Goal: Task Accomplishment & Management: Manage account settings

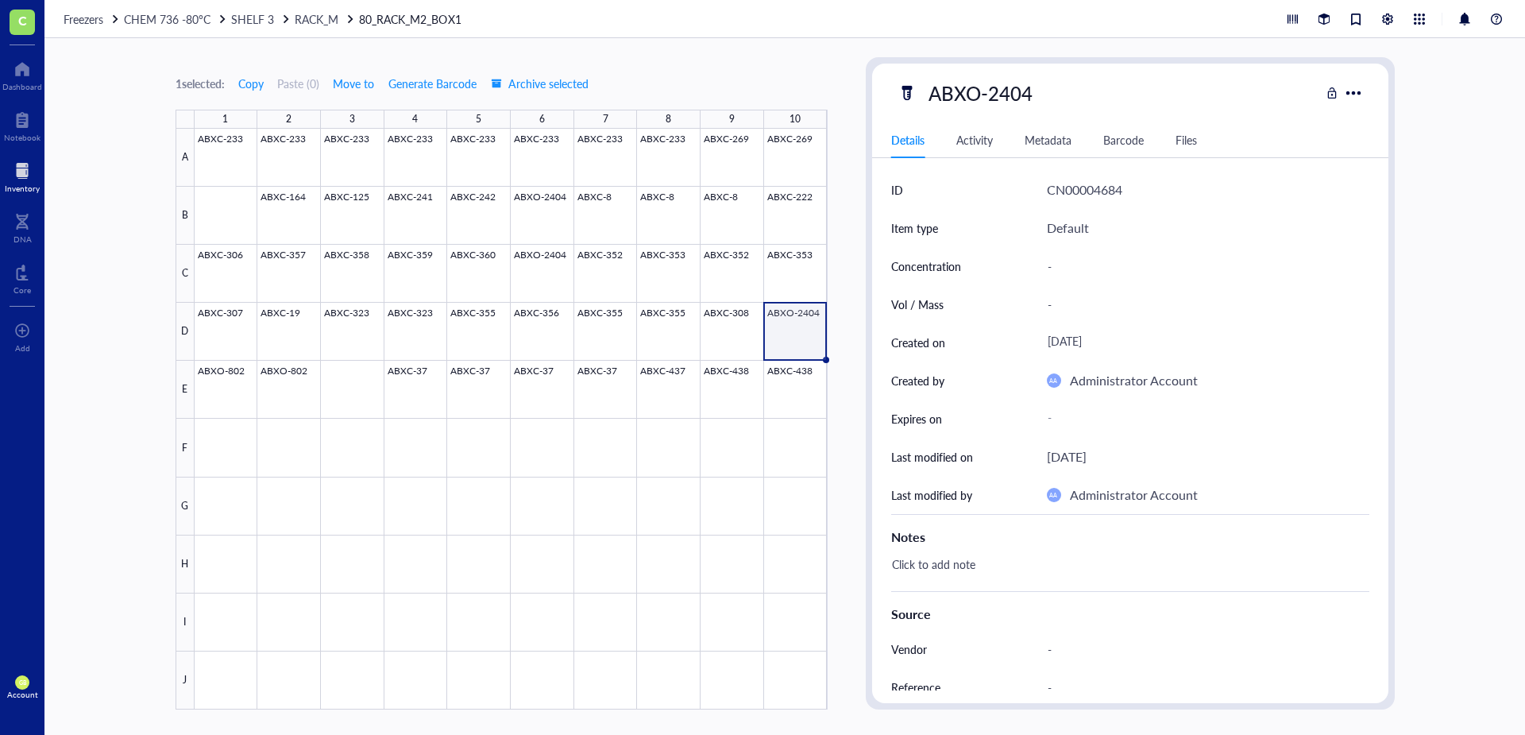
click at [23, 170] on div at bounding box center [22, 170] width 35 height 25
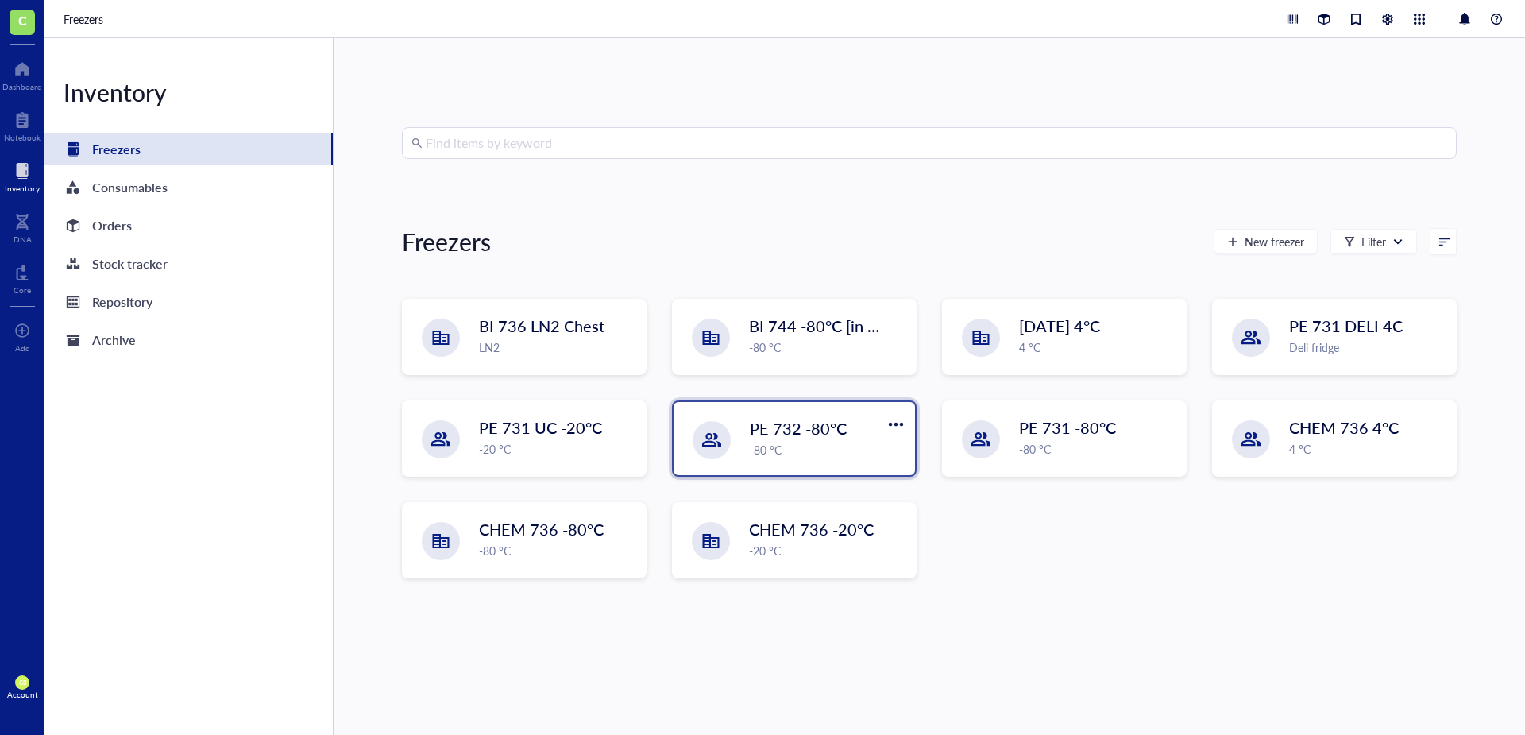
click at [858, 445] on div "-80 °C" at bounding box center [828, 449] width 156 height 17
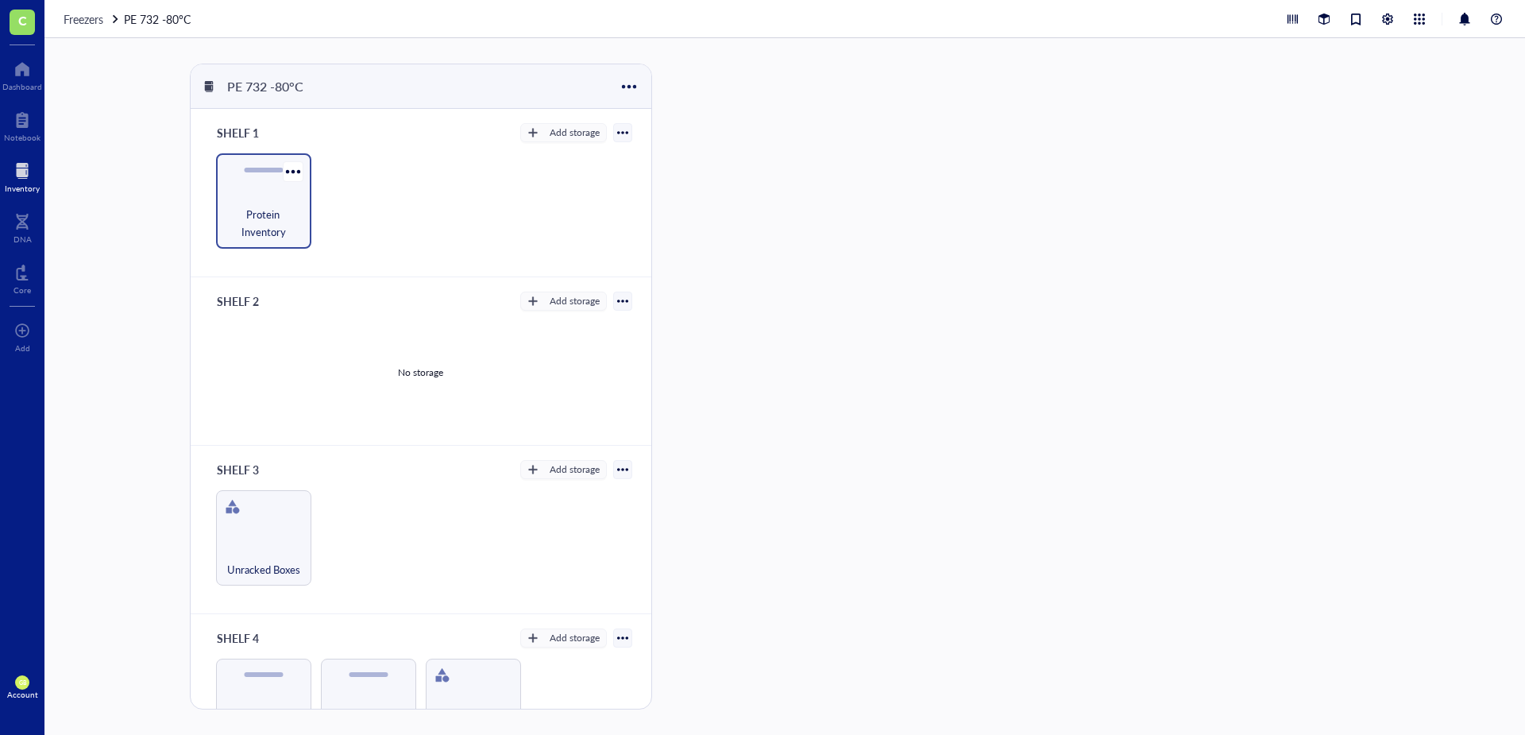
click at [249, 217] on span "Protein Inventory" at bounding box center [263, 223] width 79 height 35
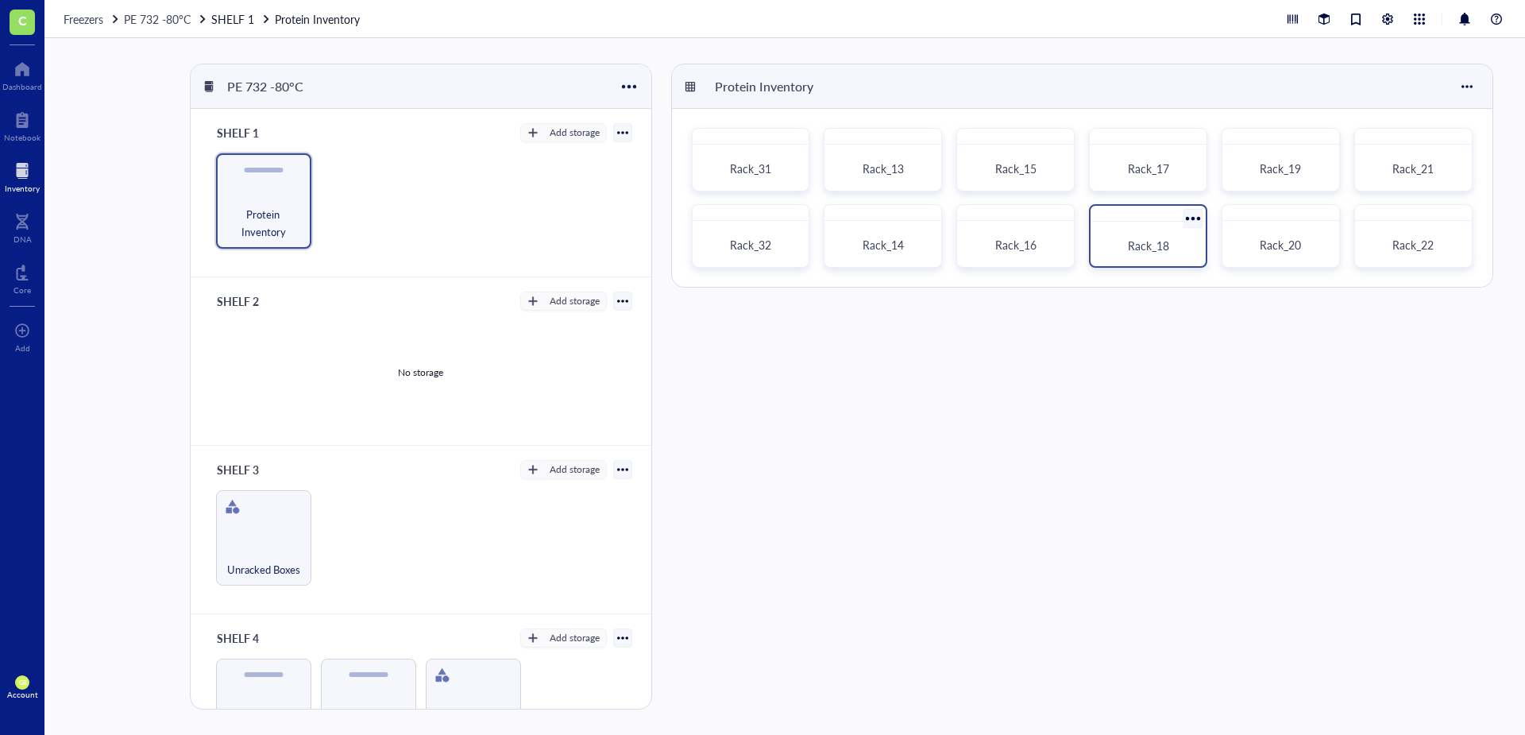
click at [1163, 249] on span "Rack_18" at bounding box center [1148, 245] width 41 height 16
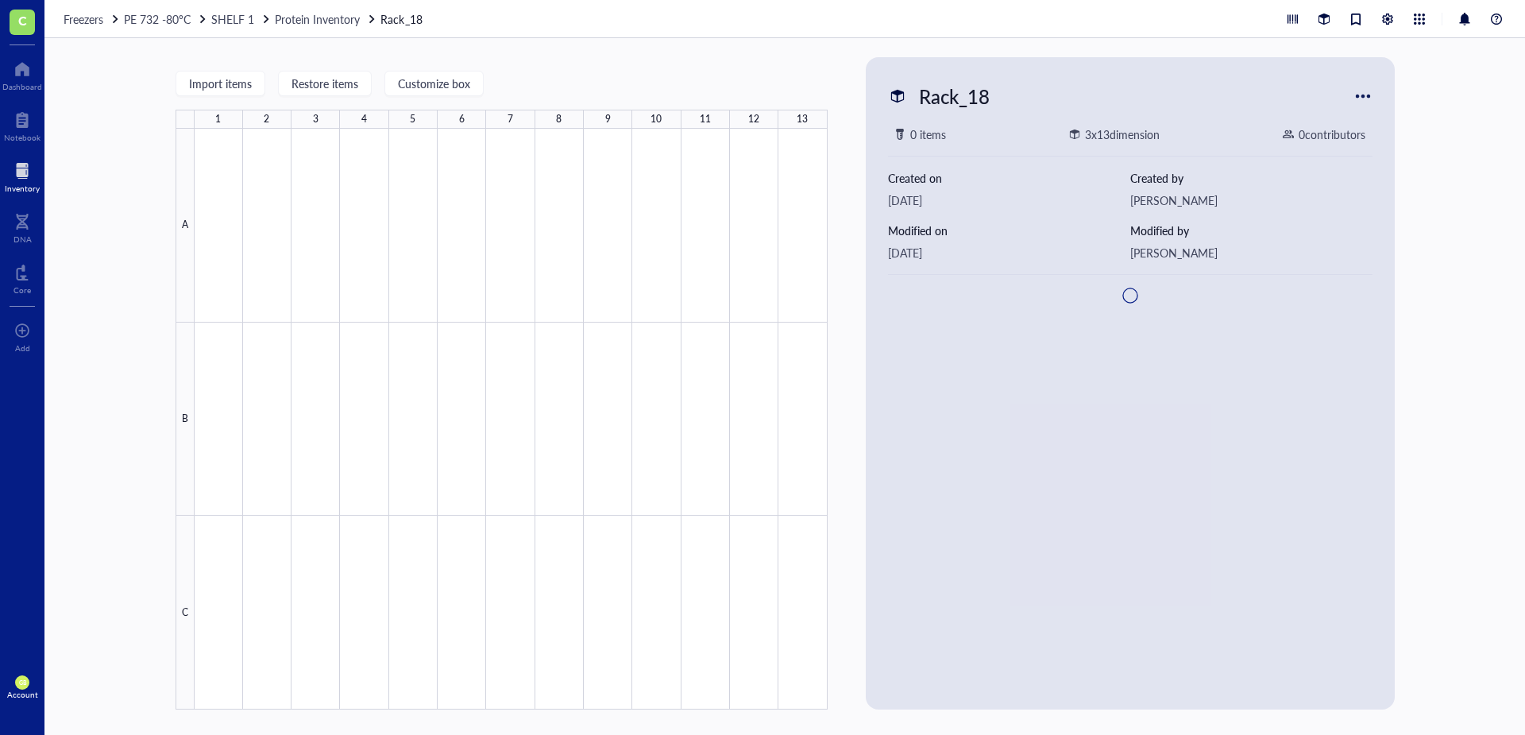
type textarea "Keep everyone on the same page…"
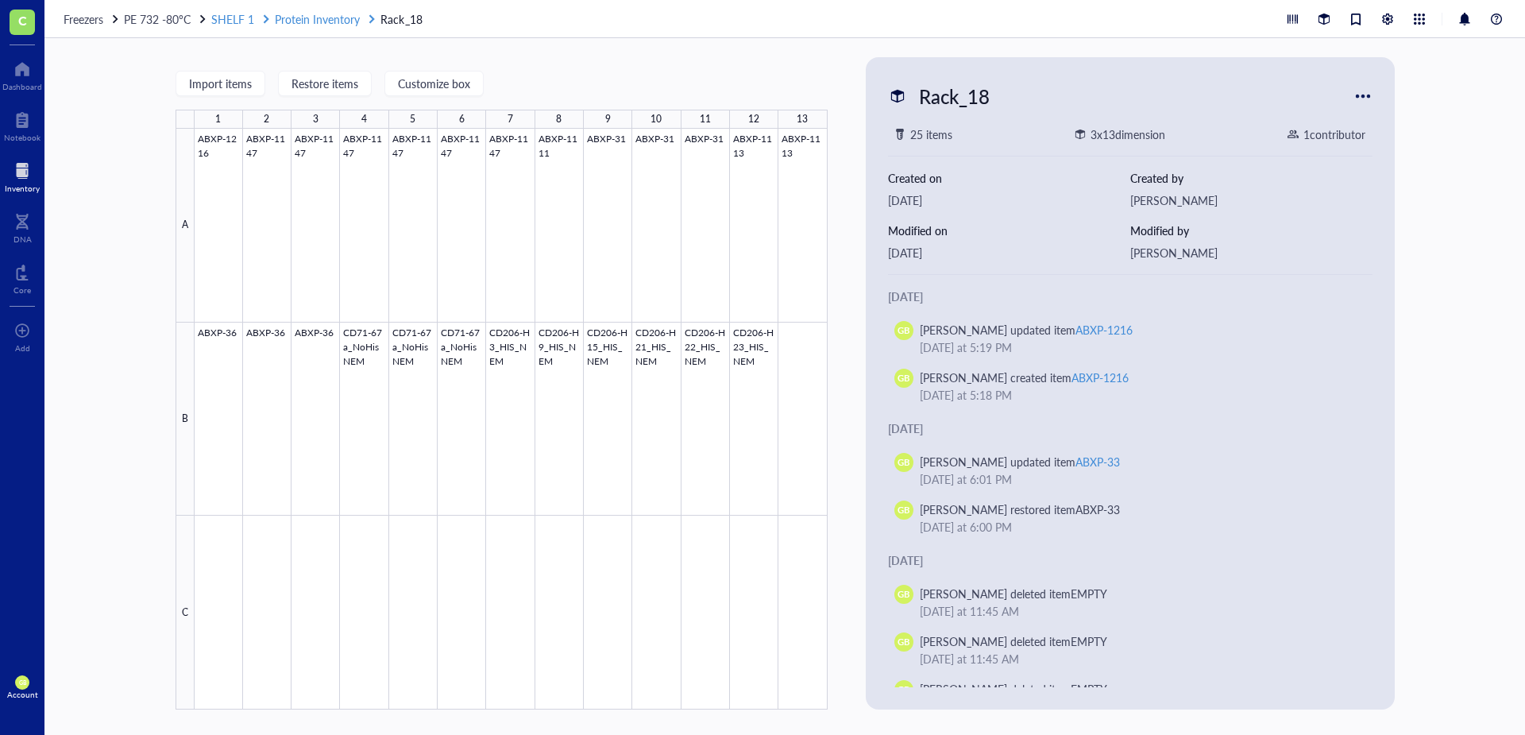
click at [321, 12] on span "Protein Inventory" at bounding box center [317, 19] width 85 height 16
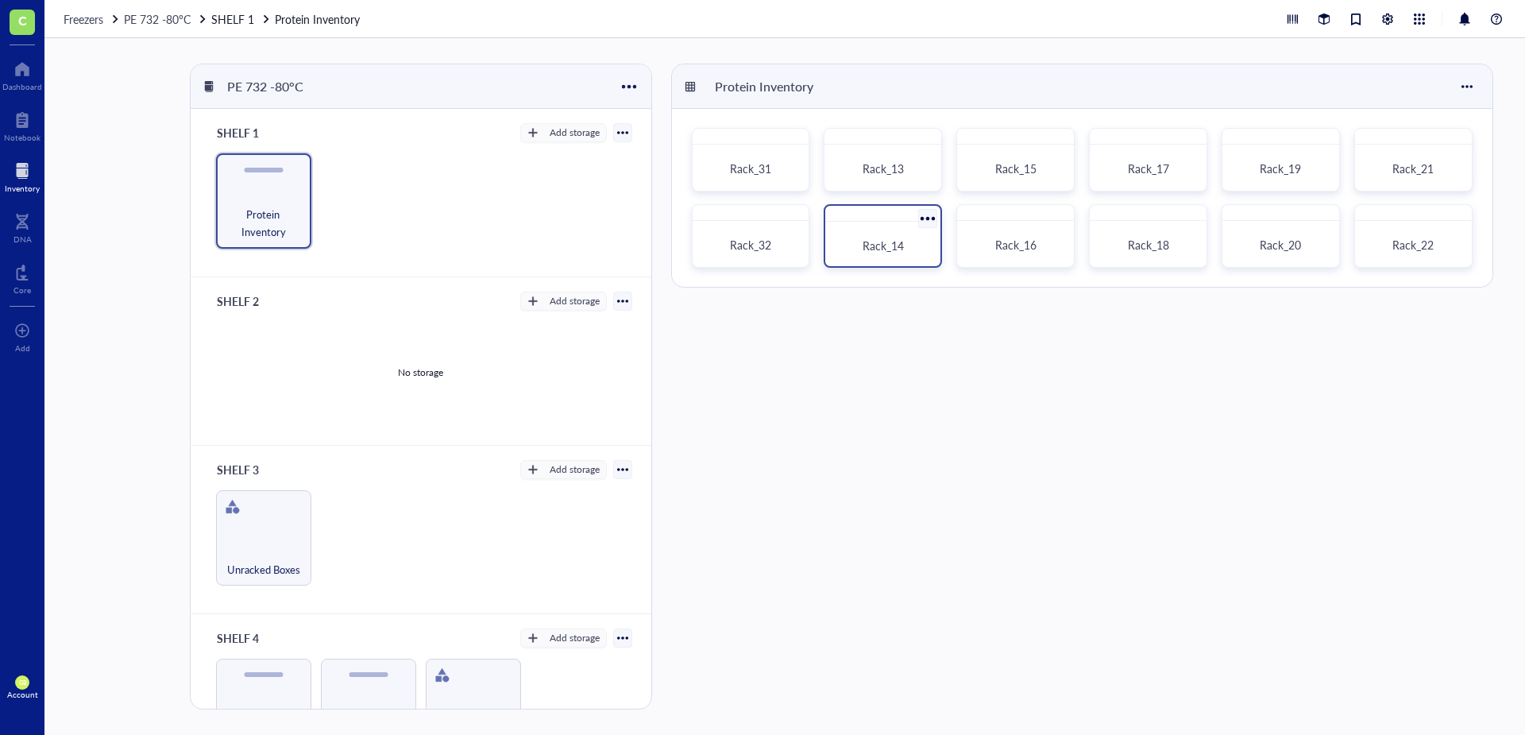
click at [869, 237] on div "Rack_14" at bounding box center [882, 245] width 102 height 35
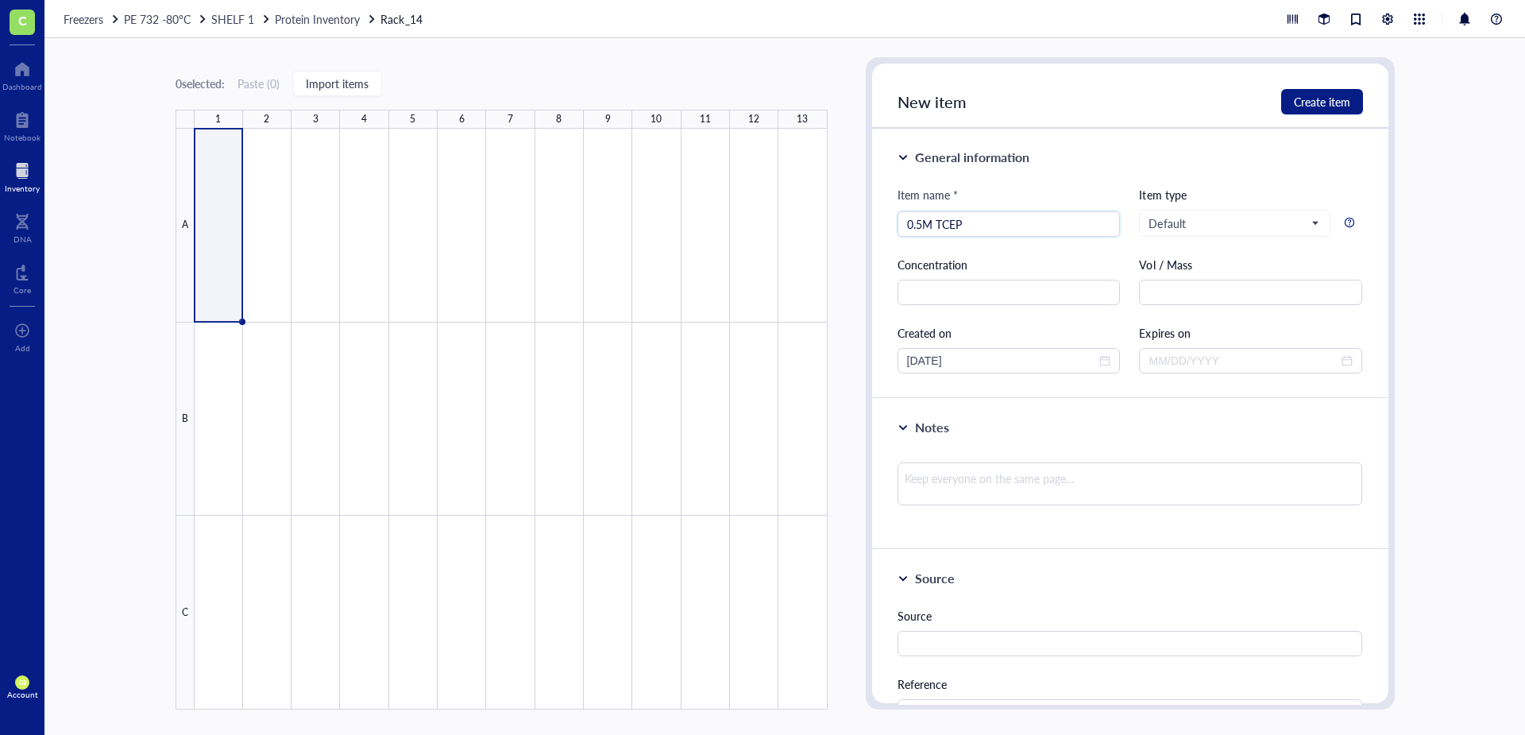
drag, startPoint x: 936, startPoint y: 225, endPoint x: 835, endPoint y: 230, distance: 101.0
click at [835, 230] on div "0 selected: Paste ( 0 ) Import items 1 2 3 4 5 6 7 8 9 10 11 12 13 A B C Rack_1…" at bounding box center [784, 386] width 1480 height 696
type input "TCEP"
click at [937, 290] on input "text" at bounding box center [1008, 292] width 223 height 25
paste input "0.5M"
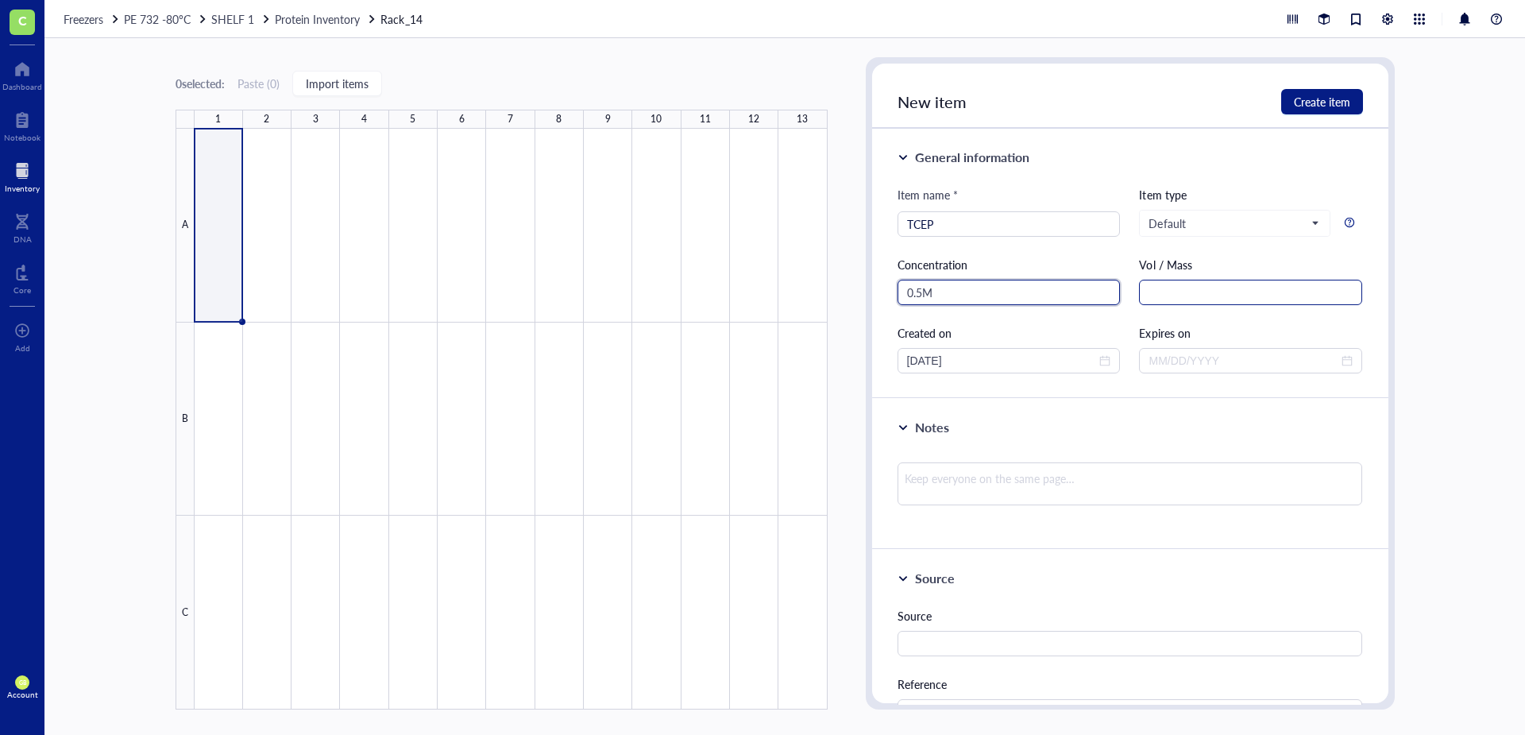
type input "0.5M"
click at [1184, 286] on input "text" at bounding box center [1250, 292] width 223 height 25
type input "25mL"
drag, startPoint x: 972, startPoint y: 361, endPoint x: 864, endPoint y: 363, distance: 108.0
click at [864, 363] on div "0 selected: Paste ( 0 ) Import items 1 2 3 4 5 6 7 8 9 10 11 12 13 A B C Rack_1…" at bounding box center [784, 386] width 1480 height 696
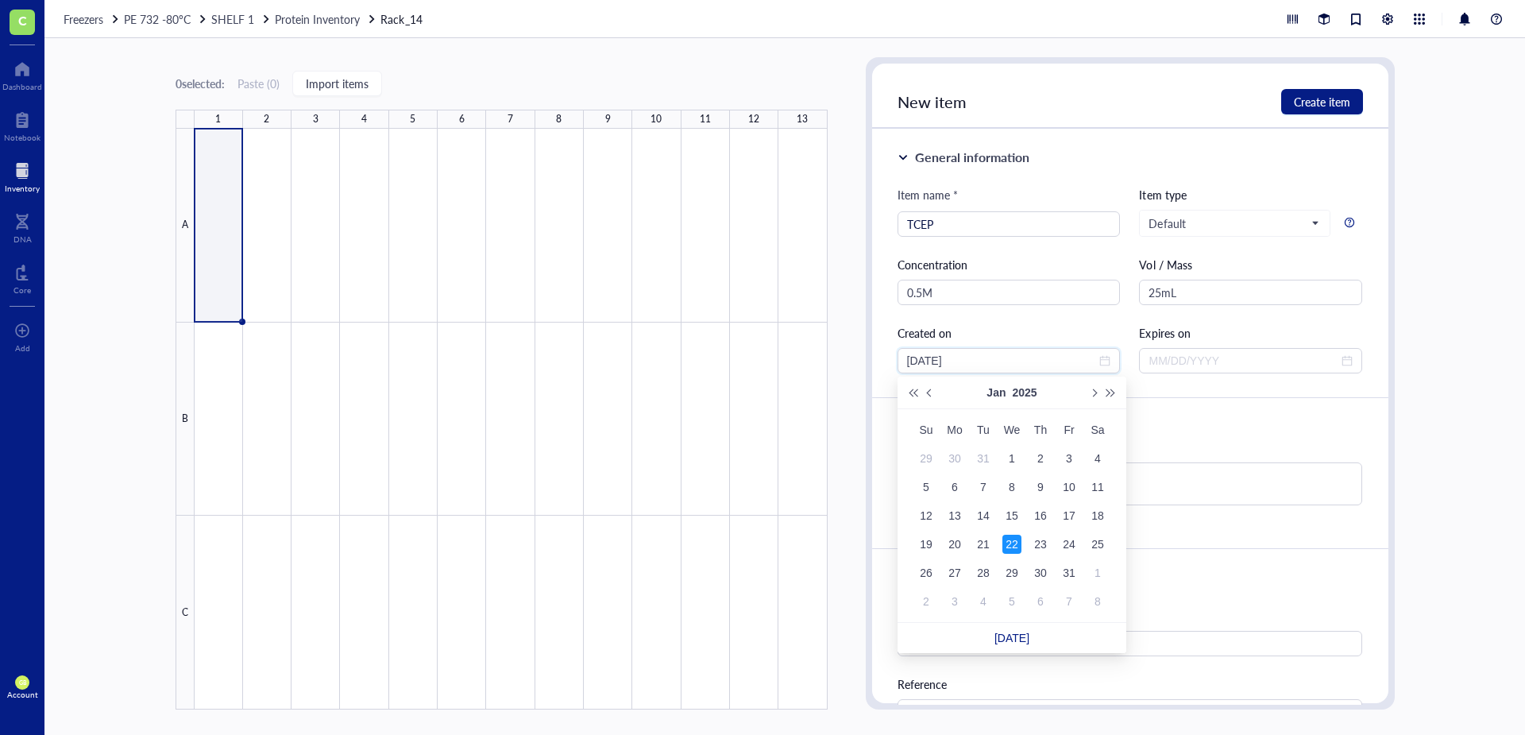
type input "[DATE]"
click at [1010, 544] on div "22" at bounding box center [1011, 543] width 19 height 19
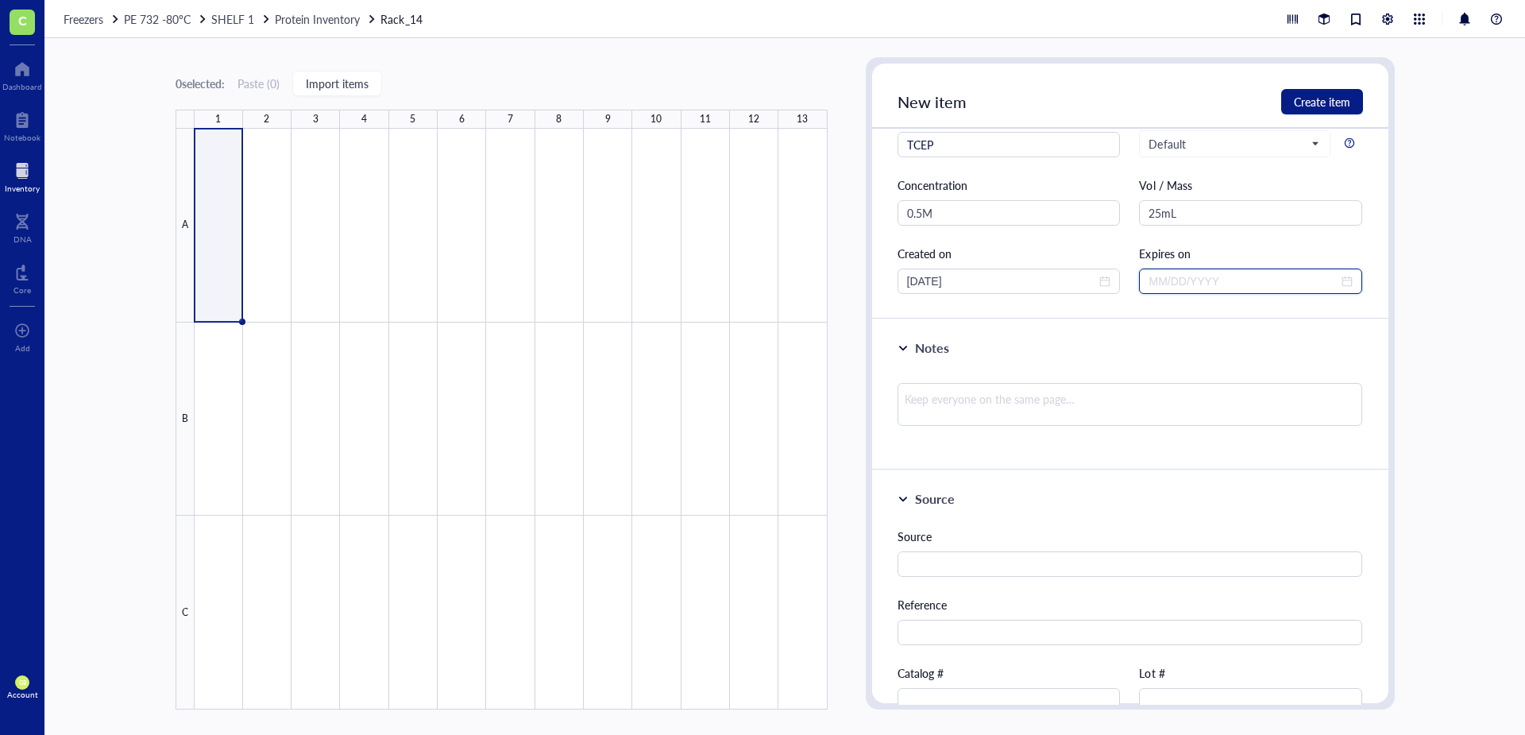
click at [1253, 276] on input at bounding box center [1243, 280] width 190 height 17
type input "[DATE]"
click at [1346, 311] on span "Next year (Control + right)" at bounding box center [1350, 313] width 8 height 8
click at [1154, 313] on span "Last year (Control + left)" at bounding box center [1152, 313] width 8 height 8
click at [1333, 318] on button "Next month (PageDown)" at bounding box center [1331, 313] width 17 height 32
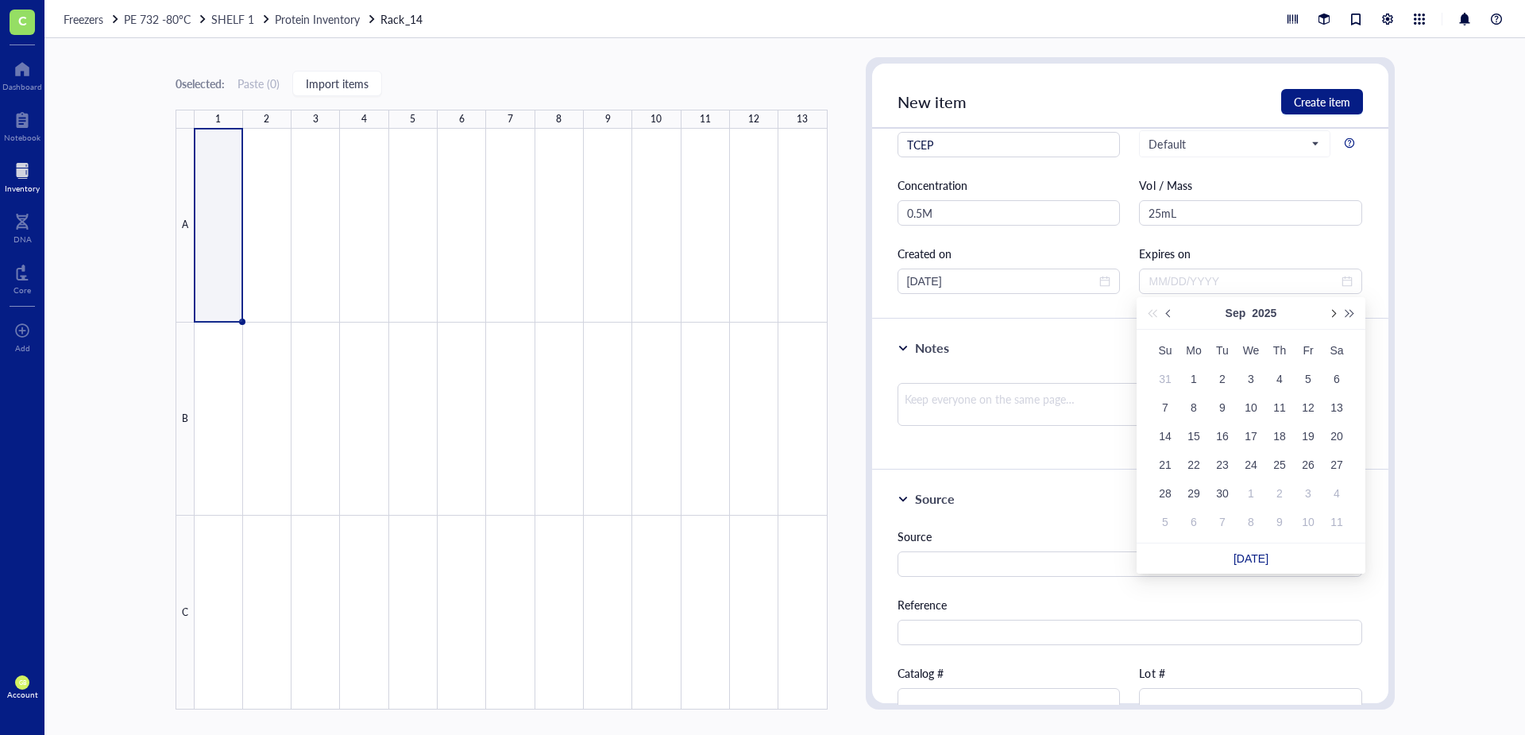
click at [1333, 314] on span "Next month (PageDown)" at bounding box center [1332, 313] width 8 height 8
click at [1337, 316] on button "Next month (PageDown)" at bounding box center [1331, 313] width 17 height 32
click at [1333, 316] on button "Next month (PageDown)" at bounding box center [1331, 313] width 17 height 32
type input "[DATE]"
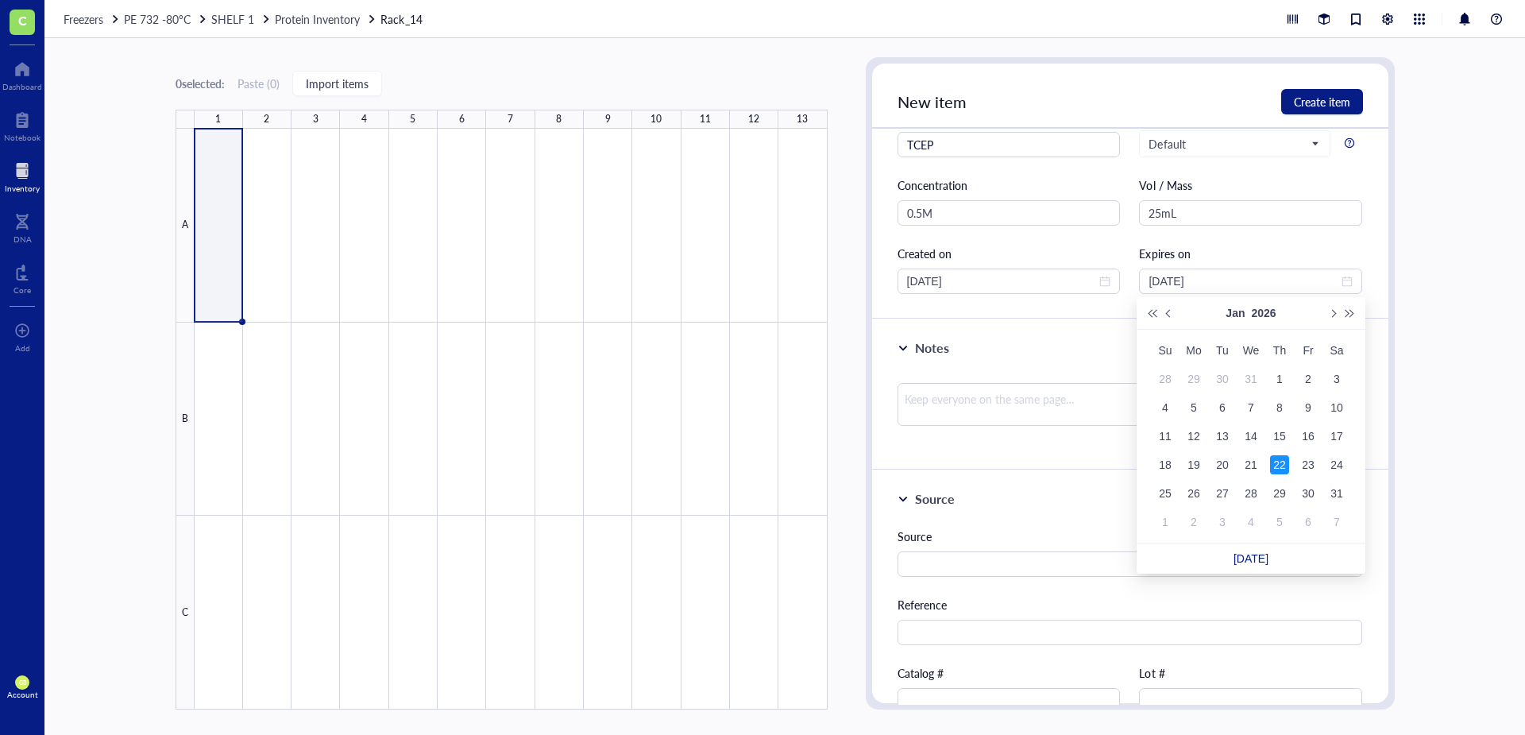
click at [1283, 461] on div "22" at bounding box center [1279, 464] width 19 height 19
click at [962, 573] on input "text" at bounding box center [1129, 563] width 465 height 25
type input "A"
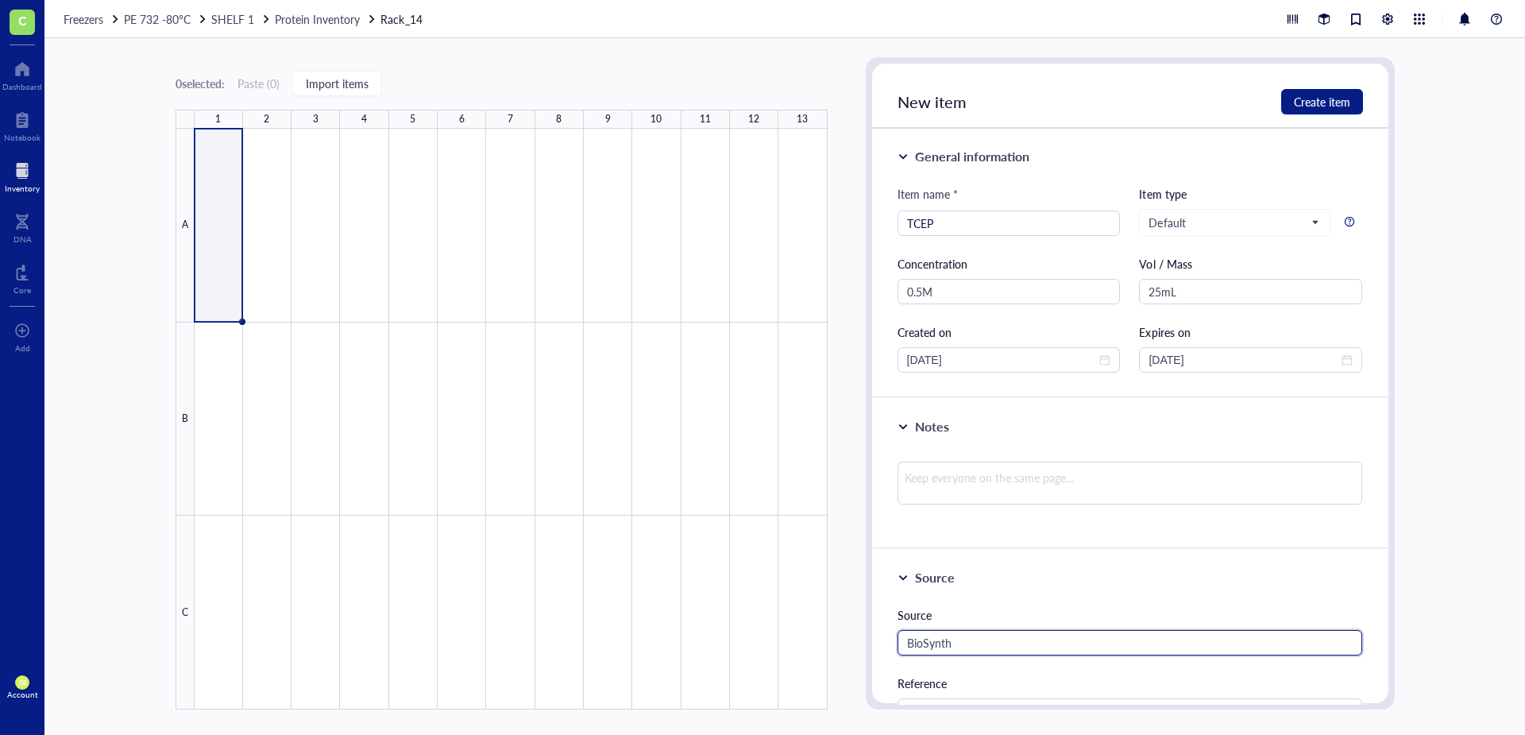
scroll to position [0, 0]
click at [1275, 226] on span "Default" at bounding box center [1232, 223] width 169 height 14
type input "BioSynth"
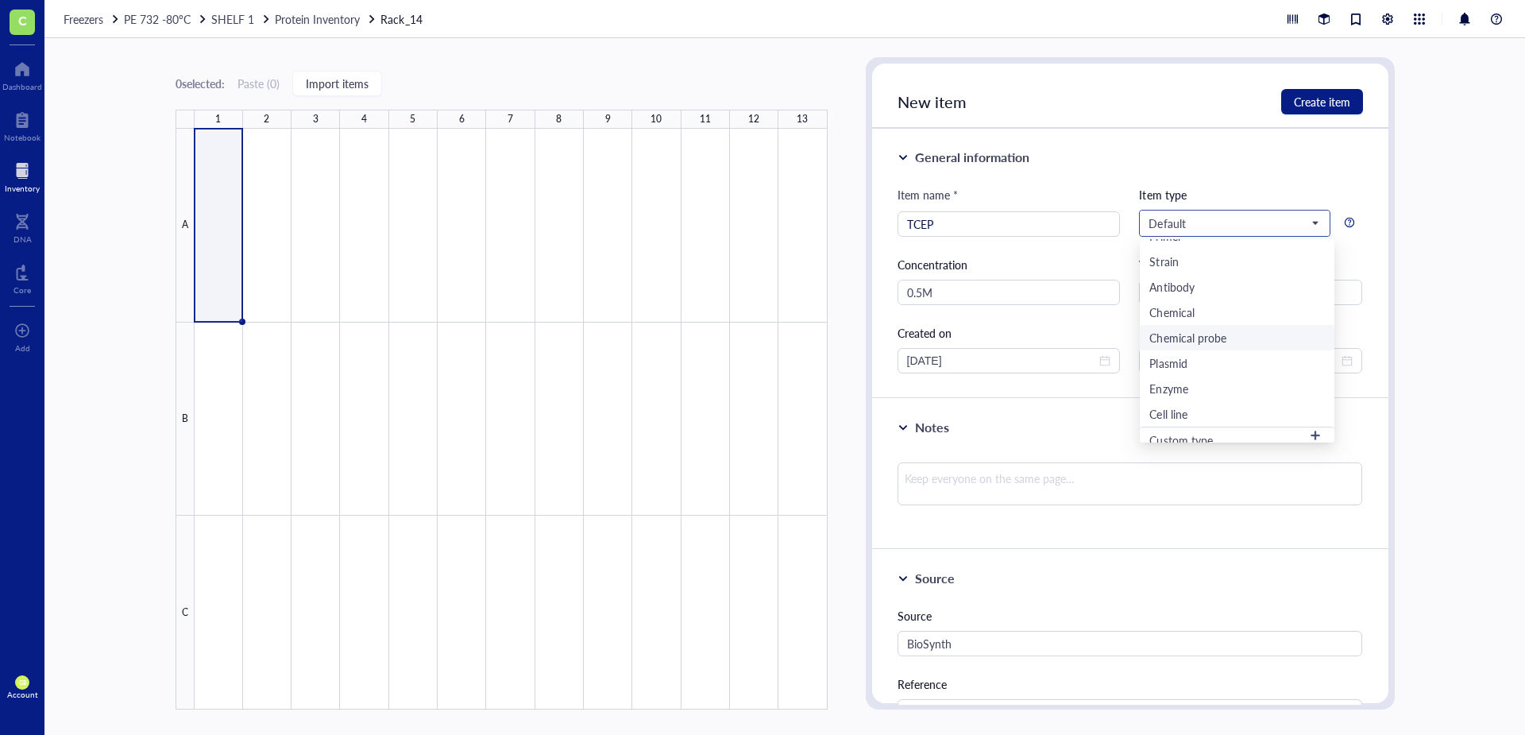
scroll to position [280, 0]
click at [1179, 299] on div "Chemical" at bounding box center [1171, 302] width 44 height 17
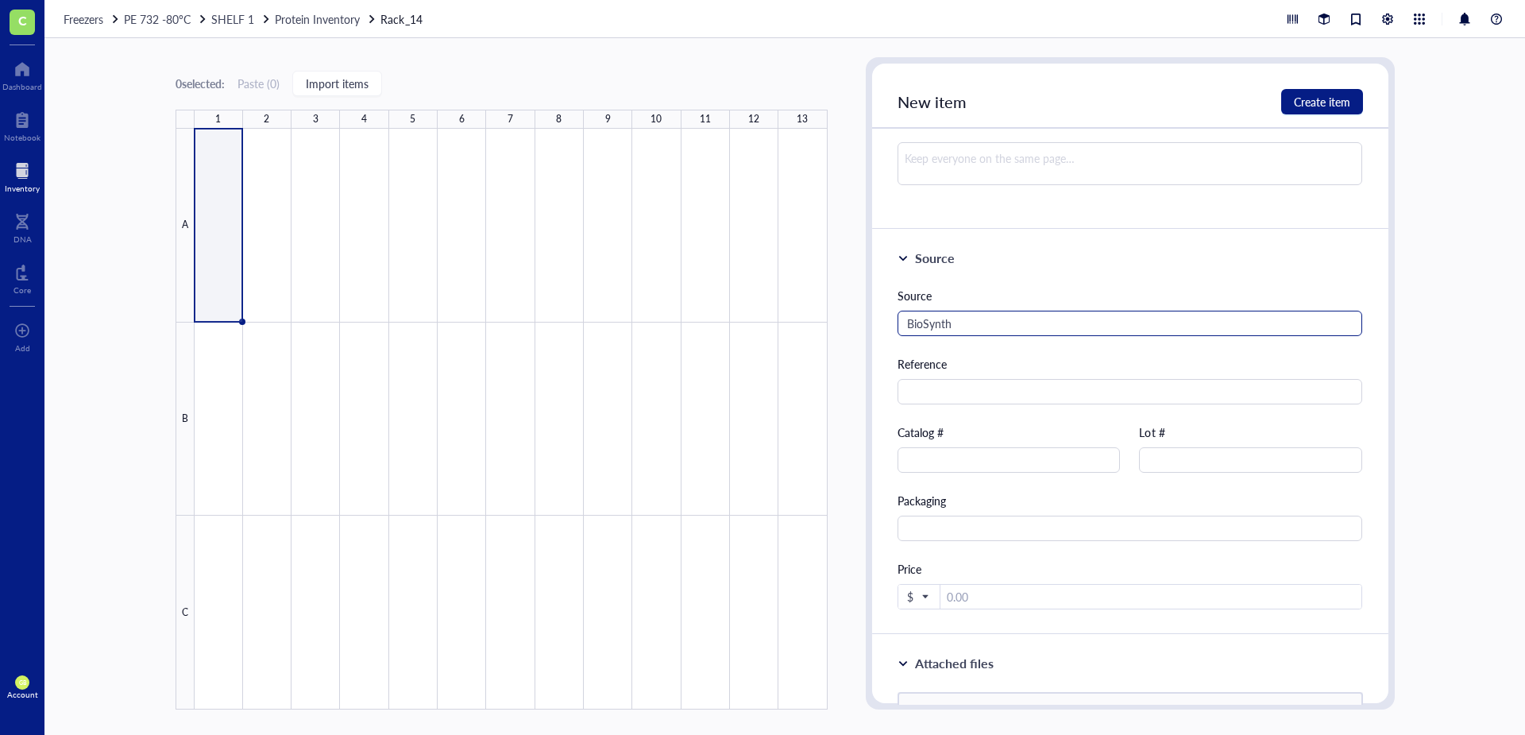
scroll to position [794, 0]
click at [939, 162] on textarea at bounding box center [1129, 162] width 465 height 43
type textarea "p"
type textarea "pH"
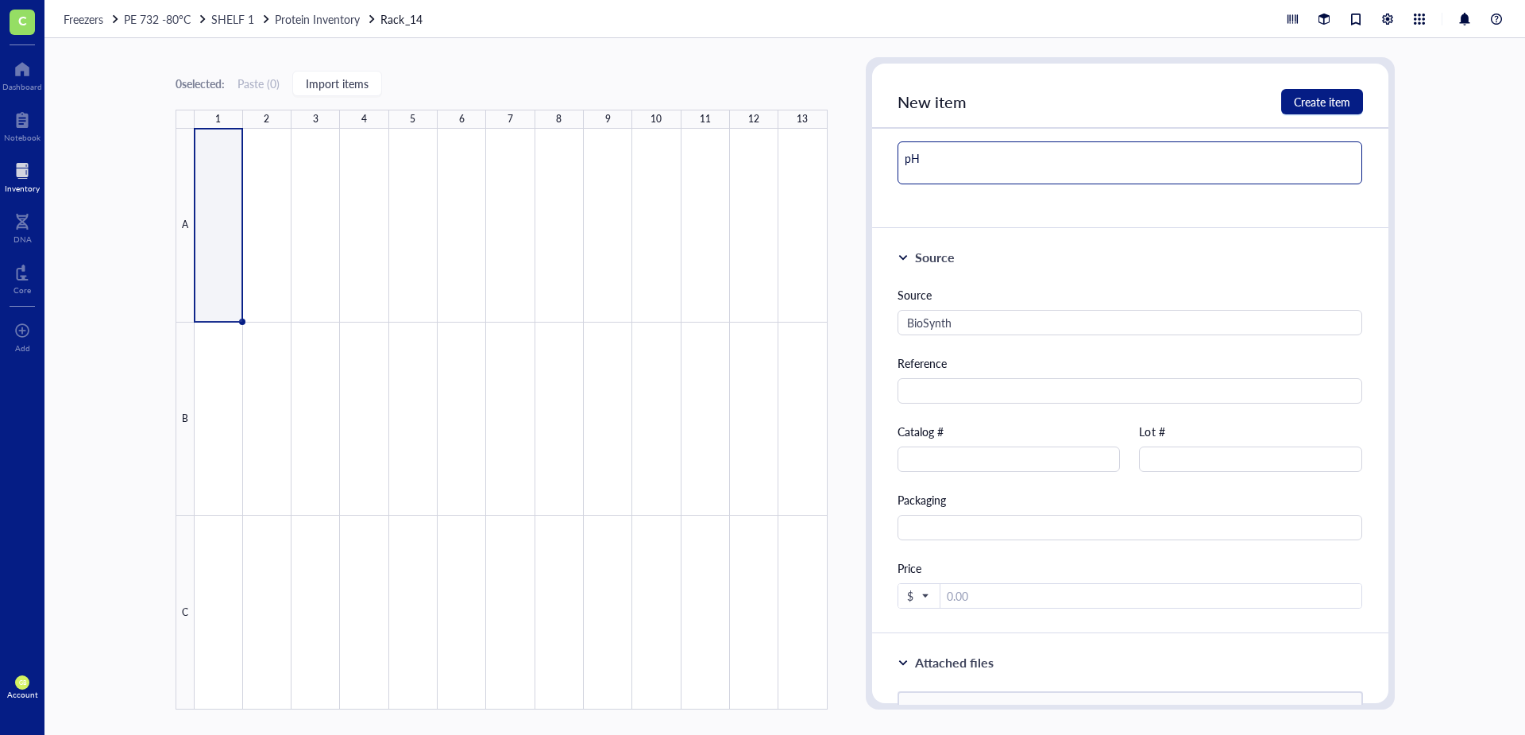
type textarea "pH"
type textarea "pH 3"
type textarea "pH 3."
type textarea "pH 3.5"
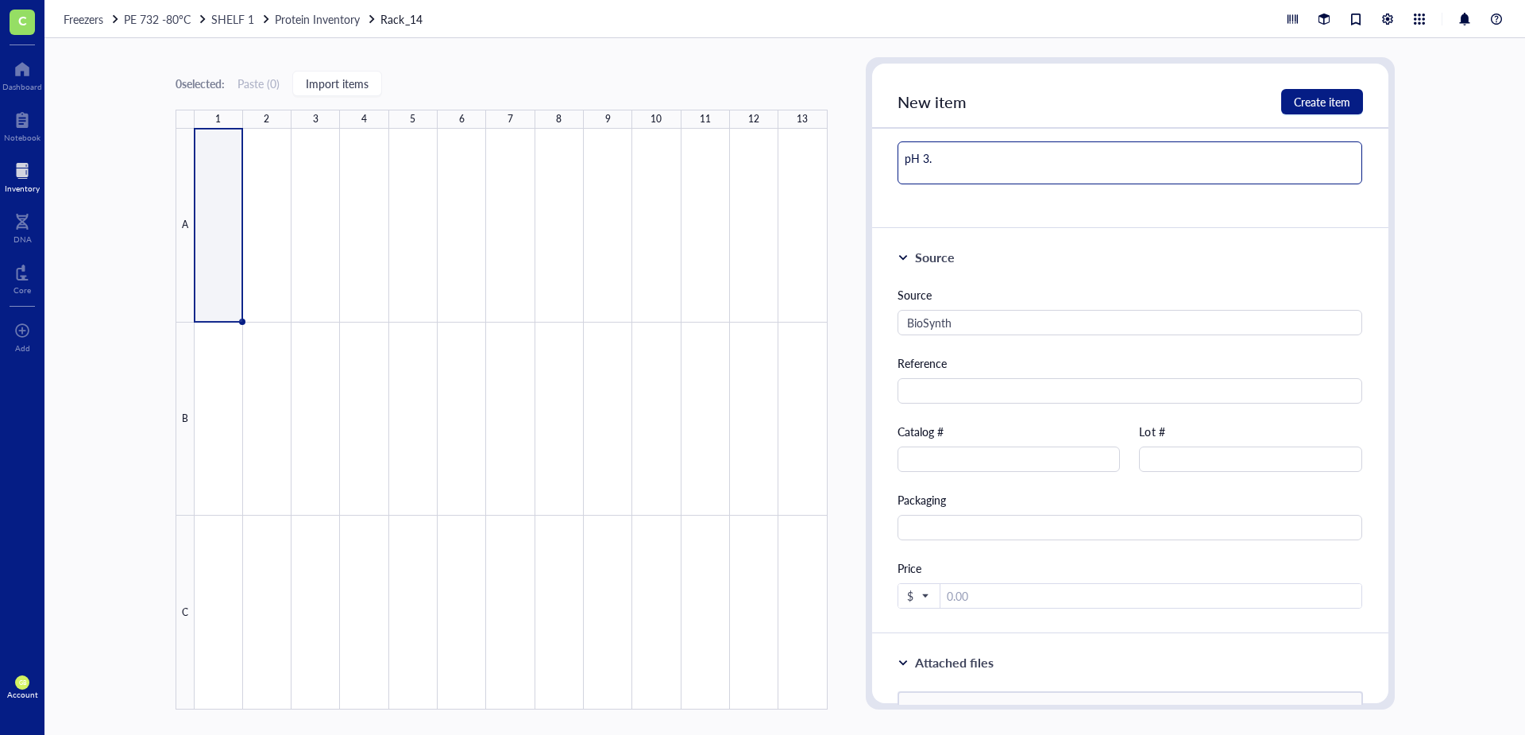
type textarea "pH 3.5"
type textarea "pH 3.5 ("
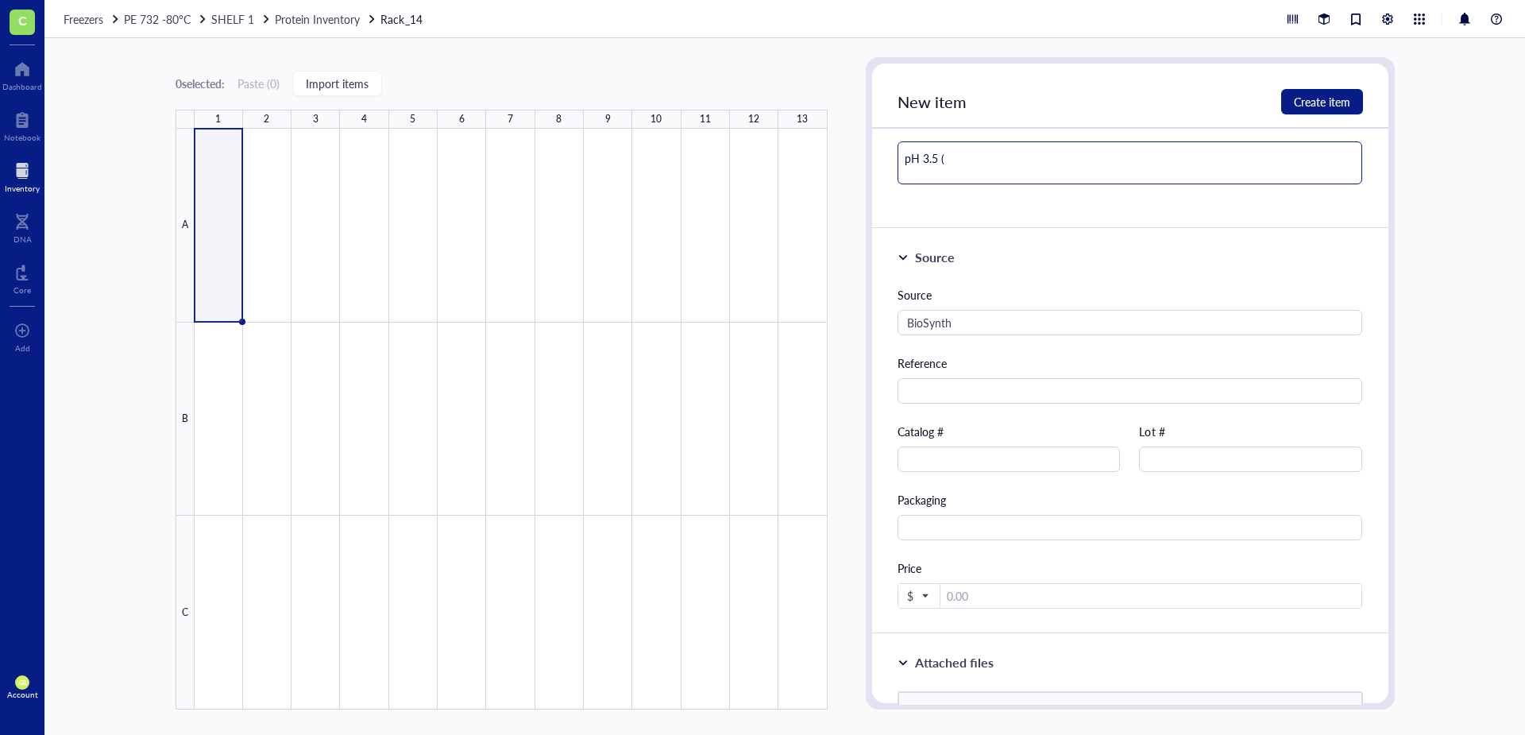
type textarea "pH 3.5 (n"
type textarea "pH 3.5 (no"
type textarea "pH 3.5 (not"
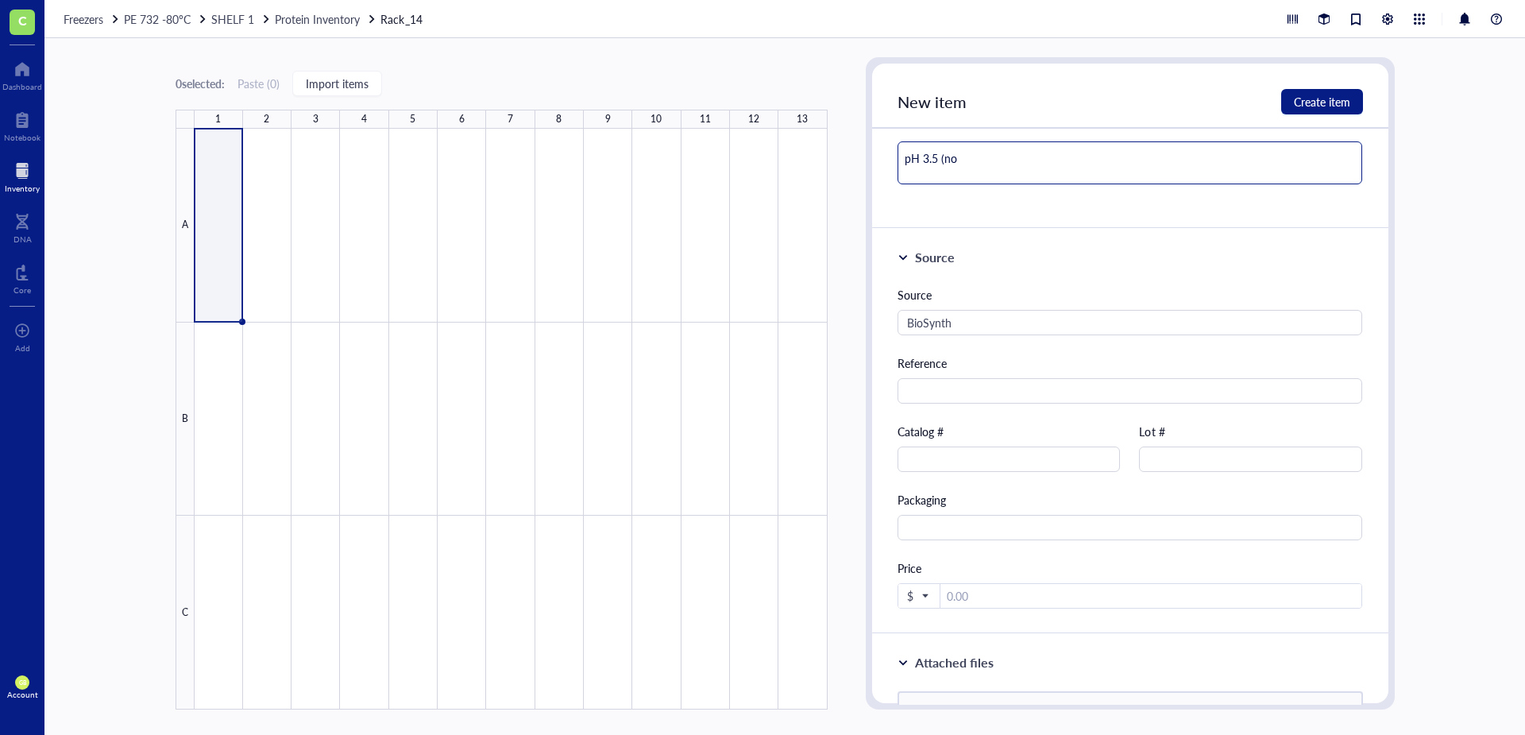
type textarea "pH 3.5 (not"
type textarea "pH 3.5 (not a"
type textarea "pH 3.5 (not ad"
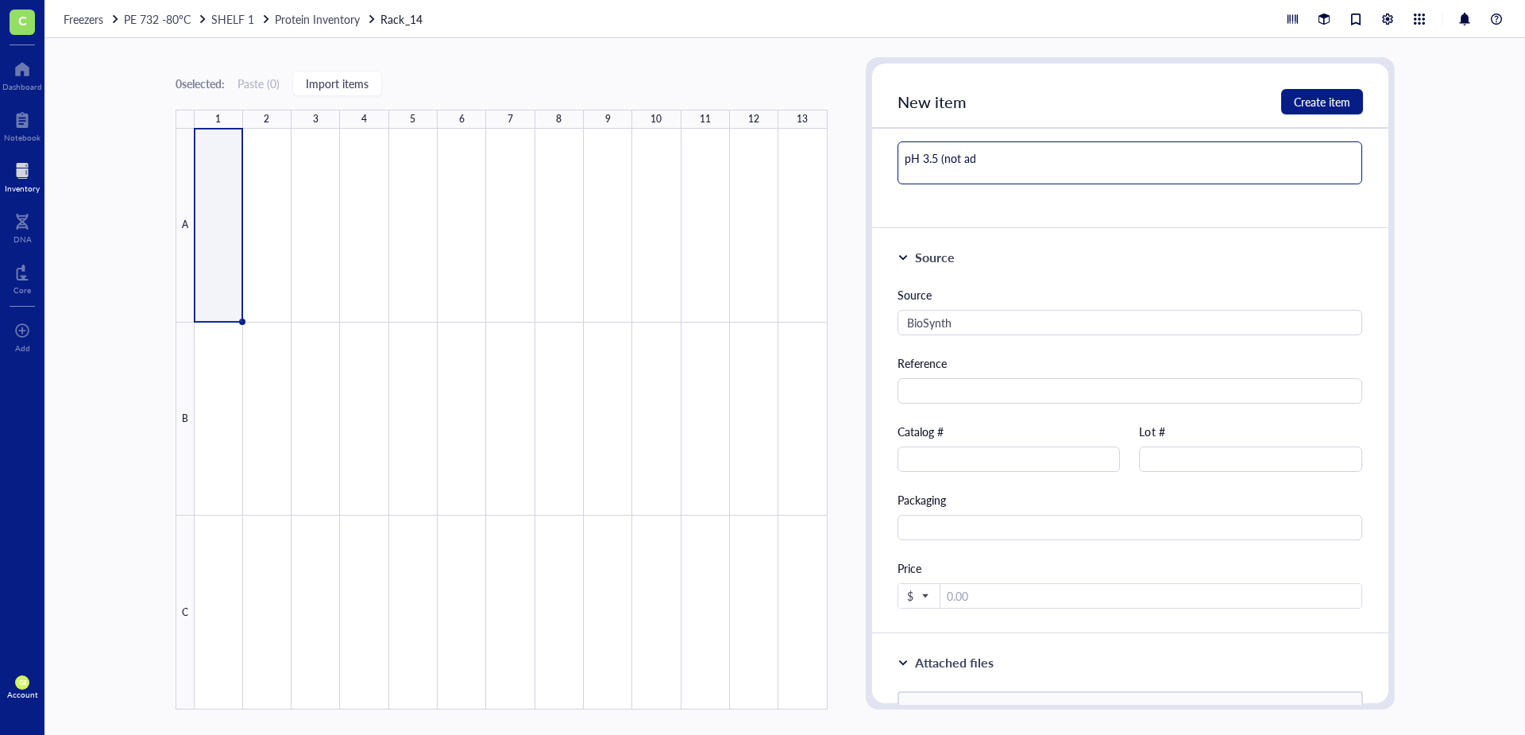
type textarea "pH 3.5 (not adj"
type textarea "pH 3.5 (not adju"
type textarea "pH 3.5 (not adjus"
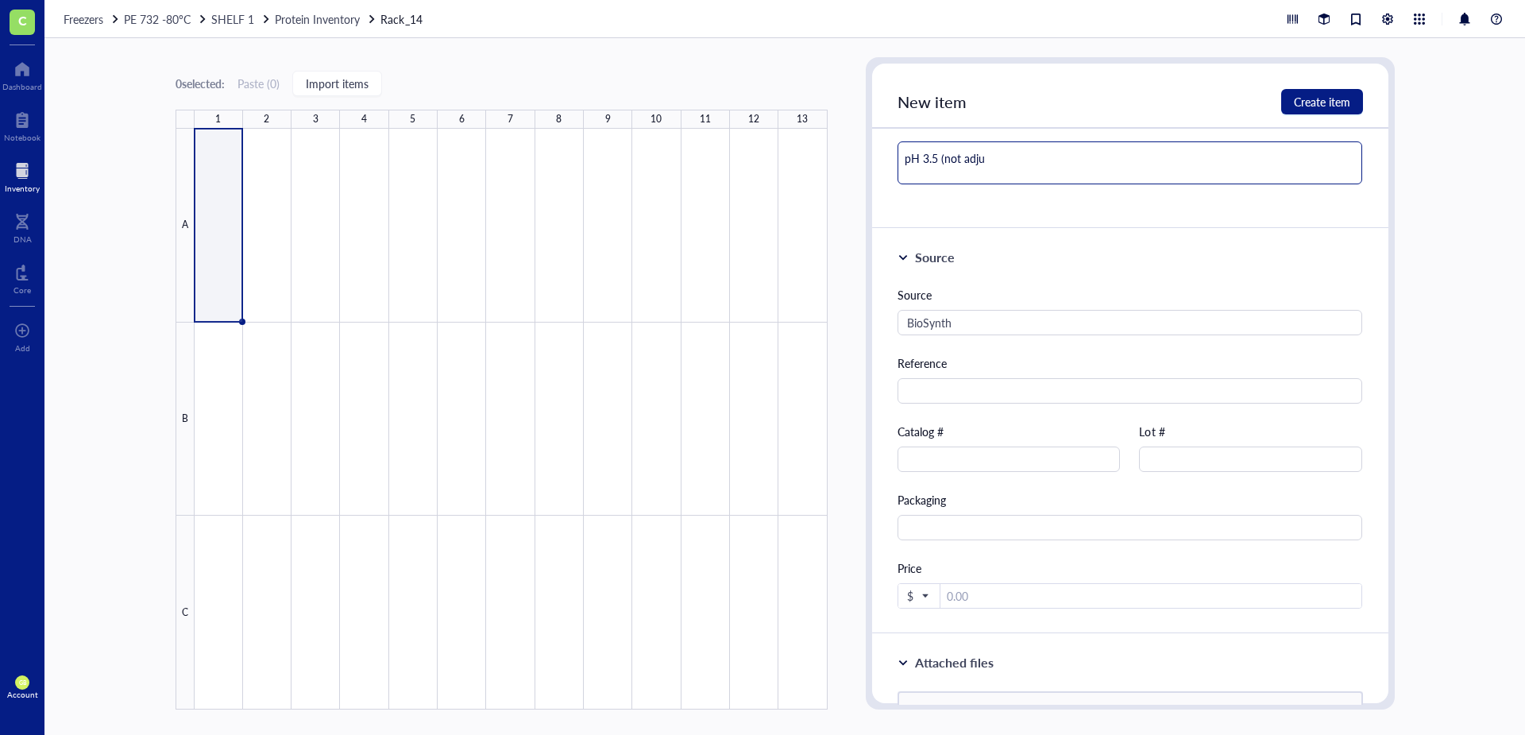
type textarea "pH 3.5 (not adjus"
type textarea "pH 3.5 (not adjust"
type textarea "pH 3.5 (not adjuste"
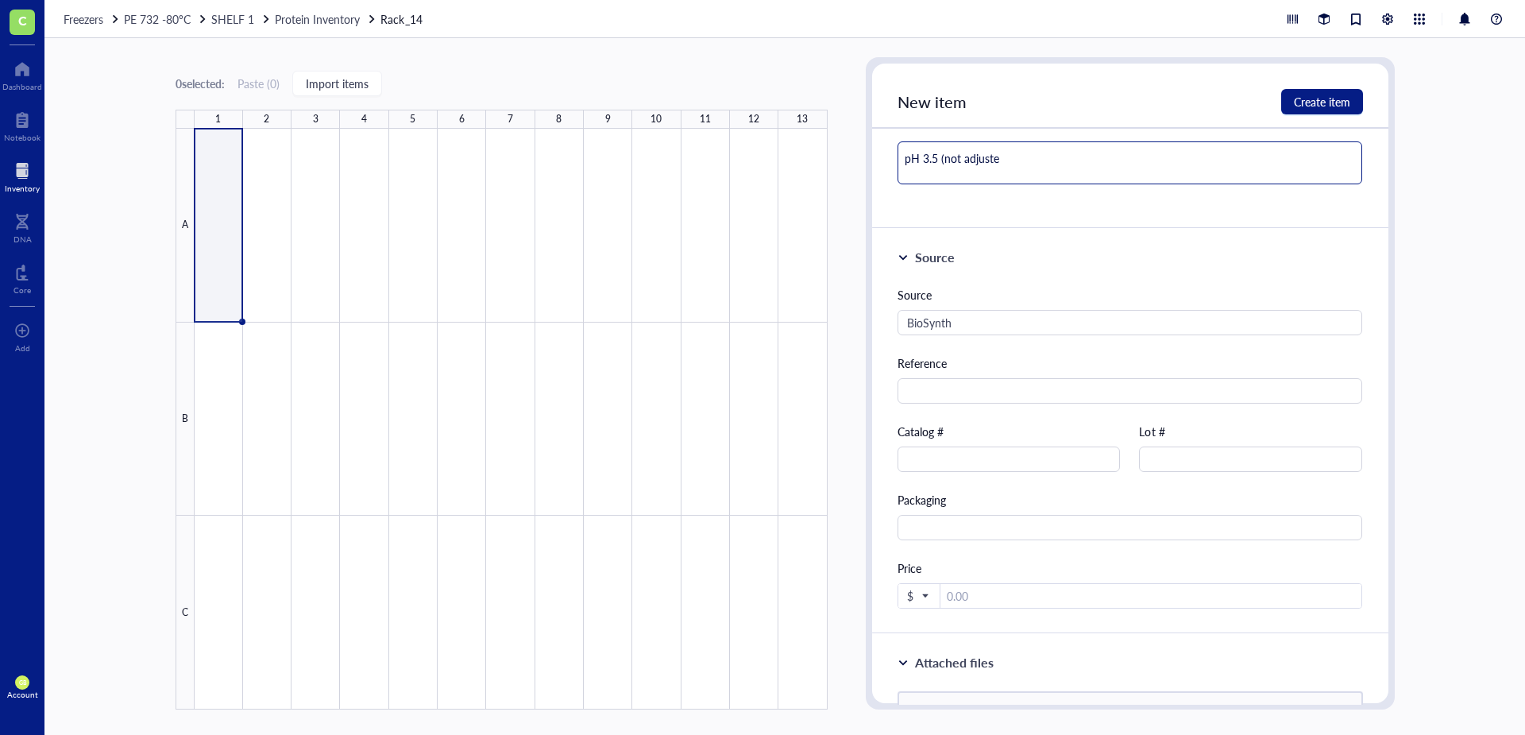
type textarea "pH 3.5 (not adjusted"
type textarea "pH 3.5 (not adjusted)"
click at [929, 458] on input "text" at bounding box center [1008, 458] width 223 height 25
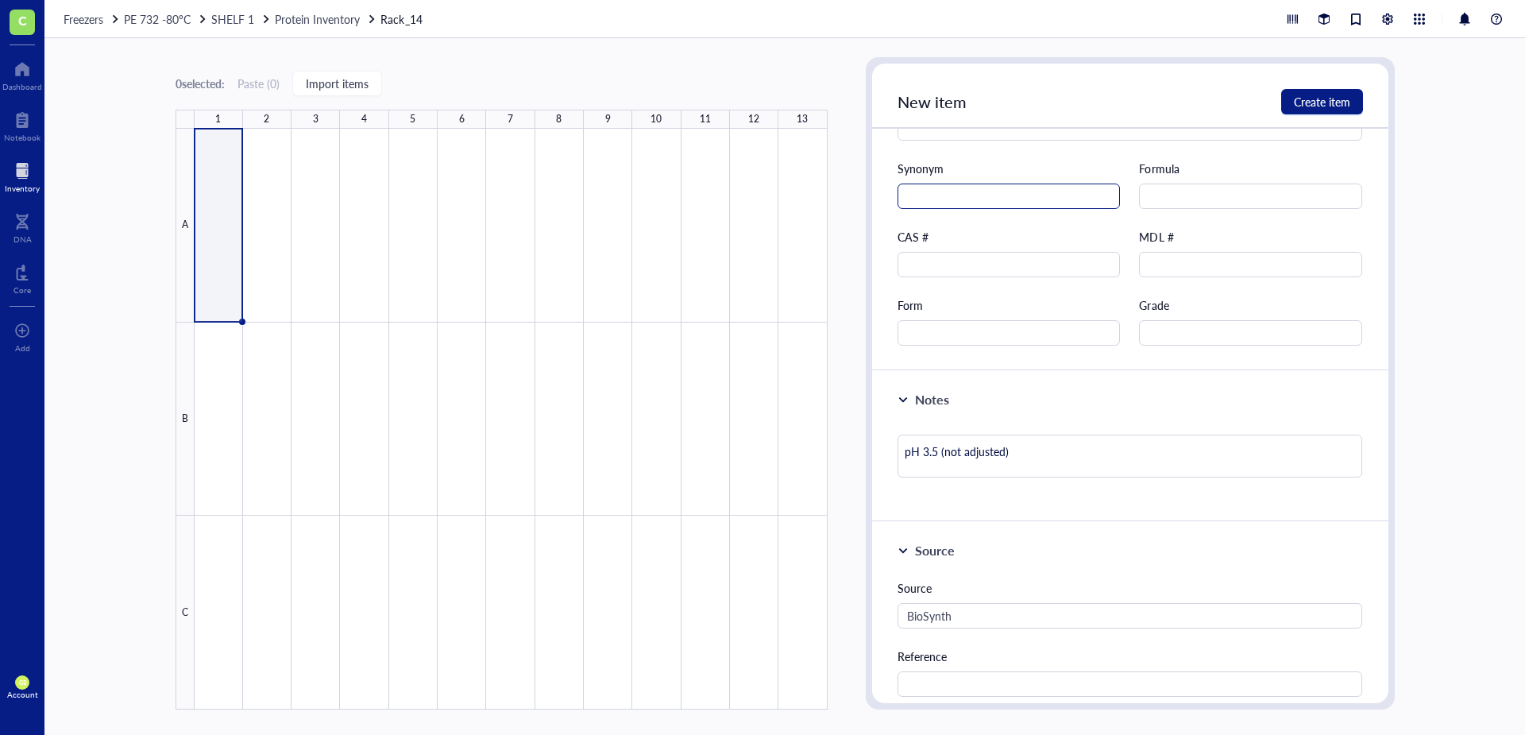
scroll to position [812, 0]
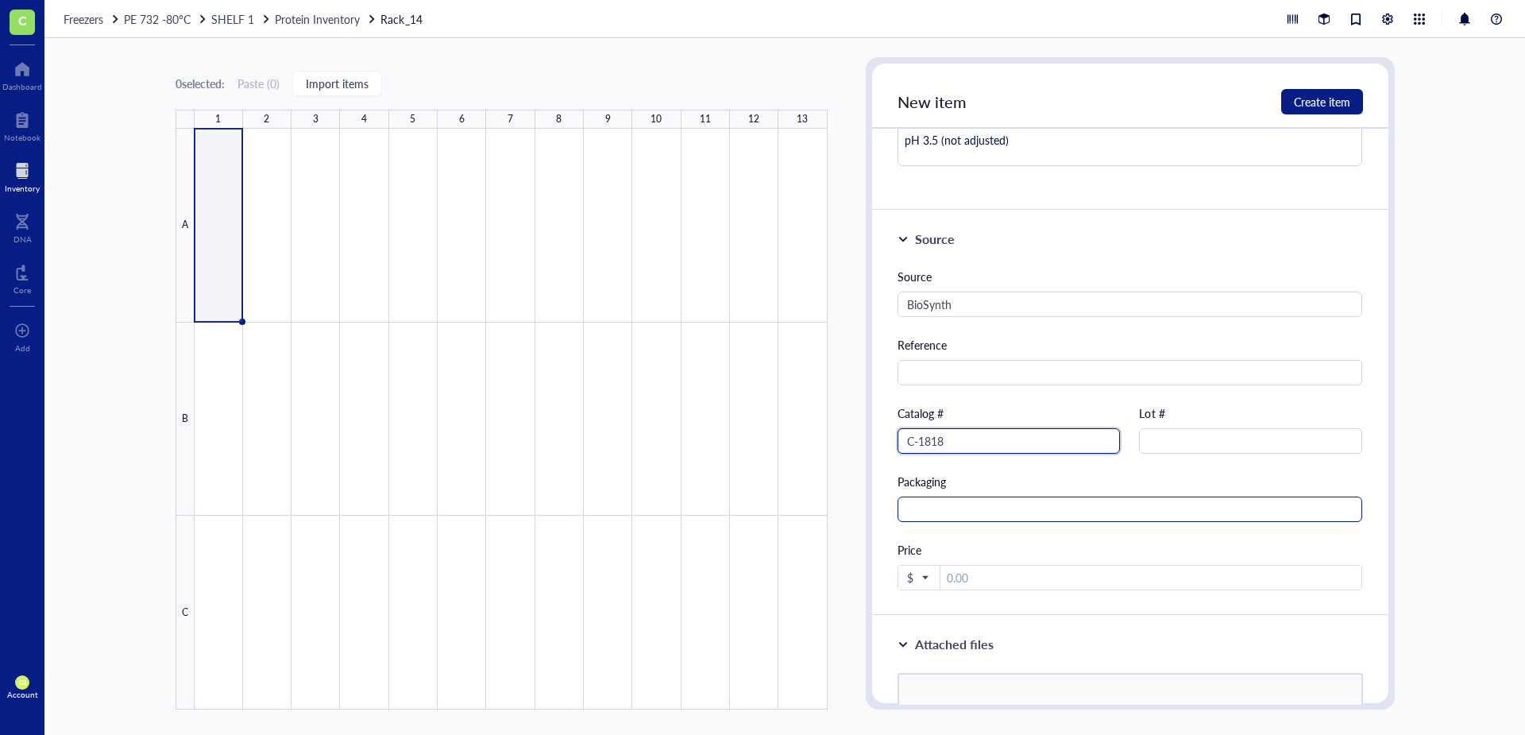
type input "C-1818"
click at [1022, 507] on input "text" at bounding box center [1129, 508] width 465 height 25
type input "50mL conical"
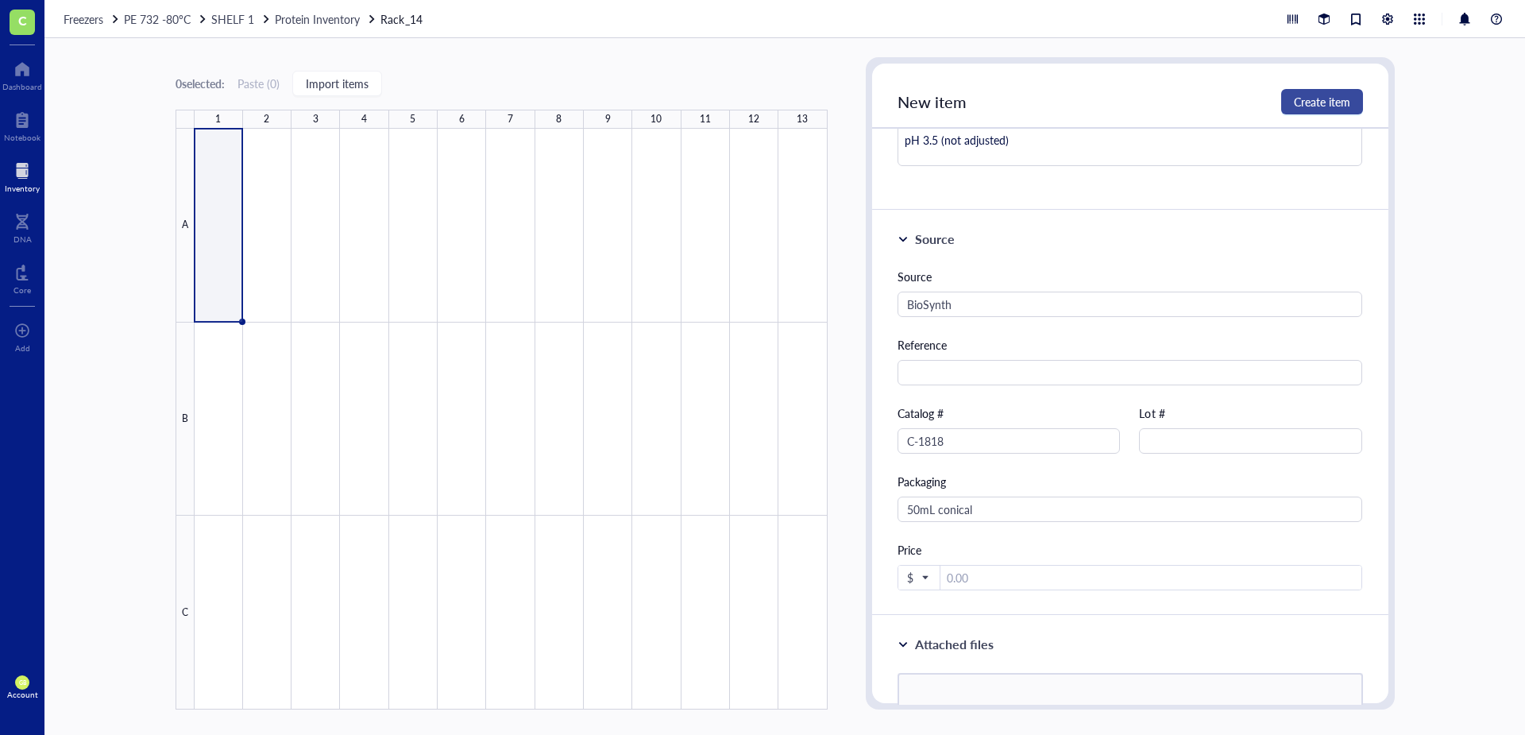
click at [1322, 108] on span "Create item" at bounding box center [1322, 101] width 56 height 13
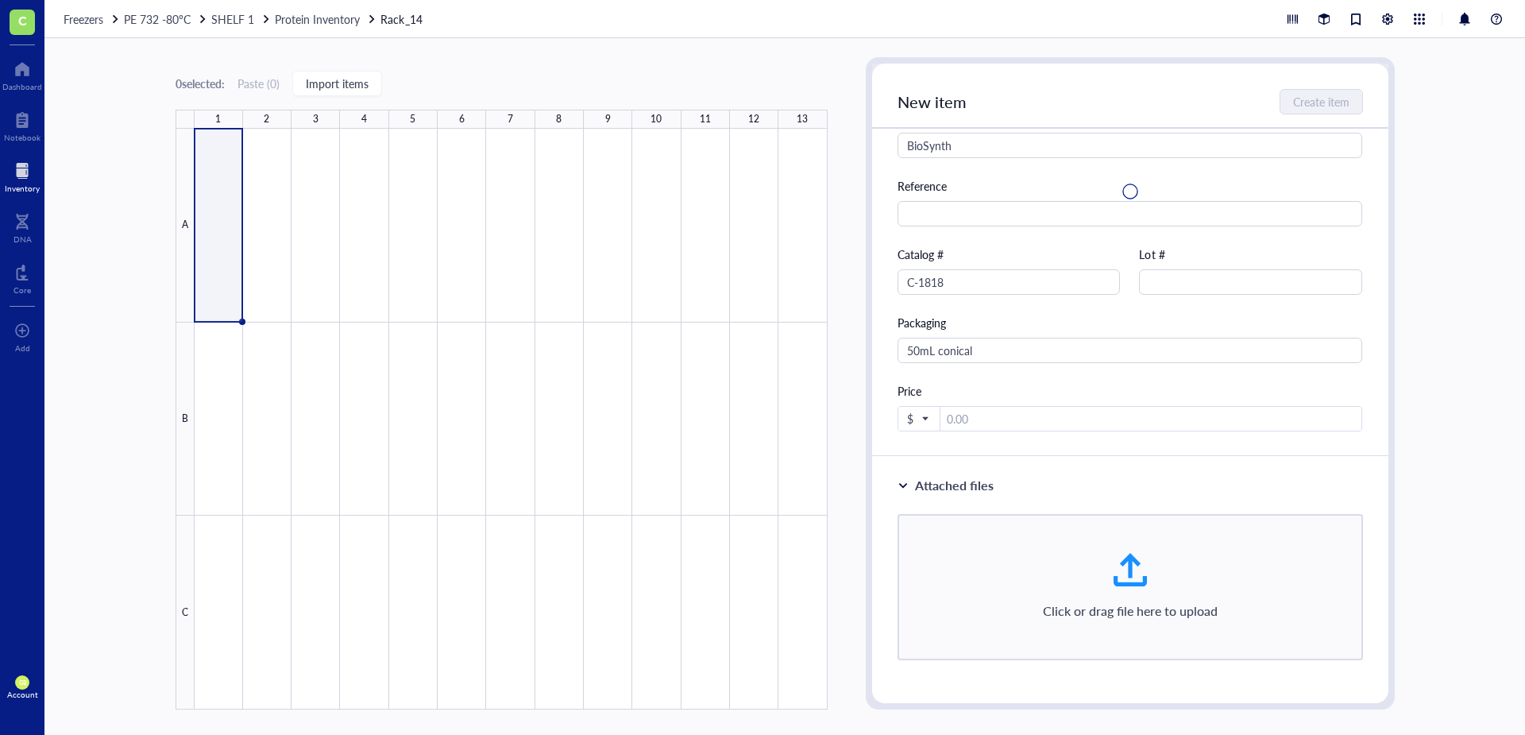
type textarea "Keep everyone on the same page…"
type input "[DATE]"
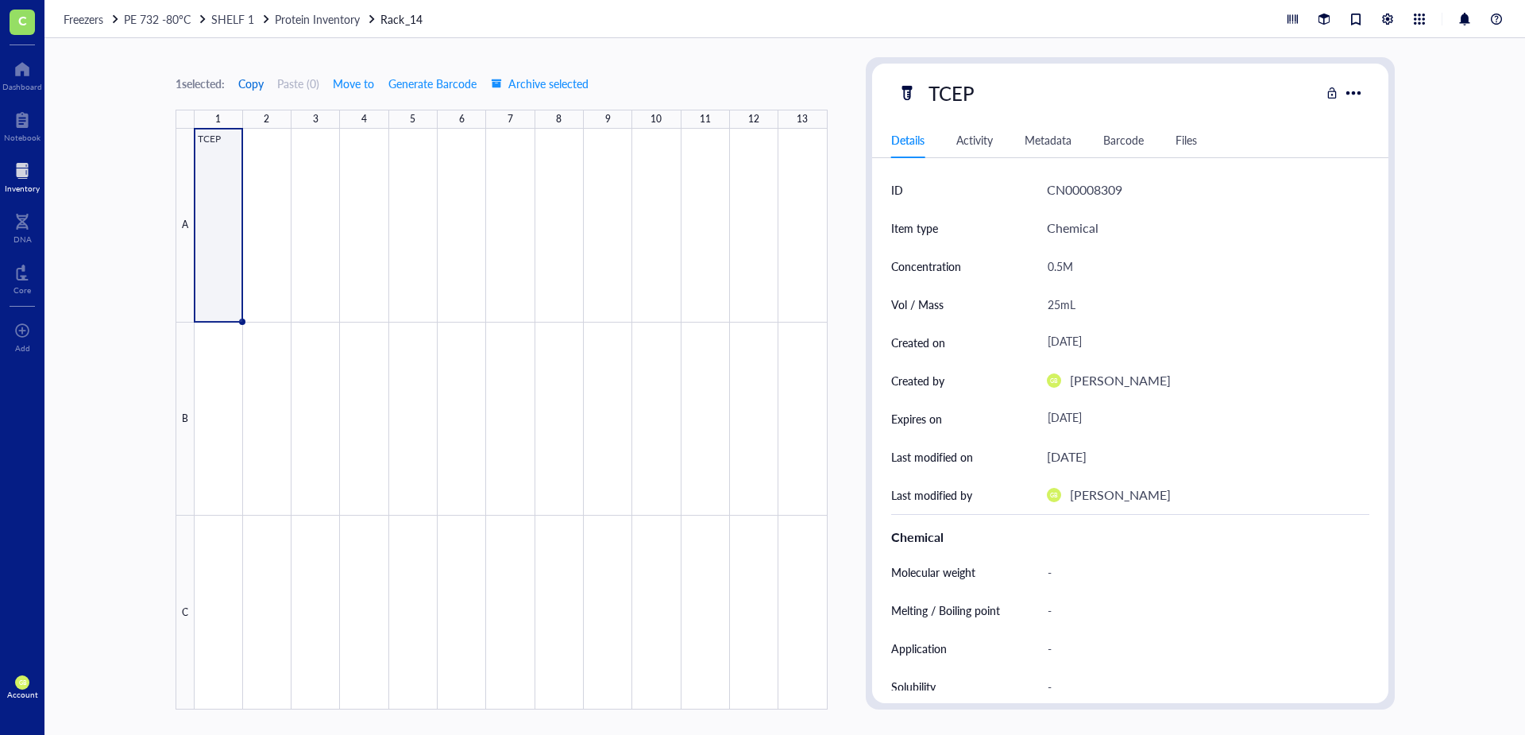
click at [248, 83] on span "Copy" at bounding box center [250, 83] width 25 height 13
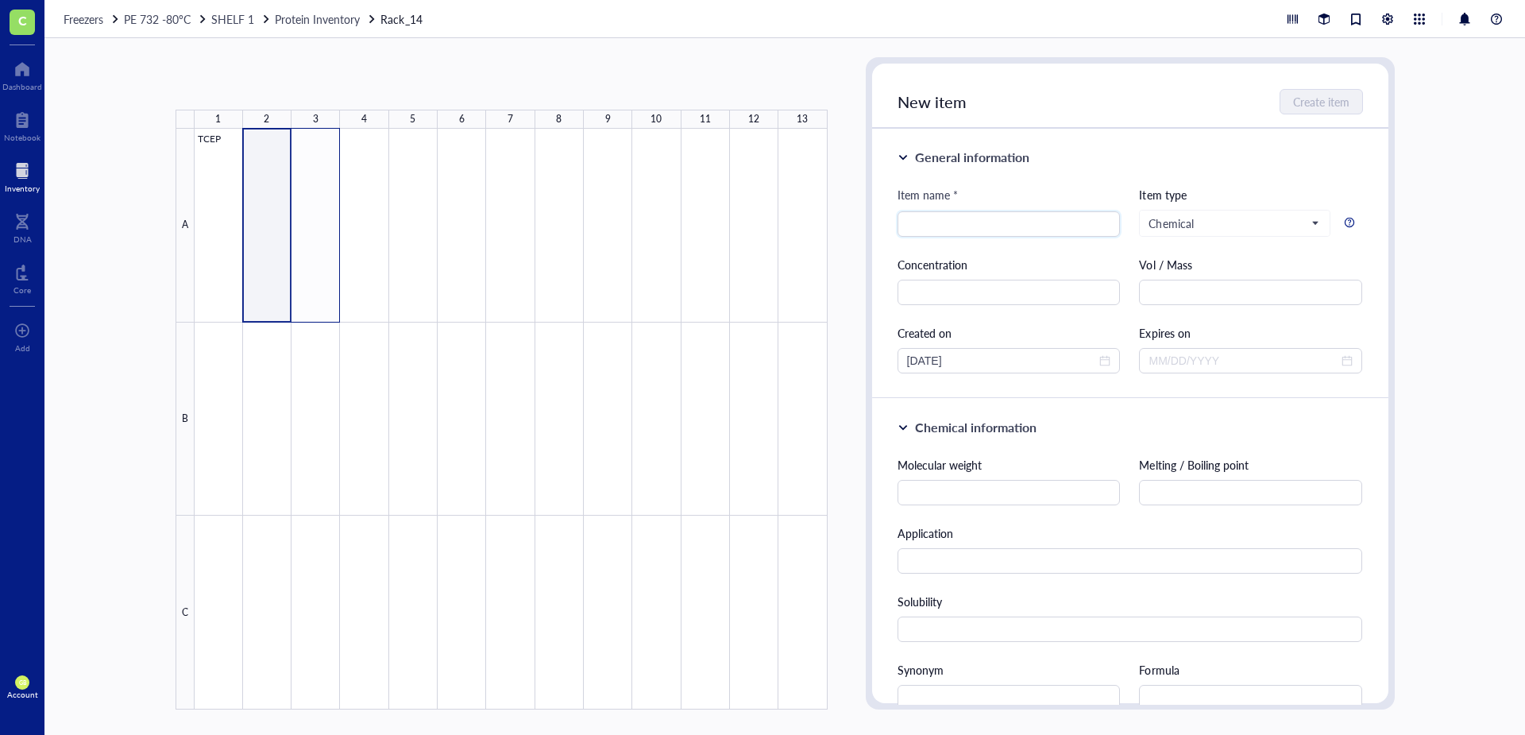
drag, startPoint x: 269, startPoint y: 245, endPoint x: 319, endPoint y: 240, distance: 50.3
click at [319, 240] on div at bounding box center [511, 419] width 633 height 581
click at [269, 85] on button "Paste ( 1 )" at bounding box center [259, 83] width 44 height 25
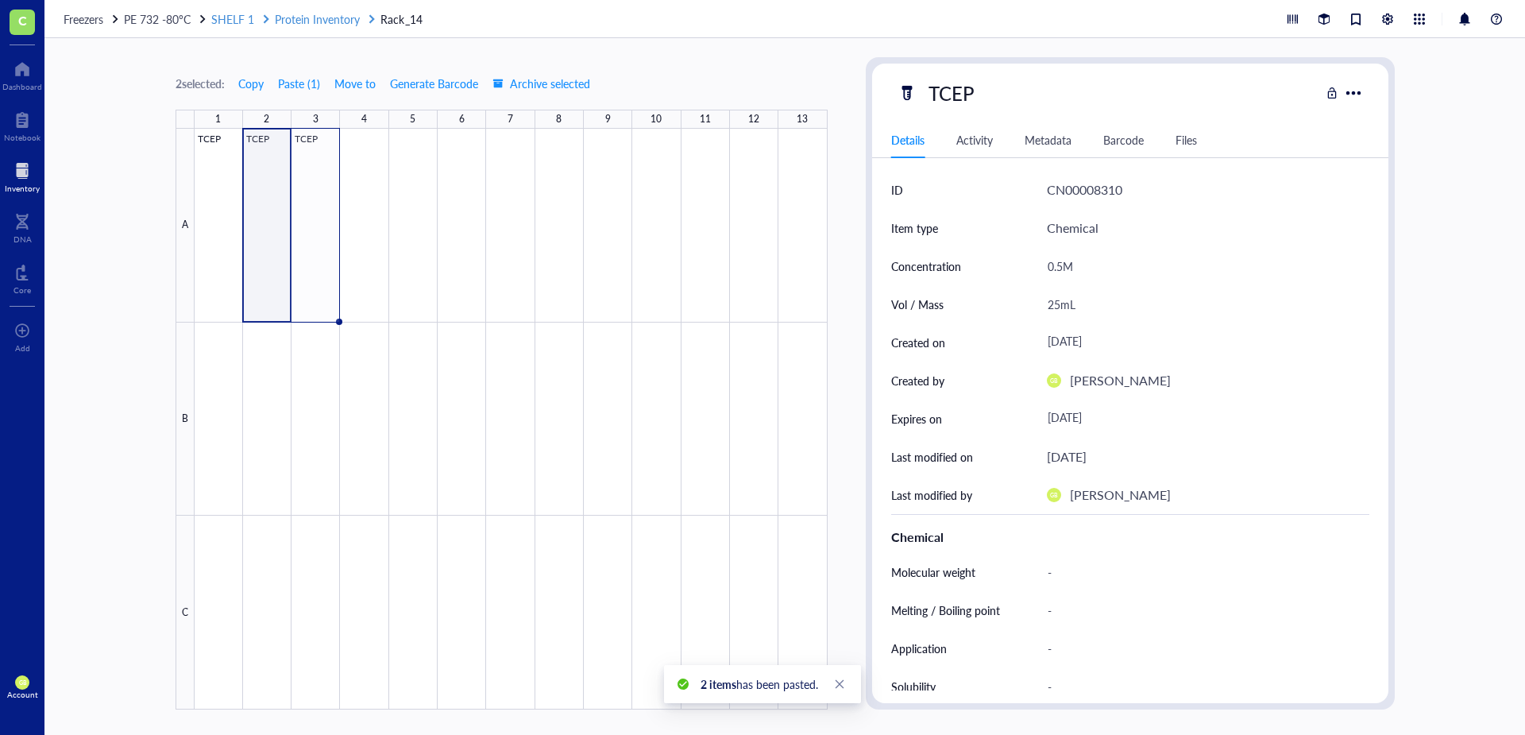
click at [319, 17] on span "Protein Inventory" at bounding box center [317, 19] width 85 height 16
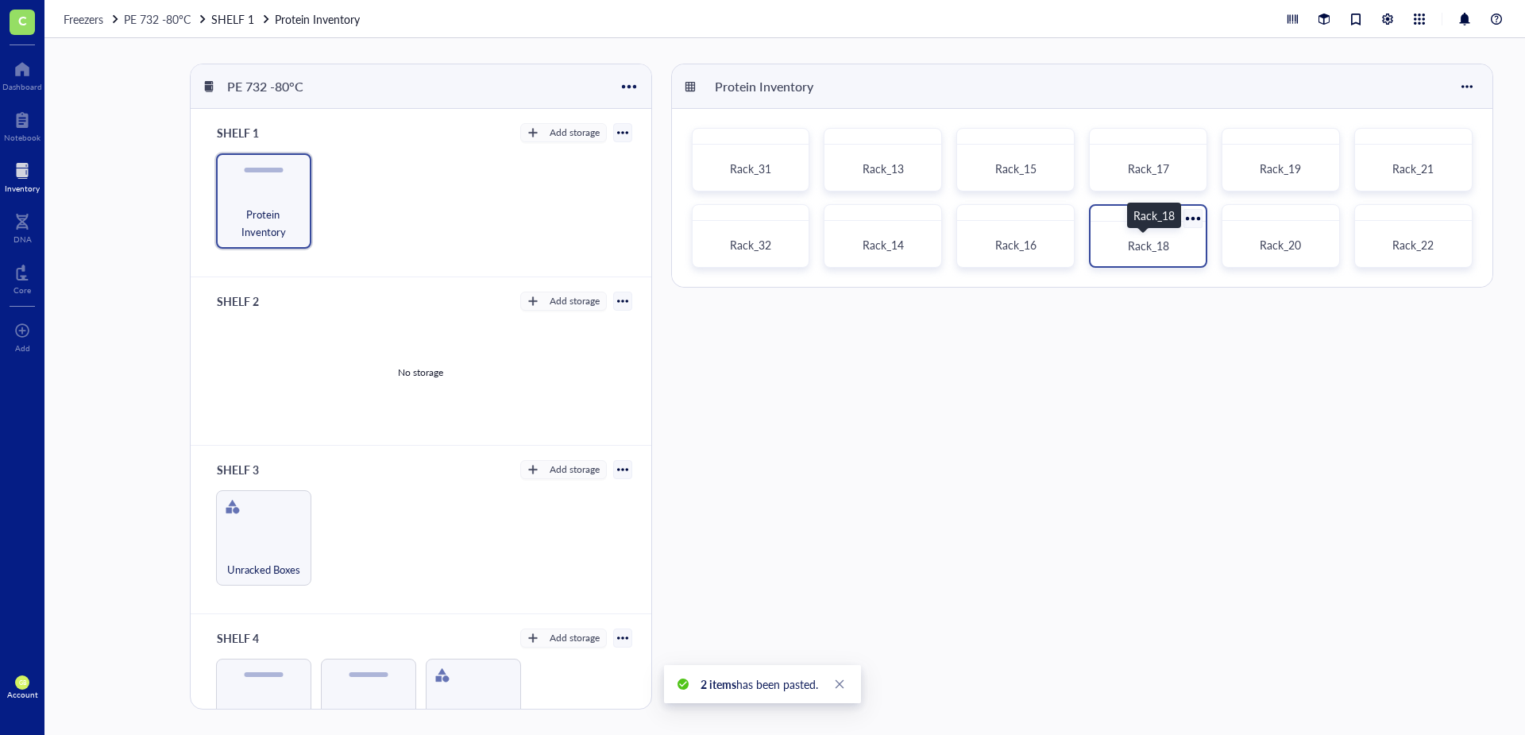
click at [1148, 243] on span "Rack_18" at bounding box center [1148, 245] width 41 height 16
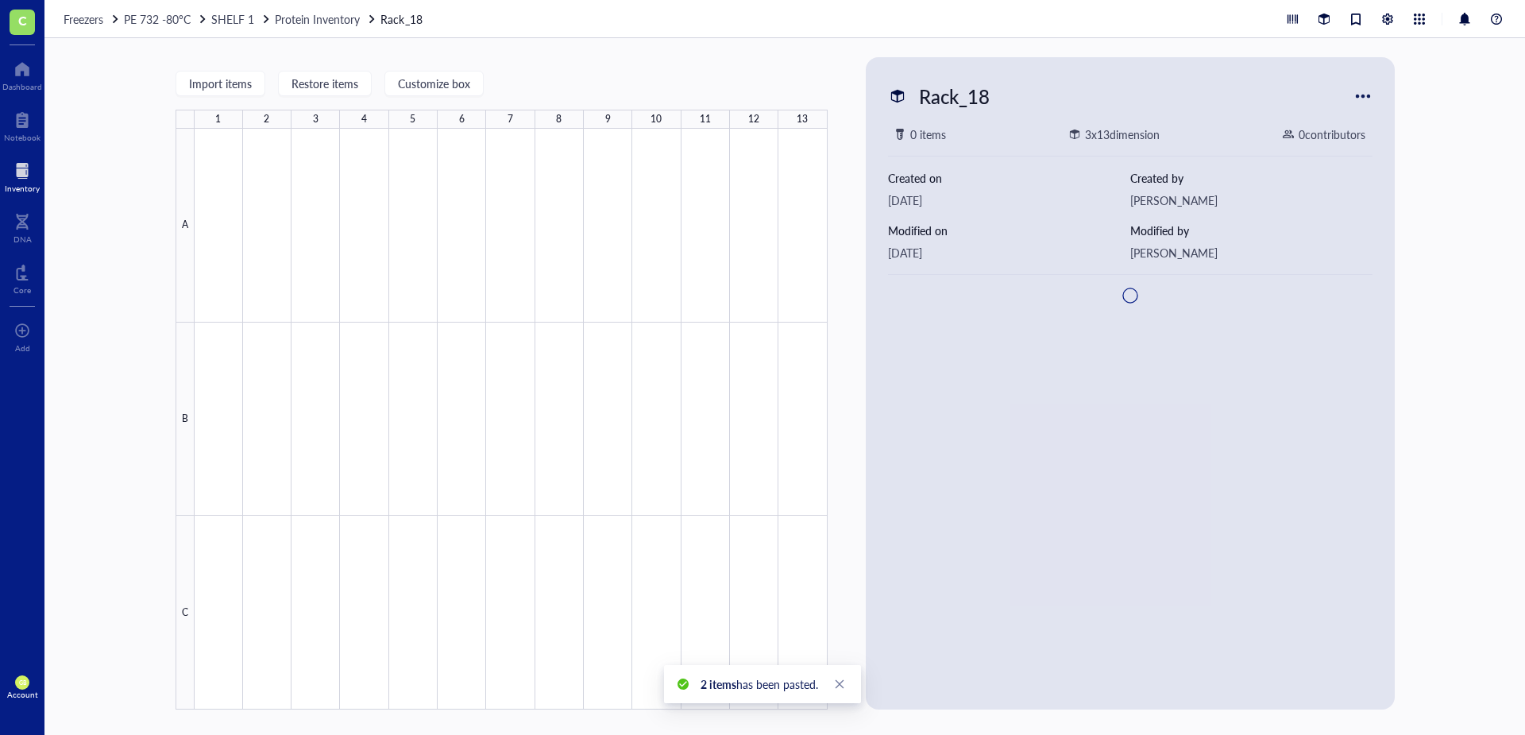
type textarea "Keep everyone on the same page…"
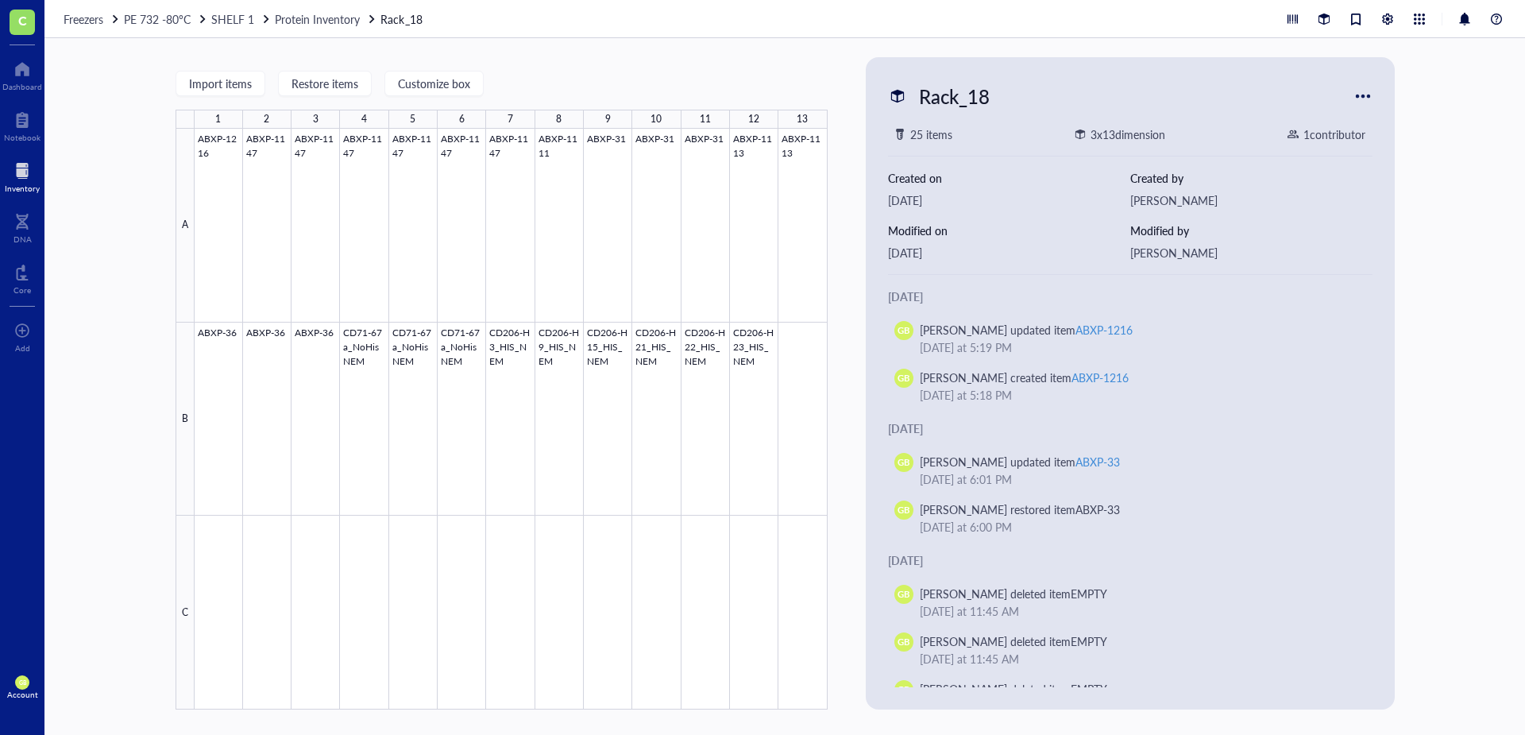
click at [21, 174] on div at bounding box center [22, 170] width 35 height 25
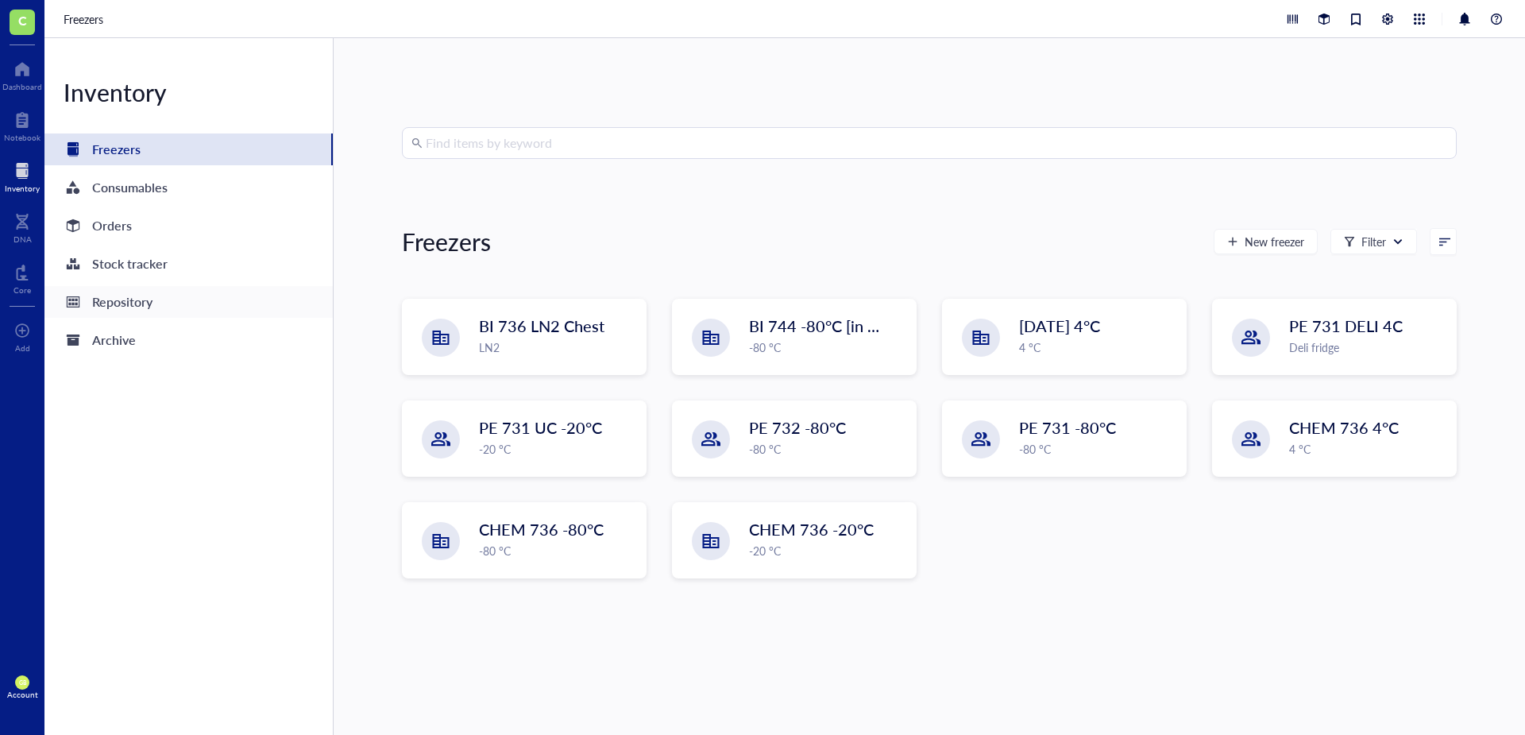
click at [115, 295] on div "Repository" at bounding box center [122, 302] width 60 height 22
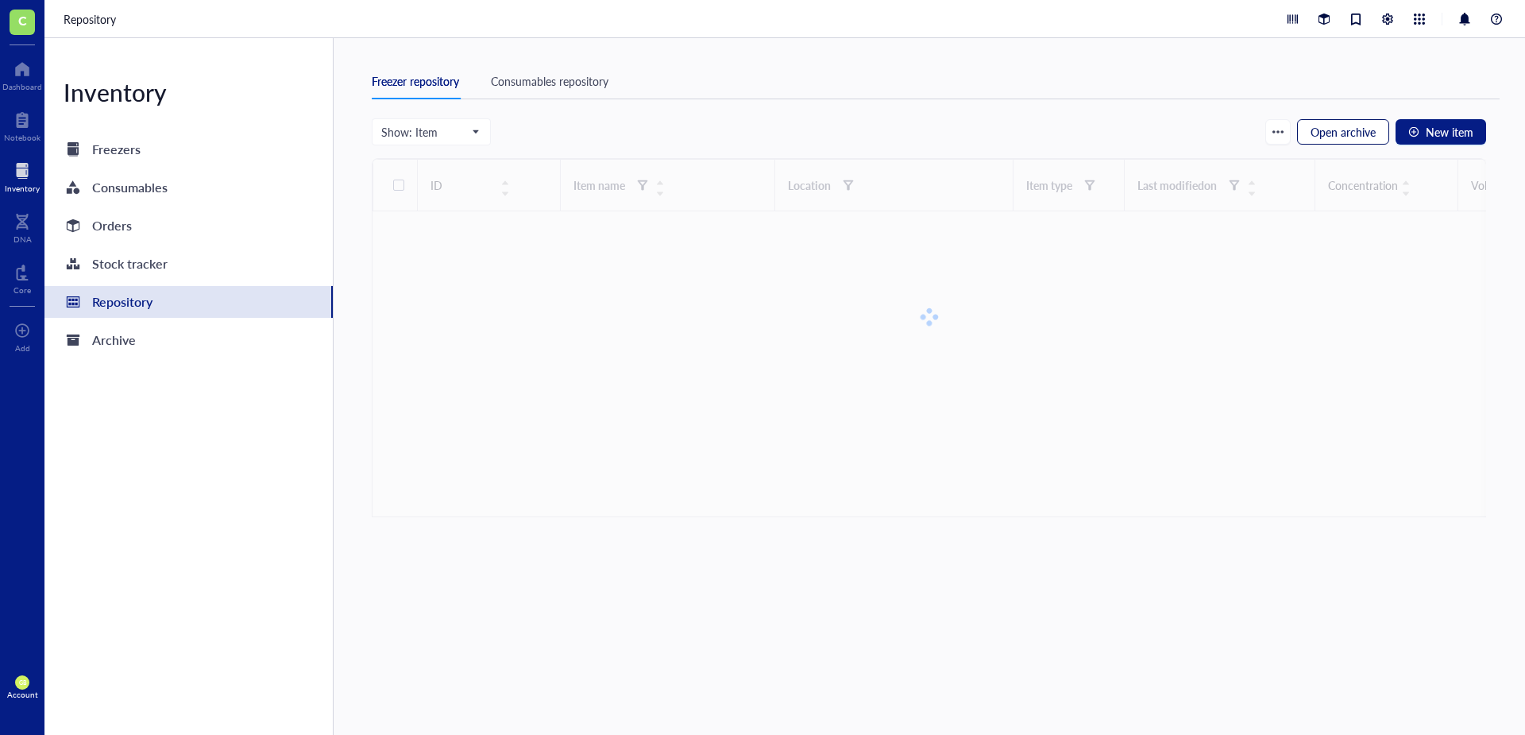
click at [1351, 129] on span "Open archive" at bounding box center [1342, 131] width 65 height 13
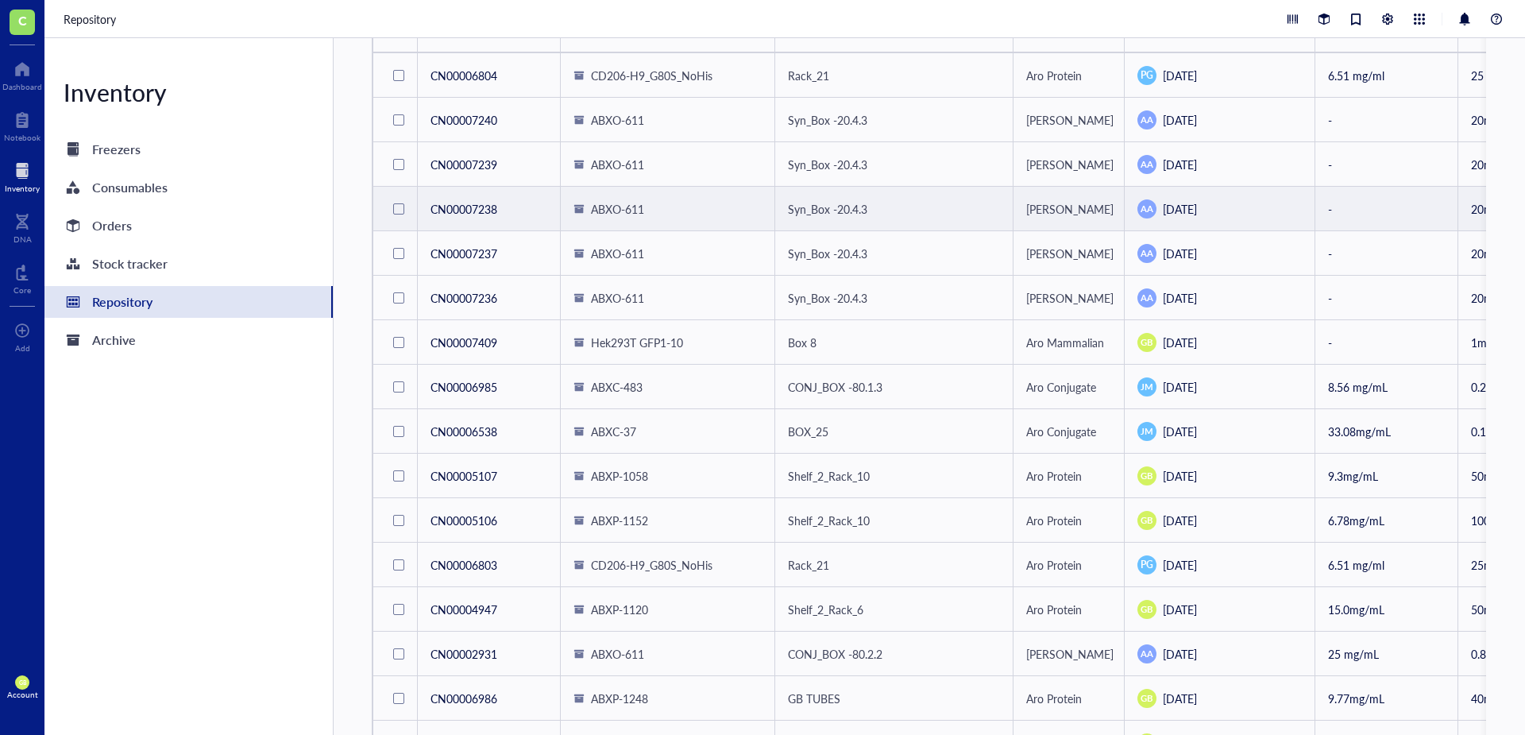
scroll to position [238, 0]
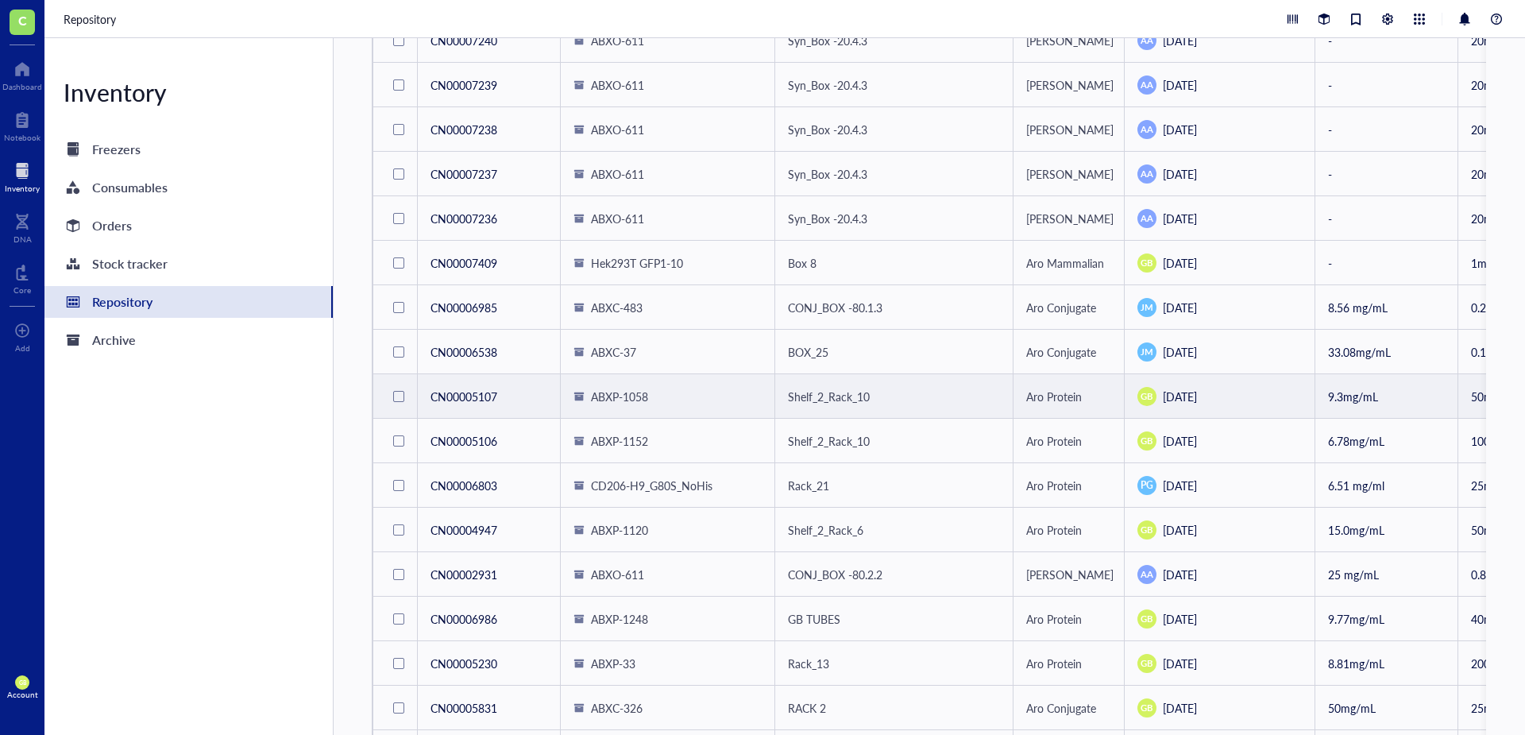
click at [402, 399] on div at bounding box center [398, 396] width 11 height 11
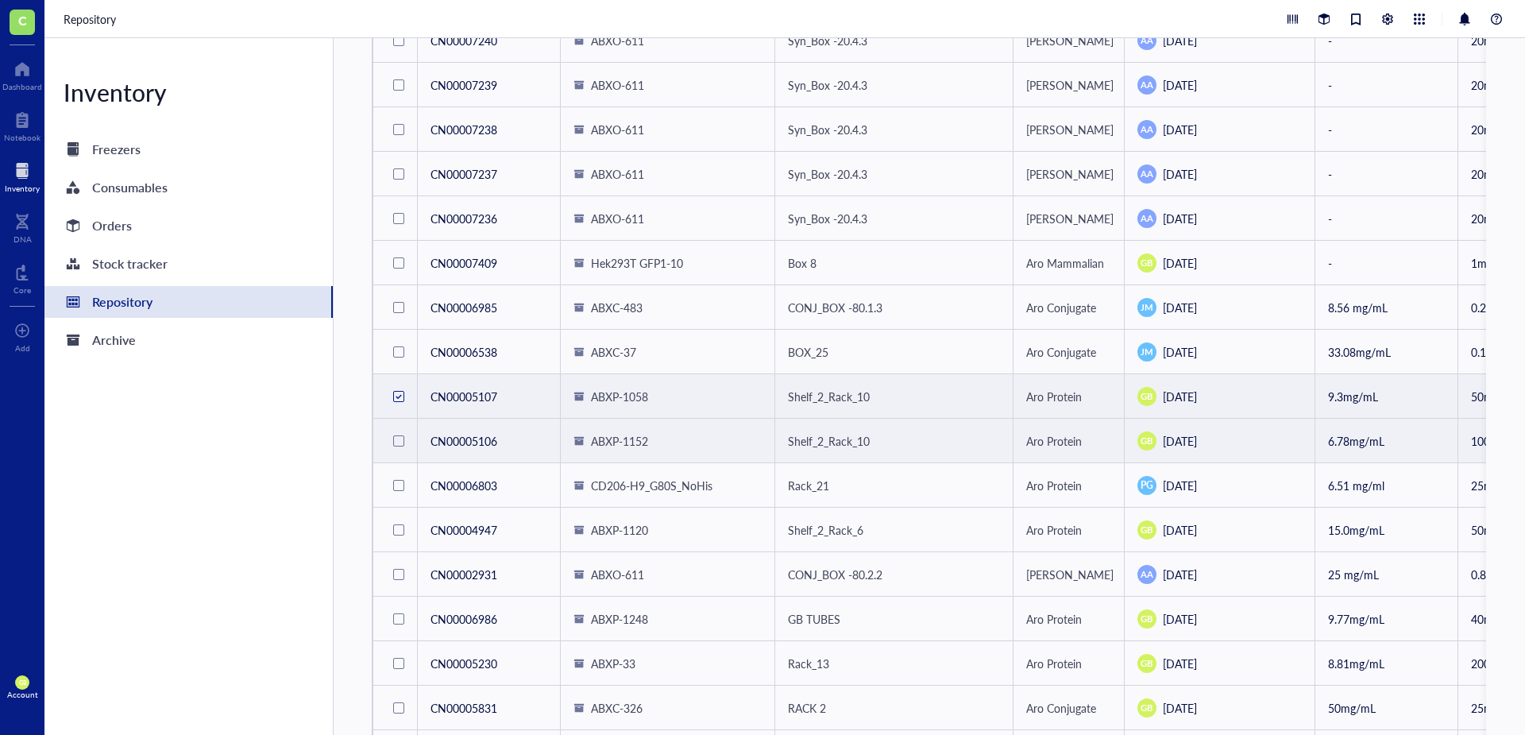
click at [399, 440] on div at bounding box center [398, 440] width 11 height 11
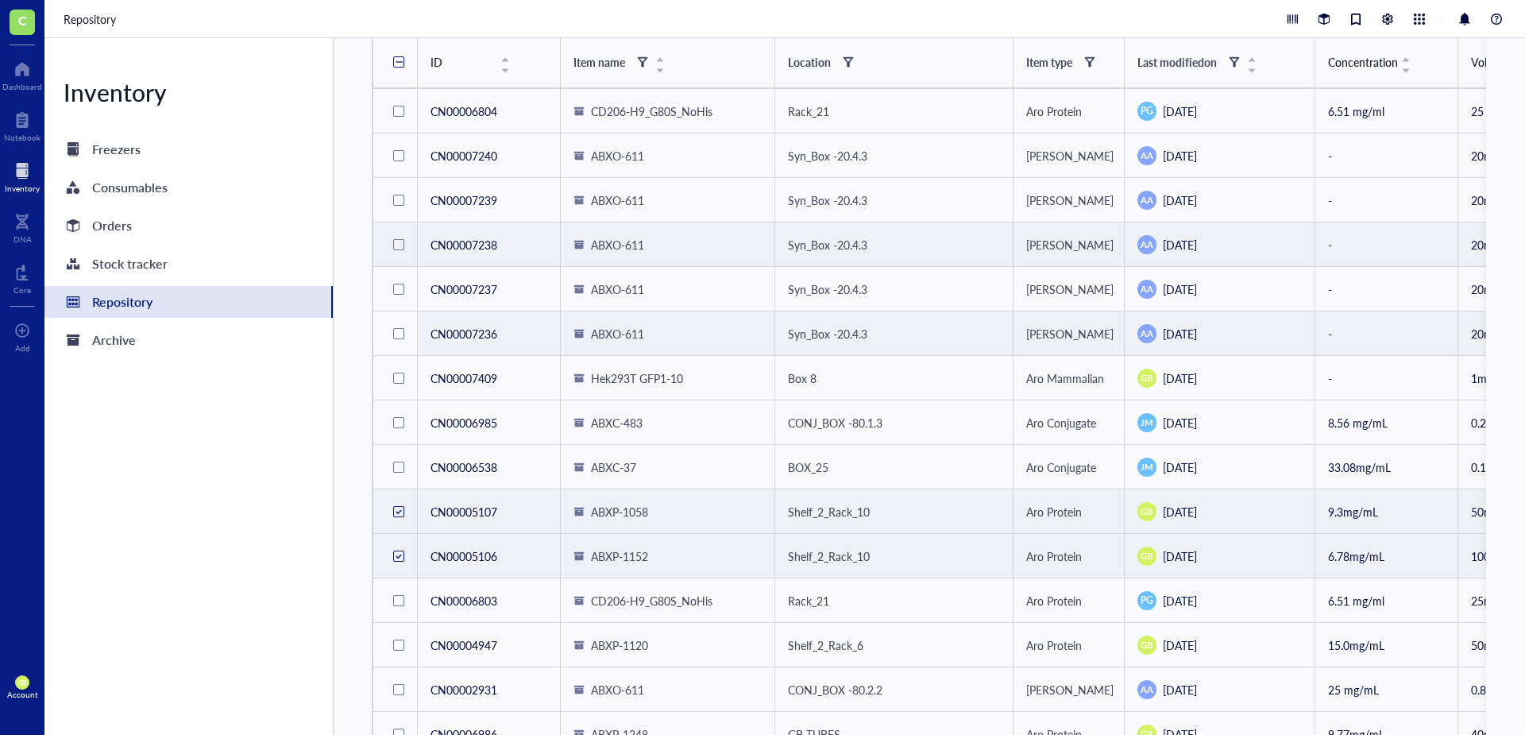
scroll to position [0, 0]
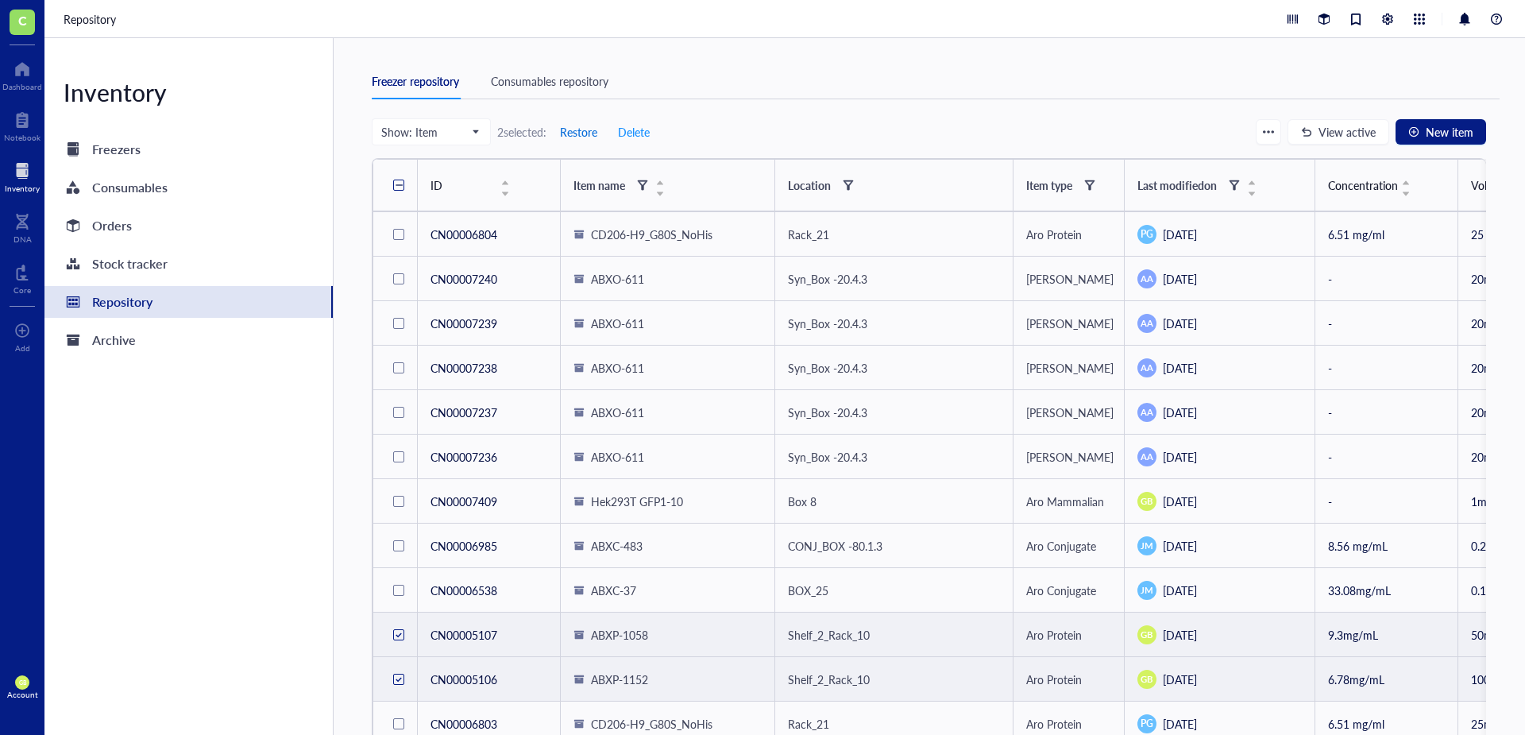
click at [566, 137] on span "Restore" at bounding box center [578, 131] width 37 height 13
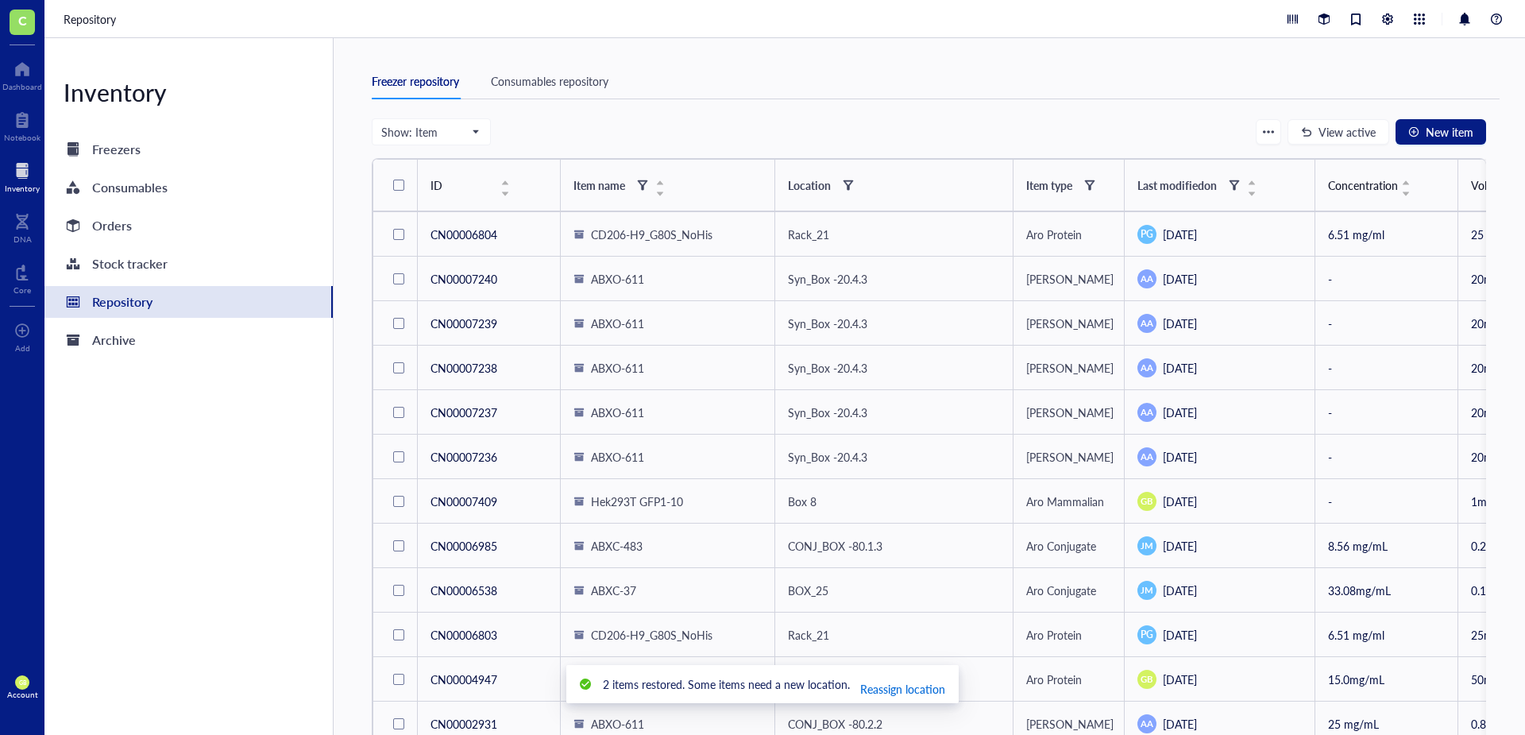
click at [907, 688] on span "Reassign location" at bounding box center [902, 688] width 85 height 17
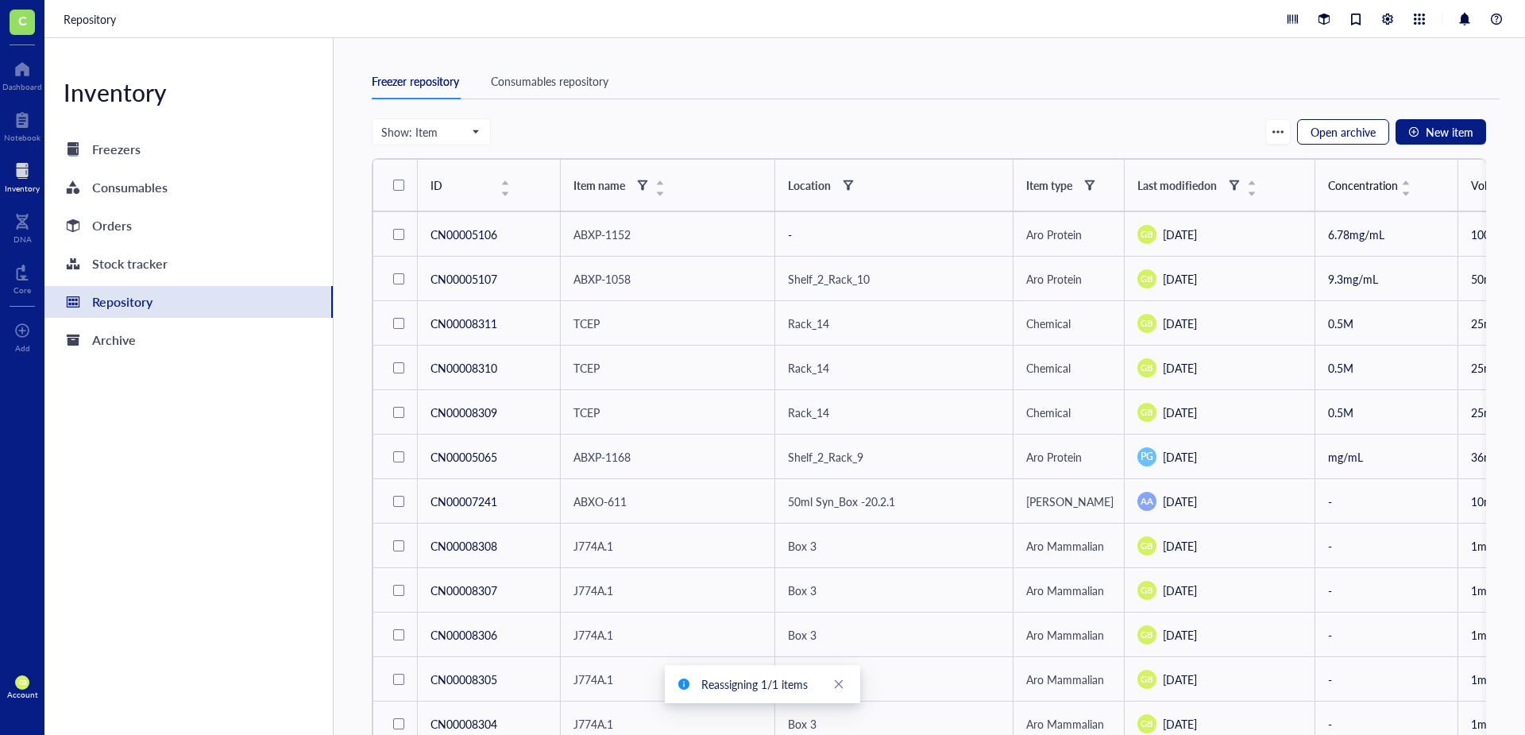
click at [1341, 140] on button "Open archive" at bounding box center [1343, 131] width 92 height 25
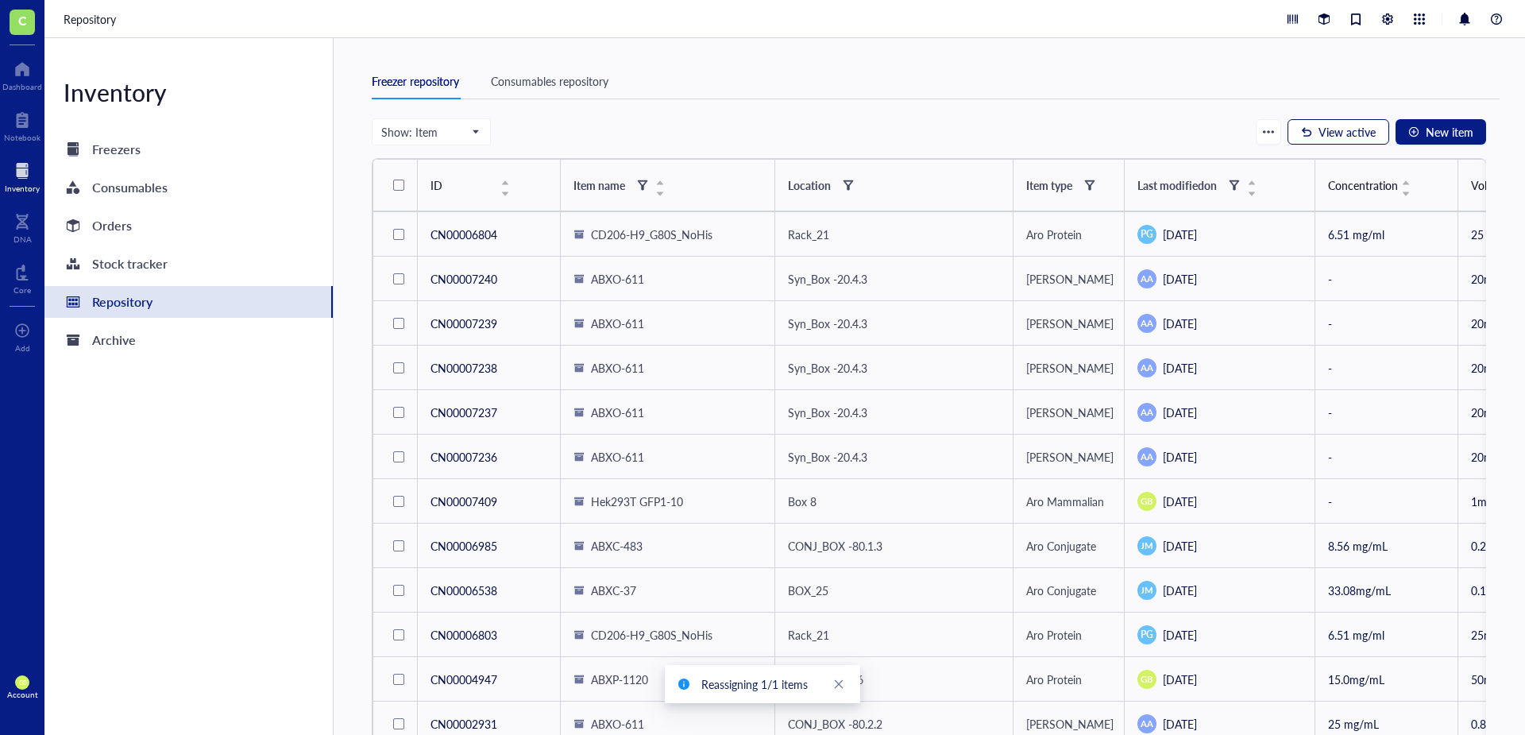
click at [1332, 129] on span "View active" at bounding box center [1346, 131] width 57 height 13
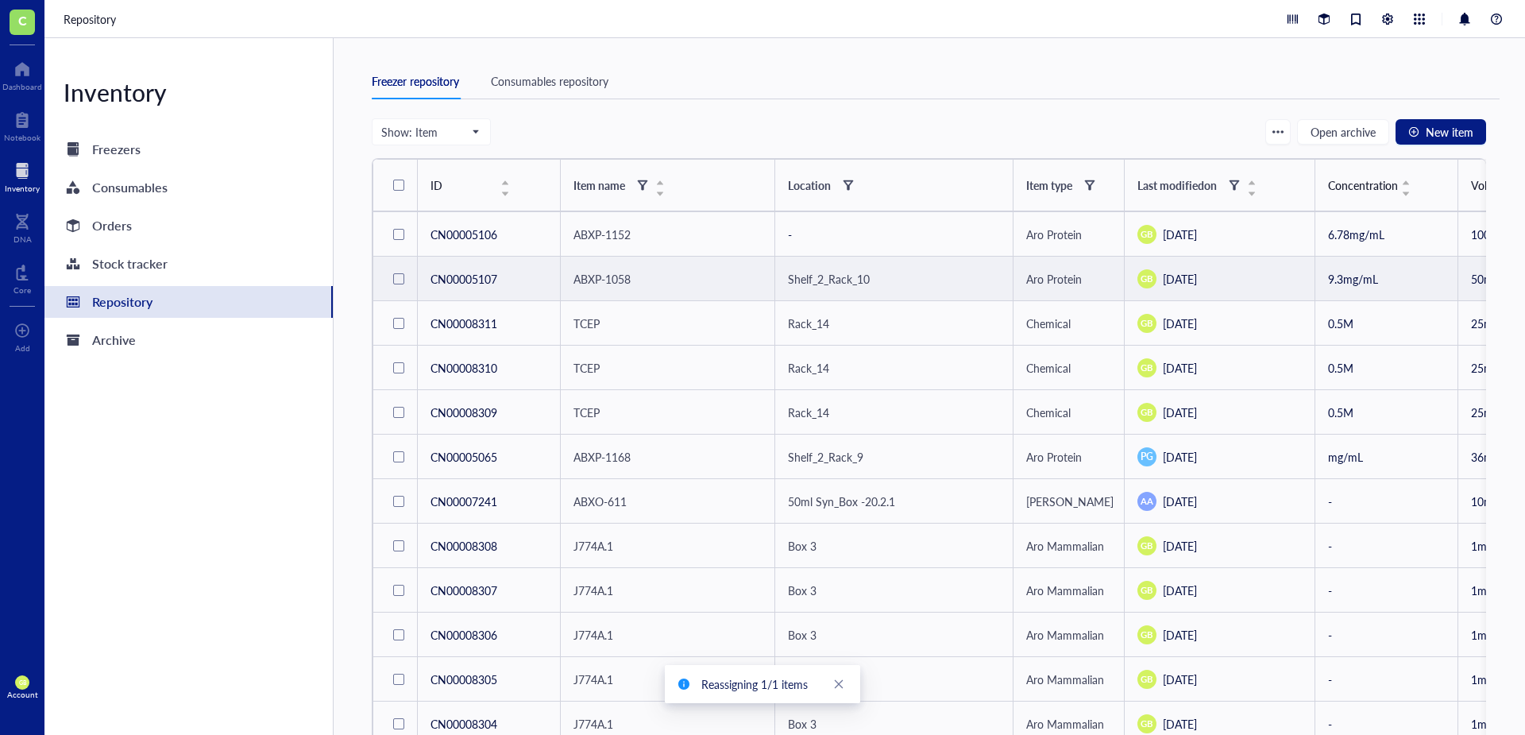
click at [827, 275] on div "Shelf_2_Rack_10" at bounding box center [829, 278] width 82 height 17
click at [877, 415] on div "Change location" at bounding box center [894, 414] width 134 height 17
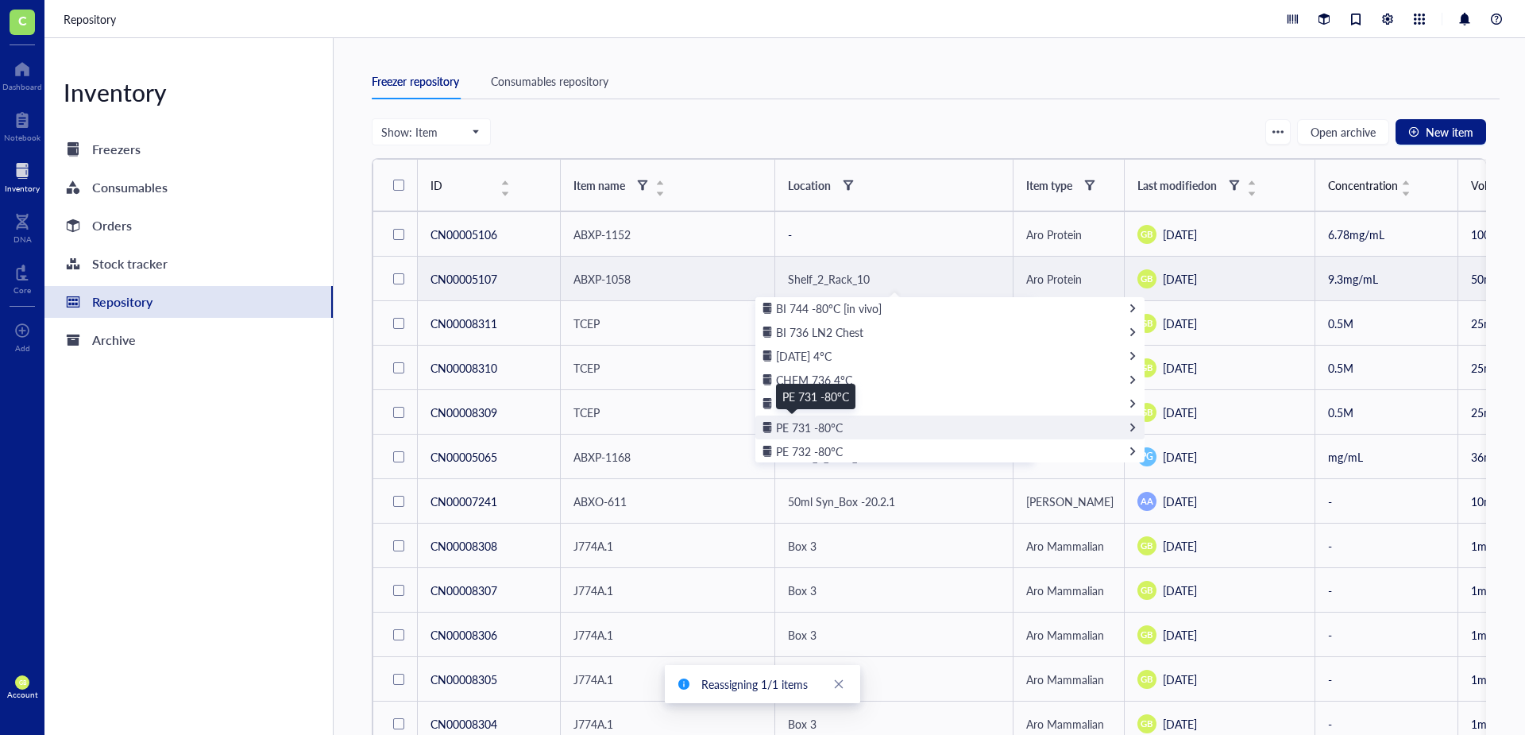
scroll to position [152, 0]
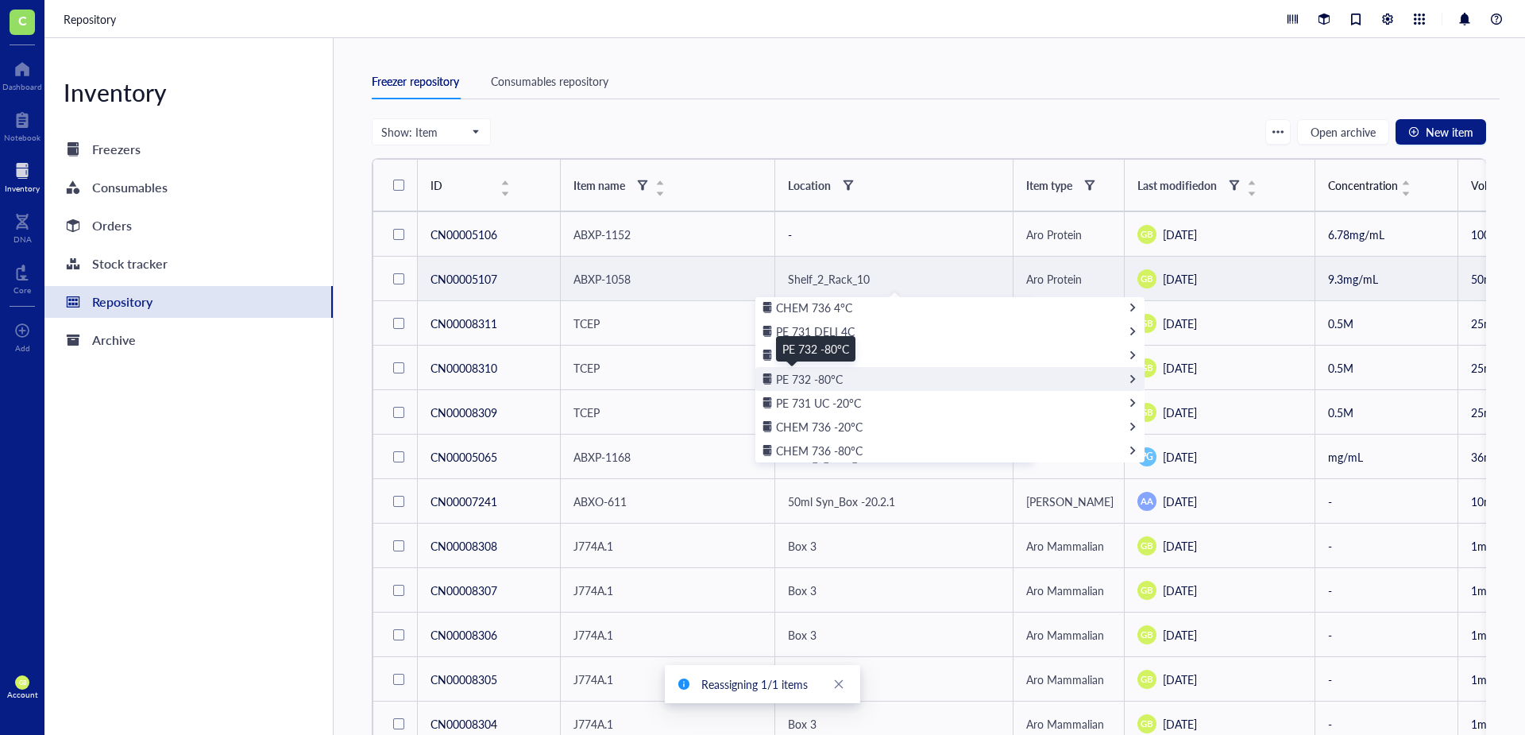
click at [804, 380] on span "PE 732 -80°C" at bounding box center [809, 379] width 67 height 16
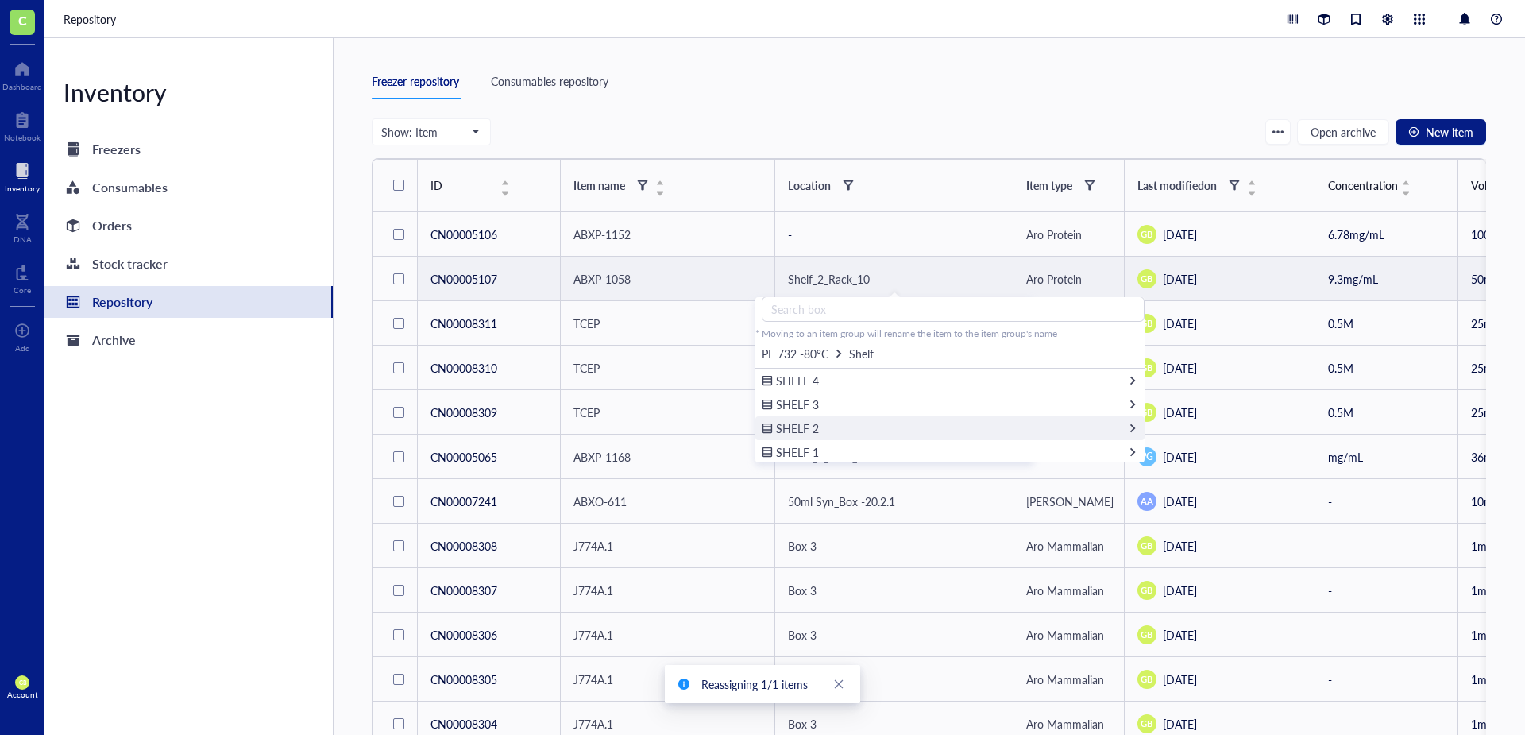
scroll to position [9, 0]
click at [824, 276] on div "Shelf_2_Rack_10" at bounding box center [829, 278] width 82 height 17
click at [847, 272] on div "Shelf_2_Rack_10" at bounding box center [829, 278] width 82 height 17
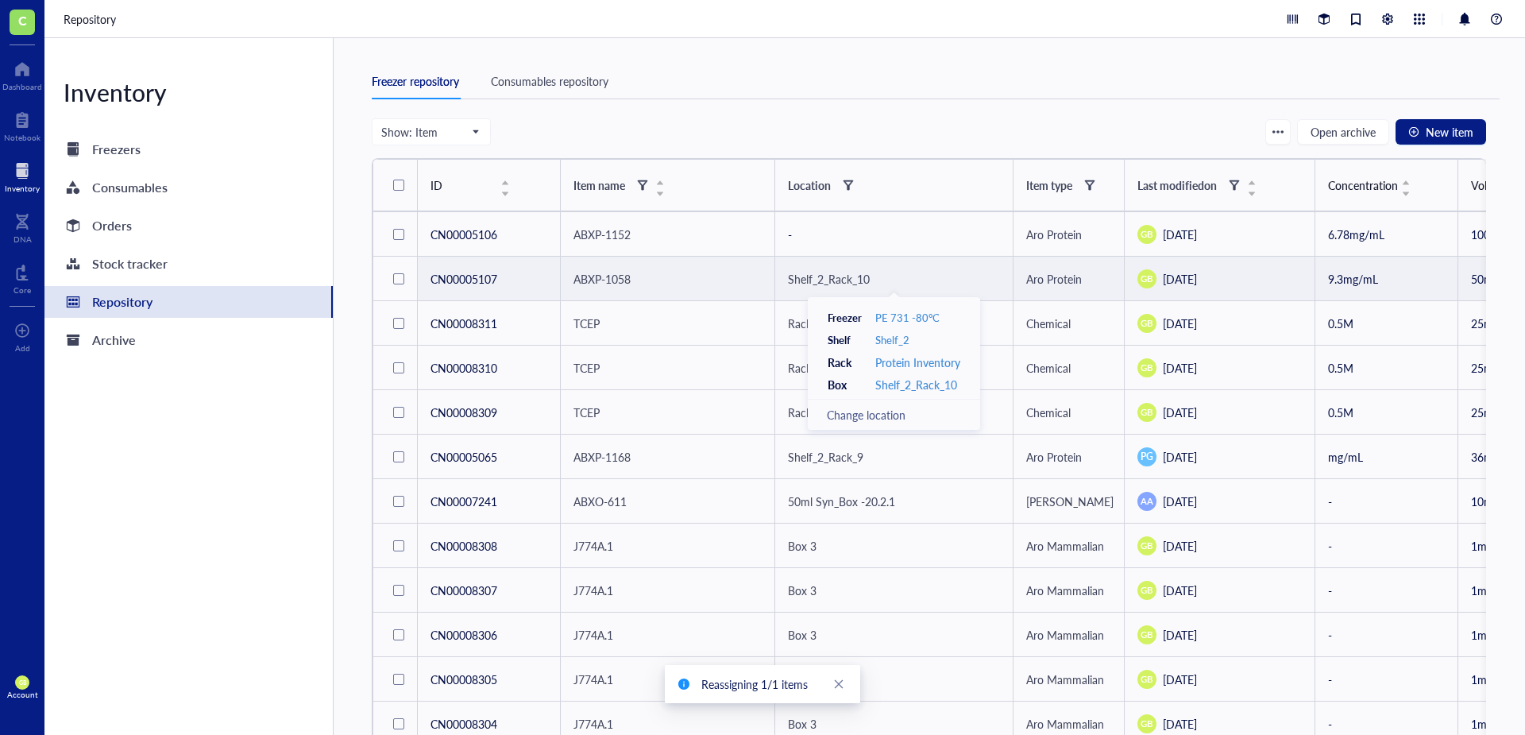
click at [872, 417] on div "Change location" at bounding box center [894, 414] width 134 height 17
click at [485, 276] on td "CN00005107" at bounding box center [489, 279] width 143 height 44
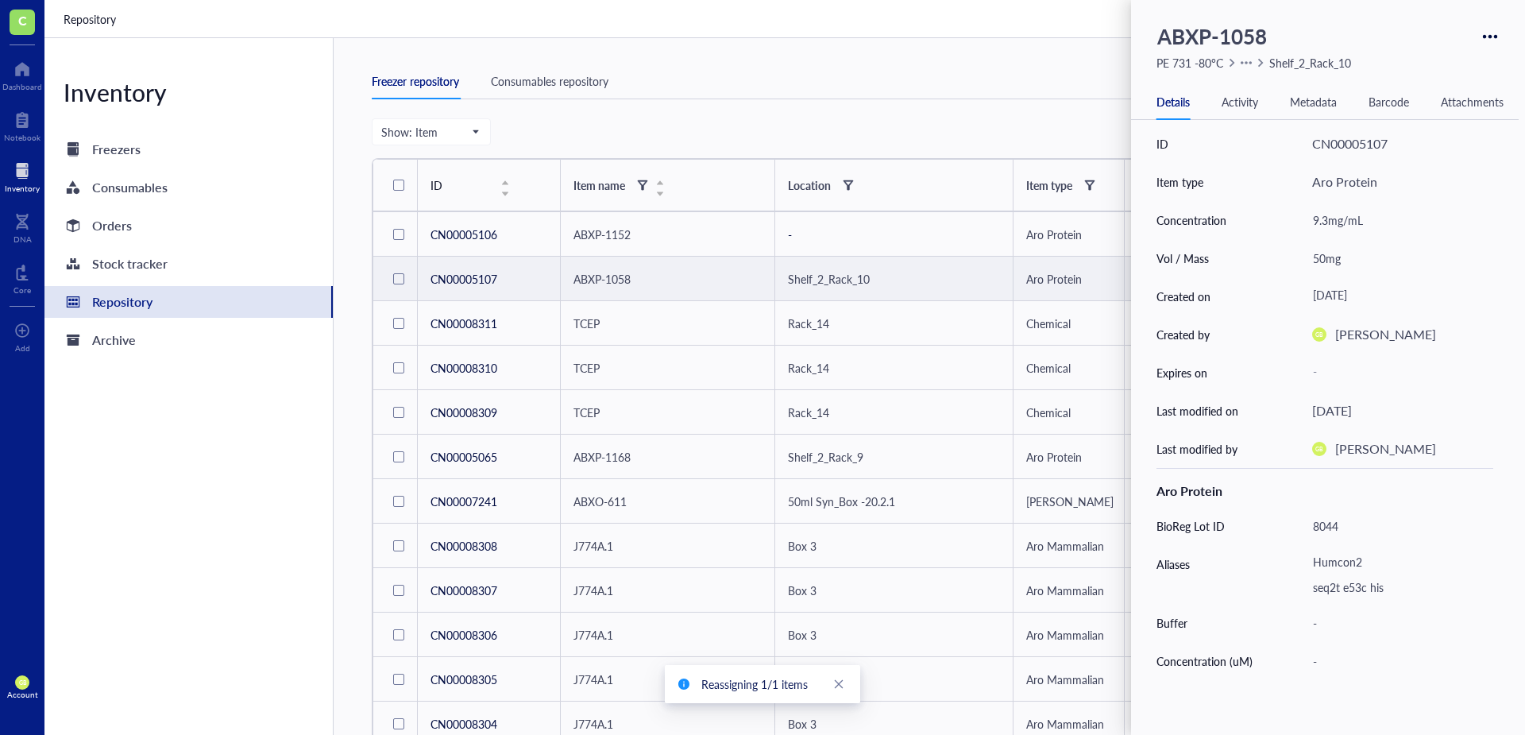
click at [453, 275] on td "CN00005107" at bounding box center [489, 279] width 143 height 44
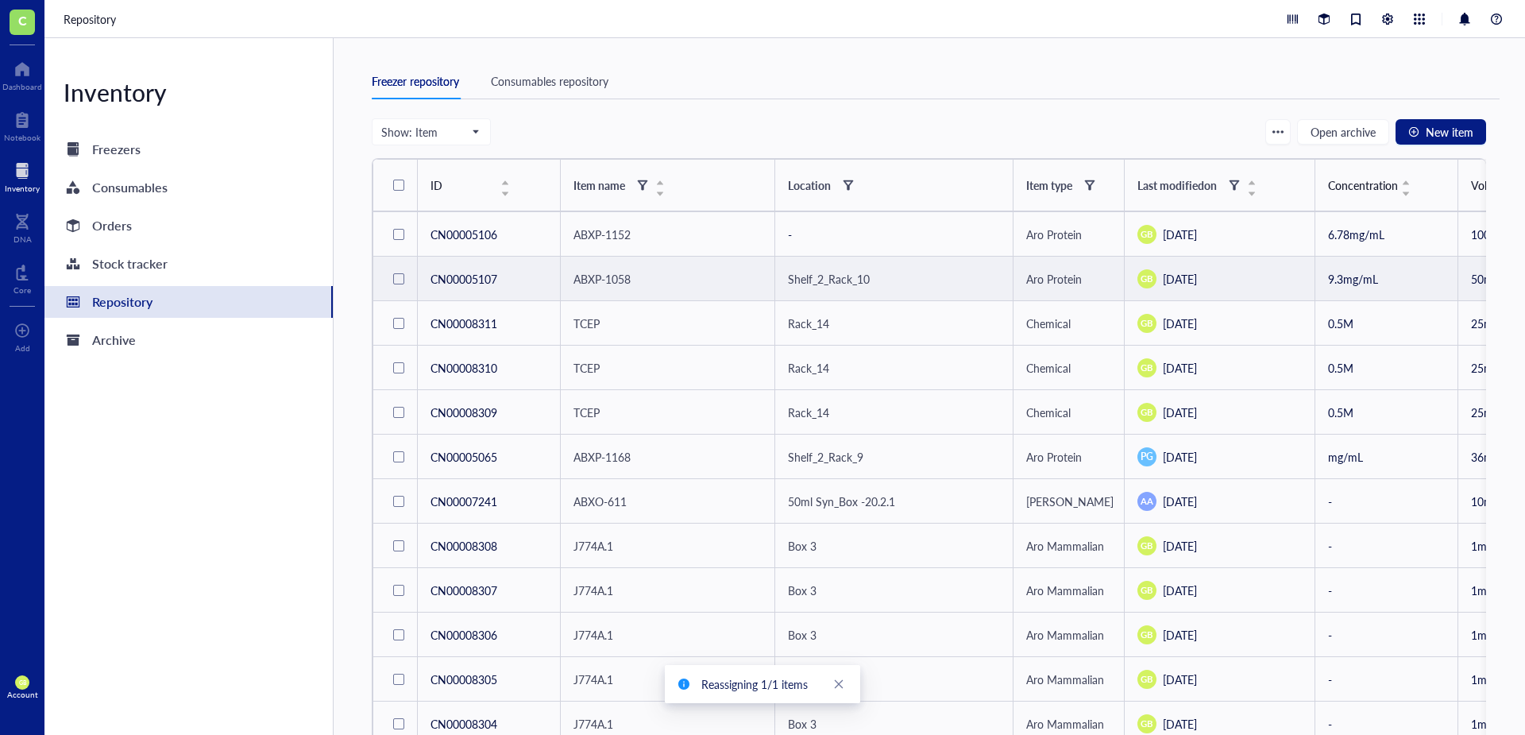
click at [473, 283] on td "CN00005107" at bounding box center [489, 279] width 143 height 44
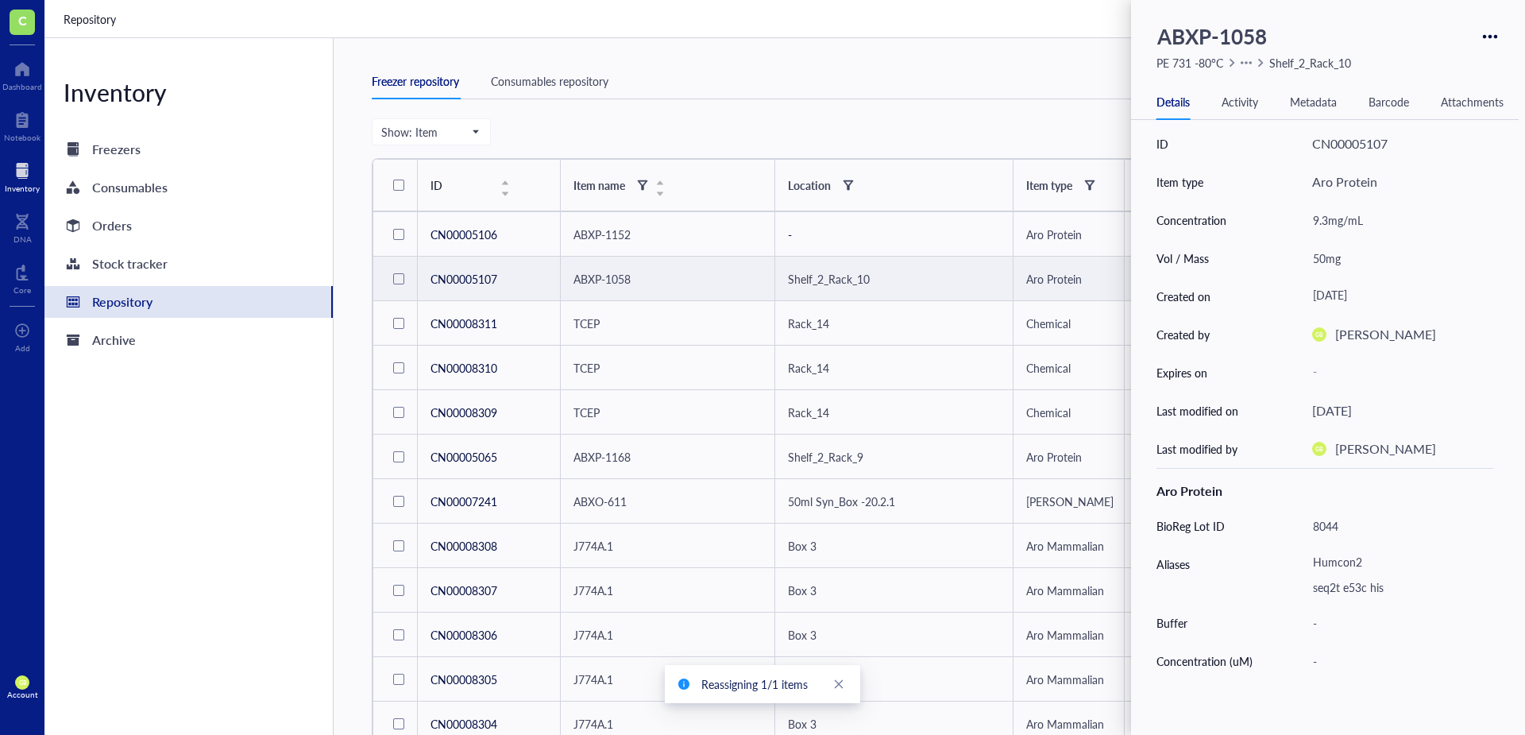
click at [854, 280] on div "Shelf_2_Rack_10" at bounding box center [829, 278] width 82 height 17
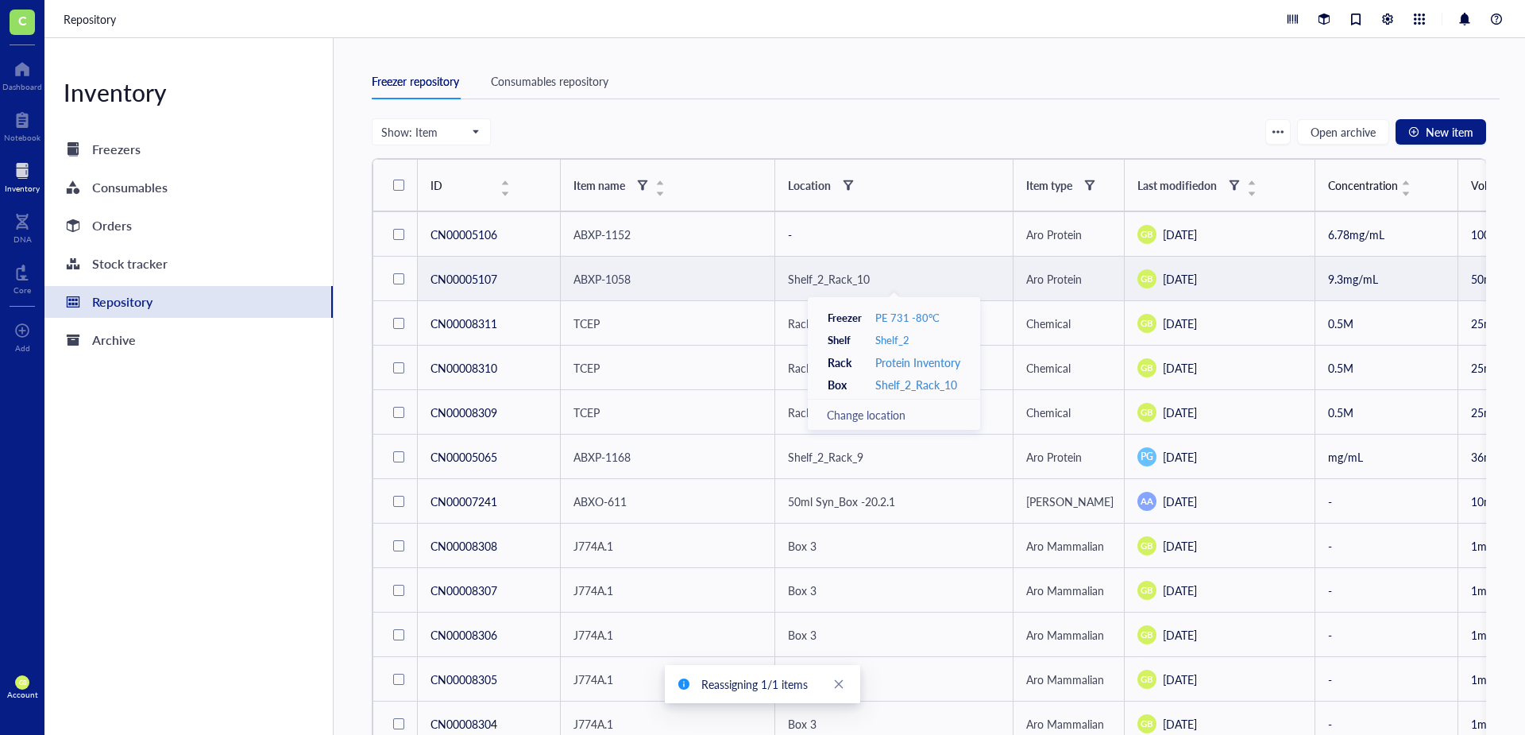
click at [874, 411] on div "Change location" at bounding box center [894, 414] width 134 height 17
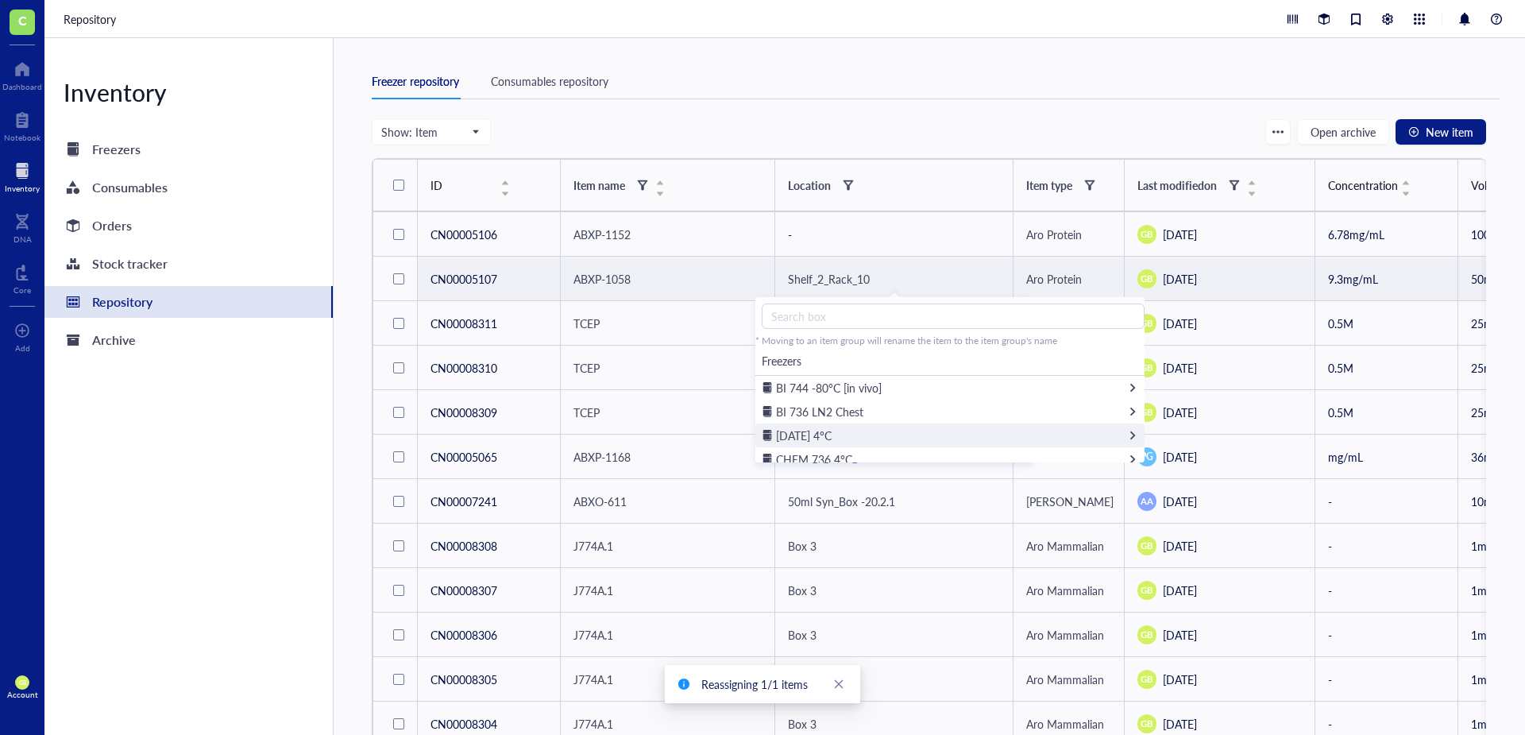
scroll to position [79, 0]
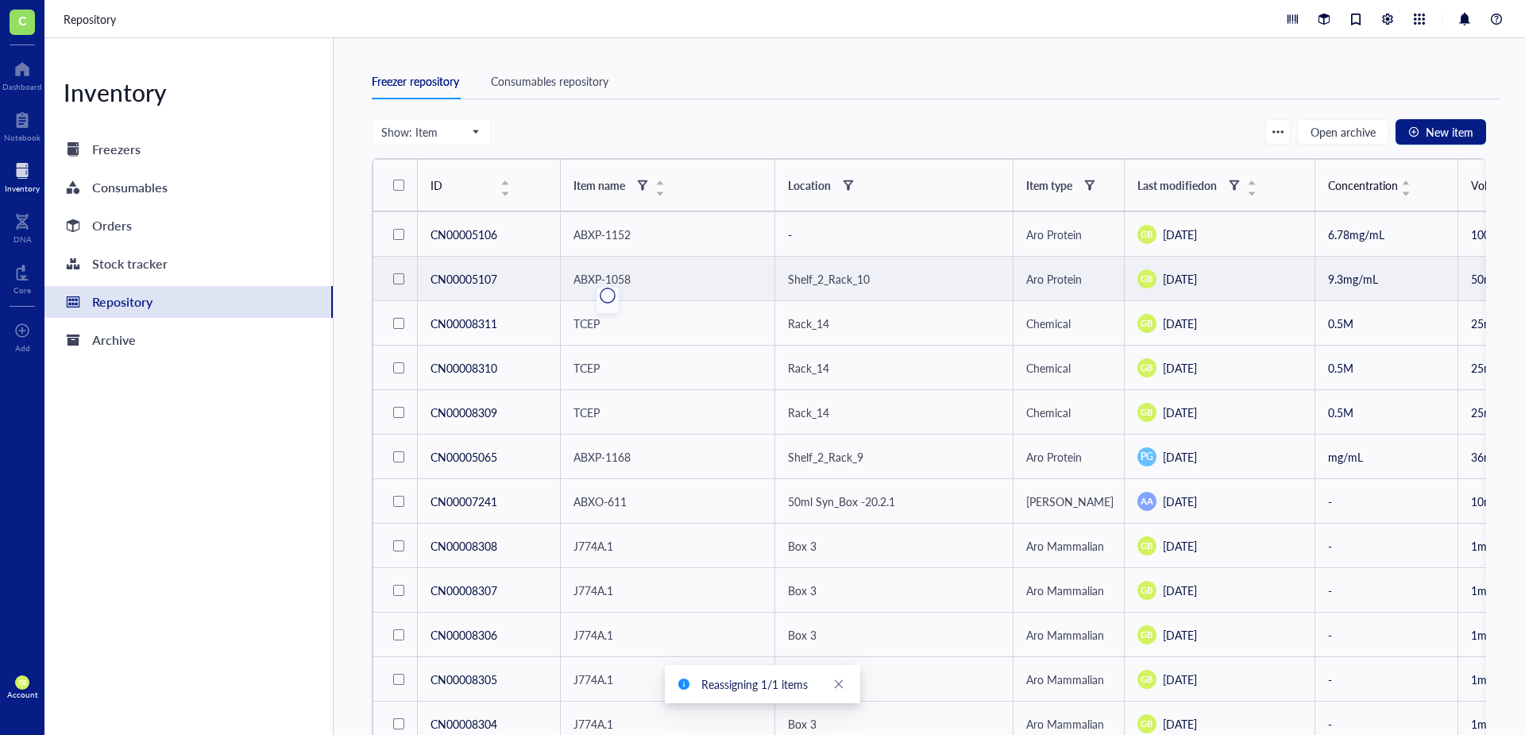
click at [855, 276] on div "Shelf_2_Rack_10" at bounding box center [829, 278] width 82 height 17
click at [876, 414] on div "Change location" at bounding box center [894, 414] width 134 height 17
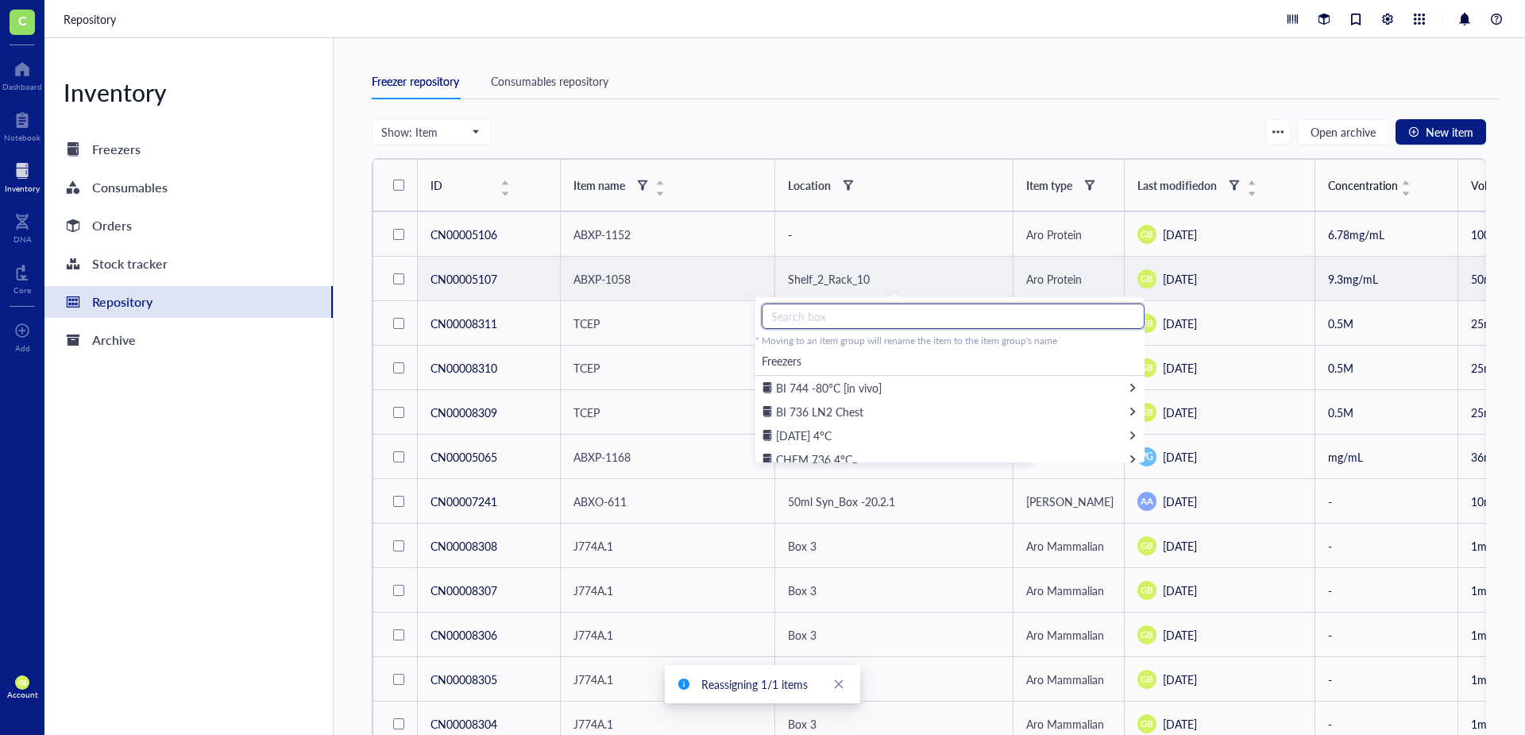
click at [876, 314] on input "text" at bounding box center [953, 315] width 383 height 25
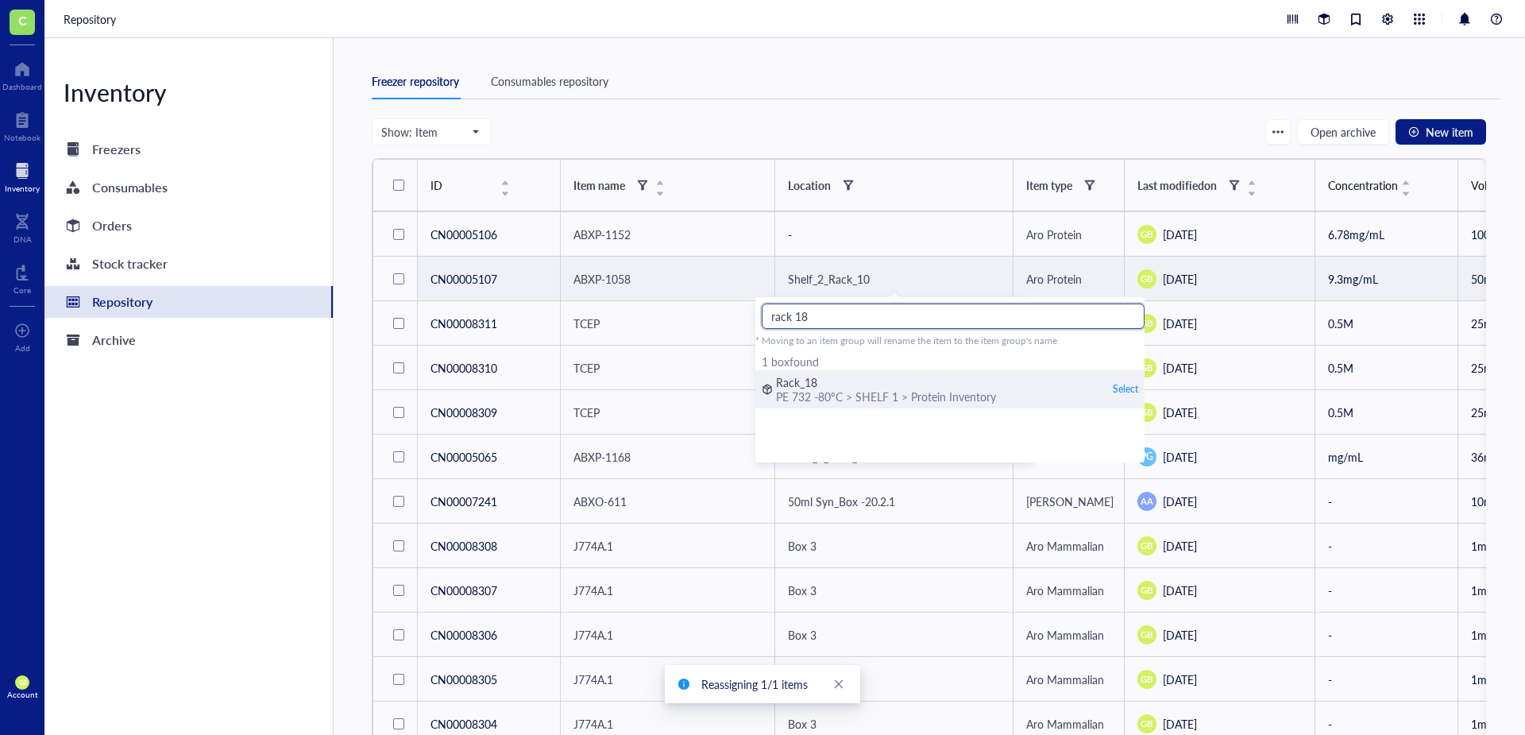
type input "rack 18"
click at [1117, 388] on div "Select" at bounding box center [1125, 389] width 25 height 14
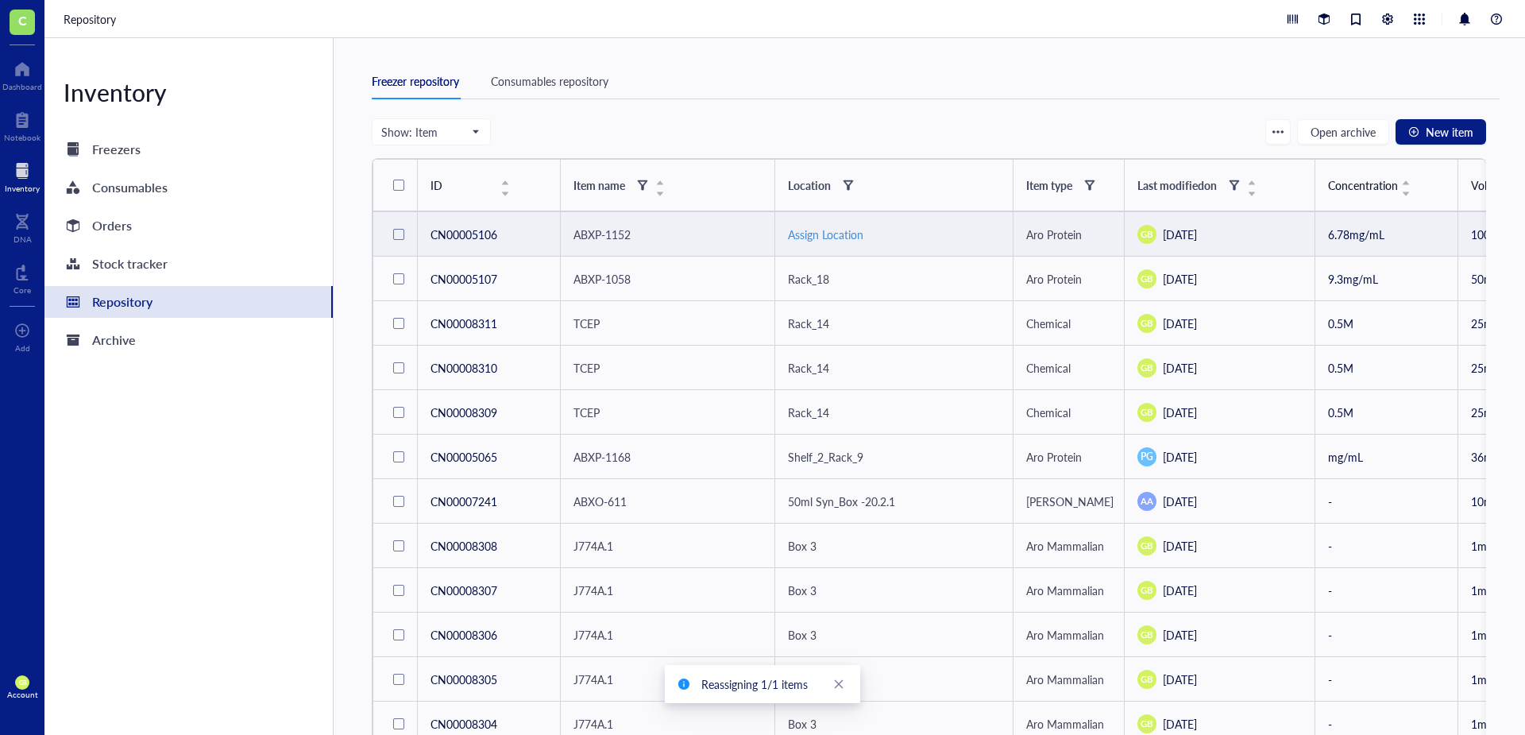
click at [805, 235] on div "Assign Location" at bounding box center [894, 234] width 212 height 17
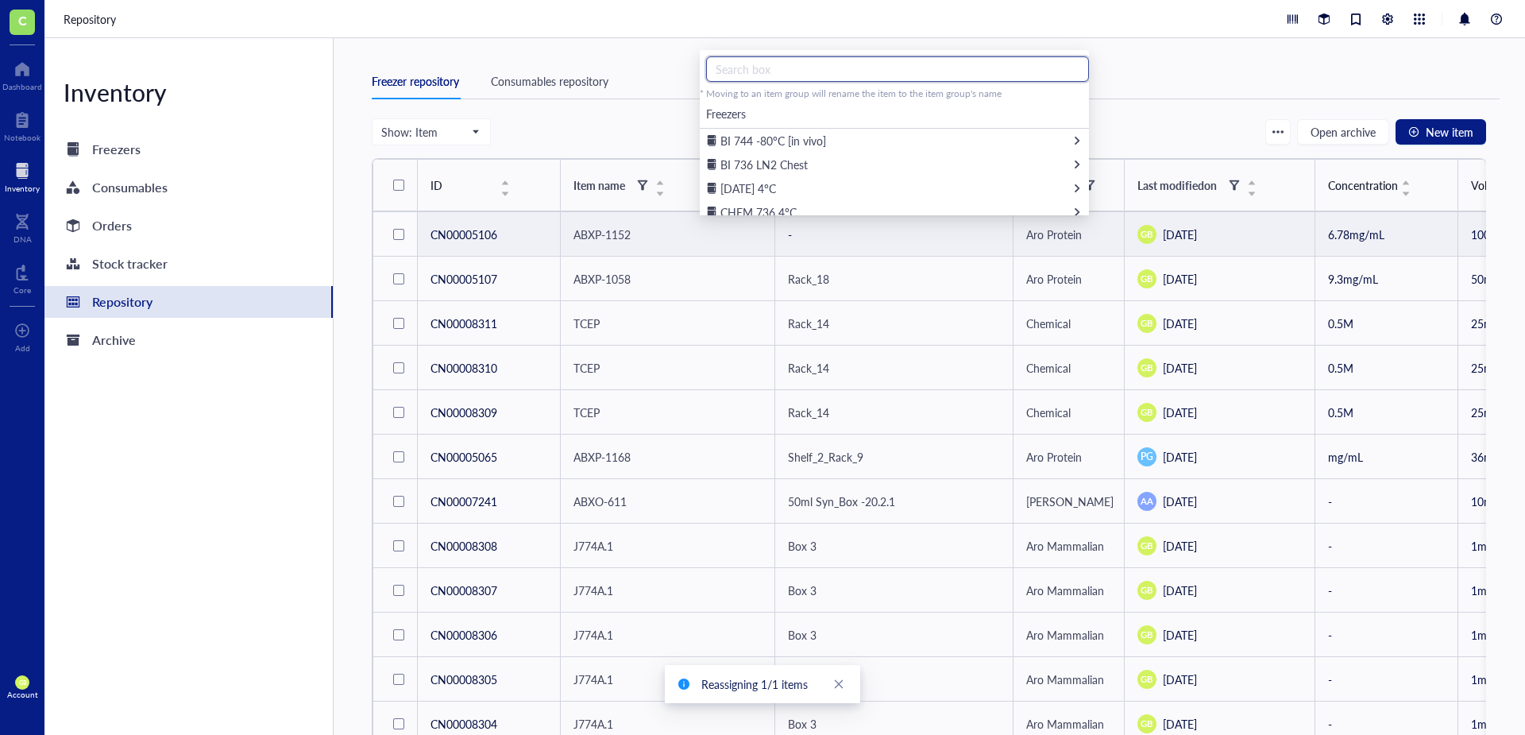
click at [798, 75] on input "text" at bounding box center [897, 68] width 383 height 25
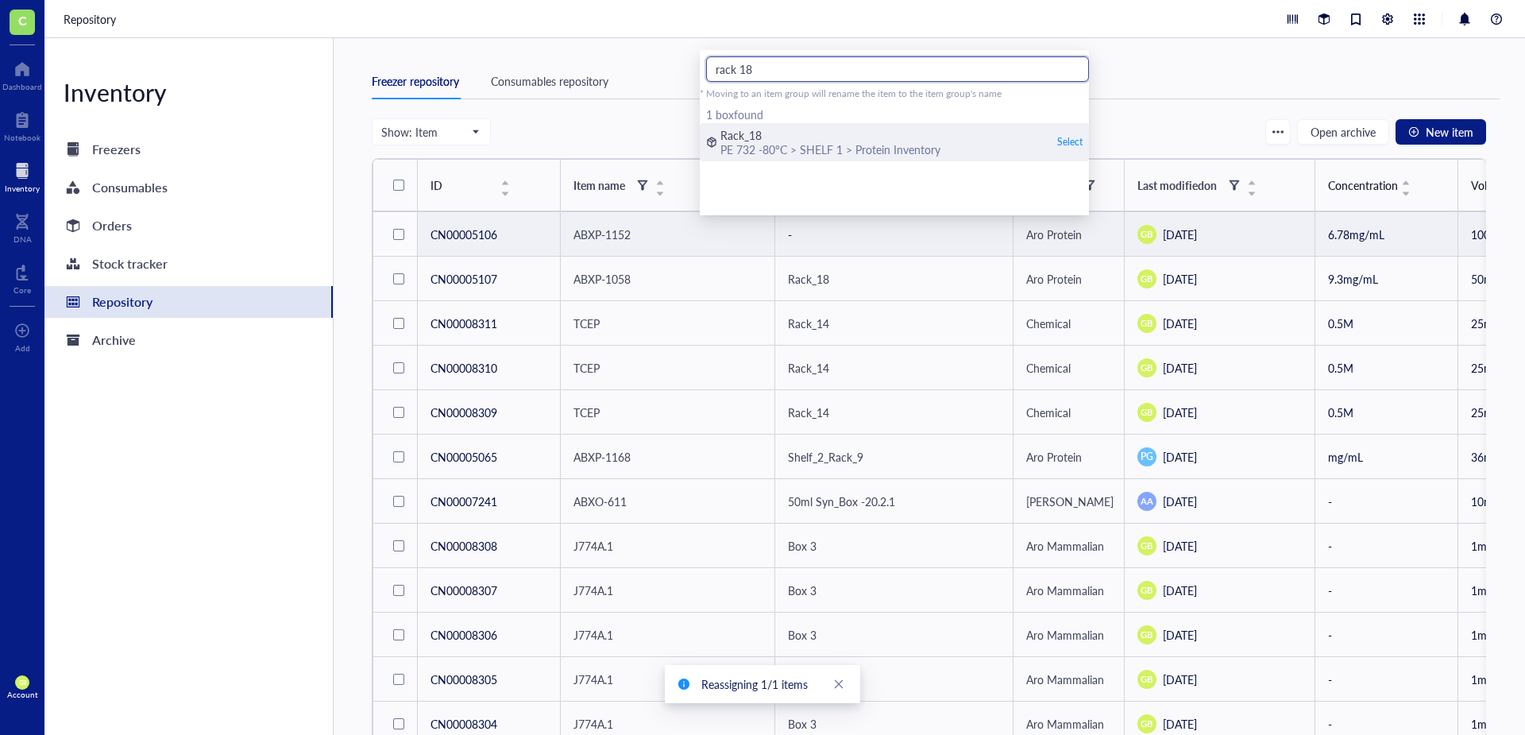
type input "rack 18"
click at [798, 146] on div "PE 732 -80°C > SHELF 1 > Protein Inventory" at bounding box center [830, 149] width 220 height 14
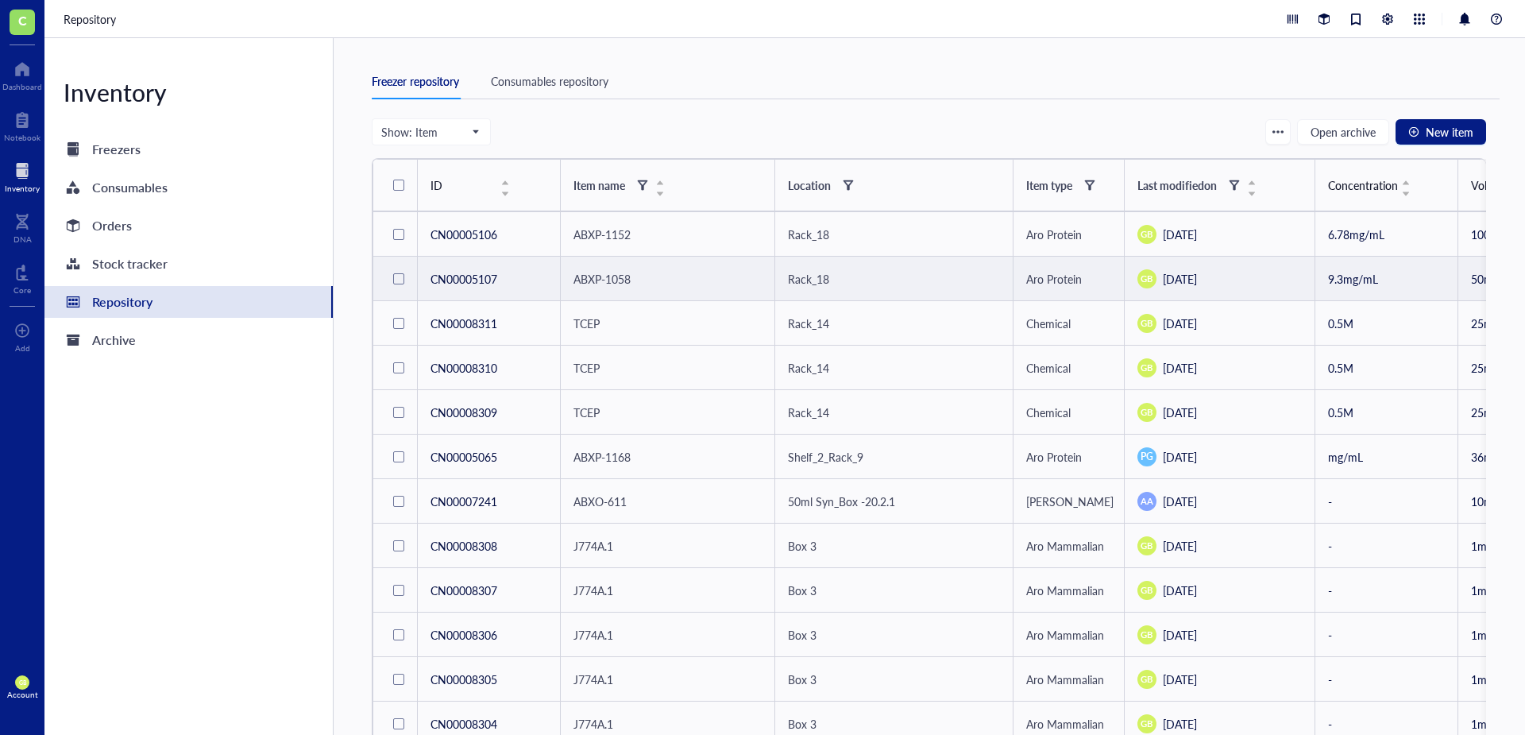
click at [608, 274] on span "ABXP-1058" at bounding box center [601, 279] width 57 height 16
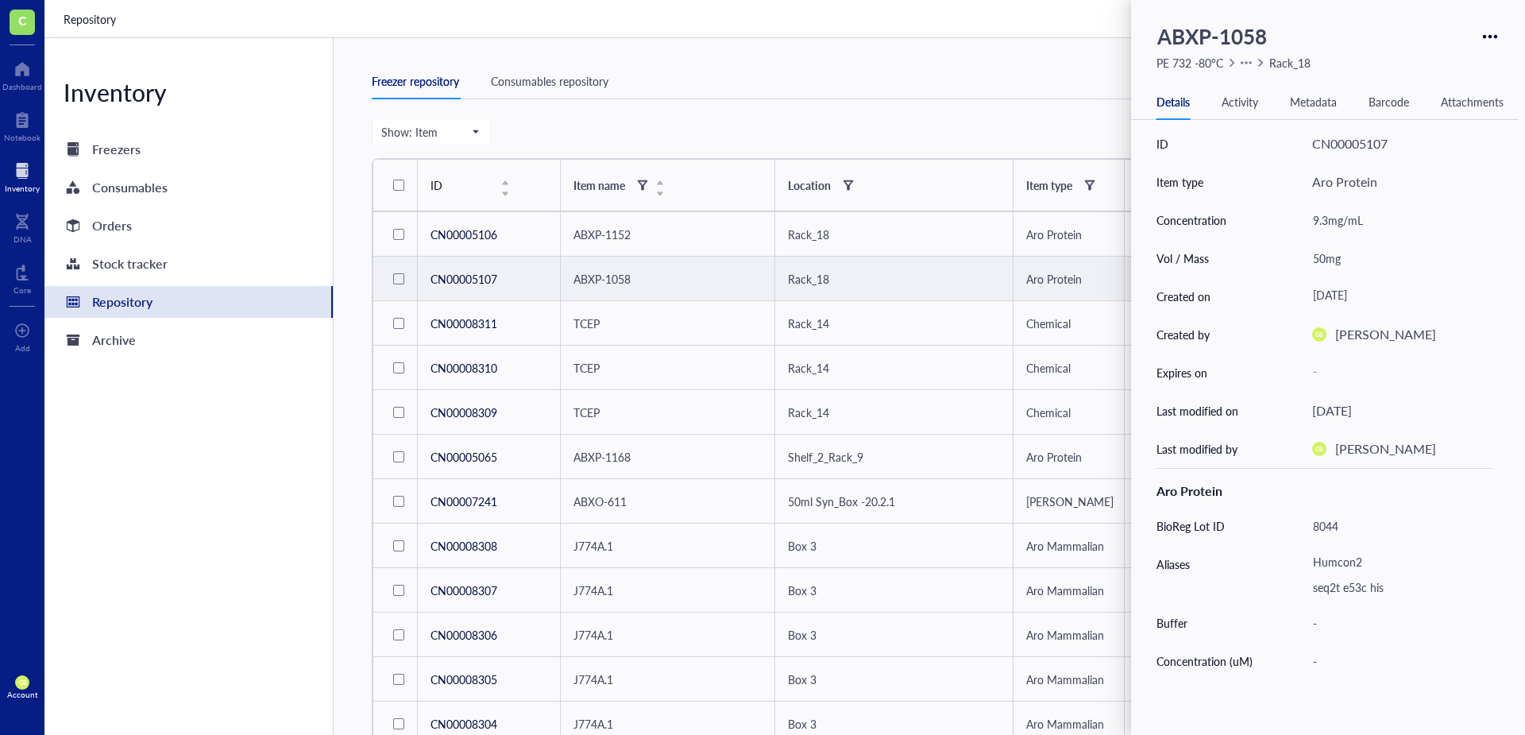
click at [468, 280] on td "CN00005107" at bounding box center [489, 279] width 143 height 44
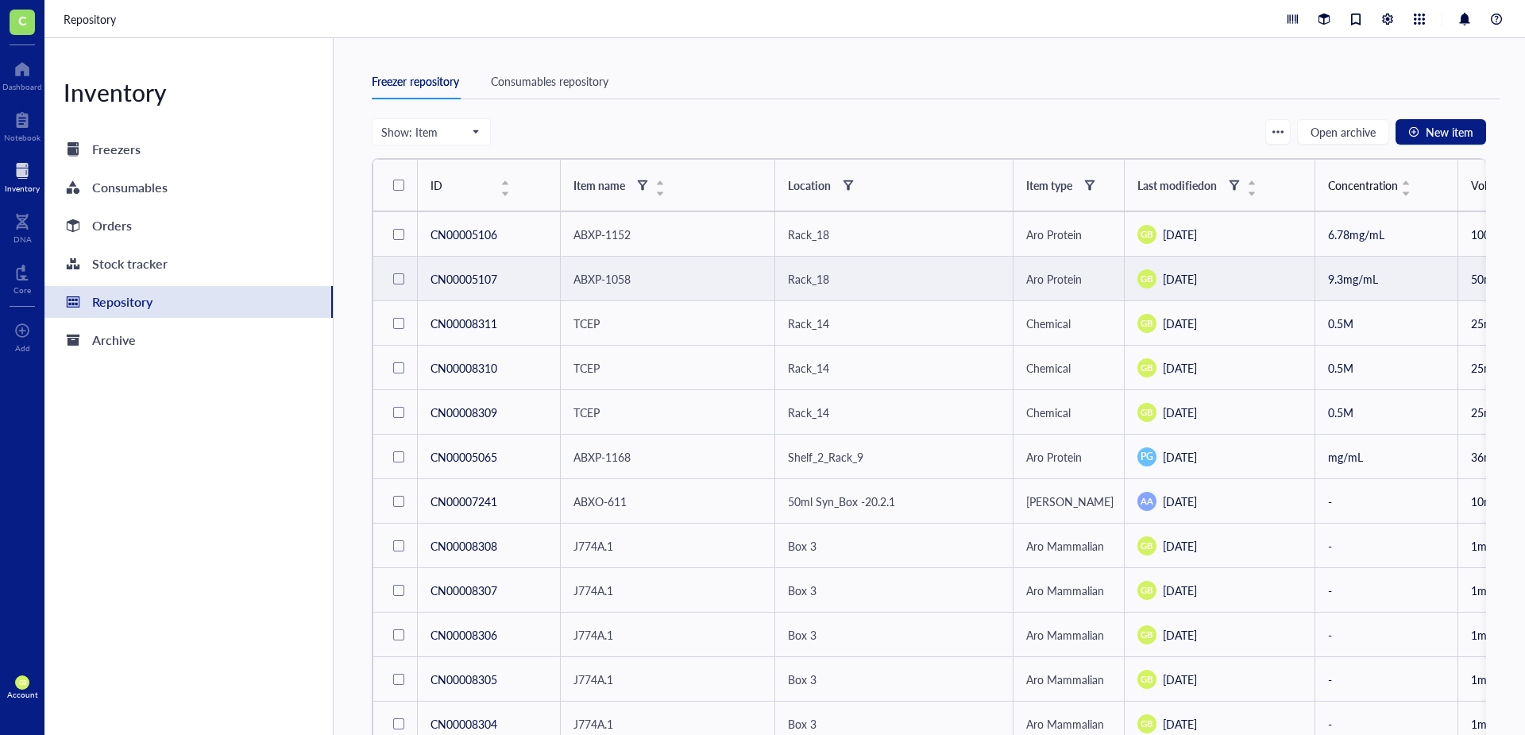
click at [612, 283] on span "ABXP-1058" at bounding box center [601, 279] width 57 height 16
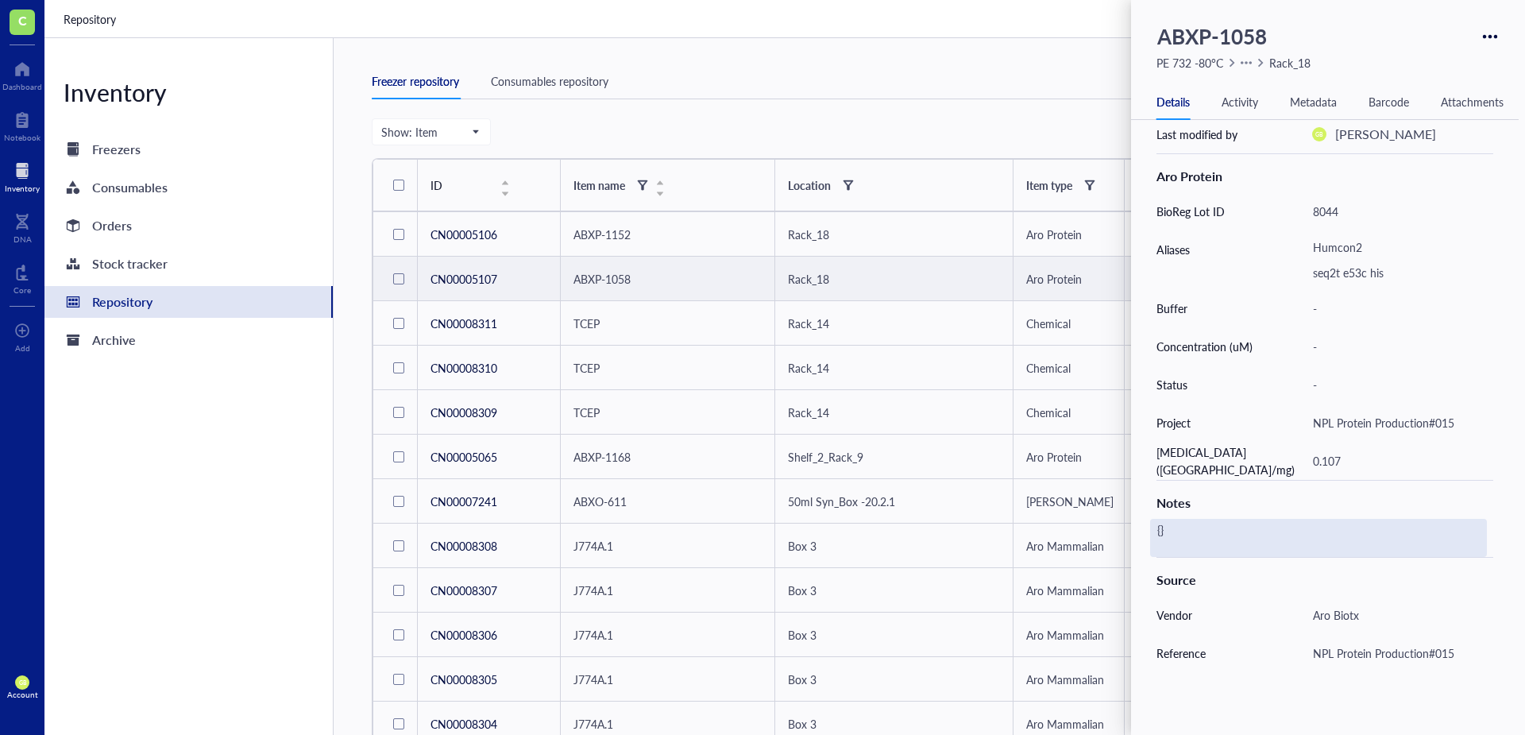
scroll to position [318, 0]
click at [1205, 528] on div "{}" at bounding box center [1318, 534] width 337 height 38
type textarea "{"
type textarea "Thaw on [DATE]. Remove 30mg."
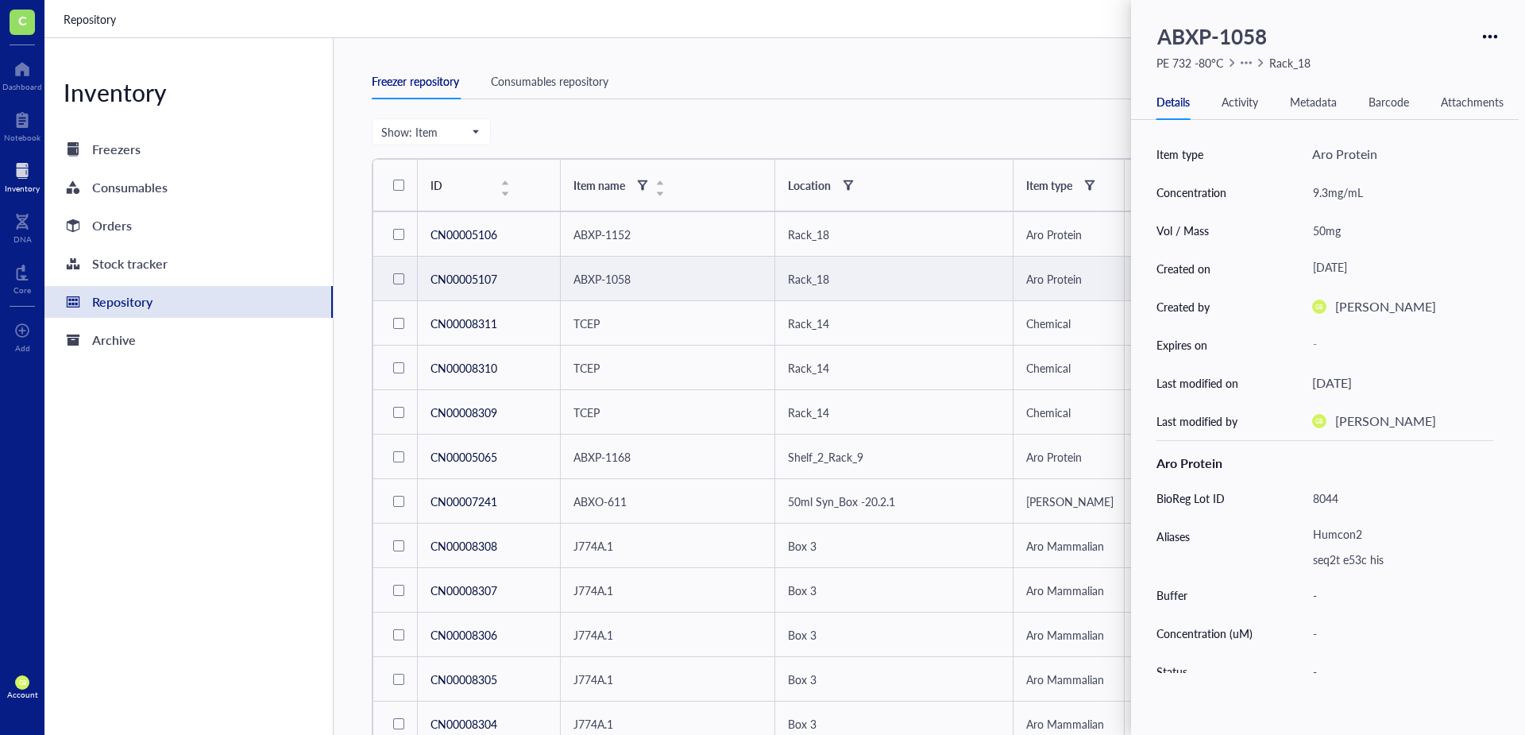
scroll to position [0, 0]
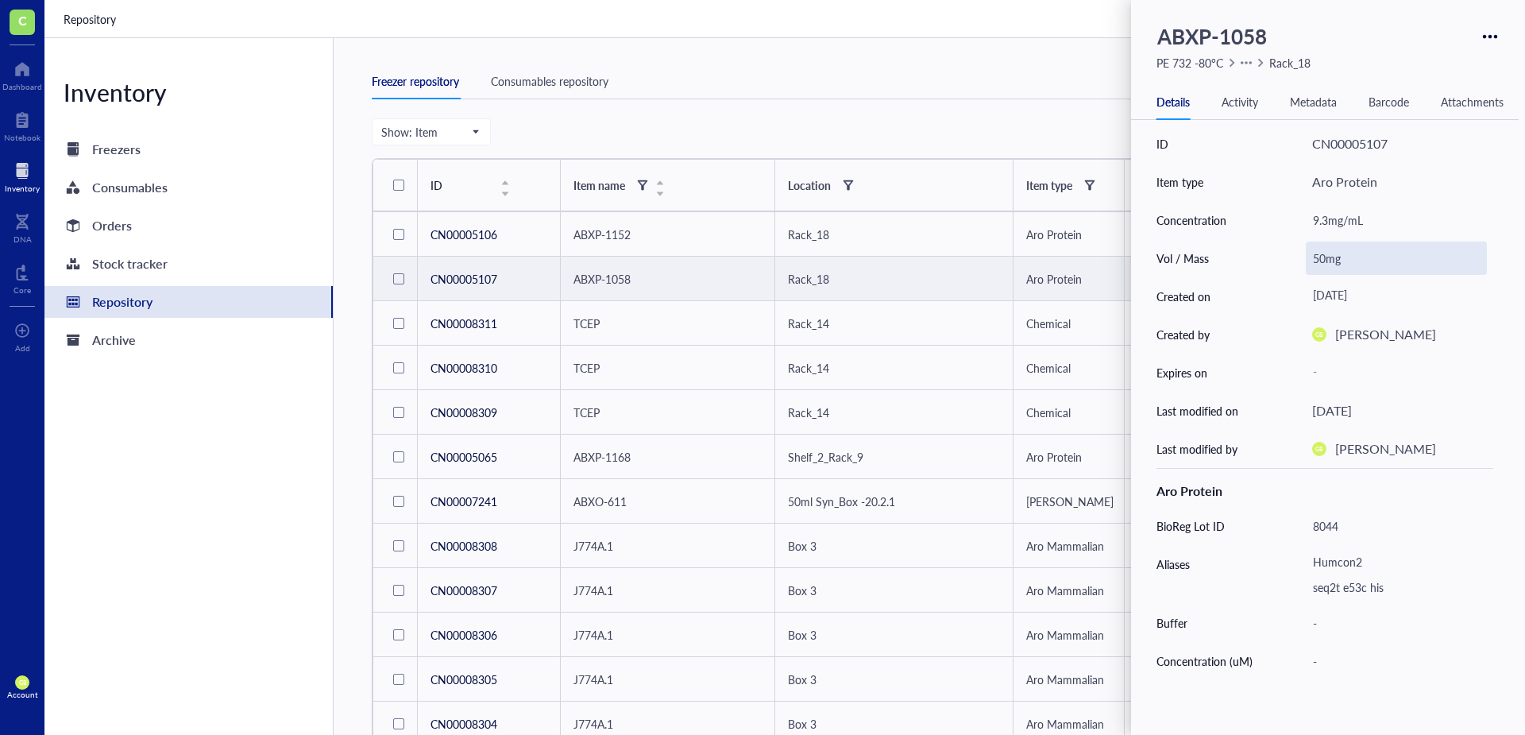
click at [1312, 262] on div "50mg" at bounding box center [1396, 257] width 181 height 33
click at [1321, 261] on input "50mg" at bounding box center [1395, 258] width 179 height 32
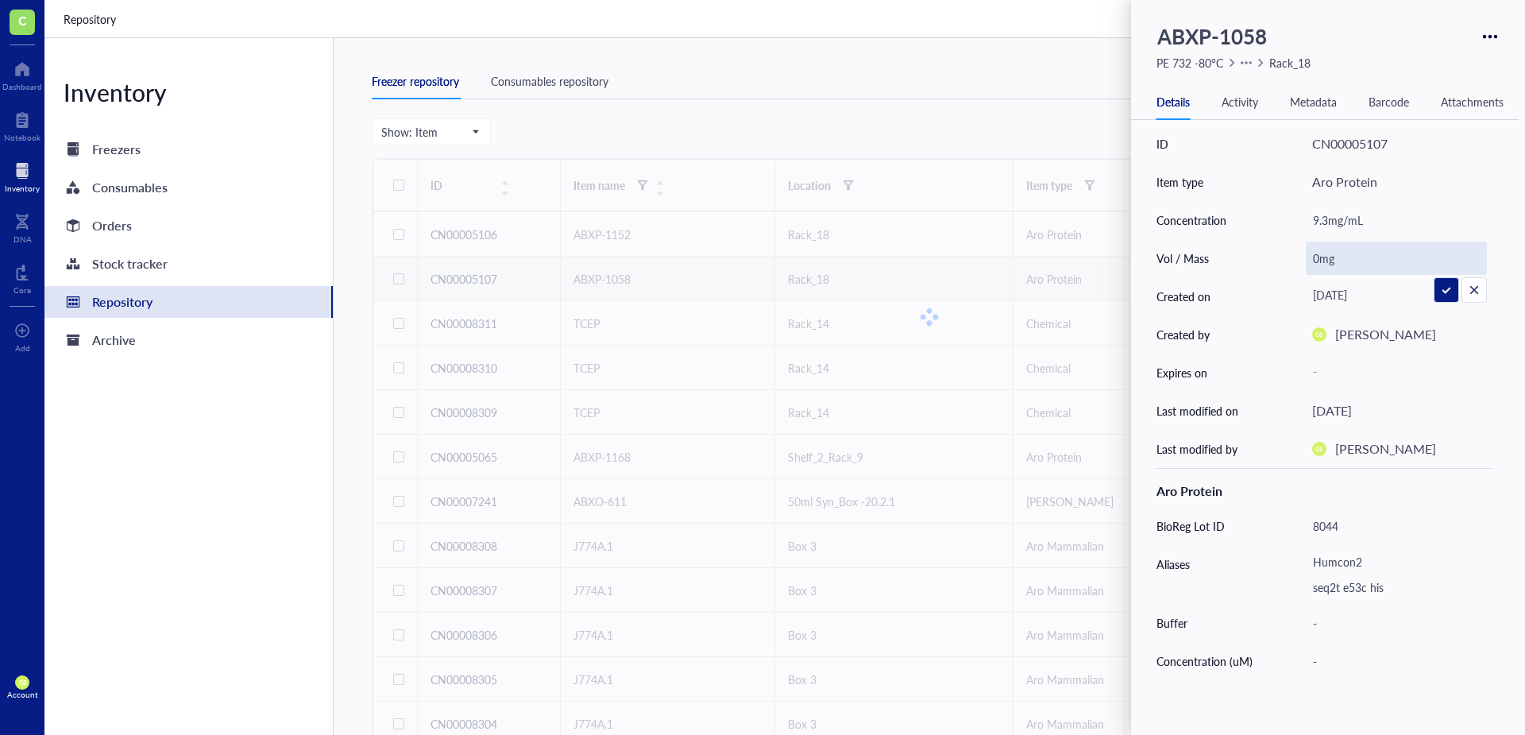
type input "20mg"
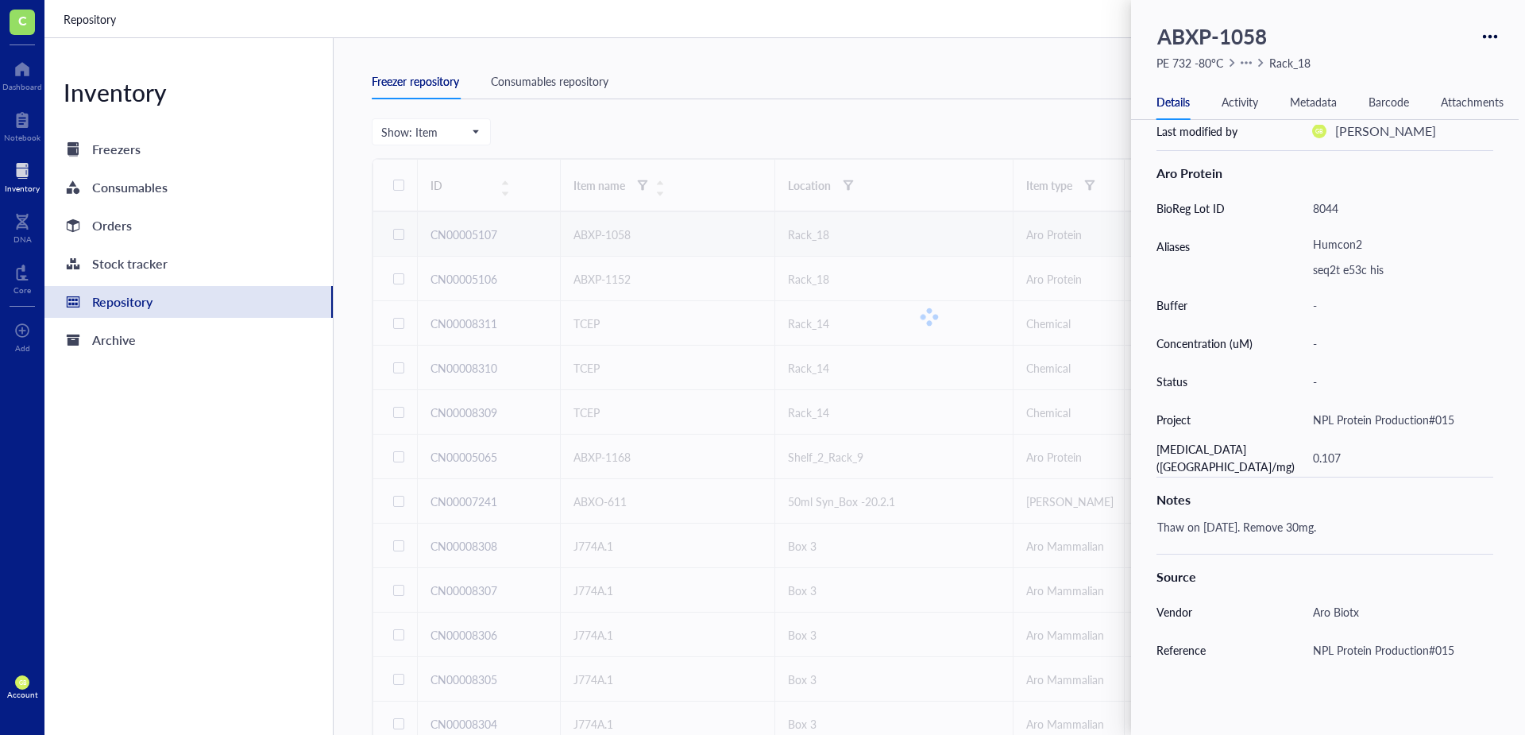
scroll to position [397, 0]
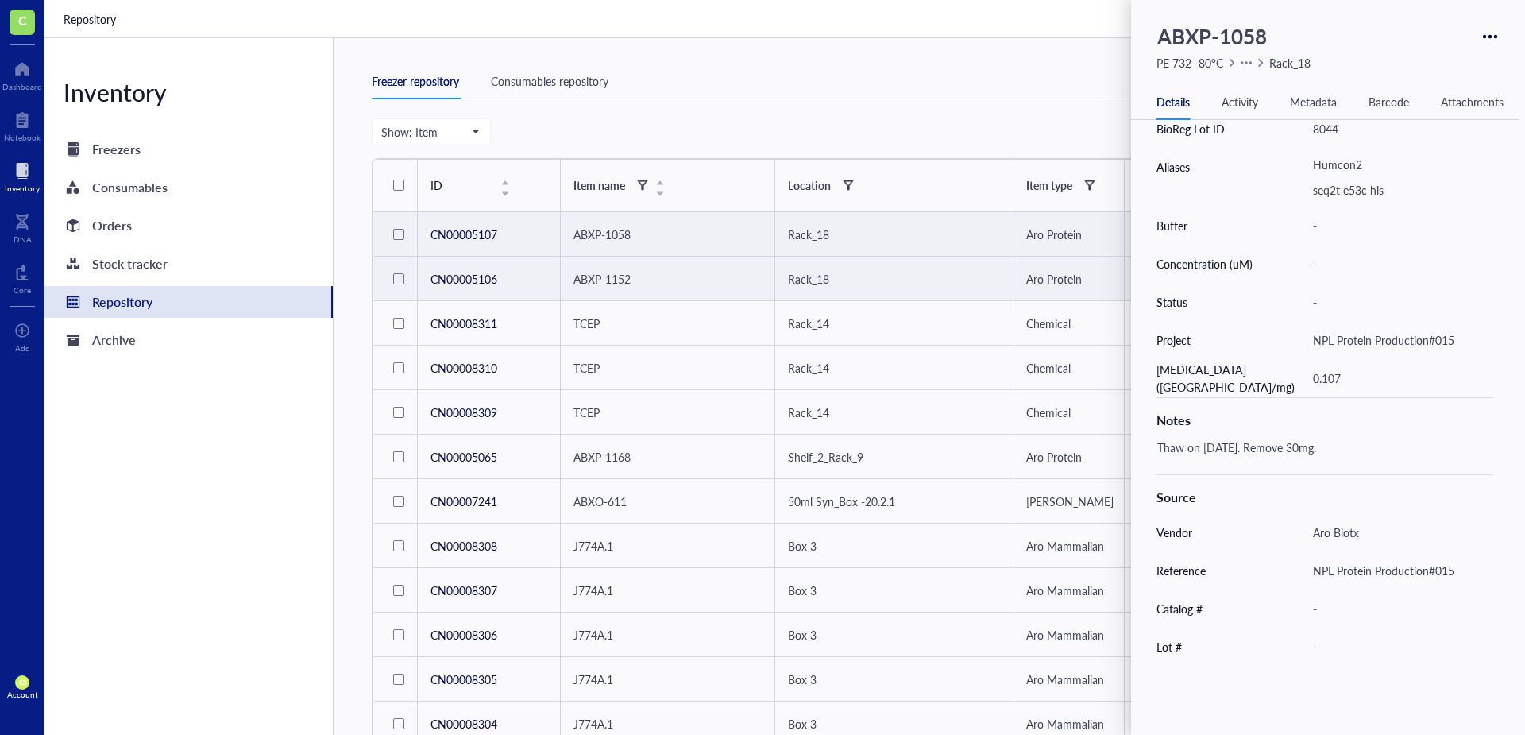
click at [808, 279] on div "Rack_18" at bounding box center [808, 278] width 41 height 17
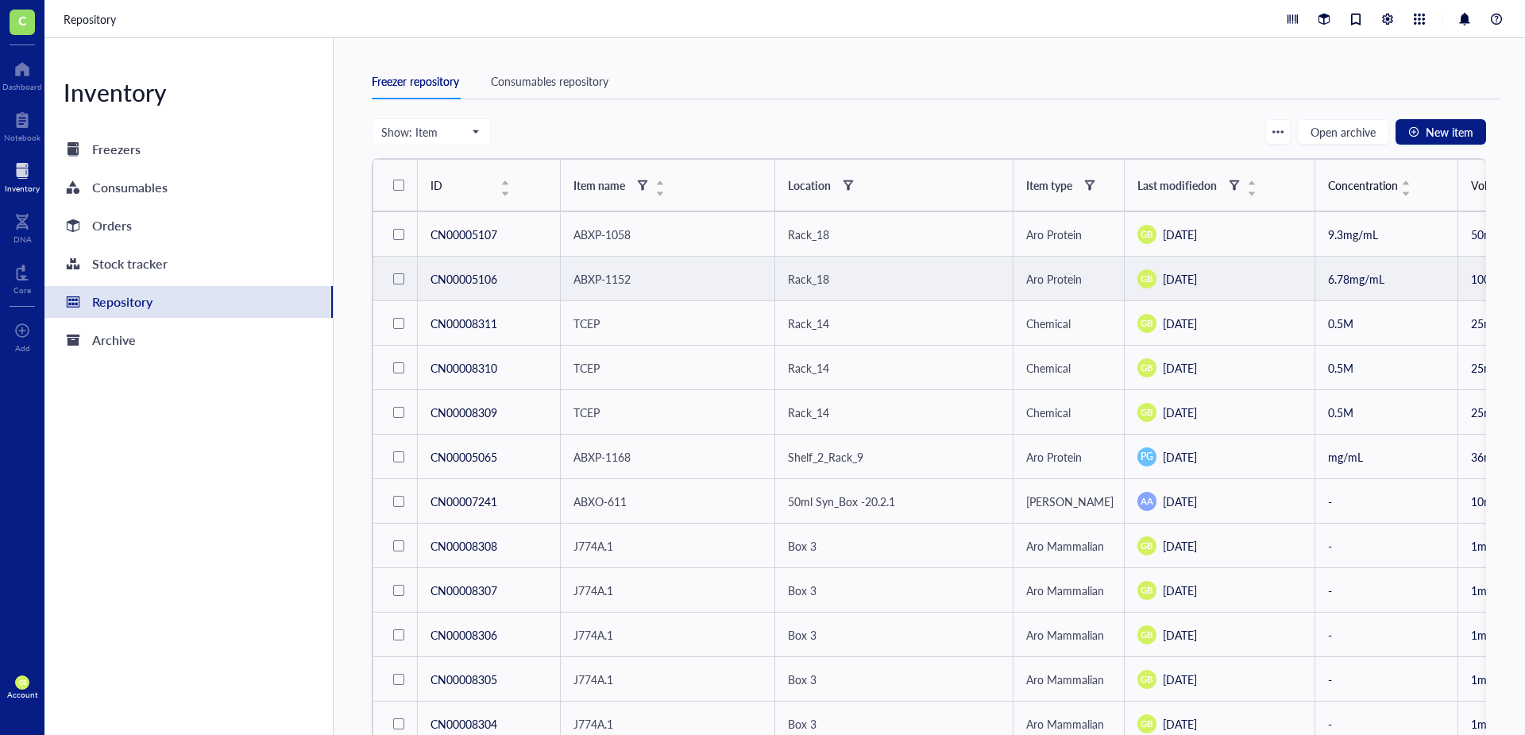
click at [805, 279] on div "Rack_18" at bounding box center [808, 278] width 41 height 17
click at [600, 285] on span "ABXP-1152" at bounding box center [601, 279] width 57 height 16
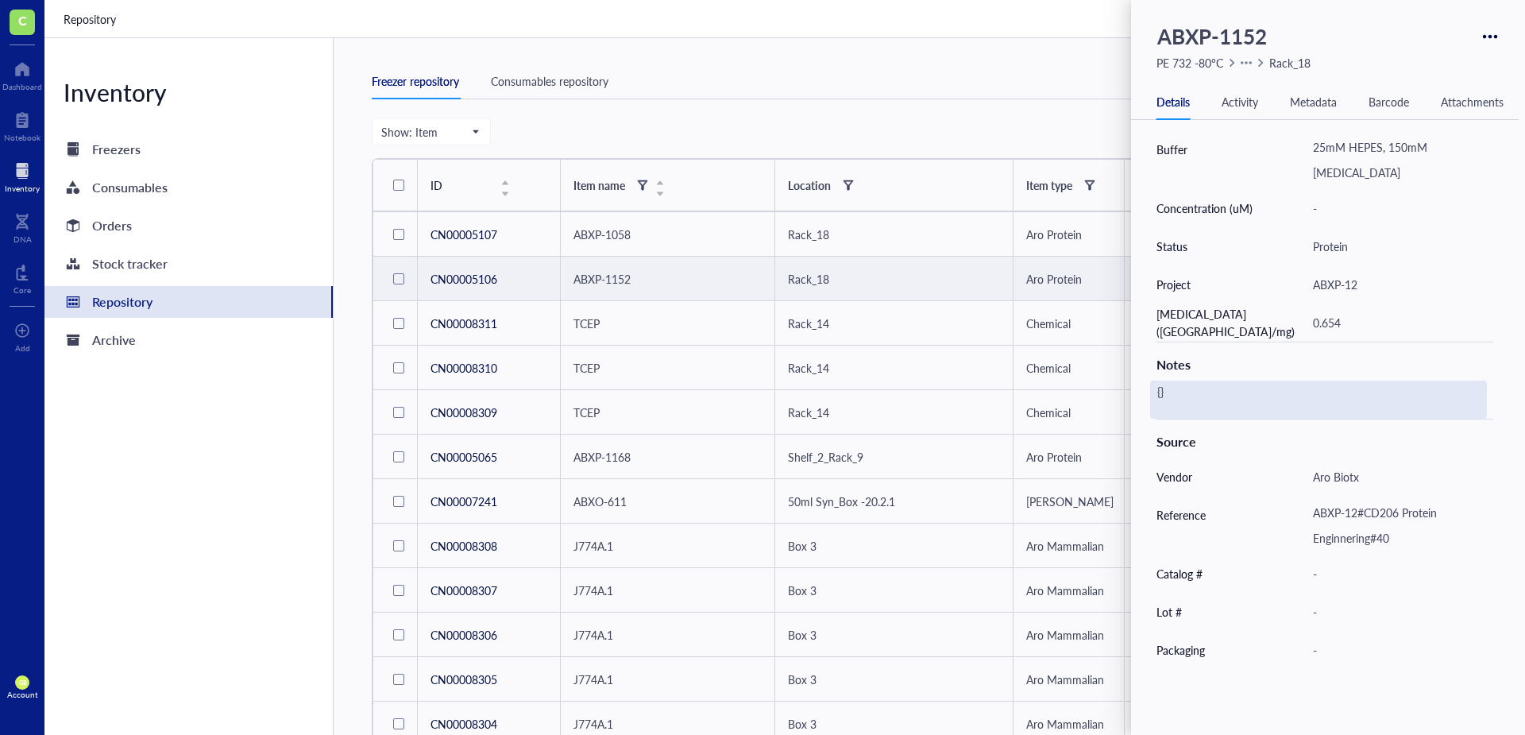
scroll to position [476, 0]
click at [1325, 392] on div "{}" at bounding box center [1318, 396] width 337 height 38
type textarea "{"
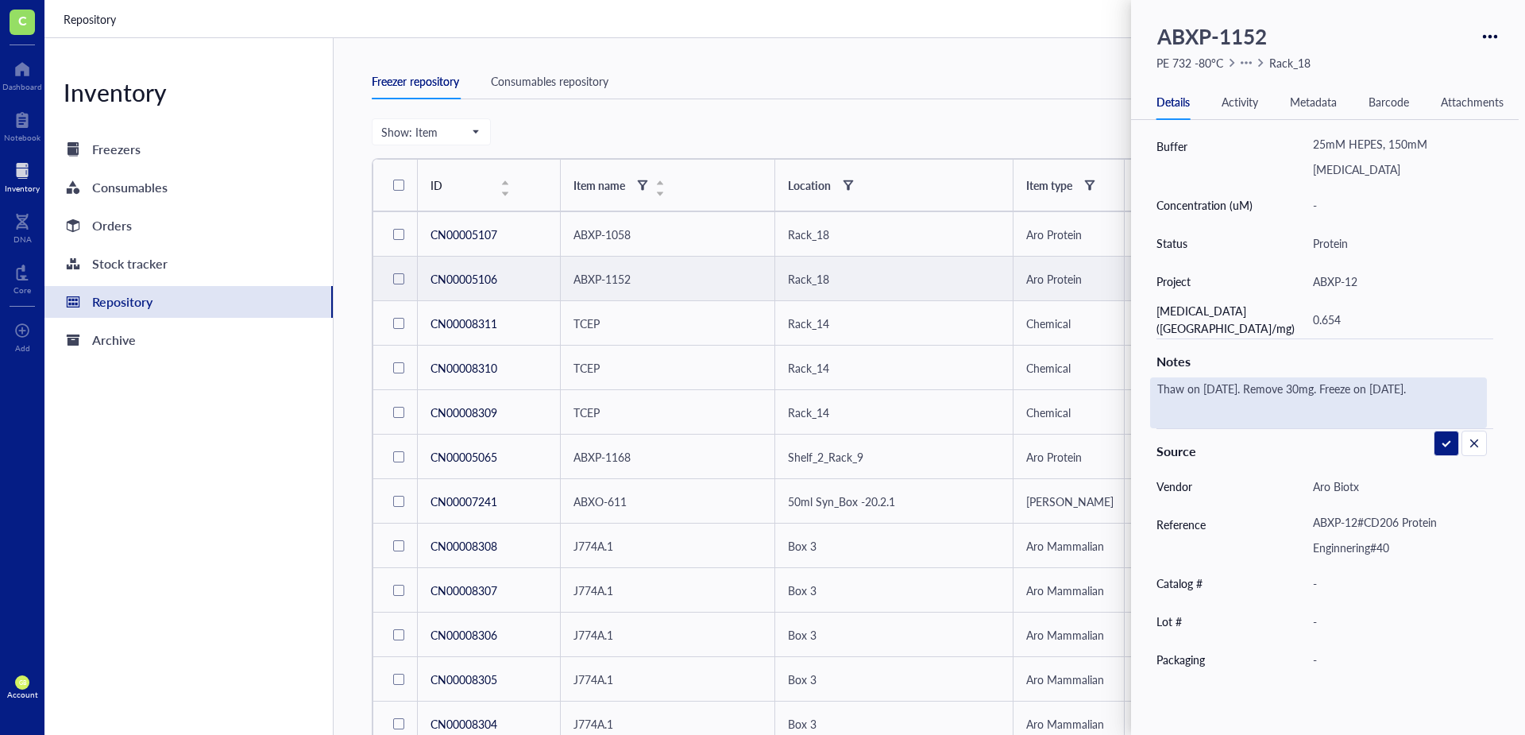
drag, startPoint x: 1443, startPoint y: 389, endPoint x: 1155, endPoint y: 386, distance: 288.3
click at [1155, 386] on textarea "Thaw on [DATE]. Remove 30mg. Freeze on [DATE]." at bounding box center [1318, 402] width 335 height 49
click at [1329, 392] on textarea "Thaw on [DATE]. Remove 30mg. Freeze on [DATE]." at bounding box center [1318, 402] width 335 height 49
type textarea "Thaw on [DATE]. Remove 30mg. Freeze on [DATE]."
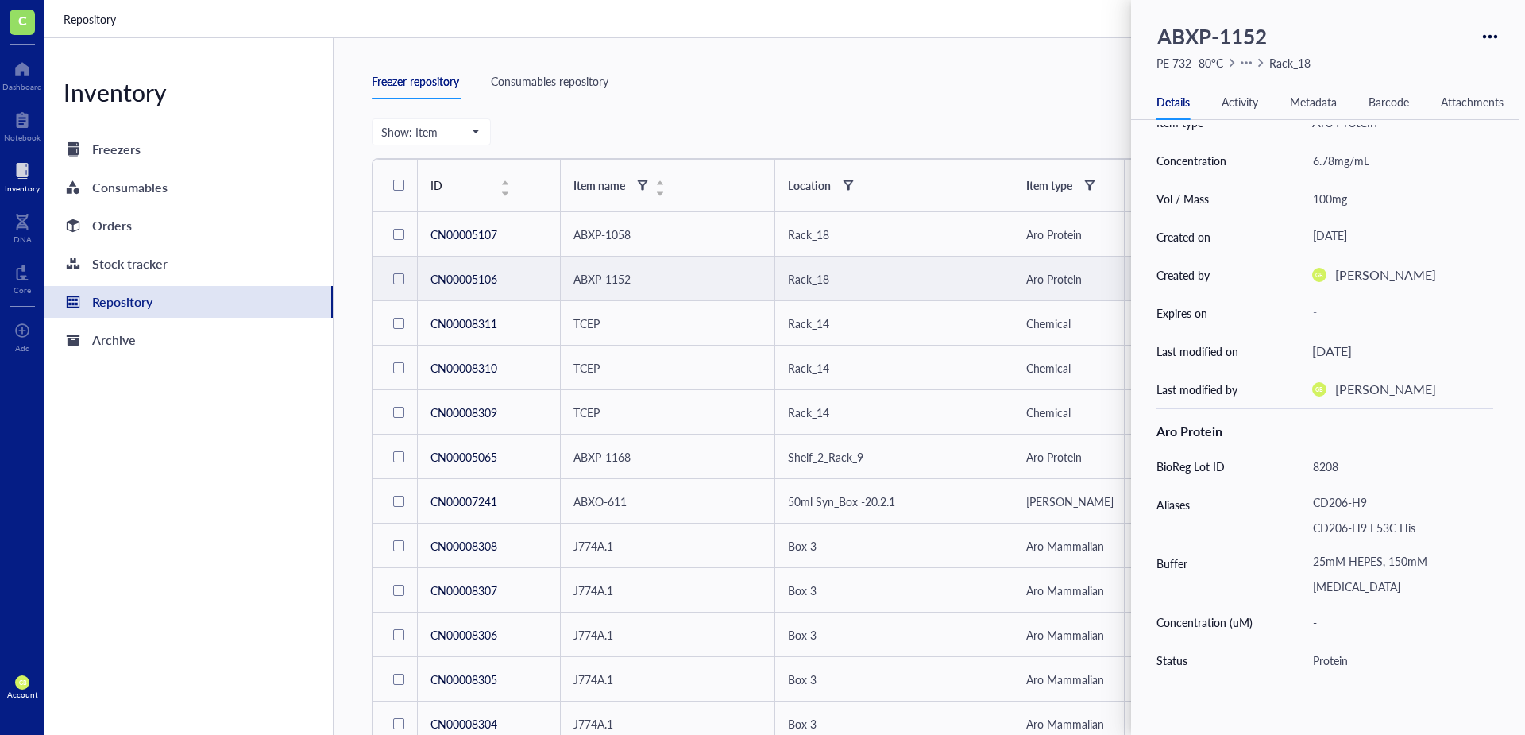
scroll to position [0, 0]
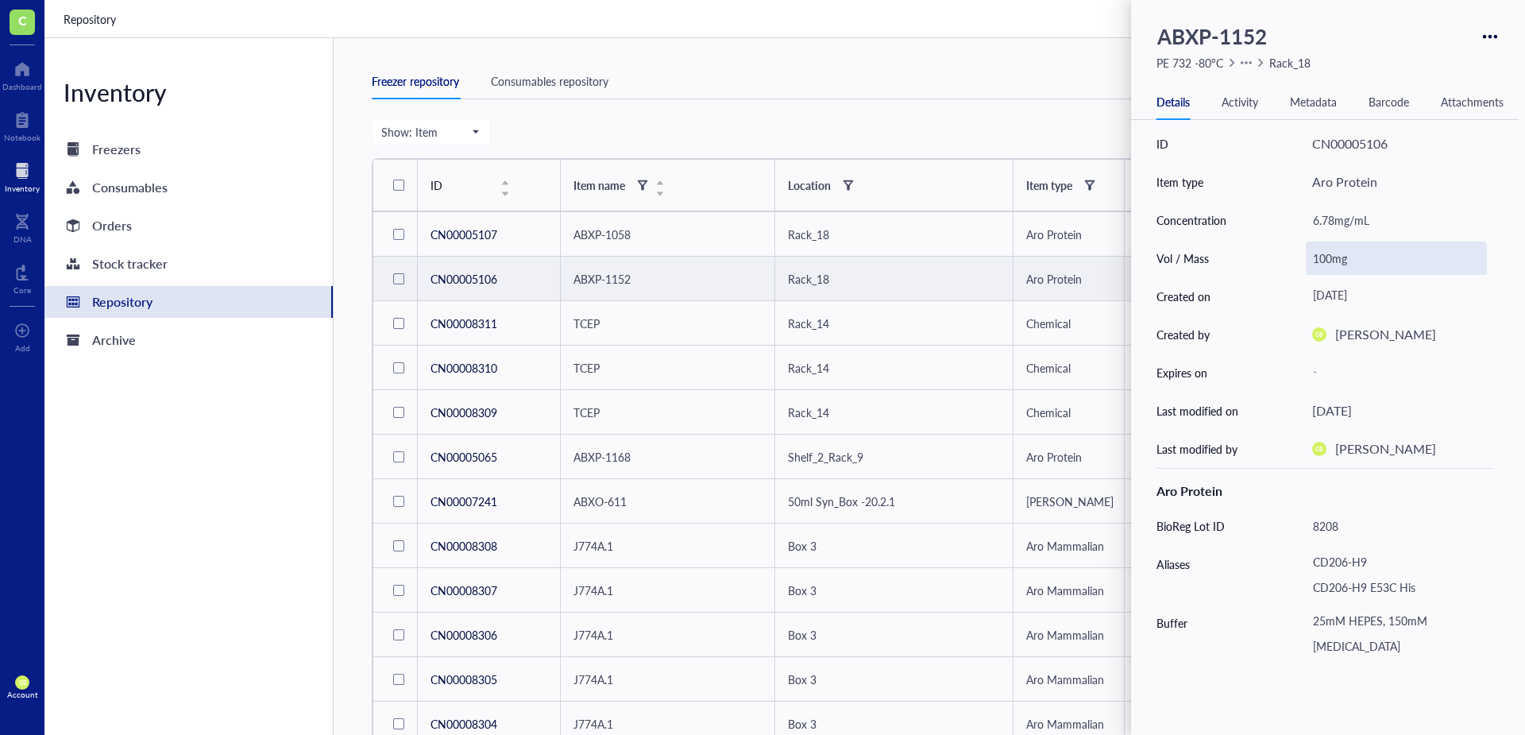
click at [1327, 258] on div "100mg" at bounding box center [1396, 257] width 181 height 33
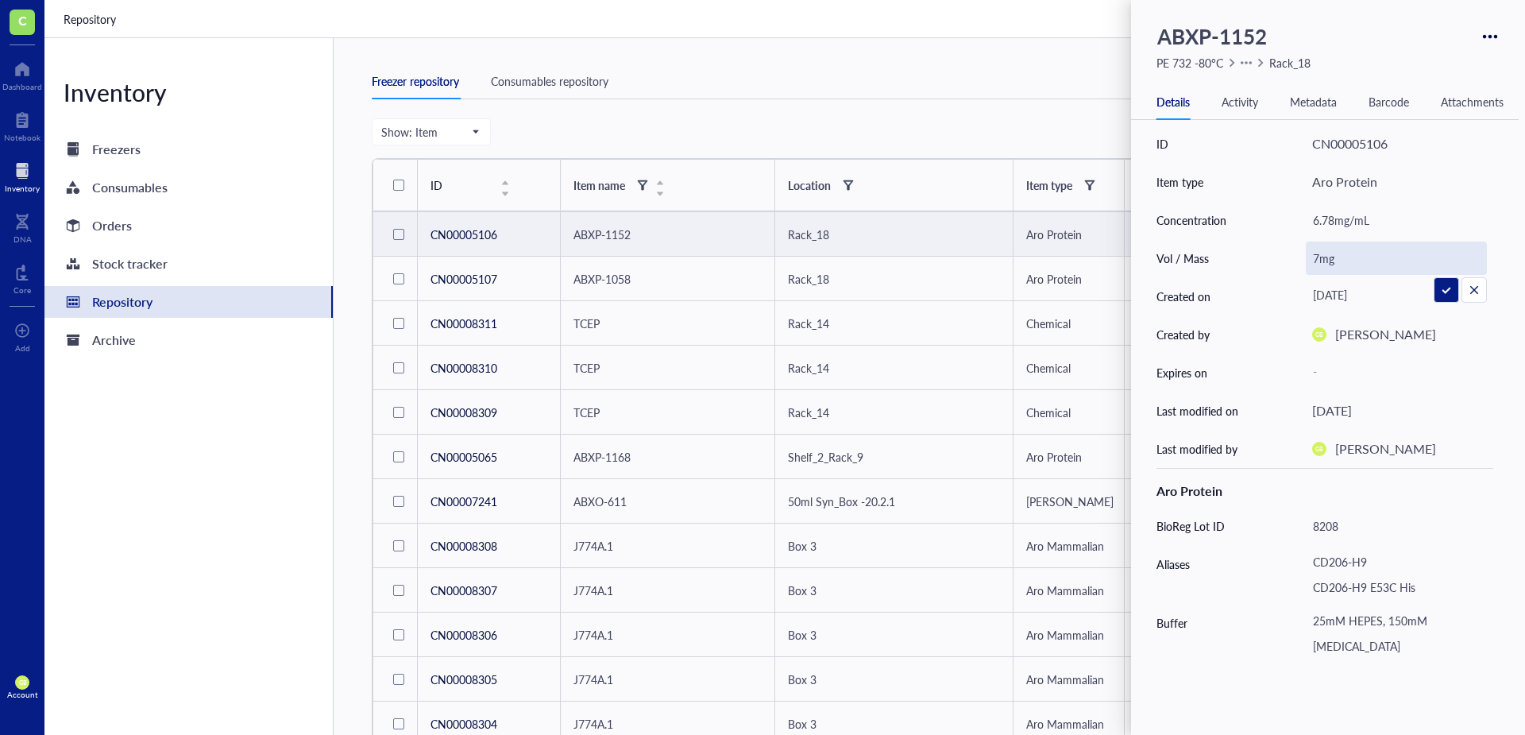
type input "70mg"
click at [1247, 101] on div "Activity" at bounding box center [1239, 101] width 37 height 17
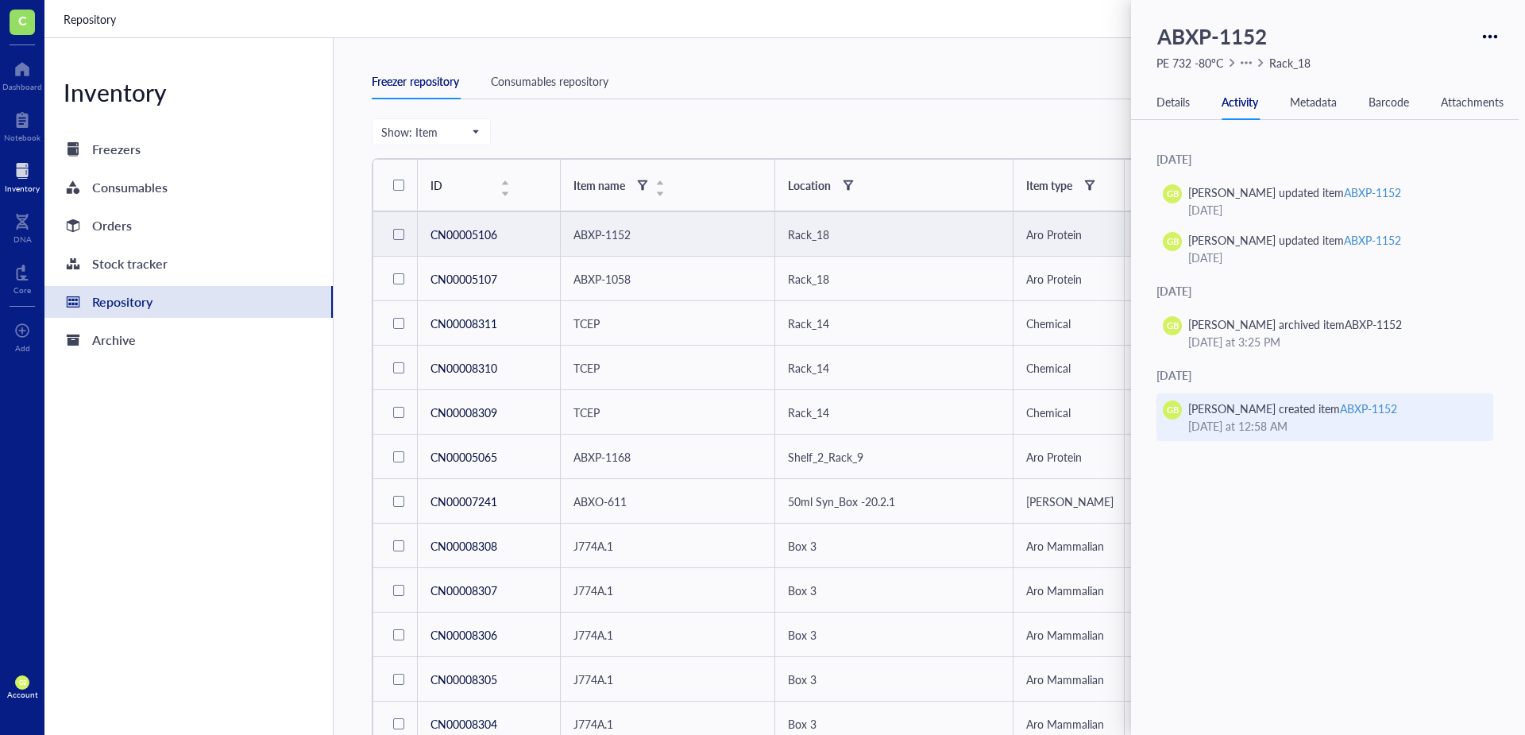
click at [1310, 411] on div "[PERSON_NAME] created item ABXP-1152" at bounding box center [1292, 407] width 209 height 17
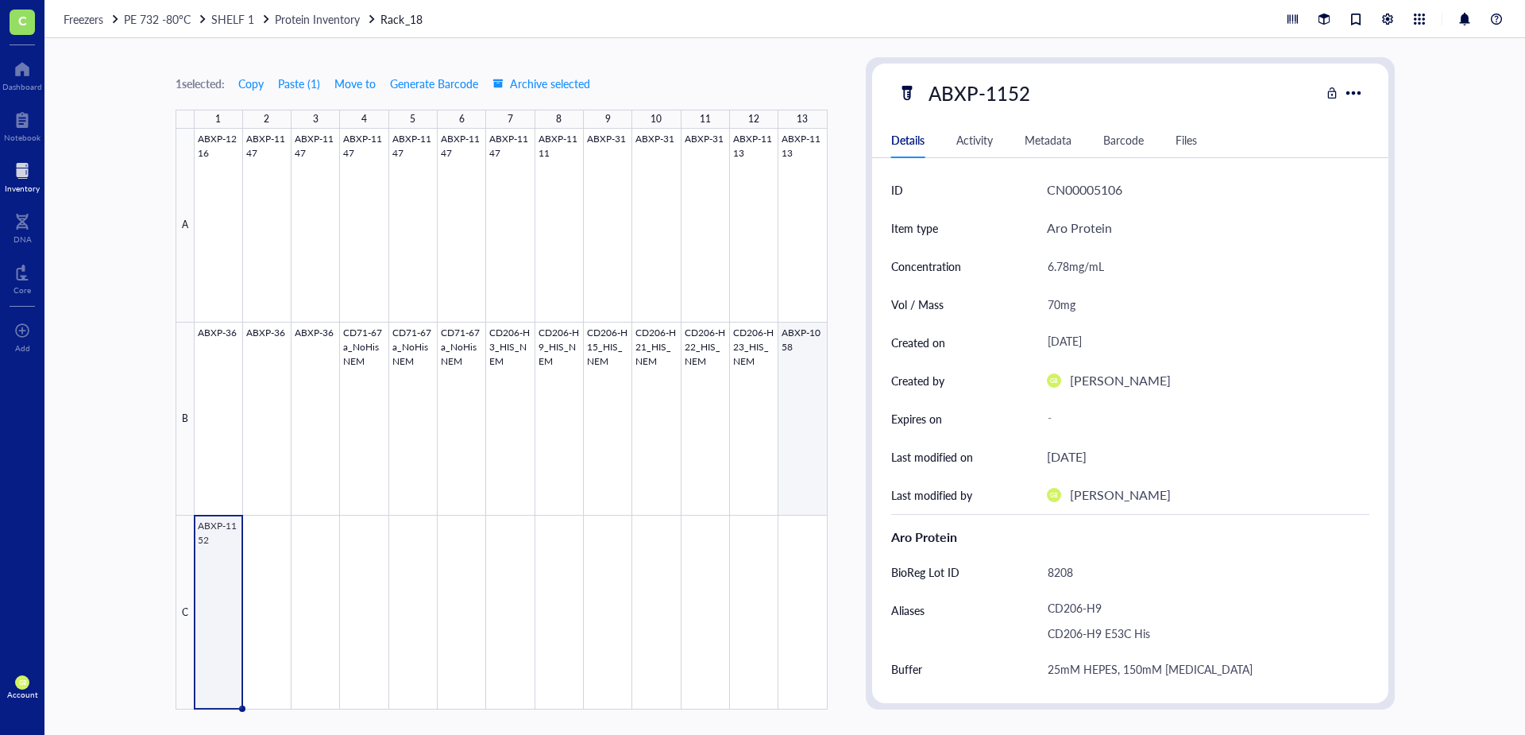
click at [804, 374] on div at bounding box center [511, 419] width 633 height 581
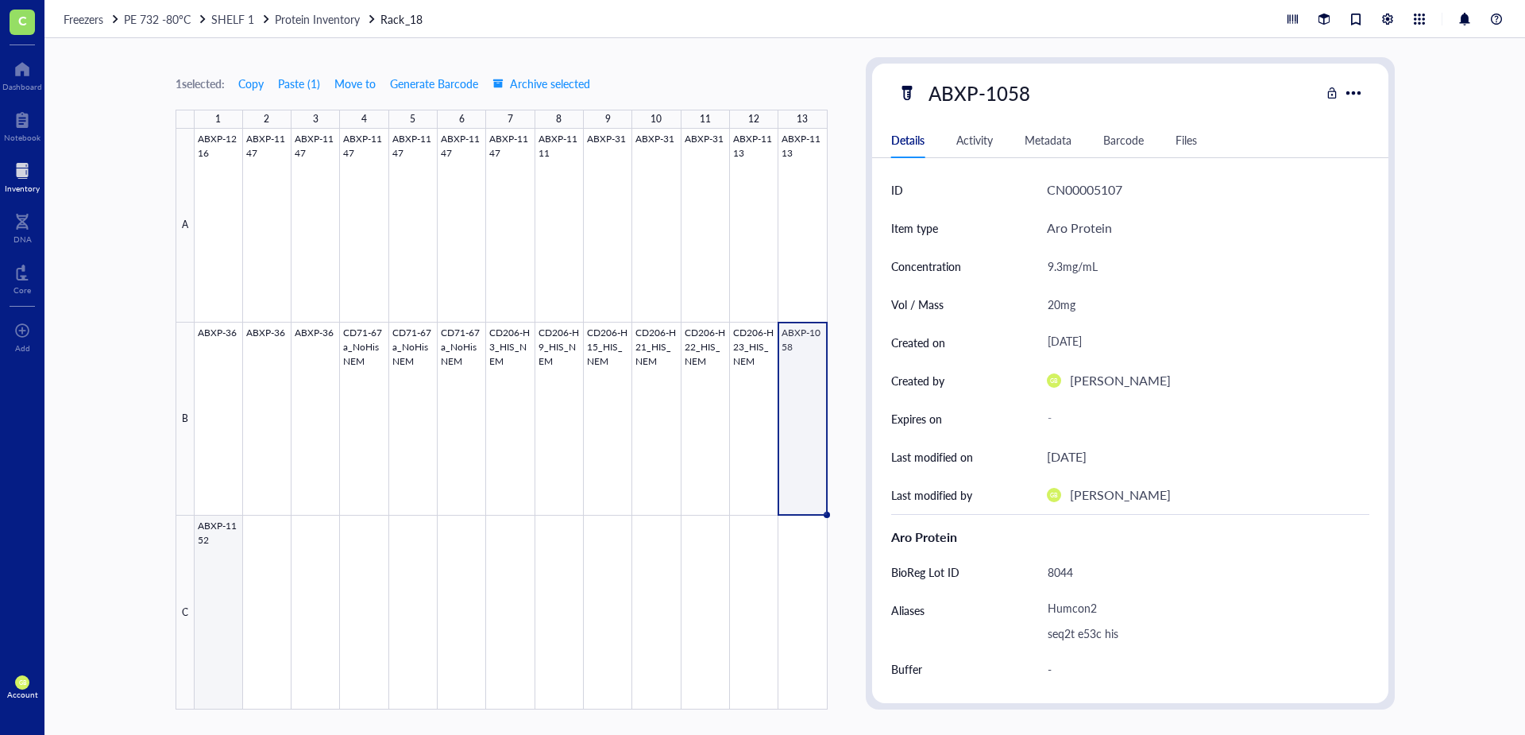
click at [222, 557] on div at bounding box center [511, 419] width 633 height 581
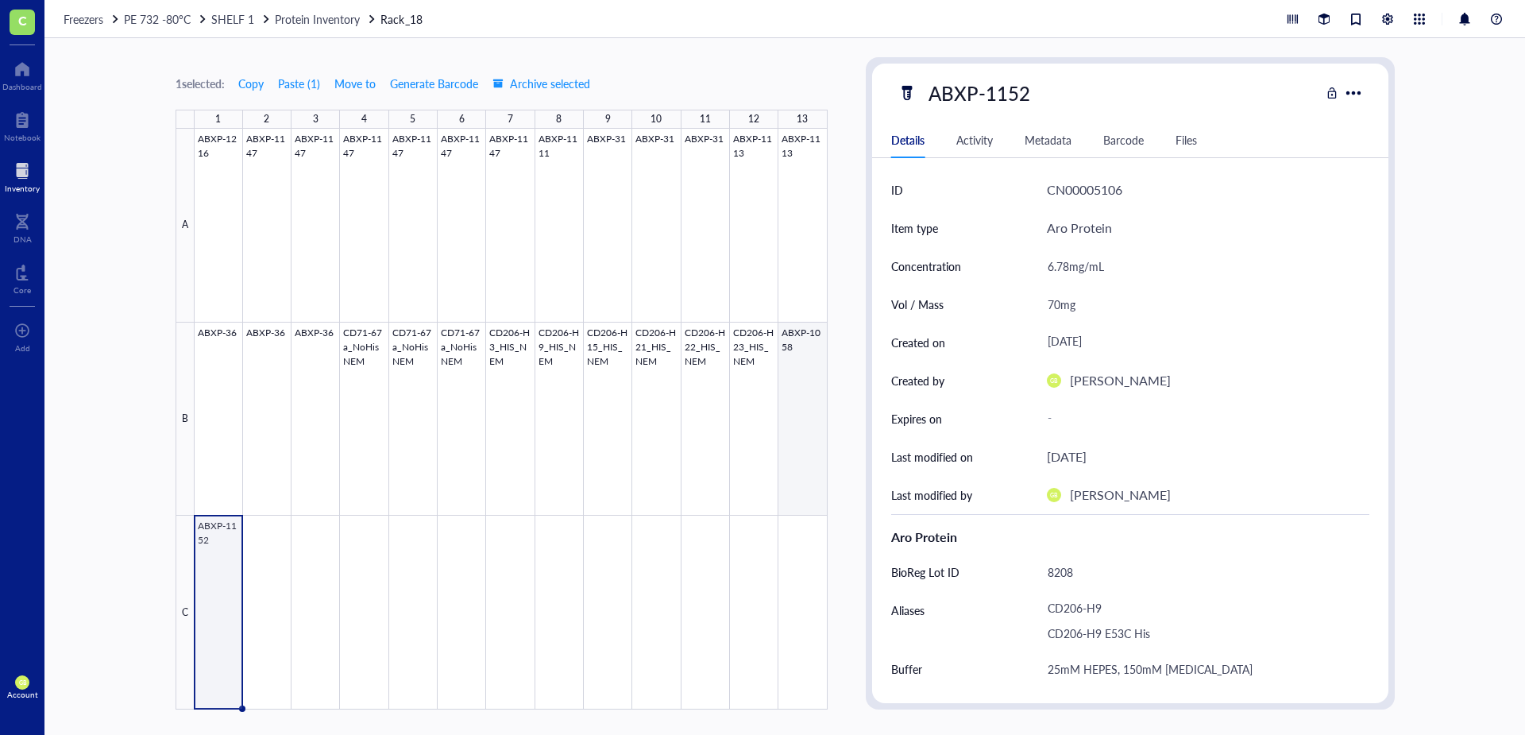
click at [812, 367] on div at bounding box center [511, 419] width 633 height 581
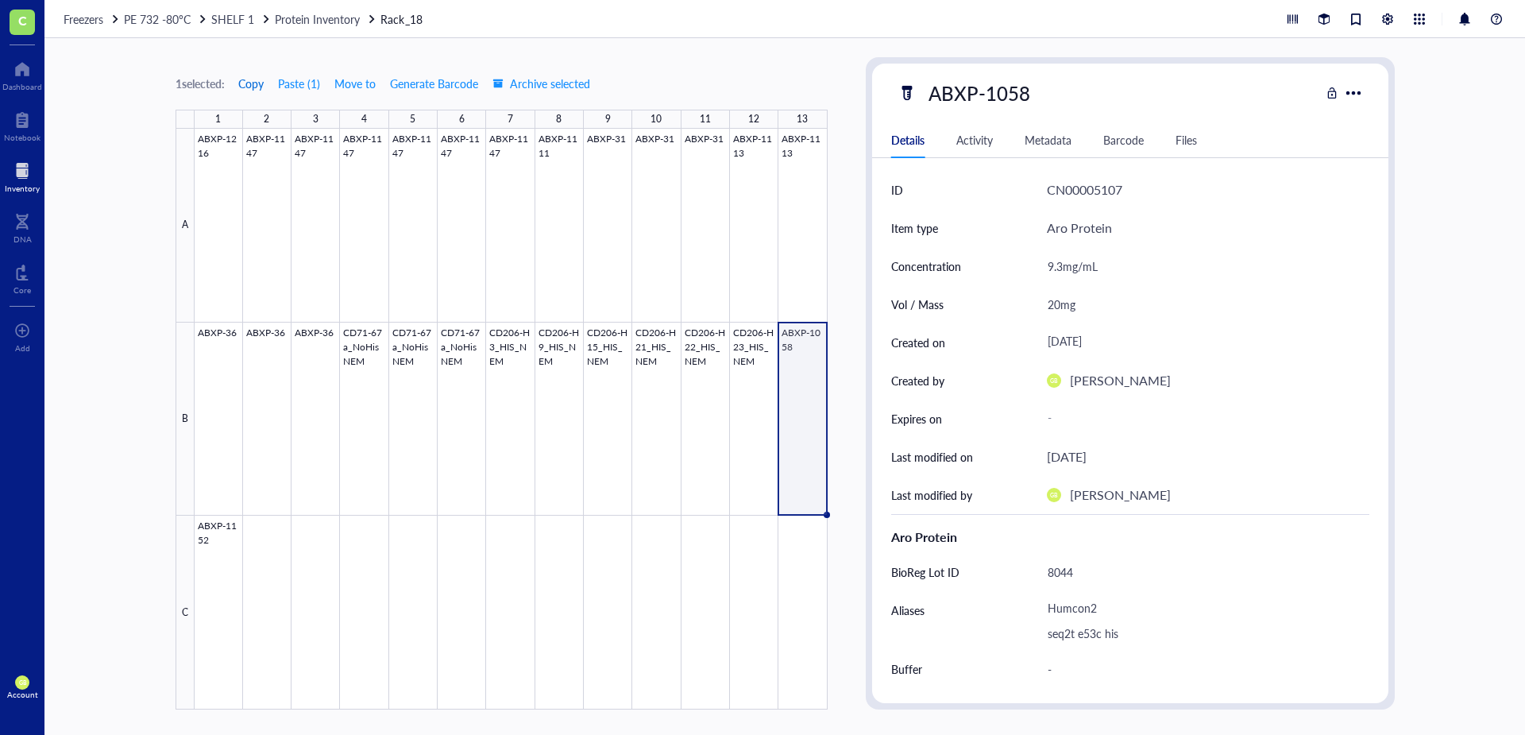
click at [253, 86] on span "Copy" at bounding box center [250, 83] width 25 height 13
click at [276, 563] on div at bounding box center [511, 419] width 633 height 581
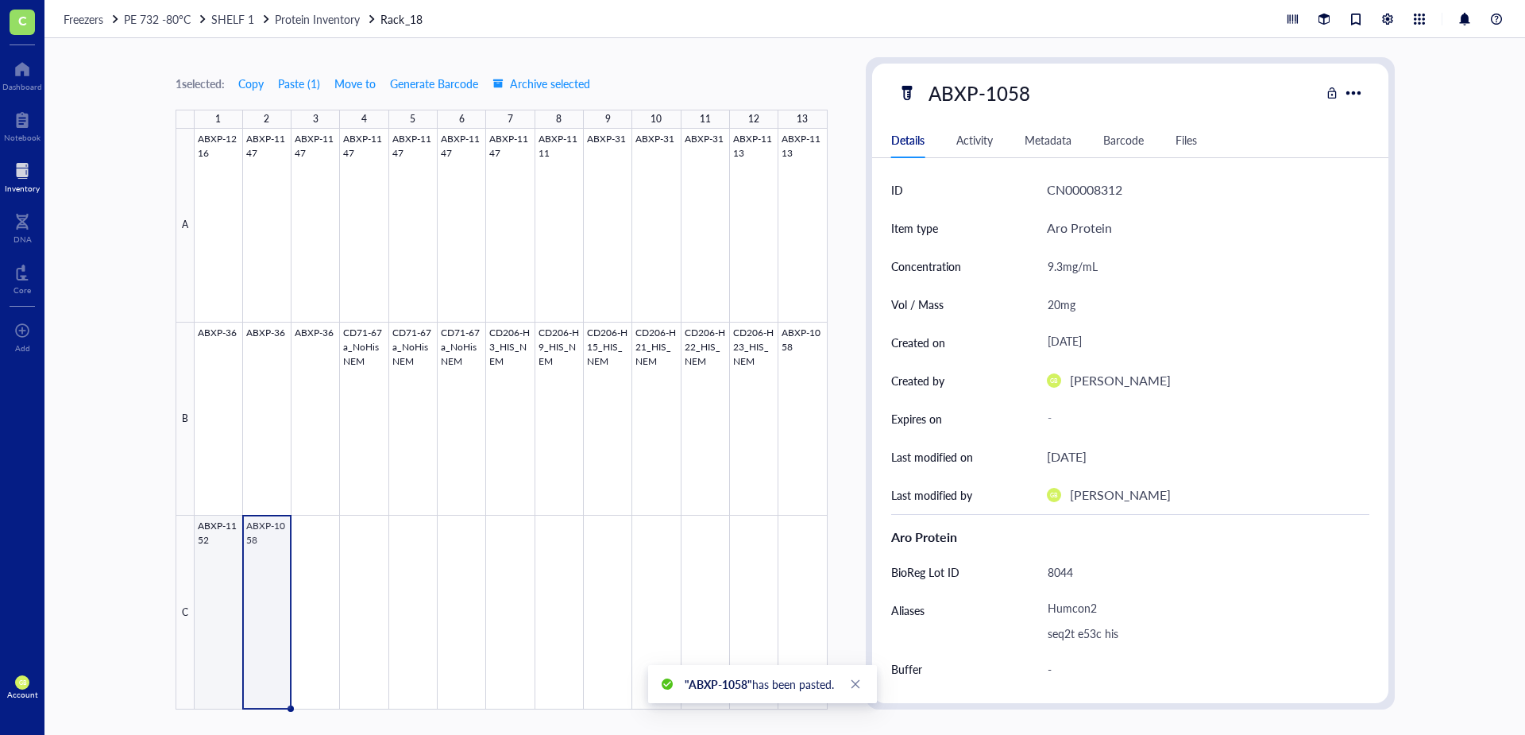
click at [227, 560] on div at bounding box center [511, 419] width 633 height 581
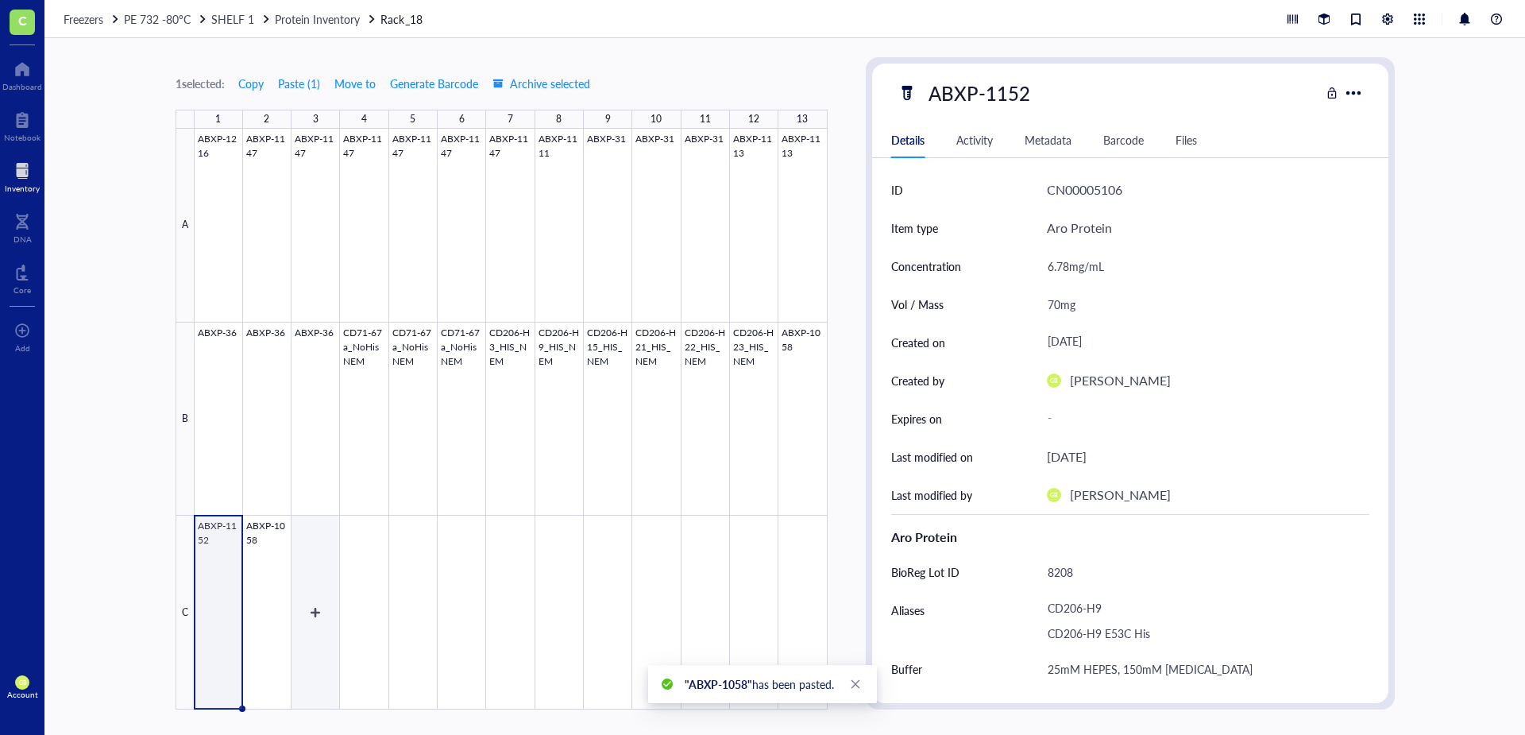
click at [324, 556] on div at bounding box center [511, 419] width 633 height 581
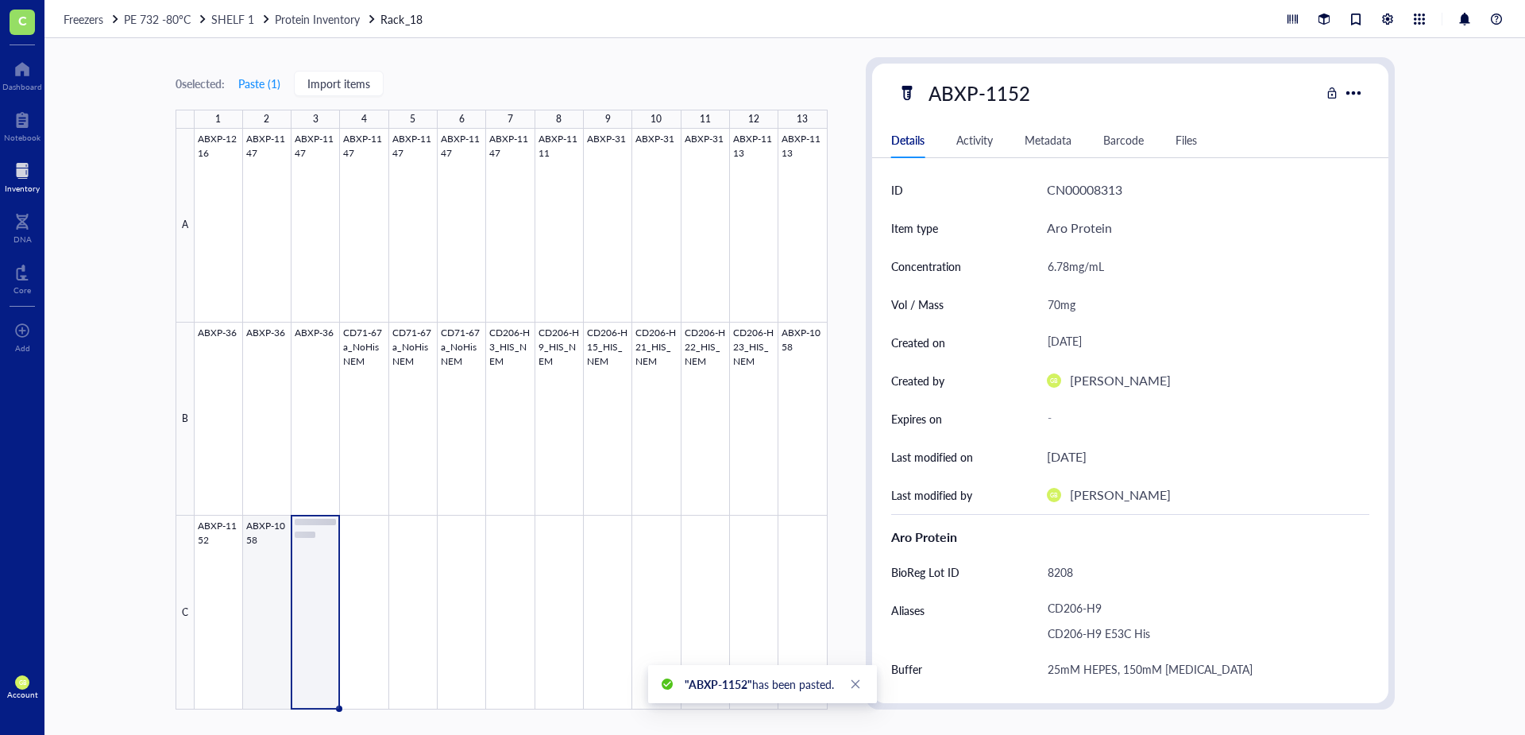
click at [264, 547] on div at bounding box center [511, 419] width 633 height 581
type textarea "Keep everyone on the same page…"
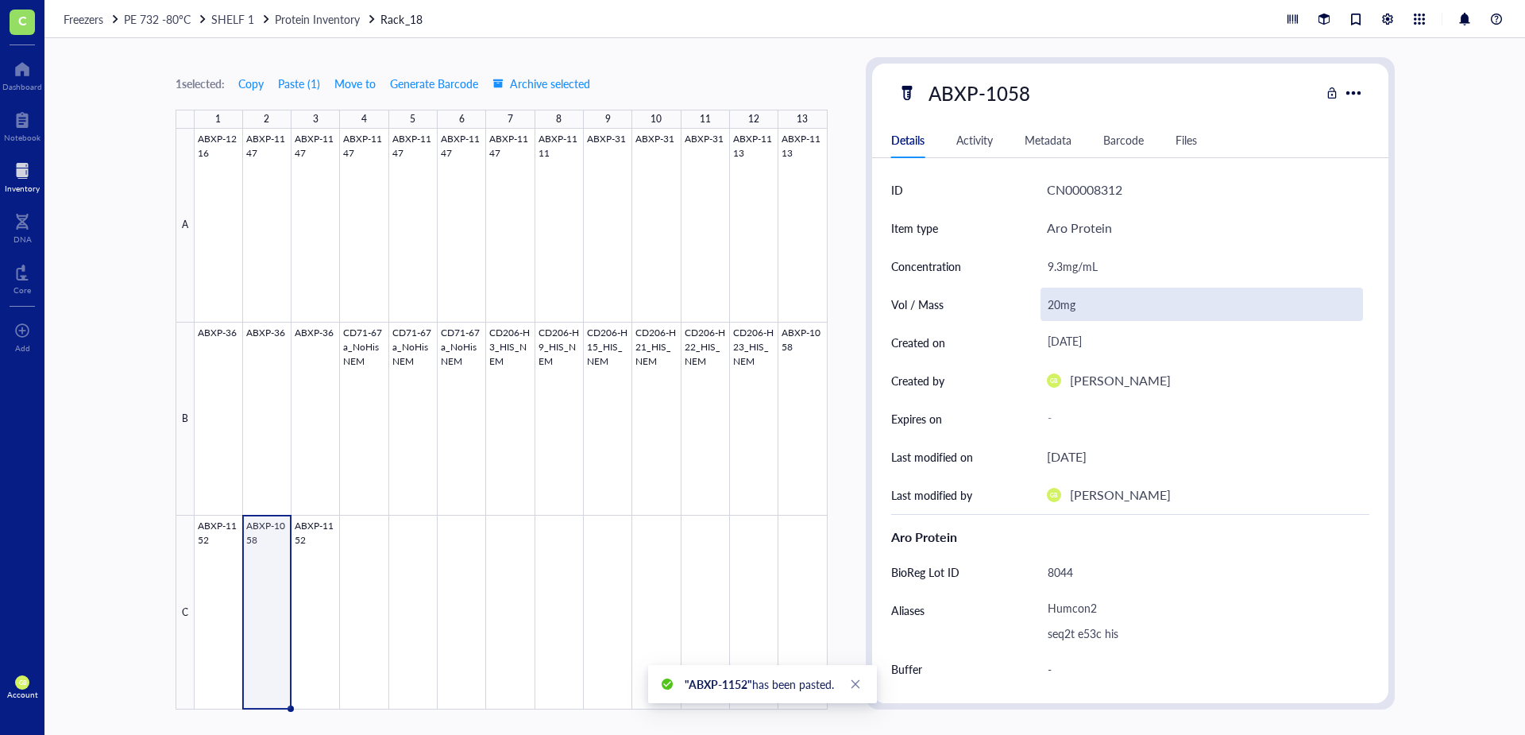
click at [1053, 305] on div "20mg" at bounding box center [1201, 303] width 322 height 33
click at [1053, 305] on input "20mg" at bounding box center [1201, 304] width 321 height 32
type input "10mg"
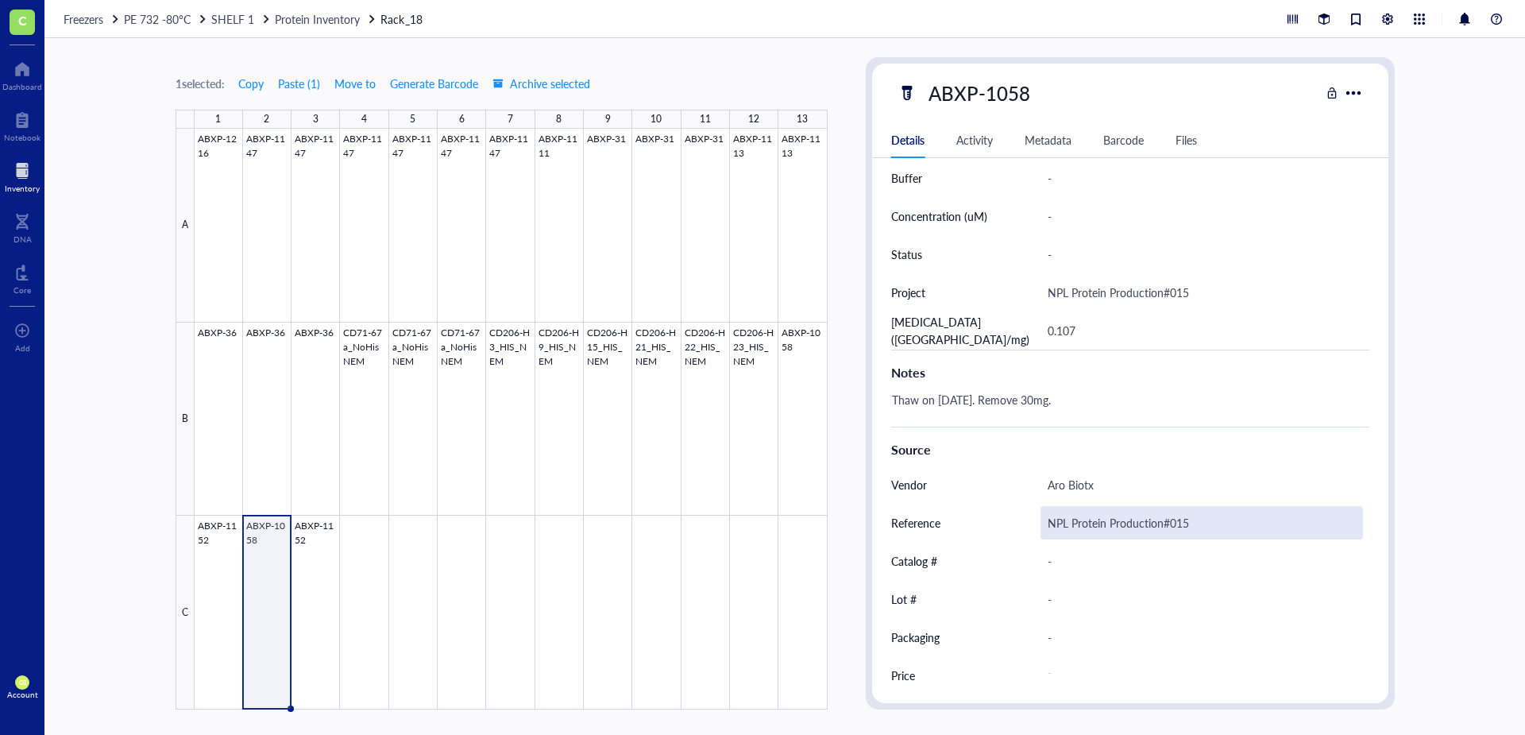
scroll to position [495, 0]
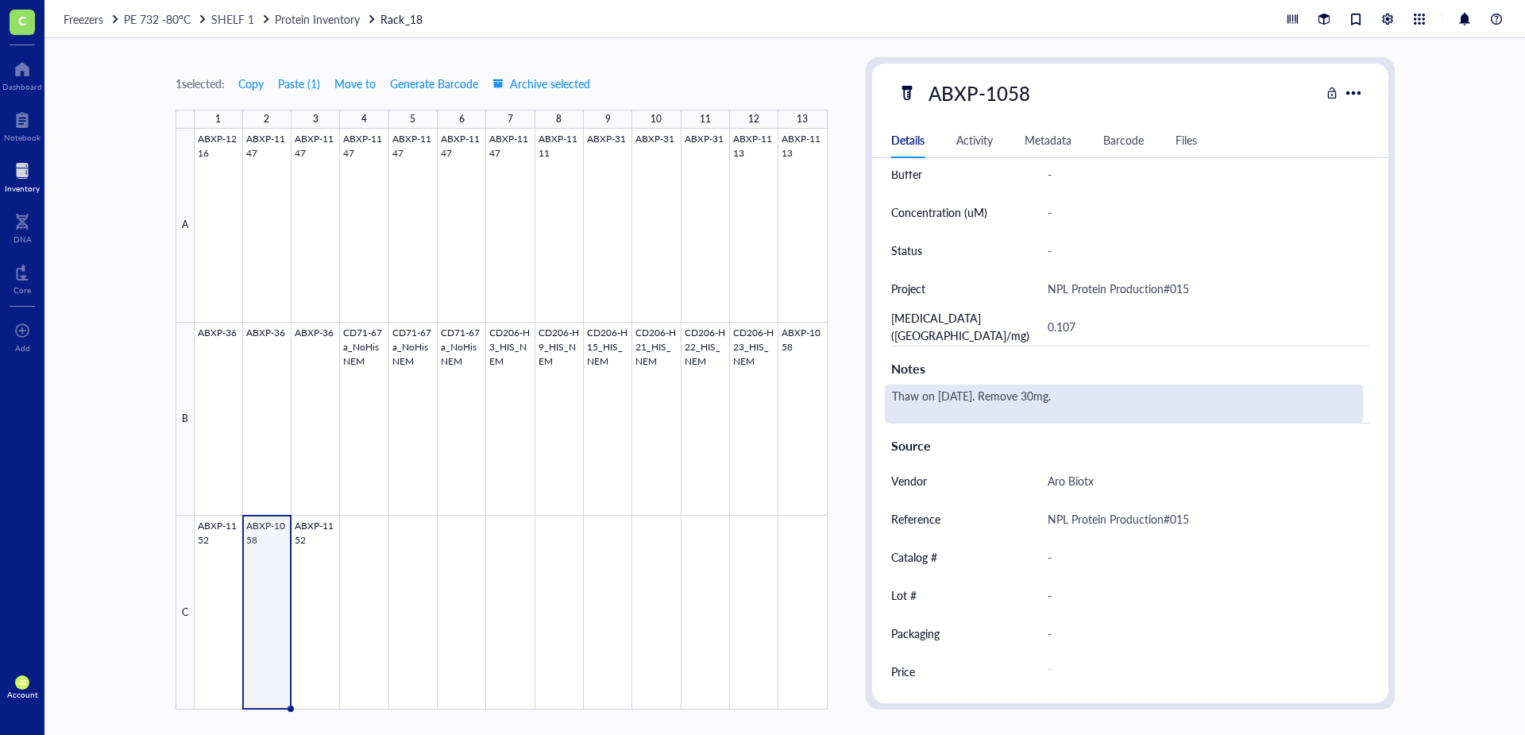
click at [1075, 396] on div "Thaw on [DATE]. Remove 30mg." at bounding box center [1124, 403] width 478 height 38
click at [1074, 396] on div "Thaw on [DATE]. Remove 30mg." at bounding box center [1124, 403] width 478 height 38
drag, startPoint x: 1074, startPoint y: 396, endPoint x: 845, endPoint y: 419, distance: 230.6
click at [845, 419] on div "1 selected: Copy Paste ( 1 ) Move to Generate Barcode Archive selected 1 2 3 4 …" at bounding box center [784, 386] width 1480 height 696
drag, startPoint x: 991, startPoint y: 402, endPoint x: 1061, endPoint y: 392, distance: 70.5
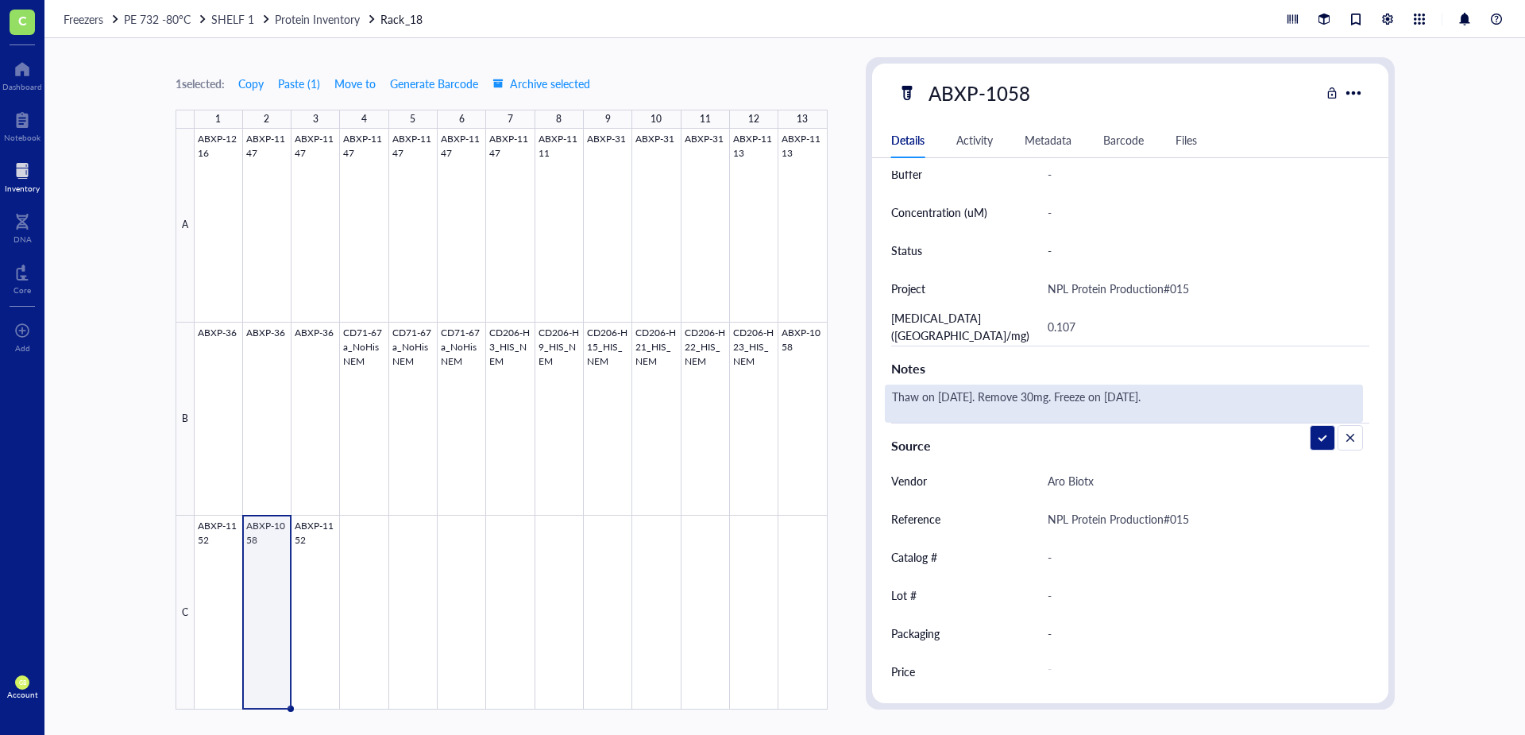
click at [1061, 392] on textarea "Thaw on [DATE]. Remove 30mg. Freeze on [DATE]." at bounding box center [1088, 403] width 407 height 35
type textarea "Thaw on [DATE]. New aliquot. Freeze on [DATE]."
drag, startPoint x: 1195, startPoint y: 399, endPoint x: 834, endPoint y: 406, distance: 361.4
click at [834, 406] on div "1 selected: Copy Paste ( 1 ) Move to Generate Barcode Archive selected 1 2 3 4 …" at bounding box center [784, 386] width 1480 height 696
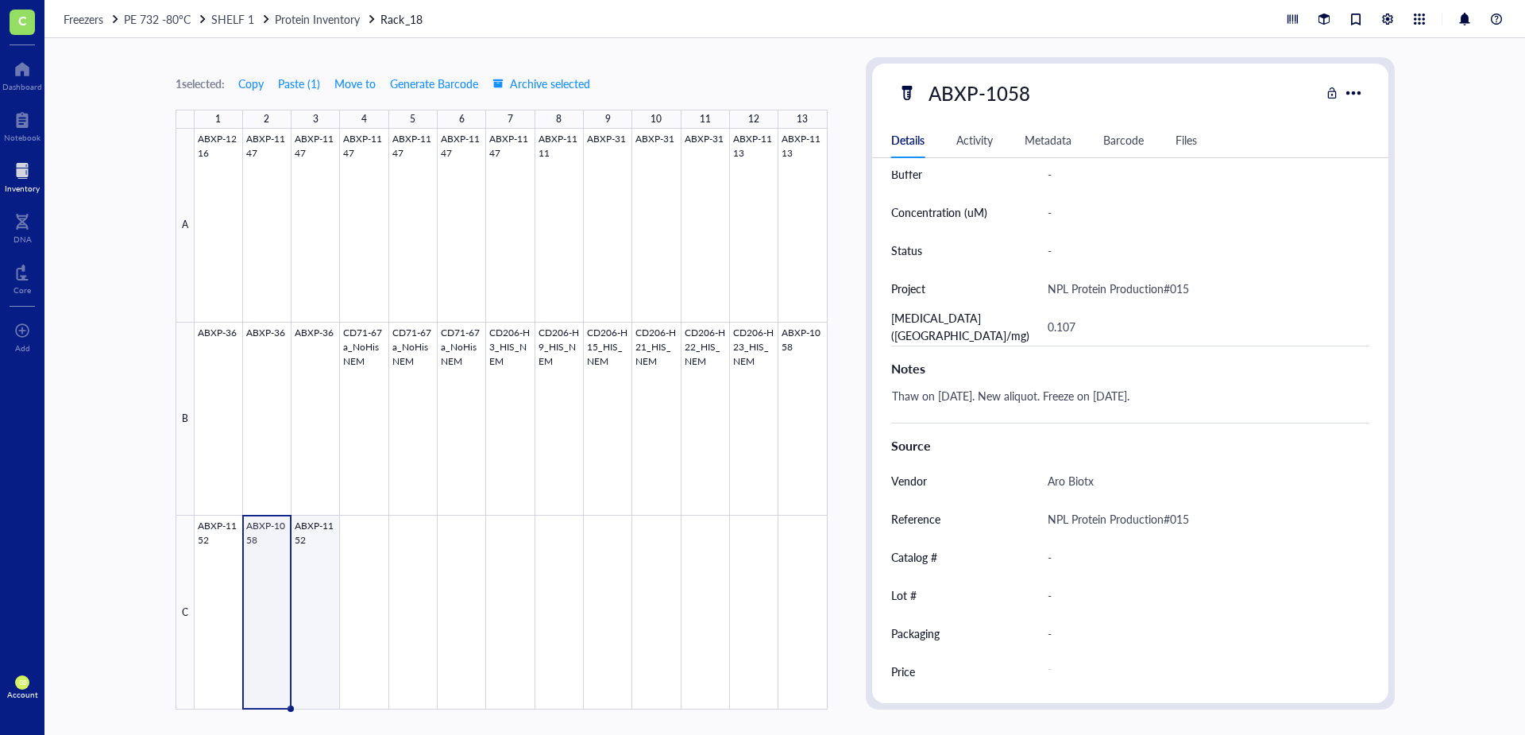
click at [299, 564] on div at bounding box center [511, 419] width 633 height 581
type textarea "Keep everyone on the same page…"
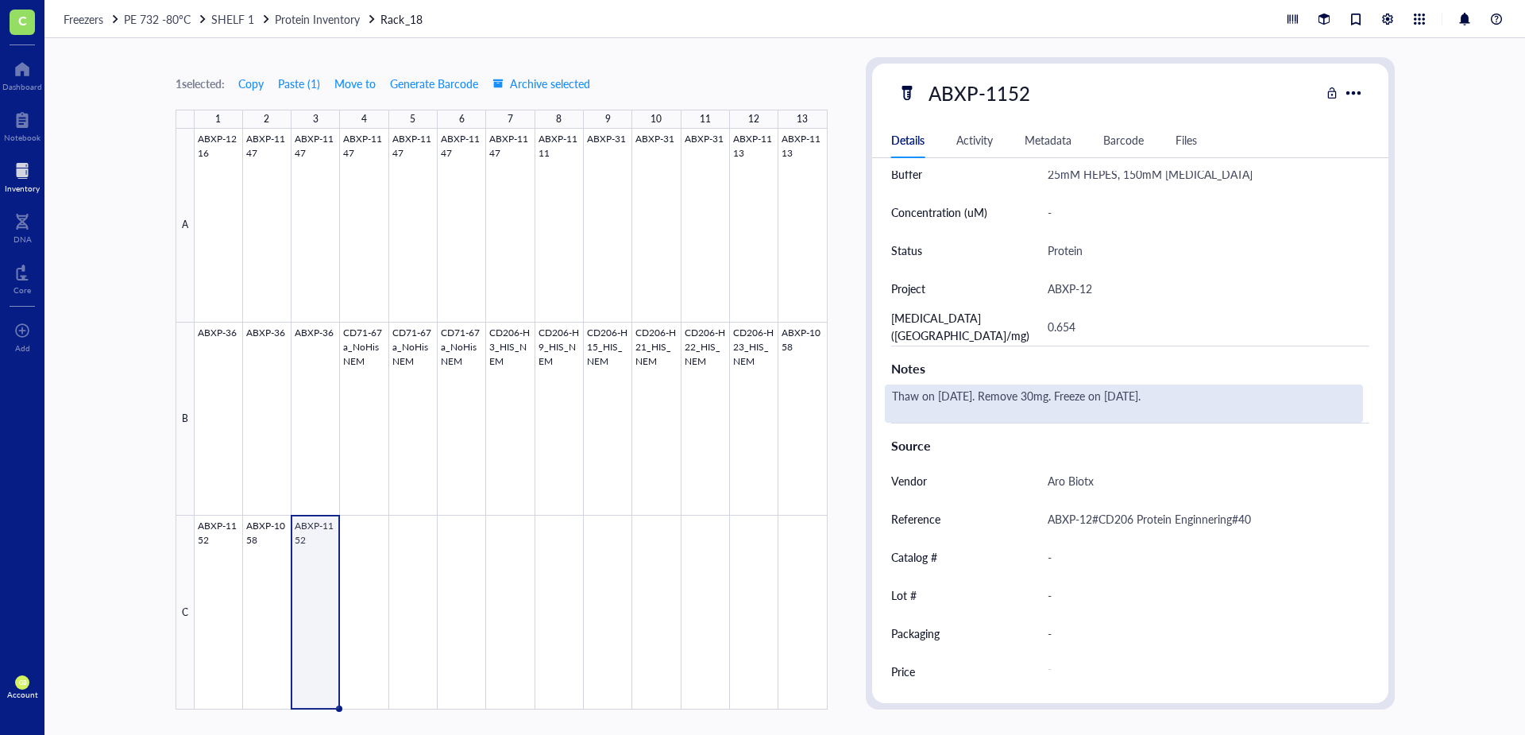
click at [1067, 392] on div "Thaw on [DATE]. Remove 30mg. Freeze on [DATE]." at bounding box center [1124, 403] width 478 height 38
drag, startPoint x: 1200, startPoint y: 395, endPoint x: 762, endPoint y: 395, distance: 438.4
click at [762, 395] on div "1 selected: Copy Paste ( 1 ) Move to Generate Barcode Archive selected 1 2 3 4 …" at bounding box center [784, 386] width 1480 height 696
type textarea "Thaw on [DATE]. New aliquot. Freeze on [DATE]."
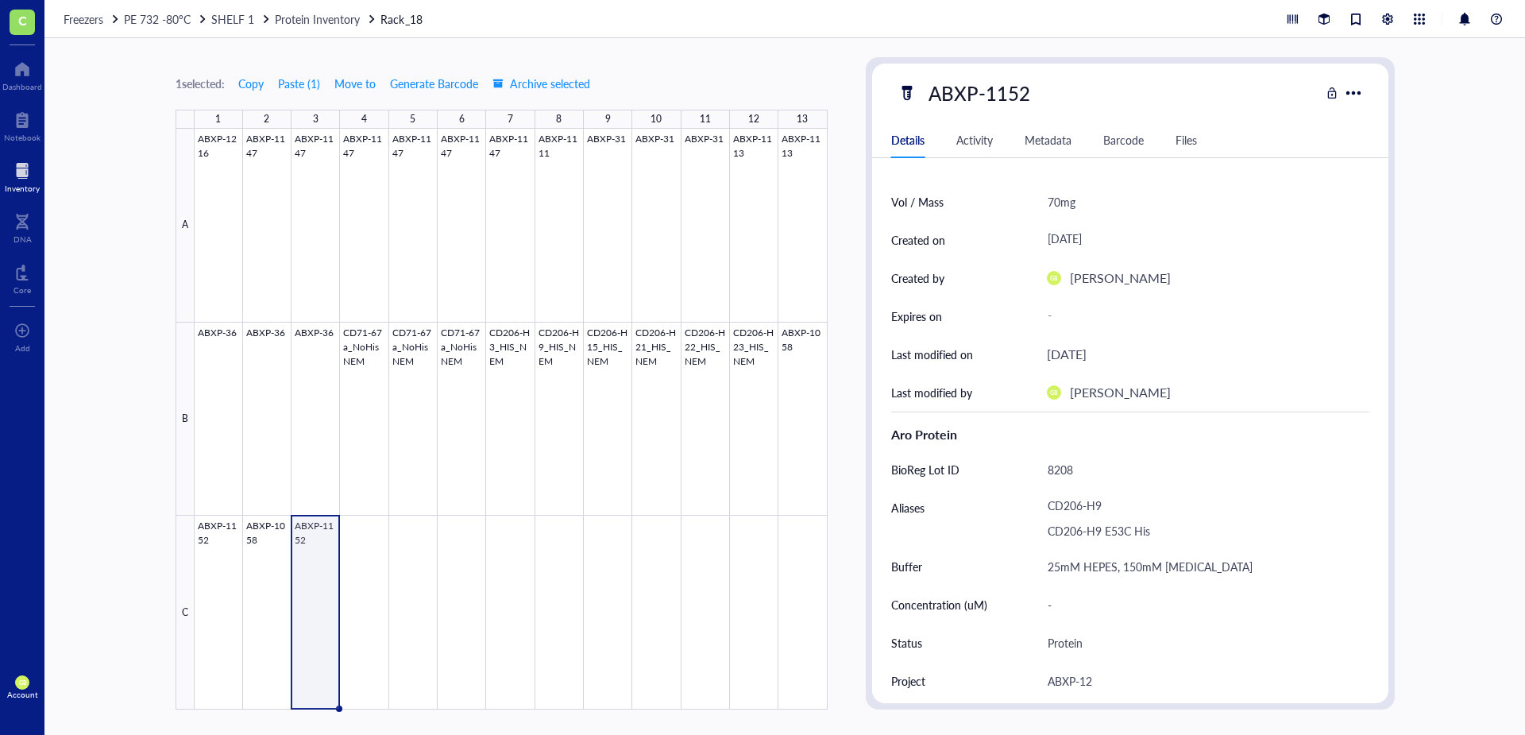
scroll to position [98, 0]
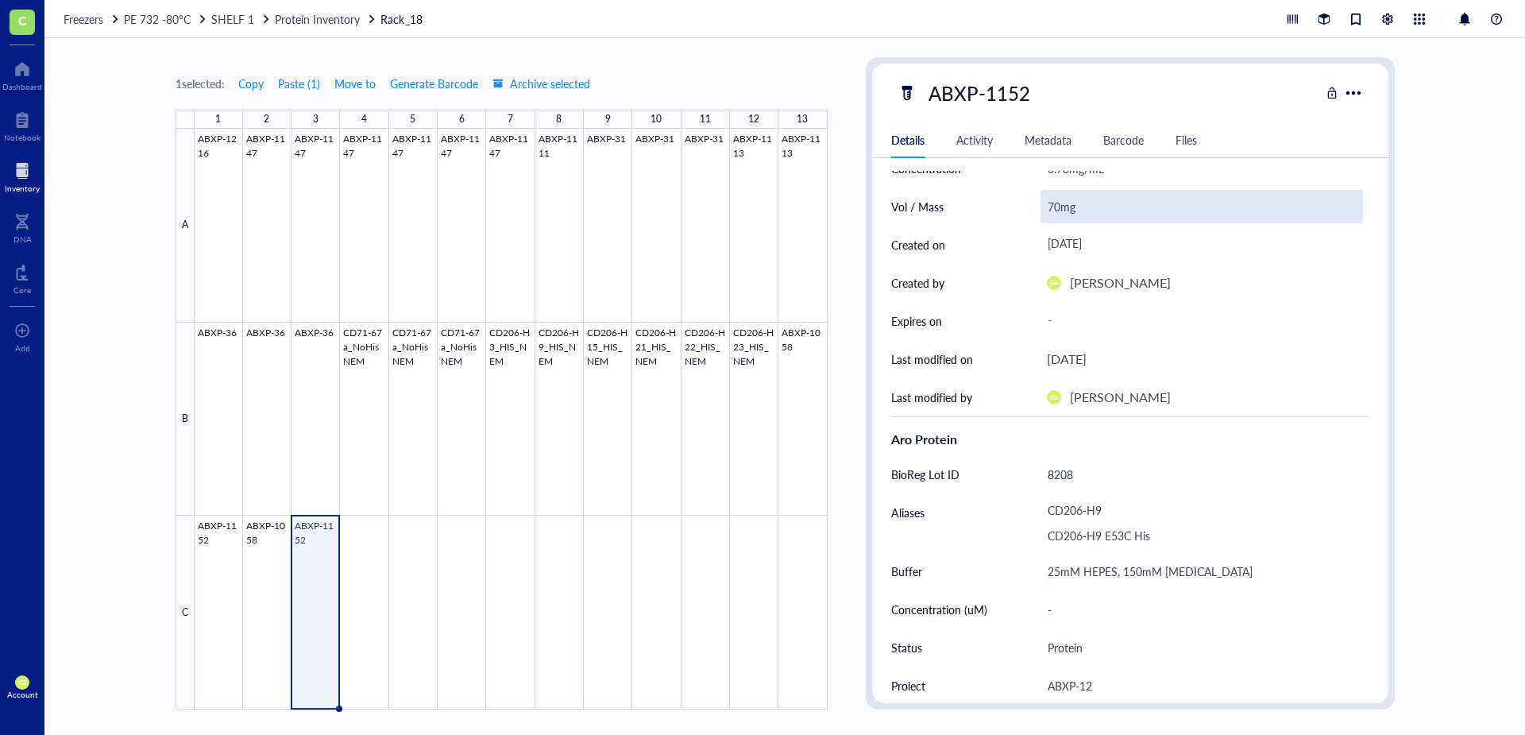
click at [1053, 212] on div "70mg" at bounding box center [1201, 206] width 322 height 33
click at [1053, 206] on input "70mg" at bounding box center [1201, 207] width 321 height 32
type input "10mg"
click at [800, 359] on div at bounding box center [511, 419] width 633 height 581
type textarea "Keep everyone on the same page…"
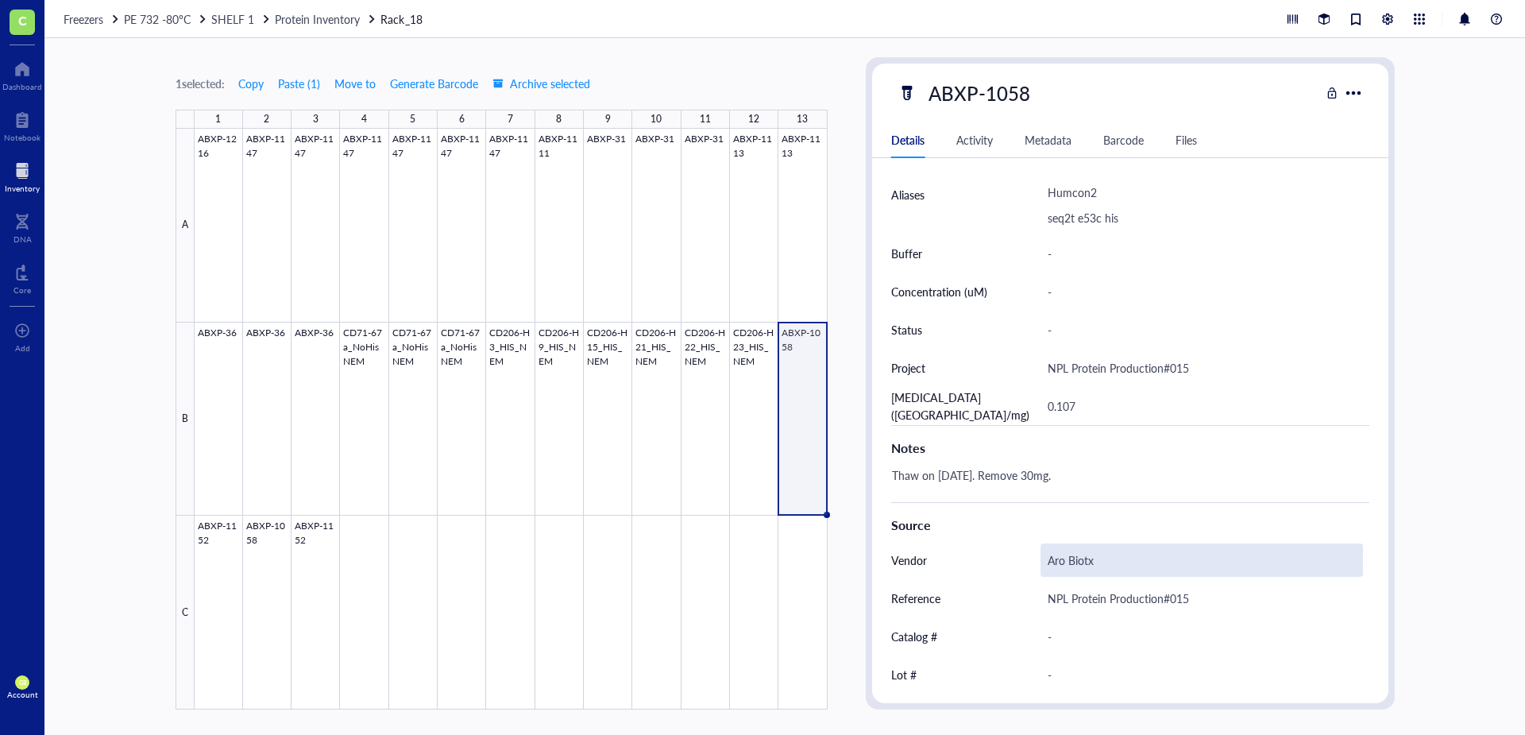
scroll to position [495, 0]
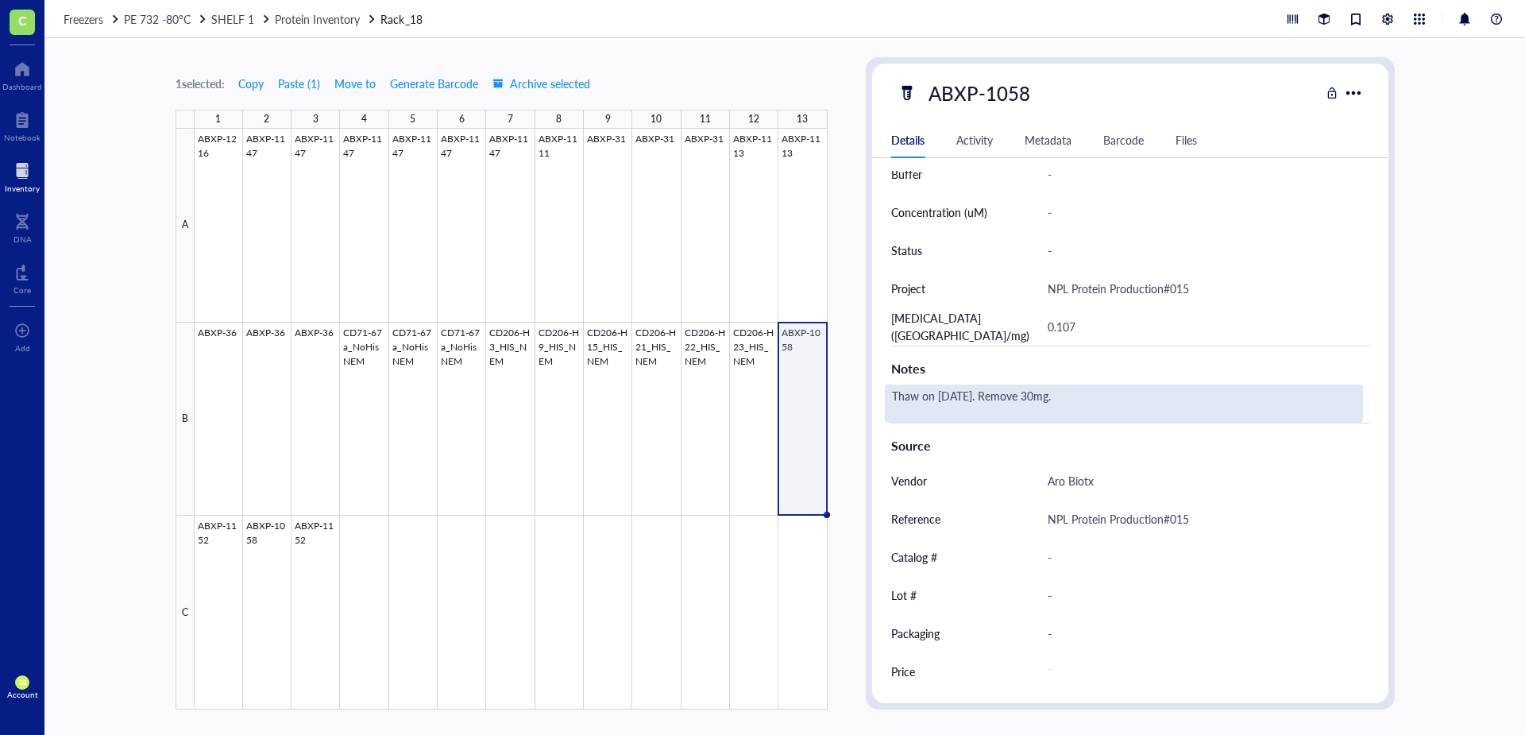
click at [1080, 398] on div "Thaw on [DATE]. Remove 30mg." at bounding box center [1124, 403] width 478 height 38
type textarea "Thaw on [DATE]. Remove 30mg. Freeze on [DATE]."
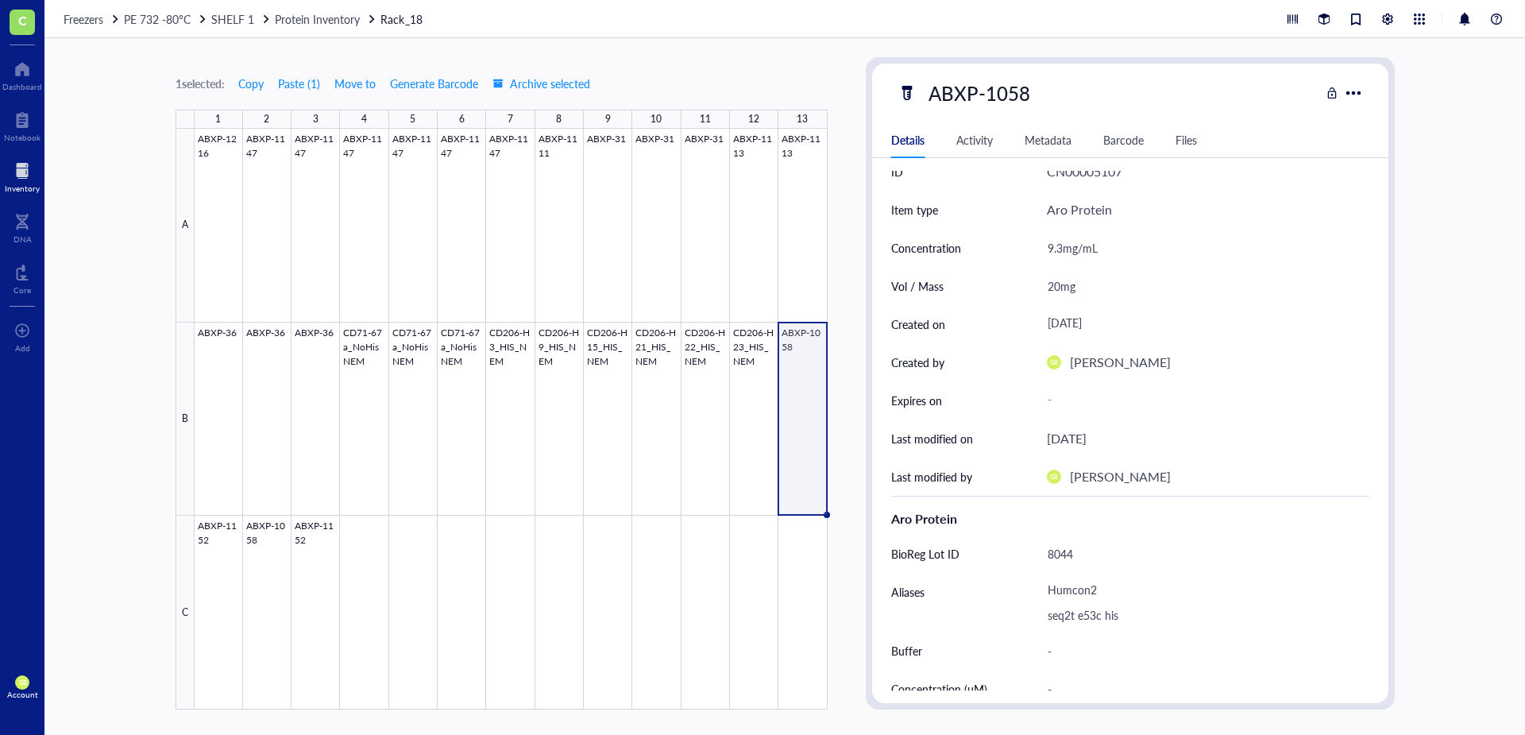
scroll to position [0, 0]
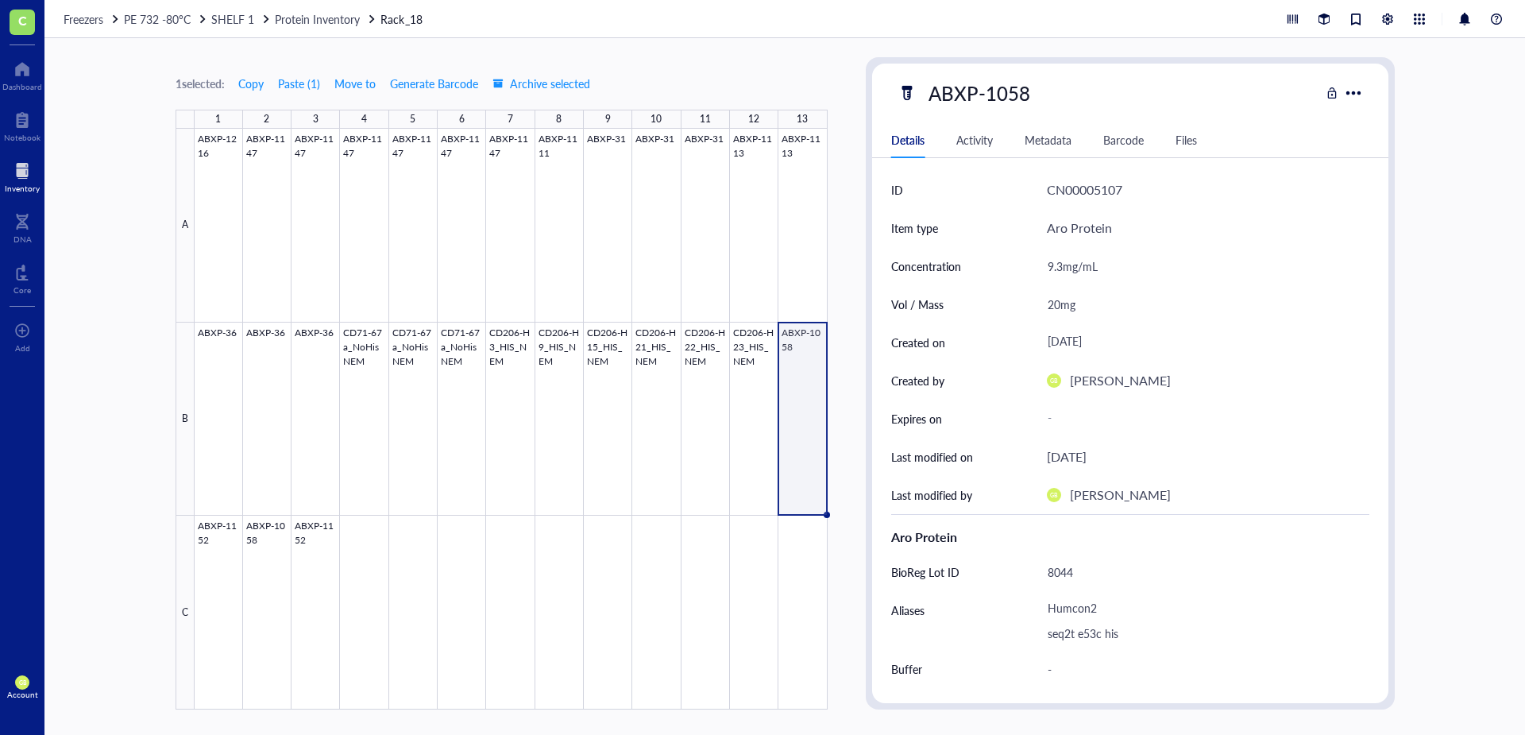
click at [980, 140] on div "Activity" at bounding box center [974, 139] width 37 height 17
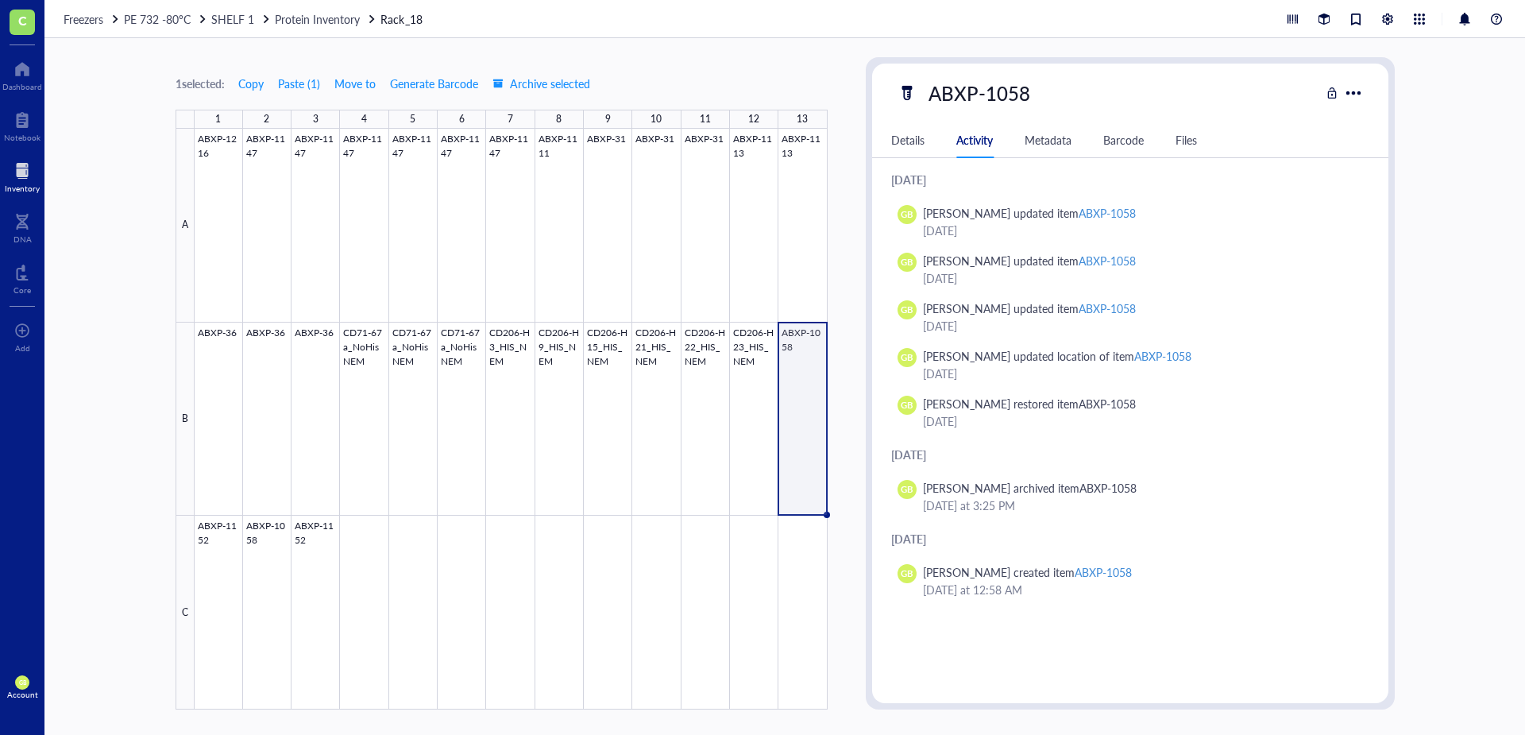
click at [1063, 142] on div "Metadata" at bounding box center [1047, 139] width 47 height 17
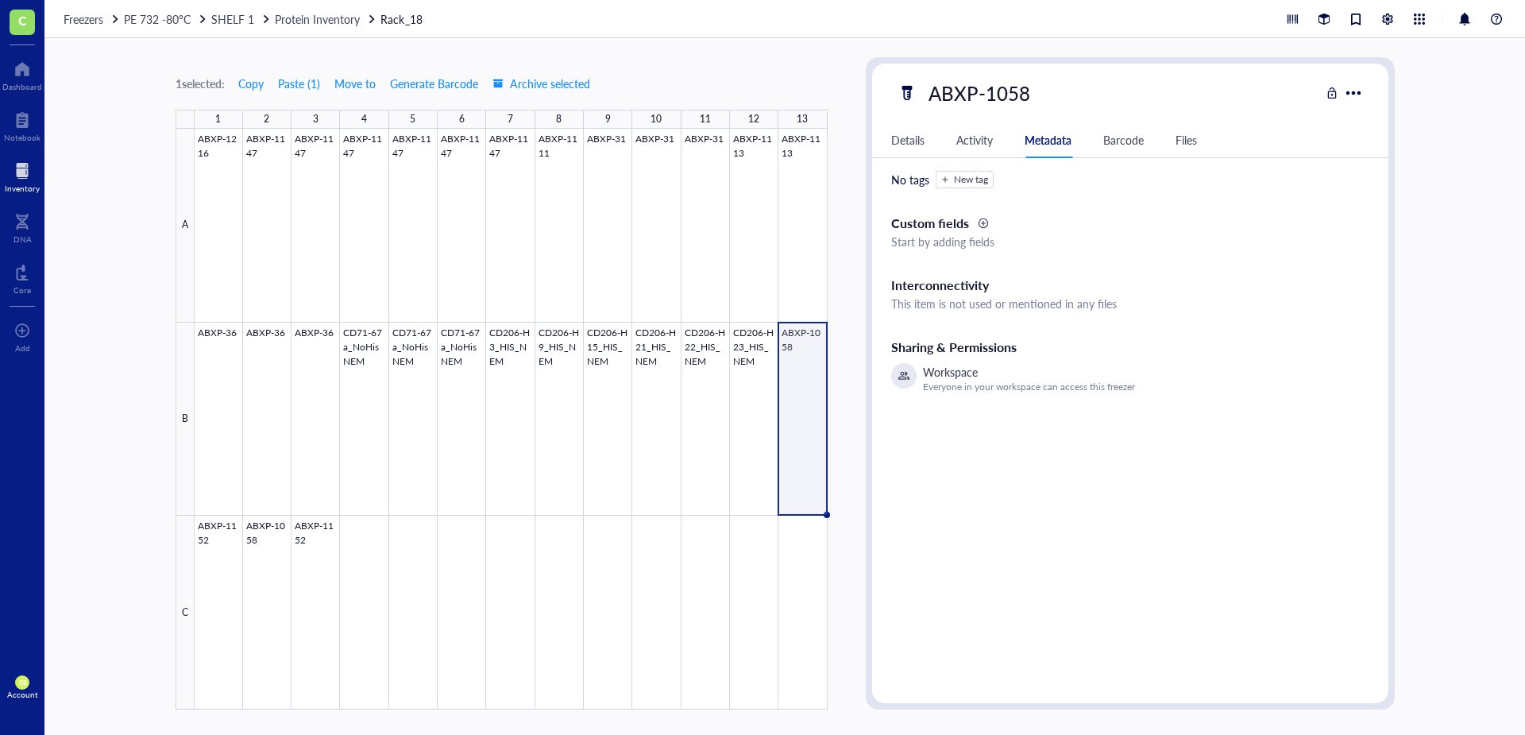
click at [969, 145] on div "Activity" at bounding box center [974, 139] width 37 height 17
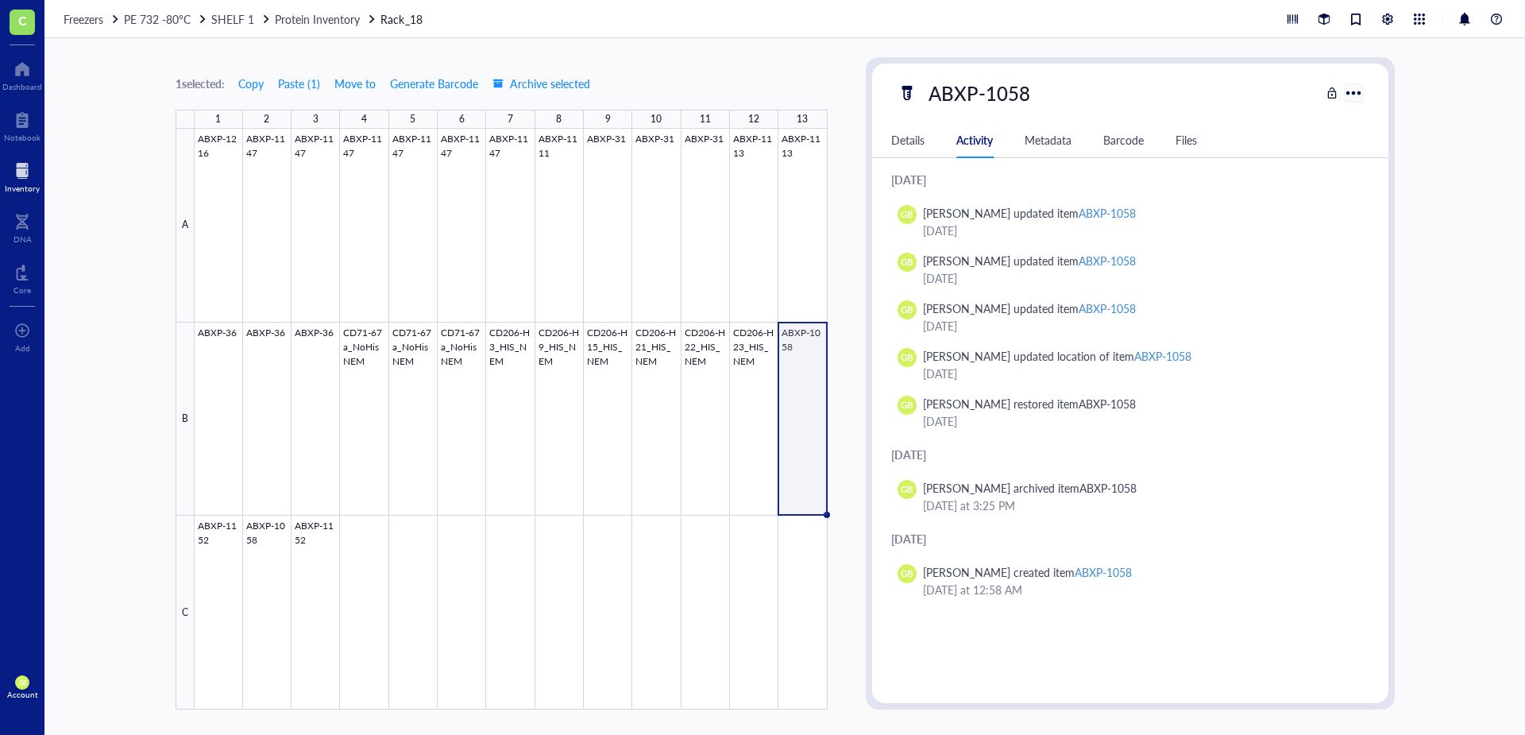
click at [1356, 90] on div at bounding box center [1352, 92] width 23 height 23
click at [350, 85] on span "Move to" at bounding box center [354, 83] width 41 height 13
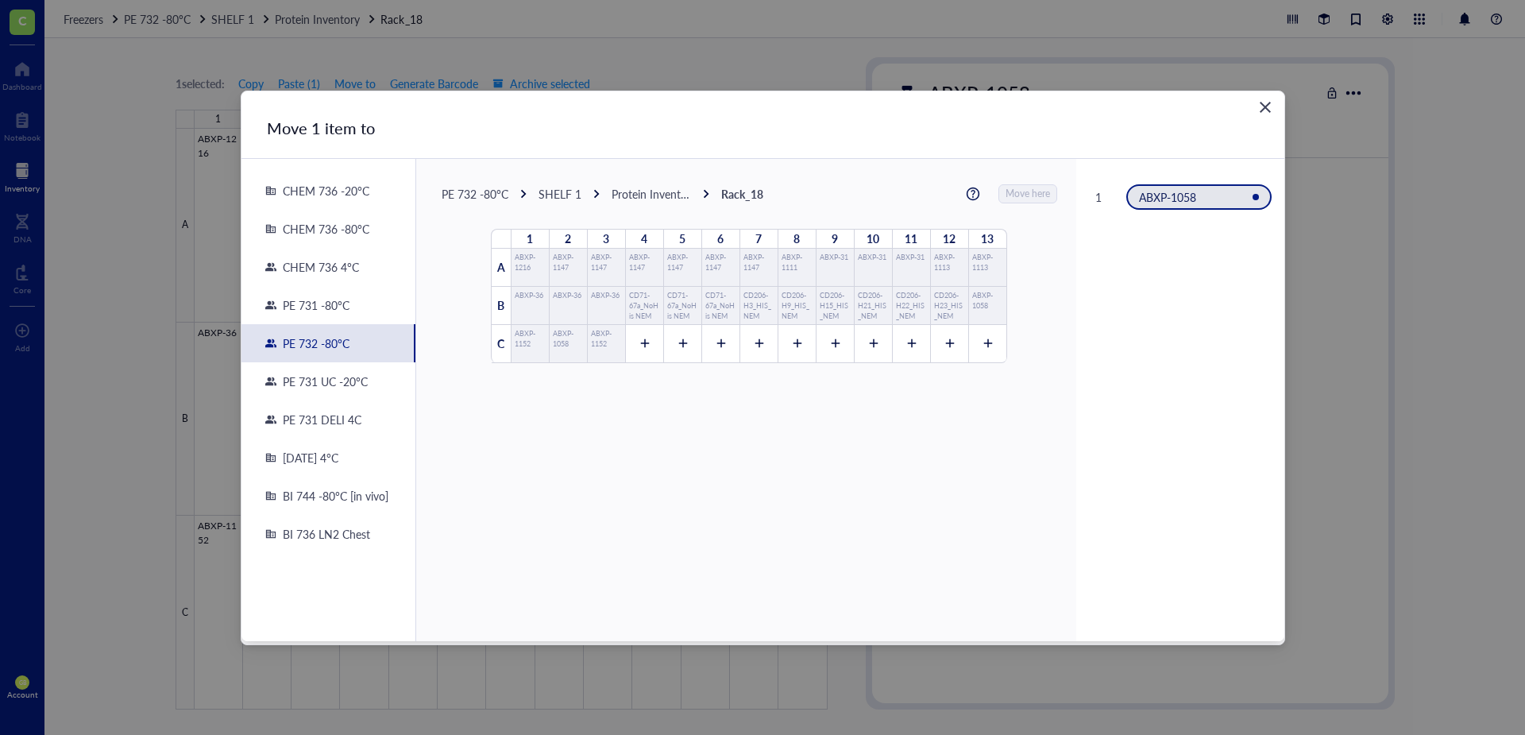
click at [324, 419] on div "PE 731 DELI 4C" at bounding box center [318, 419] width 85 height 14
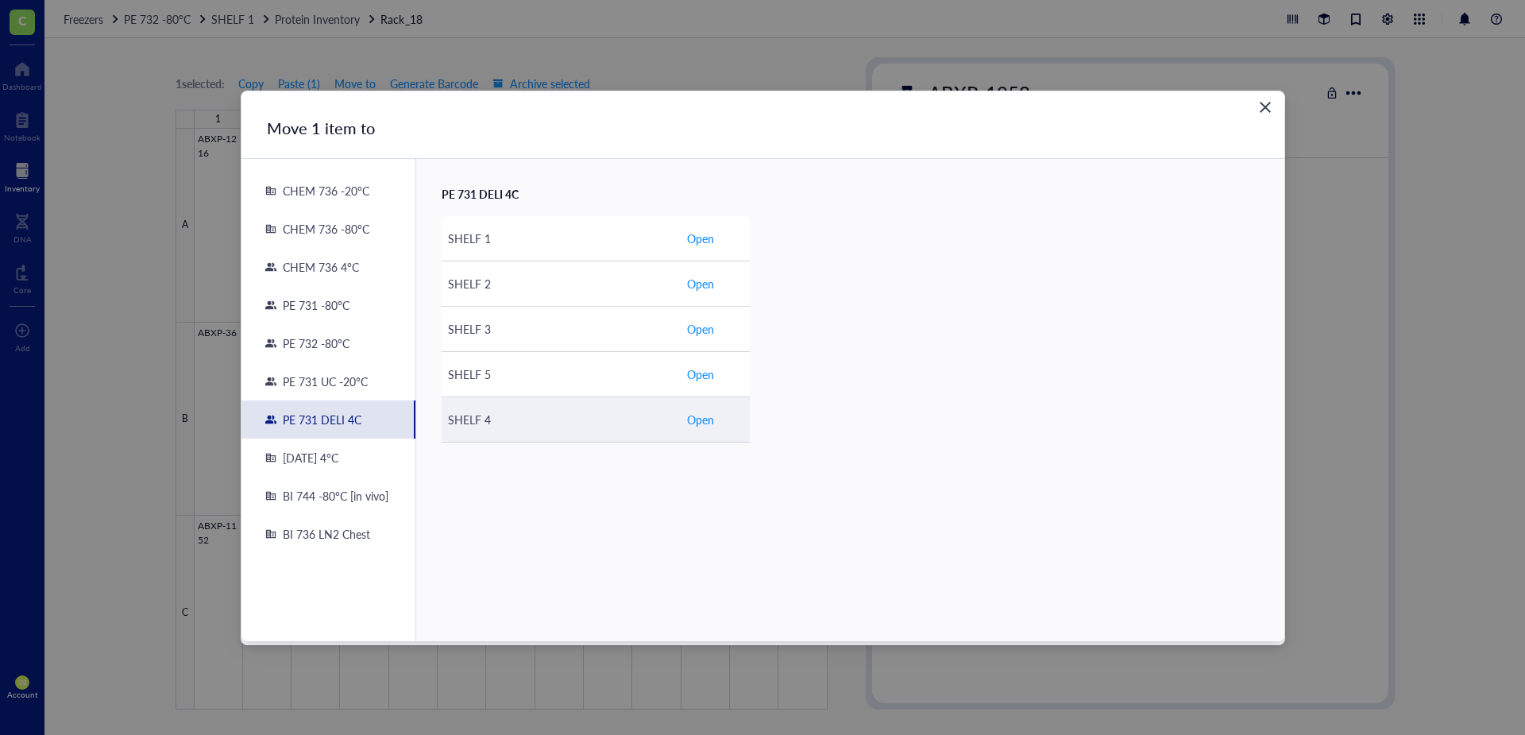
click at [697, 415] on span "Open" at bounding box center [700, 419] width 27 height 17
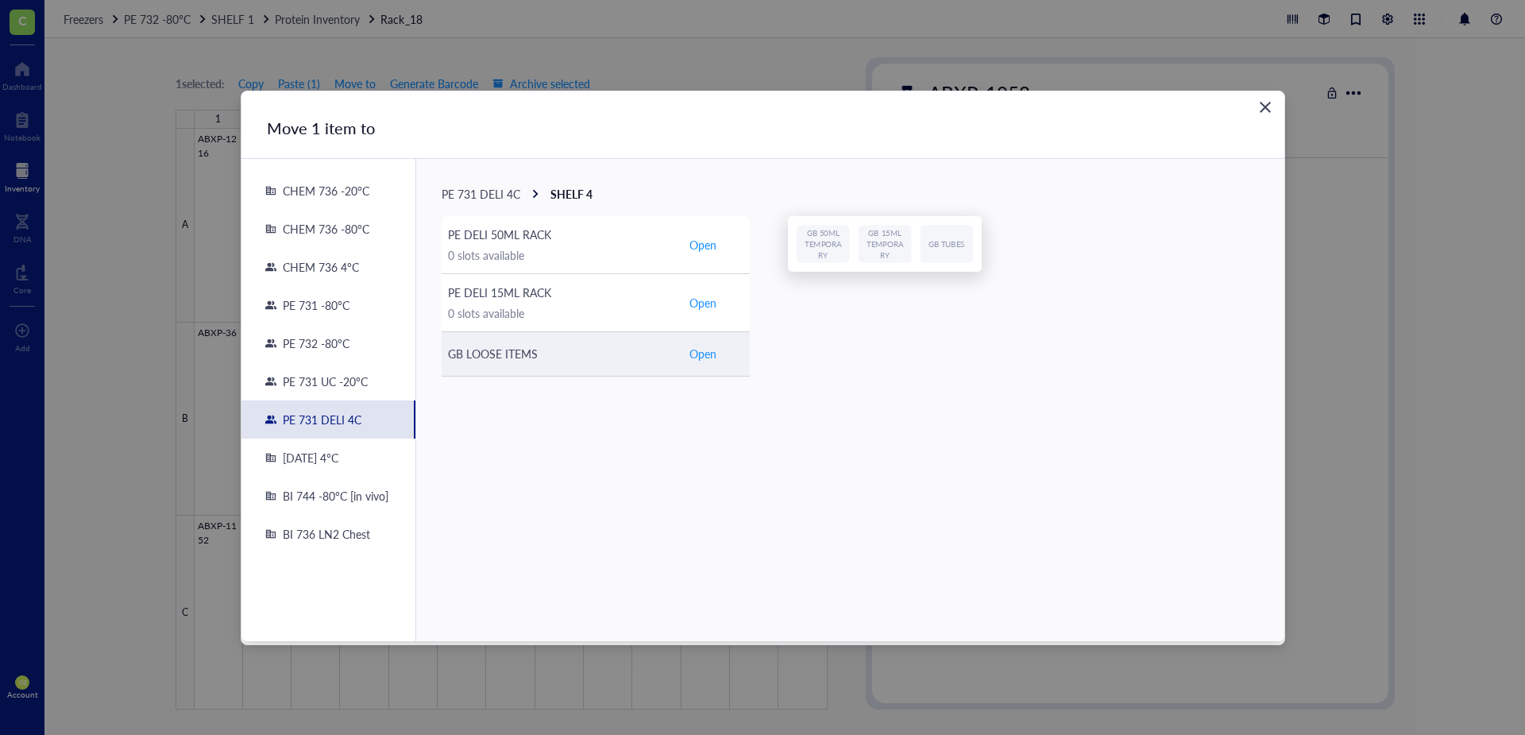
click at [708, 353] on span "Open" at bounding box center [702, 353] width 27 height 14
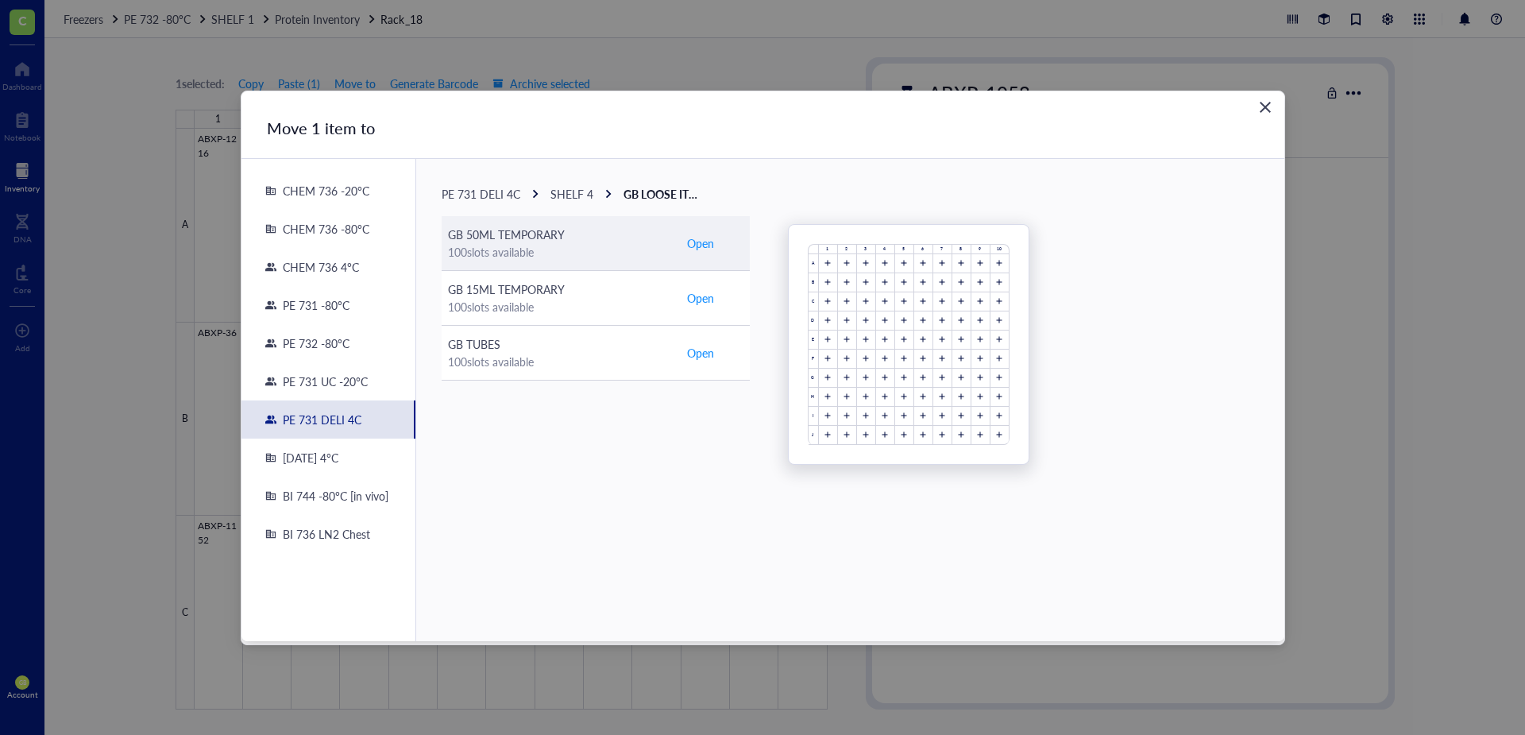
click at [705, 242] on span "Open" at bounding box center [700, 242] width 27 height 17
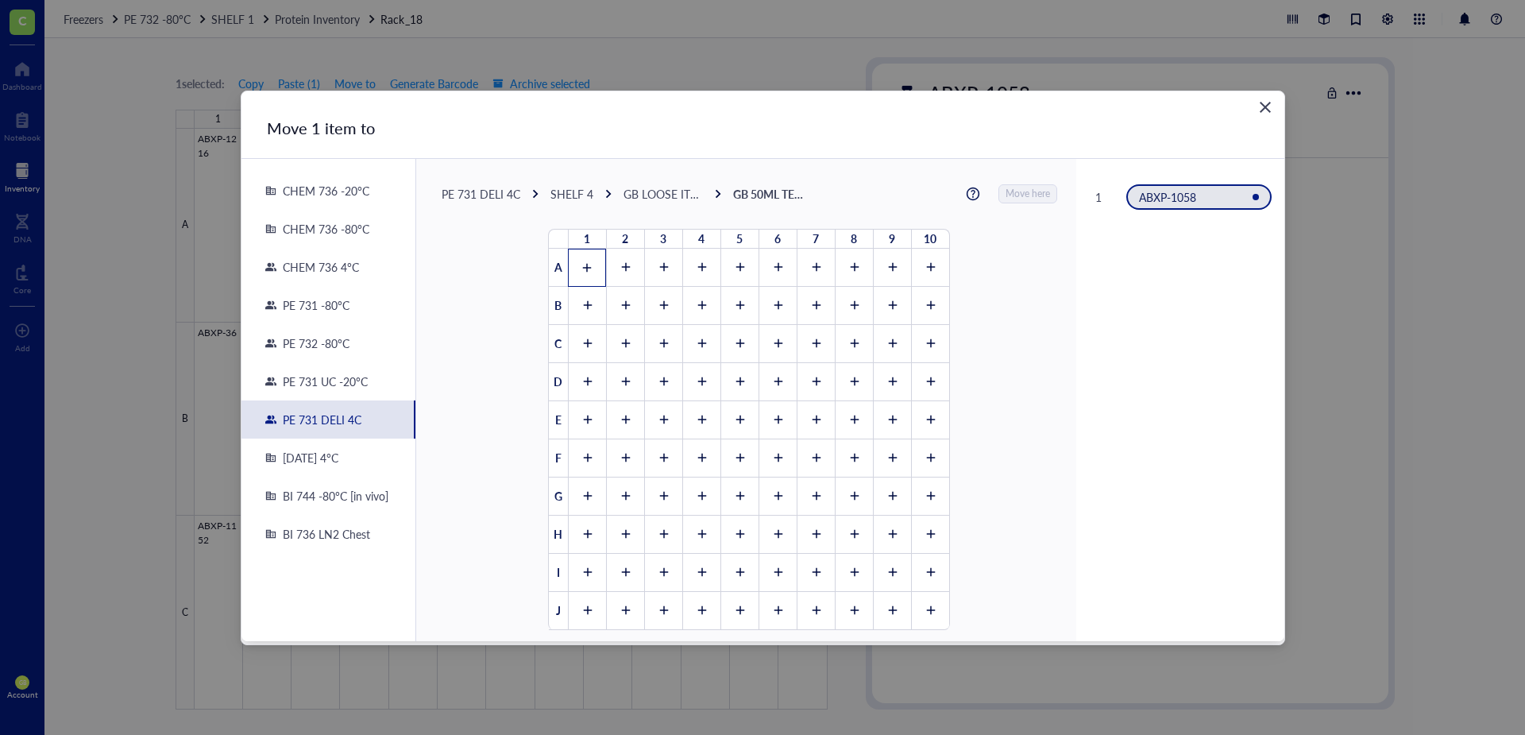
click at [574, 265] on div at bounding box center [587, 268] width 38 height 38
click at [1028, 188] on span "Move here" at bounding box center [1028, 193] width 44 height 21
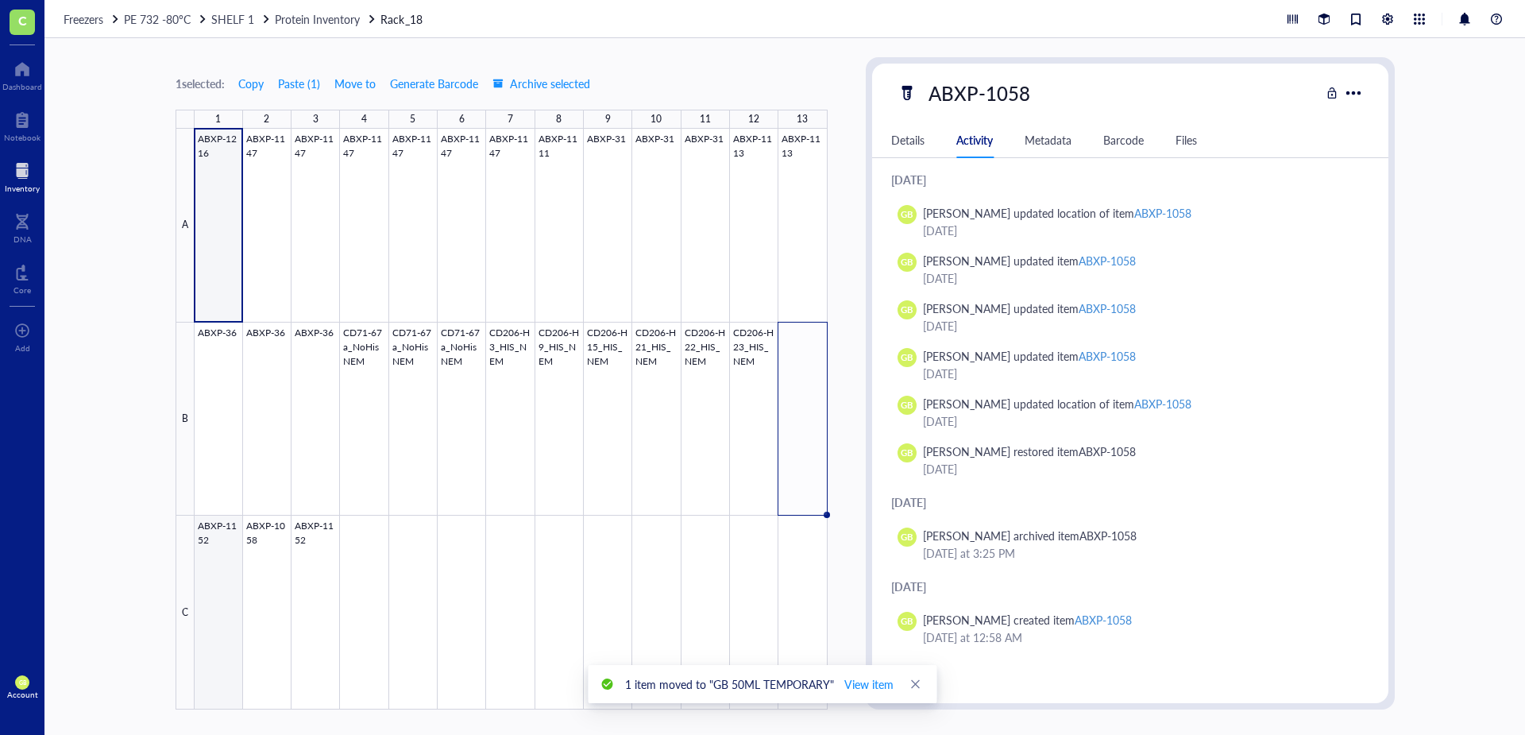
click at [210, 584] on div at bounding box center [511, 419] width 633 height 581
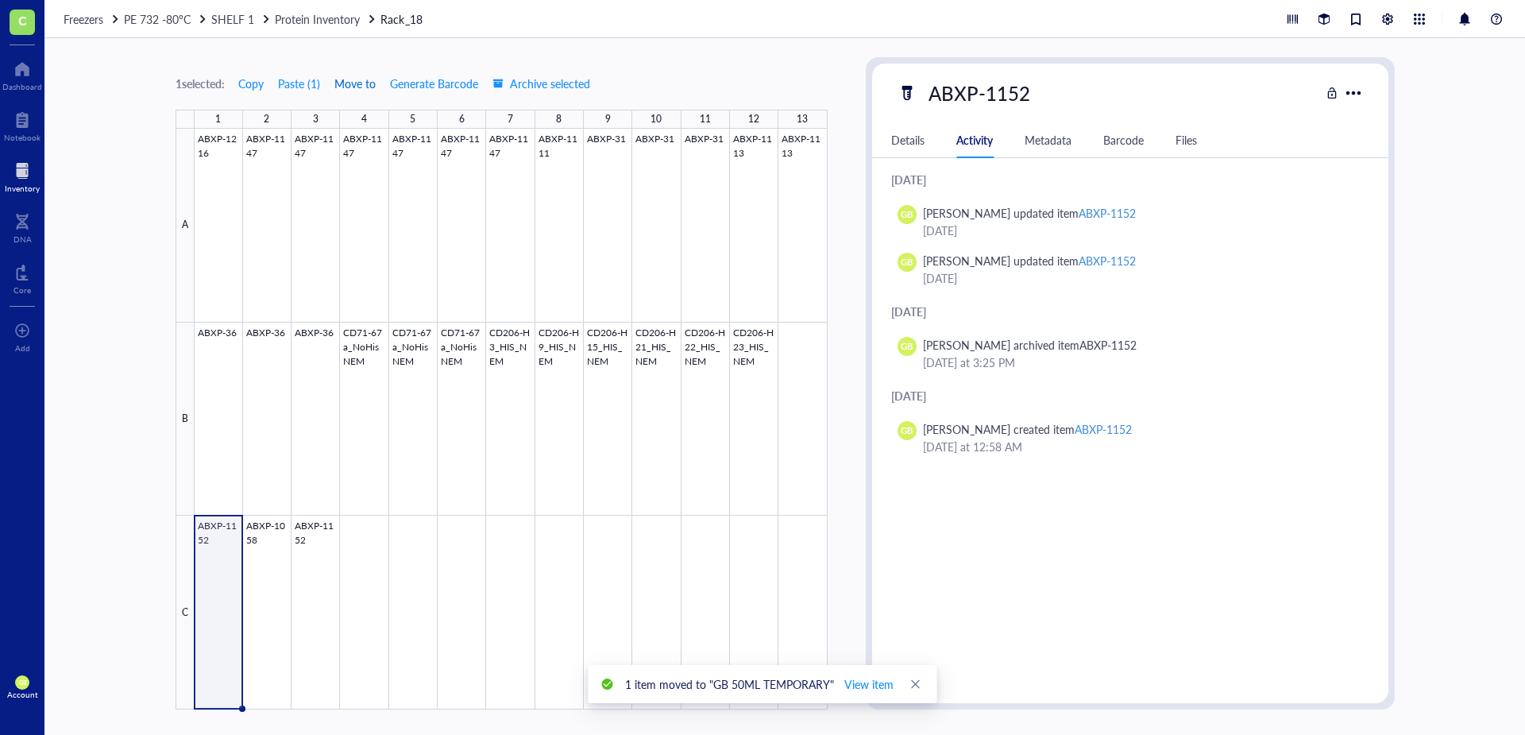
click at [372, 84] on span "Move to" at bounding box center [354, 83] width 41 height 13
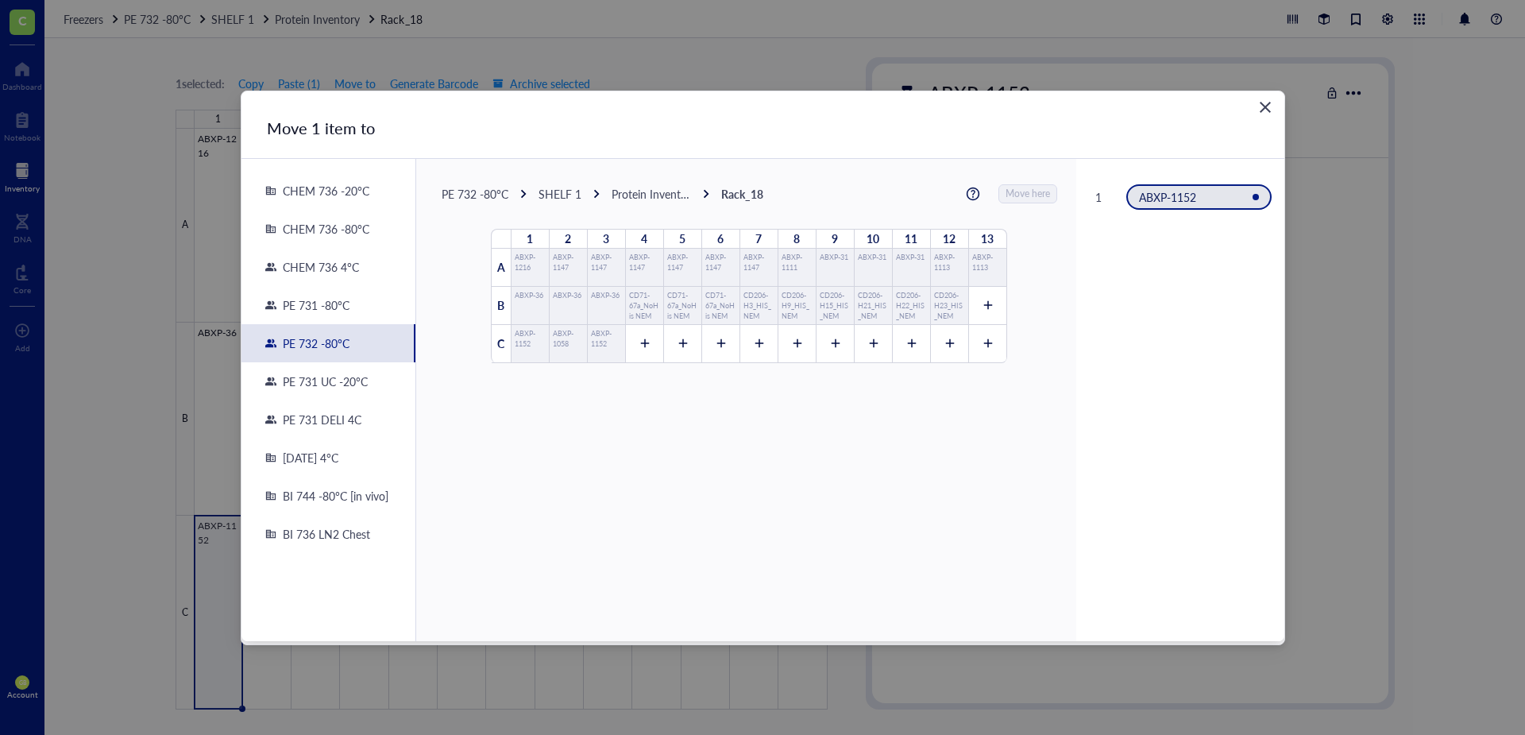
click at [330, 418] on div "PE 731 DELI 4C" at bounding box center [318, 419] width 85 height 14
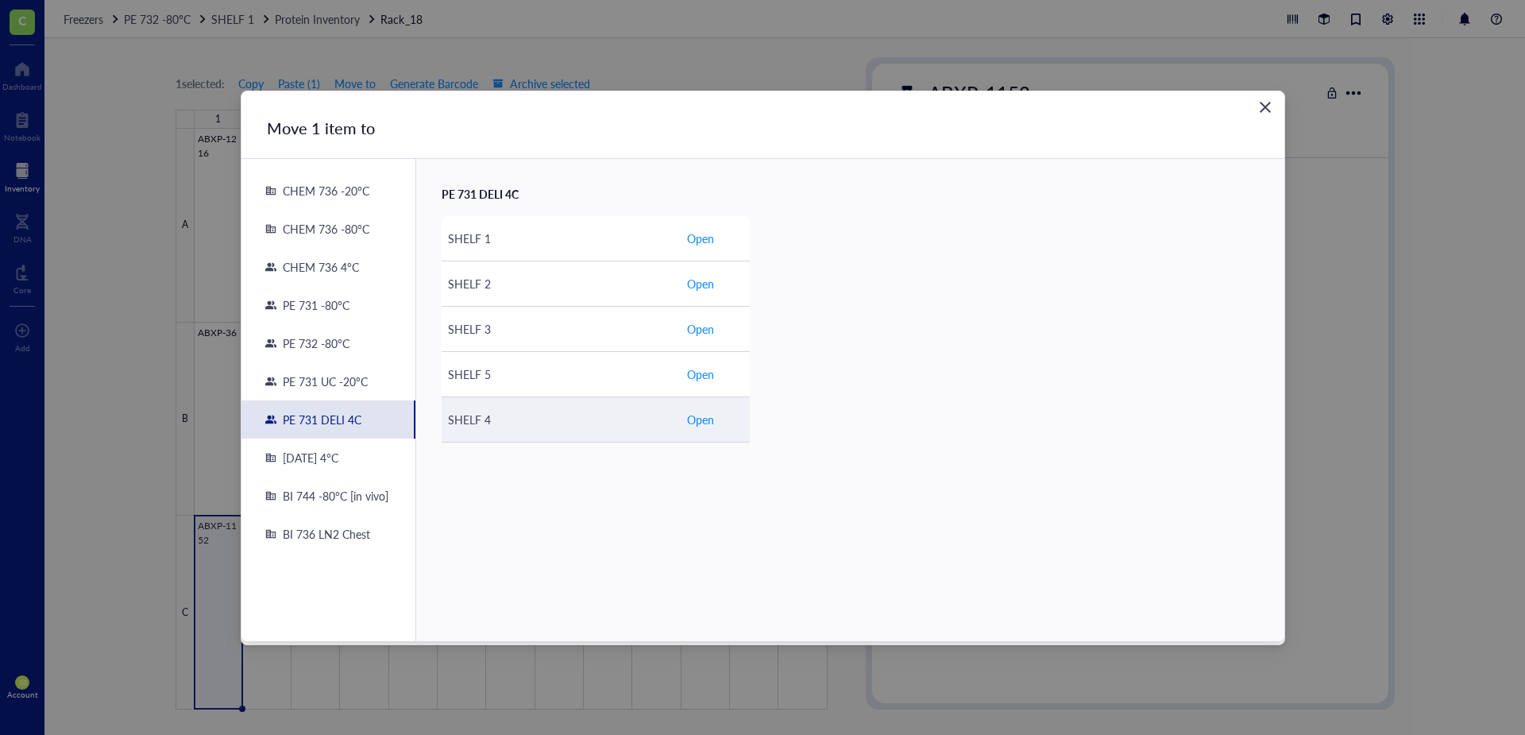
click at [703, 419] on span "Open" at bounding box center [700, 419] width 27 height 17
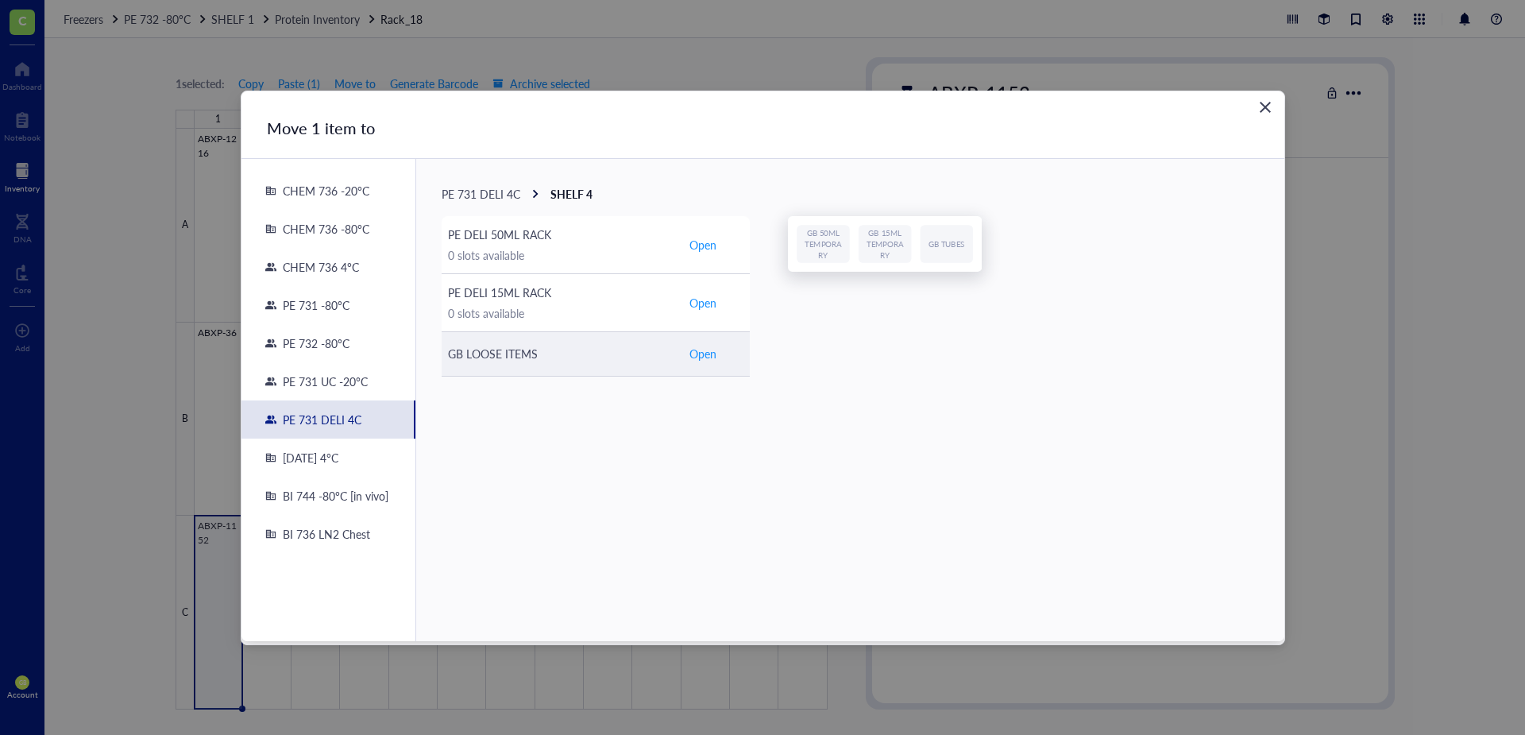
click at [531, 345] on div "GB LOOSE ITEMS" at bounding box center [561, 353] width 226 height 17
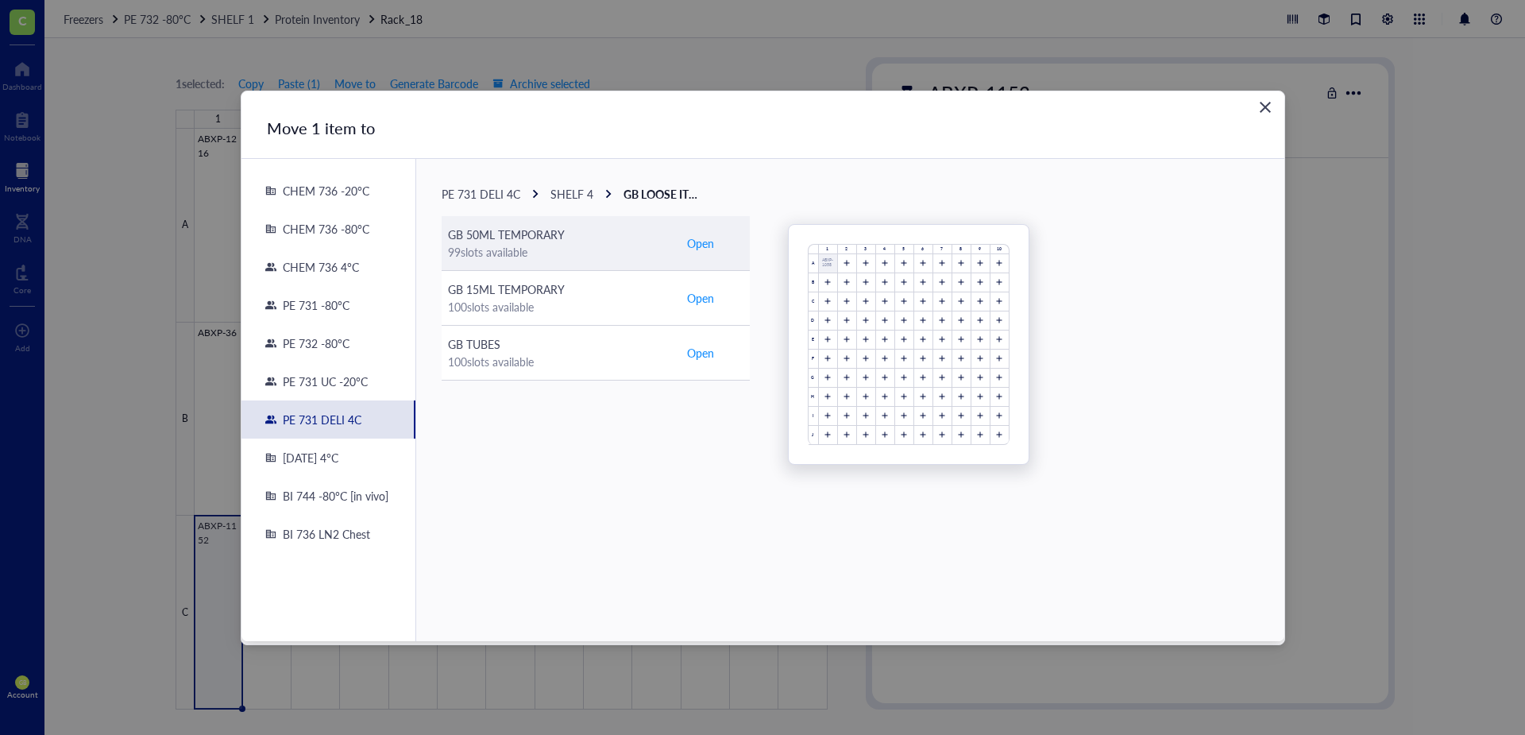
click at [716, 248] on td "Open" at bounding box center [715, 243] width 70 height 55
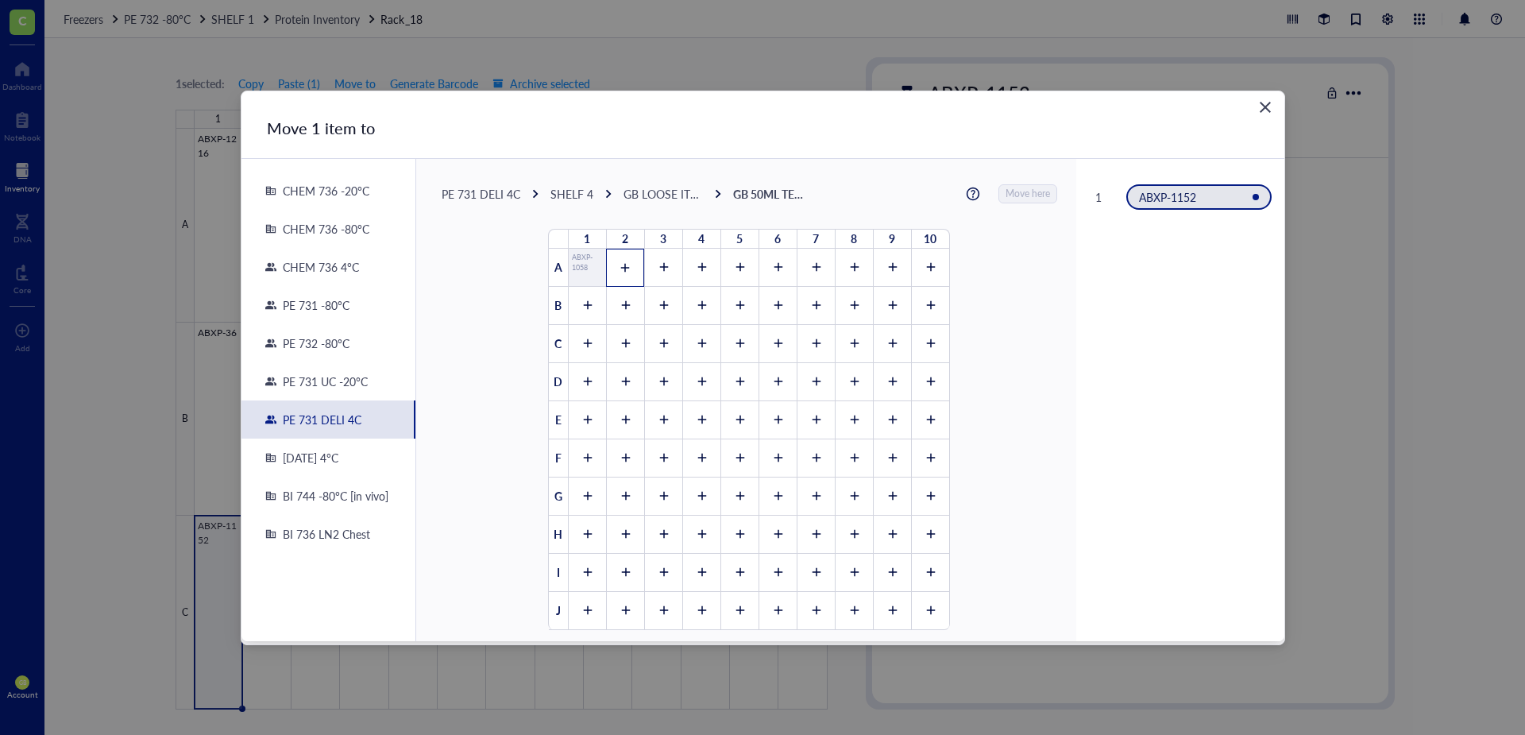
click at [619, 264] on icon at bounding box center [624, 267] width 11 height 11
click at [1027, 195] on span "Move here" at bounding box center [1028, 193] width 44 height 21
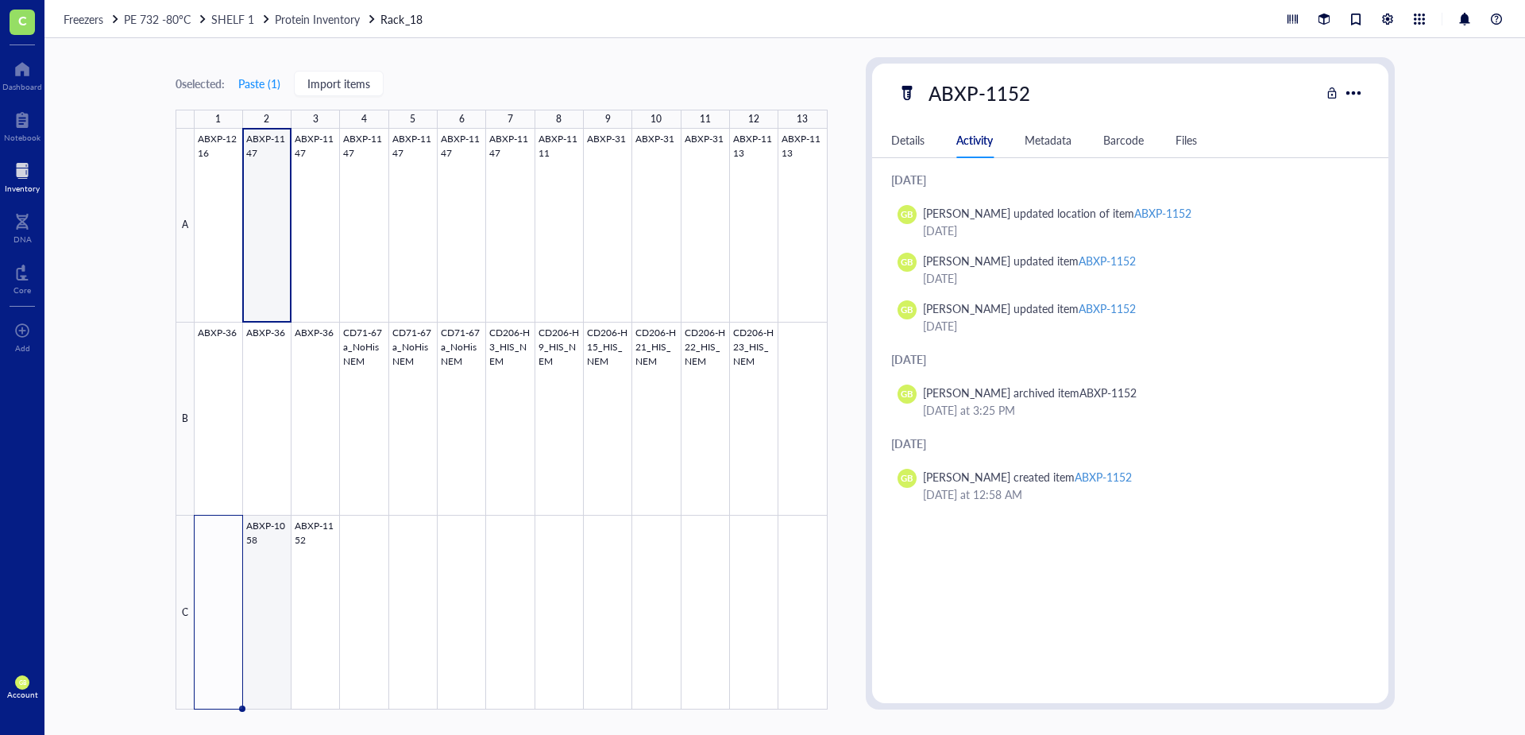
click at [264, 543] on div at bounding box center [511, 419] width 633 height 581
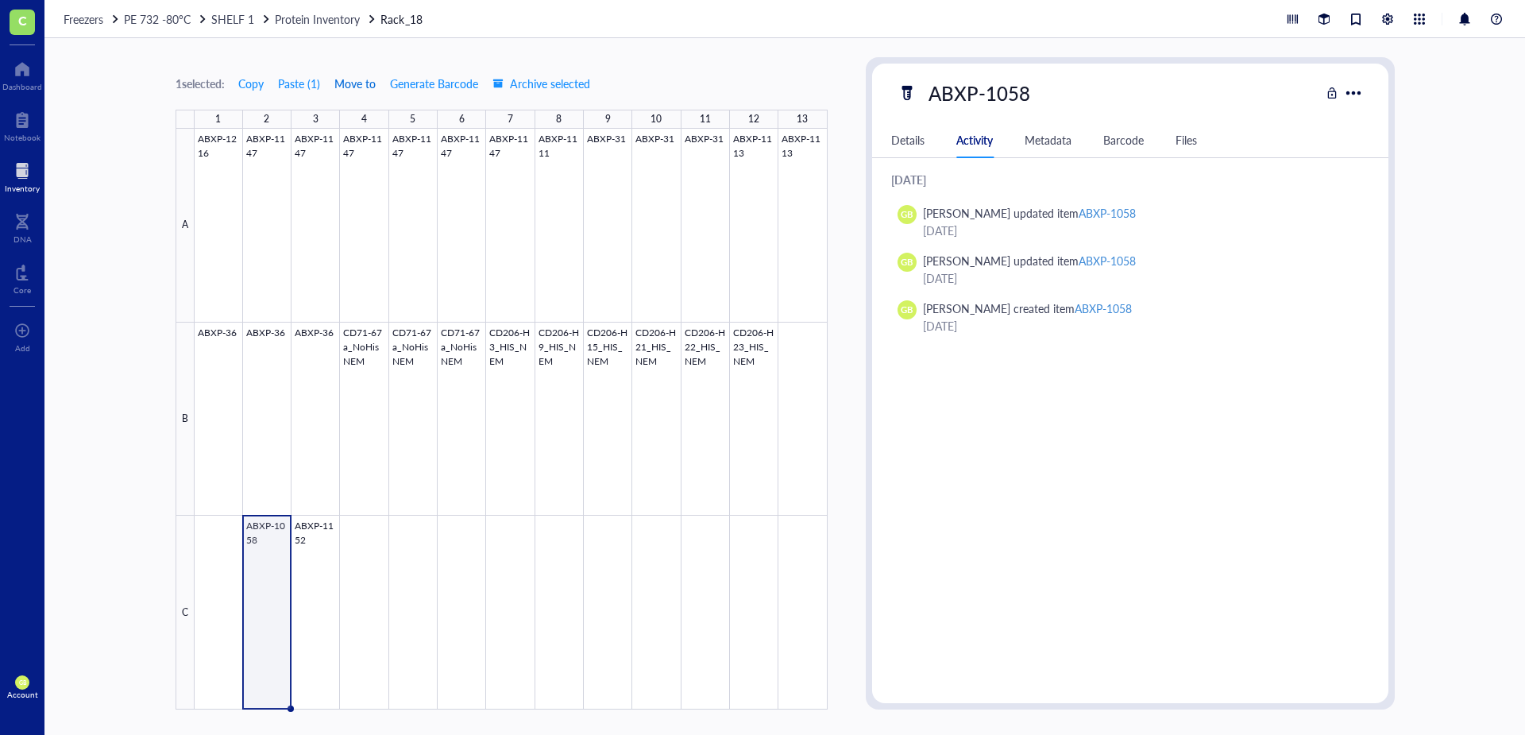
click at [356, 85] on span "Move to" at bounding box center [354, 83] width 41 height 13
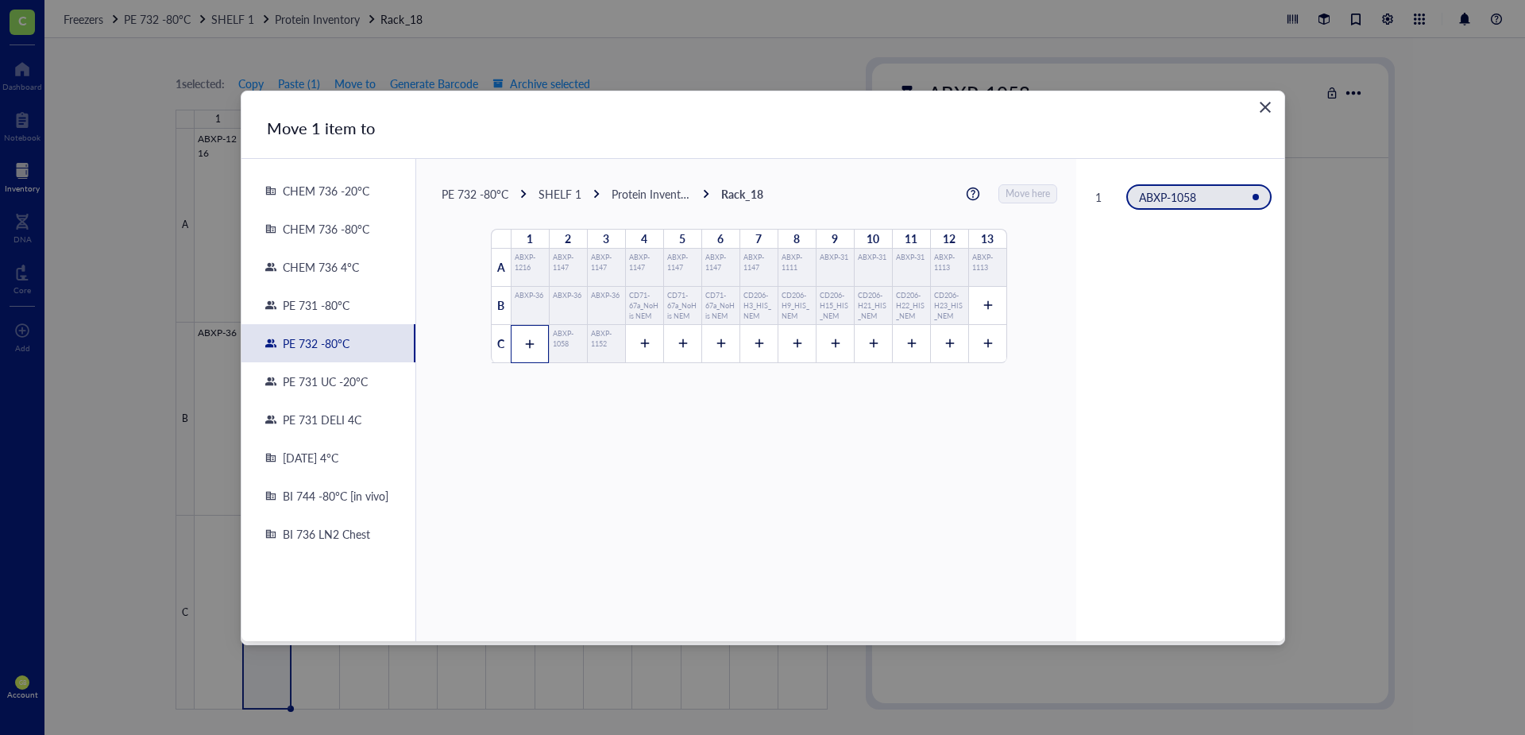
click at [516, 343] on div at bounding box center [530, 344] width 38 height 38
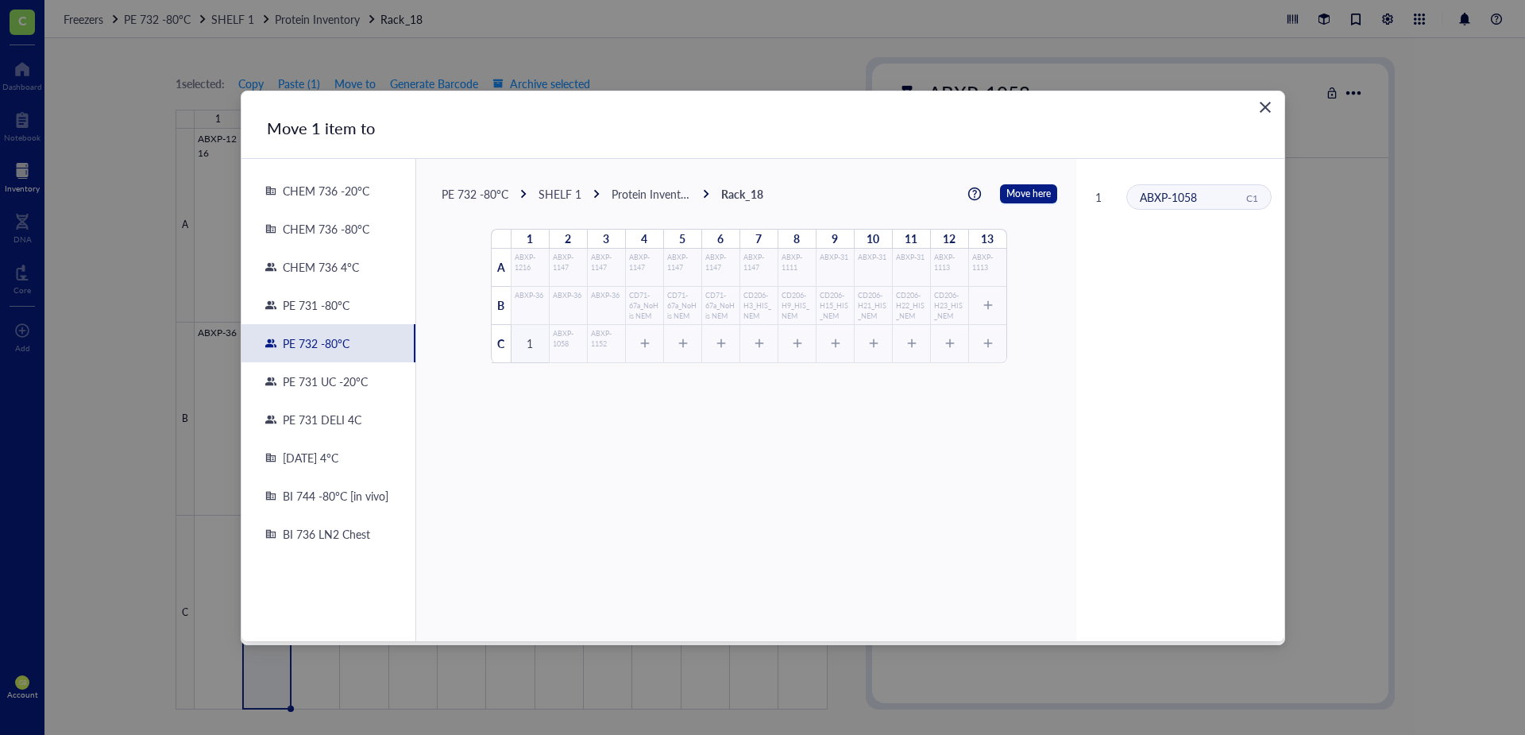
click at [1267, 106] on icon "Close" at bounding box center [1265, 107] width 11 height 11
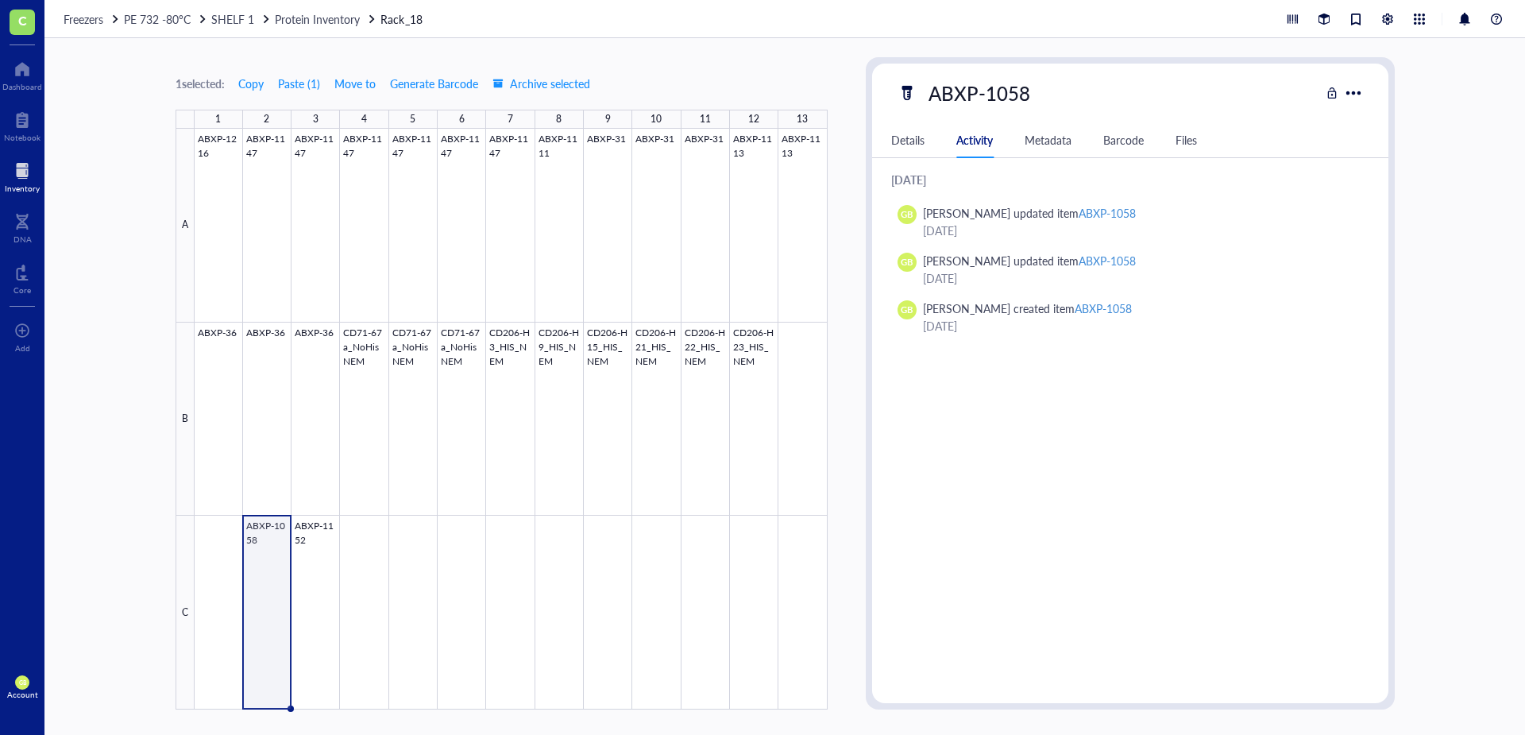
click at [118, 459] on div "1 selected: Copy Paste ( 1 ) Move to Generate Barcode Archive selected 1 2 3 4 …" at bounding box center [784, 386] width 1480 height 696
click at [369, 543] on div at bounding box center [511, 419] width 633 height 581
type textarea "Keep everyone on the same page…"
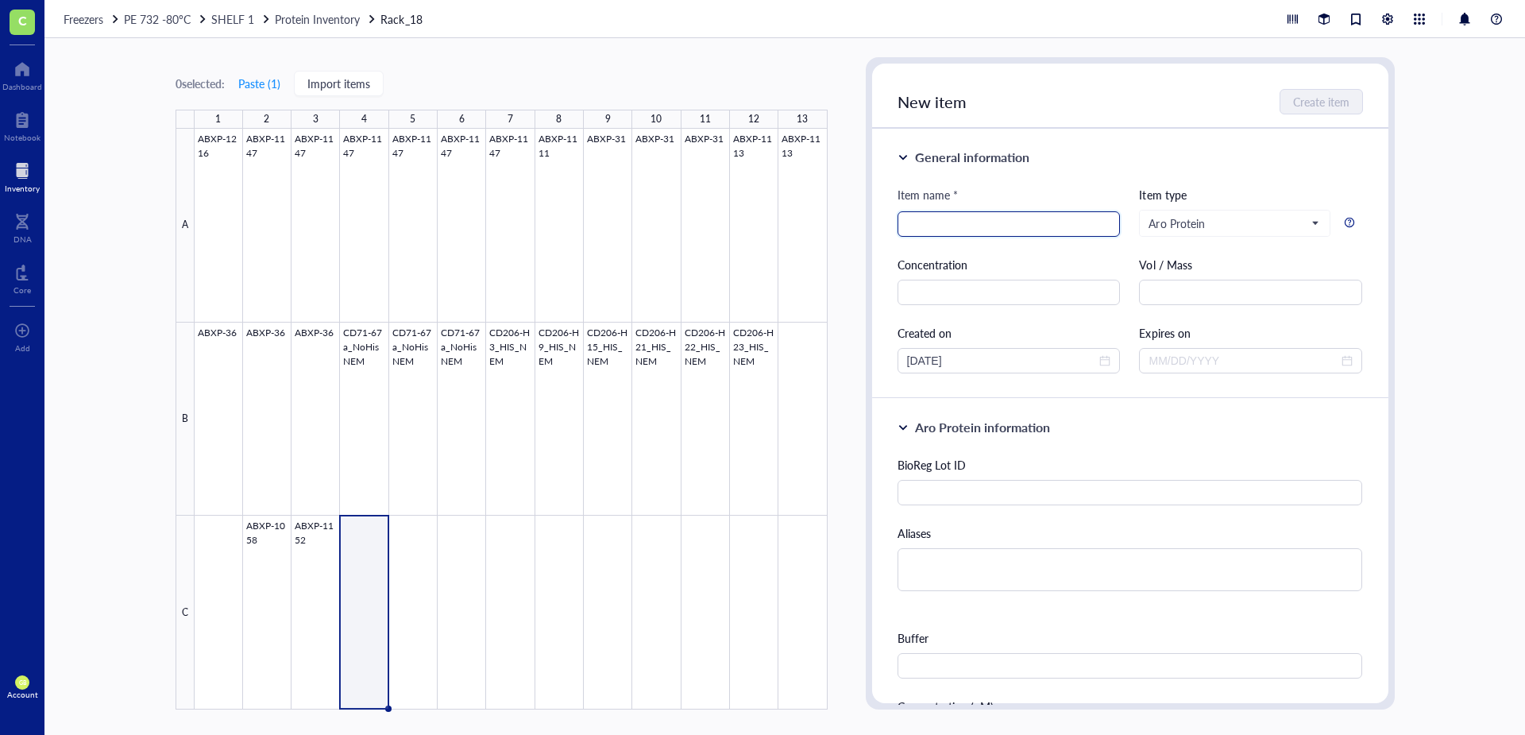
click at [981, 231] on input "search" at bounding box center [1009, 224] width 204 height 24
type input "ABXP-429"
click at [954, 299] on input "text" at bounding box center [1008, 292] width 223 height 25
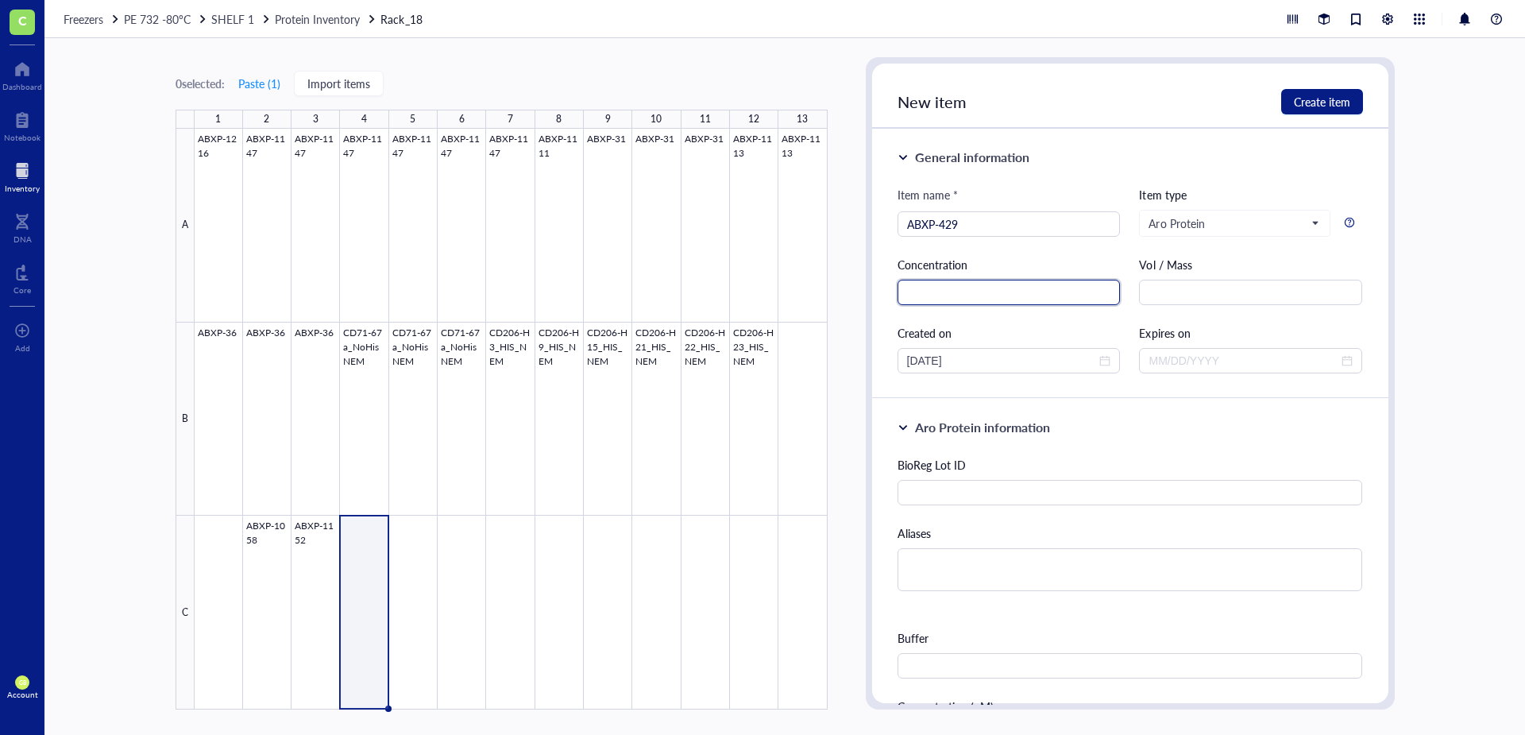
type input "2"
click at [1009, 297] on input "text" at bounding box center [1008, 292] width 223 height 25
type input "2.3mg/mL"
type input "1"
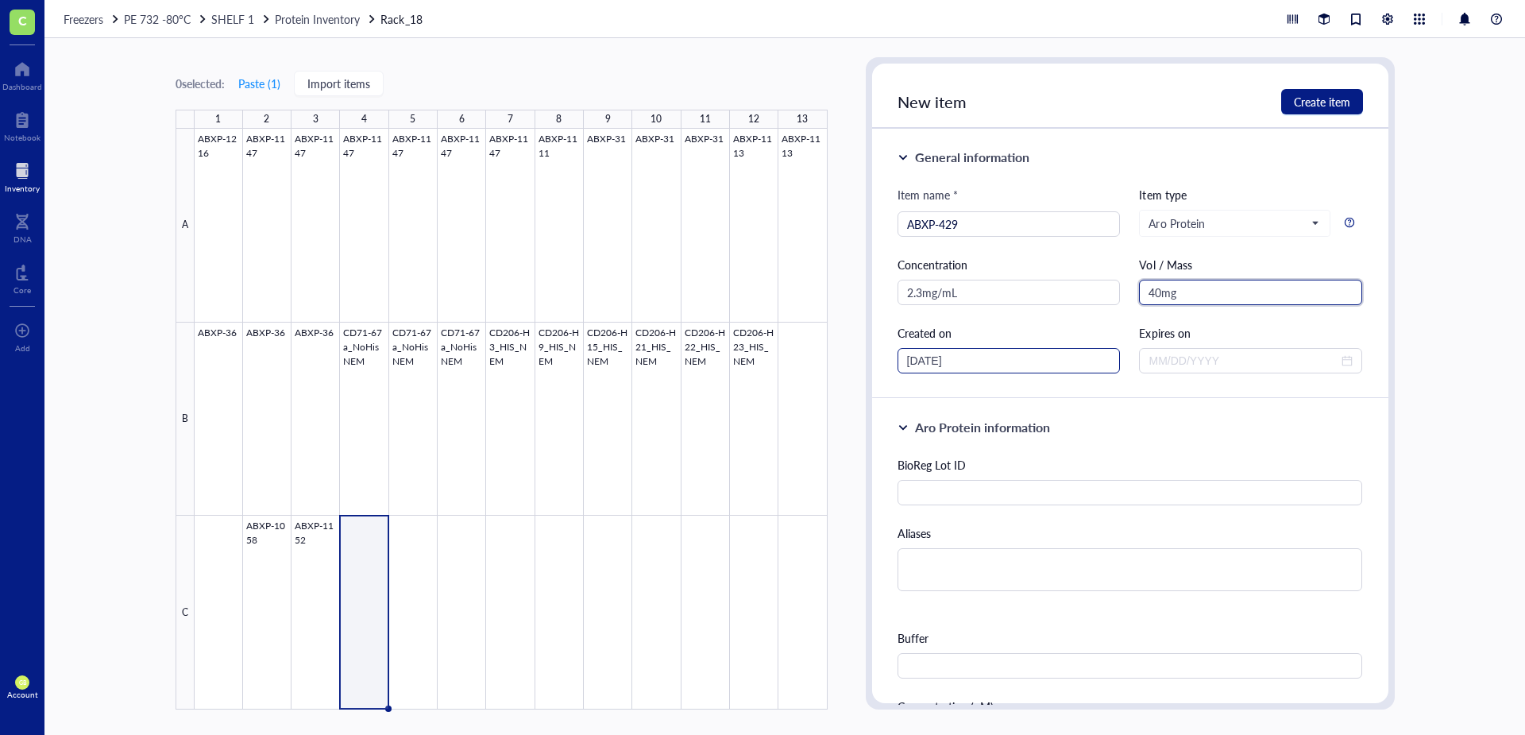
type input "40mg"
click at [985, 368] on input "[DATE]" at bounding box center [1002, 360] width 190 height 17
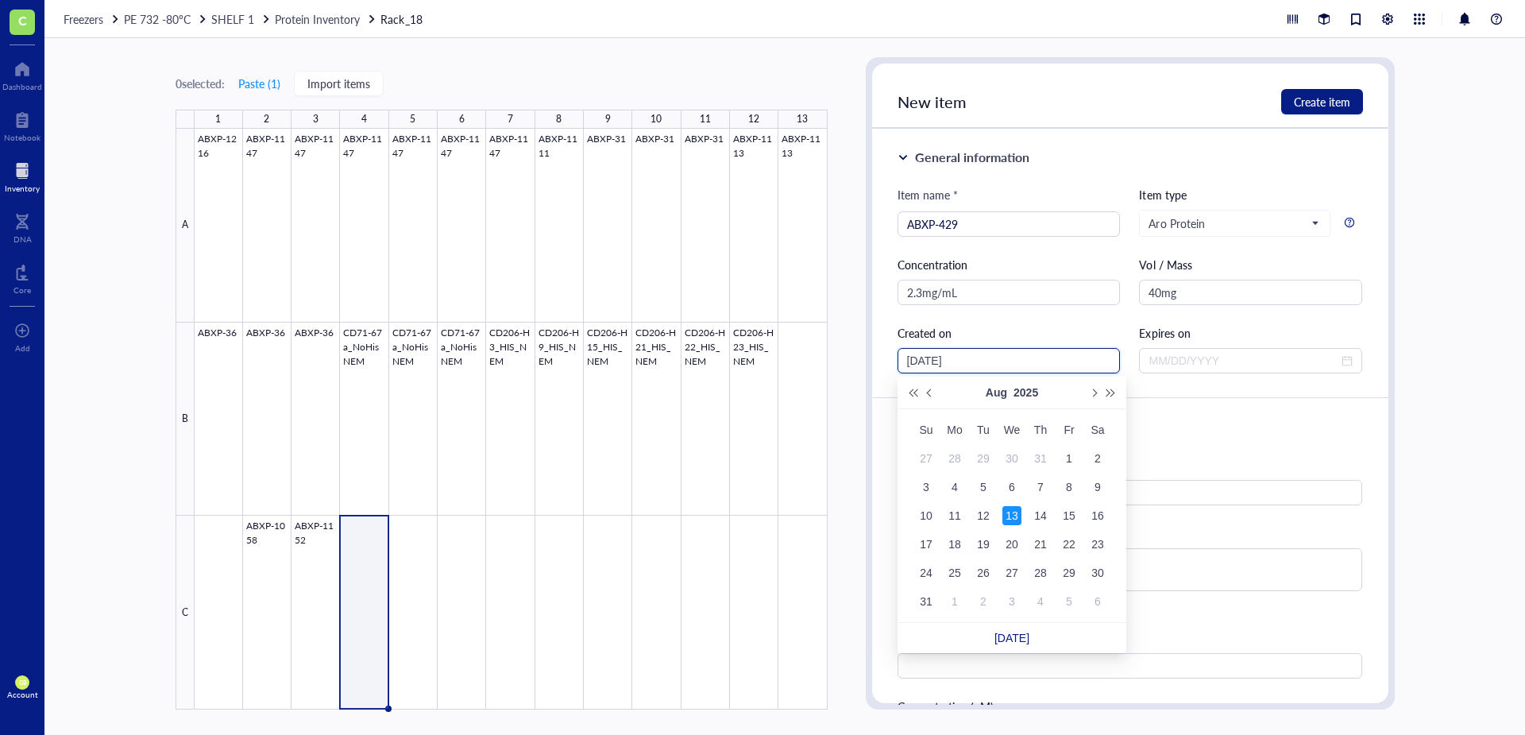
drag, startPoint x: 934, startPoint y: 359, endPoint x: 911, endPoint y: 359, distance: 23.0
click at [911, 359] on input "[DATE]" at bounding box center [1002, 360] width 190 height 17
type input "[DATE]"
click at [989, 566] on div "29" at bounding box center [983, 572] width 19 height 19
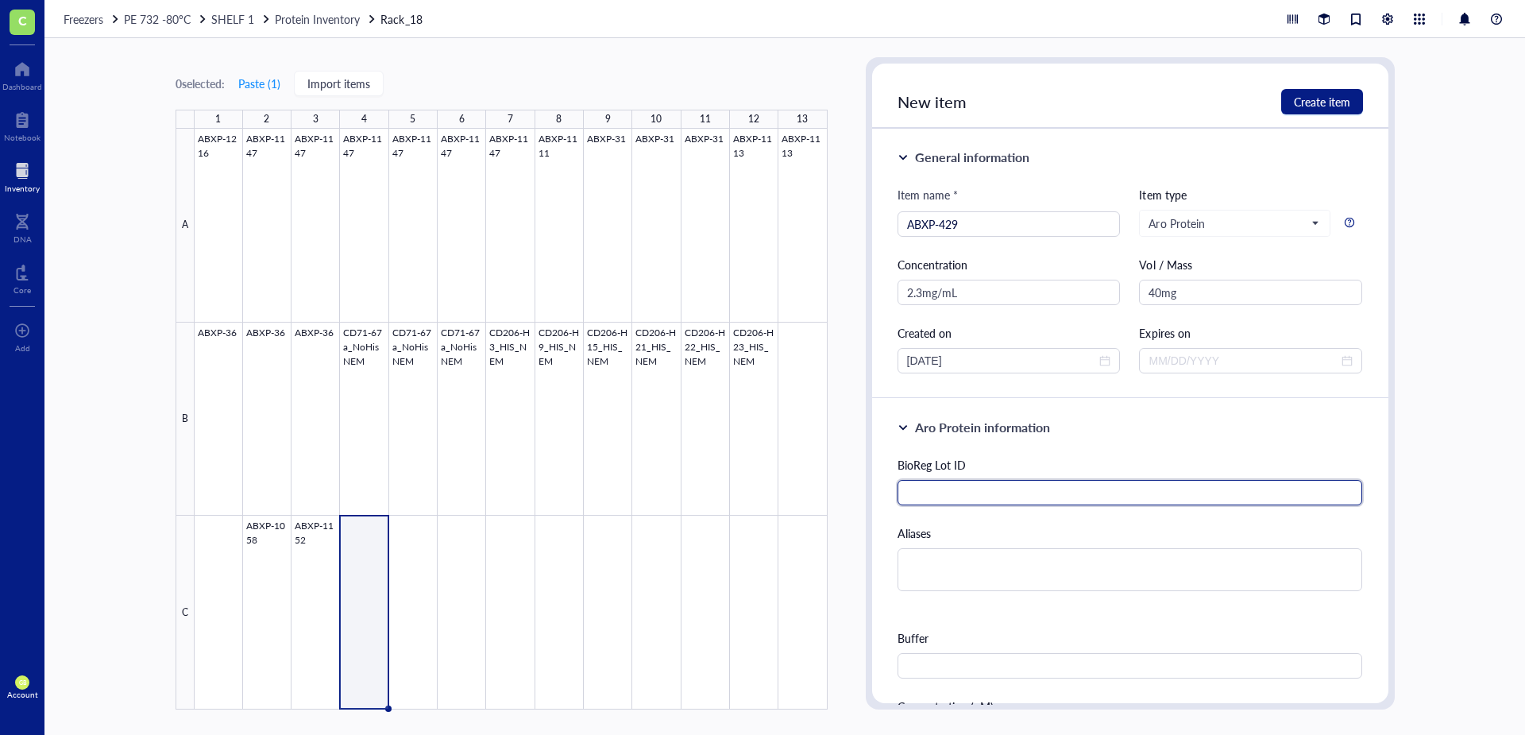
click at [990, 493] on input "text" at bounding box center [1129, 492] width 465 height 25
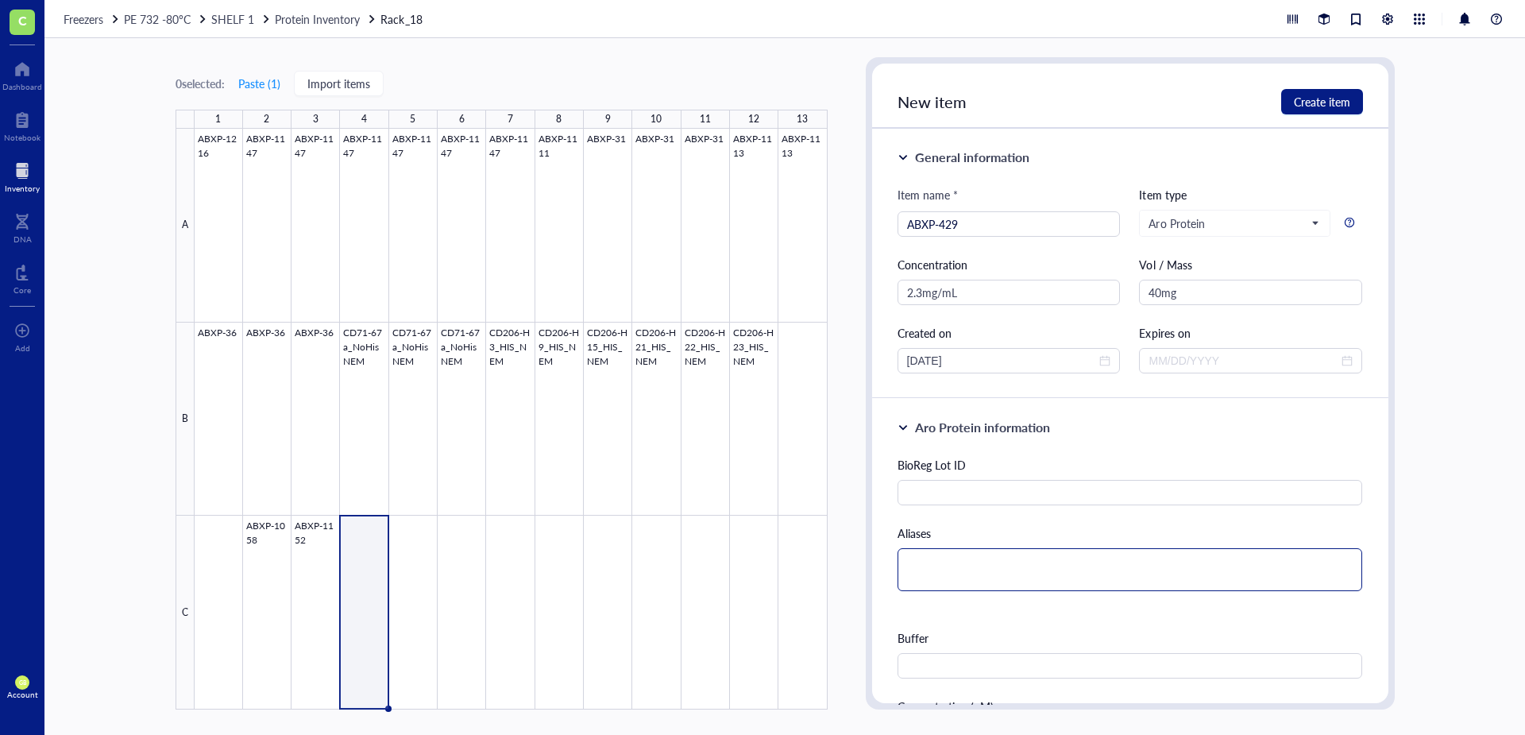
click at [974, 565] on textarea at bounding box center [1129, 569] width 465 height 43
type textarea "E"
type textarea "EG"
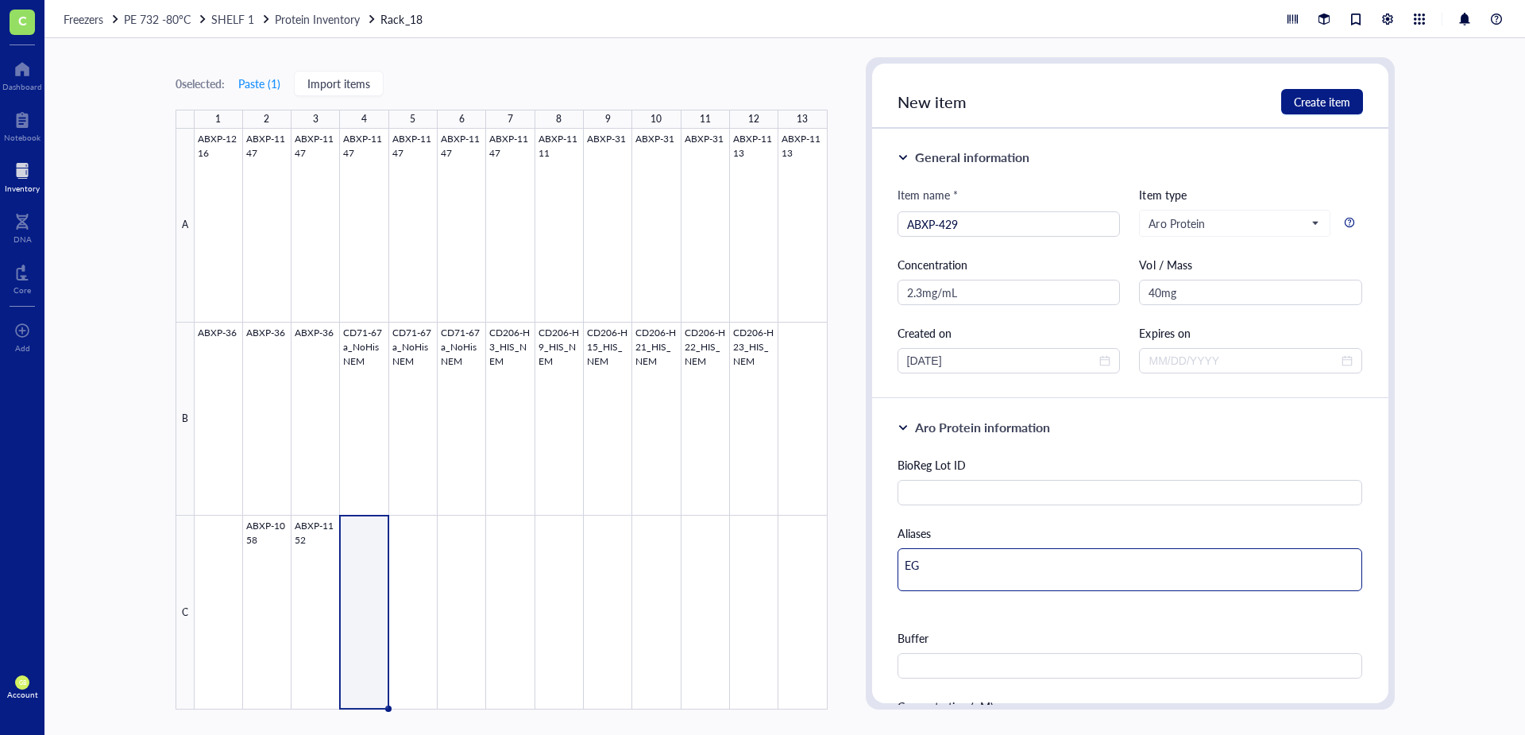
type textarea "EGF"
type textarea "EGFR"
type textarea "EGFR-"
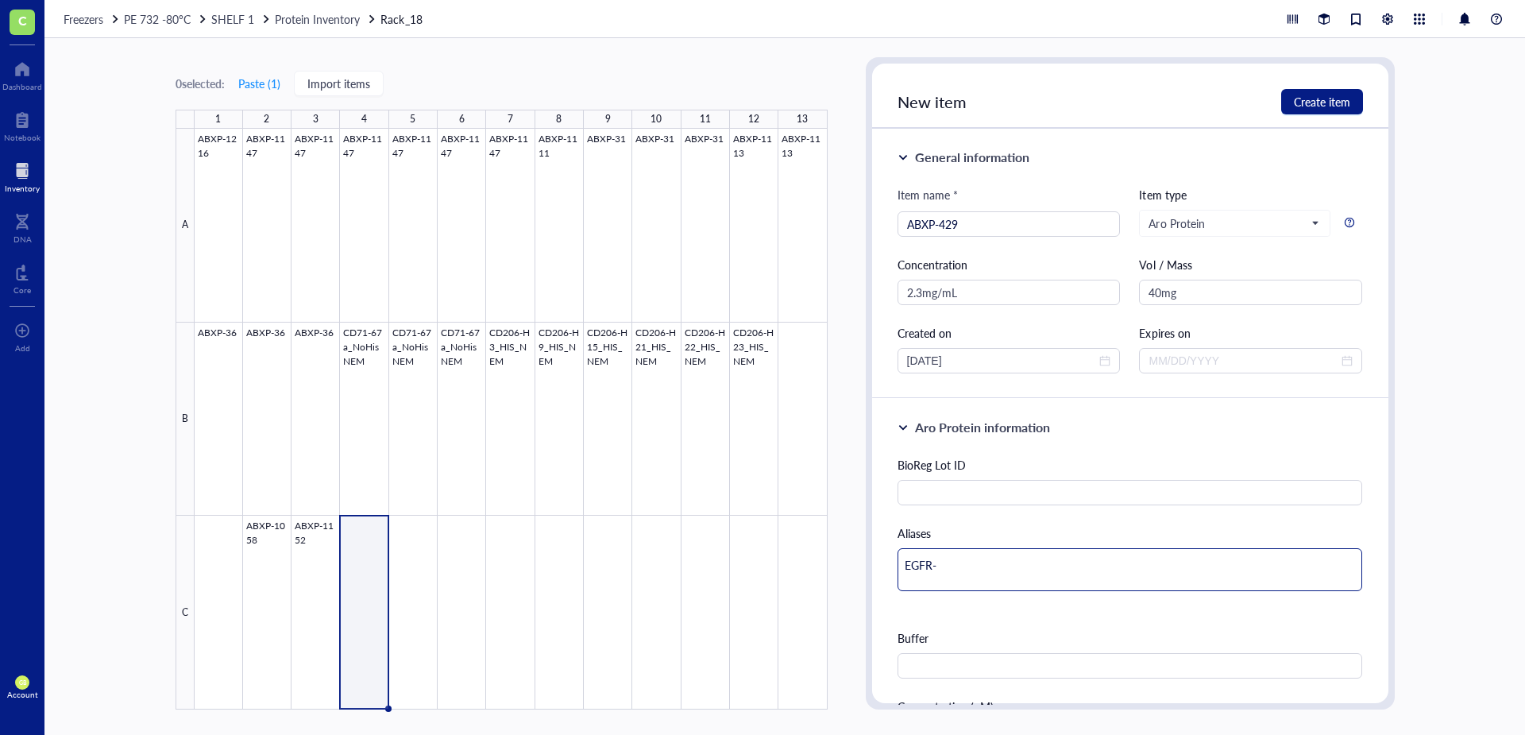
type textarea "EGFR-8"
type textarea "EGFR-83"
type textarea "EGFR-83v"
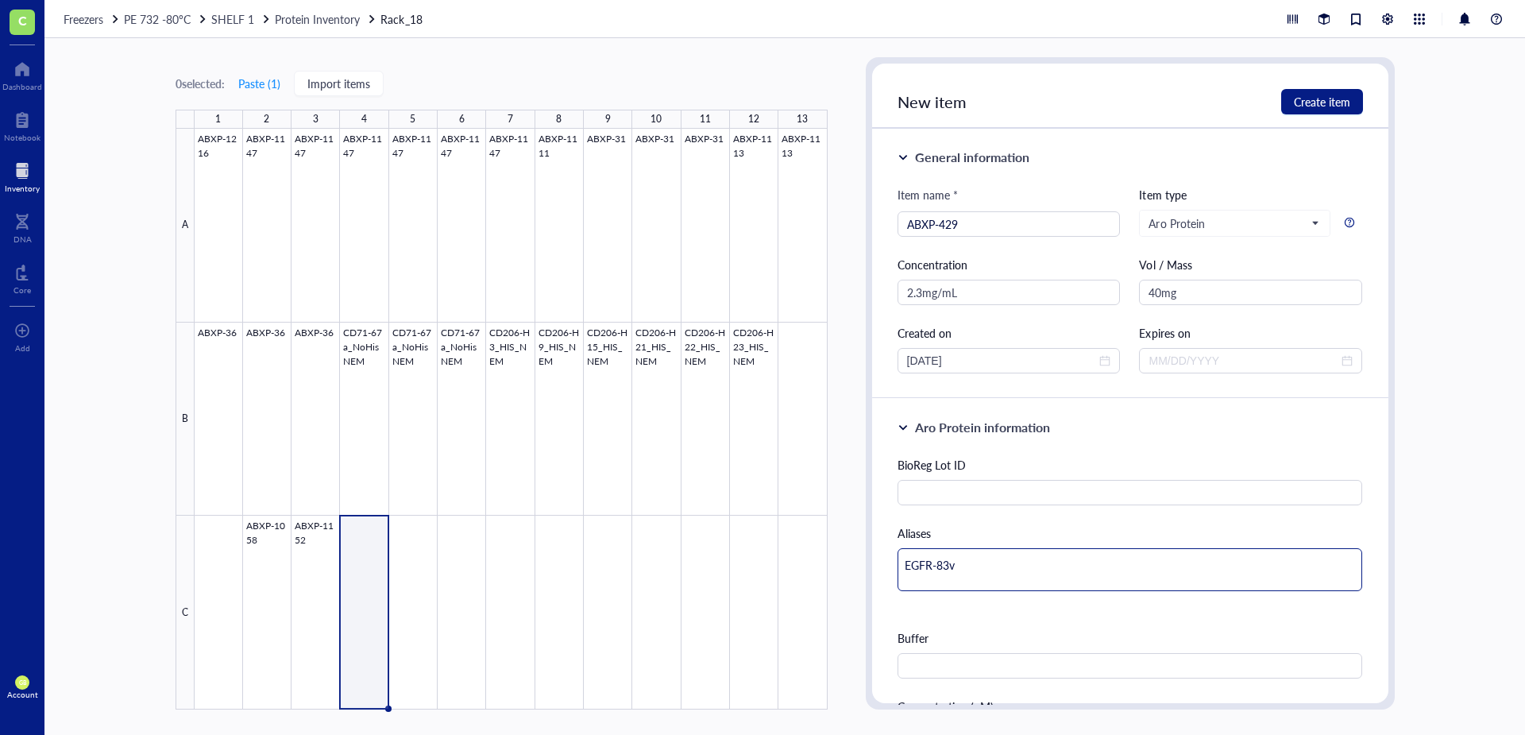
type textarea "EGFR-83v2"
type textarea "EGFR-83v22"
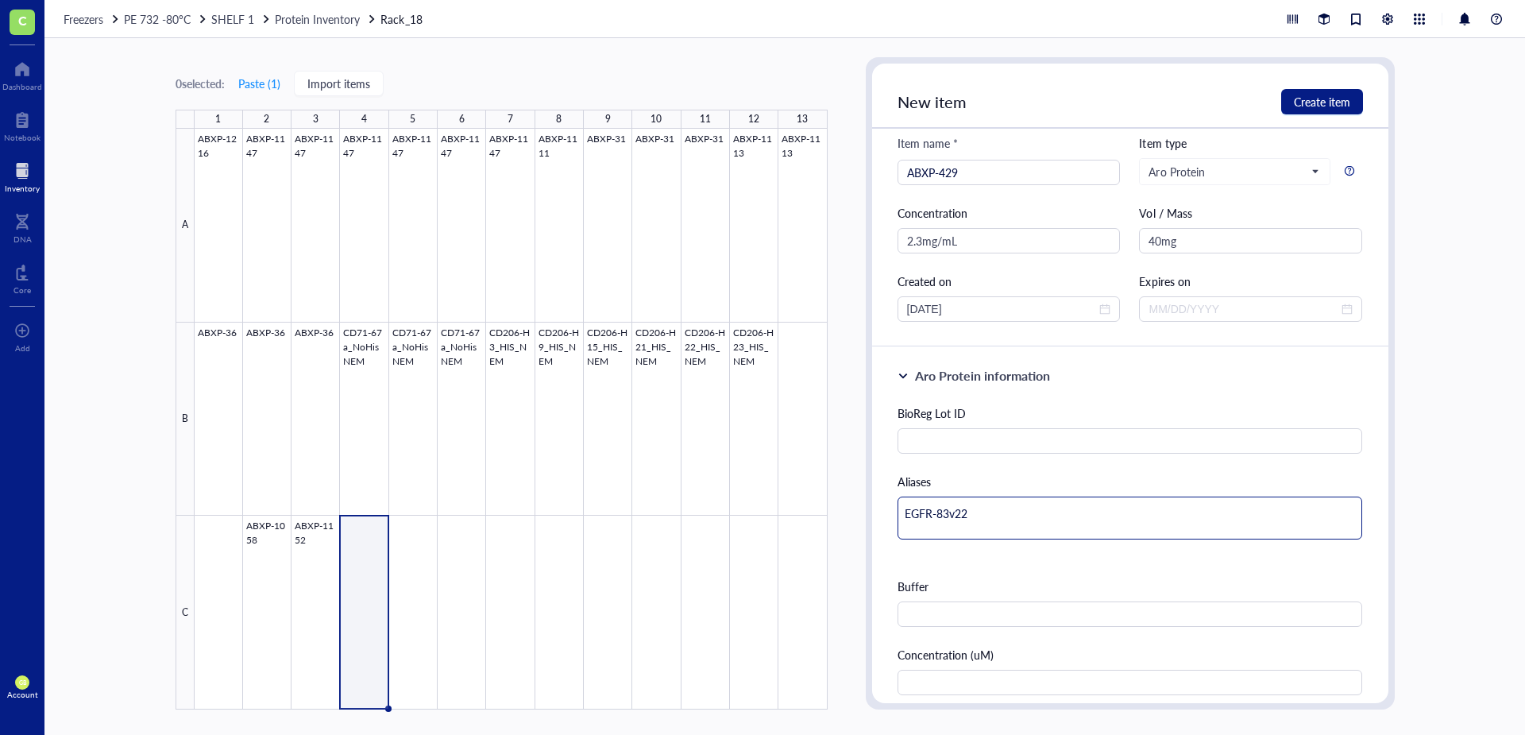
scroll to position [159, 0]
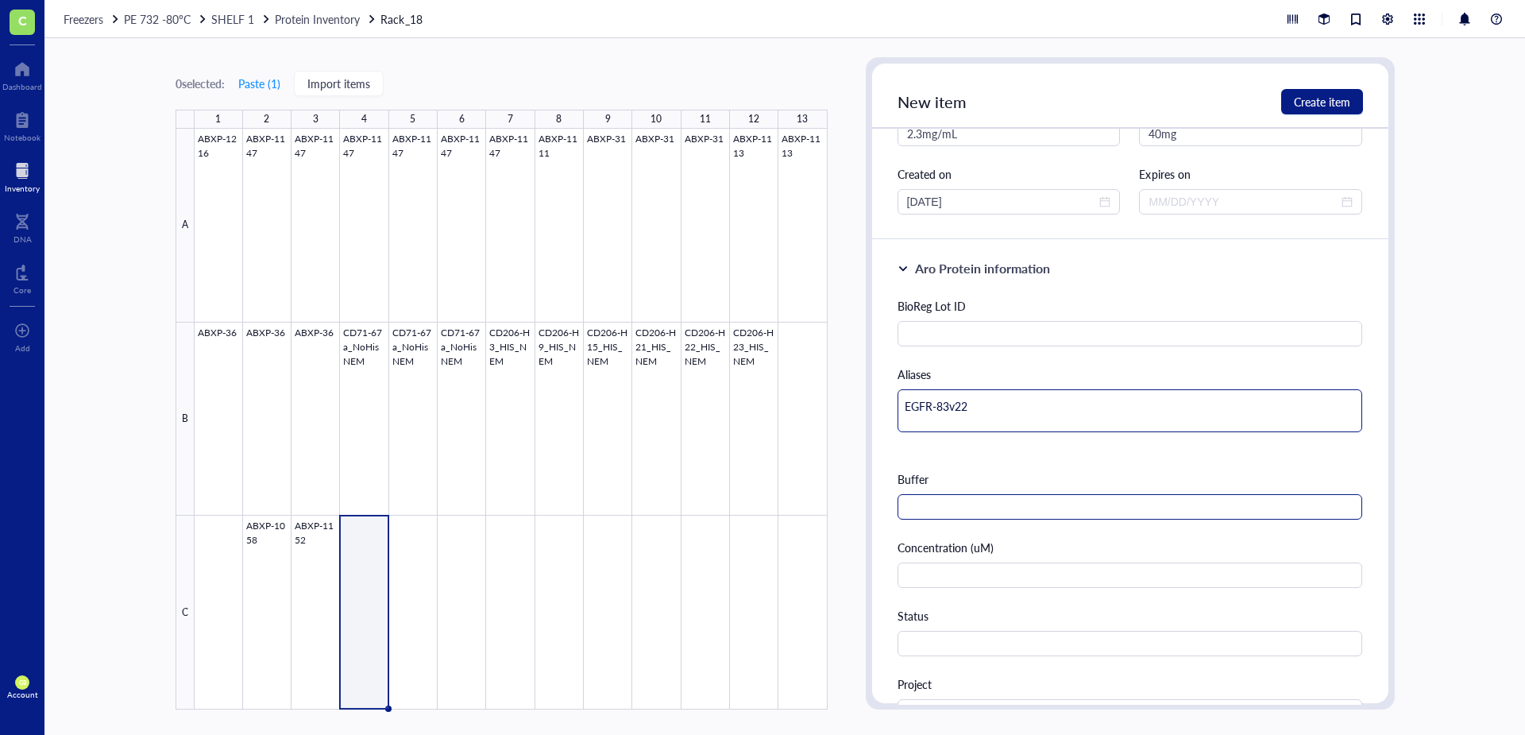
type textarea "EGFR-83v22"
click at [972, 511] on input "text" at bounding box center [1129, 506] width 465 height 25
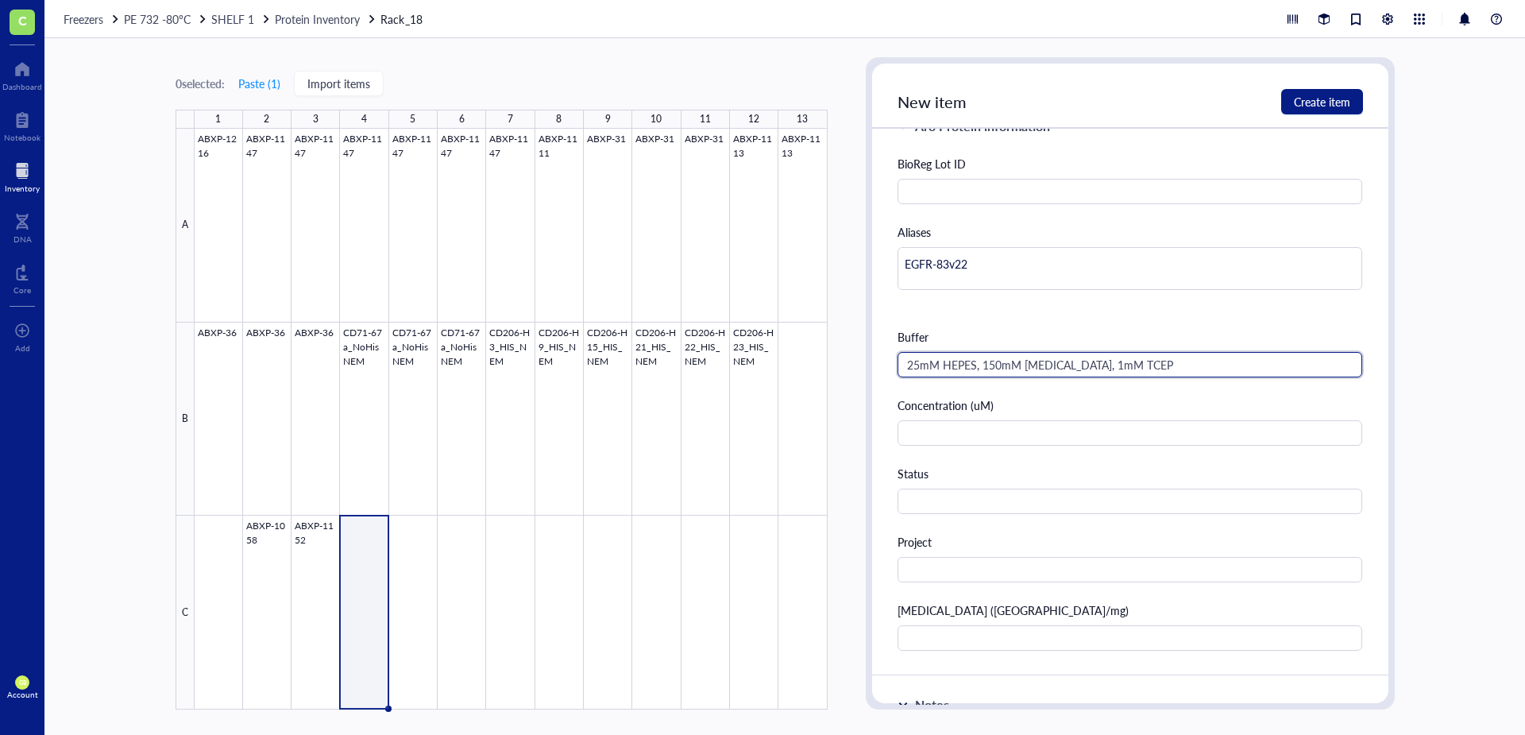
scroll to position [318, 0]
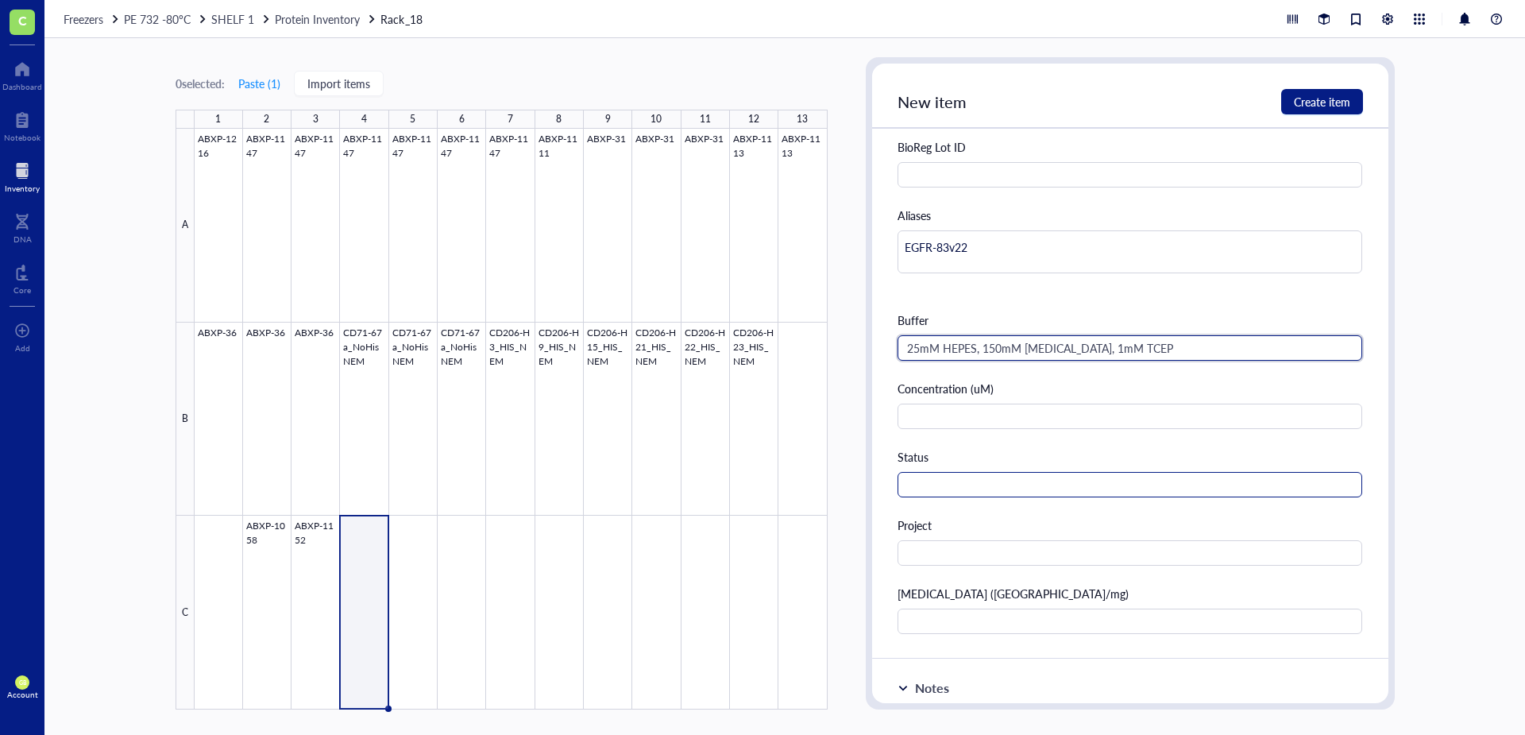
type input "25mM HEPES, 150mM [MEDICAL_DATA], 1mM TCEP"
click at [978, 485] on input "text" at bounding box center [1129, 484] width 465 height 25
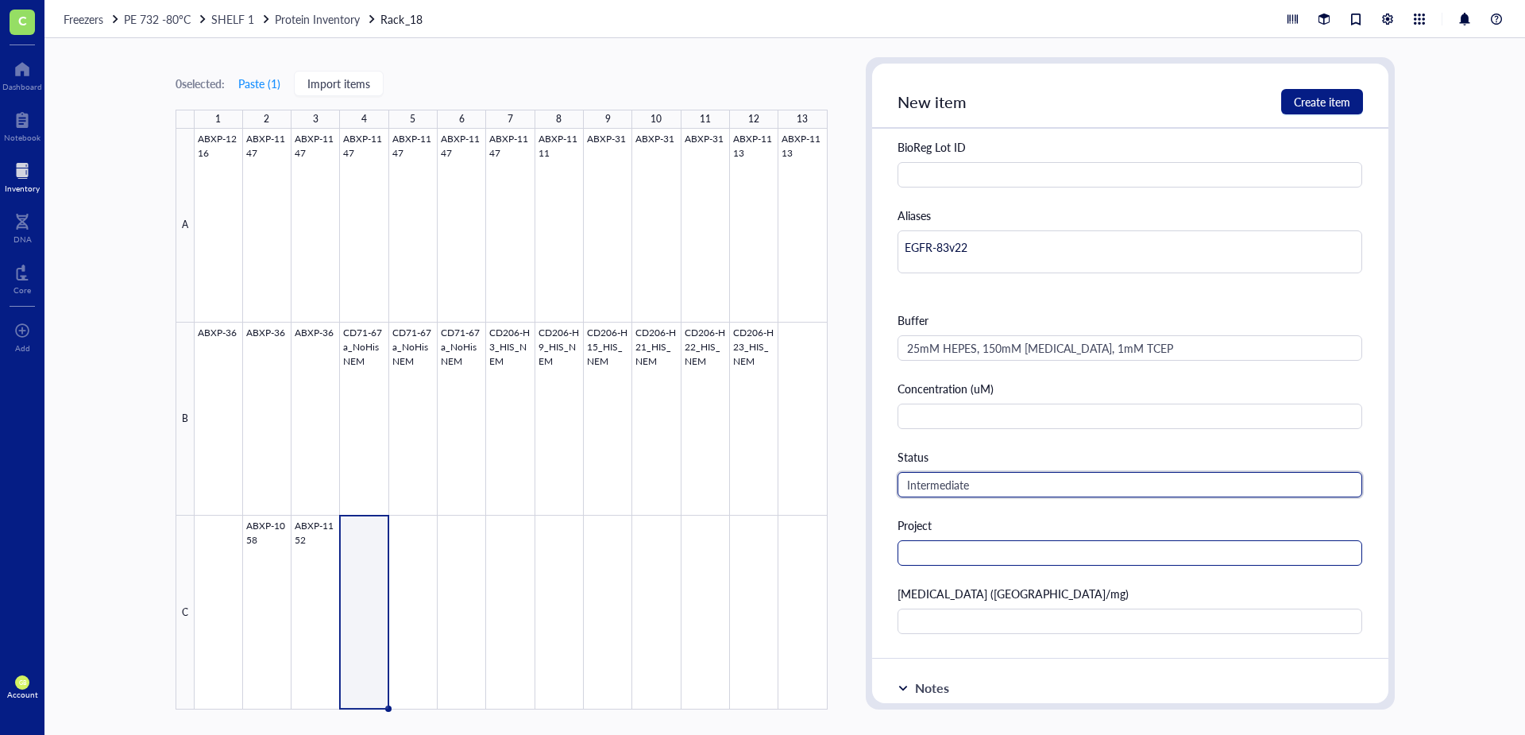
type input "Intermediate"
click at [965, 551] on input "text" at bounding box center [1129, 552] width 465 height 25
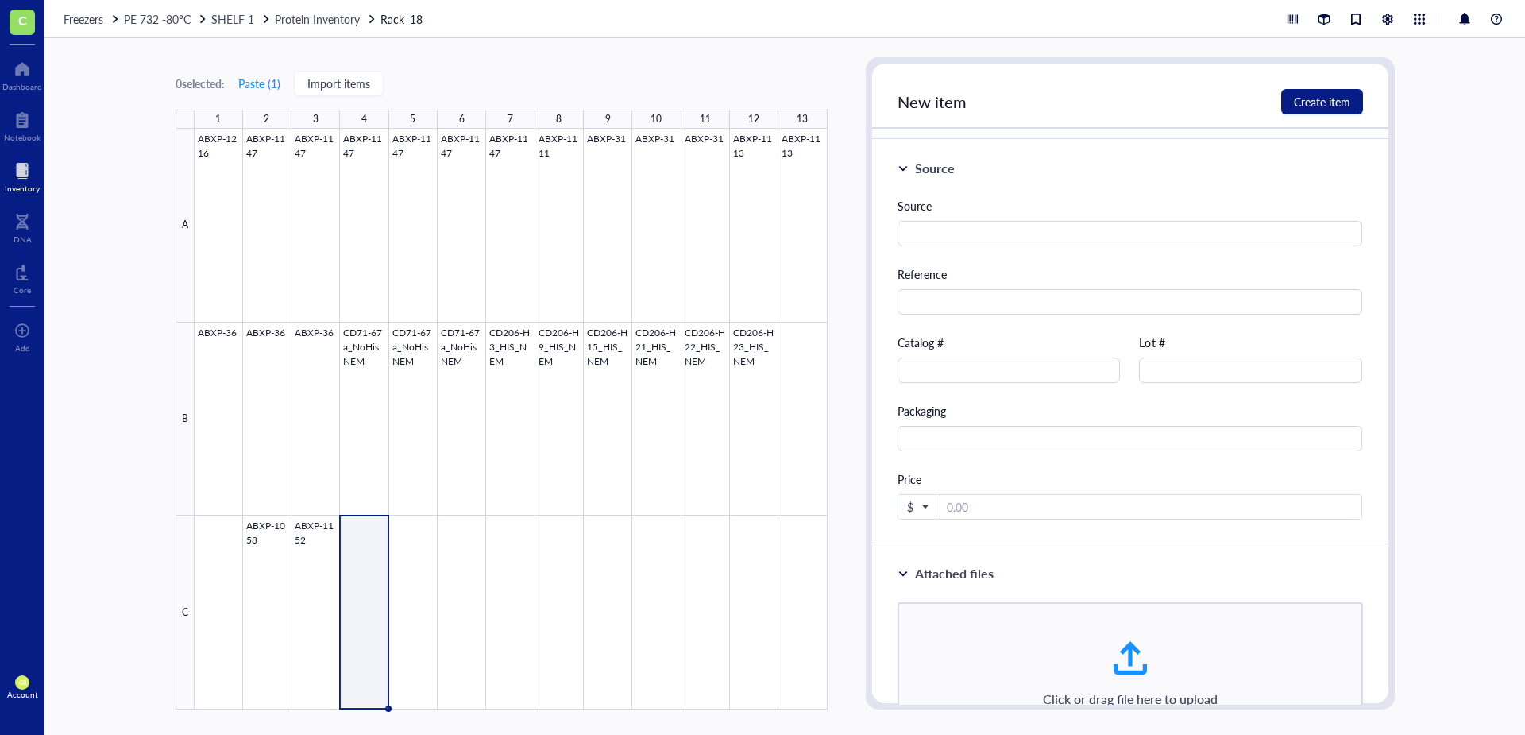
scroll to position [1032, 0]
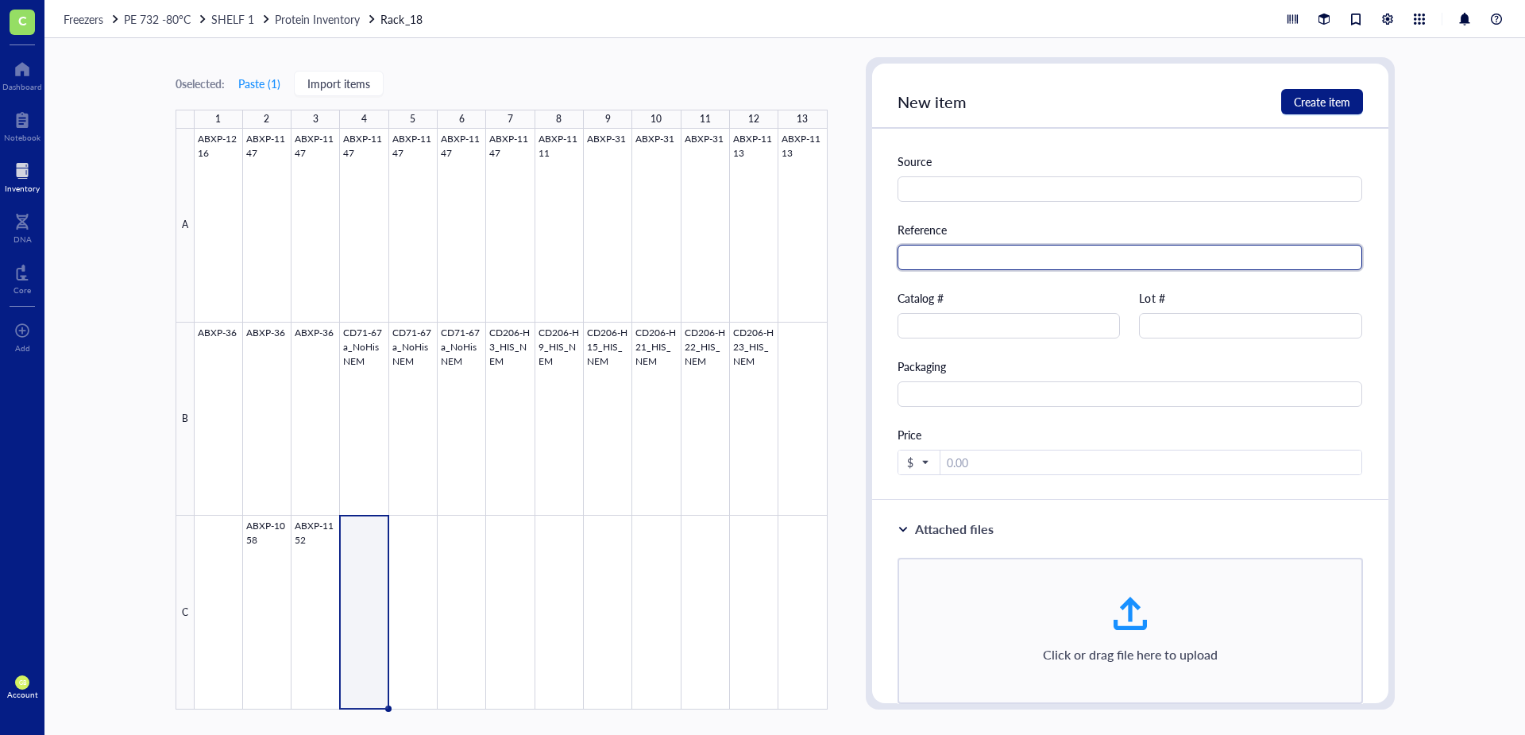
click at [950, 255] on input "text" at bounding box center [1129, 257] width 465 height 25
type input "E"
type input "EGFR-cMET#189"
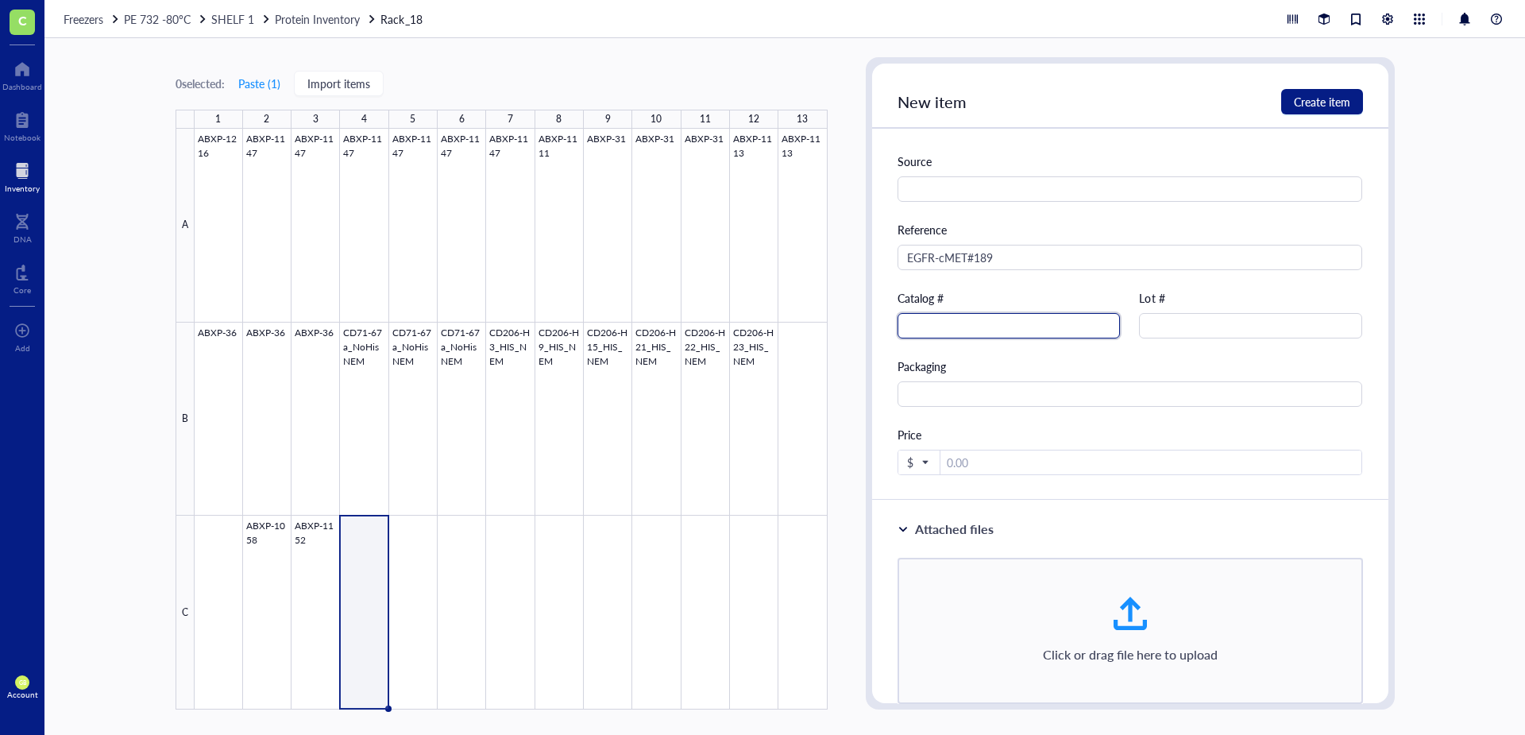
click at [957, 325] on input "text" at bounding box center [1008, 325] width 223 height 25
type input "ABXP-429"
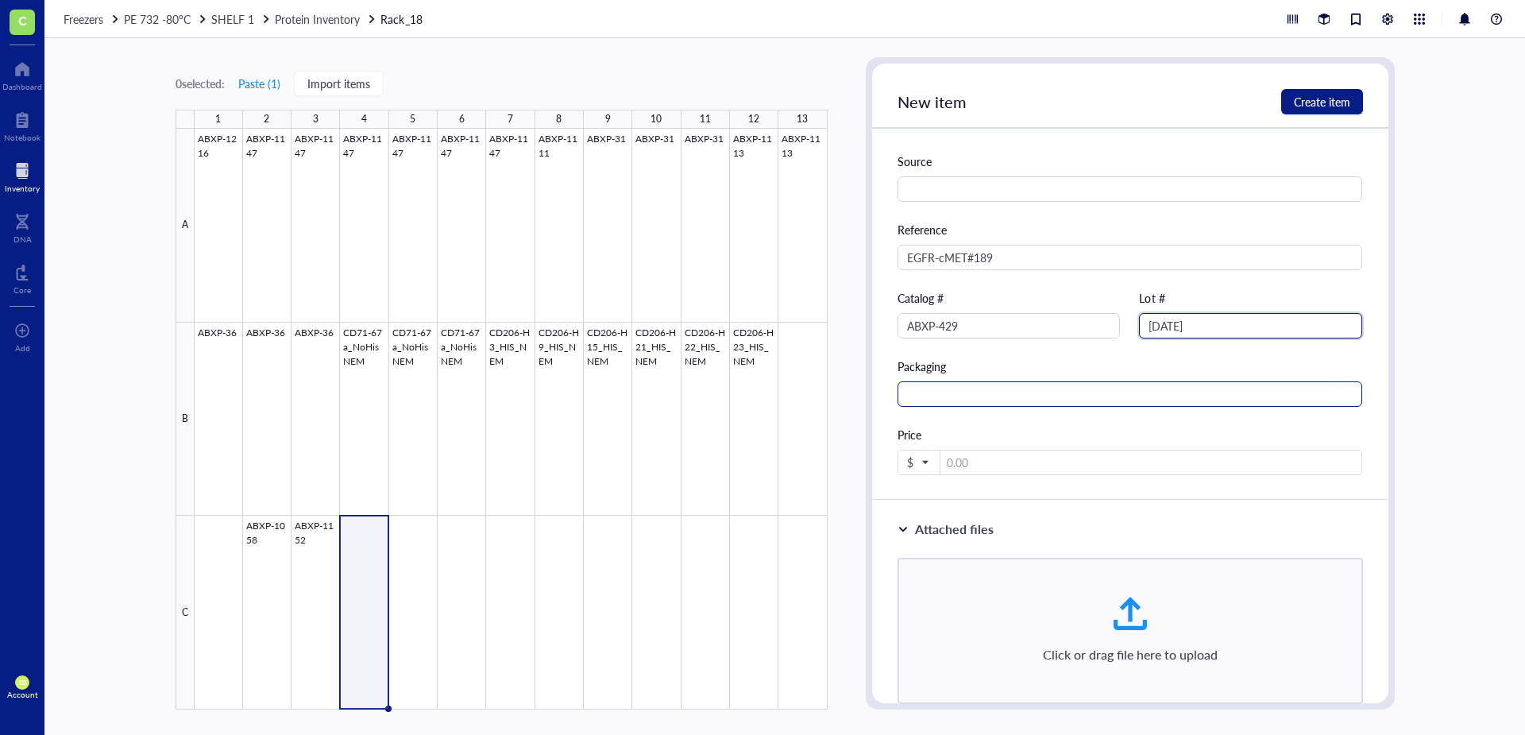
type input "[DATE]"
click at [1047, 392] on input "text" at bounding box center [1129, 393] width 465 height 25
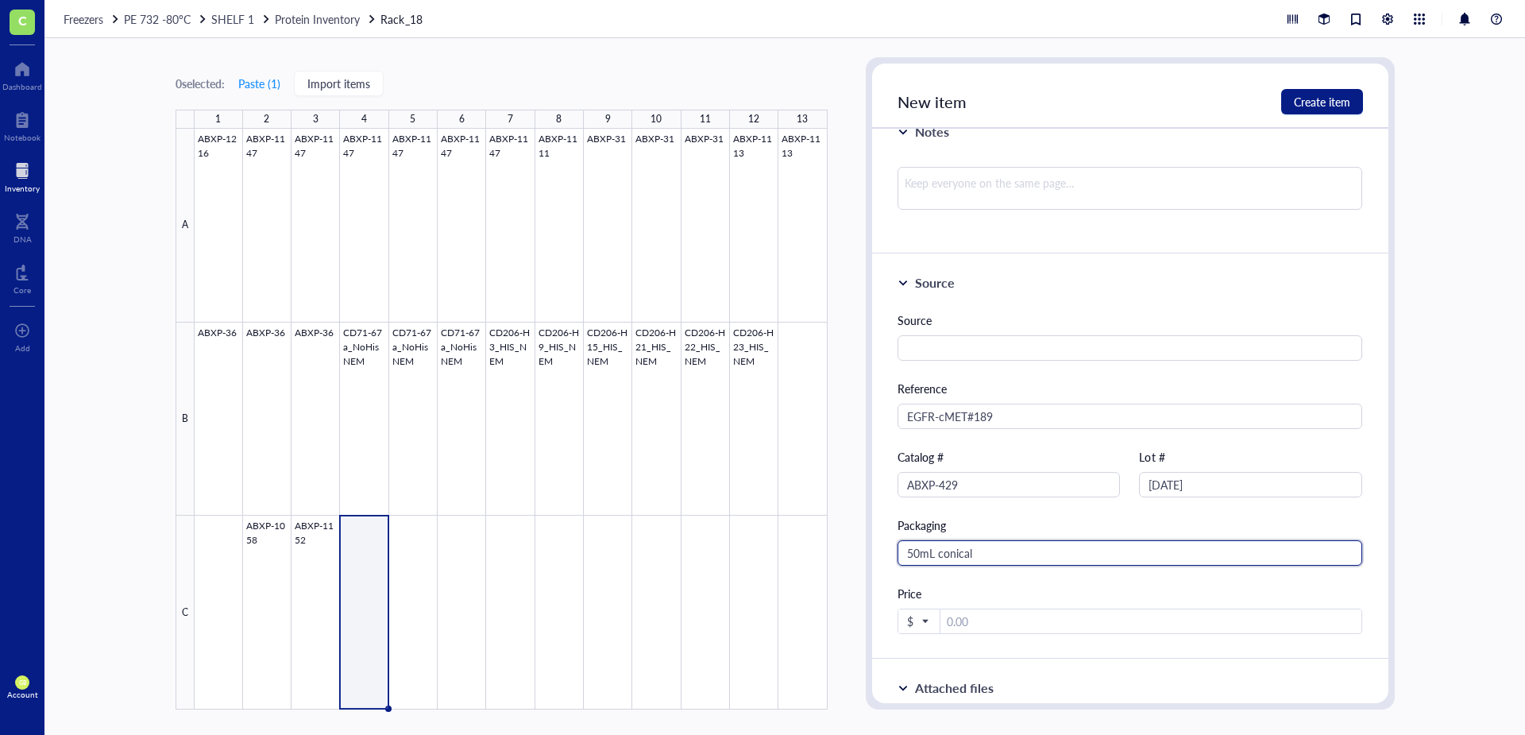
scroll to position [794, 0]
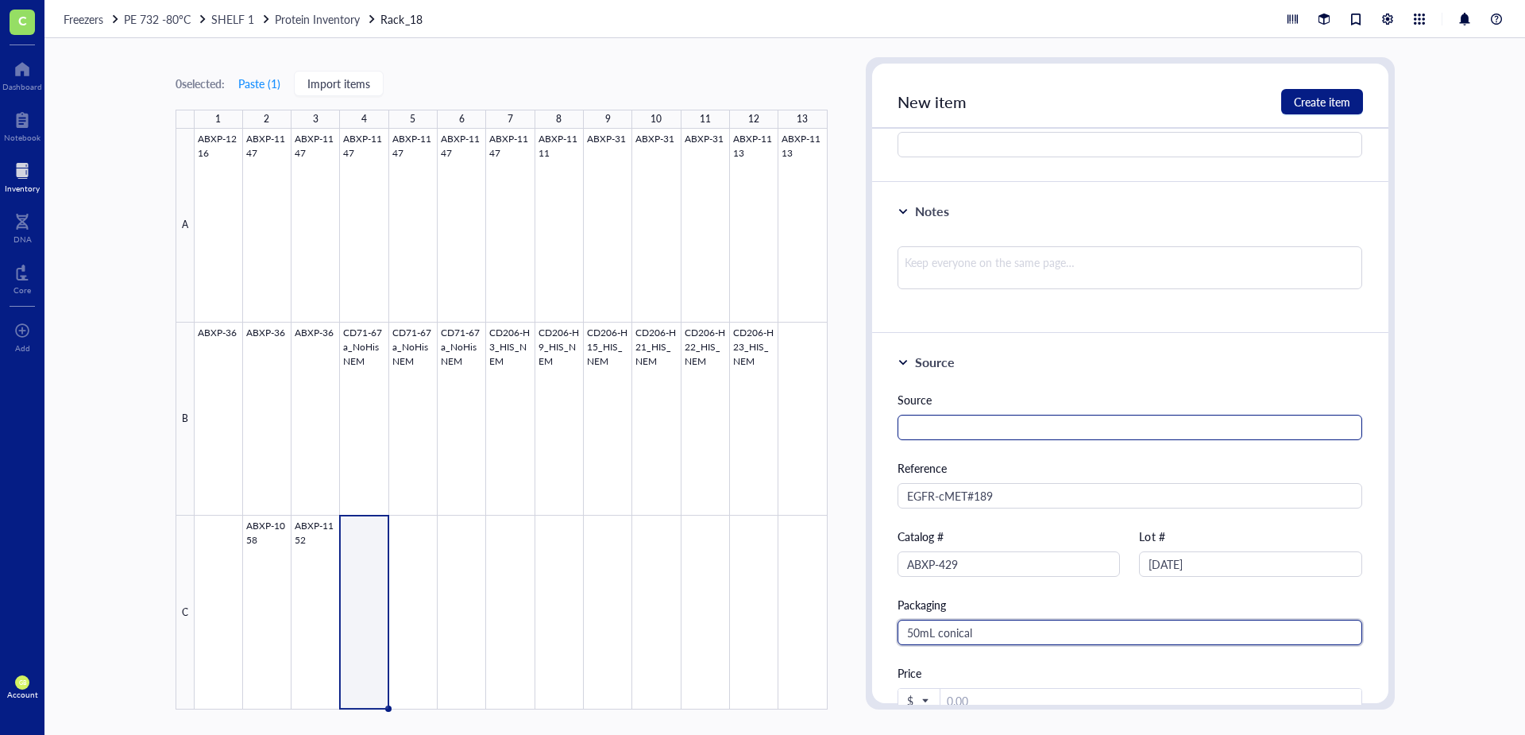
type input "50mL conical"
click at [998, 433] on input "text" at bounding box center [1129, 427] width 465 height 25
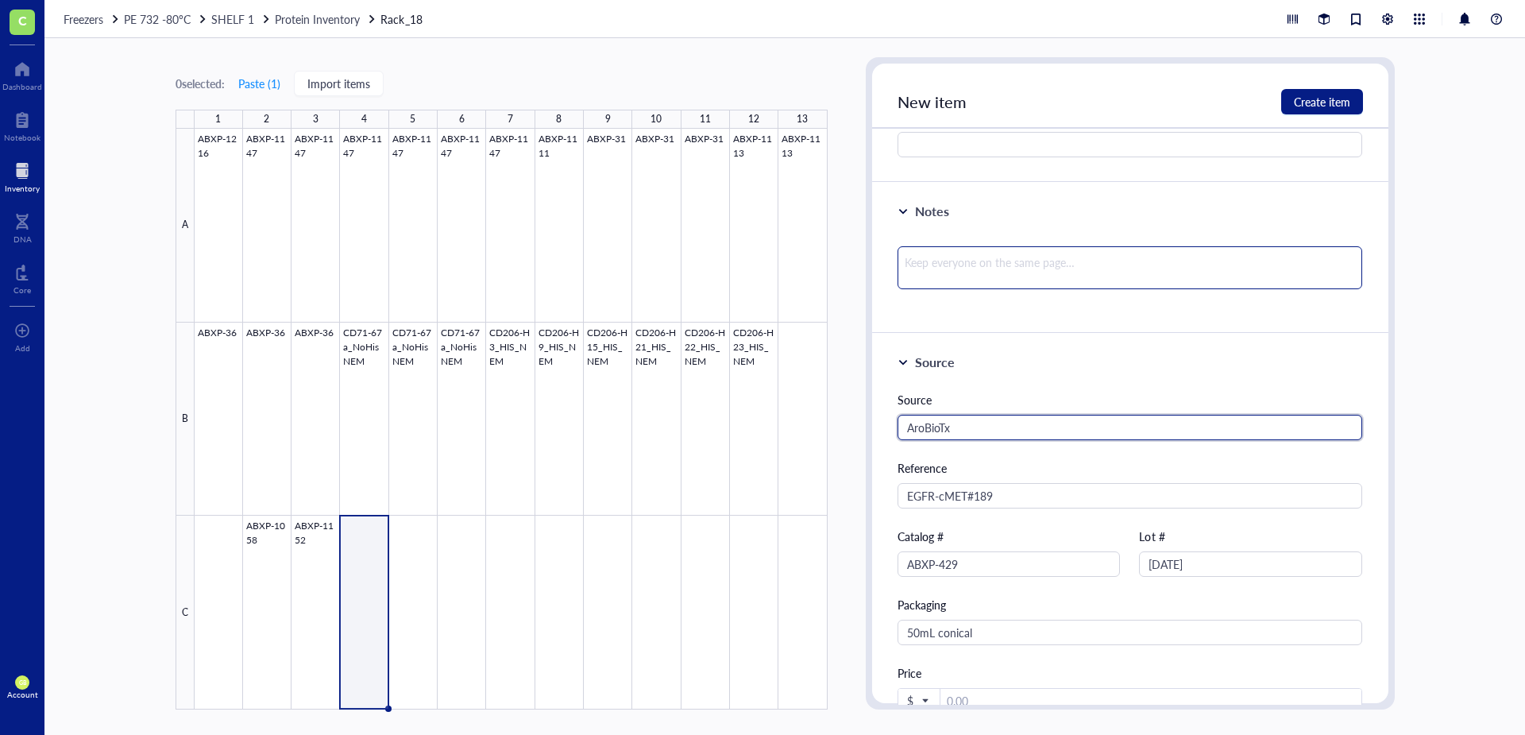
type input "AroBioTx"
click at [962, 269] on textarea at bounding box center [1129, 267] width 465 height 43
type textarea "H"
type textarea "HB"
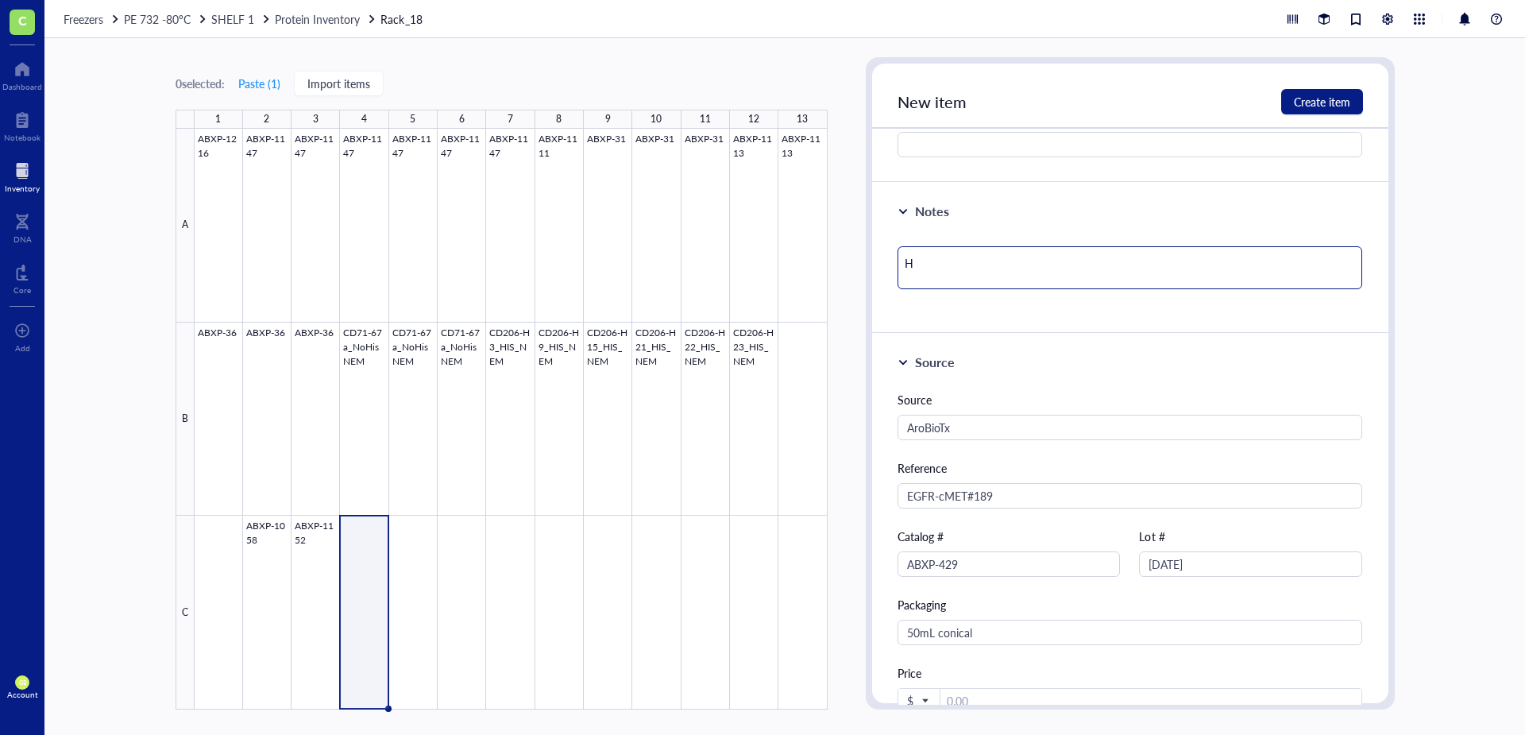
type textarea "HB"
type textarea "HBS"
type textarea "HB"
type textarea "H"
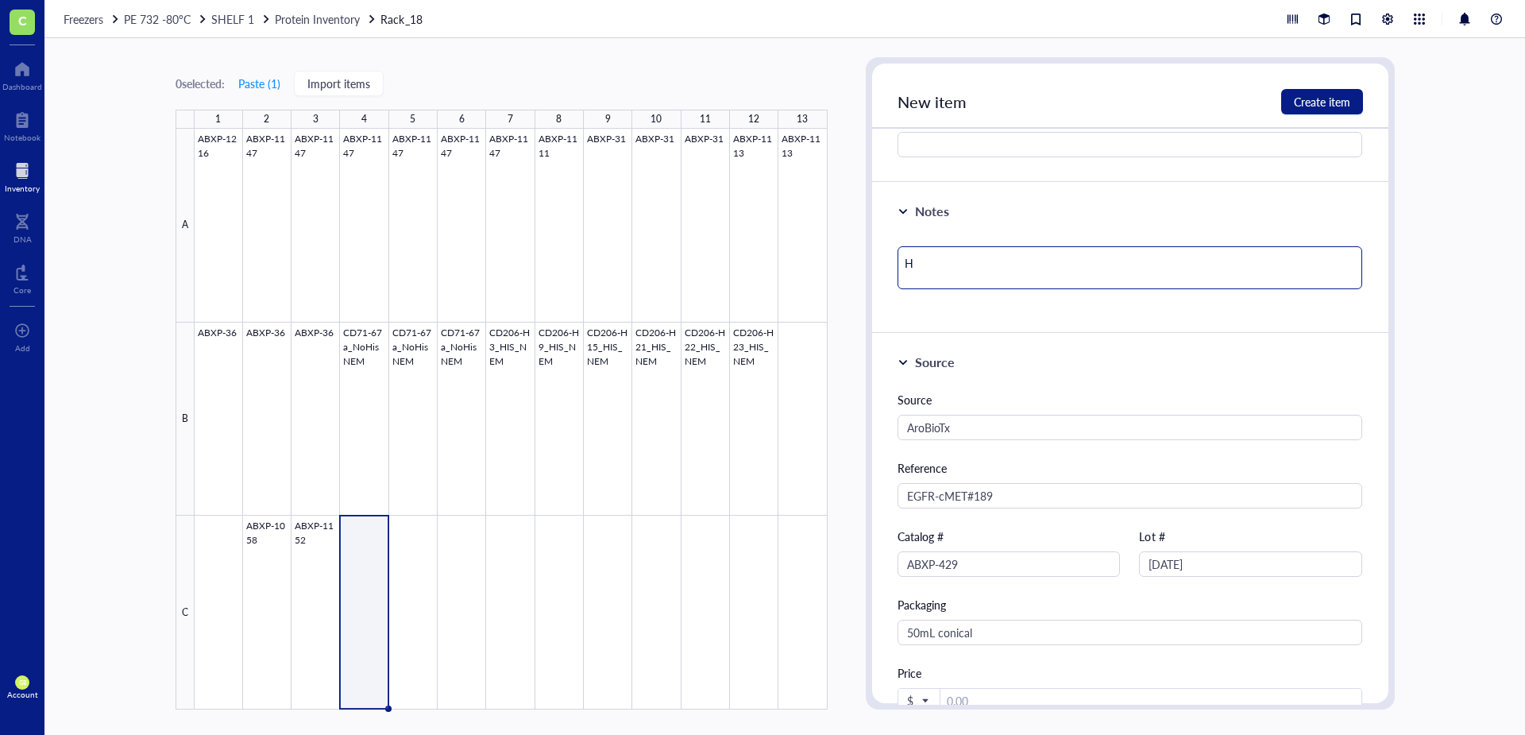
type textarea "Keep everyone on the same page…"
type textarea "S"
type textarea "Sa"
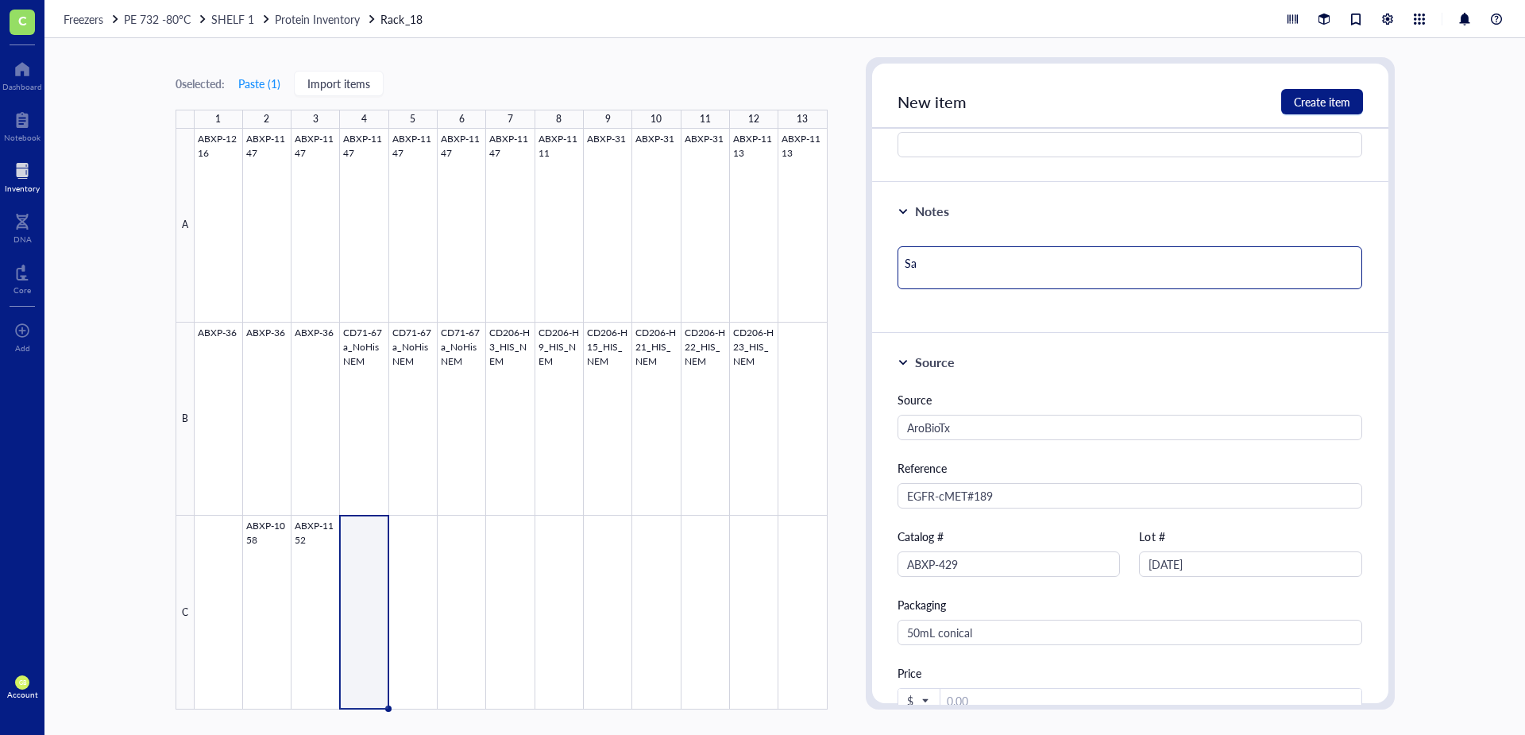
type textarea "[PERSON_NAME]"
type textarea "Samp"
type textarea "Sampl"
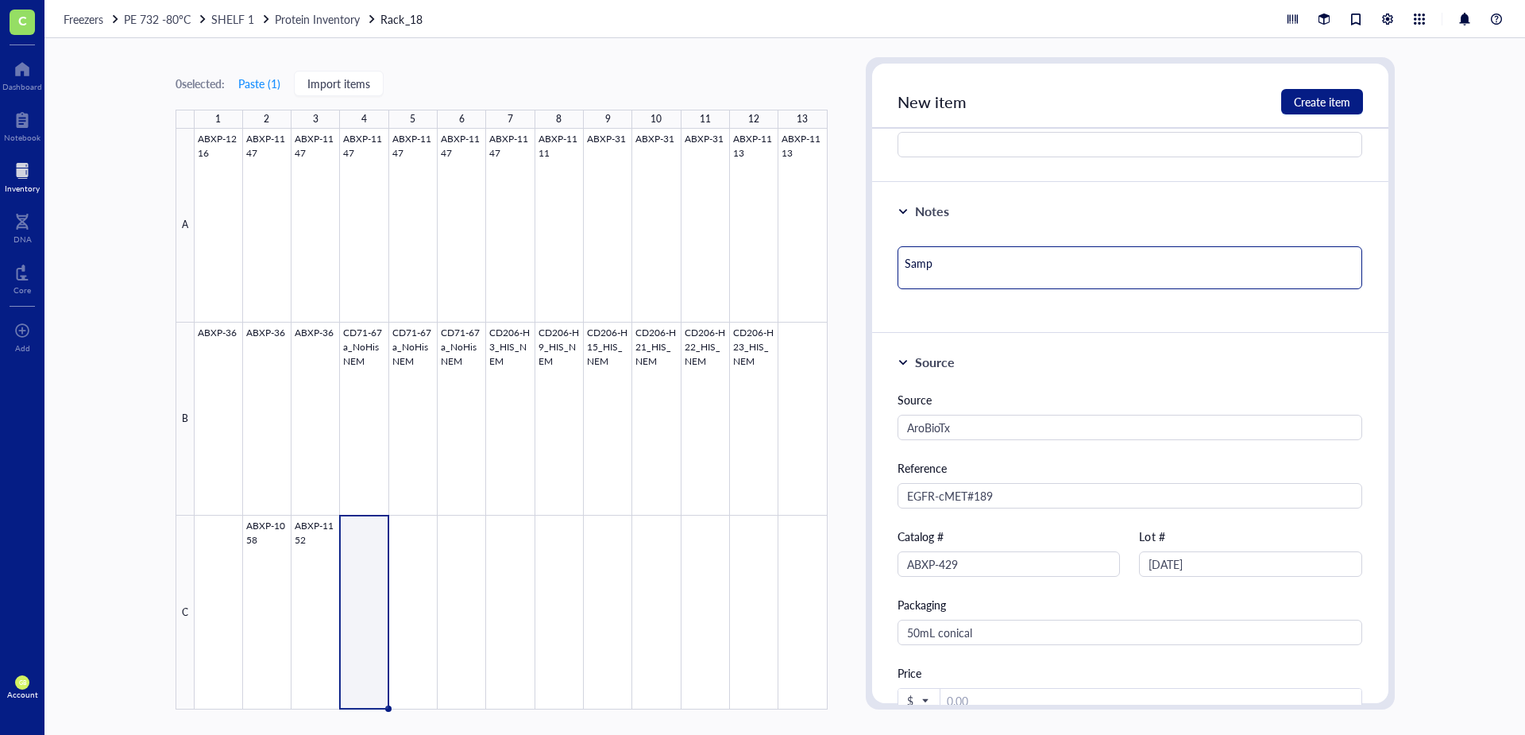
type textarea "Sampl"
type textarea "Sample"
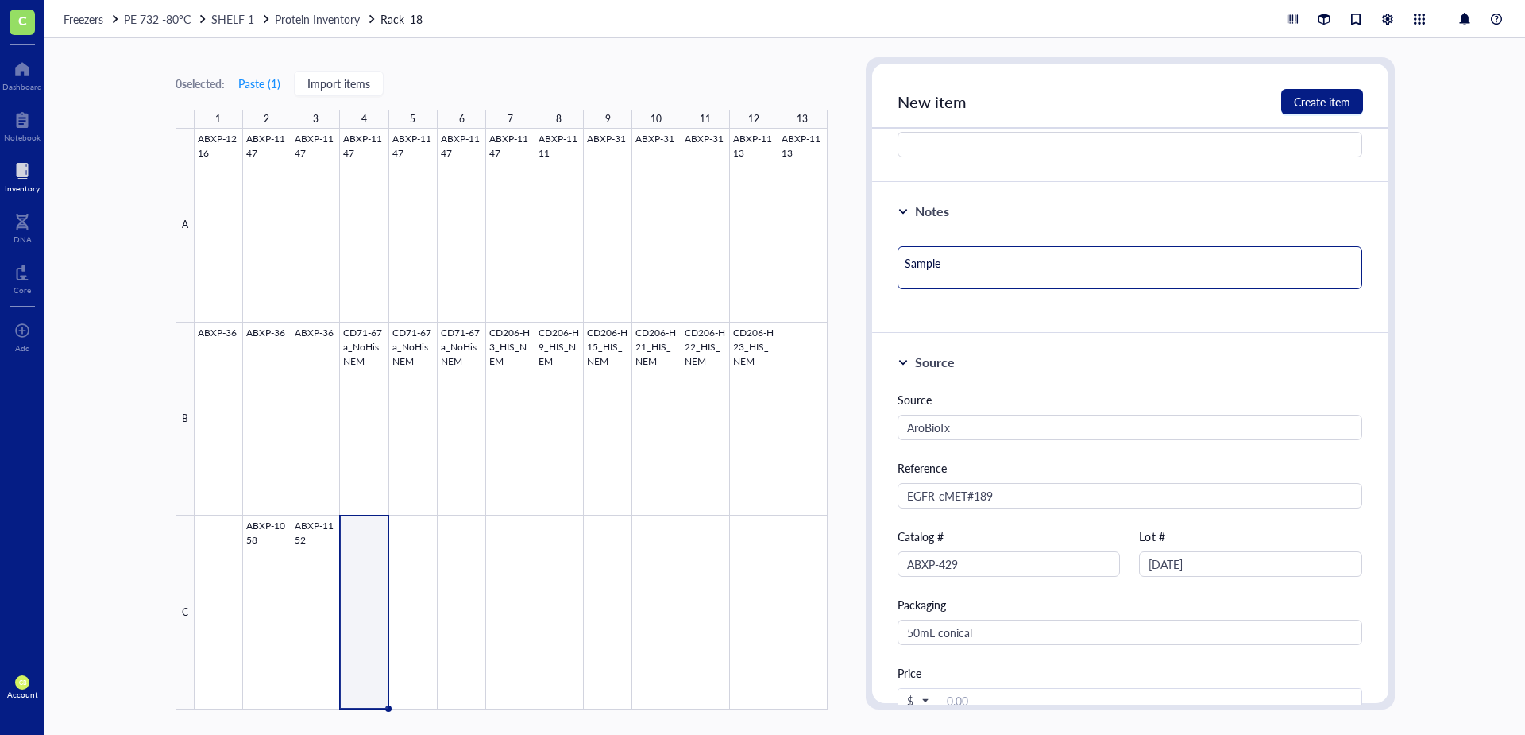
type textarea "Sample i"
type textarea "Sample in"
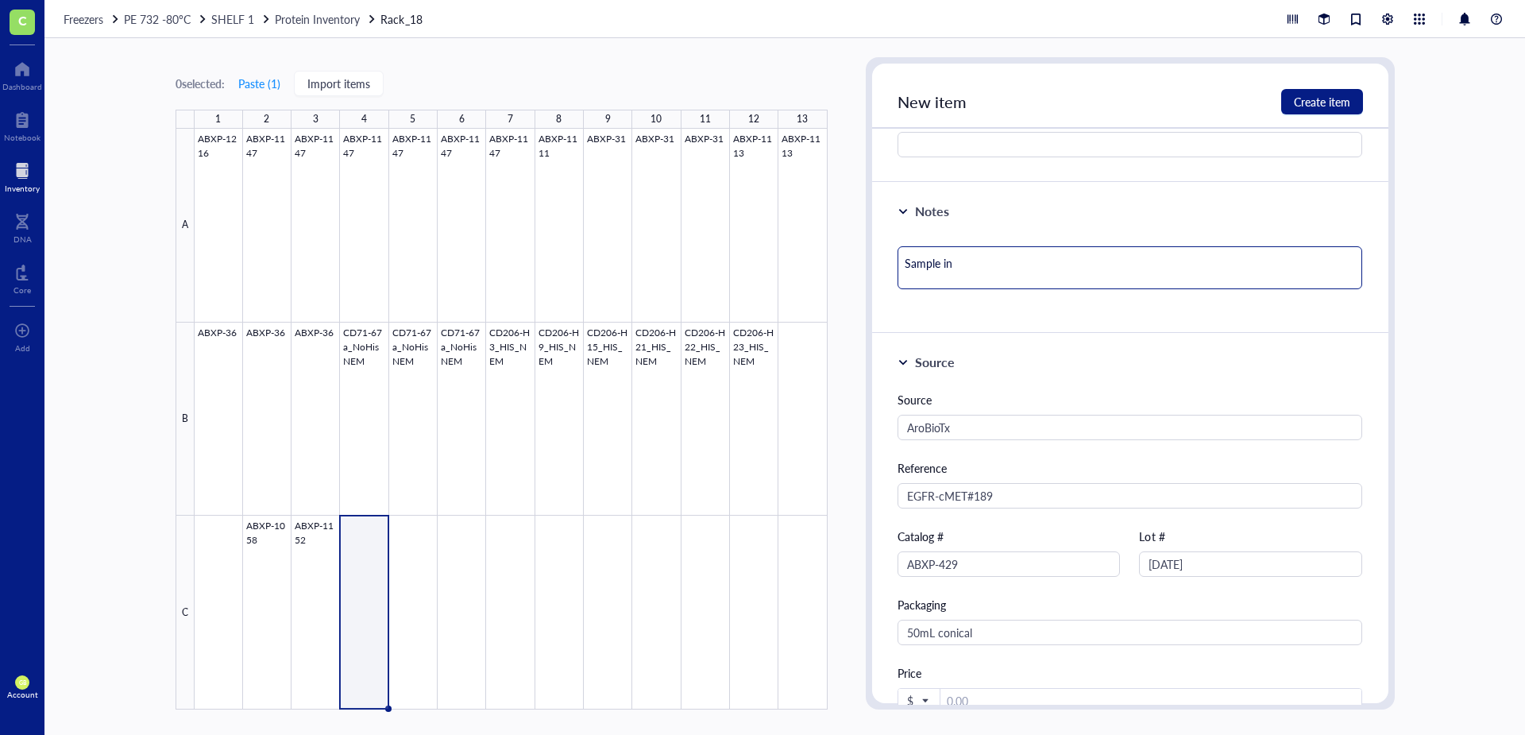
type textarea "Sample in"
type textarea "Sample in H"
type textarea "Sample in HB"
type textarea "Sample in H"
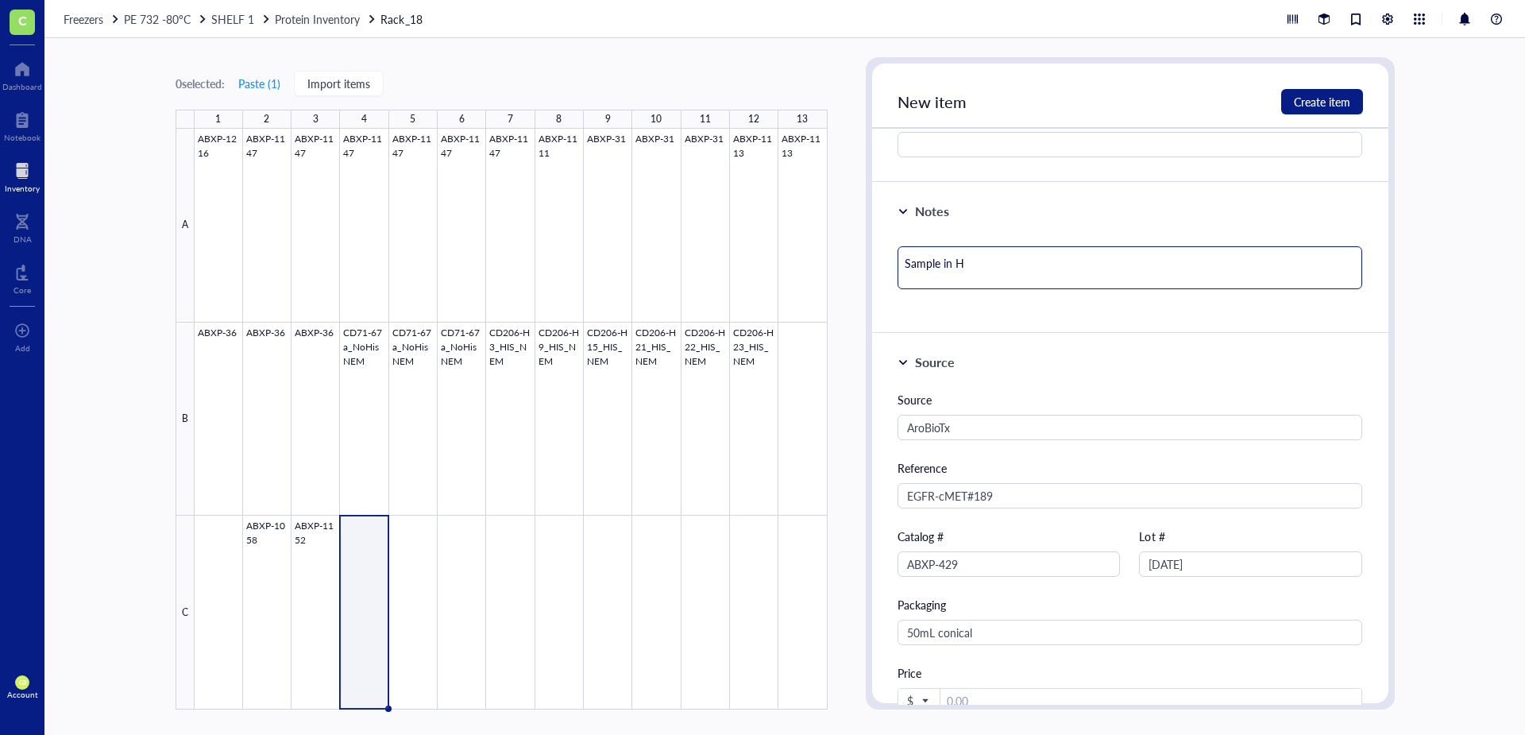
type textarea "Sample in"
type textarea "Sample in 1"
type textarea "Sample in 1x"
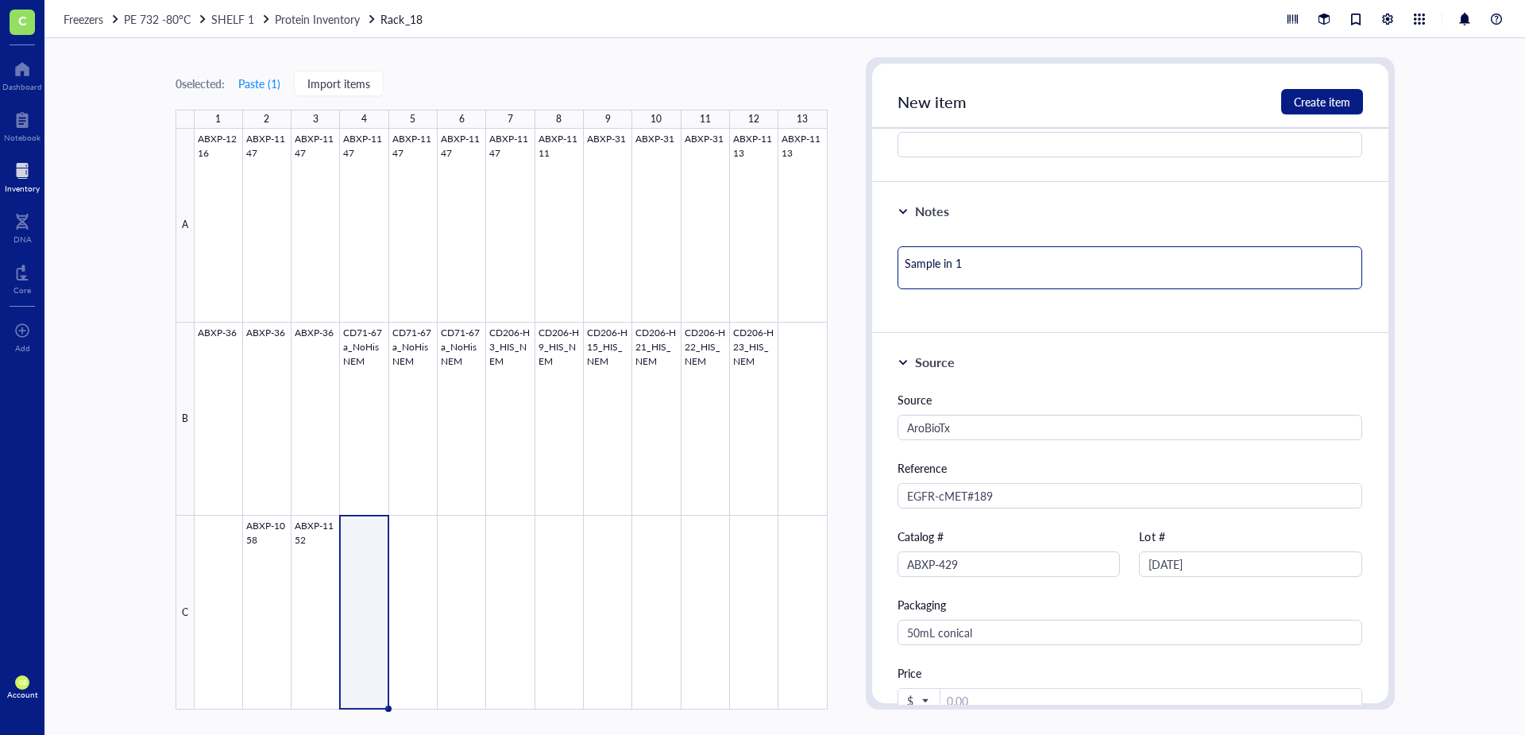
type textarea "Sample in 1x"
type textarea "Sample in 1xH"
type textarea "Sample in 1xHB"
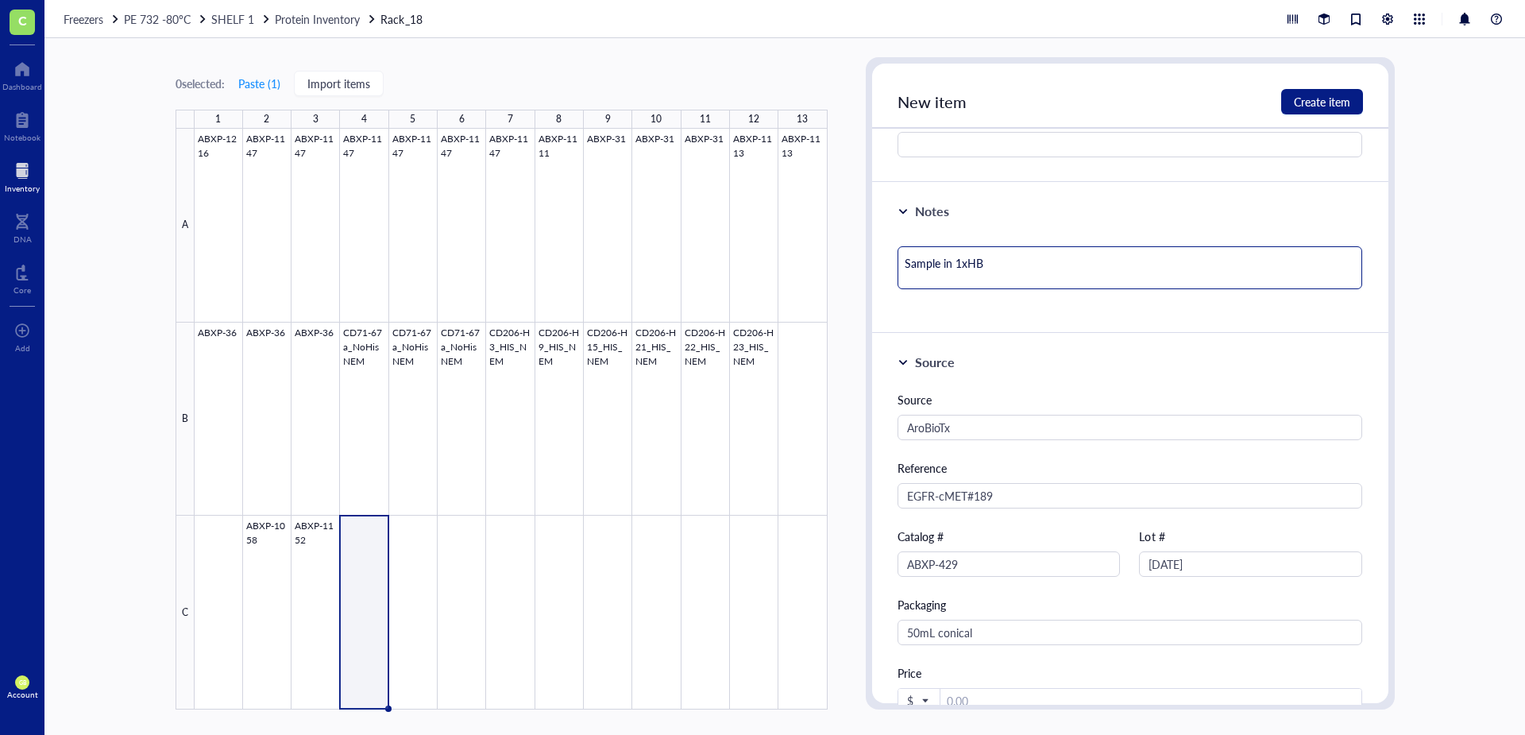
type textarea "Sample in 1xHBS"
type textarea "Sample in 1xHBS w"
type textarea "Sample in 1xHBS wi"
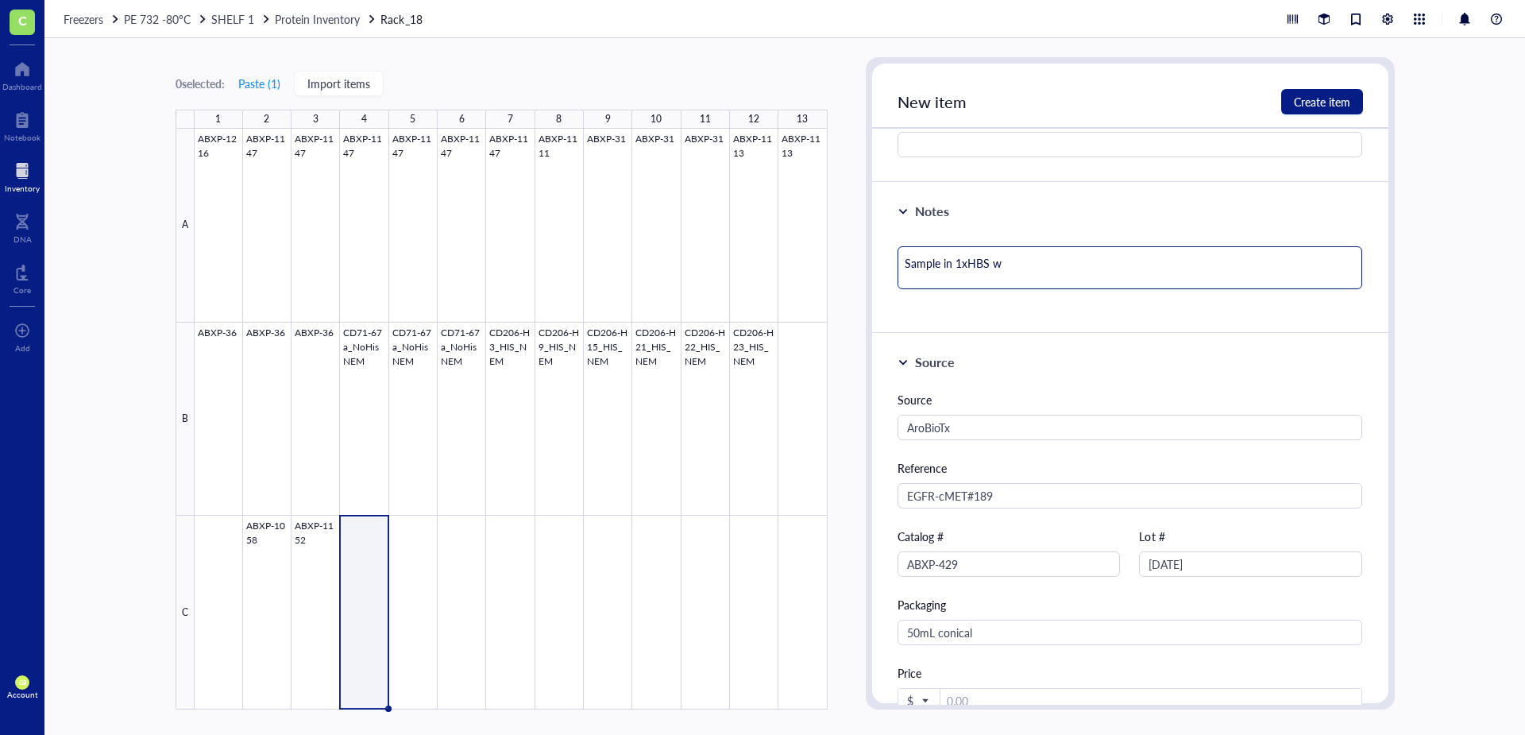
type textarea "Sample in 1xHBS wi"
type textarea "Sample in 1xHBS wit"
type textarea "Sample in 1xHBS with"
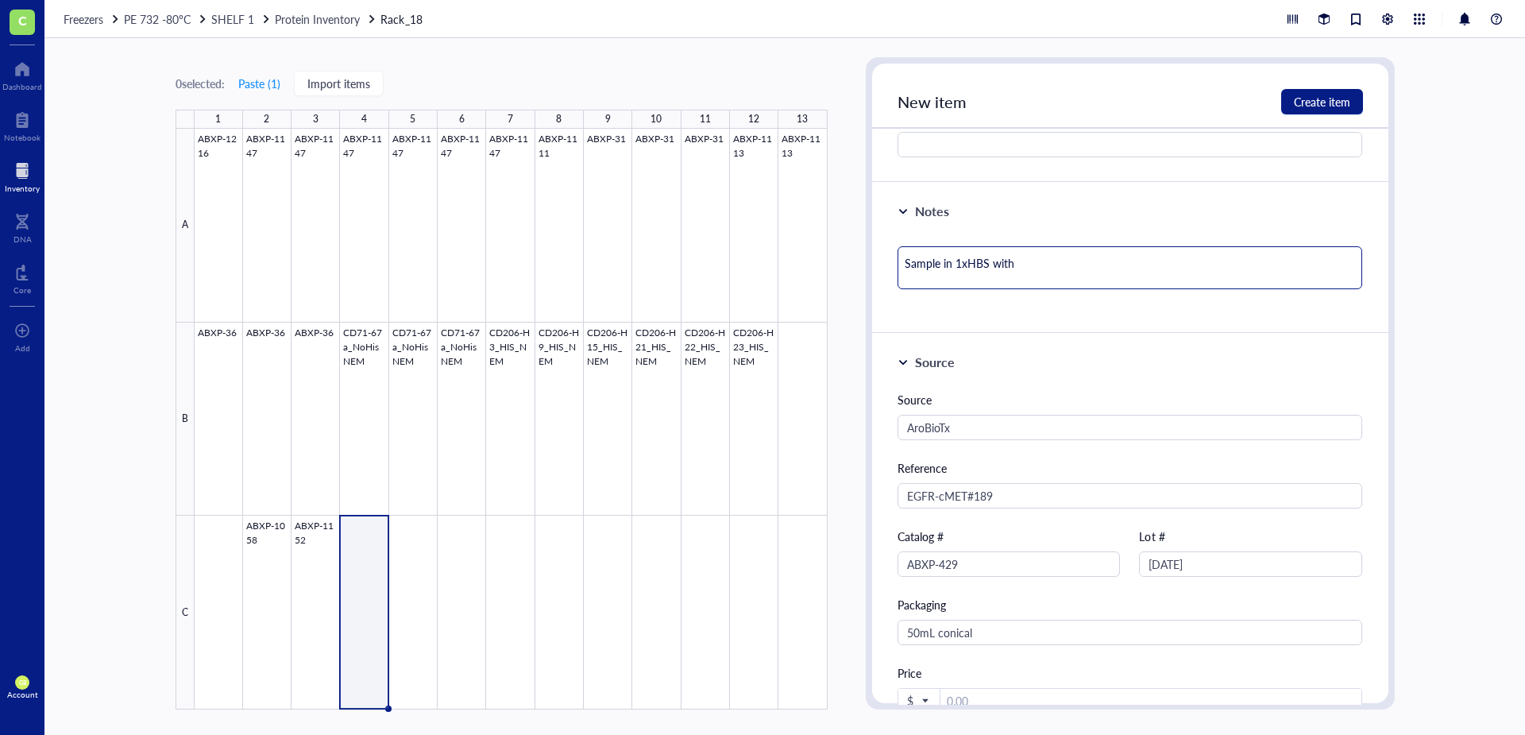
type textarea "Sample in 1xHBS with"
type textarea "Sample in 1xHBS with 1"
type textarea "Sample in 1xHBS with 1m"
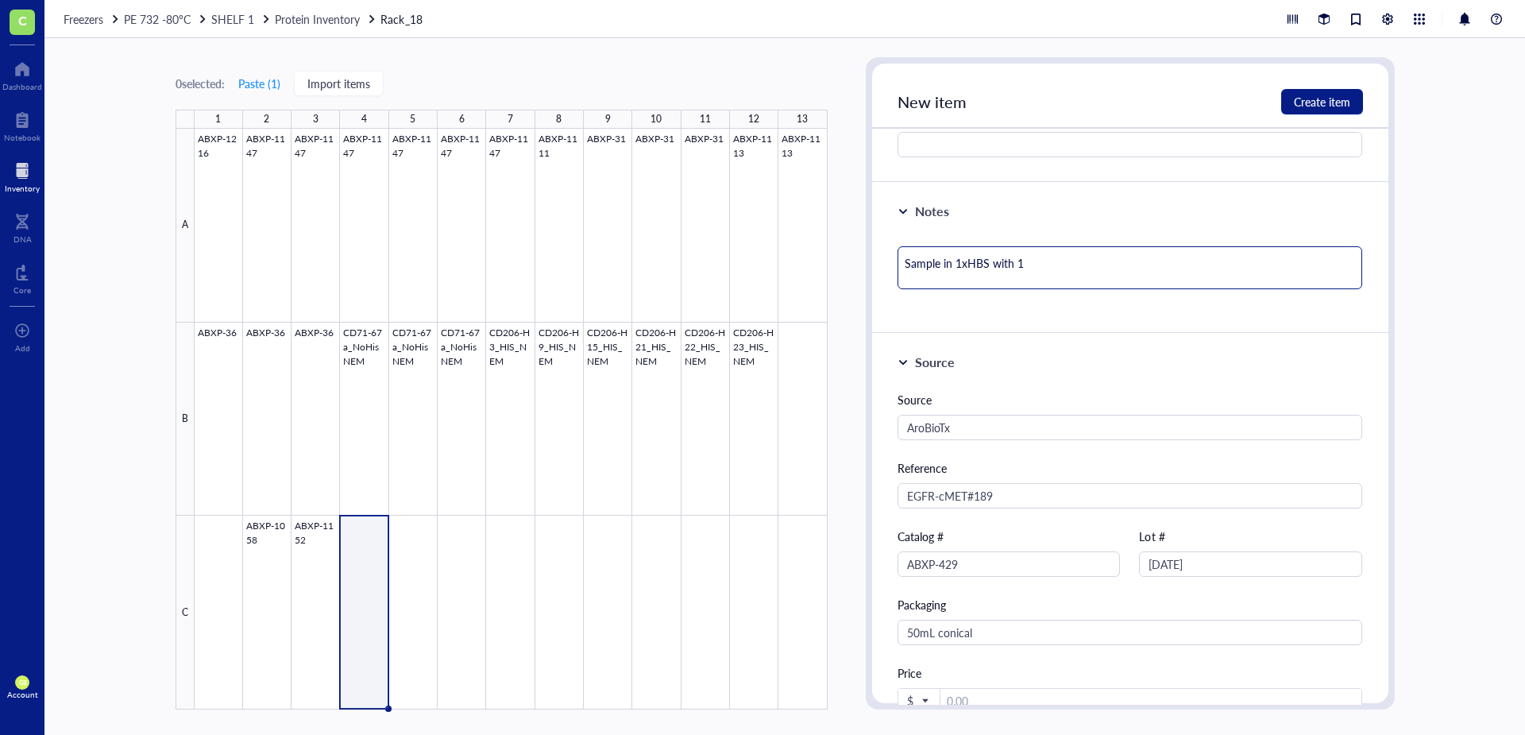
type textarea "Sample in 1xHBS with 1m"
type textarea "Sample in 1xHBS with 1mM"
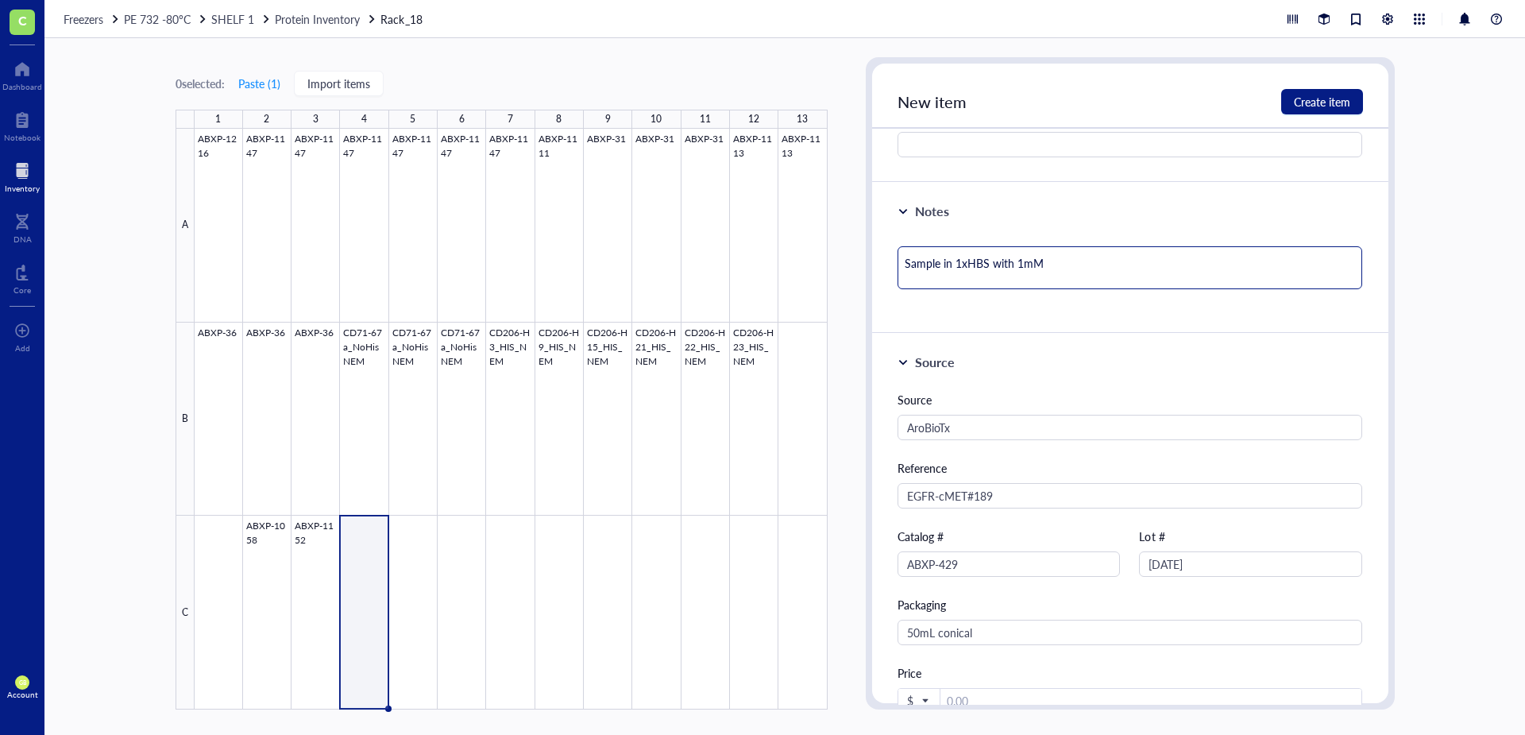
type textarea "Sample in 1xHBS with 1mM T"
type textarea "Sample in 1xHBS with 1mM TC"
type textarea "Sample in 1xHBS with 1mM TCE"
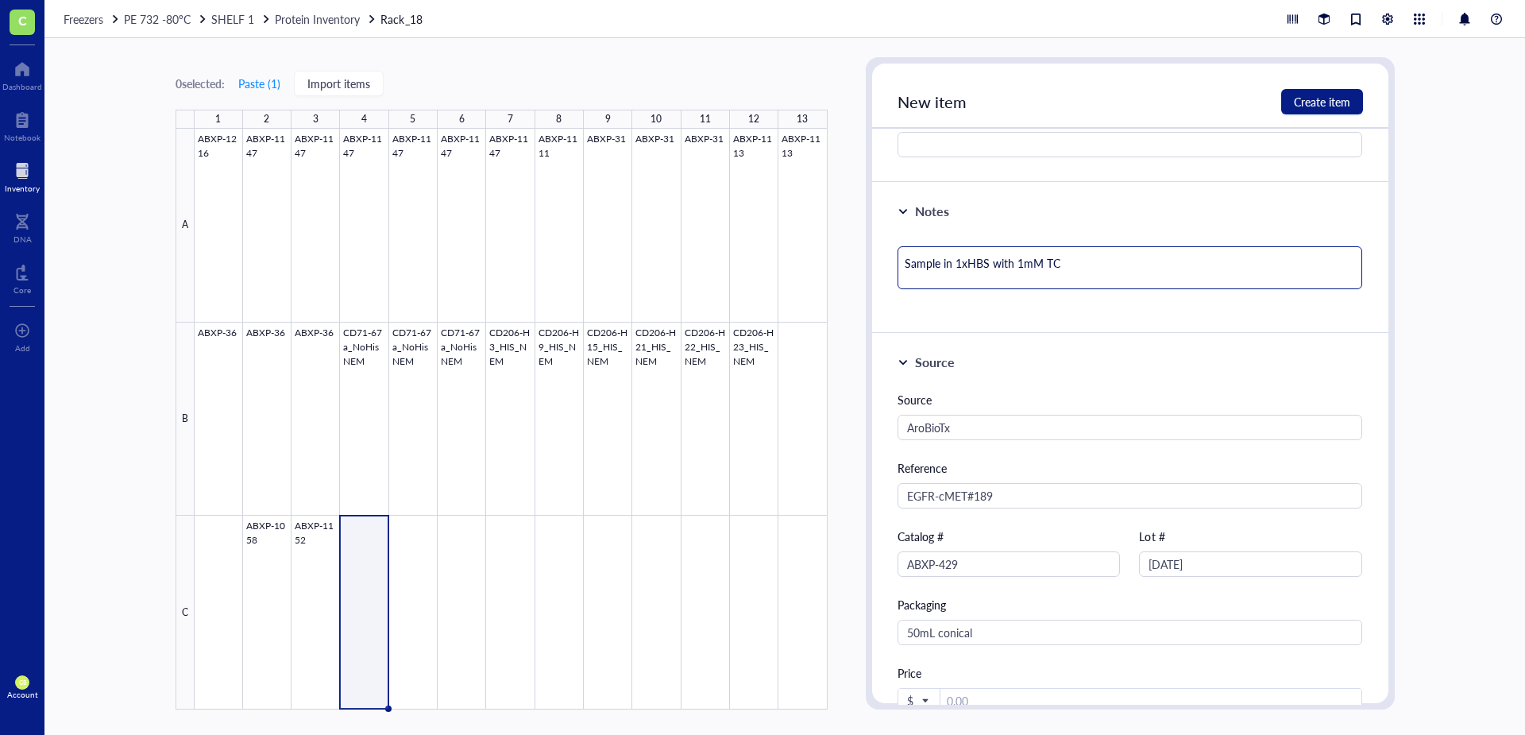
type textarea "Sample in 1xHBS with 1mM TCE"
type textarea "Sample in 1xHBS with 1mM TCEP"
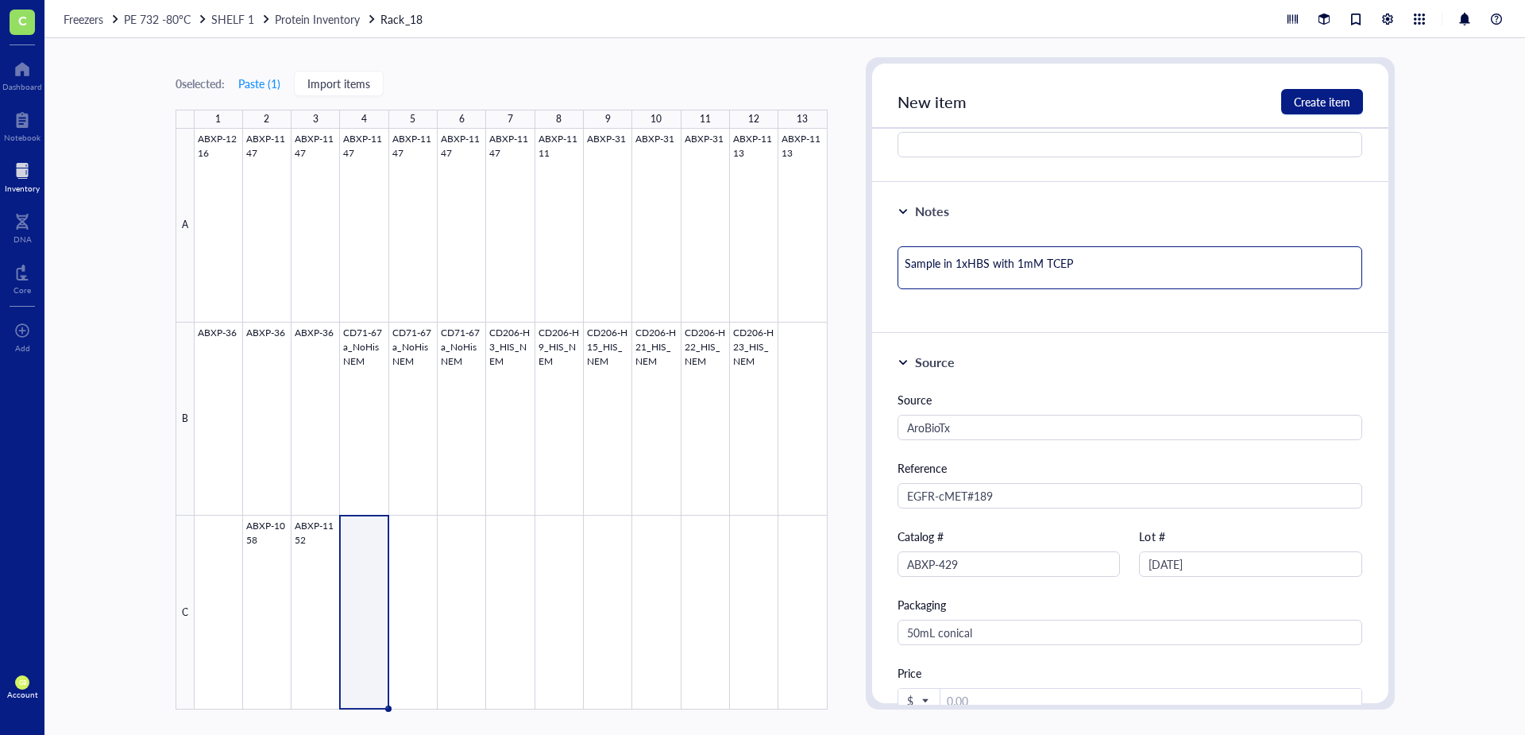
type textarea "Sample in 1xHBS with 1mM TCEP"
type textarea "Sample in 1xHBS with 1mM TCEP."
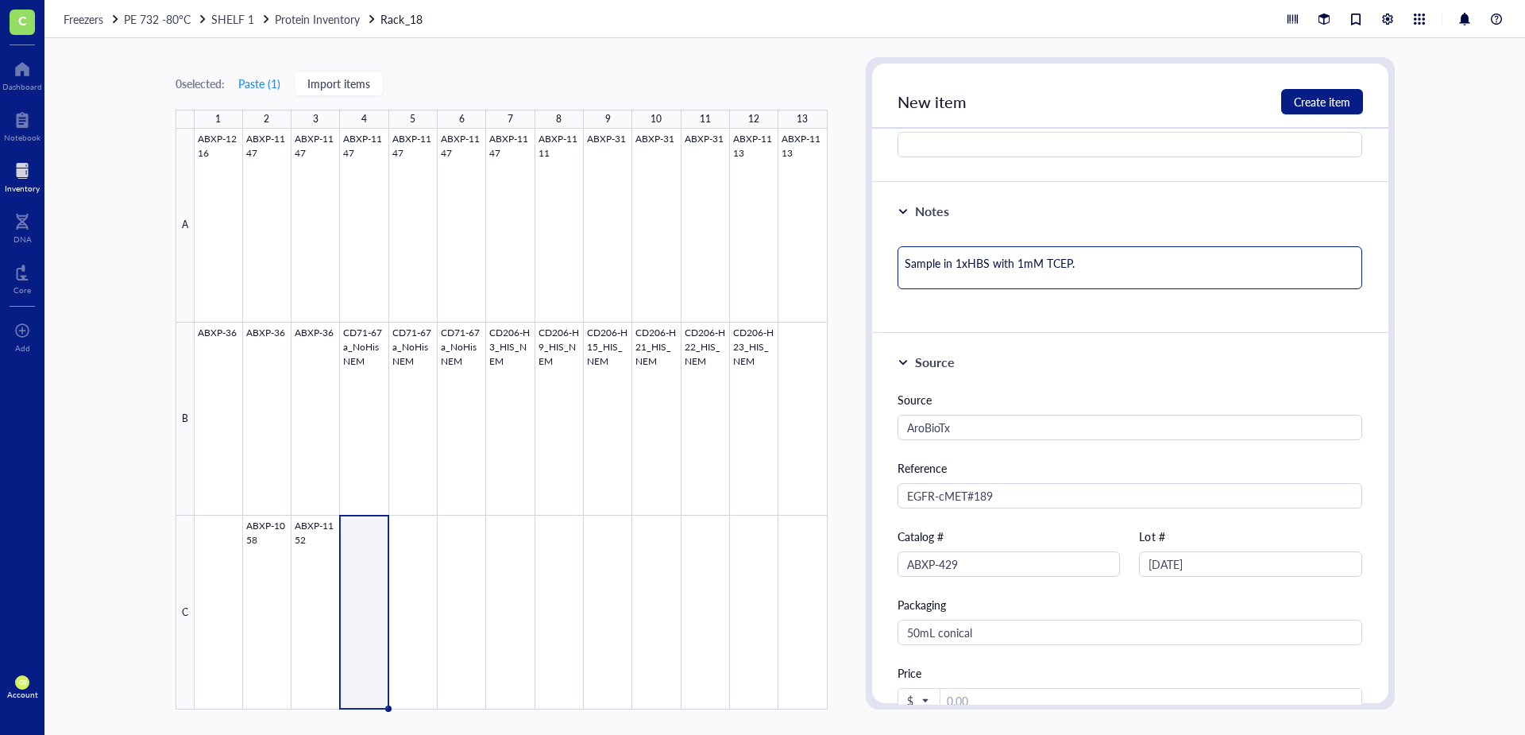
type textarea "Sample in 1xHBS with 1mM TCEP."
type textarea "Sample in 1xHBS with 1mM TCEP. R"
type textarea "Sample in 1xHBS with 1mM TCEP. Re"
type textarea "Sample in 1xHBS with 1mM TCEP. Rea"
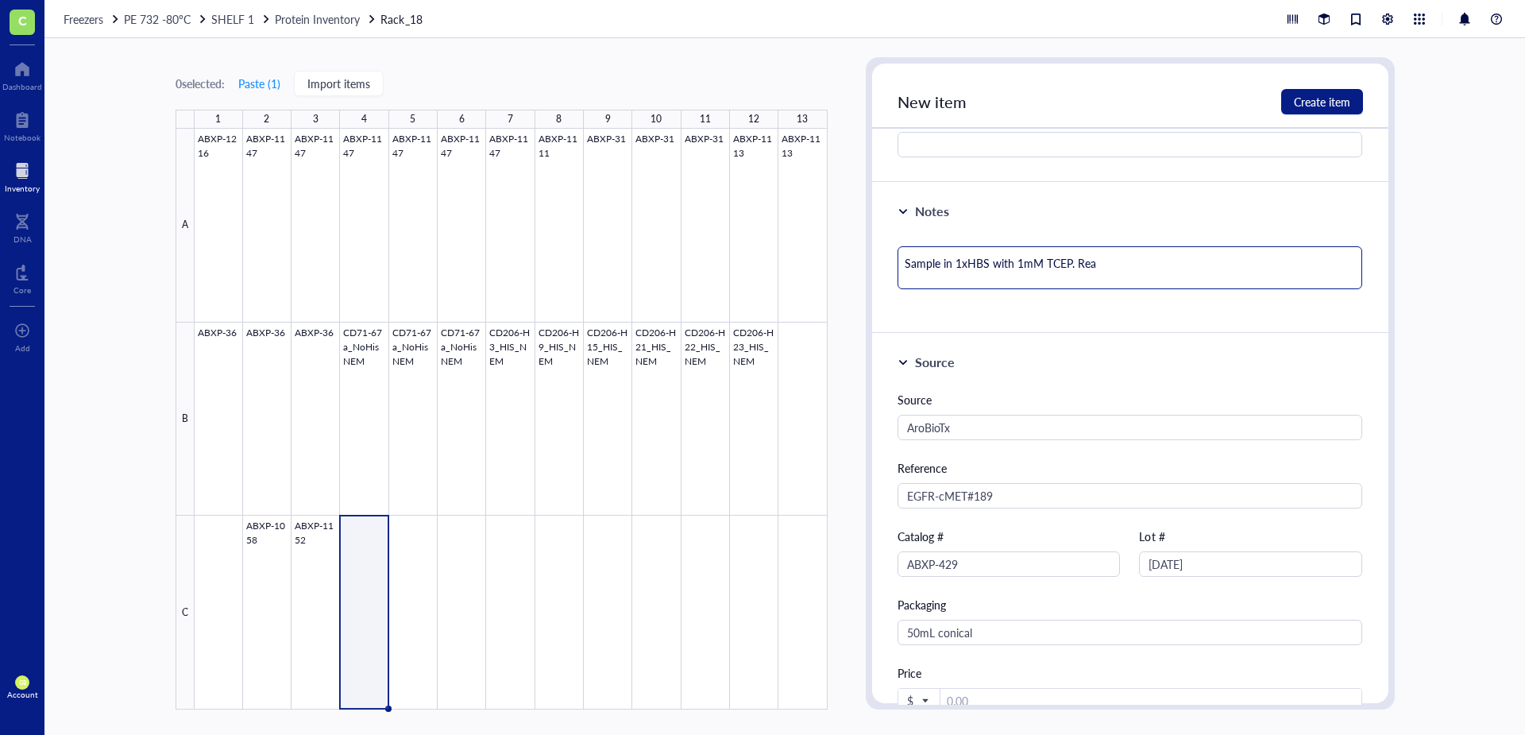
type textarea "Sample in 1xHBS with 1mM TCEP. Rea"
type textarea "Sample in 1xHBS with 1mM TCEP. Read"
type textarea "Sample in 1xHBS with 1mM TCEP. Ready"
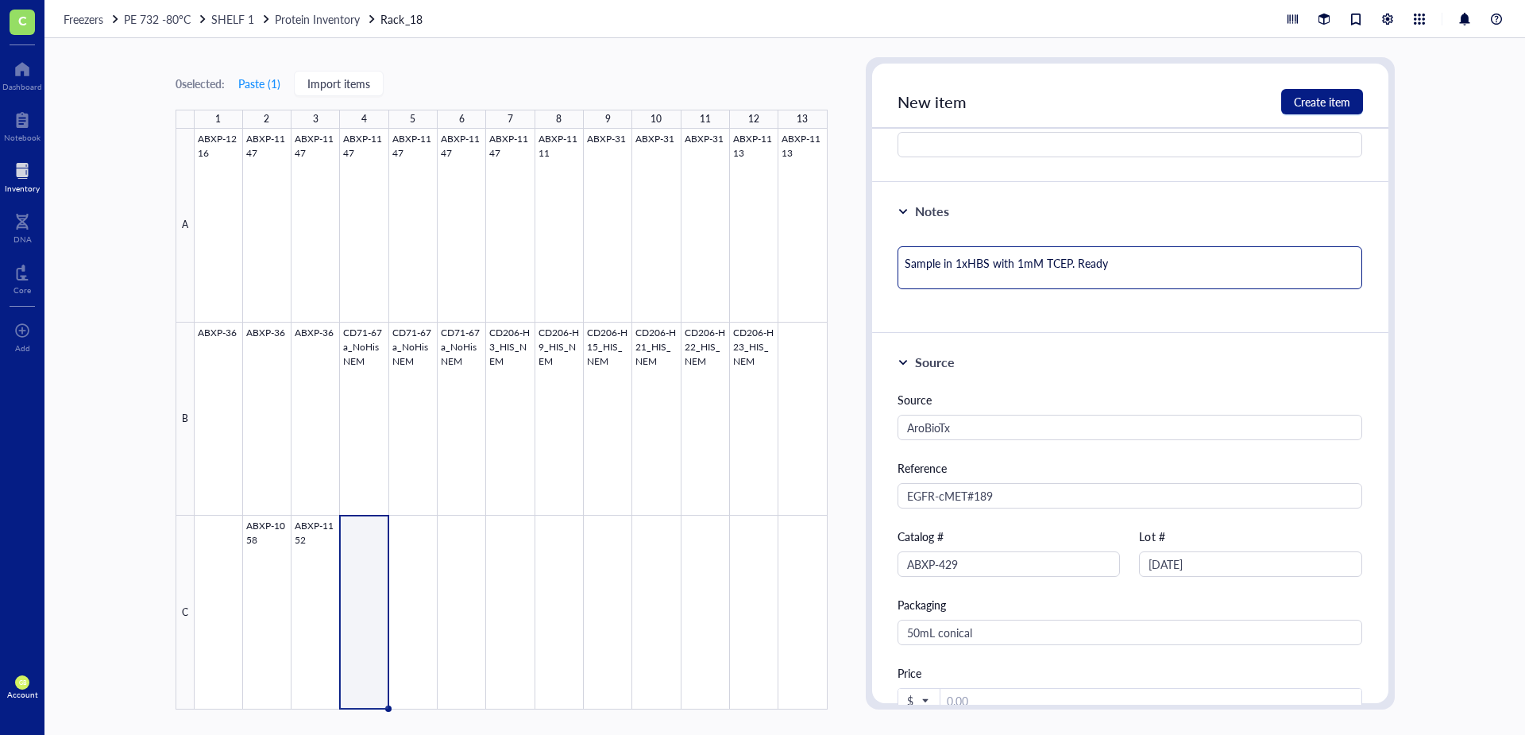
type textarea "Sample in 1xHBS with 1mM TCEP. Ready f"
type textarea "Sample in 1xHBS with 1mM TCEP. Ready fo"
type textarea "Sample in 1xHBS with 1mM TCEP. Ready for"
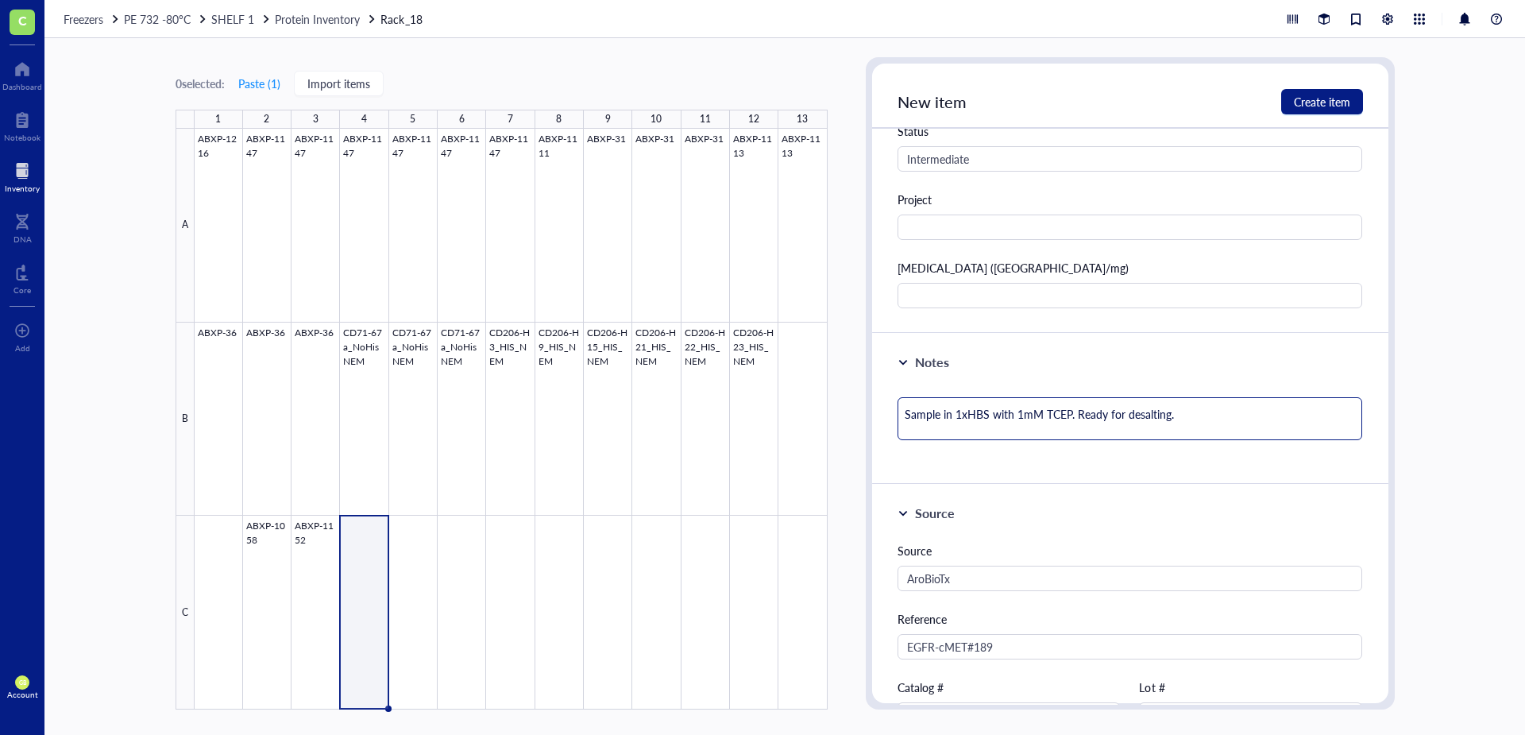
scroll to position [556, 0]
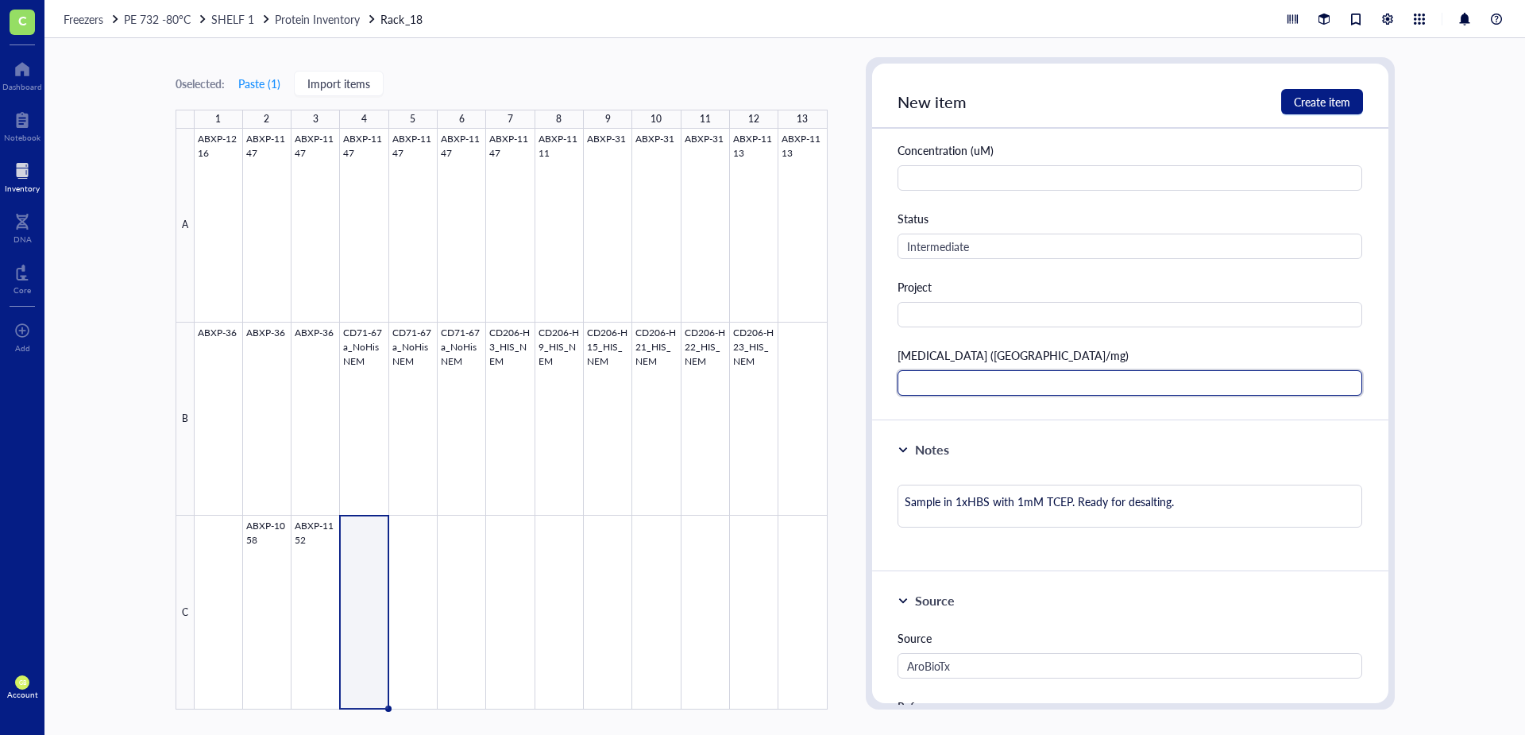
click at [973, 383] on input "text" at bounding box center [1129, 382] width 465 height 25
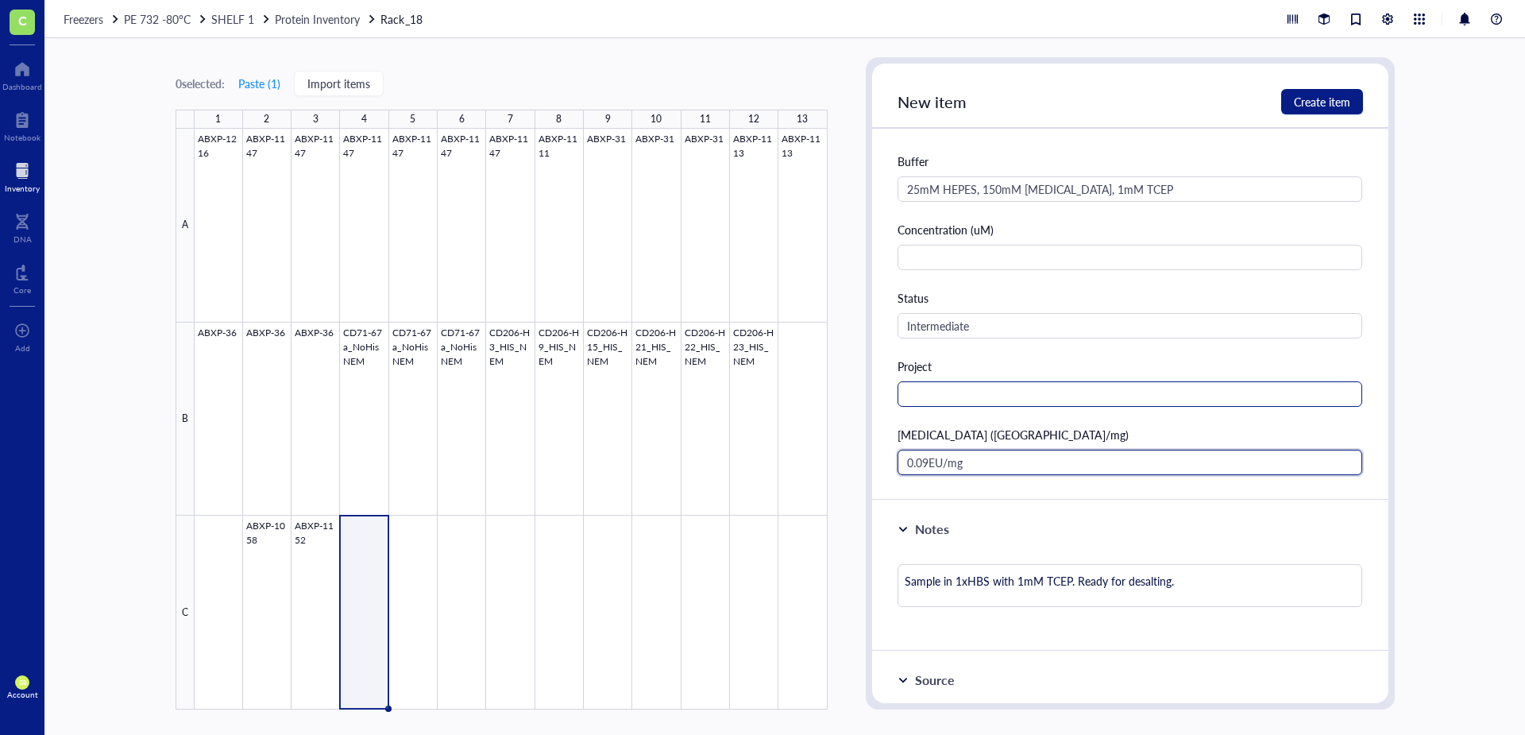
scroll to position [397, 0]
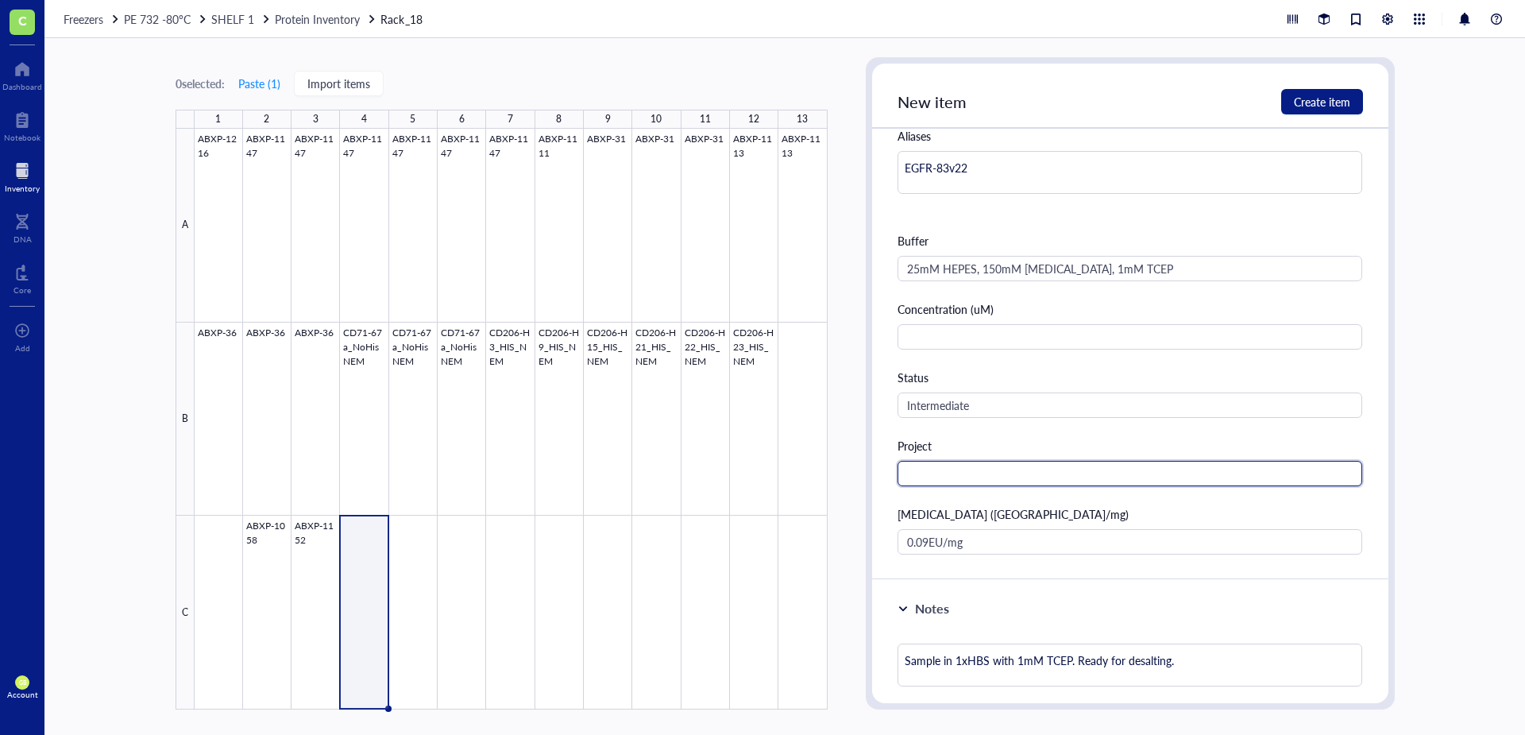
click at [964, 476] on input "text" at bounding box center [1129, 473] width 465 height 25
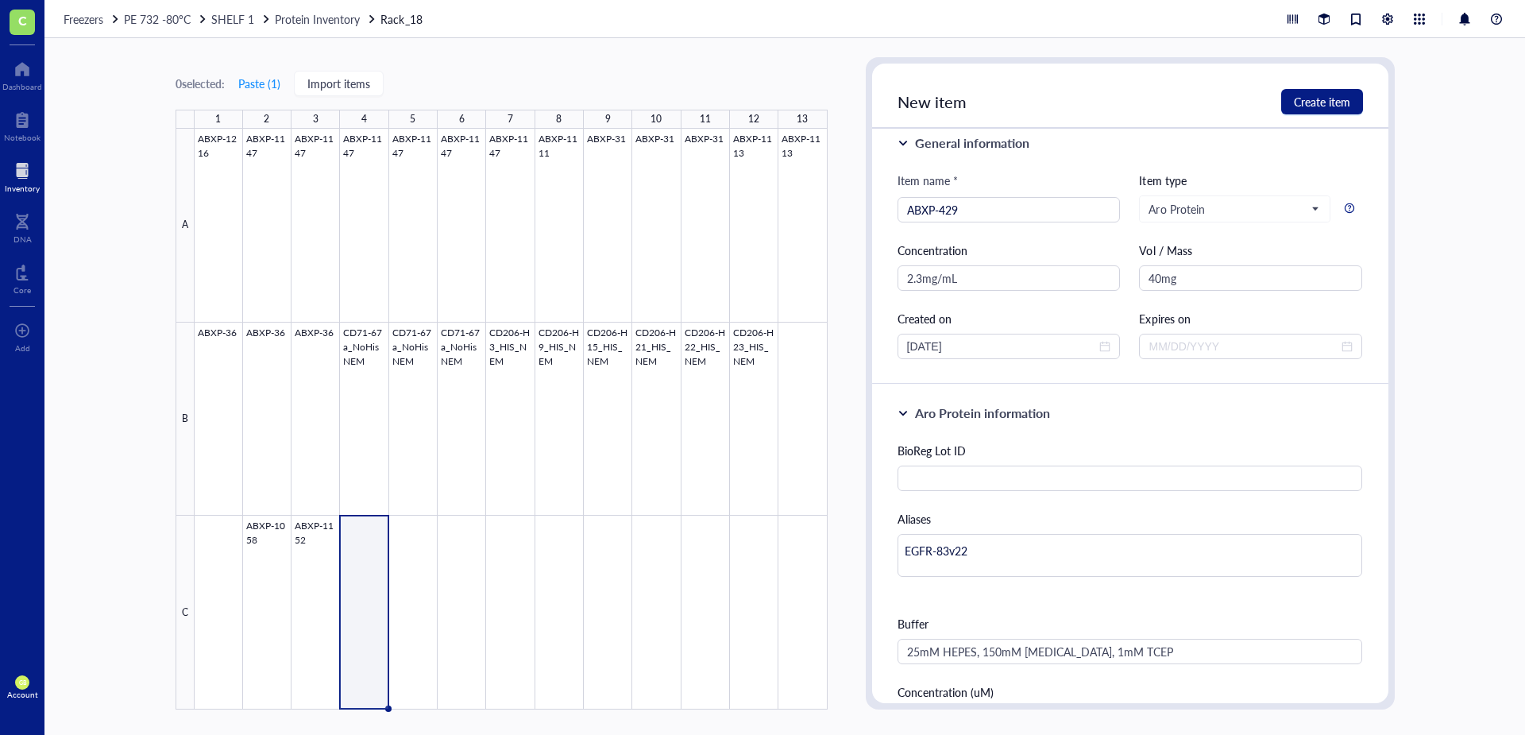
scroll to position [0, 0]
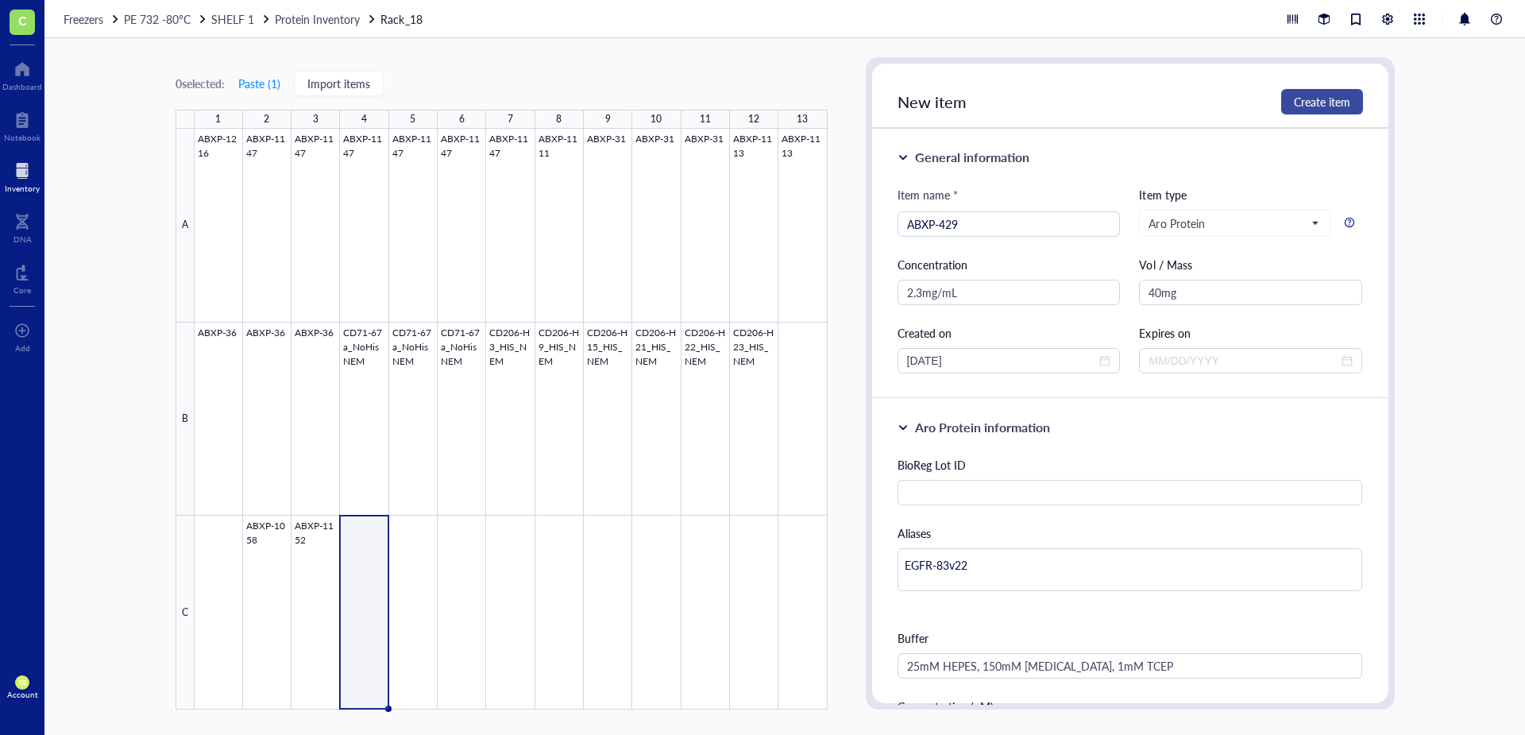
click at [1320, 96] on span "Create item" at bounding box center [1322, 101] width 56 height 13
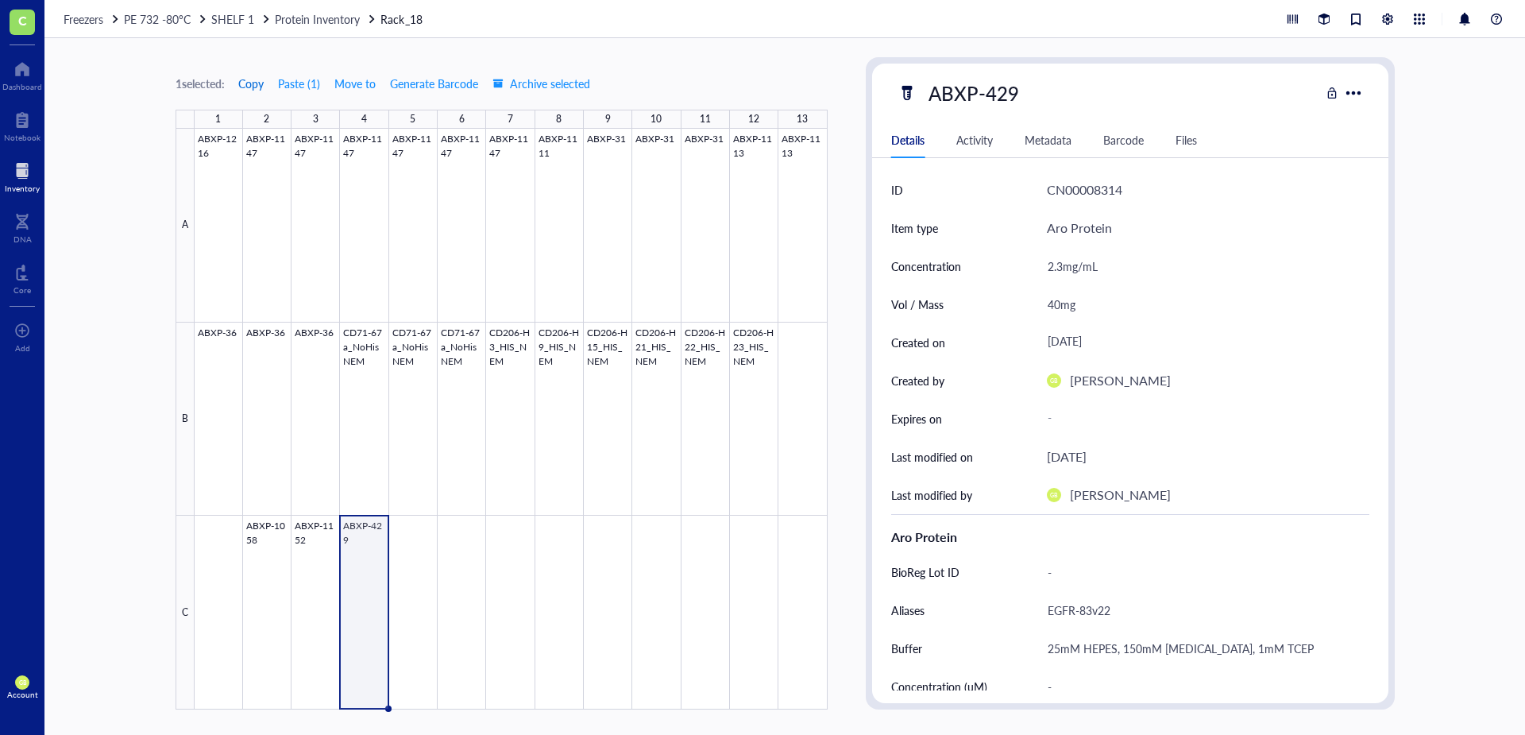
click at [257, 82] on span "Copy" at bounding box center [250, 83] width 25 height 13
click at [413, 549] on div at bounding box center [511, 419] width 633 height 581
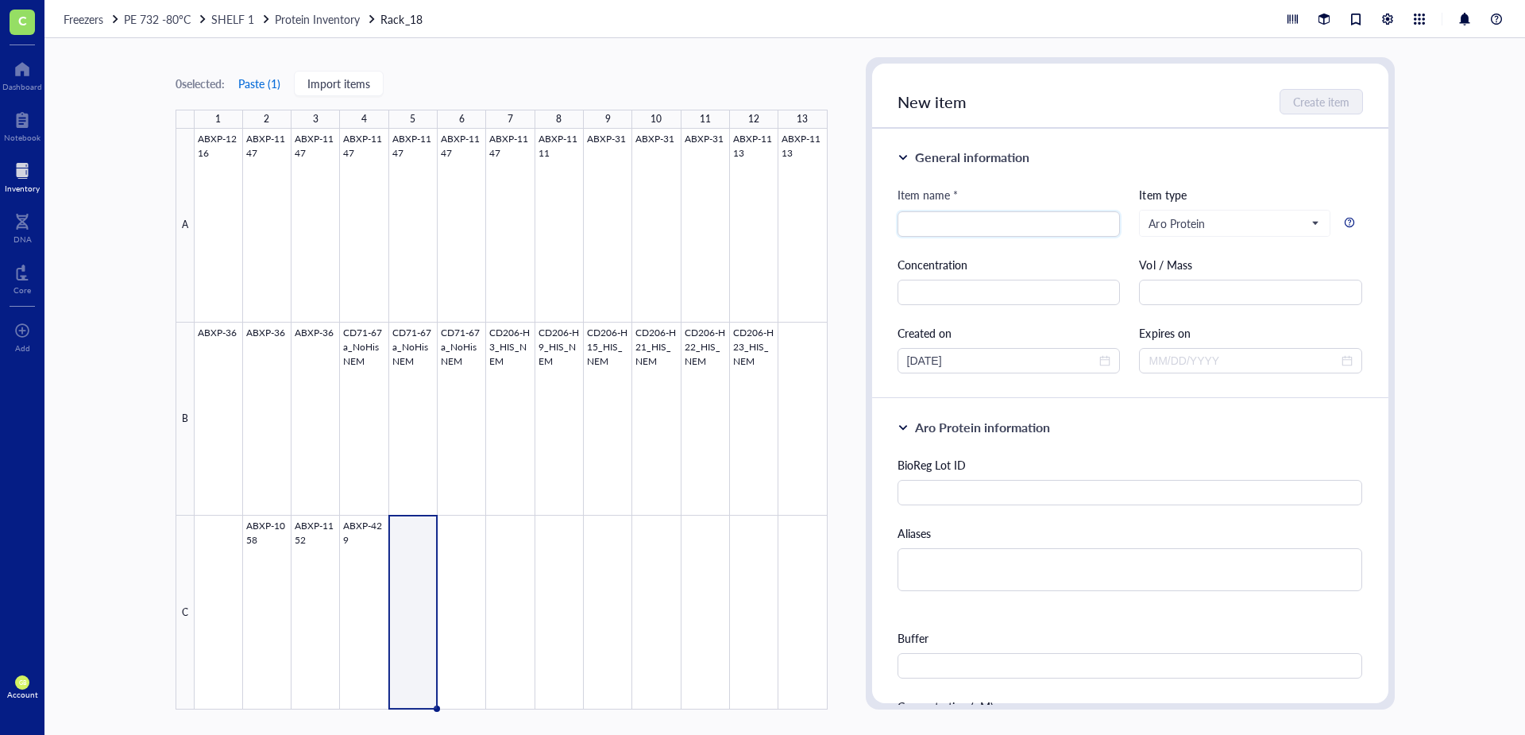
click at [259, 87] on button "Paste ( 1 )" at bounding box center [259, 83] width 44 height 25
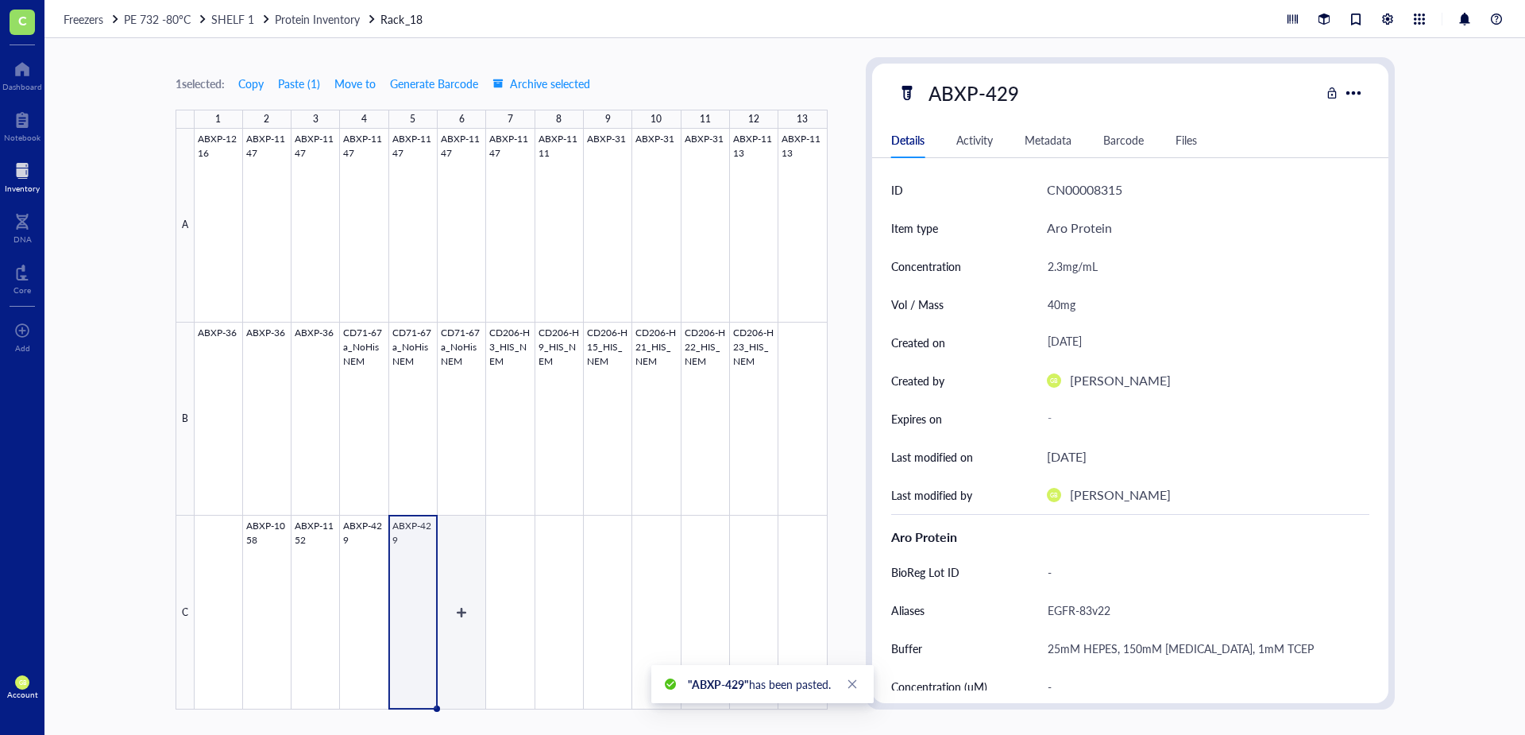
click at [465, 530] on div at bounding box center [511, 419] width 633 height 581
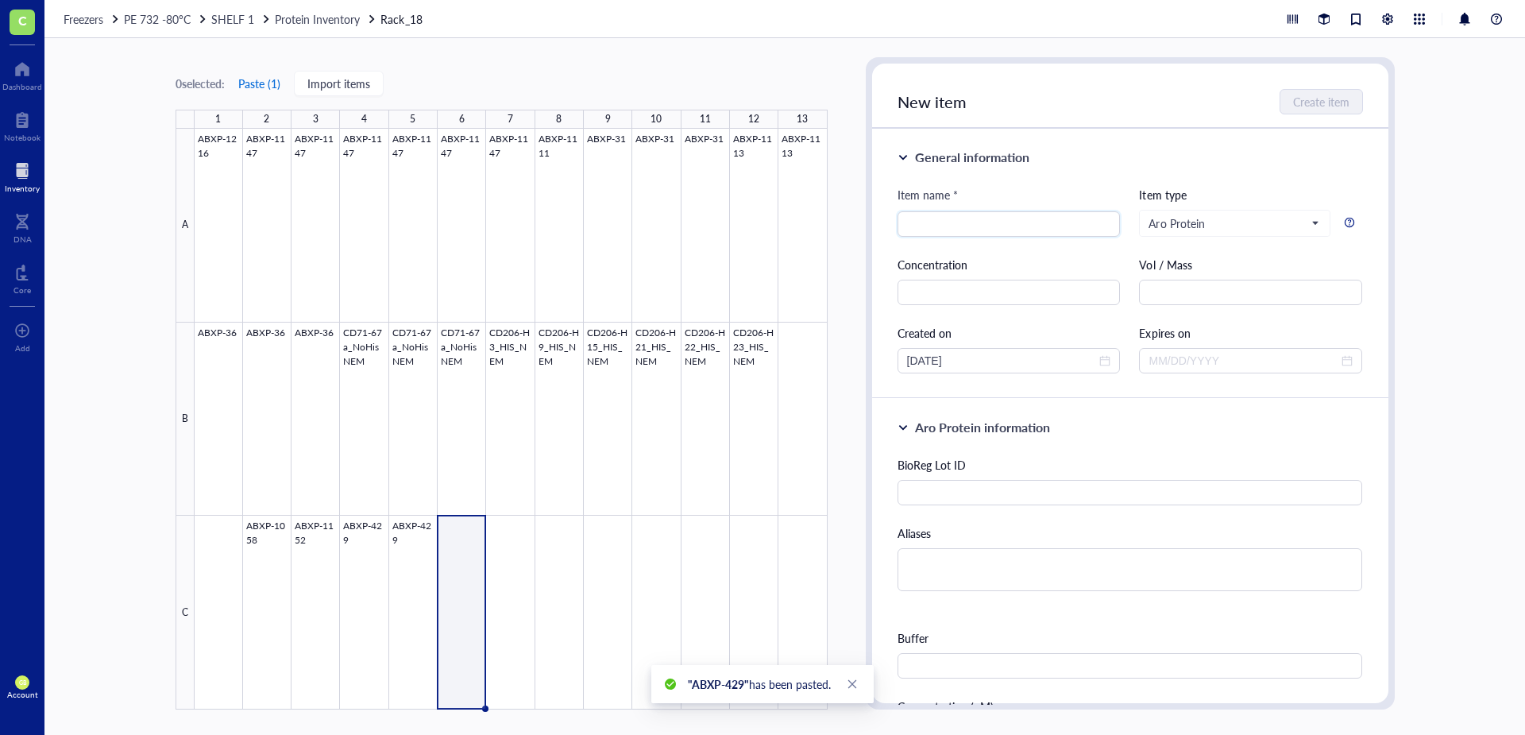
click at [263, 84] on button "Paste ( 1 )" at bounding box center [259, 83] width 44 height 25
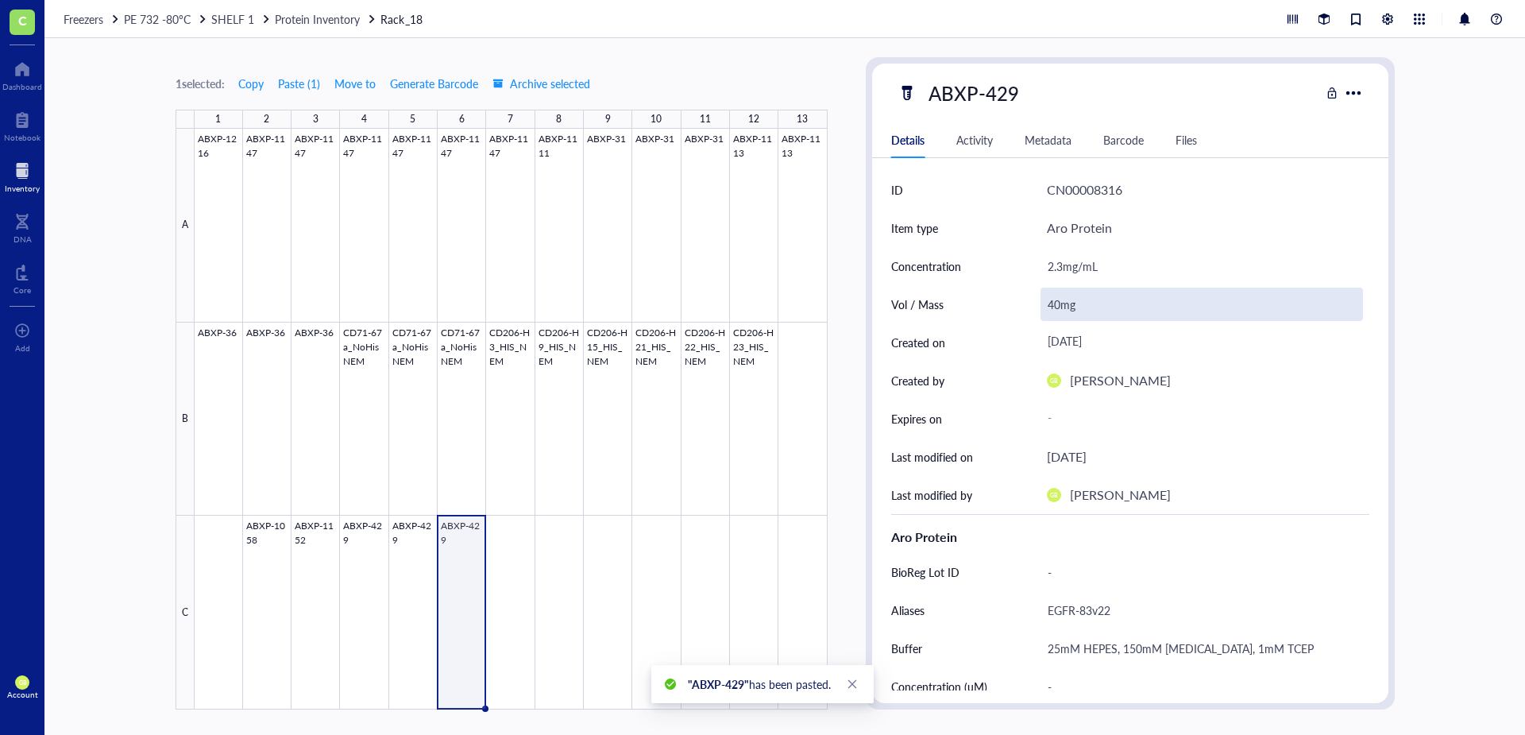
click at [1053, 306] on div "40mg" at bounding box center [1201, 303] width 322 height 33
drag, startPoint x: 1051, startPoint y: 302, endPoint x: 1040, endPoint y: 304, distance: 11.4
click at [1041, 304] on input "40mg" at bounding box center [1201, 304] width 321 height 32
drag, startPoint x: 1051, startPoint y: 307, endPoint x: 1041, endPoint y: 307, distance: 9.5
click at [1041, 307] on input "80mg" at bounding box center [1201, 304] width 321 height 32
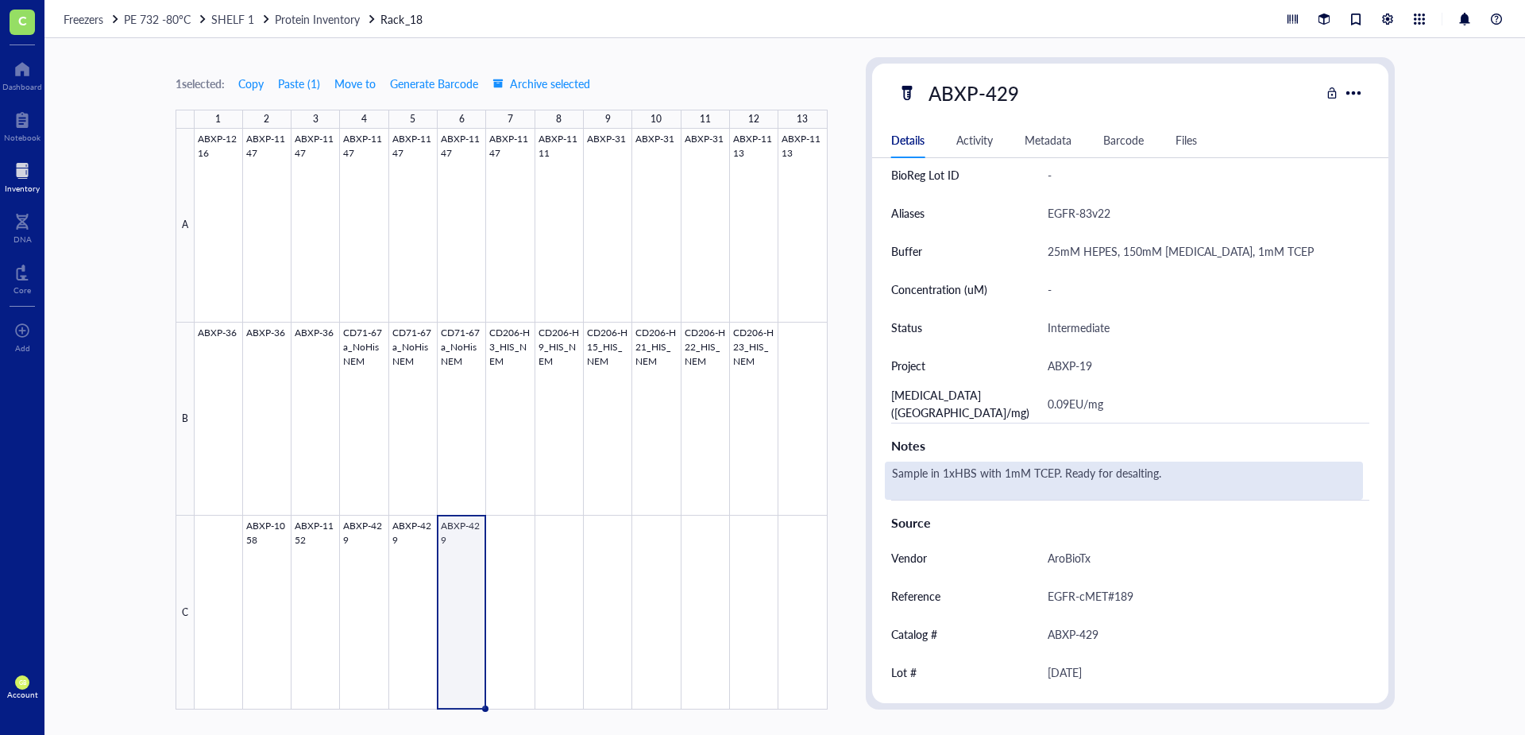
scroll to position [474, 0]
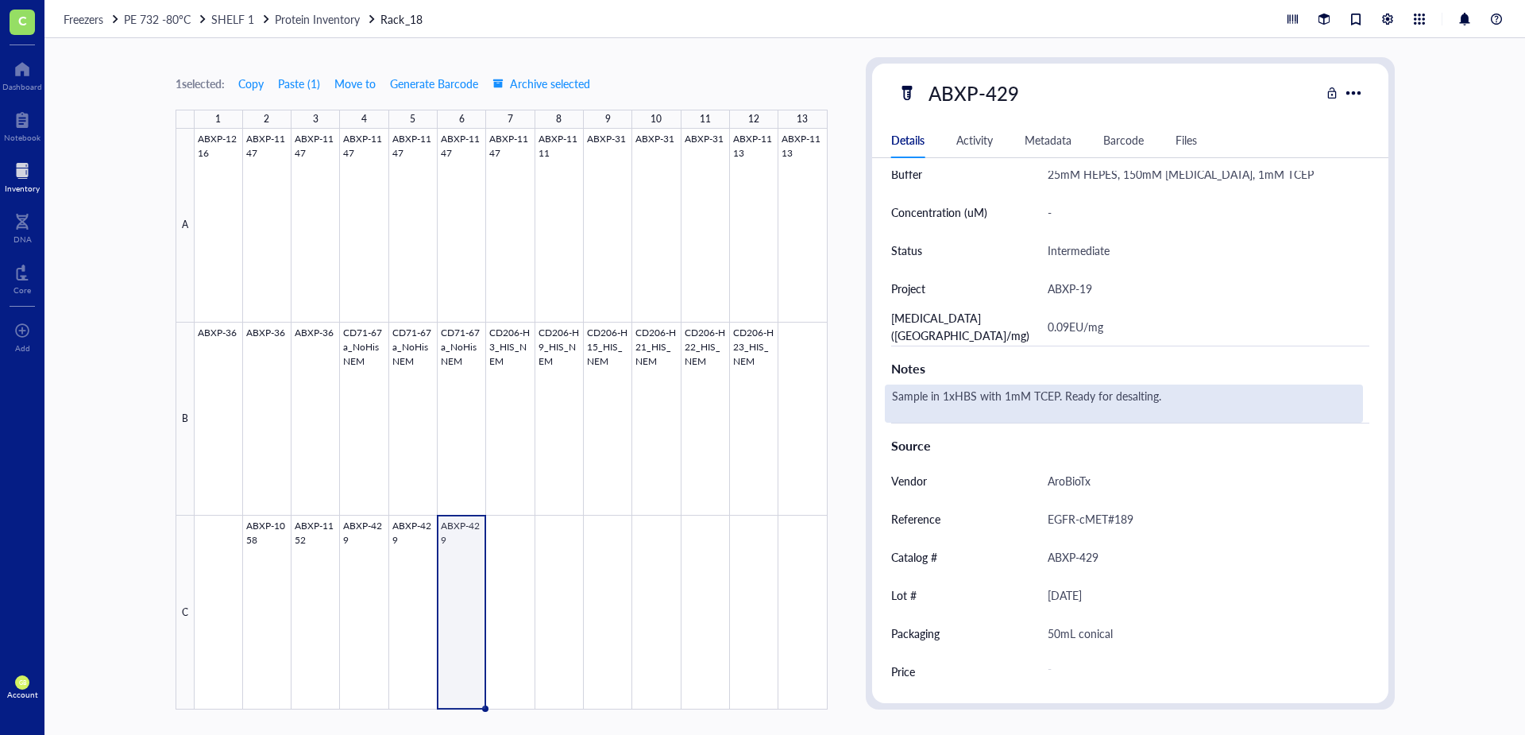
click at [1171, 399] on div "Sample in 1xHBS with 1mM TCEP. Ready for desalting." at bounding box center [1124, 403] width 478 height 38
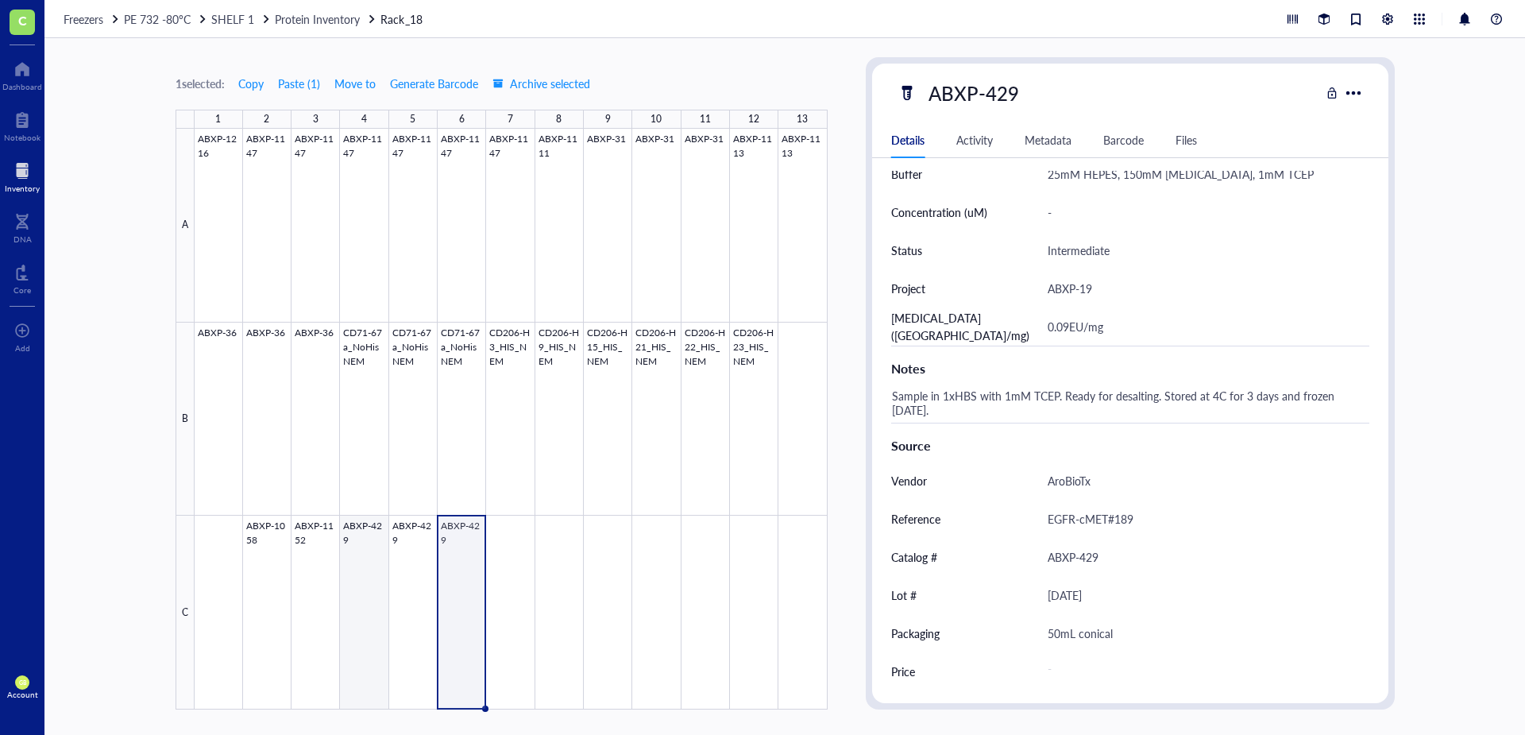
click at [365, 600] on div at bounding box center [511, 419] width 633 height 581
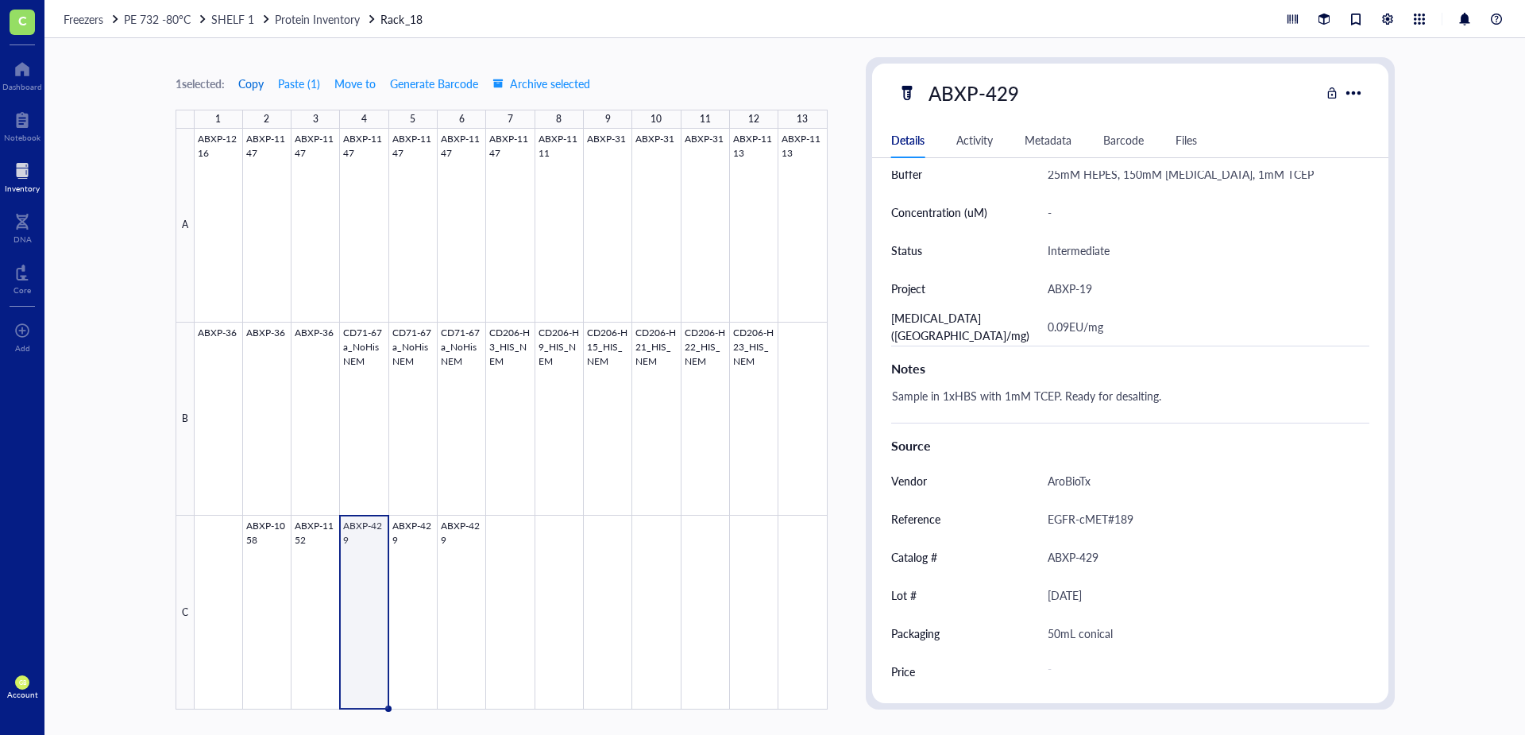
click at [263, 83] on span "Copy" at bounding box center [250, 83] width 25 height 13
click at [522, 536] on div at bounding box center [511, 419] width 633 height 581
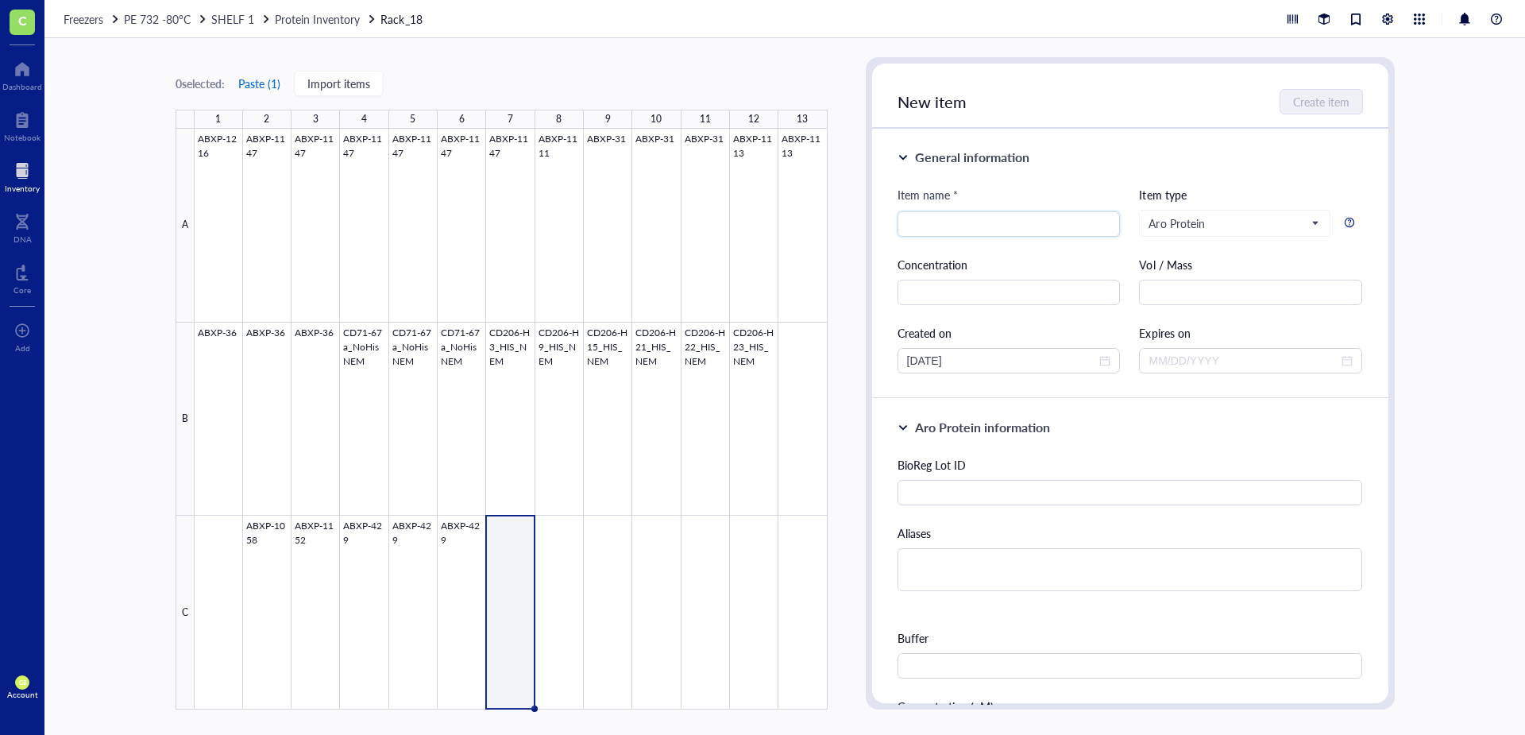
click at [276, 77] on button "Paste ( 1 )" at bounding box center [259, 83] width 44 height 25
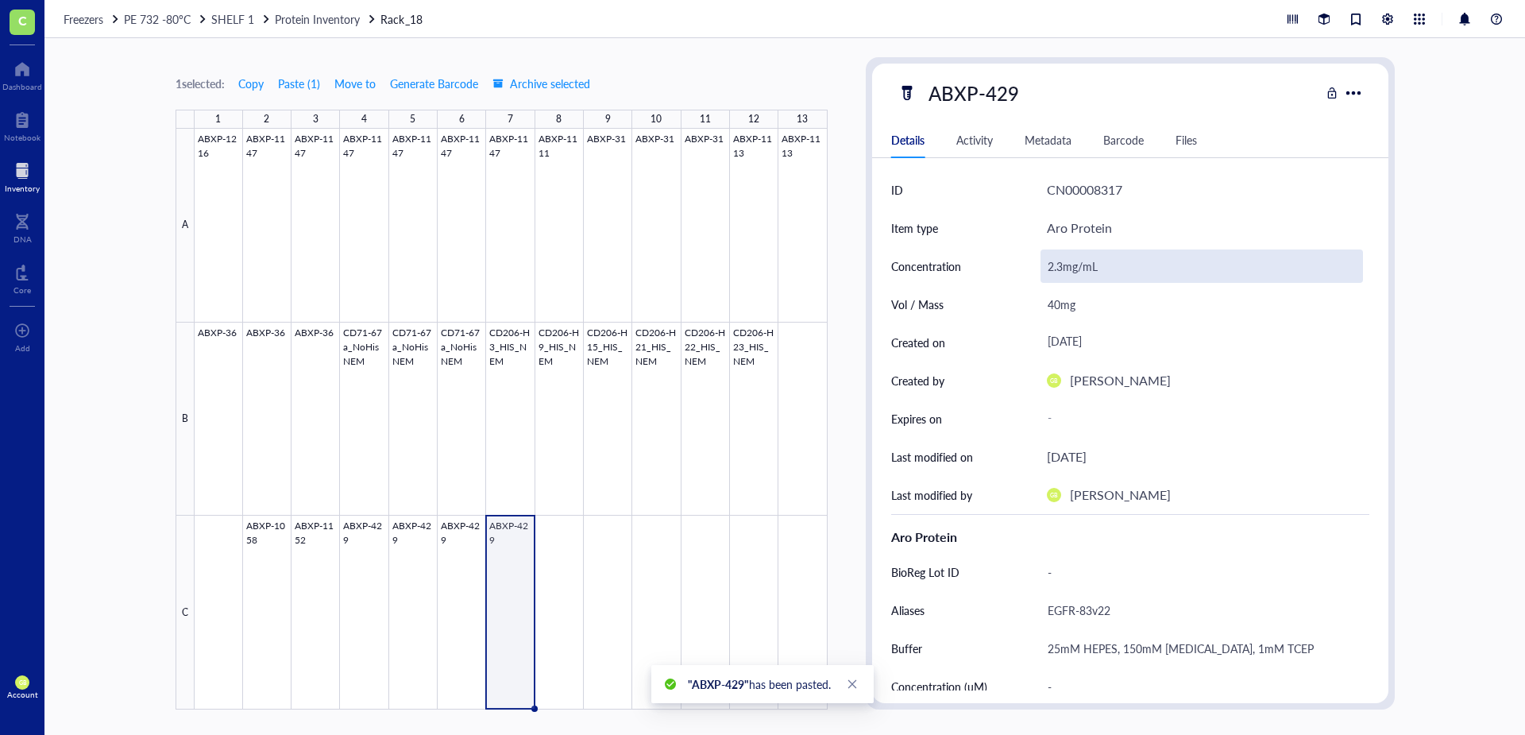
click at [1059, 270] on div "2.3mg/mL" at bounding box center [1201, 265] width 322 height 33
drag, startPoint x: 1060, startPoint y: 270, endPoint x: 1040, endPoint y: 272, distance: 20.7
click at [1040, 272] on div "2.3mg/mL" at bounding box center [1201, 265] width 322 height 33
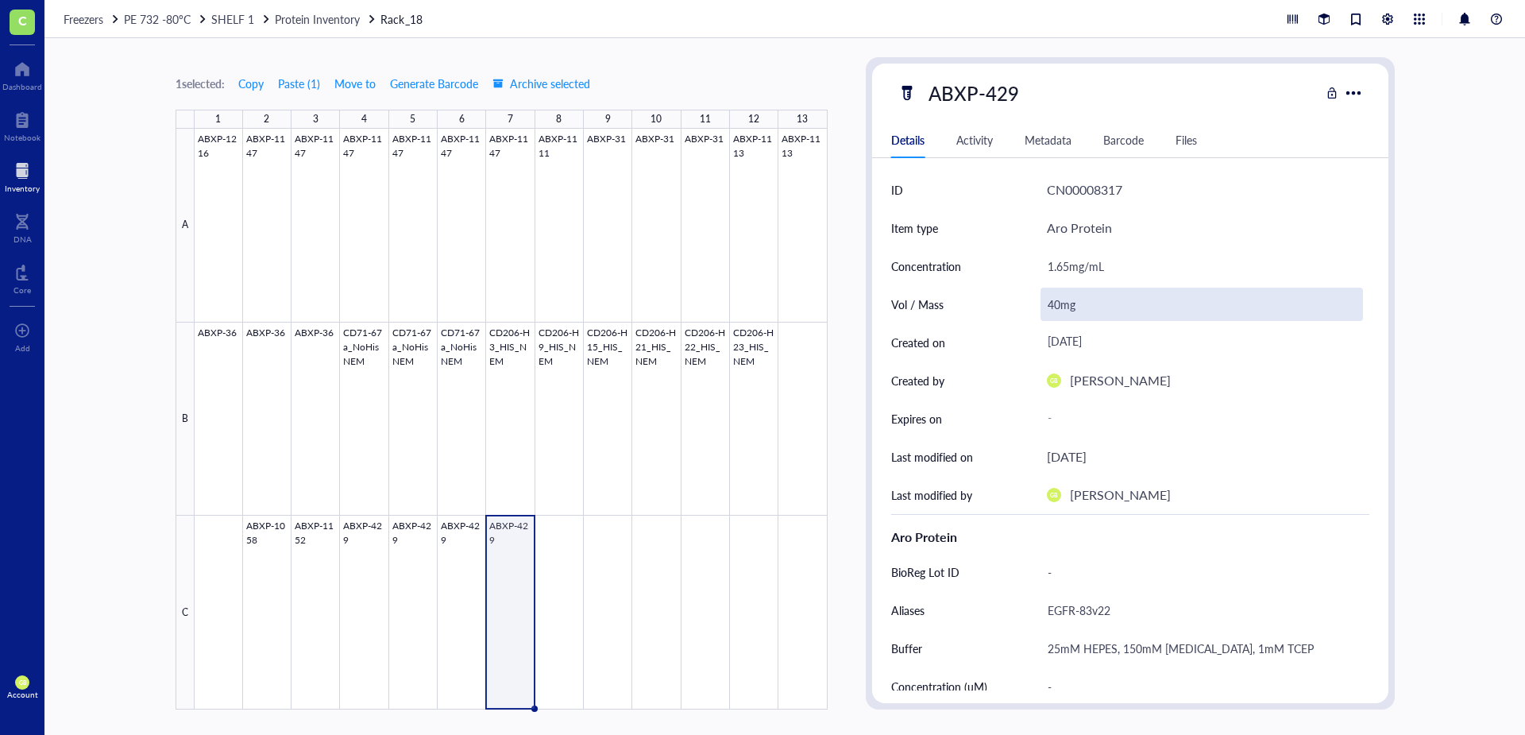
click at [1053, 306] on div "40mg" at bounding box center [1201, 303] width 322 height 33
click at [1053, 306] on input "40mg" at bounding box center [1201, 304] width 321 height 32
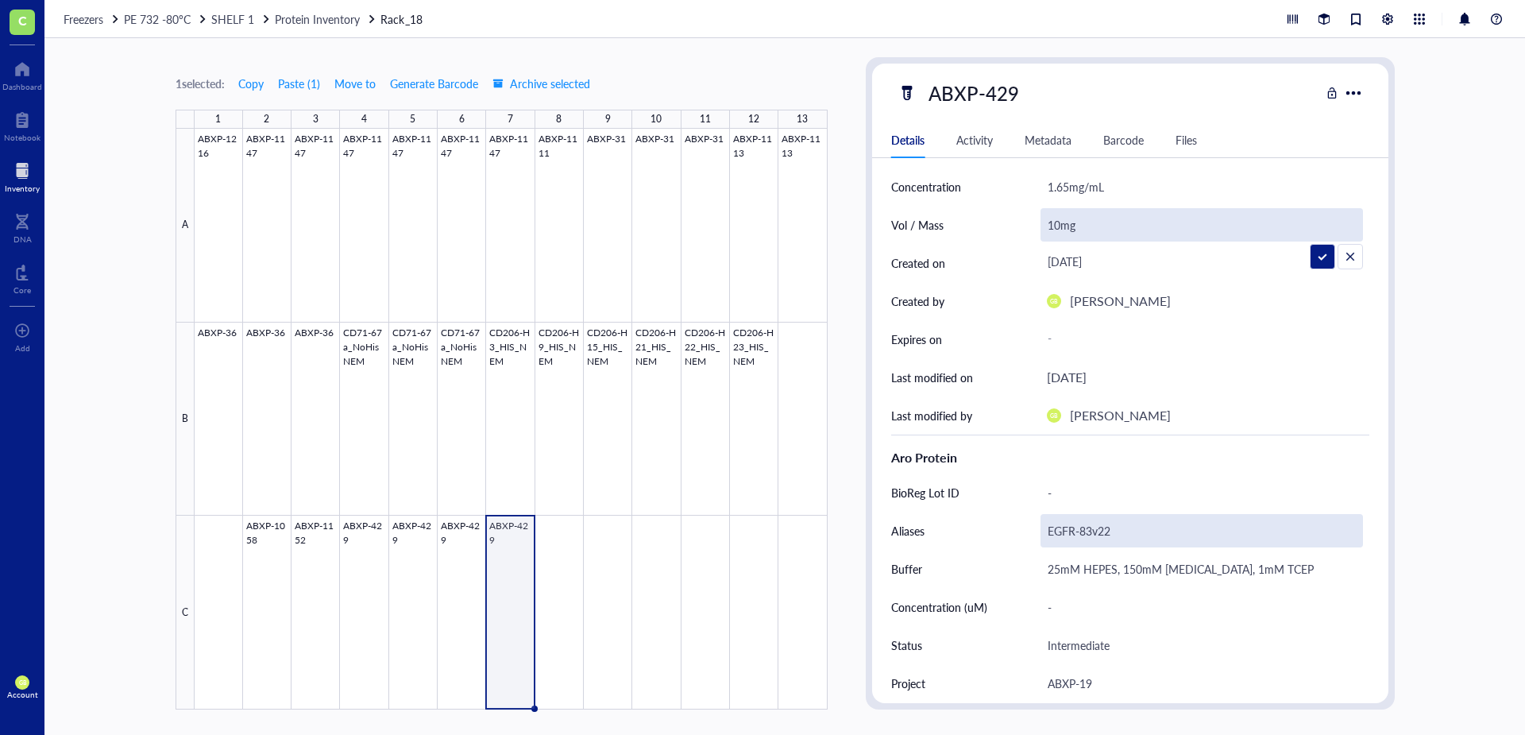
scroll to position [159, 0]
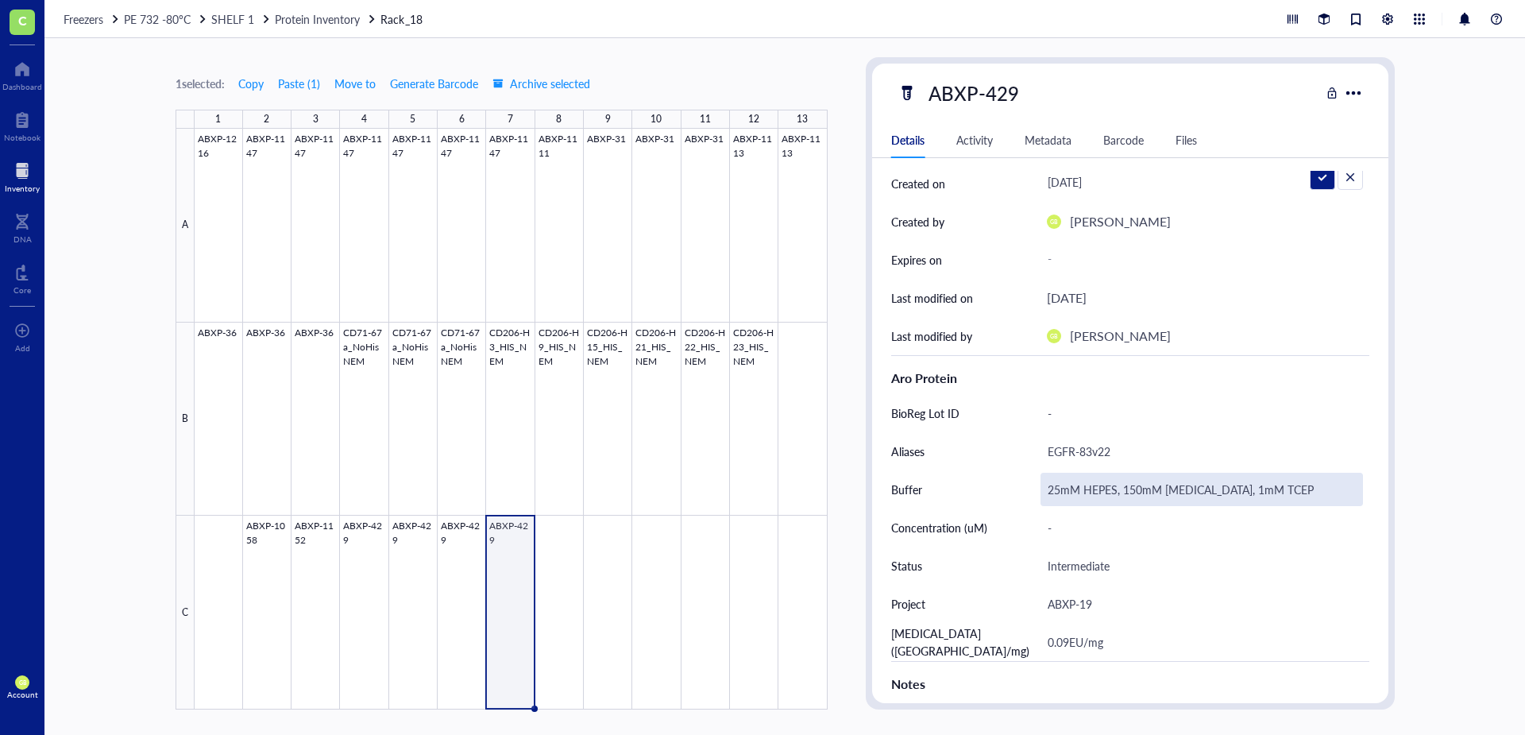
click at [1308, 488] on div "25mM HEPES, 150mM [MEDICAL_DATA], 1mM TCEP" at bounding box center [1201, 489] width 322 height 33
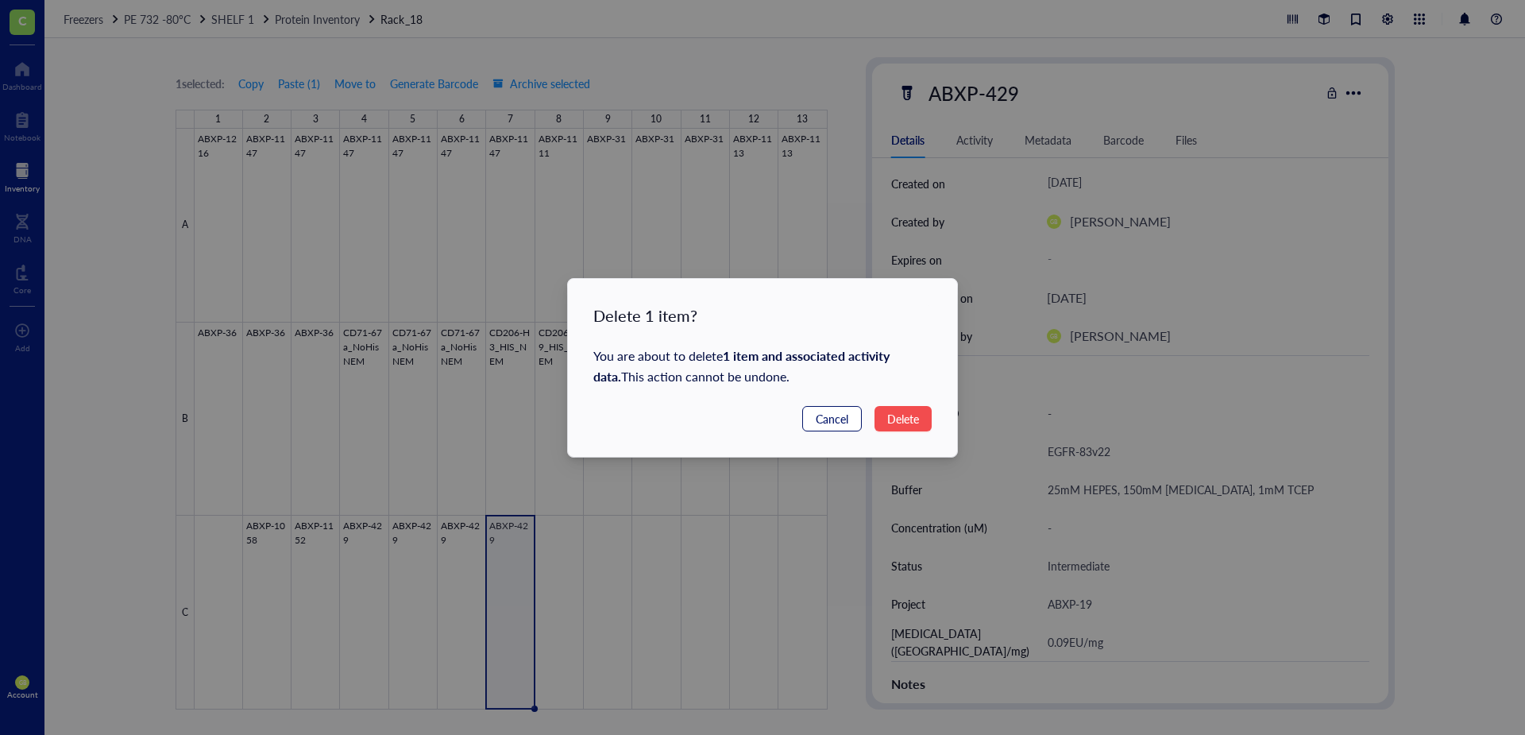
click at [852, 418] on button "Cancel" at bounding box center [832, 418] width 60 height 25
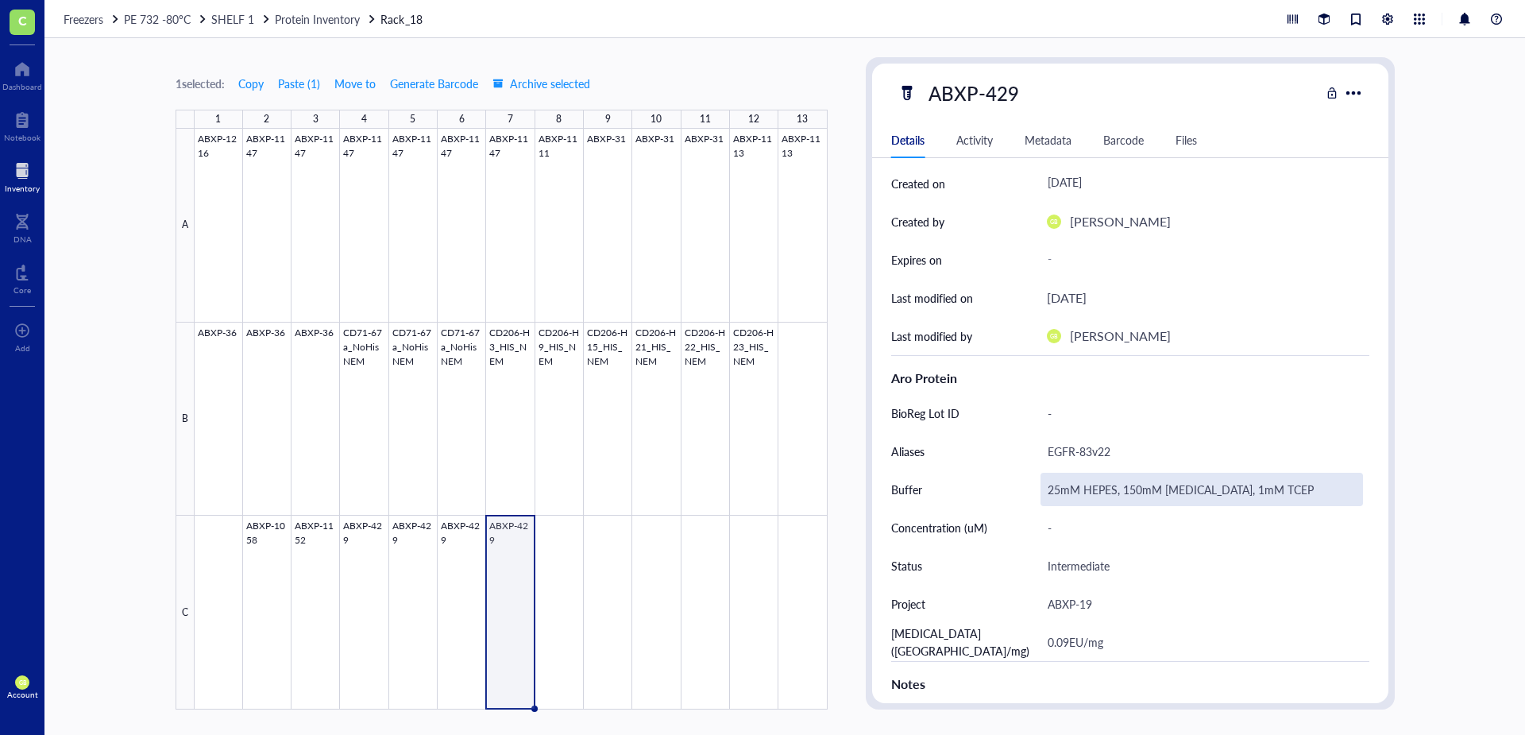
click at [1306, 490] on div "25mM HEPES, 150mM [MEDICAL_DATA], 1mM TCEP" at bounding box center [1201, 489] width 322 height 33
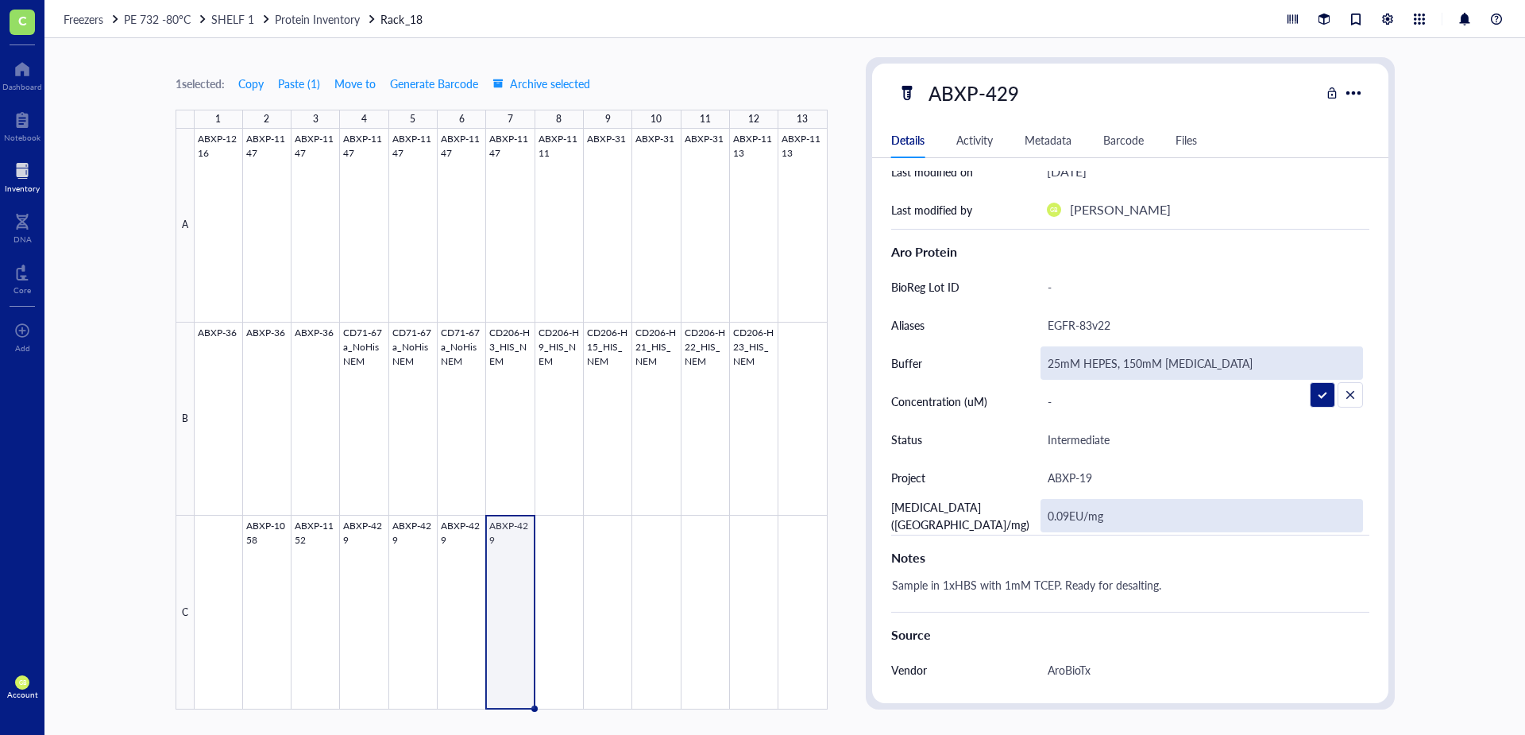
scroll to position [318, 0]
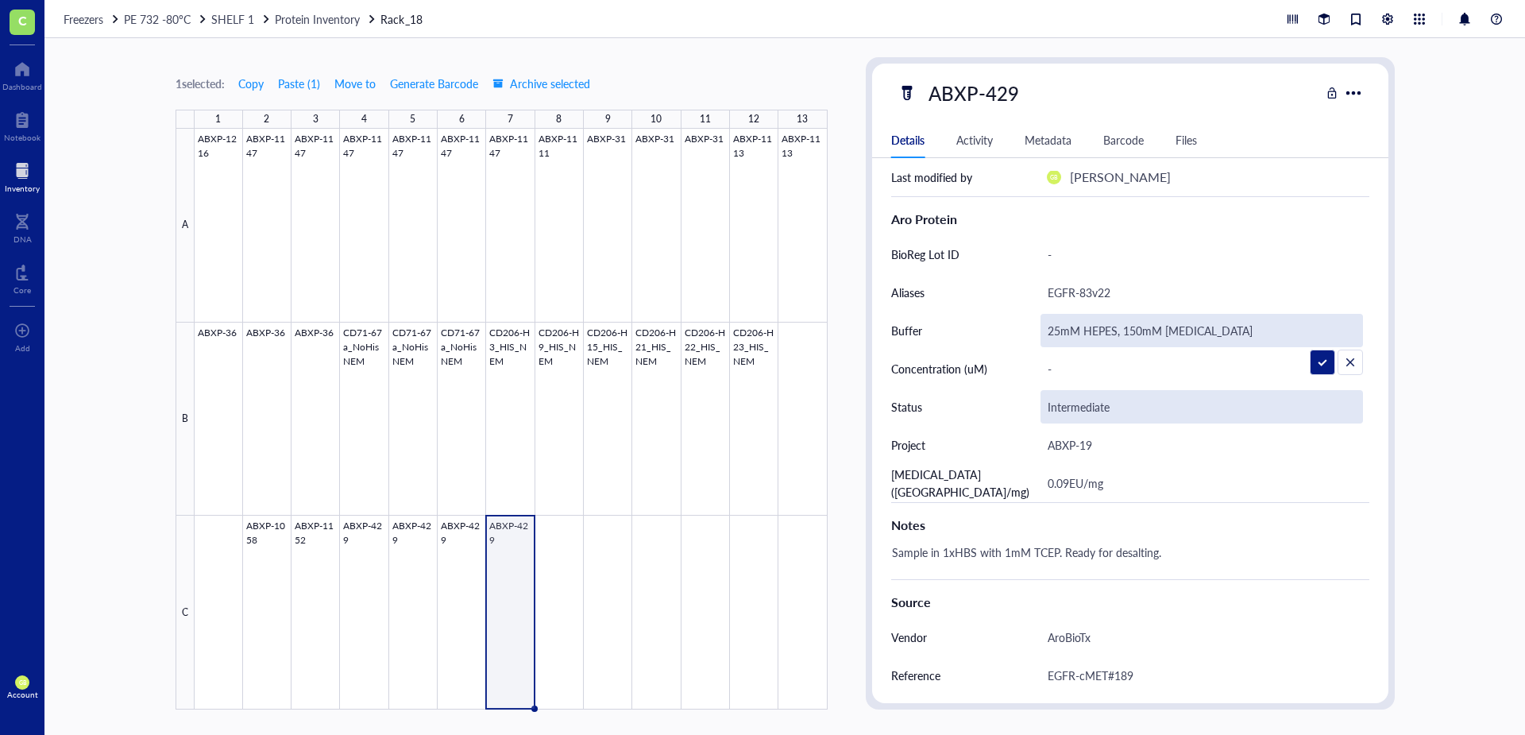
click at [1122, 406] on div "Intermediate" at bounding box center [1201, 406] width 322 height 33
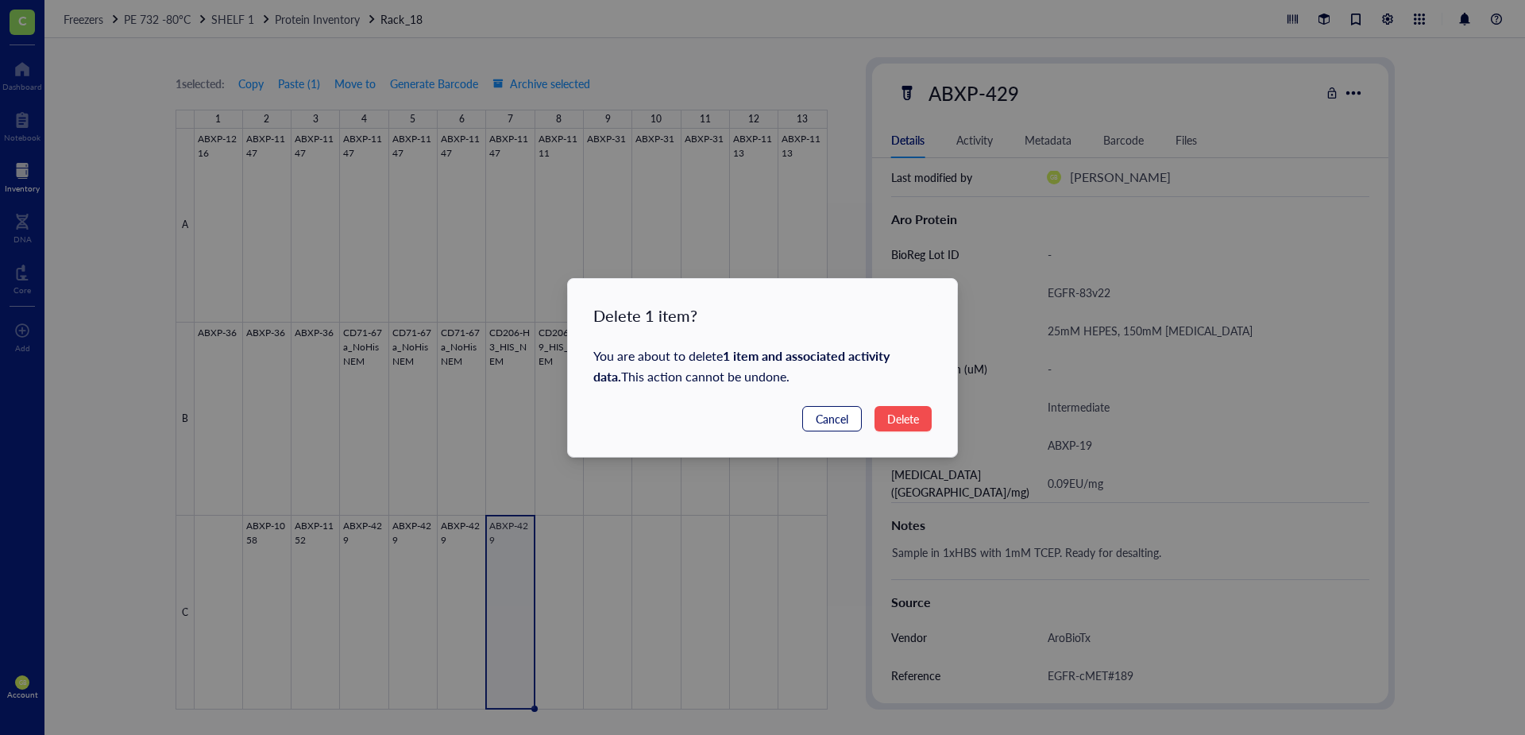
click at [828, 420] on span "Cancel" at bounding box center [832, 418] width 33 height 17
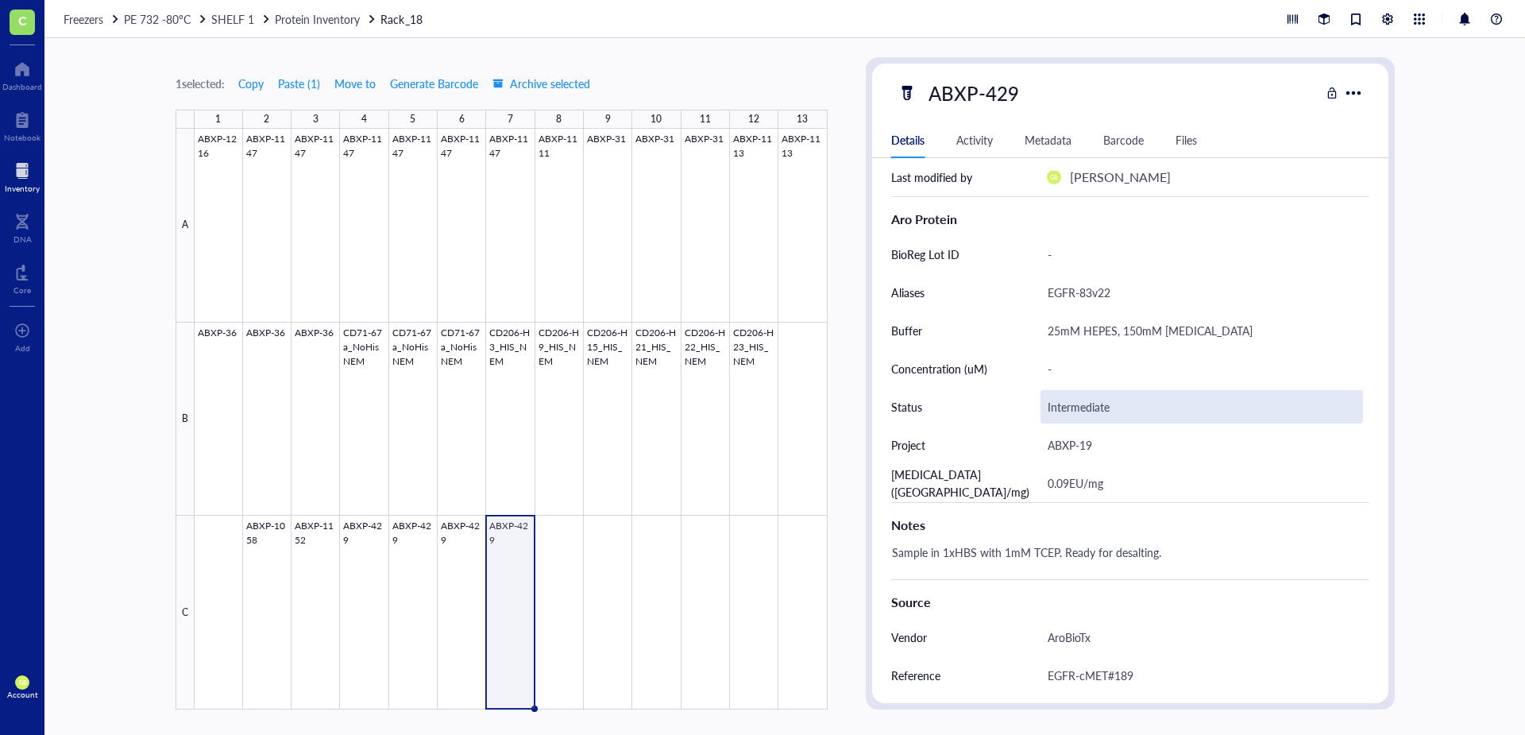
click at [1115, 411] on div "Intermediate" at bounding box center [1201, 406] width 322 height 33
drag, startPoint x: 1112, startPoint y: 411, endPoint x: 1053, endPoint y: 411, distance: 58.8
click at [1053, 411] on input "Intermediate" at bounding box center [1201, 407] width 321 height 32
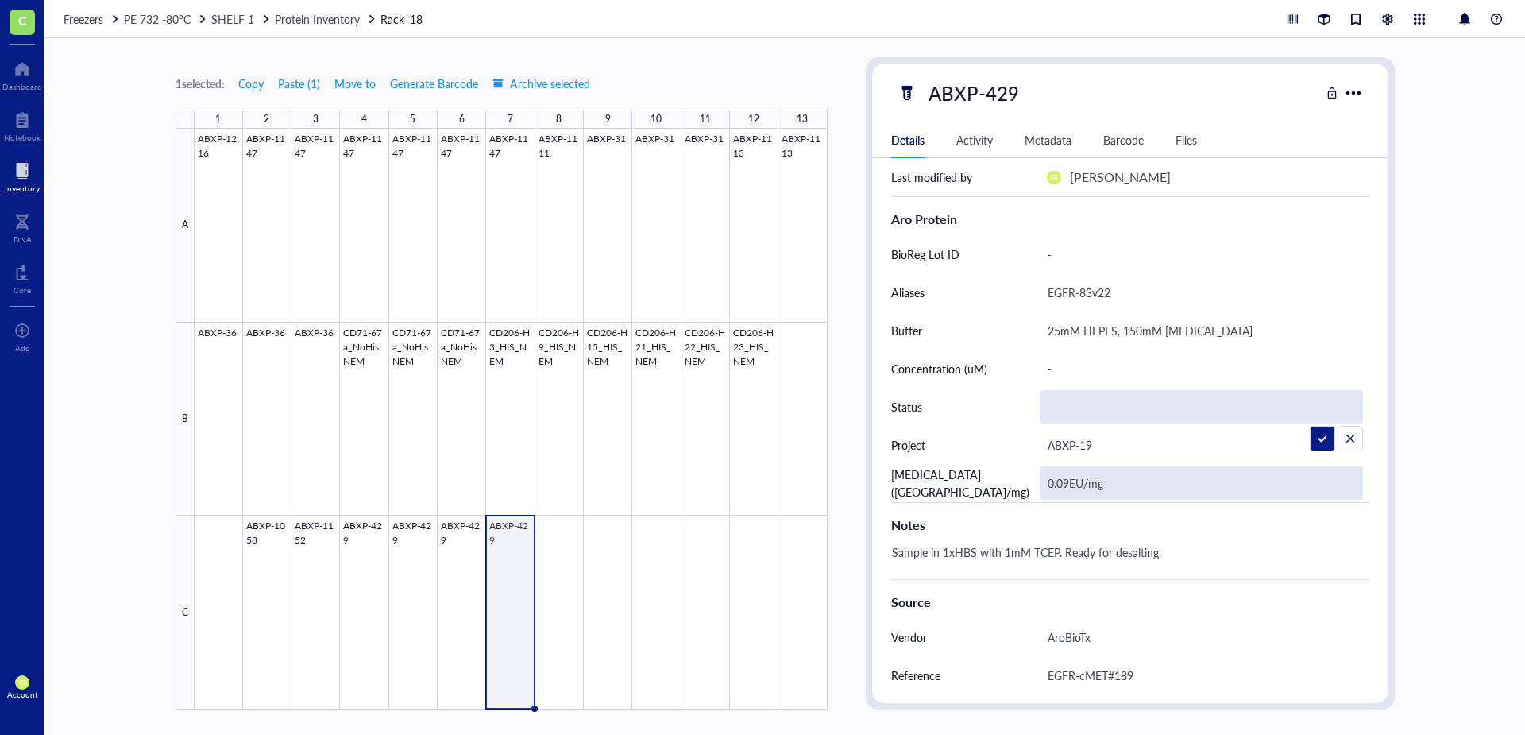
click at [1059, 488] on div "0.09EU/mg" at bounding box center [1201, 482] width 322 height 33
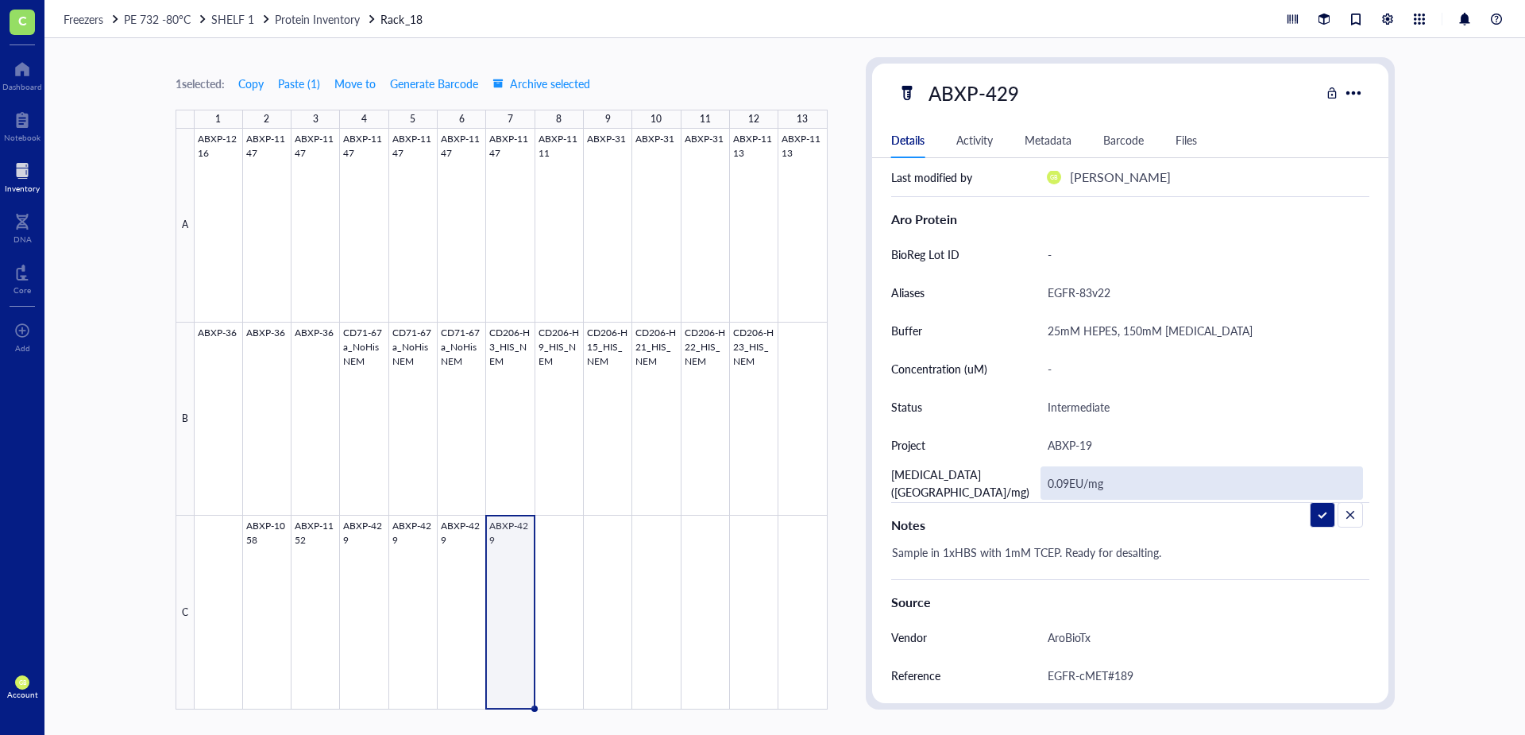
click at [1067, 479] on input "0.09EU/mg" at bounding box center [1201, 483] width 321 height 32
click at [1067, 481] on div "0.09EU/mg" at bounding box center [1201, 482] width 322 height 33
click at [1067, 481] on input "0.09EU/mg" at bounding box center [1201, 483] width 321 height 32
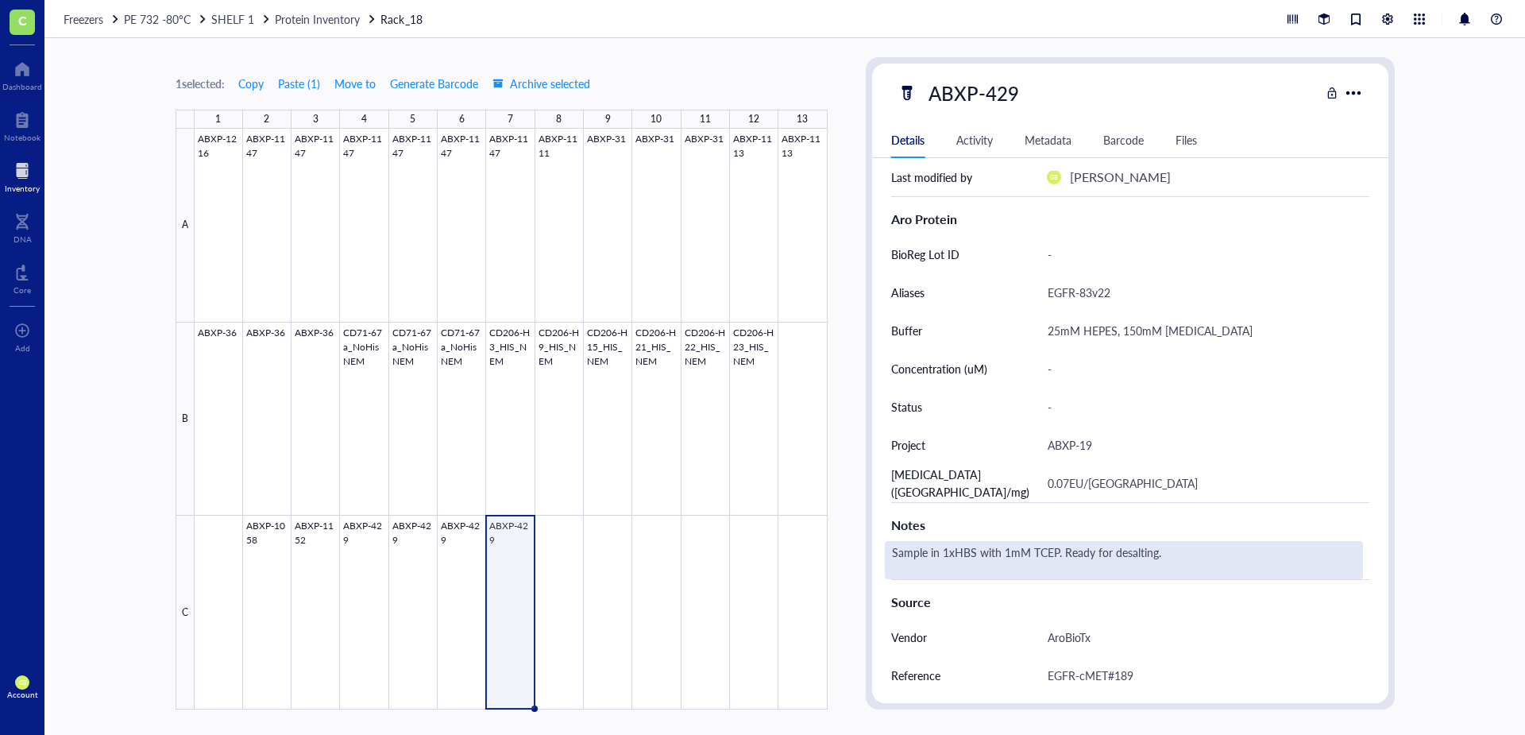
click at [1044, 556] on div "Sample in 1xHBS with 1mM TCEP. Ready for desalting." at bounding box center [1124, 560] width 478 height 38
click at [1155, 553] on div "Sample in 1xHBS with 1mM TCEP. Ready for desalting." at bounding box center [1124, 560] width 478 height 38
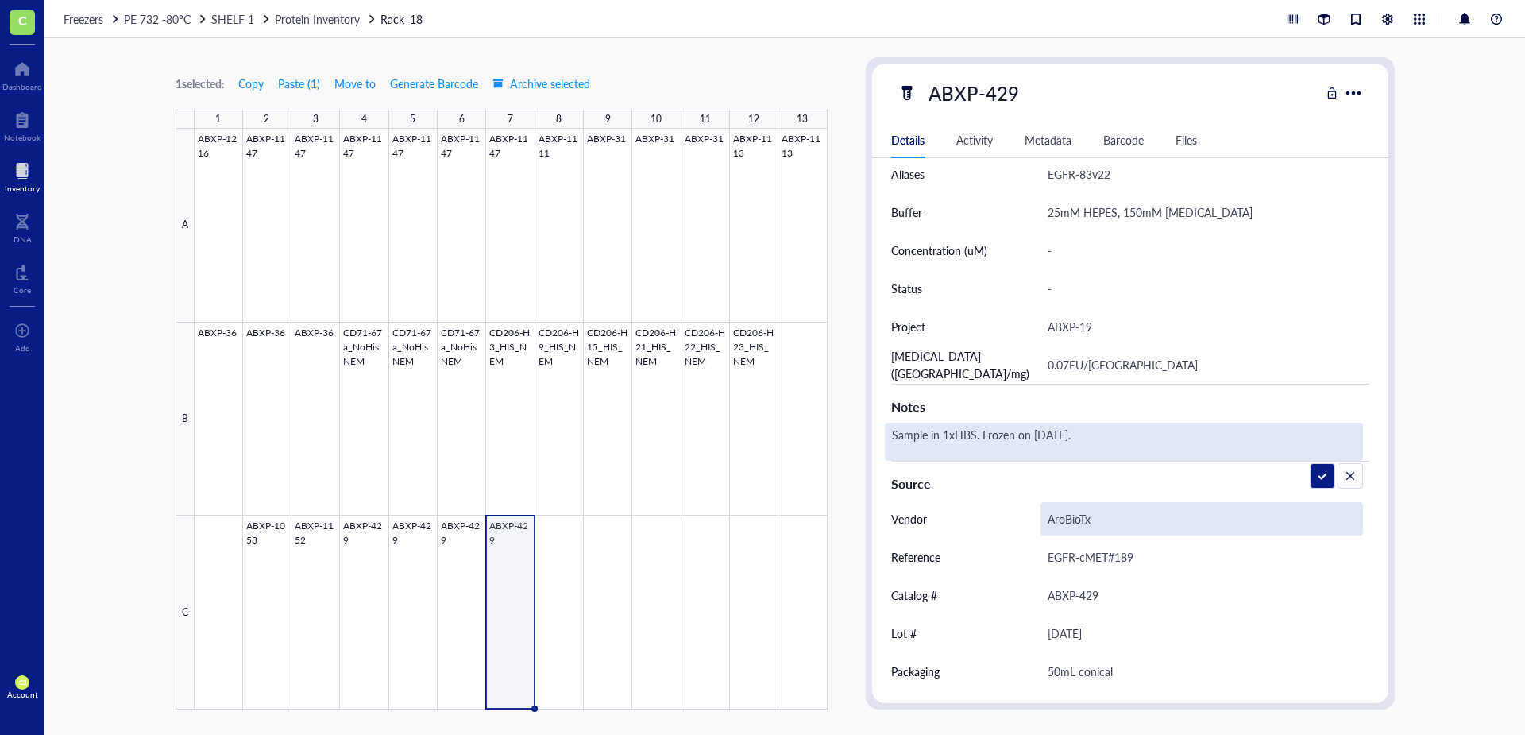
scroll to position [474, 0]
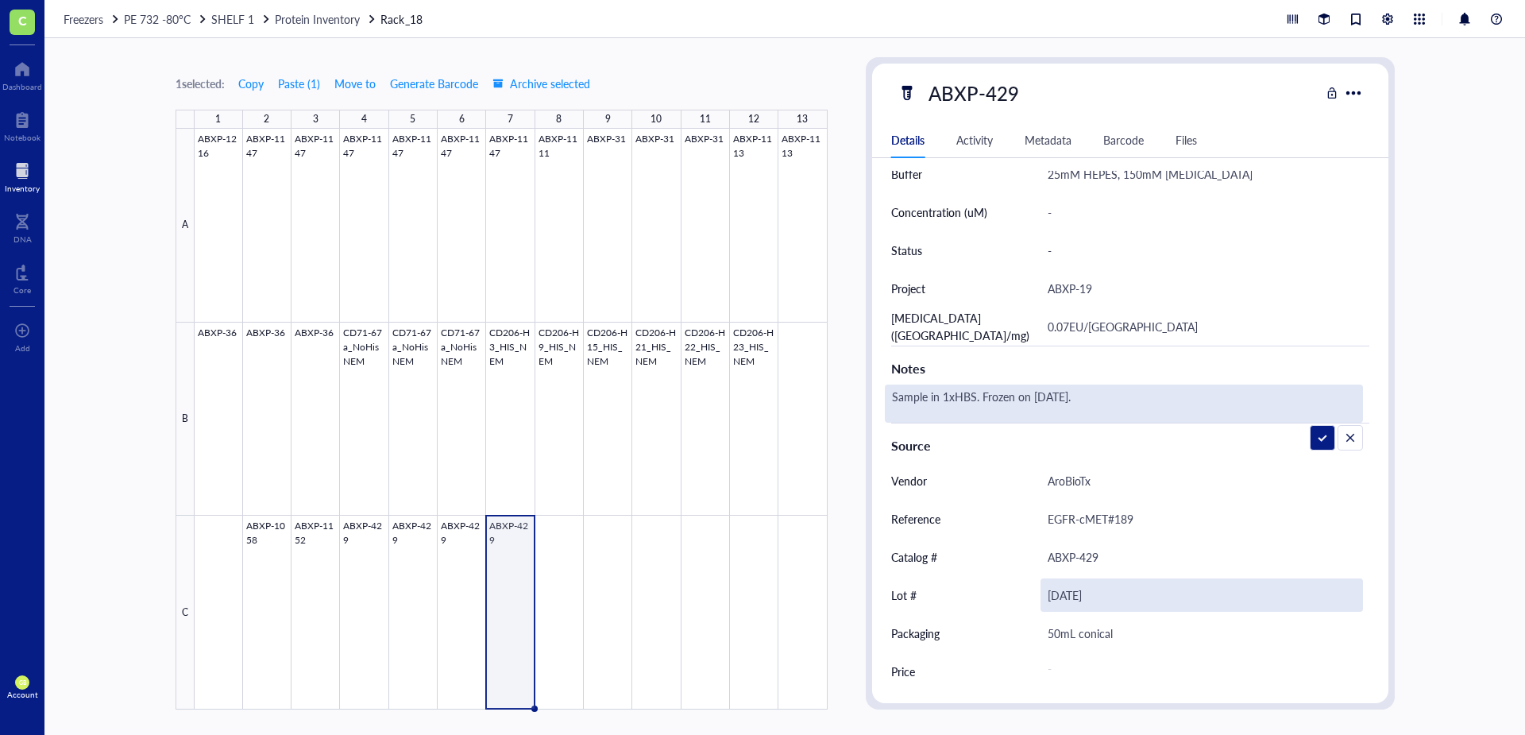
click at [1101, 601] on div "[DATE]" at bounding box center [1201, 594] width 322 height 33
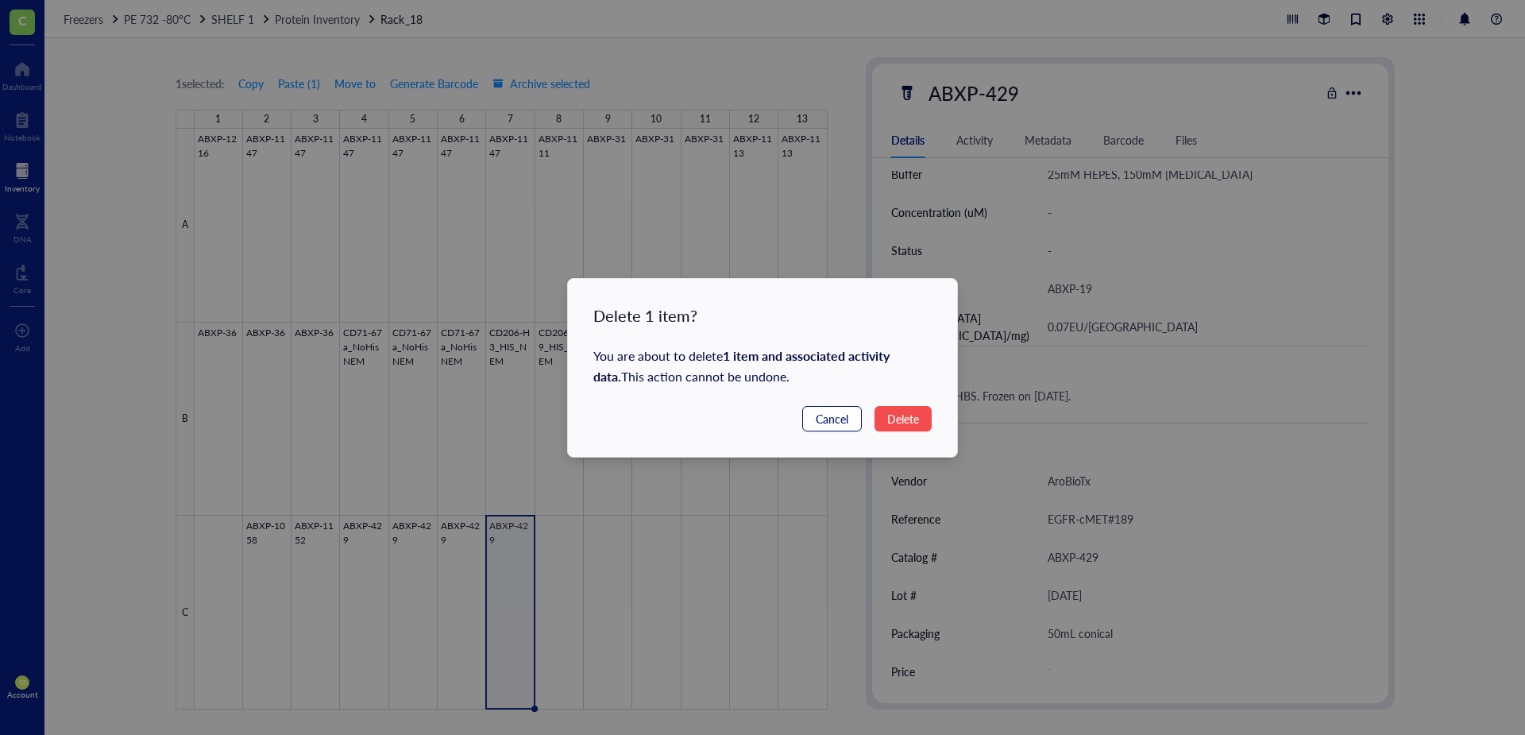
click at [827, 422] on span "Cancel" at bounding box center [832, 418] width 33 height 17
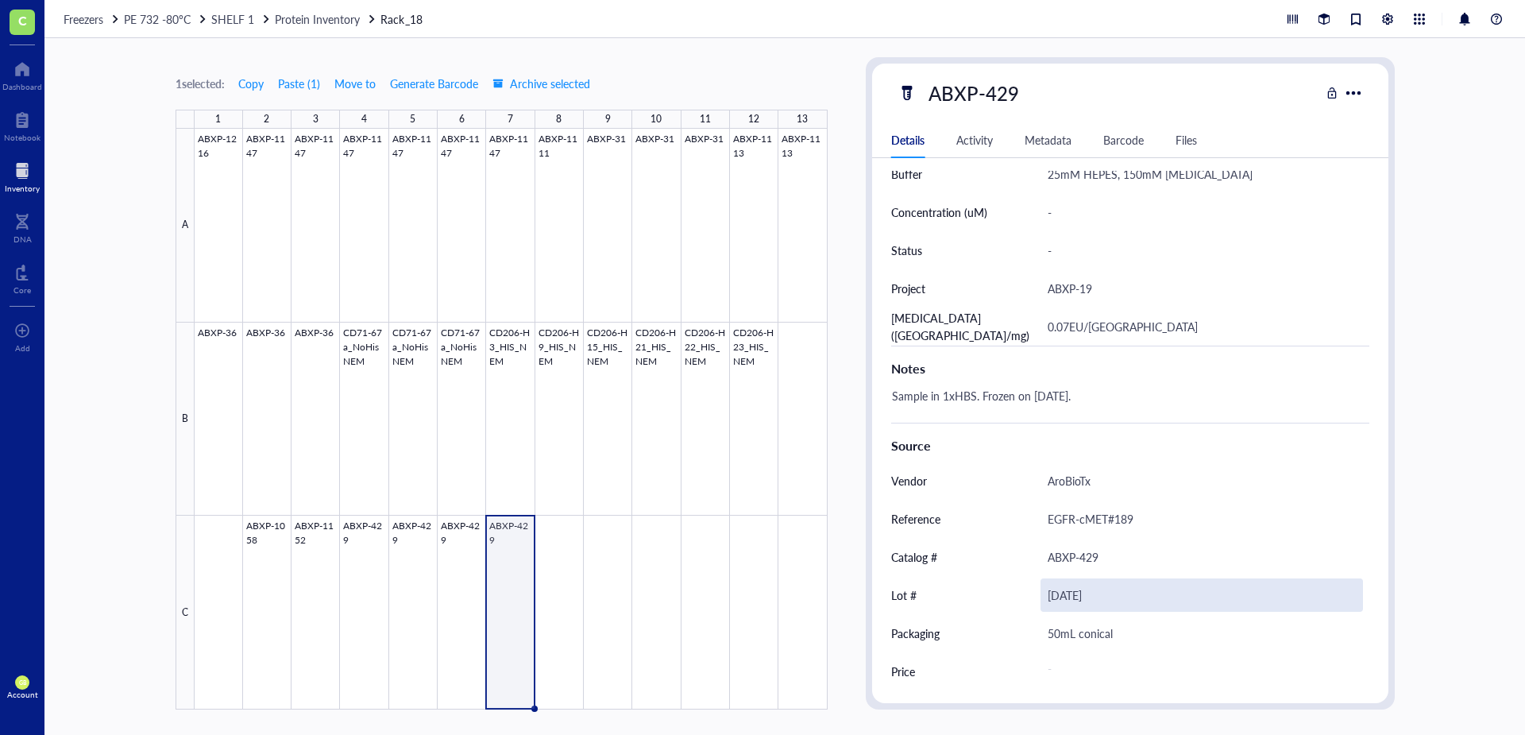
click at [1106, 604] on div "[DATE]" at bounding box center [1201, 594] width 322 height 33
drag, startPoint x: 1101, startPoint y: 596, endPoint x: 1037, endPoint y: 589, distance: 64.6
click at [1037, 589] on div "Lot # [DATE]" at bounding box center [1130, 595] width 478 height 38
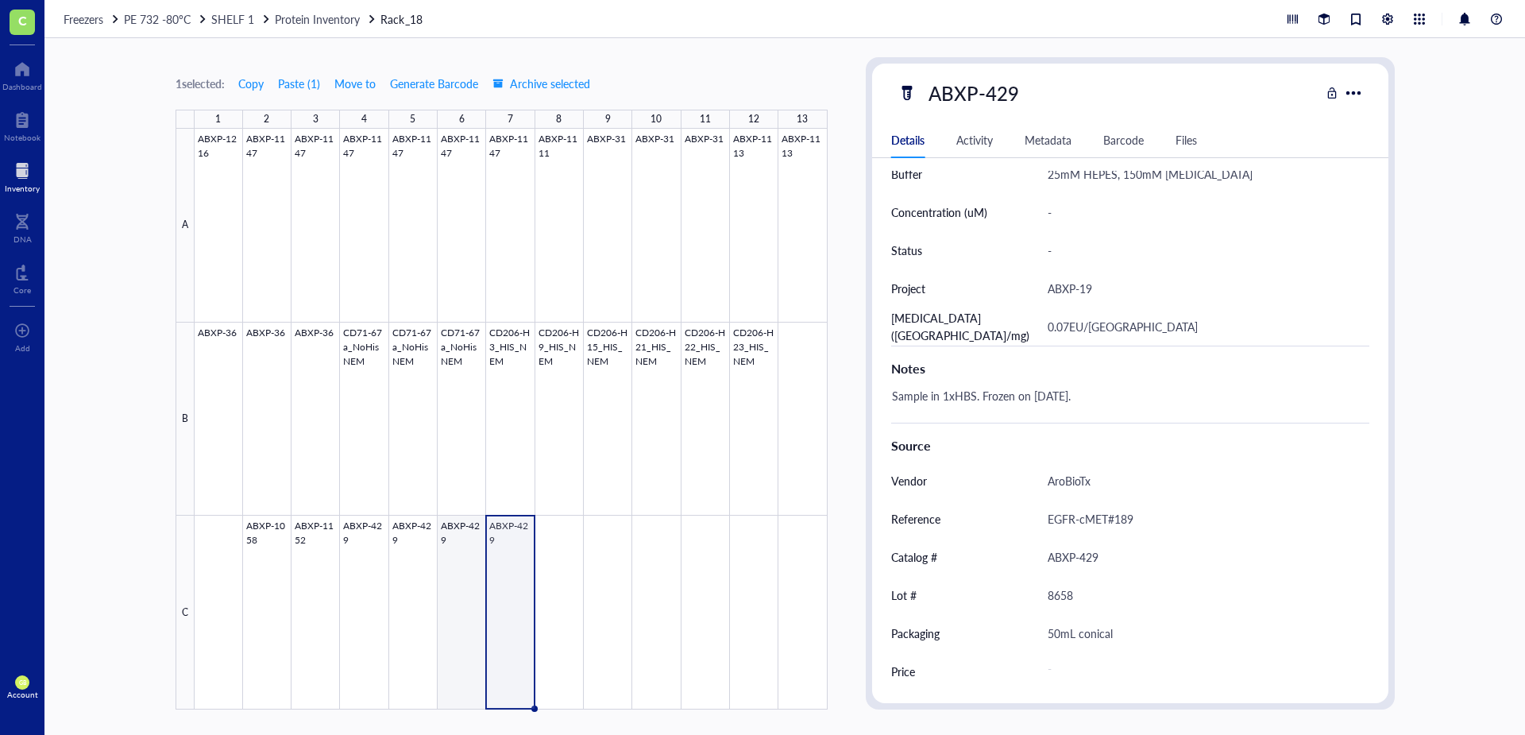
click at [473, 551] on div at bounding box center [511, 419] width 633 height 581
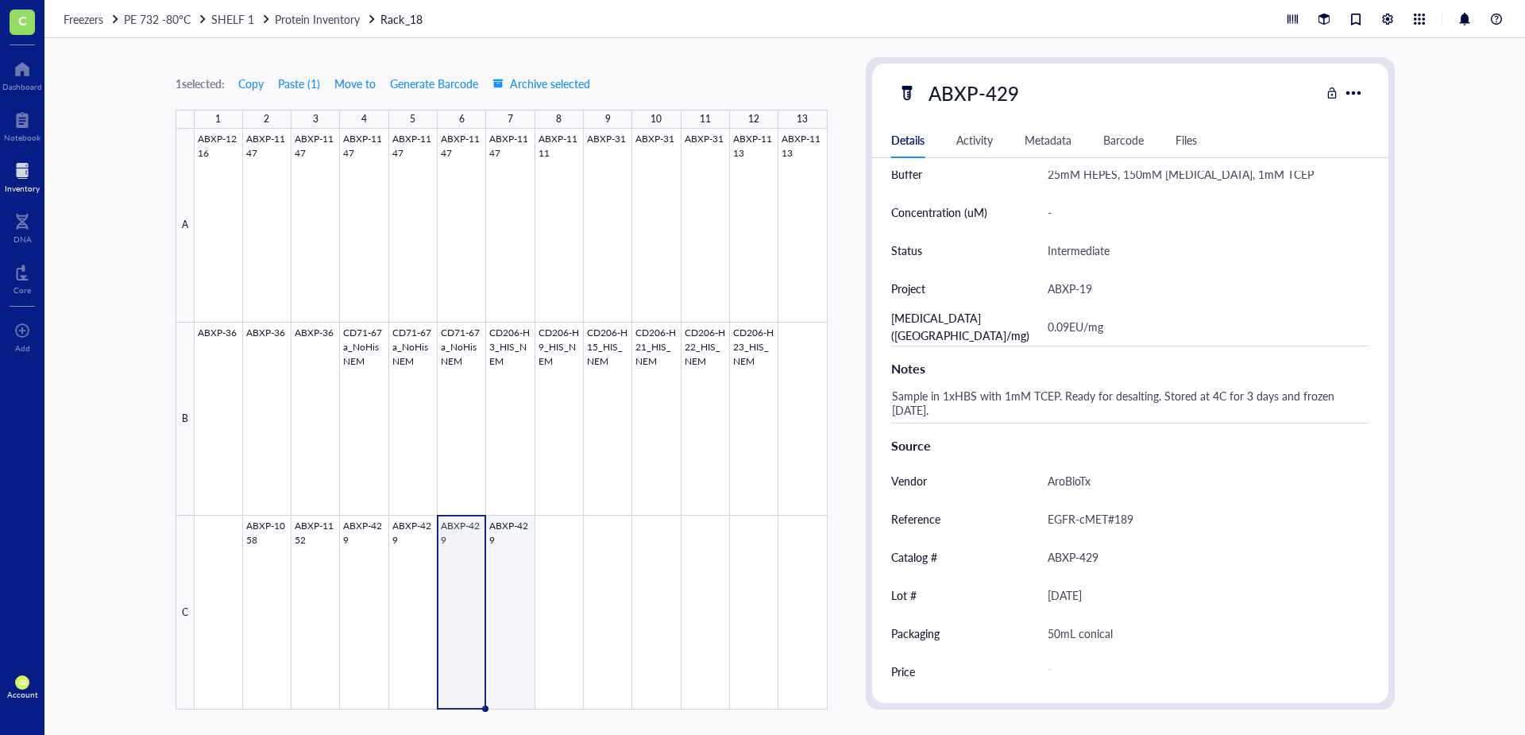
click at [500, 592] on div at bounding box center [511, 419] width 633 height 581
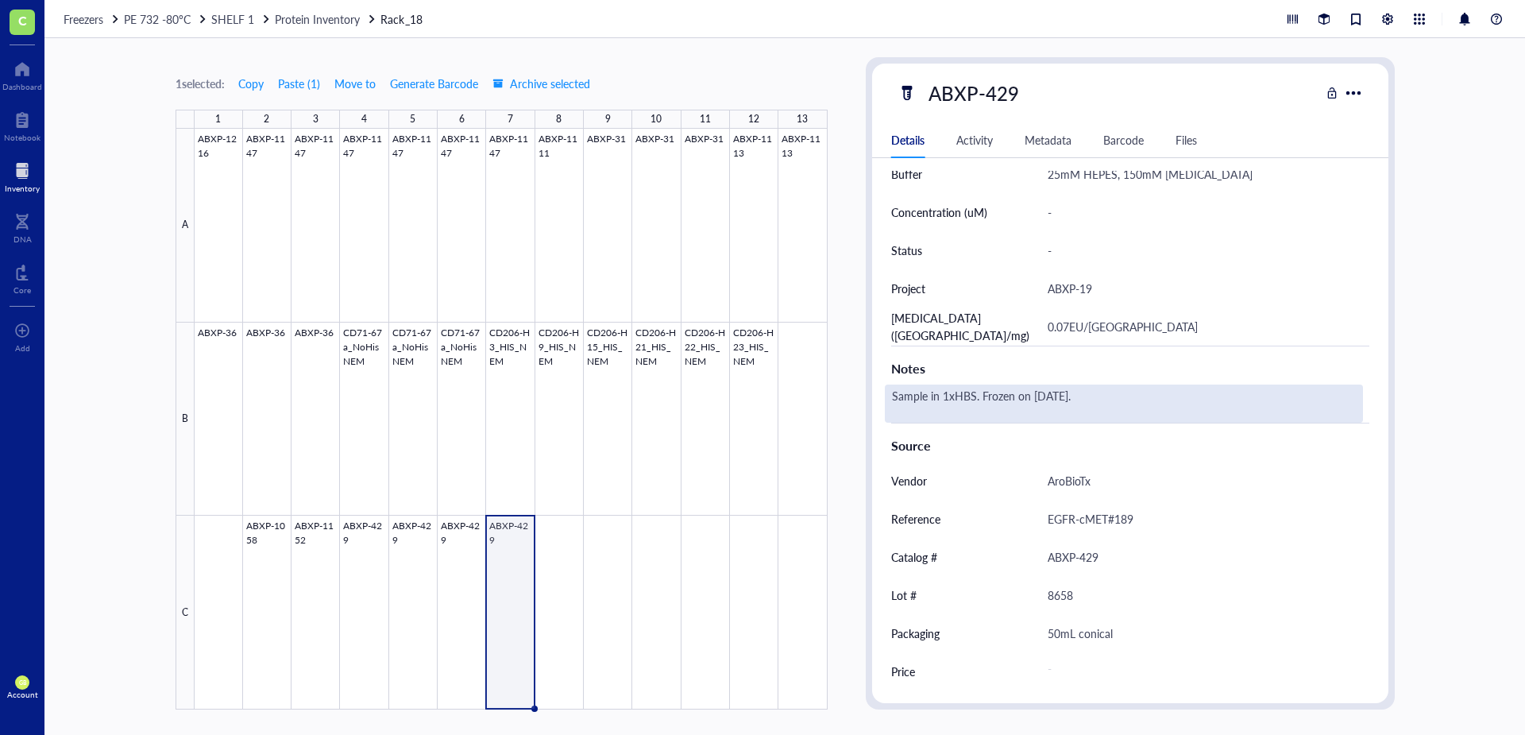
click at [1093, 399] on div "Sample in 1xHBS. Frozen on [DATE]." at bounding box center [1124, 403] width 478 height 38
drag, startPoint x: 1087, startPoint y: 394, endPoint x: 979, endPoint y: 395, distance: 108.0
click at [979, 395] on textarea "Sample in 1xHBS. Frozen on [DATE]." at bounding box center [1044, 403] width 318 height 35
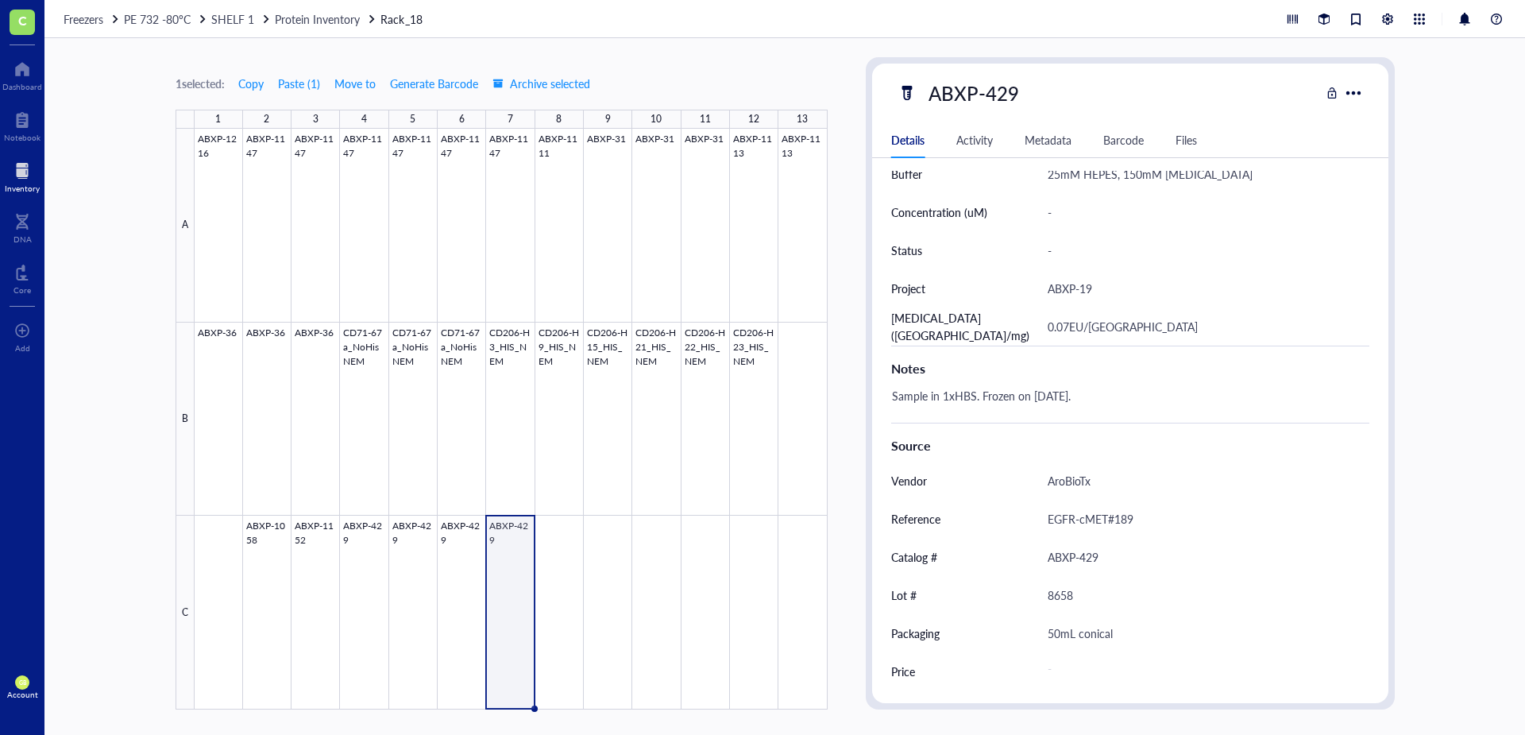
click at [450, 576] on div at bounding box center [511, 419] width 633 height 581
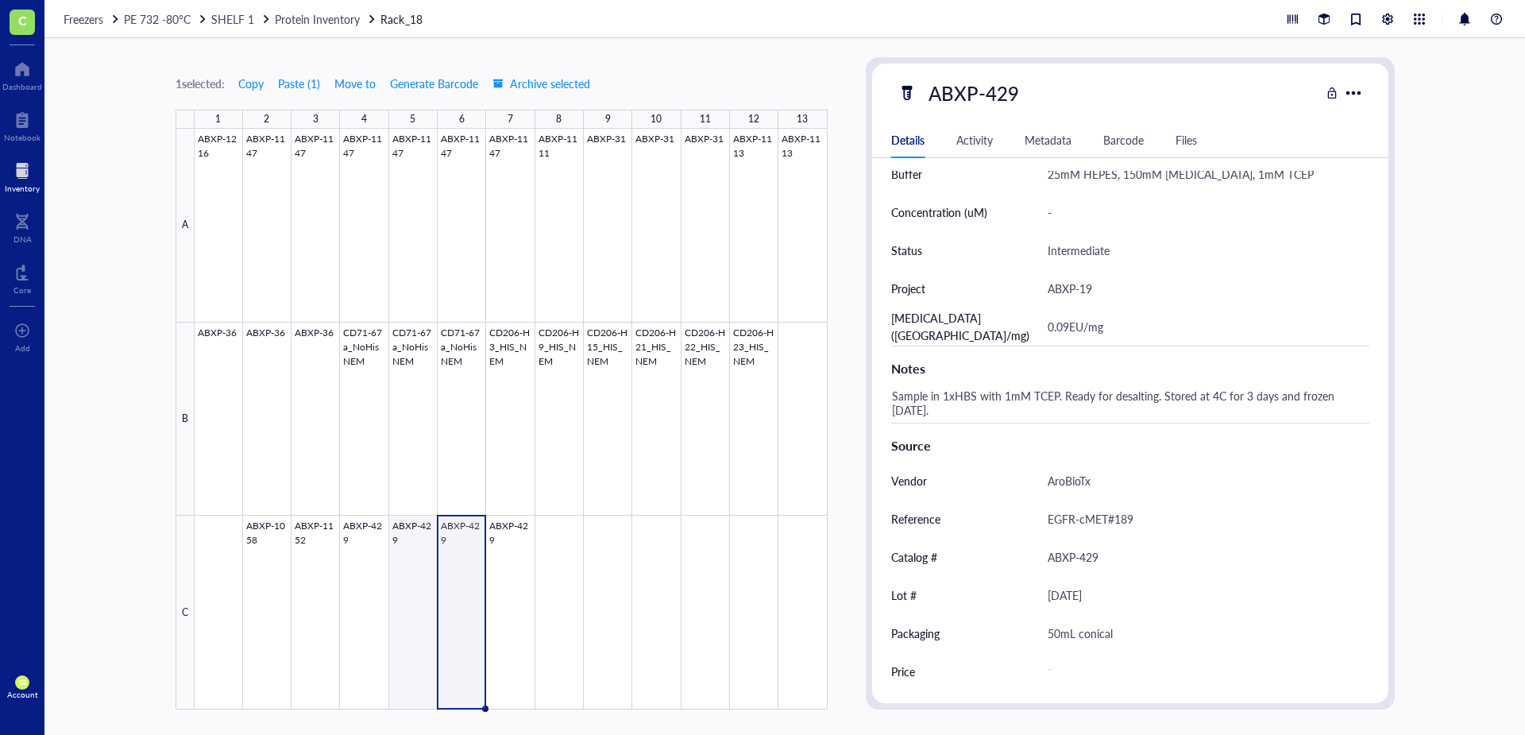
click at [419, 583] on div at bounding box center [511, 419] width 633 height 581
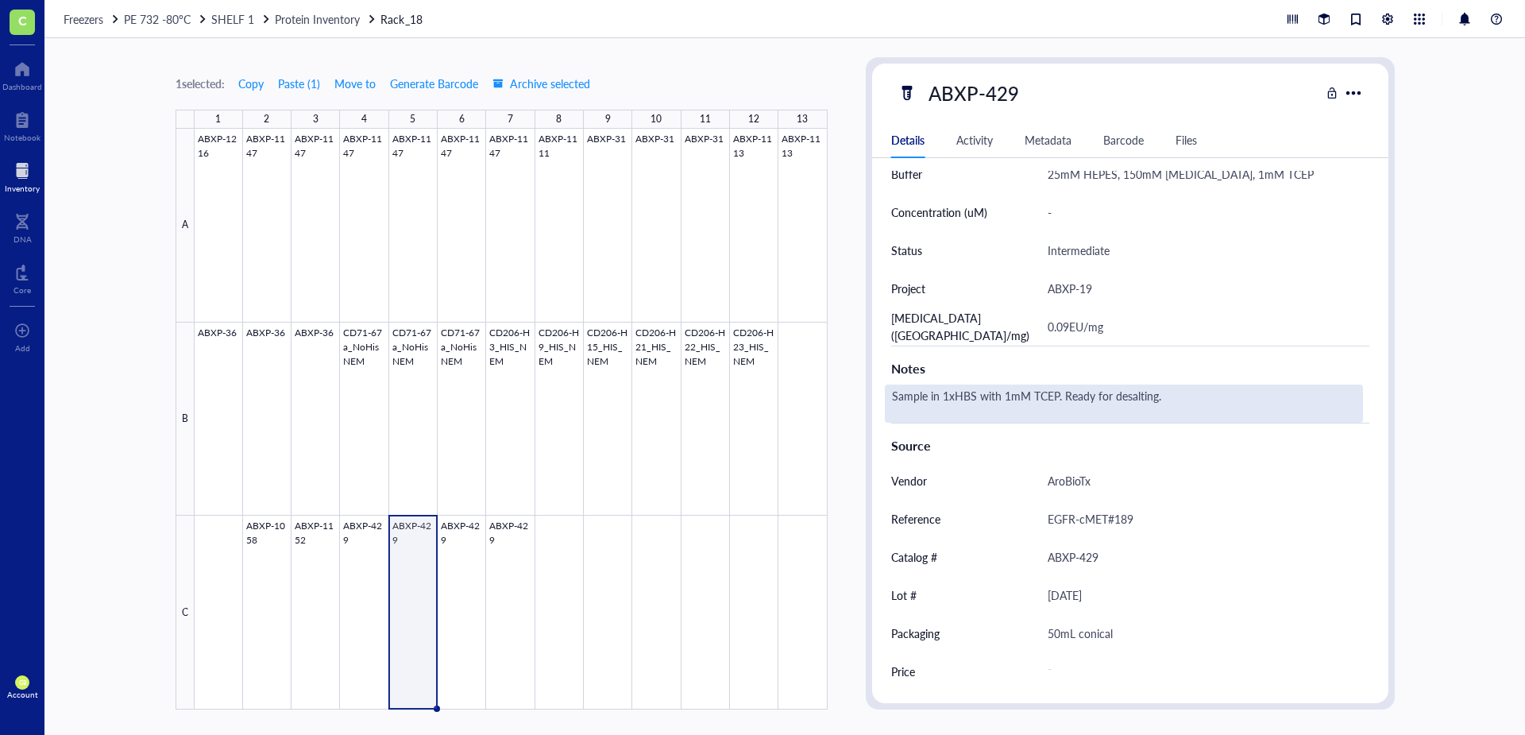
click at [1162, 395] on div "Sample in 1xHBS with 1mM TCEP. Ready for desalting." at bounding box center [1124, 403] width 478 height 38
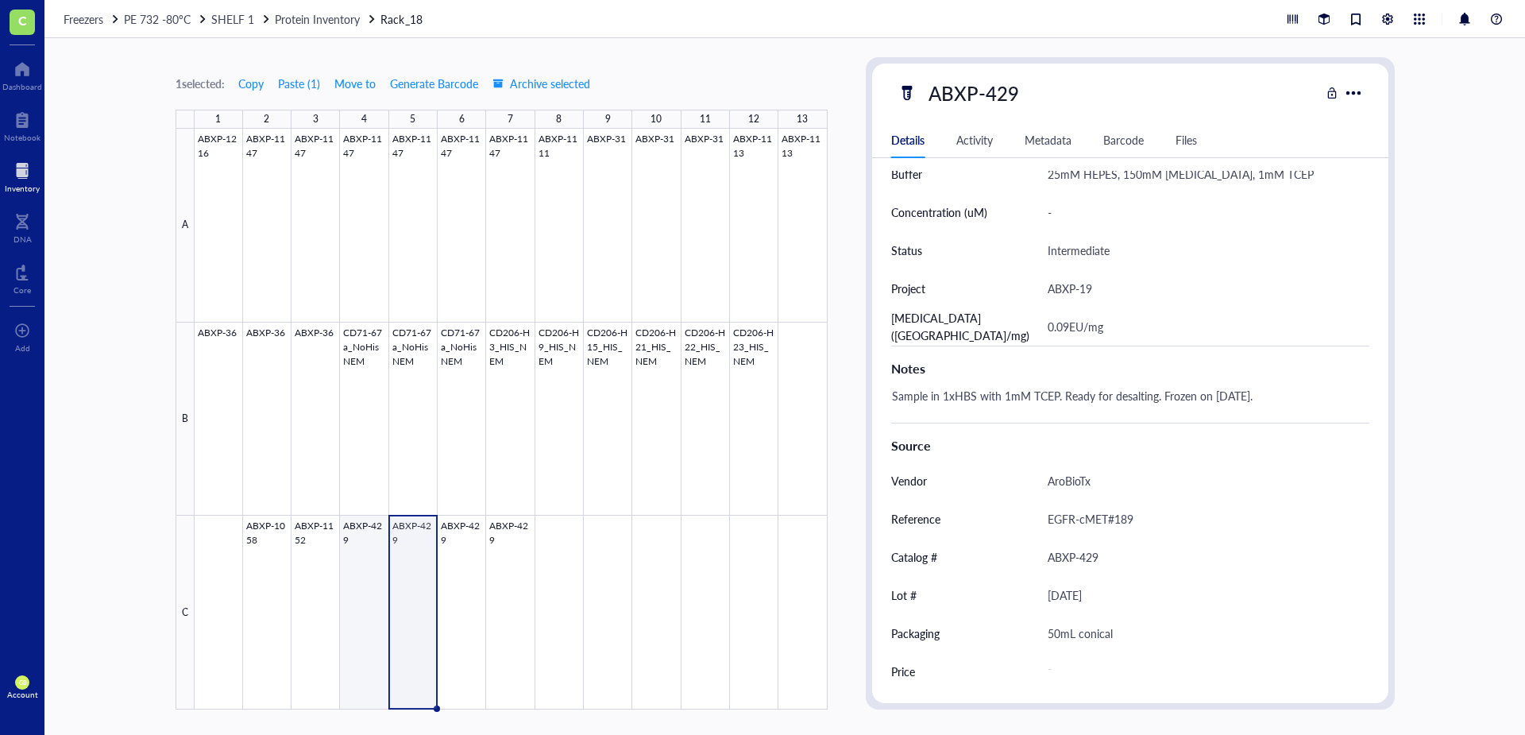
click at [370, 538] on div at bounding box center [511, 419] width 633 height 581
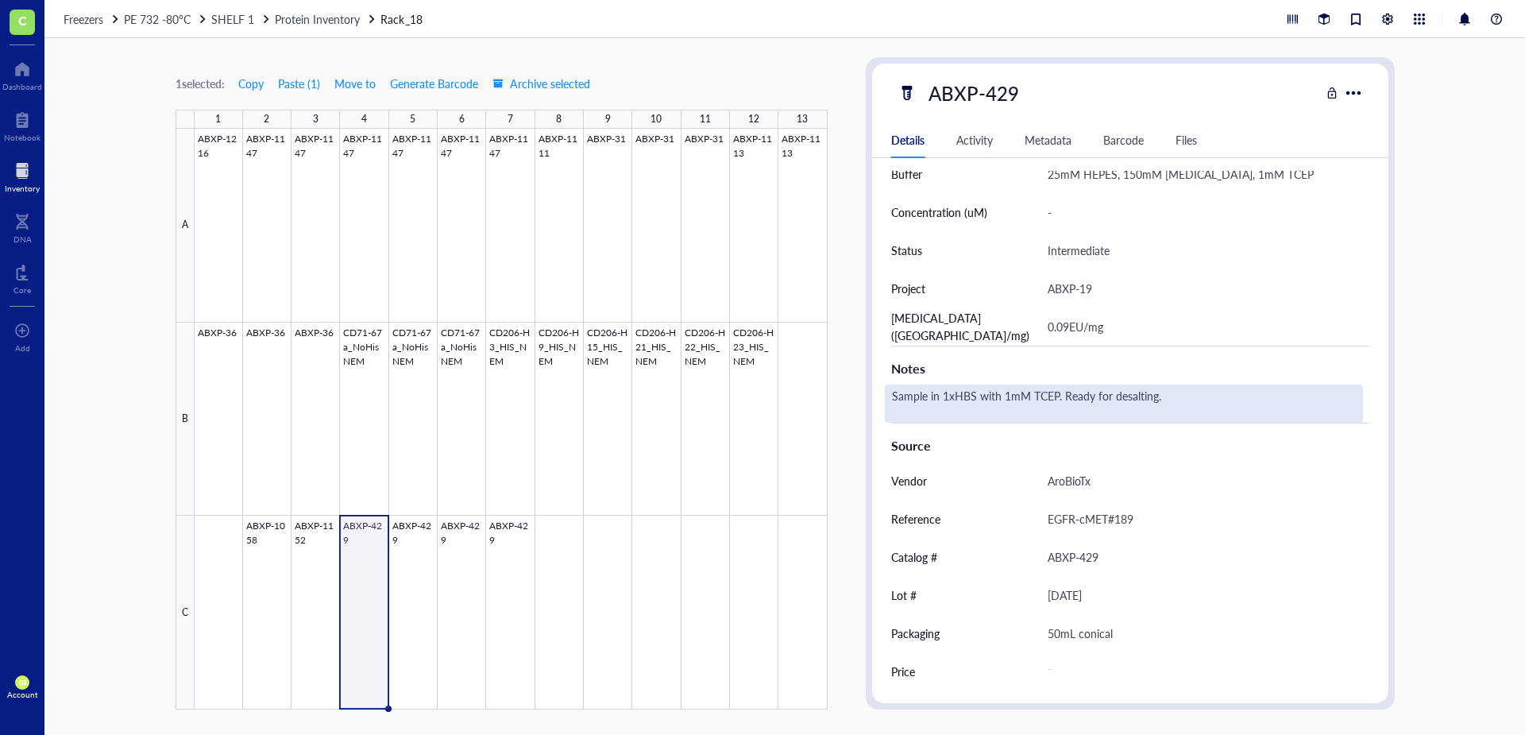
click at [1218, 405] on div "Sample in 1xHBS with 1mM TCEP. Ready for desalting." at bounding box center [1124, 403] width 478 height 38
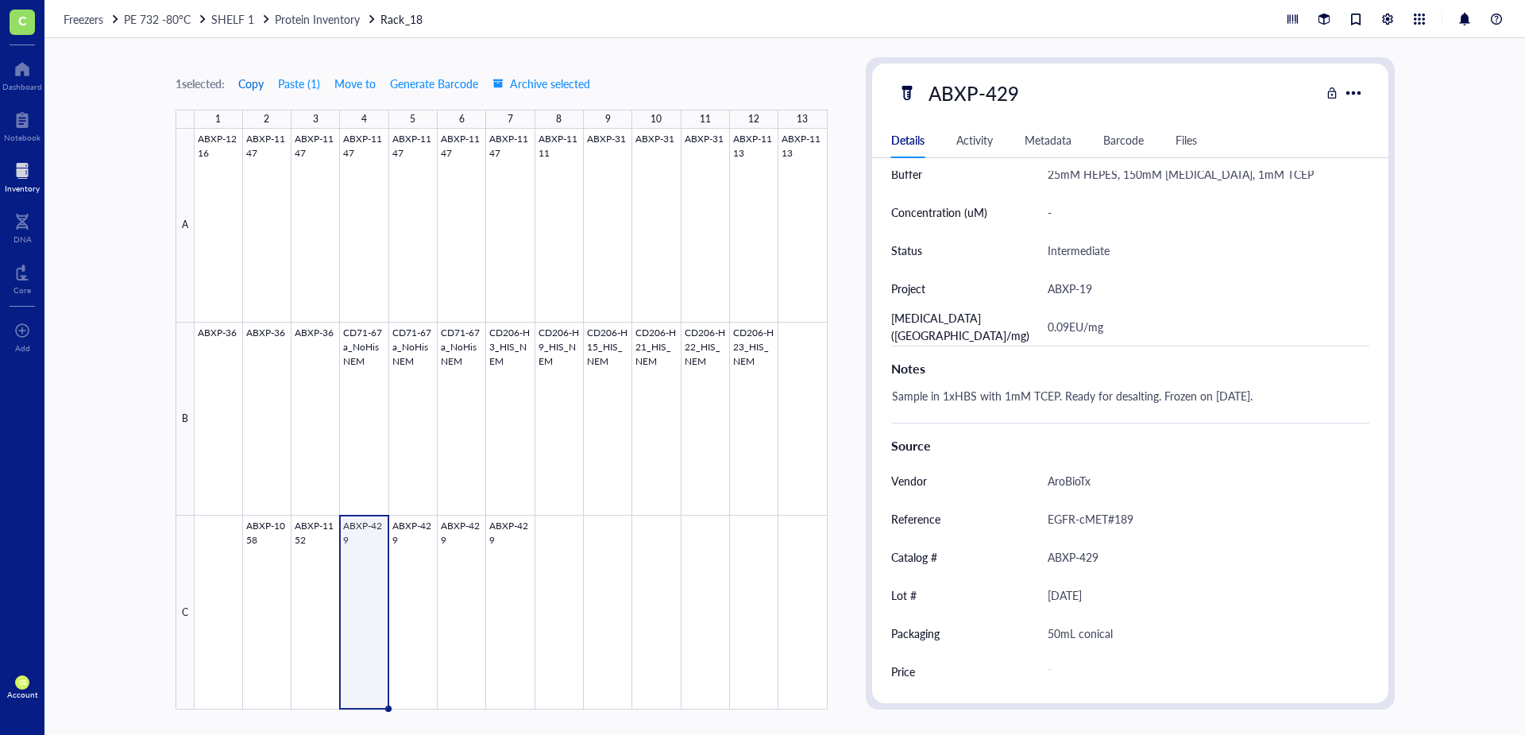
click at [256, 89] on span "Copy" at bounding box center [250, 83] width 25 height 13
click at [569, 546] on div at bounding box center [511, 419] width 633 height 581
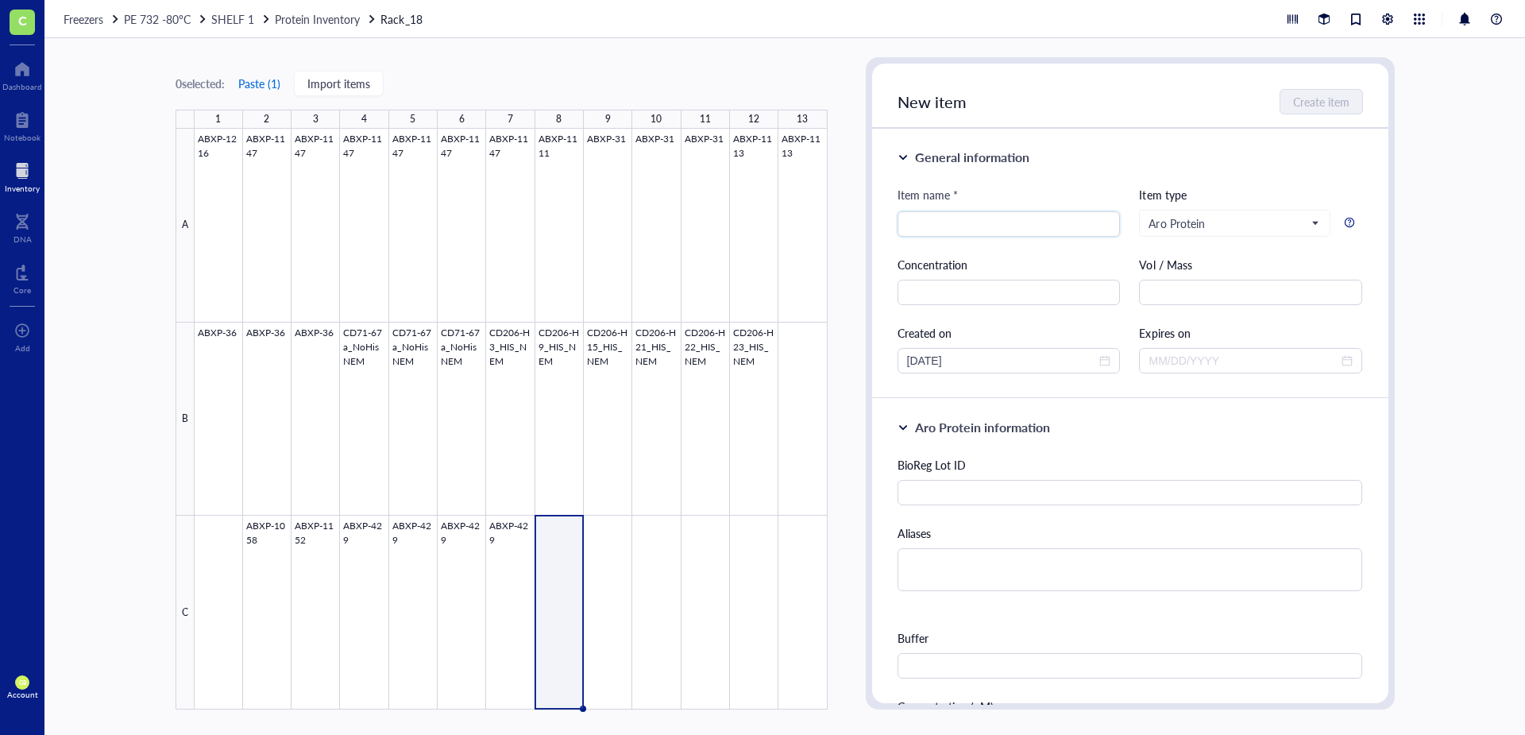
click at [279, 77] on button "Paste ( 1 )" at bounding box center [259, 83] width 44 height 25
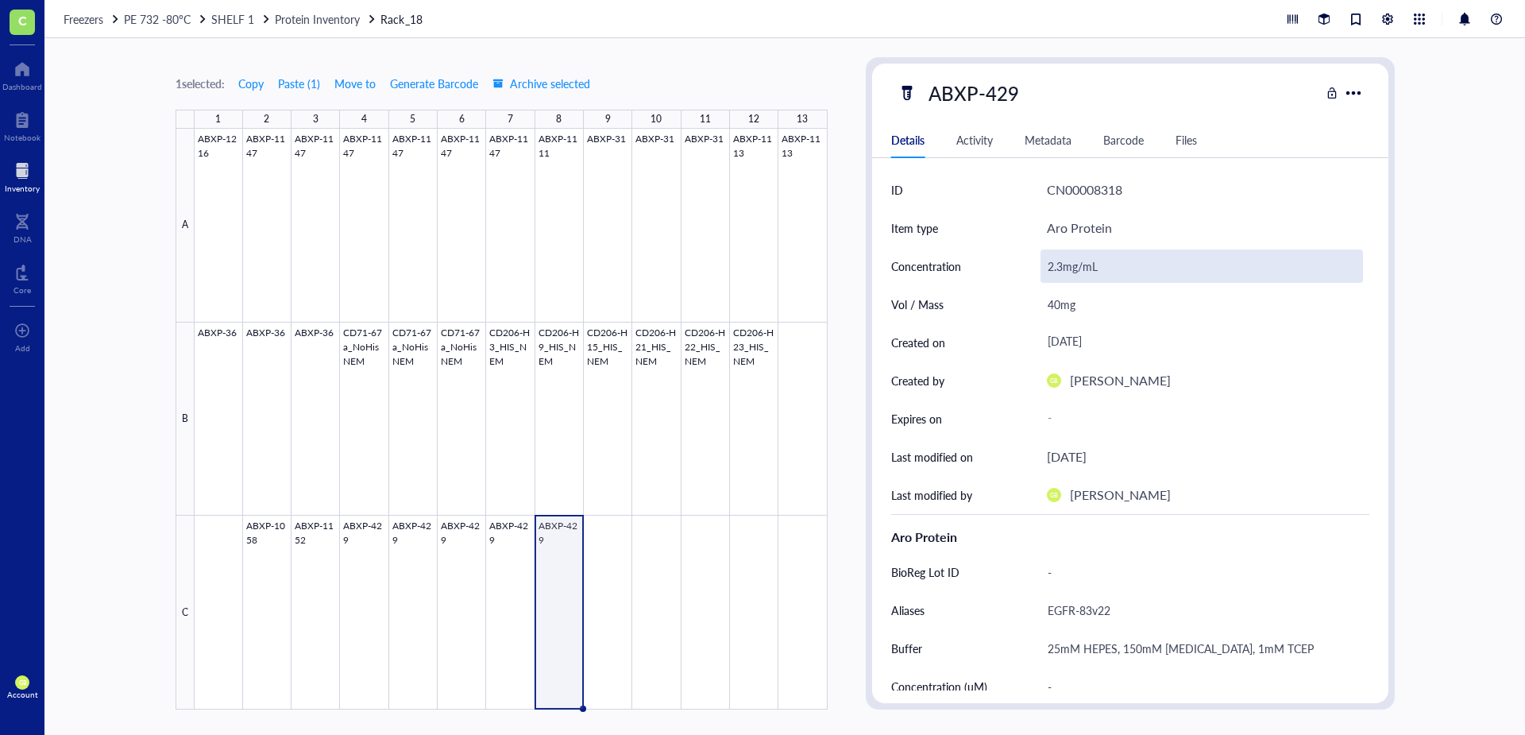
click at [1063, 264] on div "2.3mg/mL" at bounding box center [1201, 265] width 322 height 33
click at [1062, 268] on input "2.3mg/mL" at bounding box center [1201, 266] width 321 height 32
click at [1047, 265] on input "mg/mL" at bounding box center [1201, 266] width 321 height 32
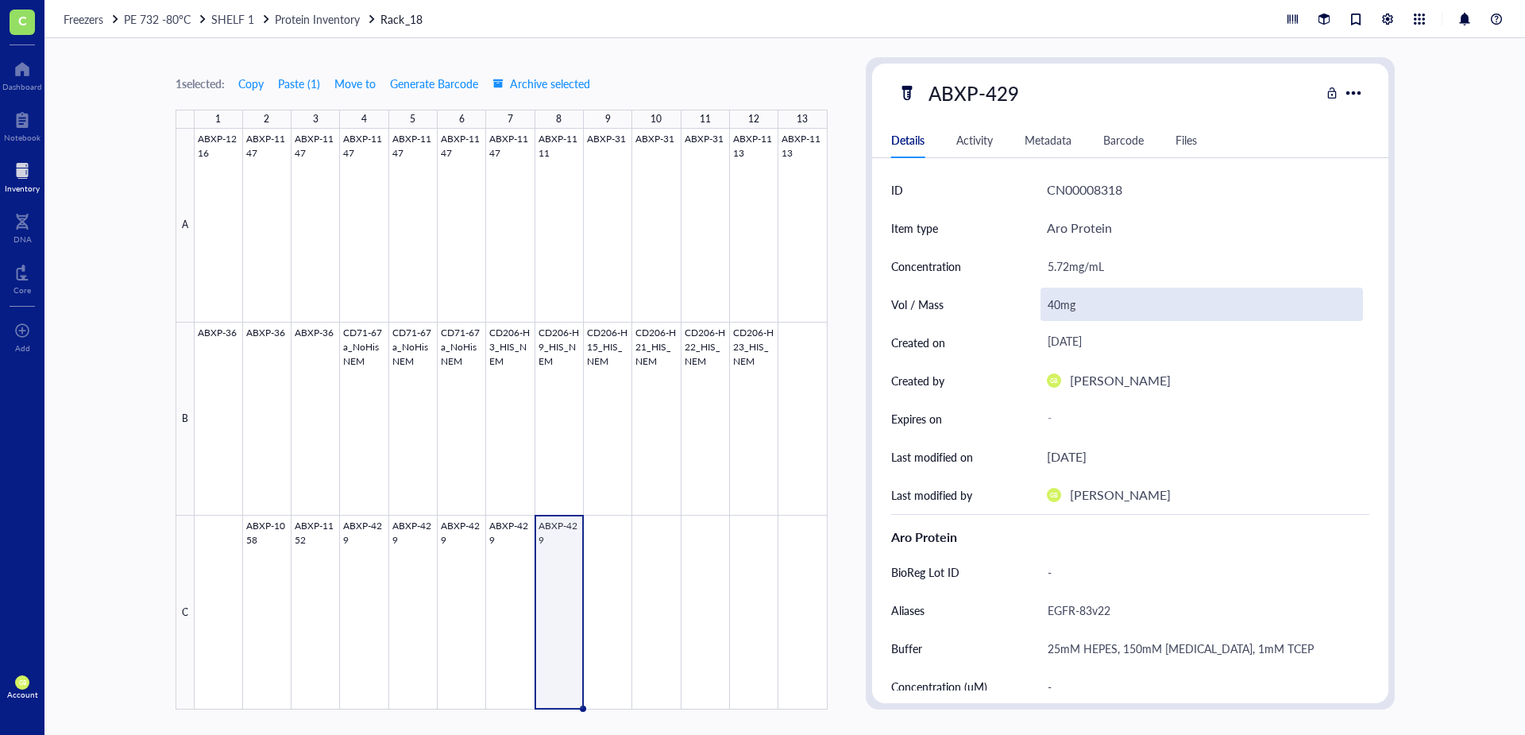
click at [1054, 307] on div "40mg" at bounding box center [1201, 303] width 322 height 33
drag, startPoint x: 1061, startPoint y: 308, endPoint x: 1044, endPoint y: 309, distance: 16.7
click at [1044, 309] on input "40mg" at bounding box center [1201, 304] width 321 height 32
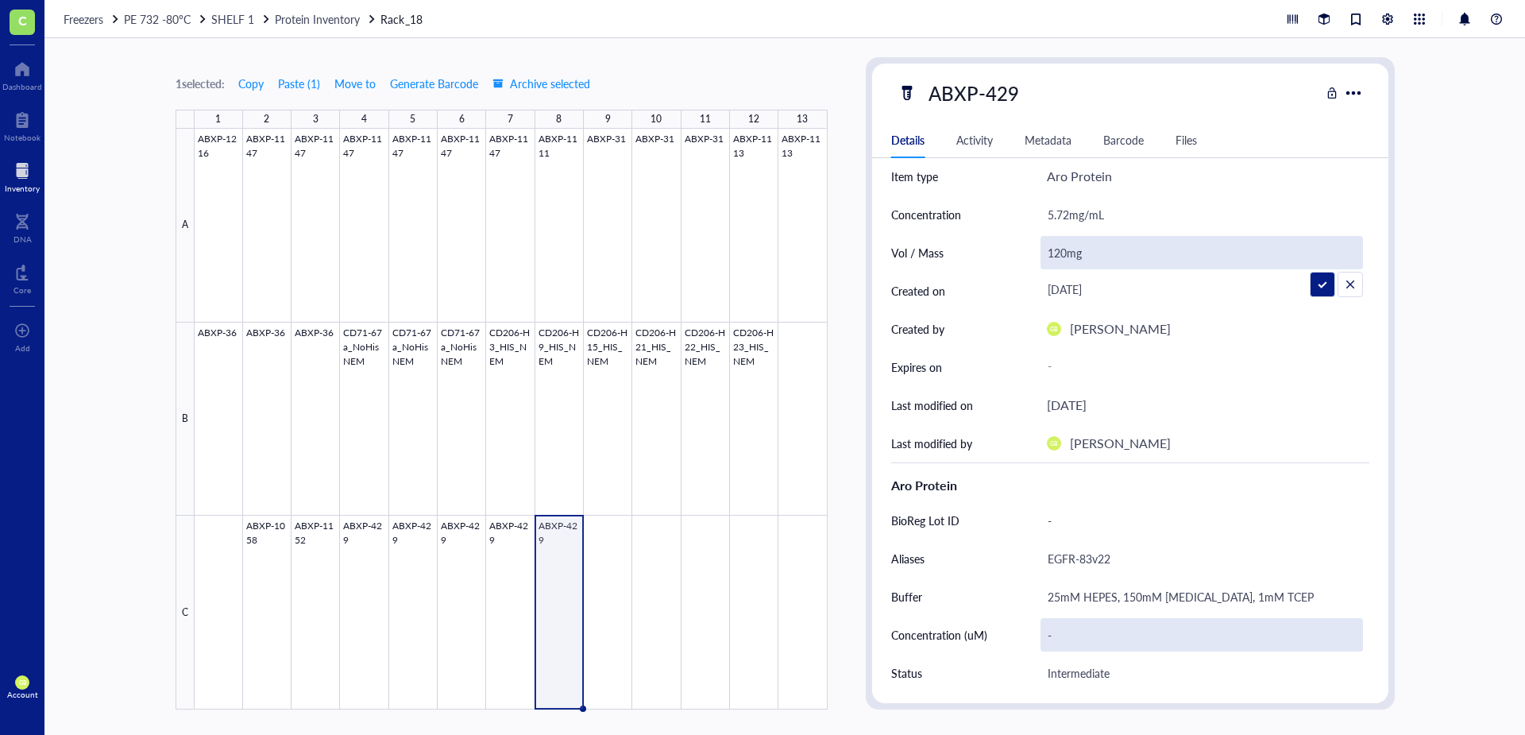
scroll to position [79, 0]
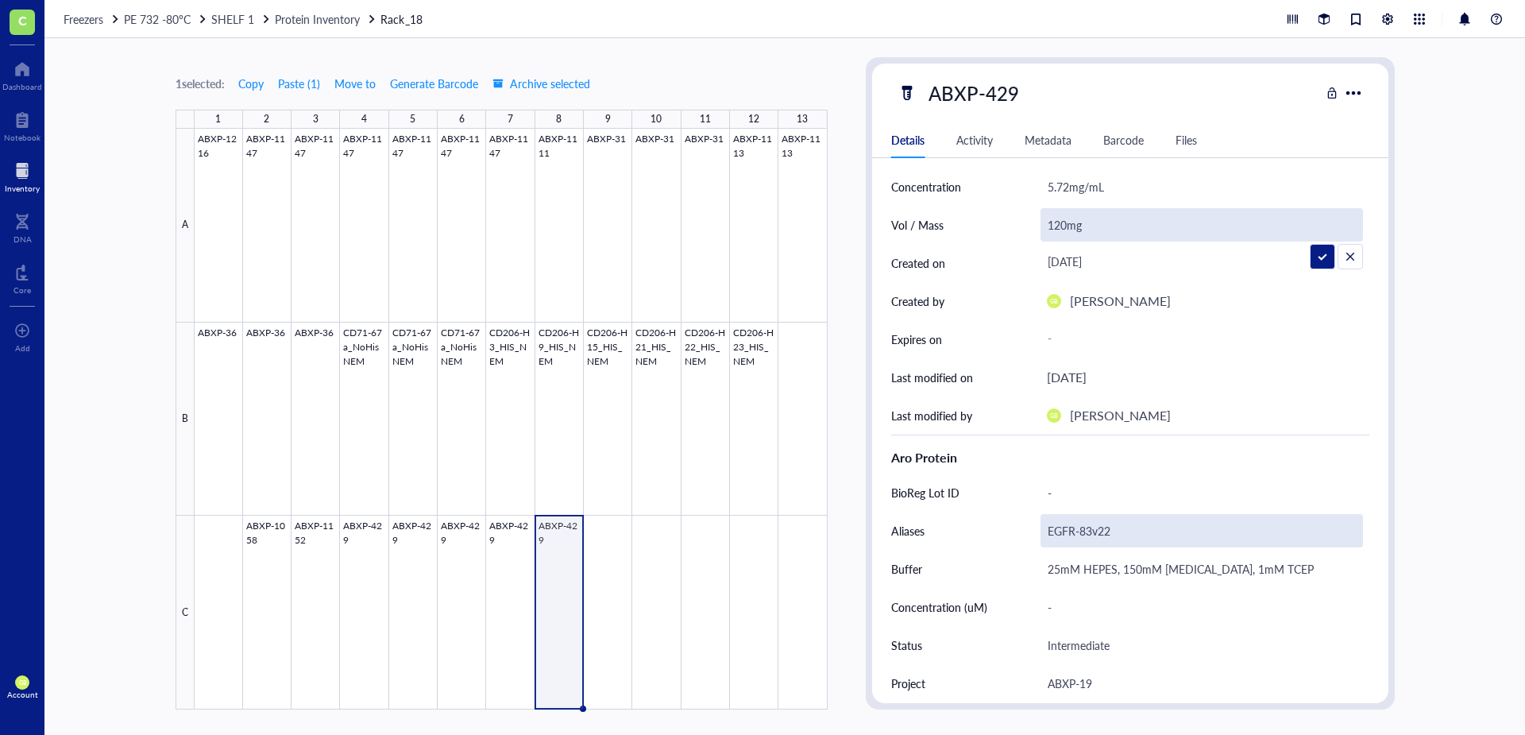
click at [1117, 534] on div "EGFR-83v22" at bounding box center [1201, 530] width 322 height 33
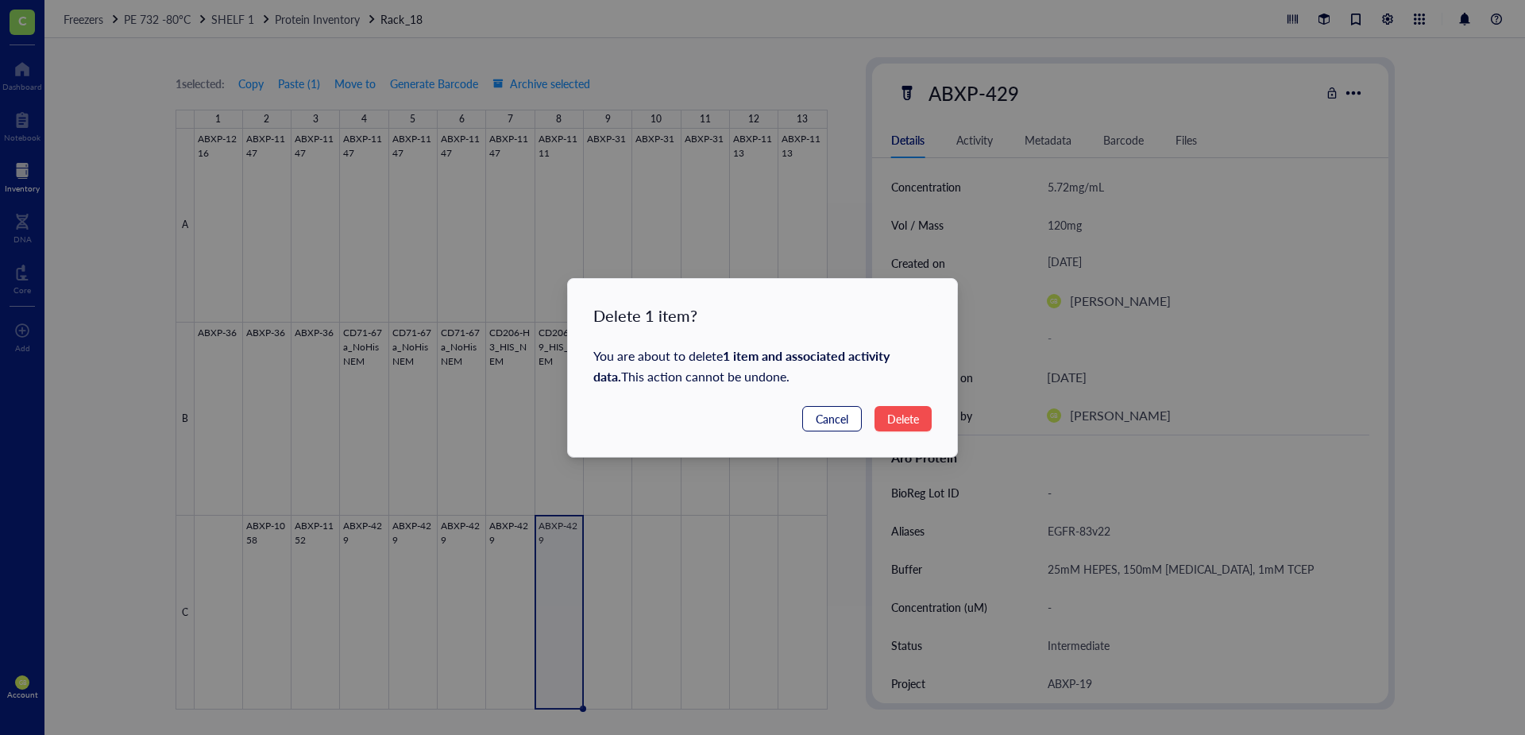
click at [823, 416] on span "Cancel" at bounding box center [832, 418] width 33 height 17
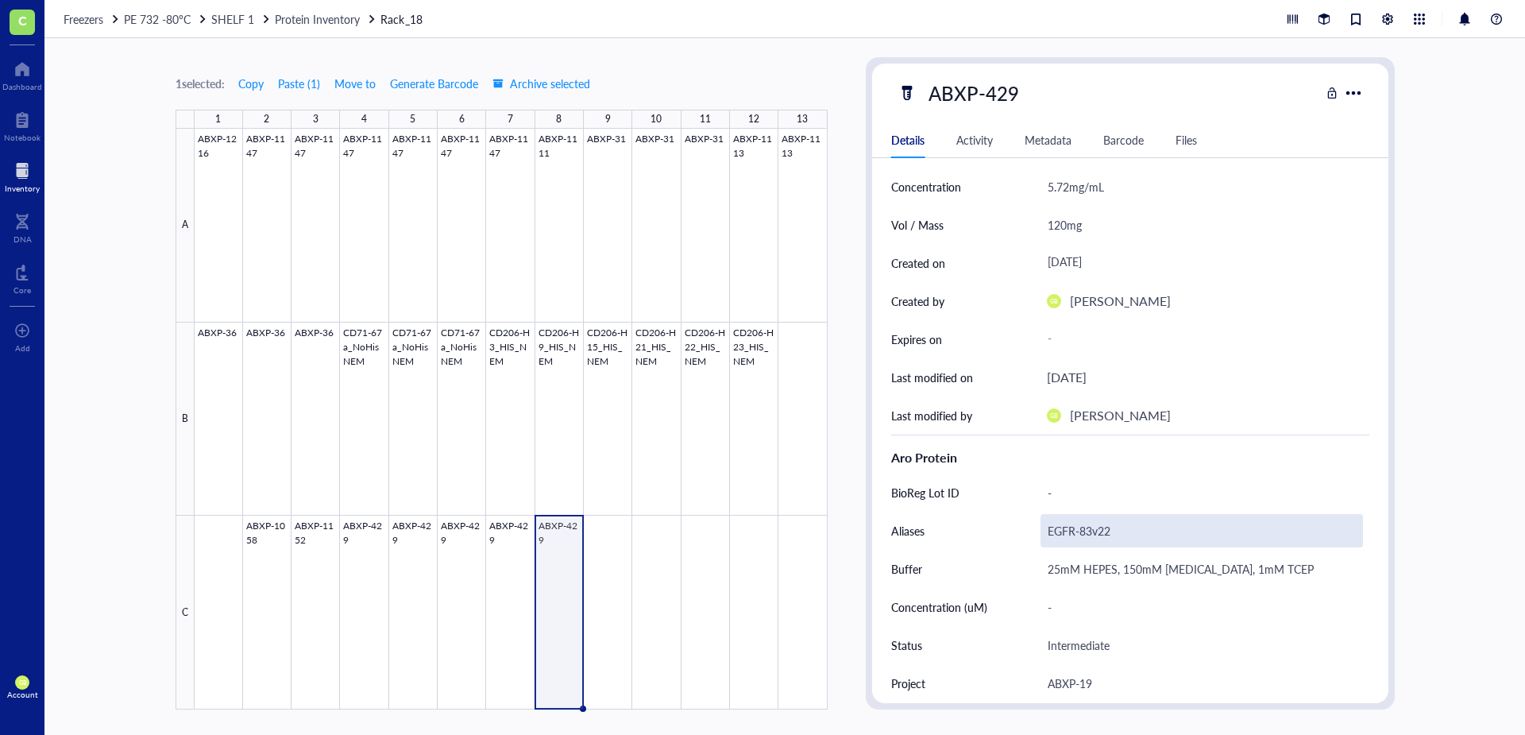
click at [1114, 530] on div "EGFR-83v22" at bounding box center [1201, 530] width 322 height 33
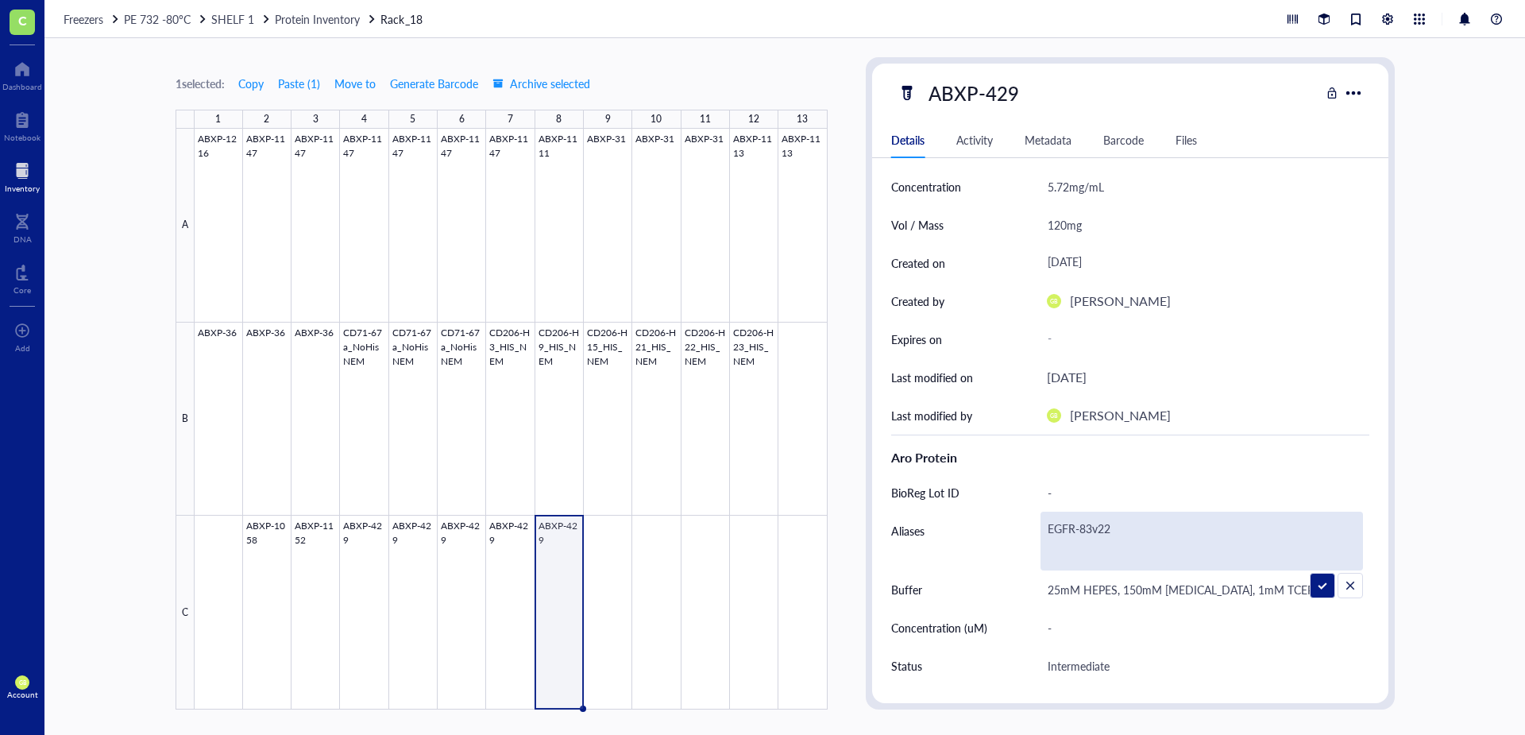
drag, startPoint x: 1111, startPoint y: 530, endPoint x: 1047, endPoint y: 533, distance: 64.4
click at [1047, 533] on textarea "EGFR-83v22" at bounding box center [1201, 540] width 321 height 57
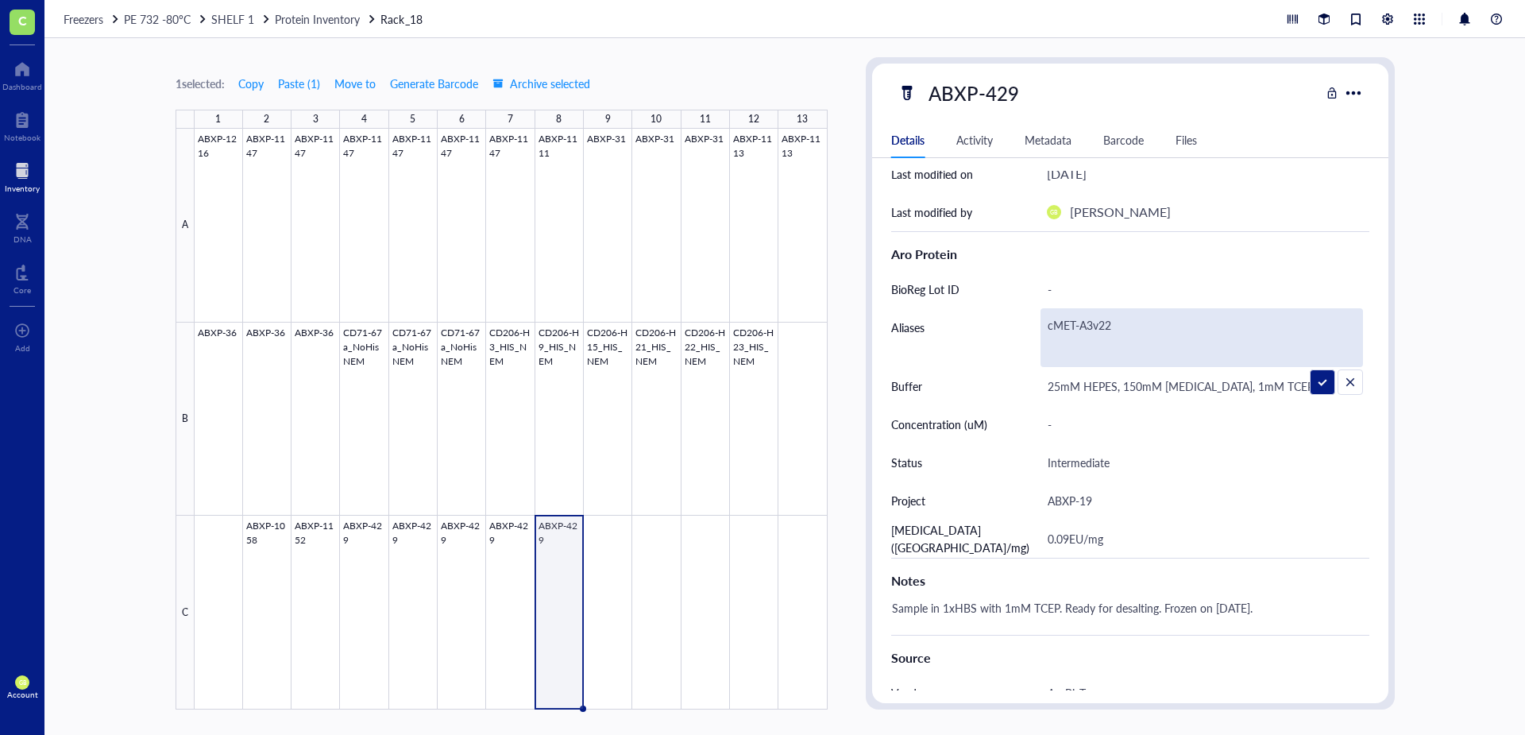
scroll to position [318, 0]
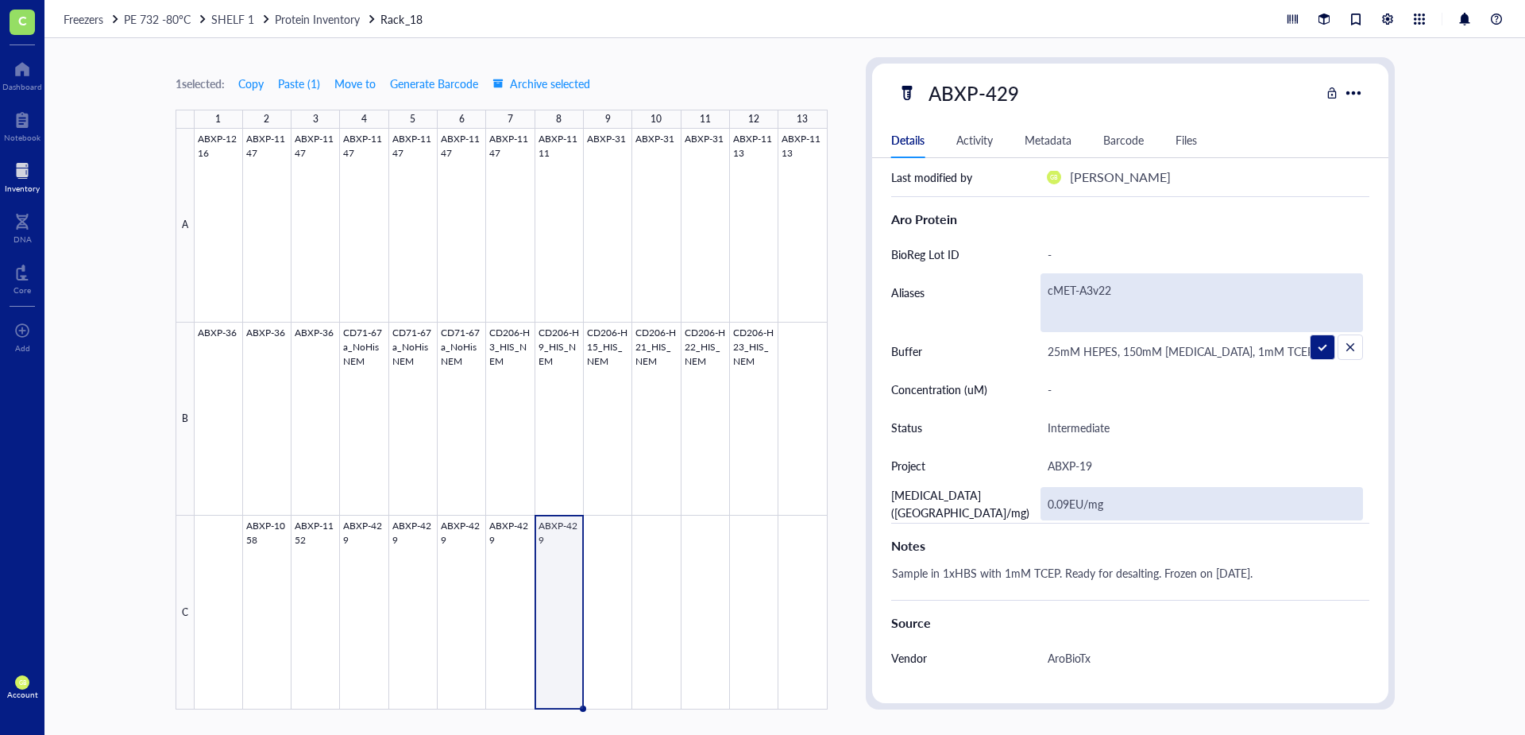
click at [1069, 510] on div "ID CN00008318 Item type Aro Protein Concentration 5.72mg/mL Vol / Mass 120mg Cr…" at bounding box center [1130, 360] width 516 height 1014
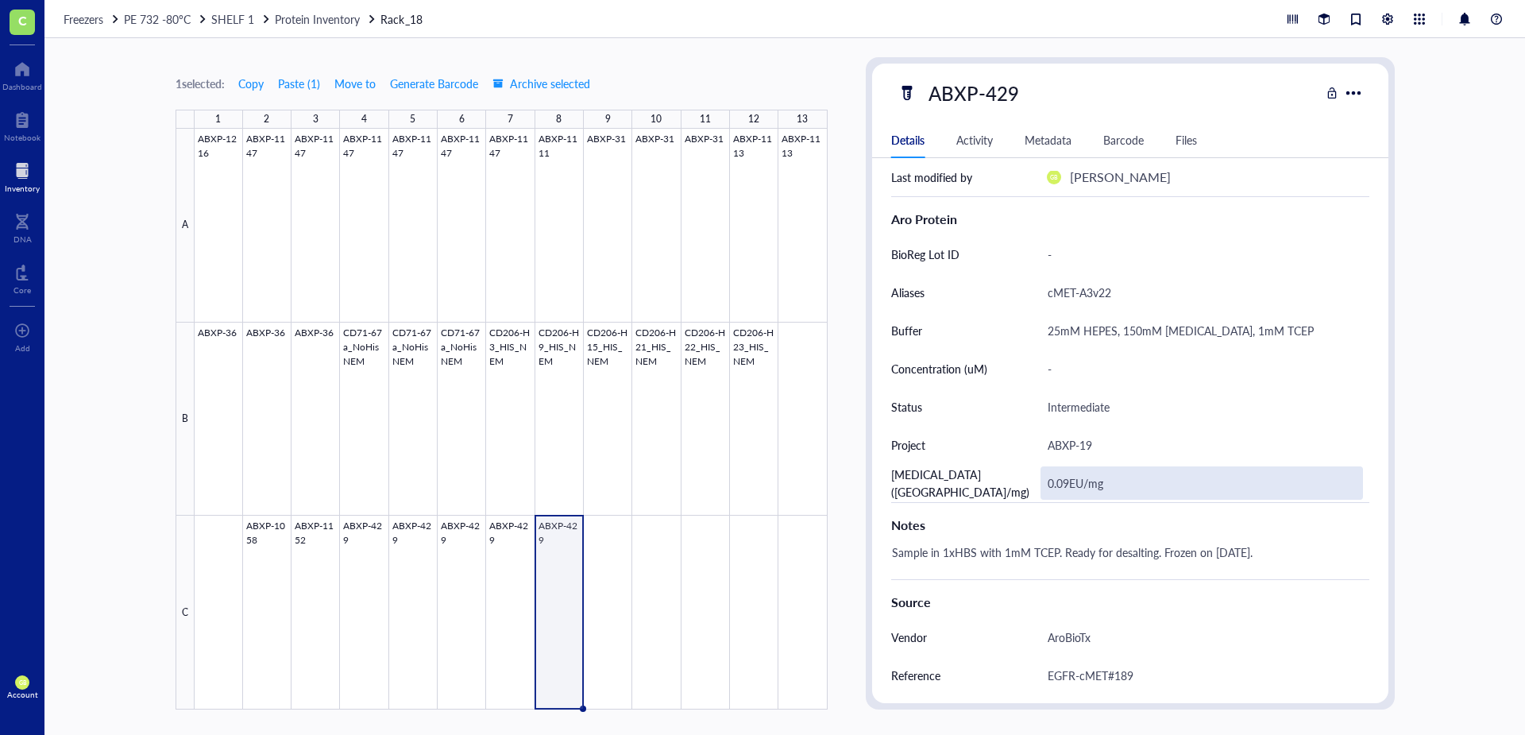
click at [1067, 479] on div "0.09EU/mg" at bounding box center [1201, 482] width 322 height 33
click at [1067, 480] on input "0.09EU/mg" at bounding box center [1201, 483] width 321 height 32
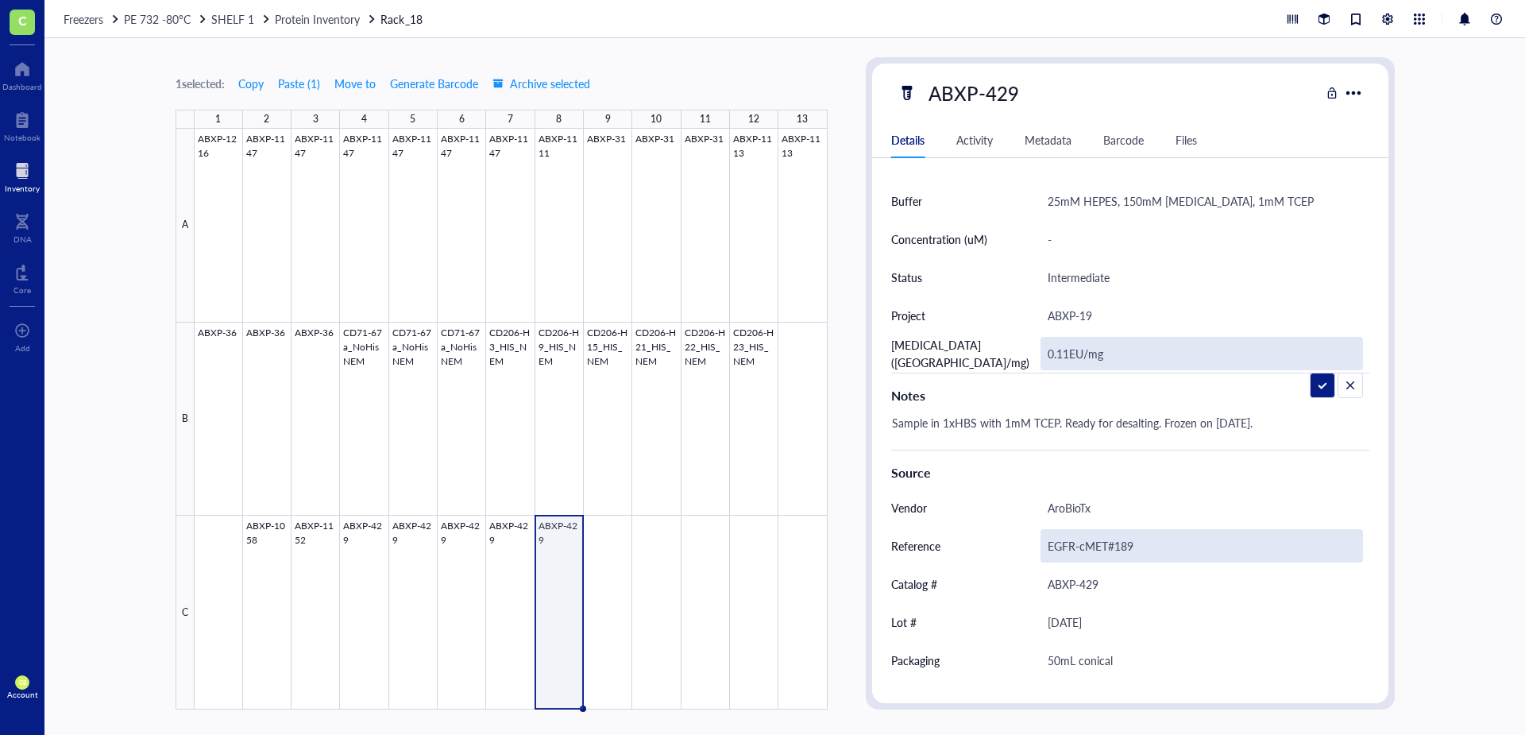
scroll to position [474, 0]
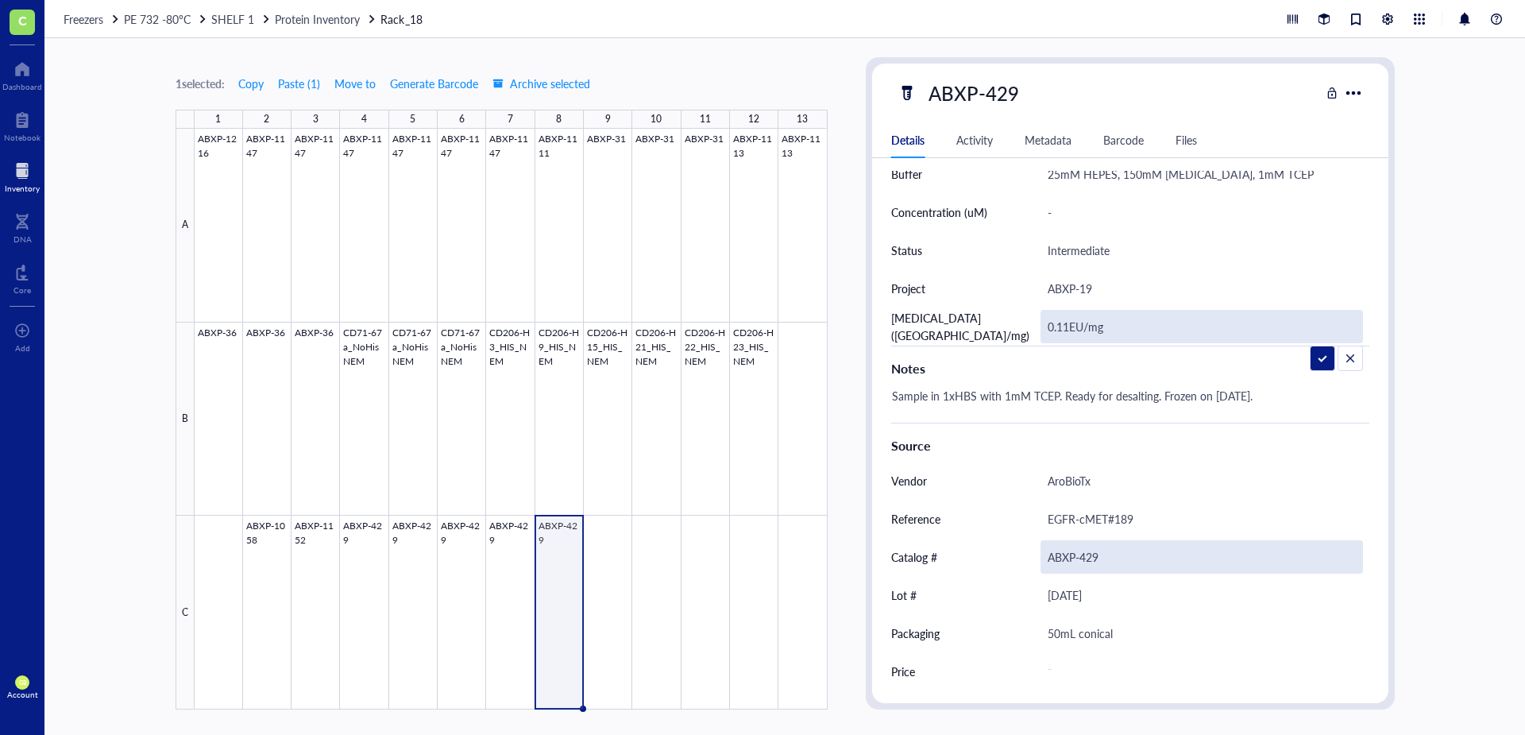
click at [1097, 553] on div "ABXP-429" at bounding box center [1201, 556] width 322 height 33
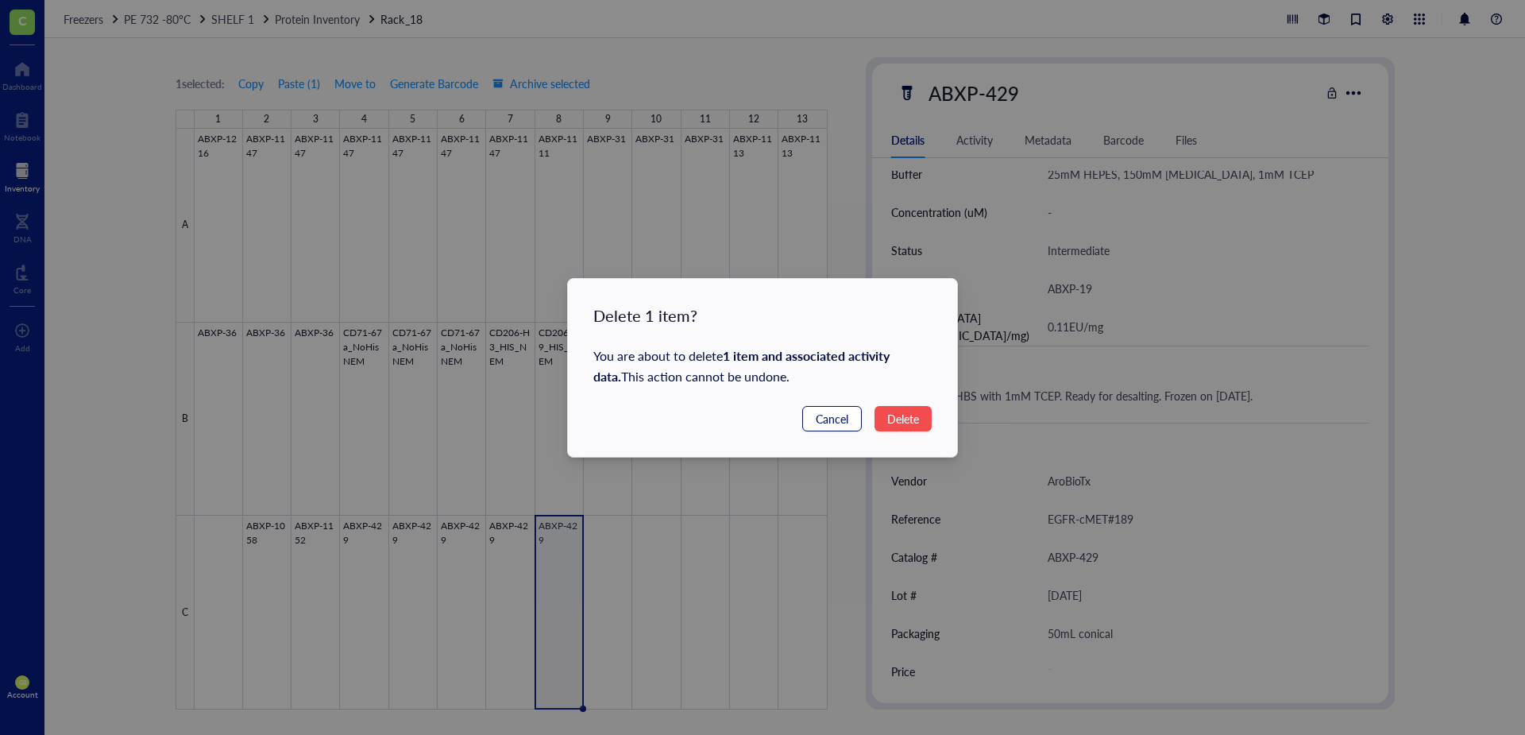
click at [839, 424] on span "Cancel" at bounding box center [832, 418] width 33 height 17
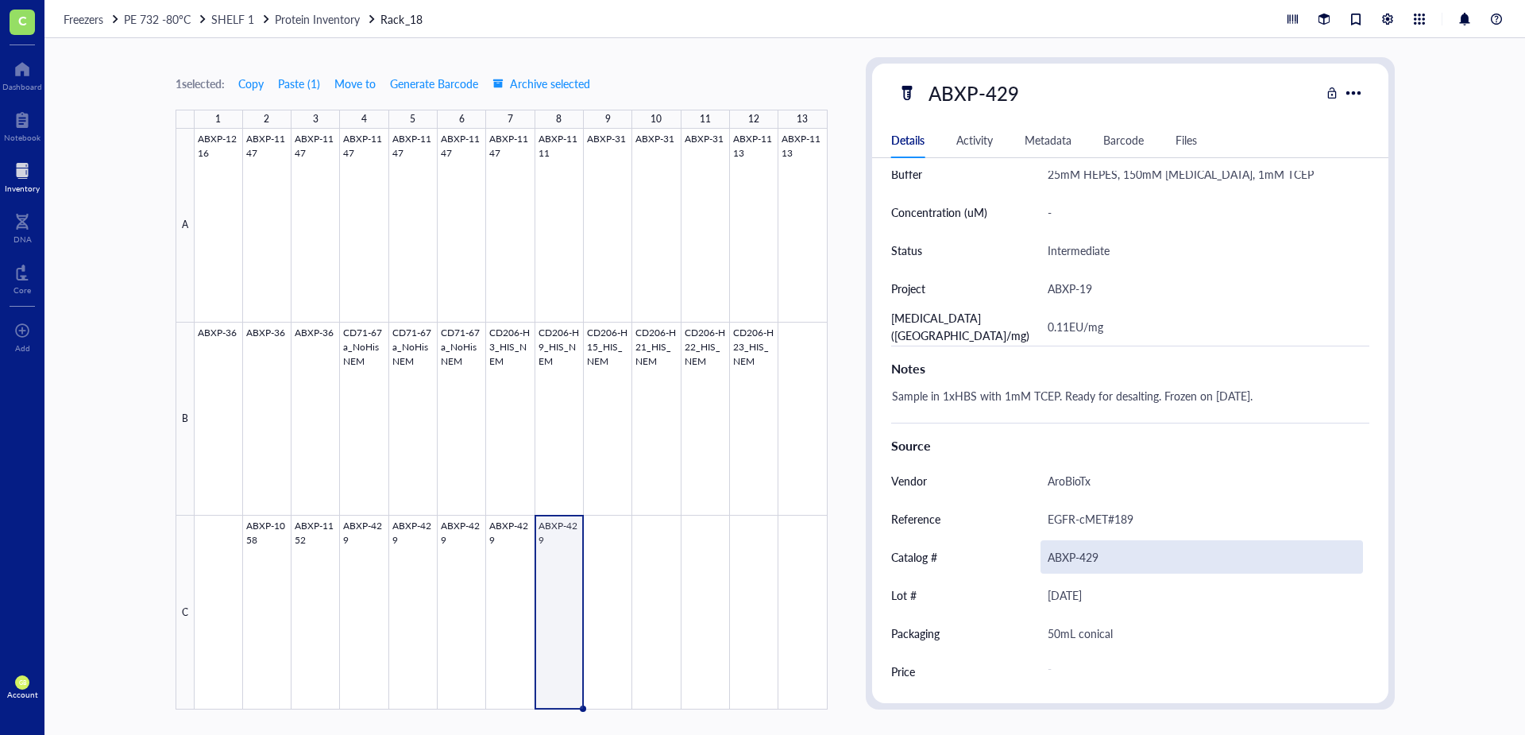
click at [1103, 559] on div "ABXP-429" at bounding box center [1201, 556] width 322 height 33
drag, startPoint x: 1096, startPoint y: 558, endPoint x: 1078, endPoint y: 558, distance: 17.5
click at [1078, 558] on input "ABXP-429" at bounding box center [1201, 557] width 321 height 32
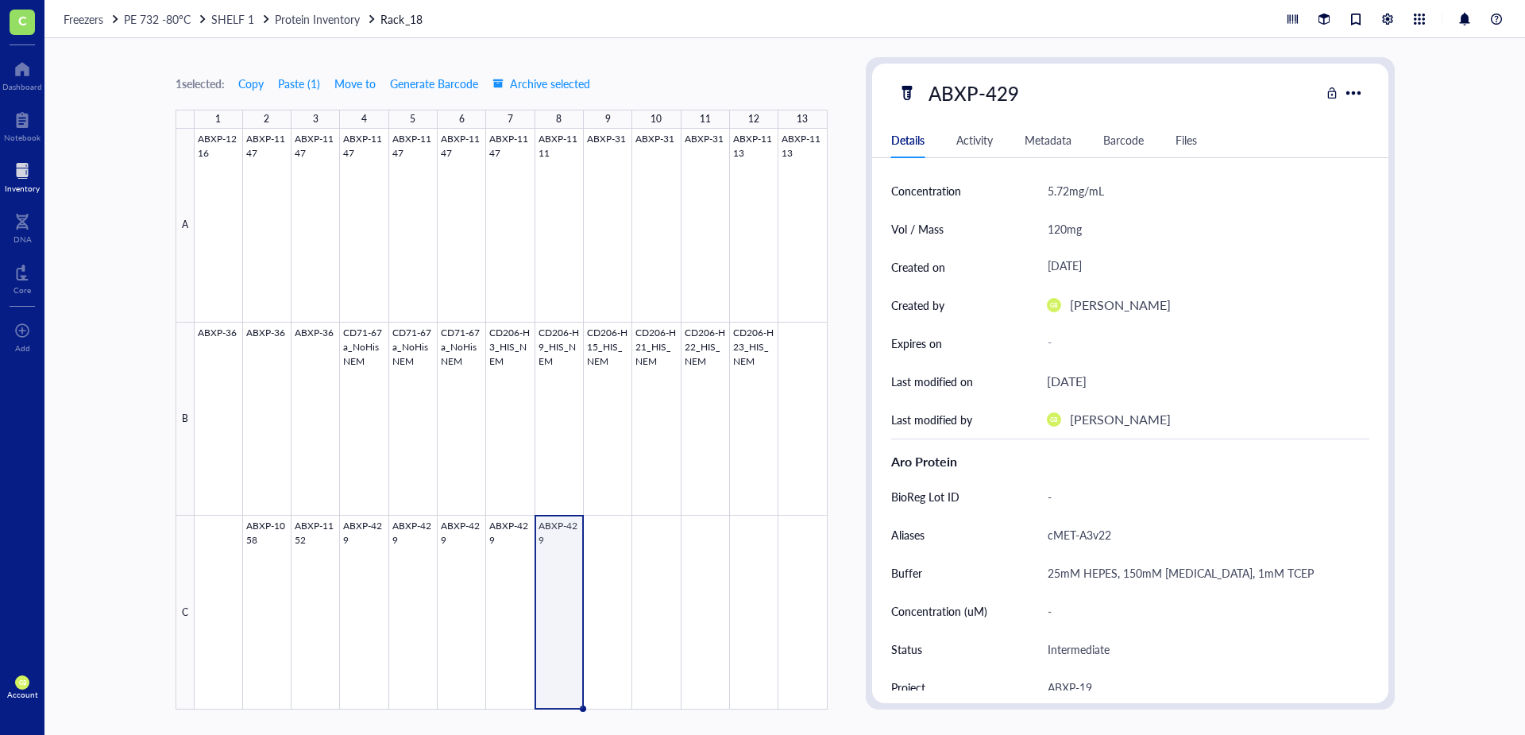
scroll to position [0, 0]
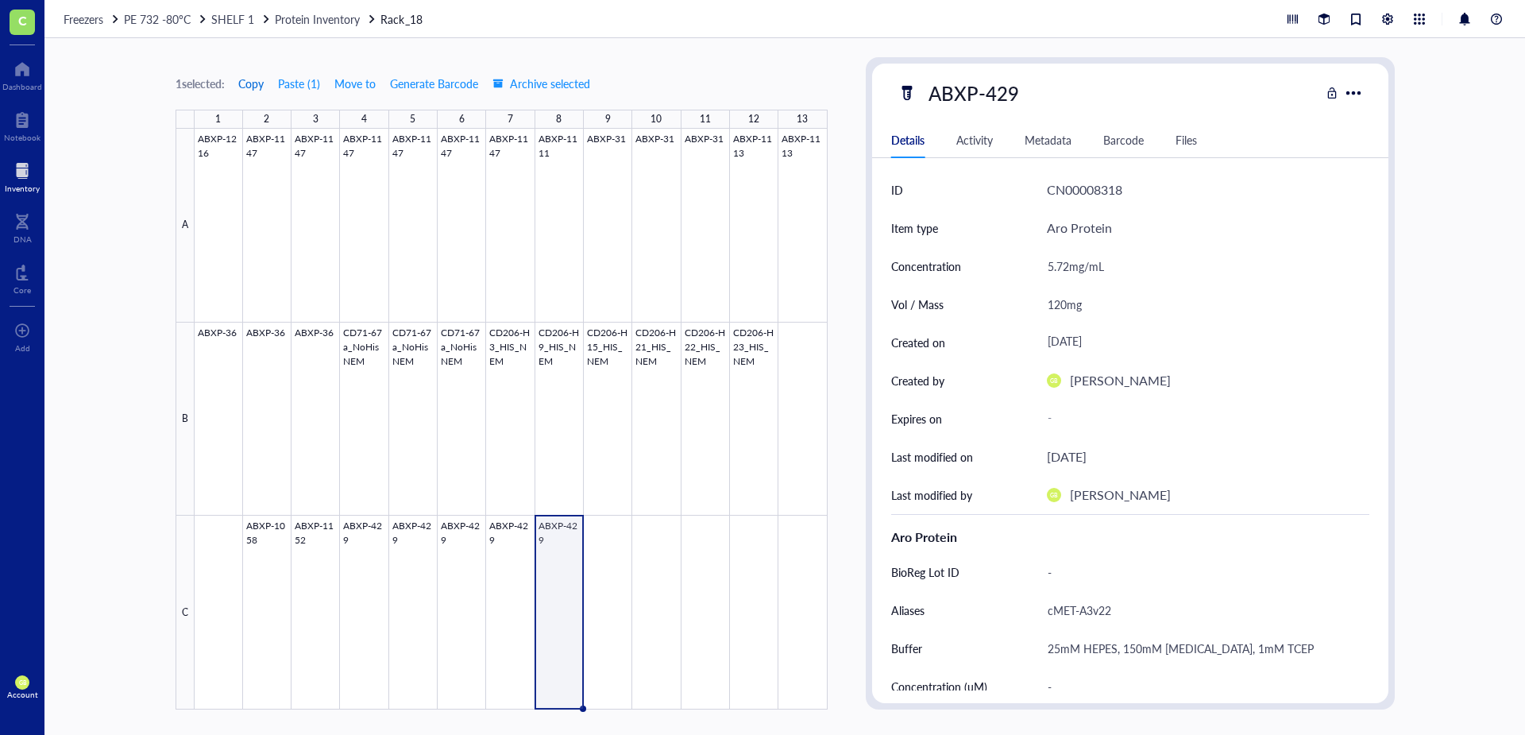
click at [253, 79] on span "Copy" at bounding box center [250, 83] width 25 height 13
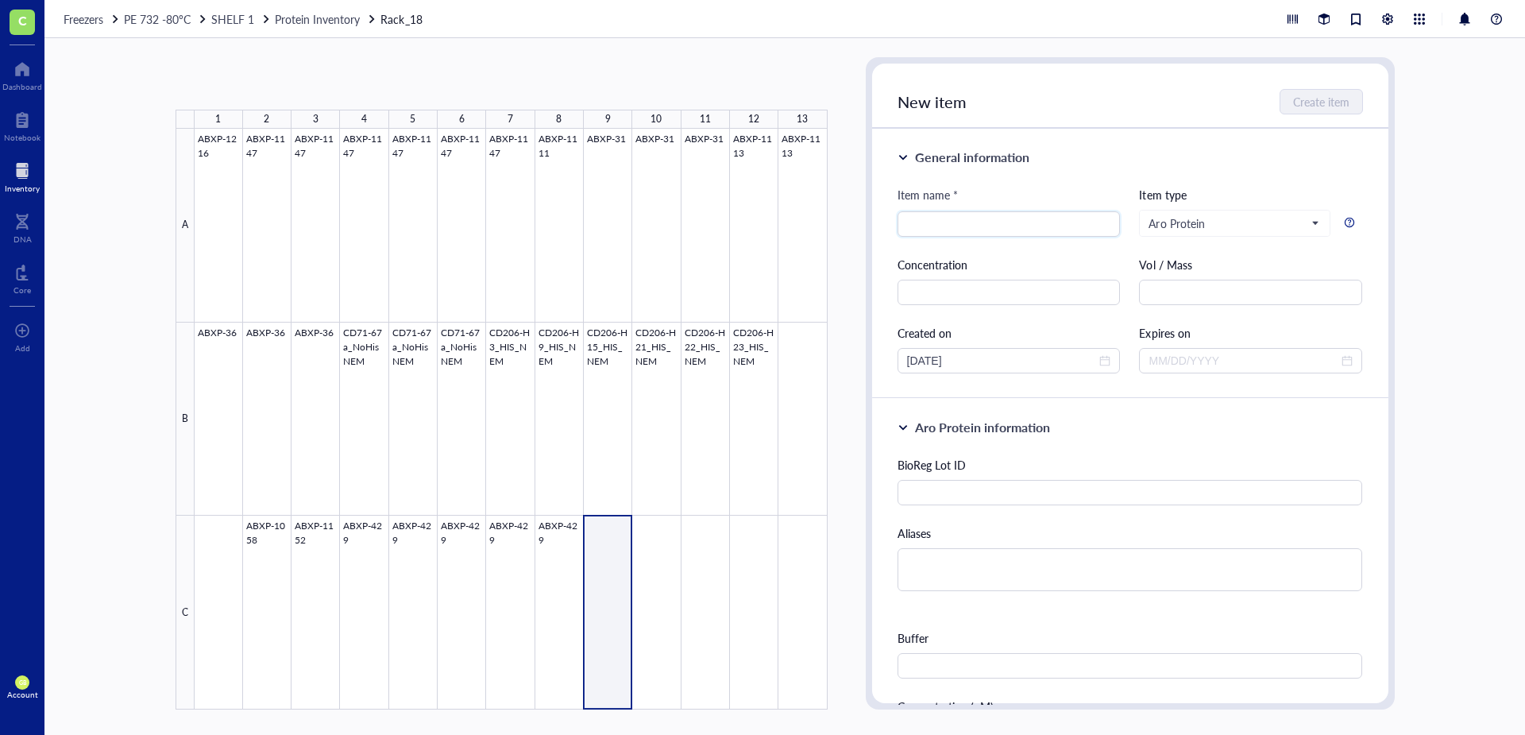
drag, startPoint x: 615, startPoint y: 537, endPoint x: 628, endPoint y: 539, distance: 13.7
click at [628, 539] on div at bounding box center [511, 419] width 633 height 581
click at [252, 86] on button "Paste ( 1 )" at bounding box center [259, 83] width 44 height 25
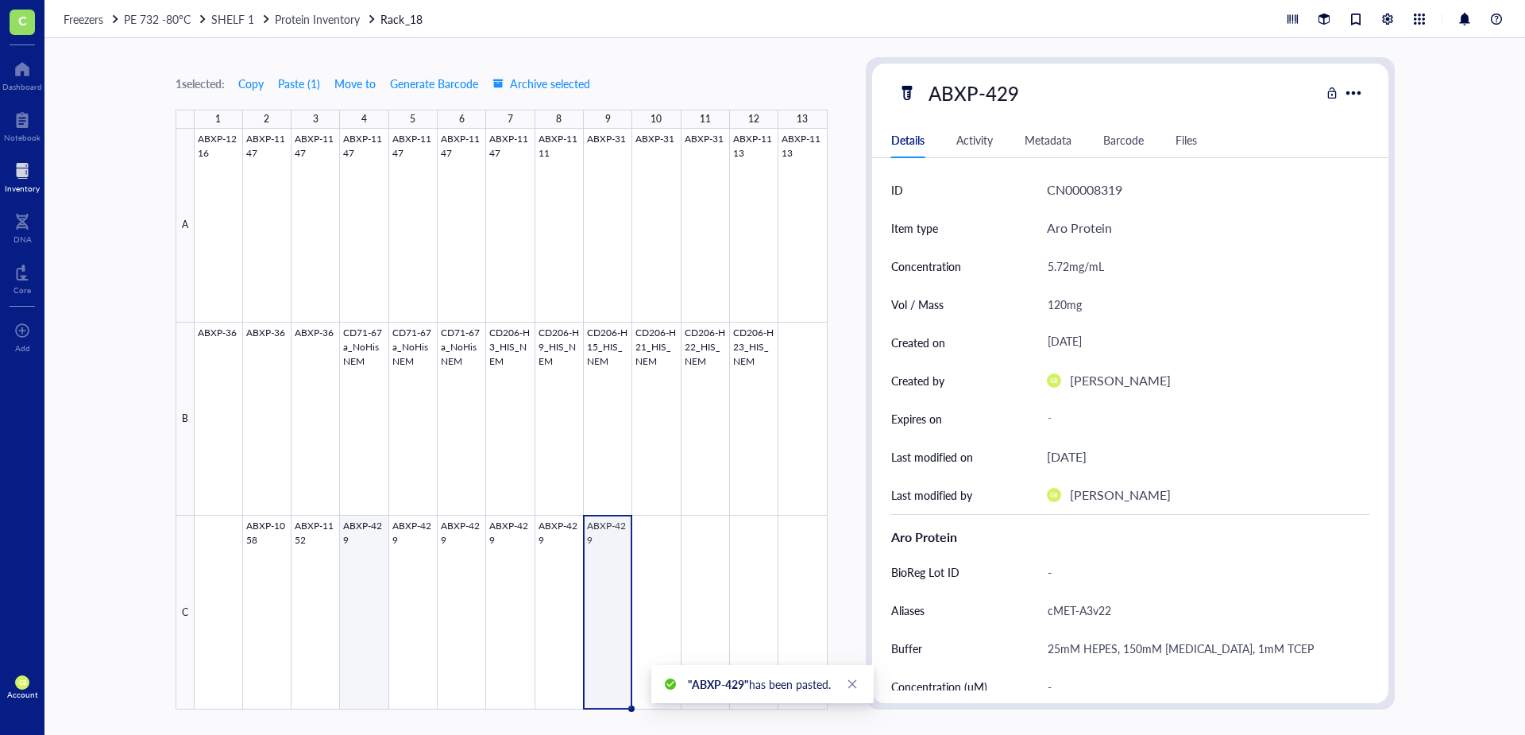
click at [351, 522] on div at bounding box center [511, 419] width 633 height 581
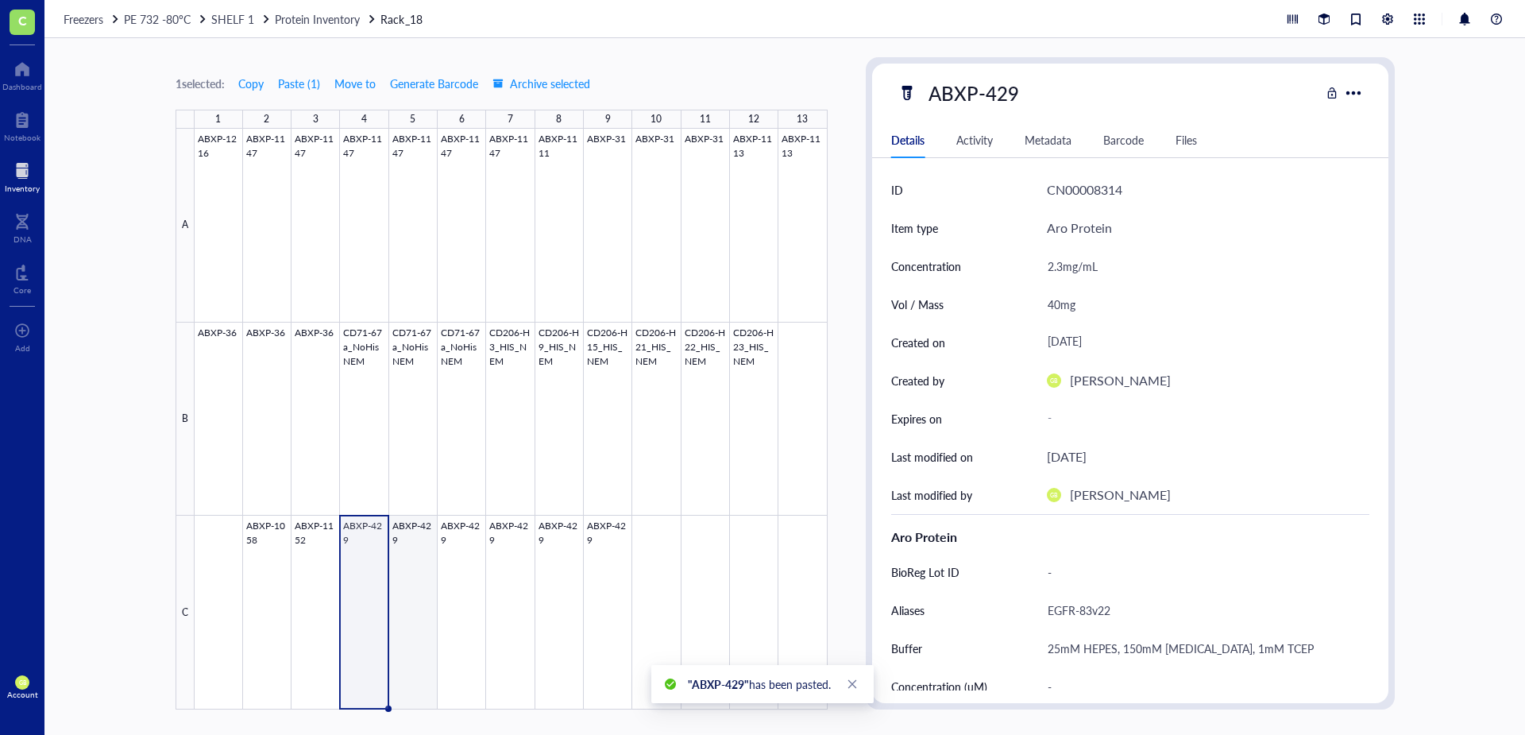
click at [407, 521] on div at bounding box center [511, 419] width 633 height 581
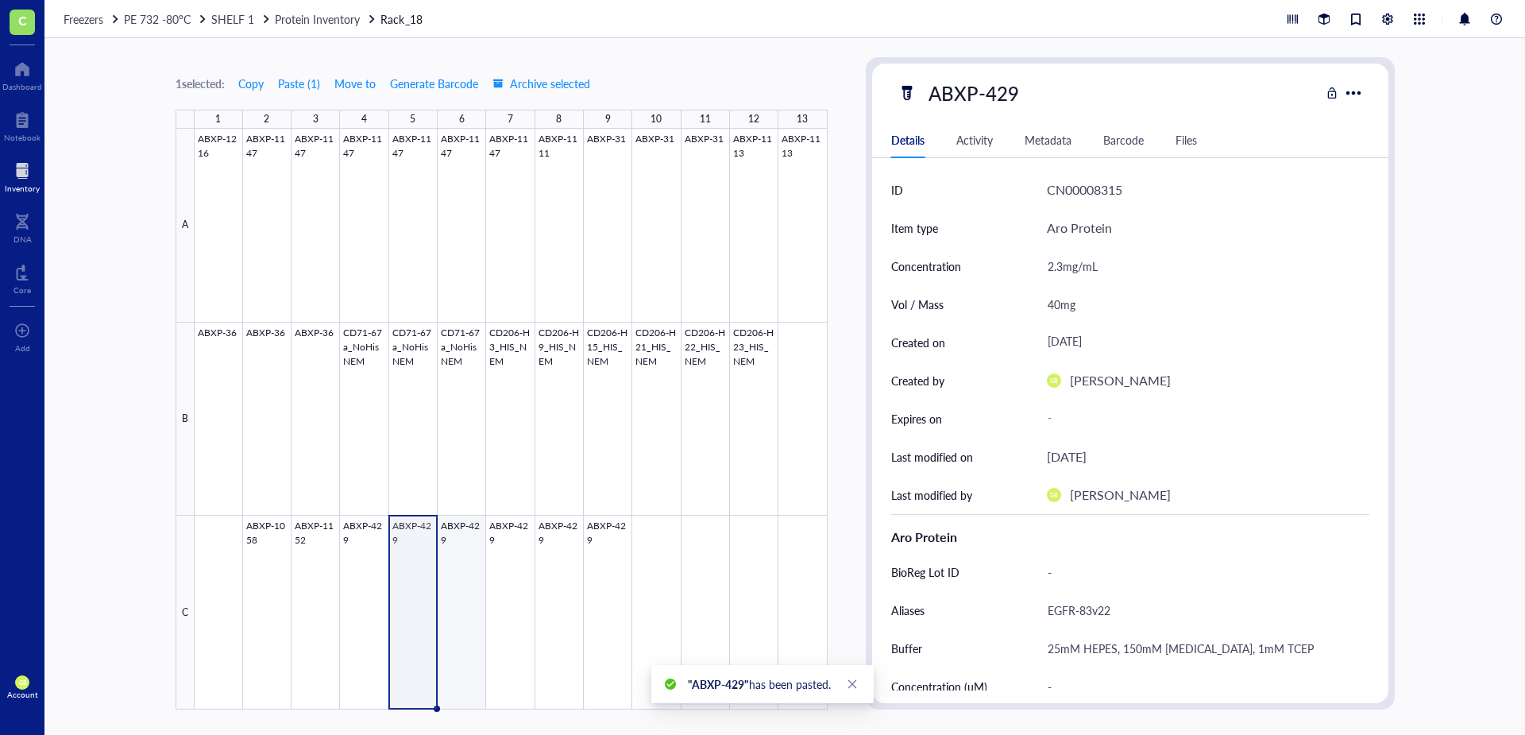
click at [469, 523] on div at bounding box center [511, 419] width 633 height 581
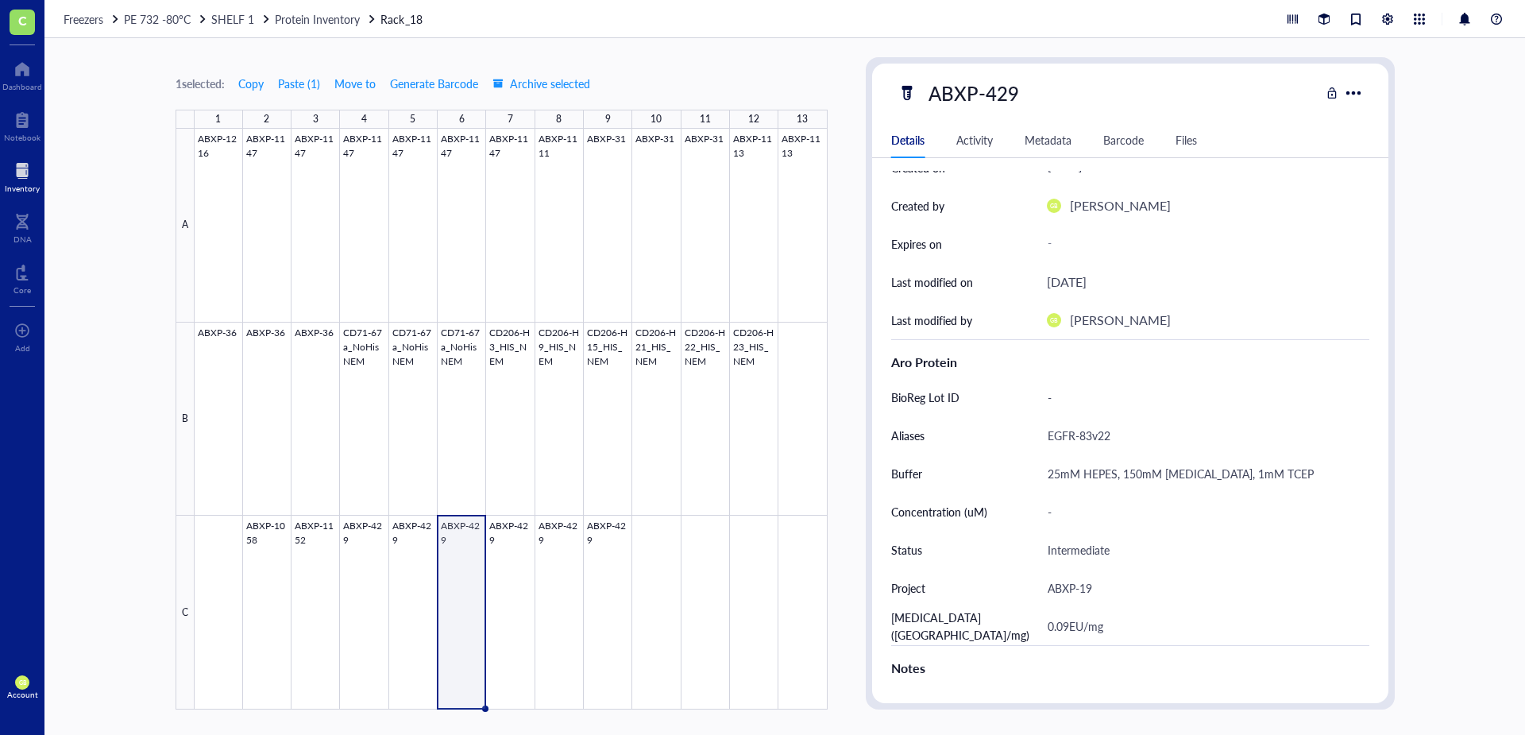
scroll to position [79, 0]
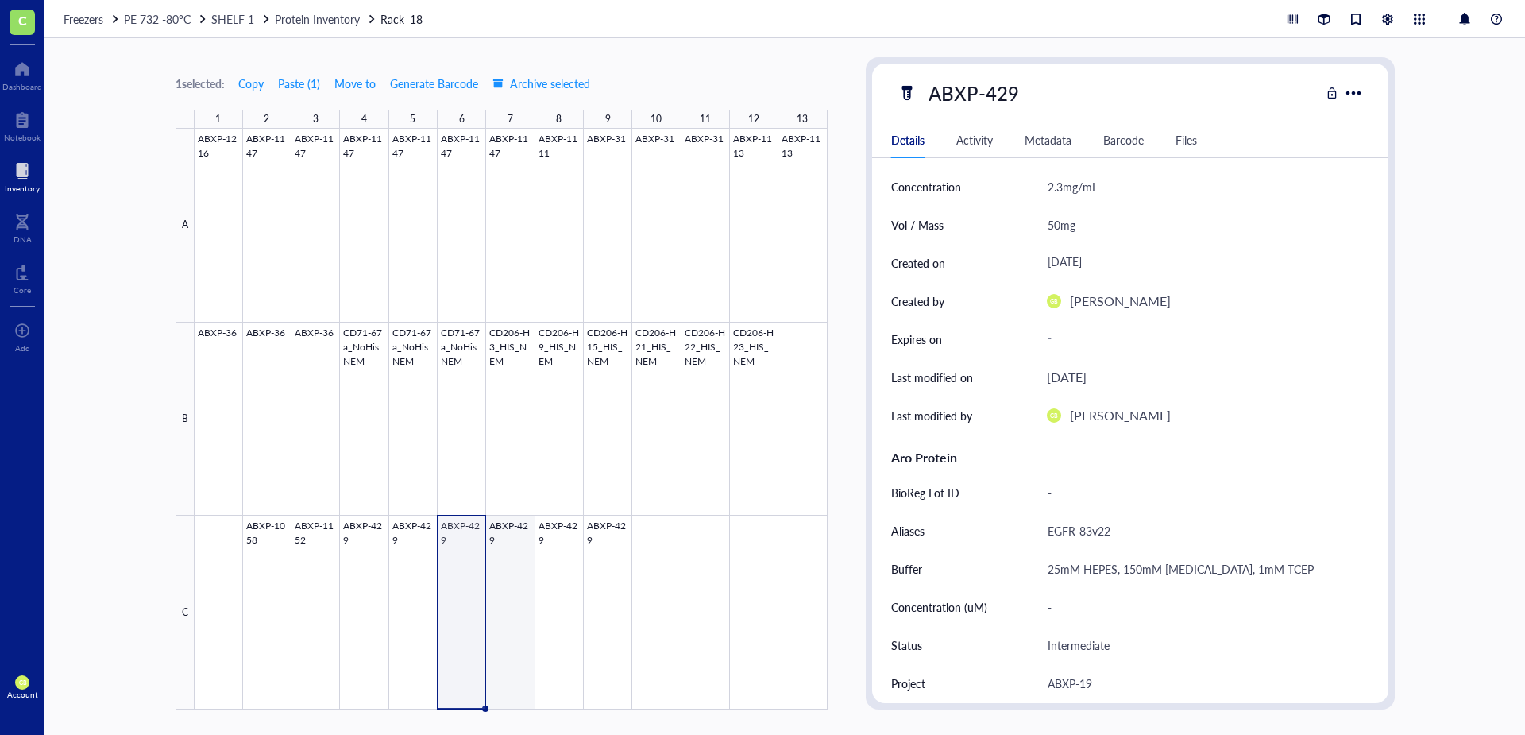
click at [523, 524] on div at bounding box center [511, 419] width 633 height 581
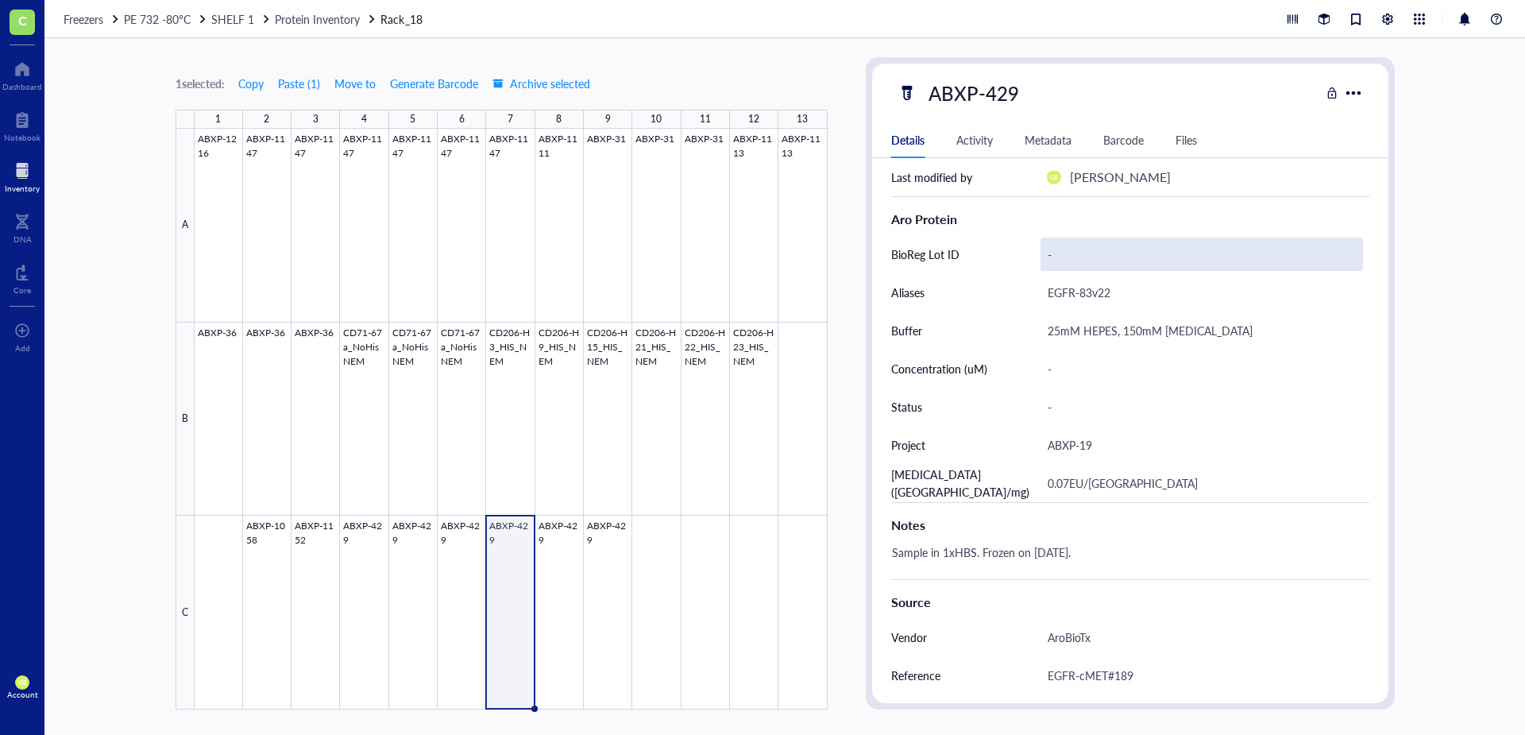
scroll to position [397, 0]
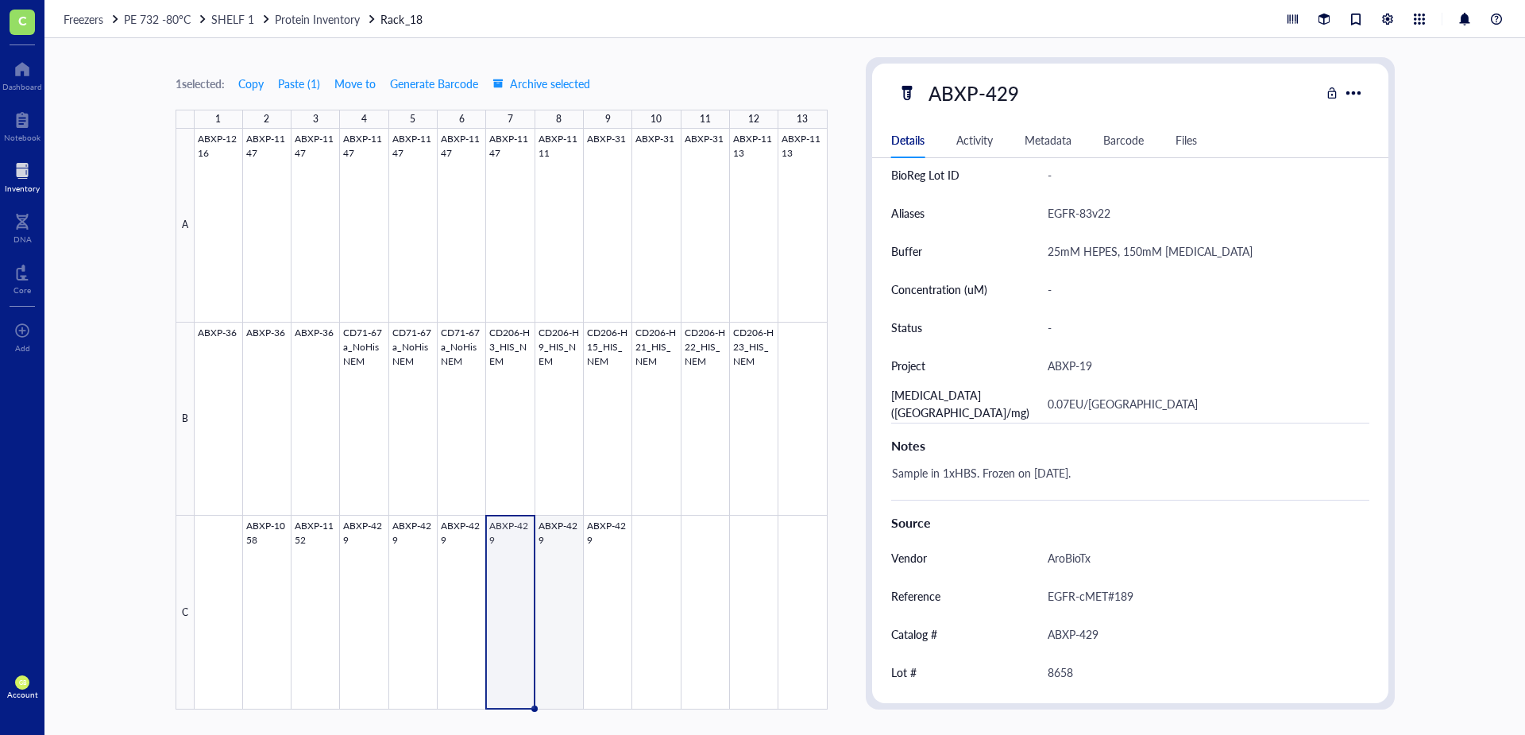
click at [555, 521] on div at bounding box center [511, 419] width 633 height 581
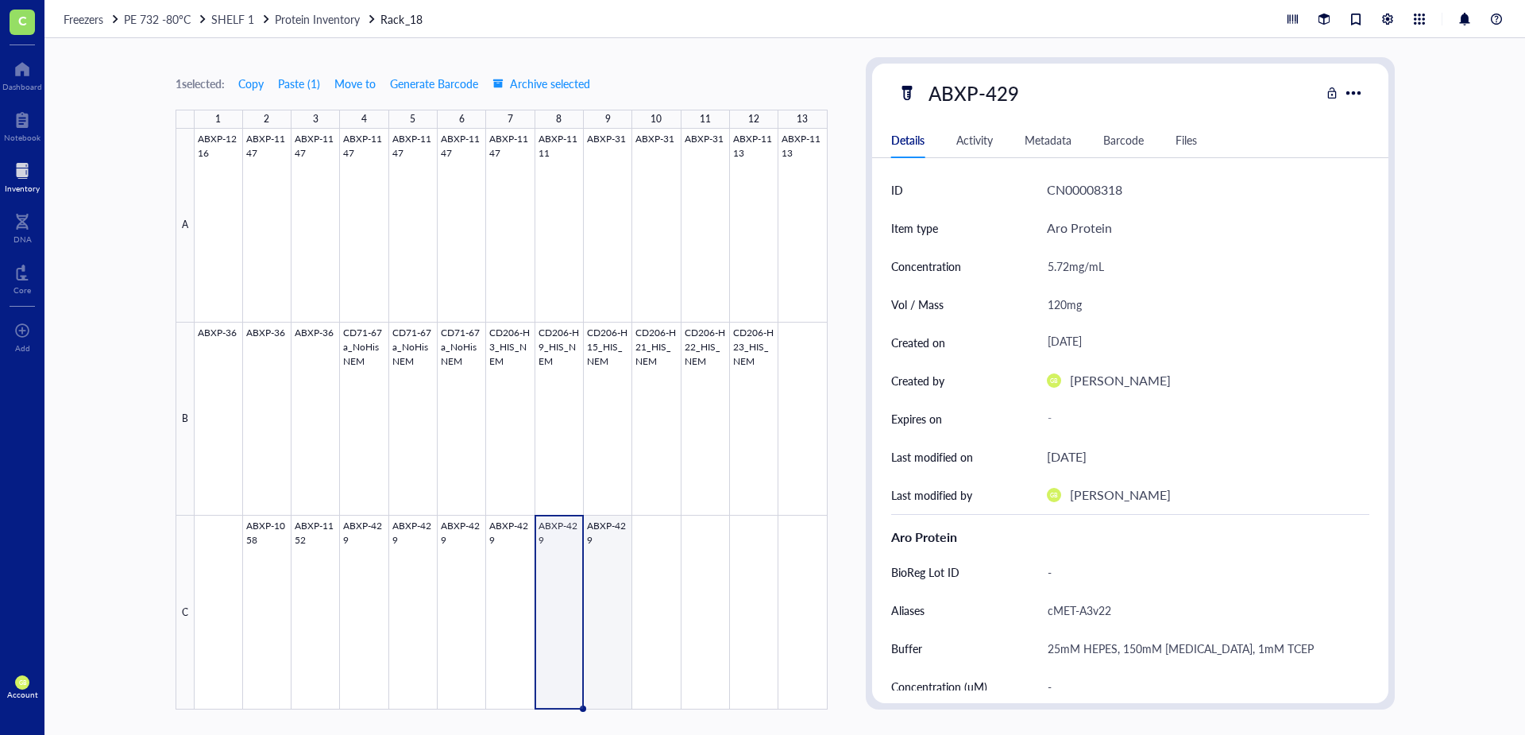
click at [616, 523] on div at bounding box center [511, 419] width 633 height 581
click at [258, 84] on span "Copy" at bounding box center [250, 83] width 25 height 13
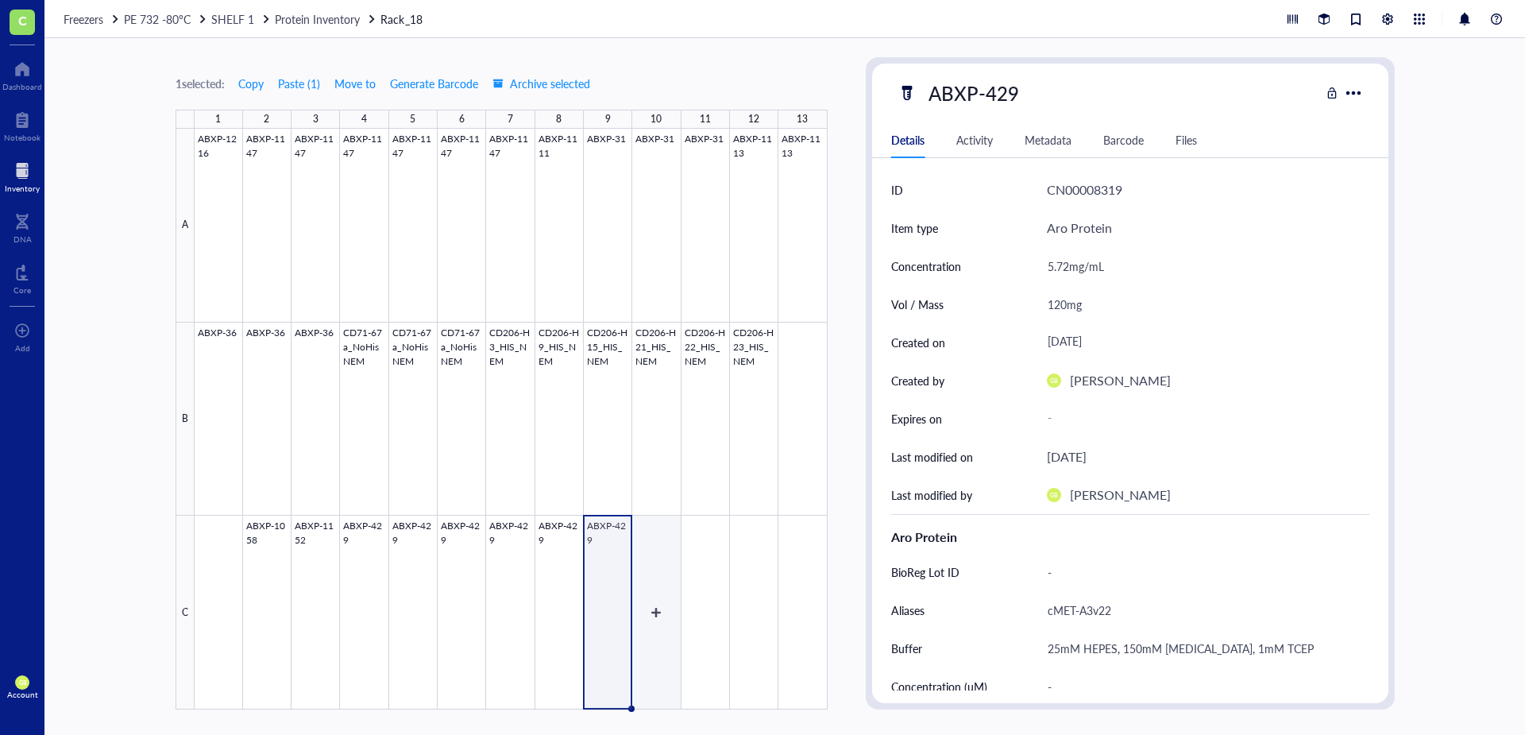
click at [662, 519] on div at bounding box center [511, 419] width 633 height 581
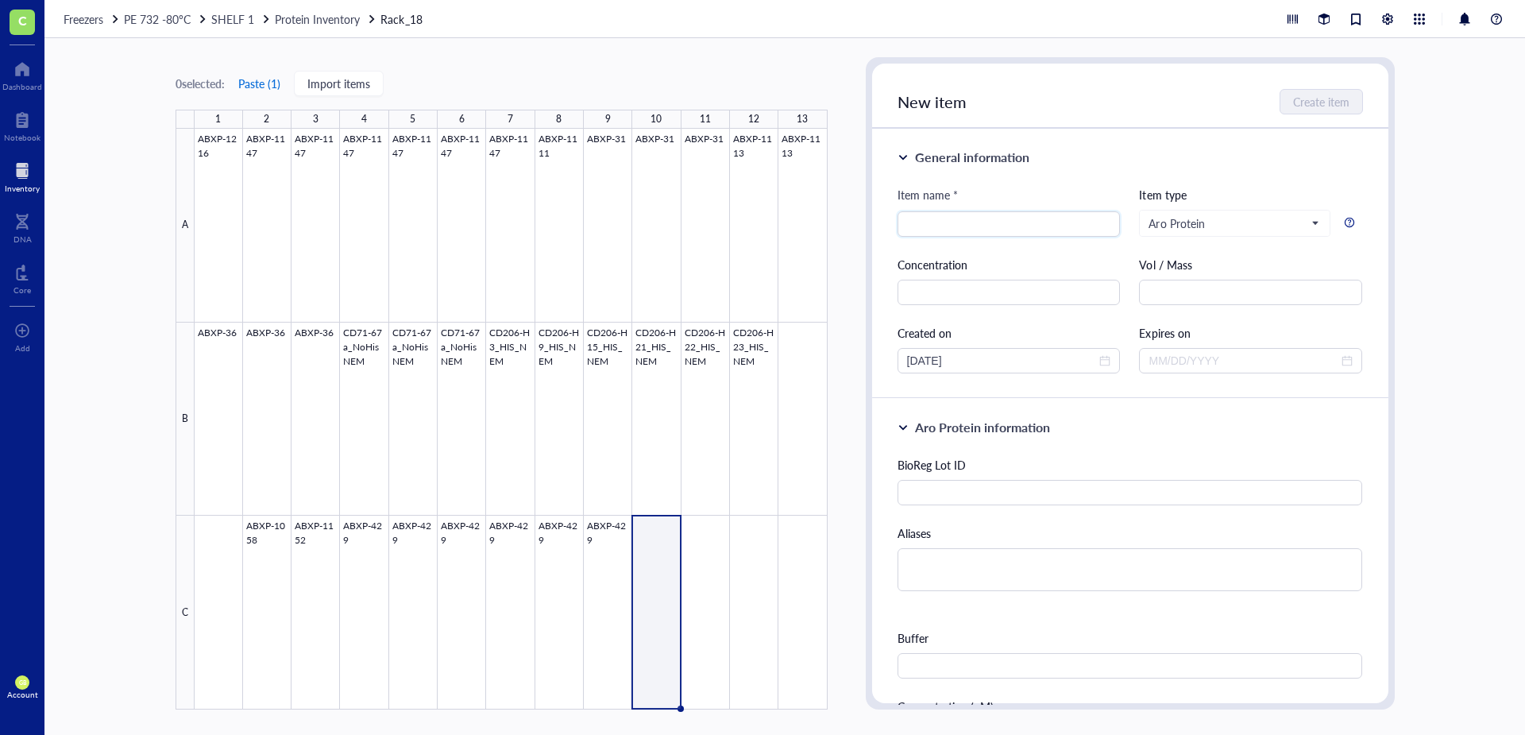
click at [265, 83] on button "Paste ( 1 )" at bounding box center [259, 83] width 44 height 25
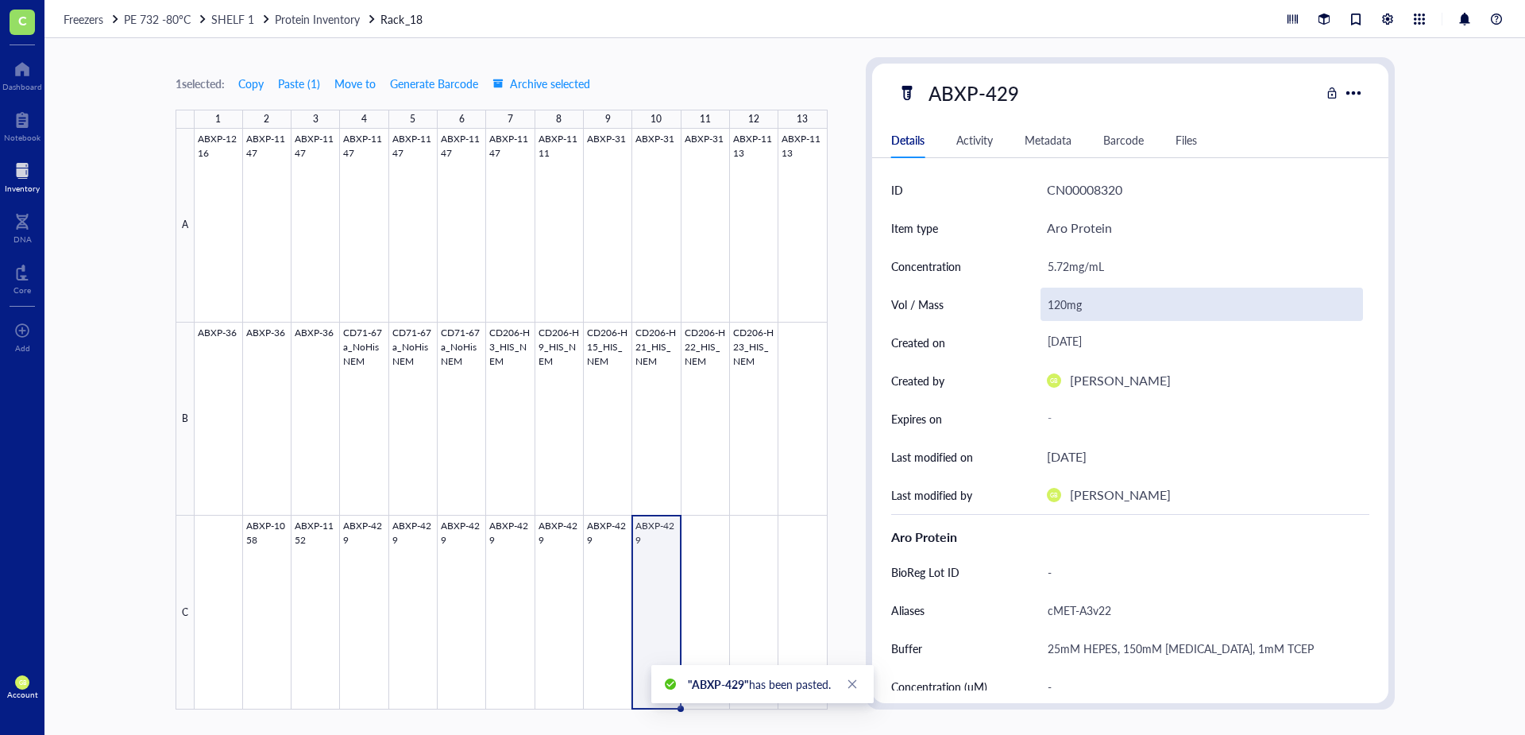
click at [1058, 300] on div "120mg" at bounding box center [1201, 303] width 322 height 33
click at [1059, 304] on input "120mg" at bounding box center [1201, 304] width 321 height 32
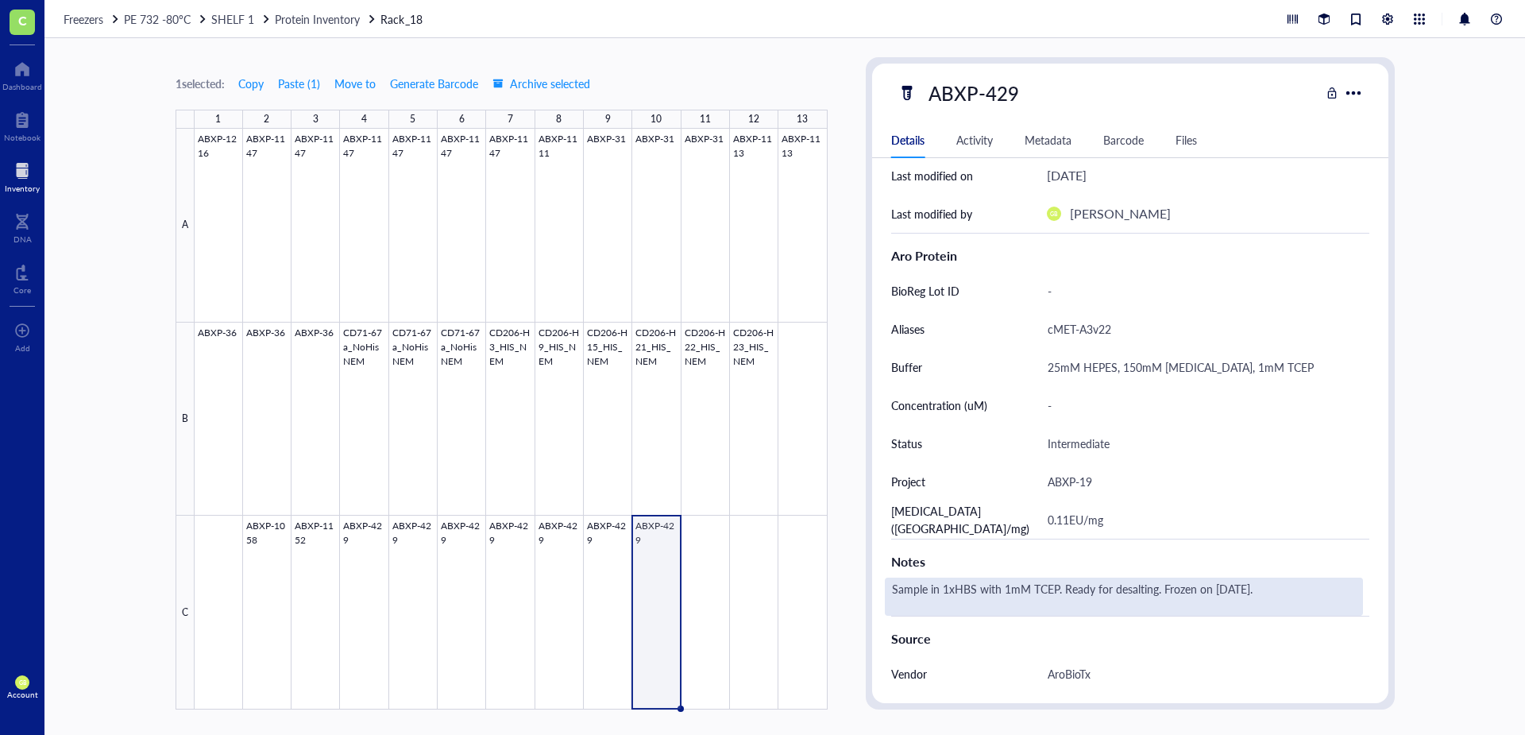
scroll to position [397, 0]
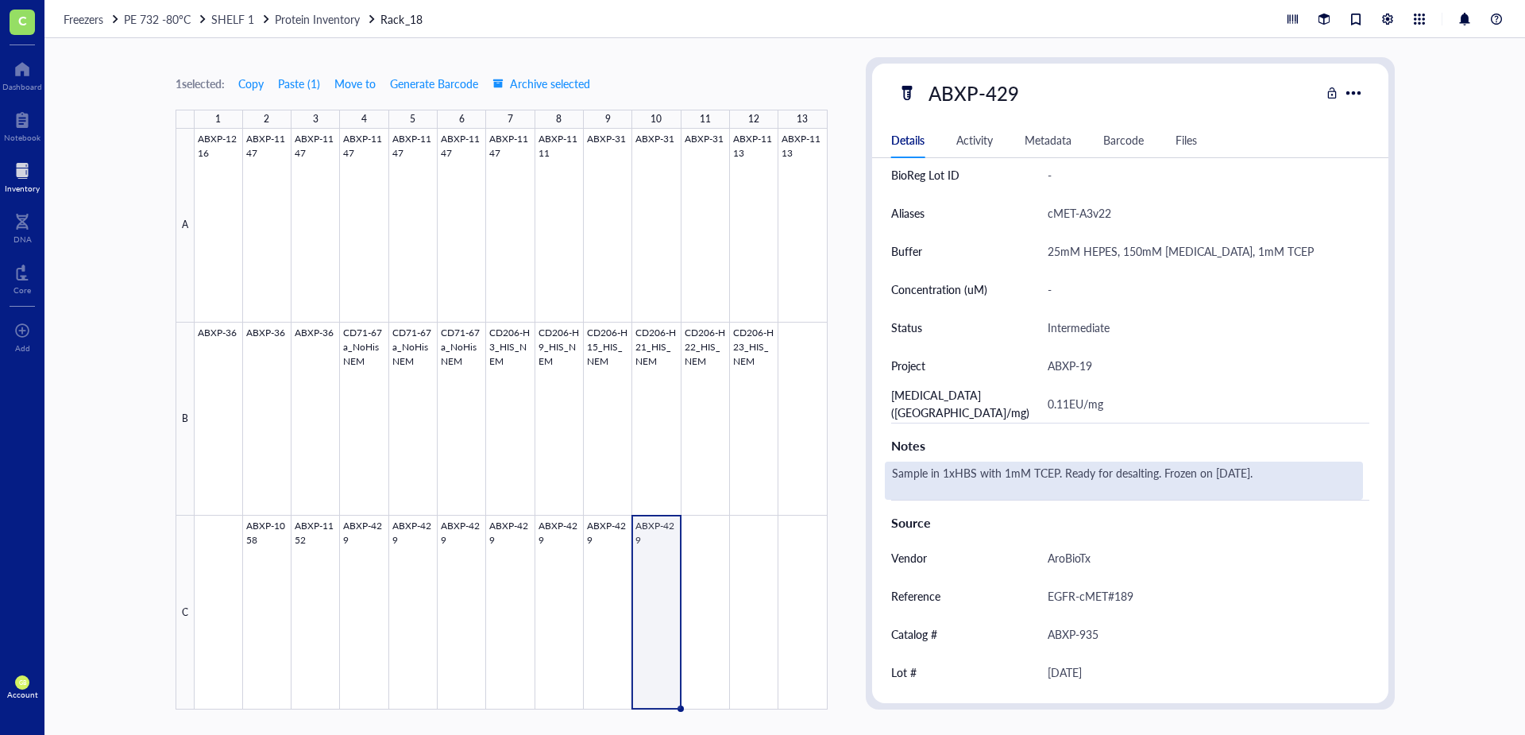
click at [1229, 476] on div "Sample in 1xHBS with 1mM TCEP. Ready for desalting. Frozen on [DATE]." at bounding box center [1124, 480] width 478 height 38
click at [1162, 469] on textarea "Sample in 1xHBS with 1mM TCEP. Ready for desalting. Frozen on [DATE]." at bounding box center [1123, 480] width 476 height 35
click at [909, 485] on textarea "Sample in 1xHBS with 1mM TCEP. Ready for desalting. Stored 3 days at 4C. Frozen…" at bounding box center [1123, 480] width 476 height 35
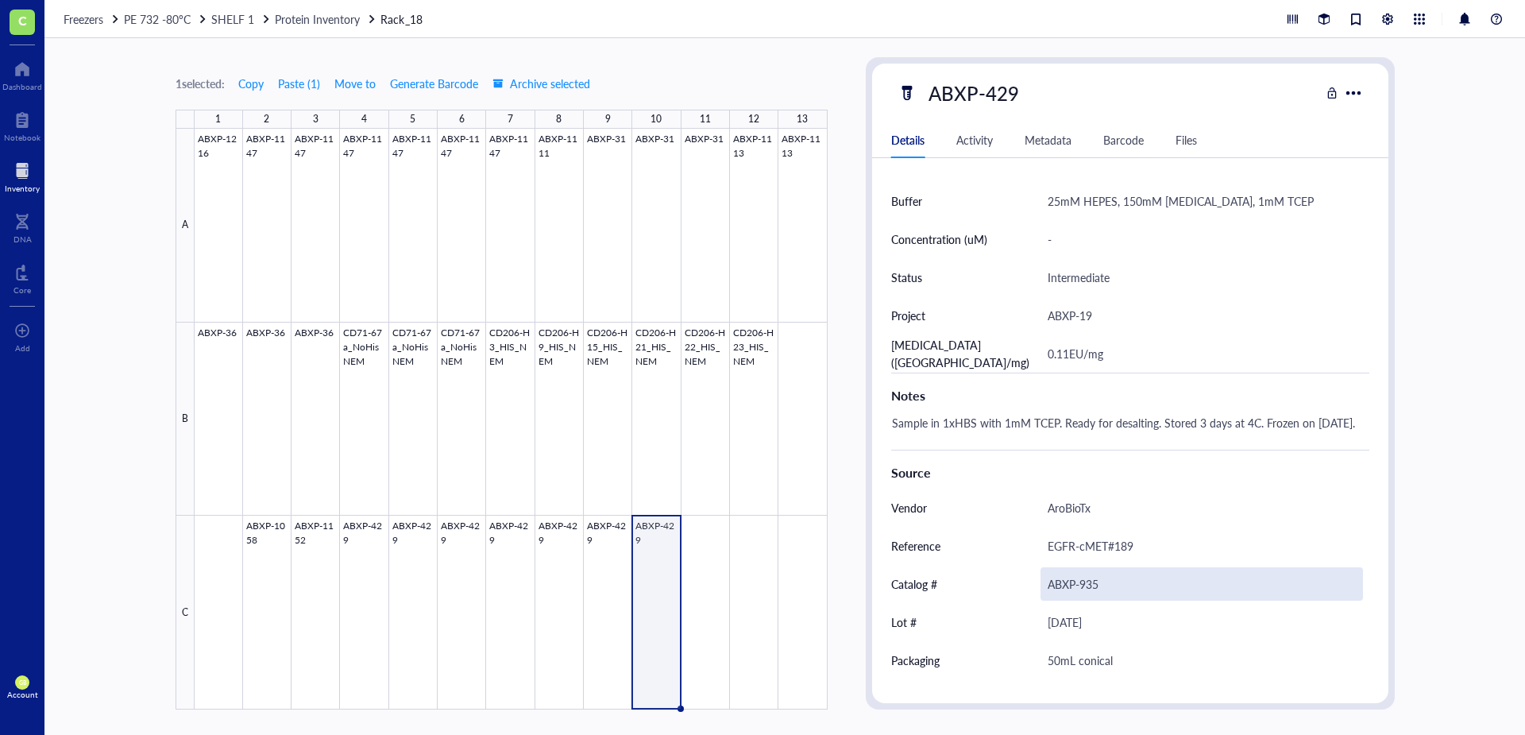
scroll to position [474, 0]
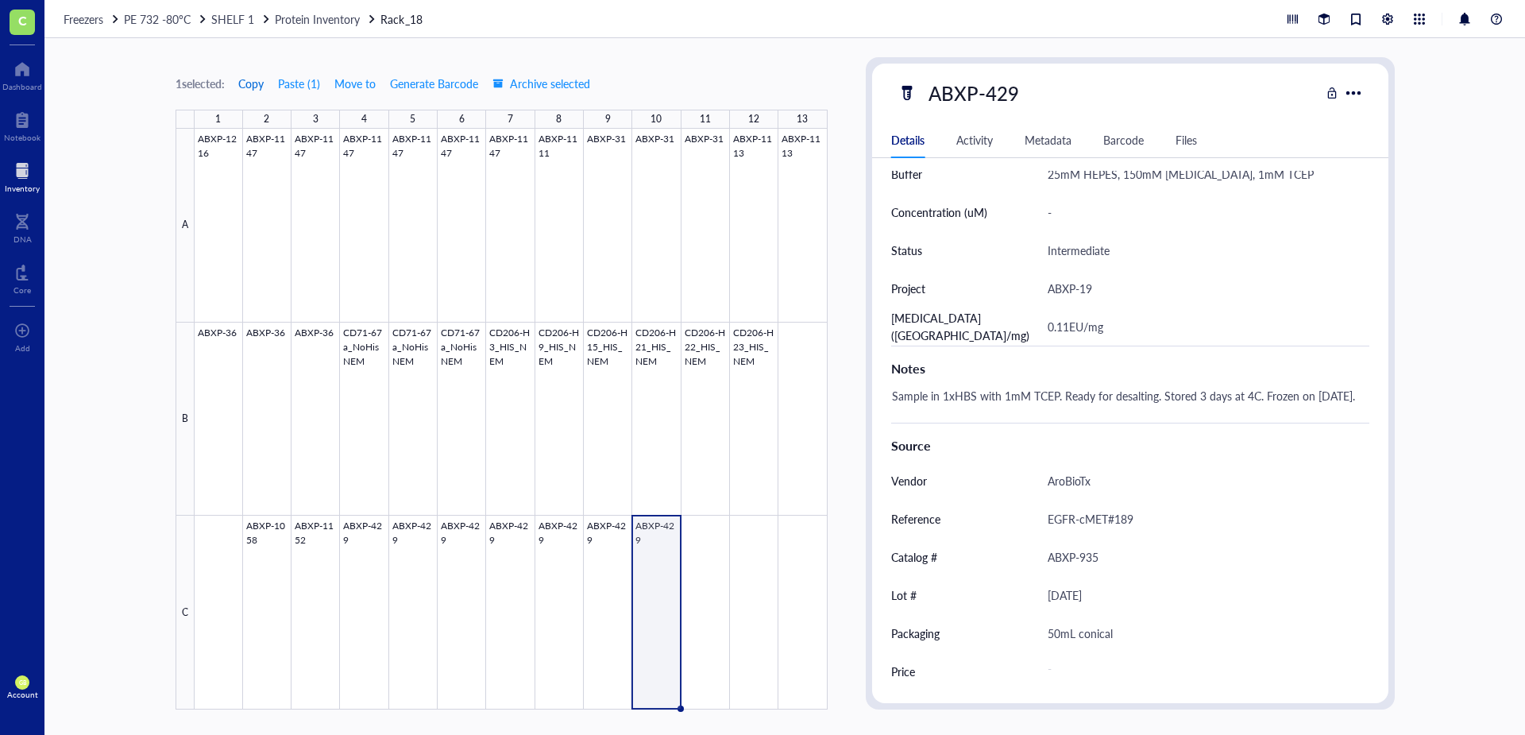
click at [260, 83] on span "Copy" at bounding box center [250, 83] width 25 height 13
click at [714, 515] on div at bounding box center [511, 419] width 633 height 581
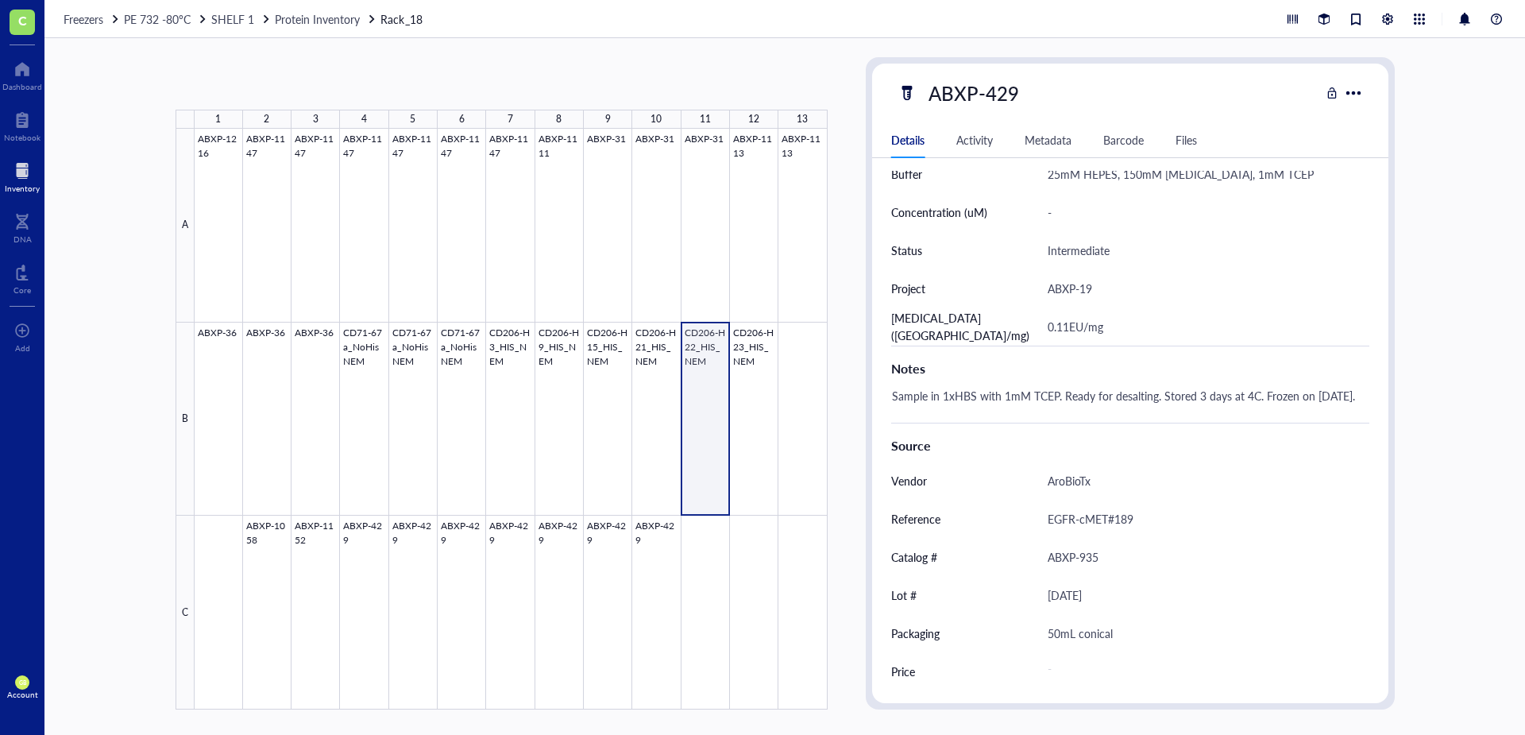
click at [711, 528] on div at bounding box center [511, 419] width 633 height 581
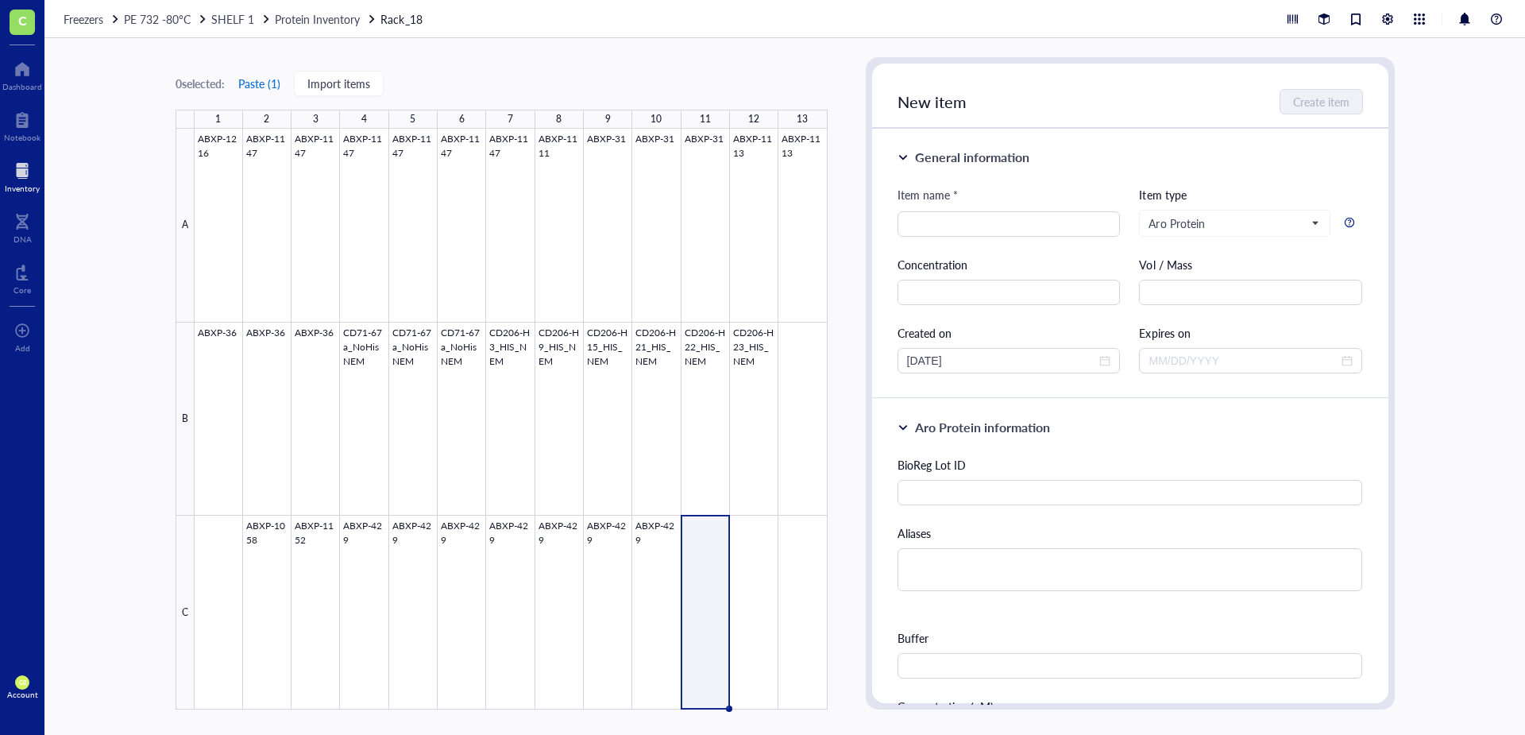
click at [254, 85] on button "Paste ( 1 )" at bounding box center [259, 83] width 44 height 25
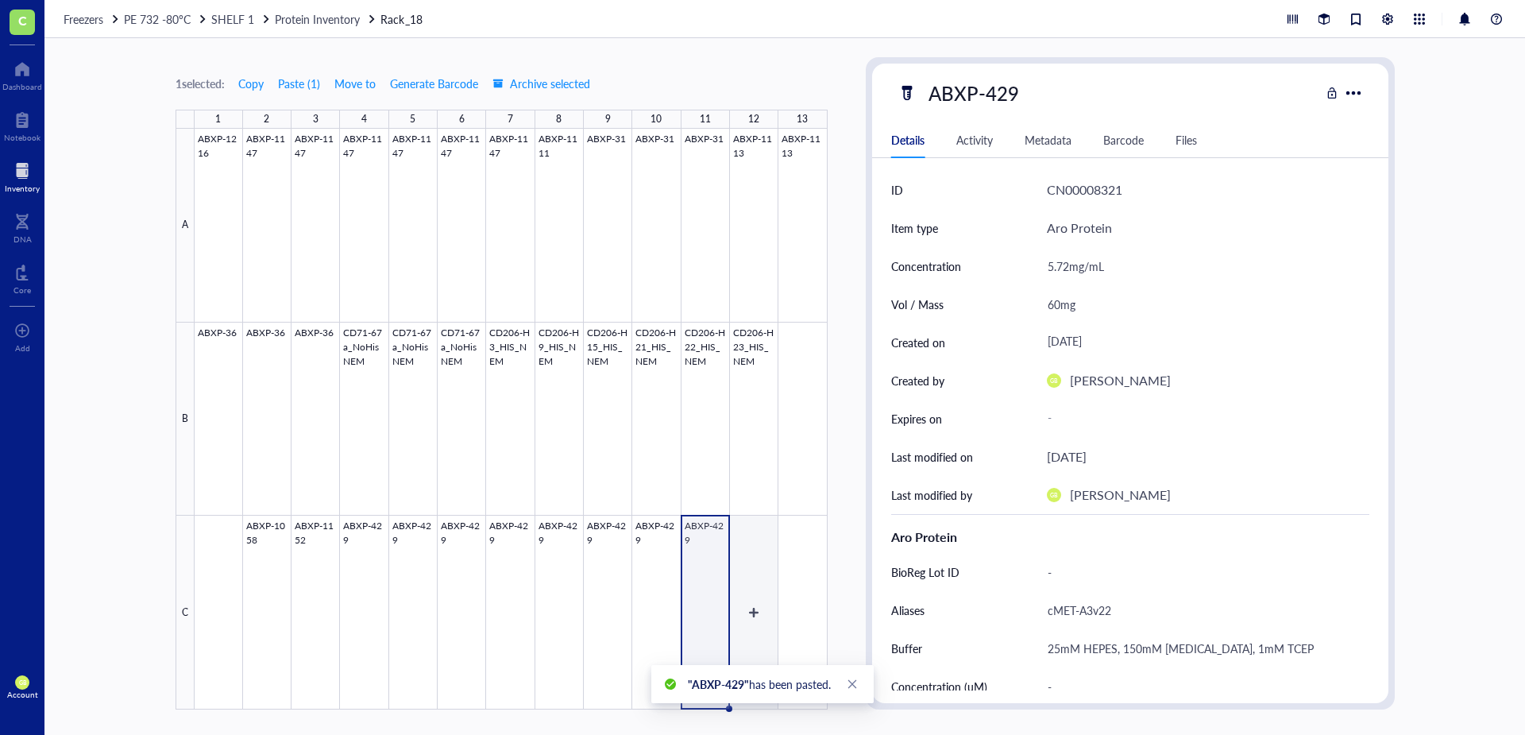
click at [756, 533] on div at bounding box center [511, 419] width 633 height 581
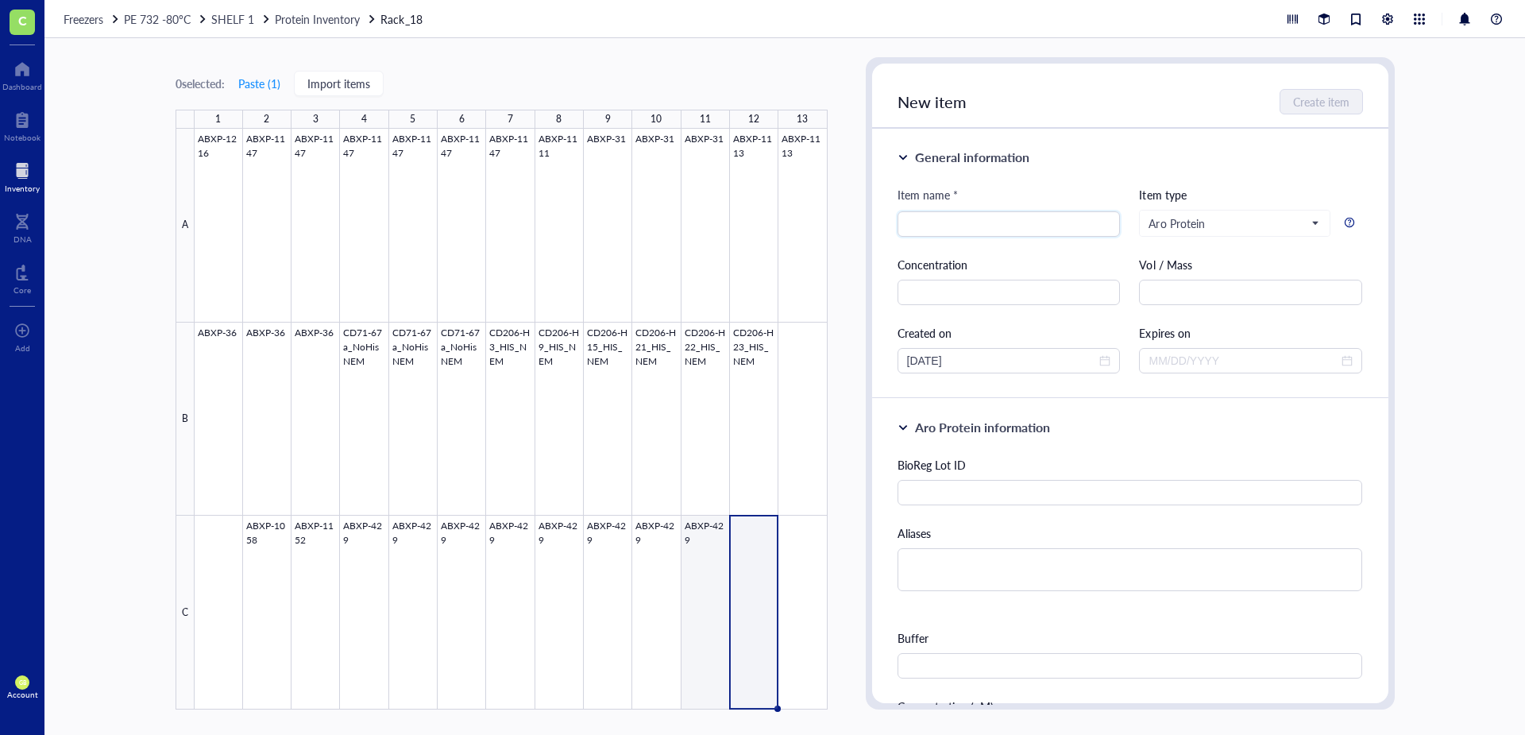
drag, startPoint x: 694, startPoint y: 519, endPoint x: 796, endPoint y: 483, distance: 107.7
click at [695, 519] on div at bounding box center [511, 419] width 633 height 581
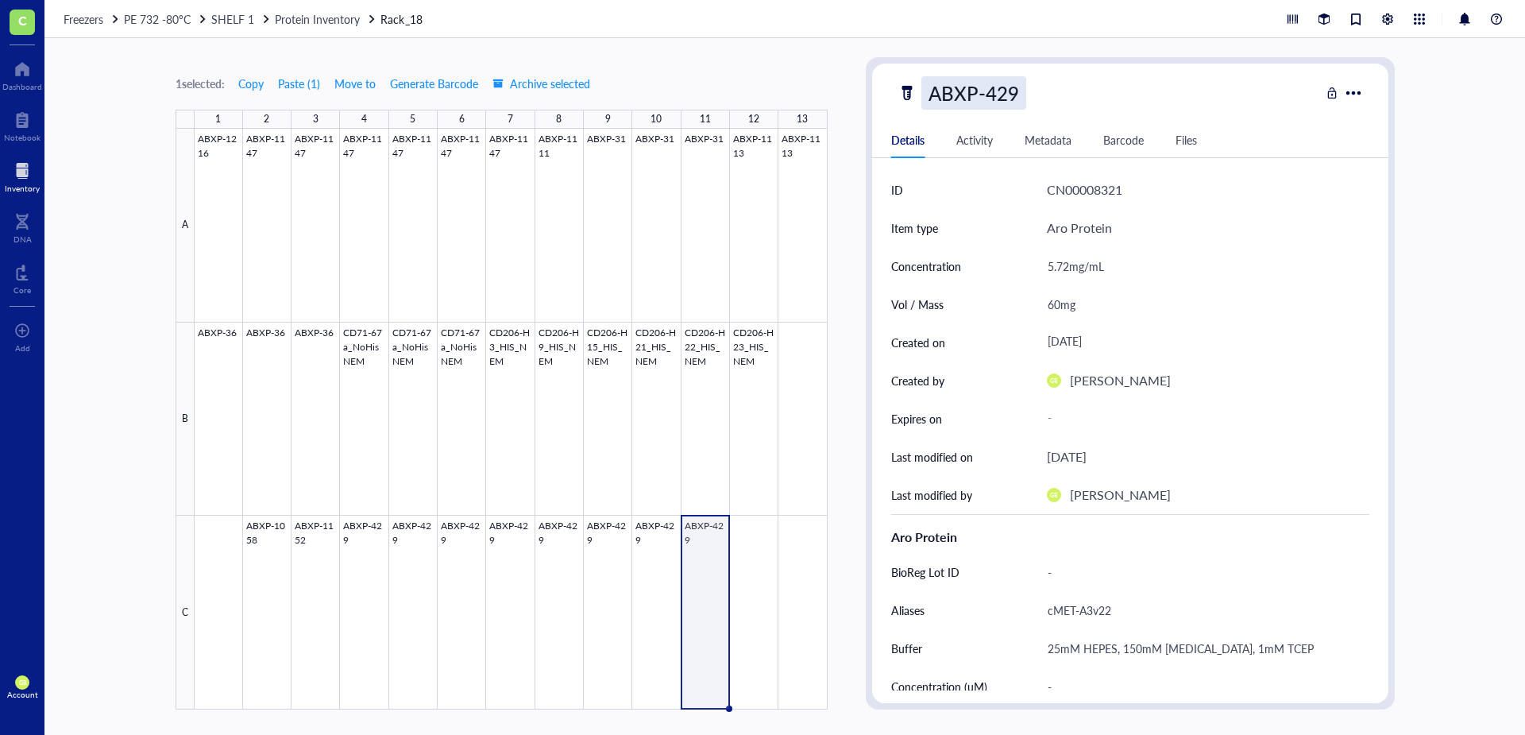
click at [949, 86] on div "ABXP-429" at bounding box center [973, 92] width 105 height 33
click at [635, 534] on div at bounding box center [511, 419] width 633 height 581
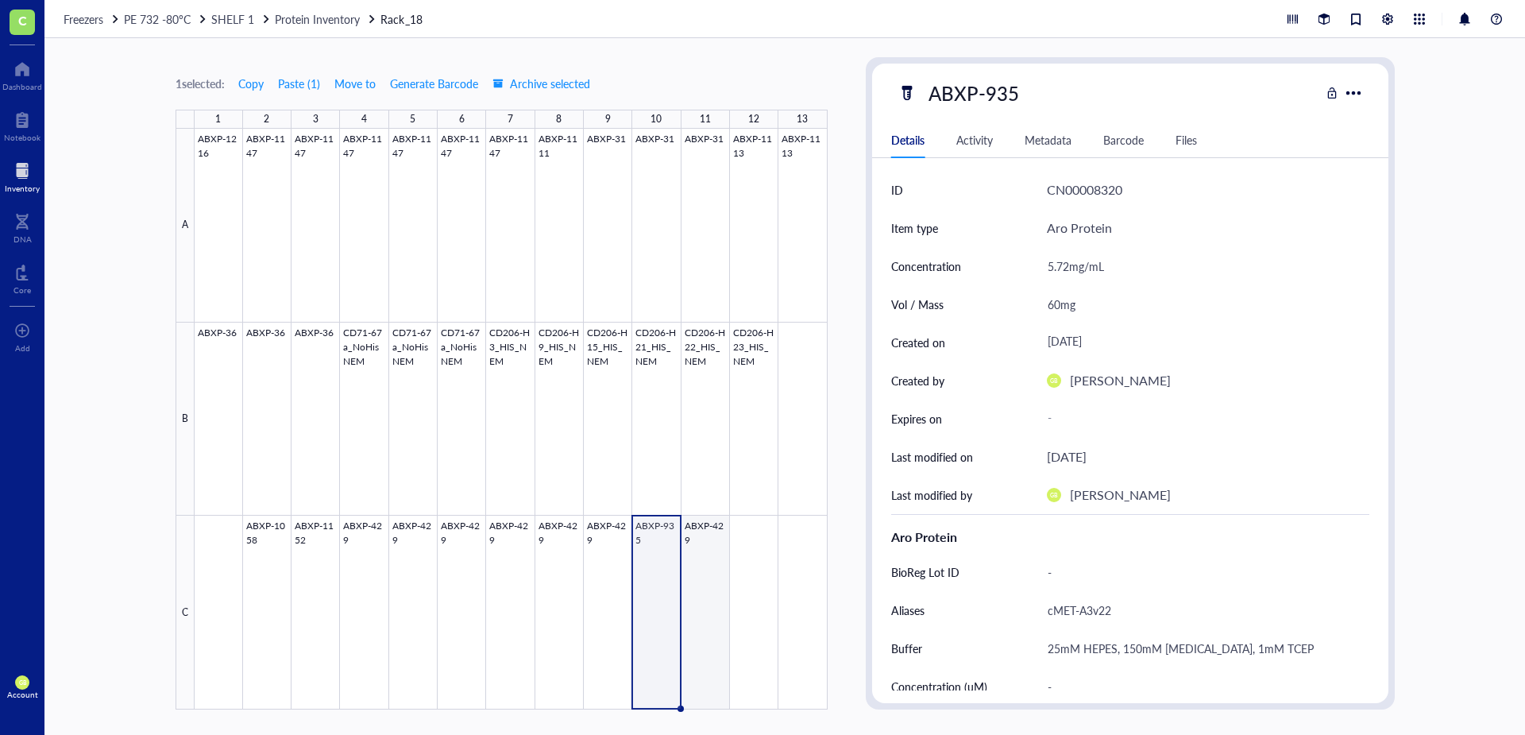
click at [701, 526] on div at bounding box center [511, 419] width 633 height 581
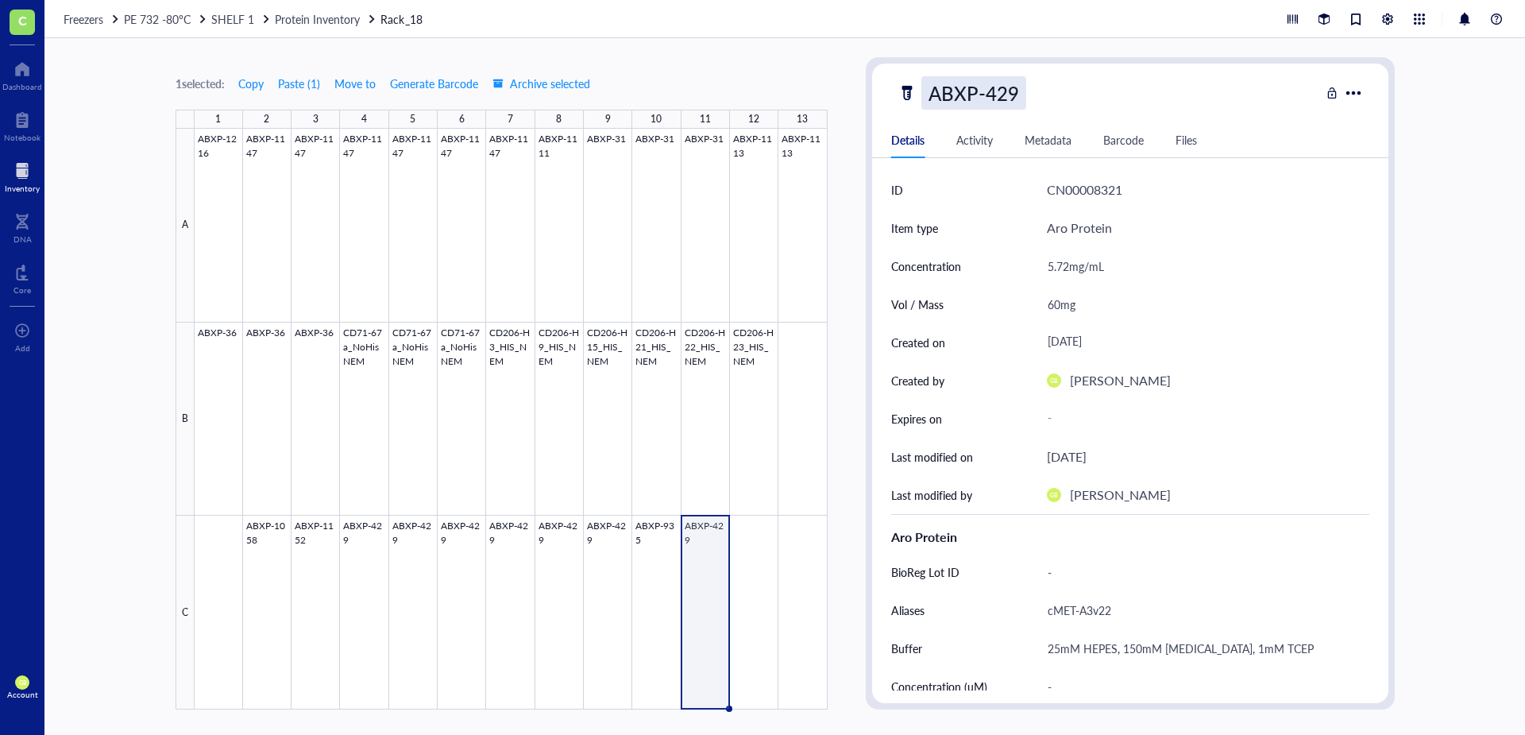
click at [1009, 100] on div "ABXP-429" at bounding box center [973, 92] width 105 height 33
click at [608, 527] on div at bounding box center [511, 419] width 633 height 581
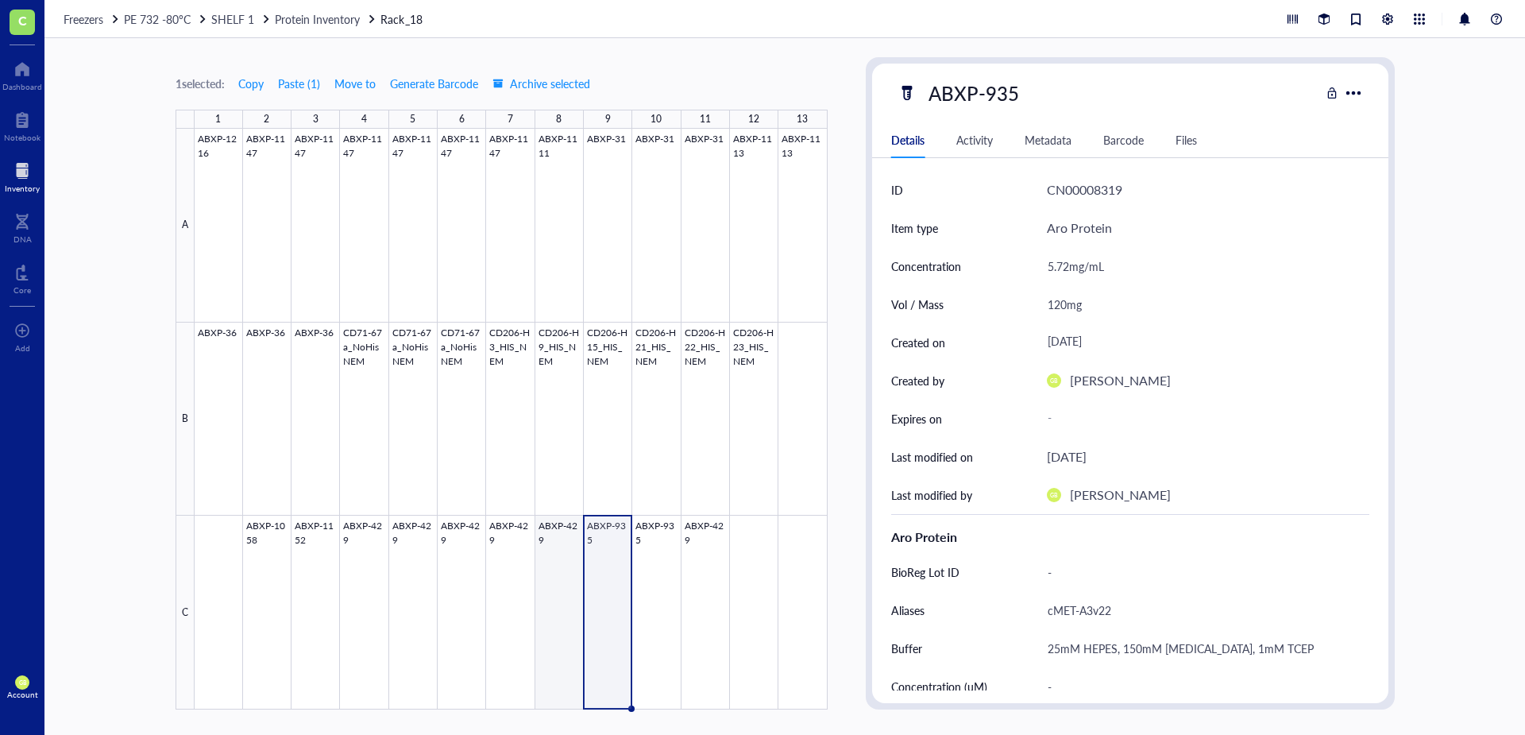
click at [565, 516] on div at bounding box center [511, 419] width 633 height 581
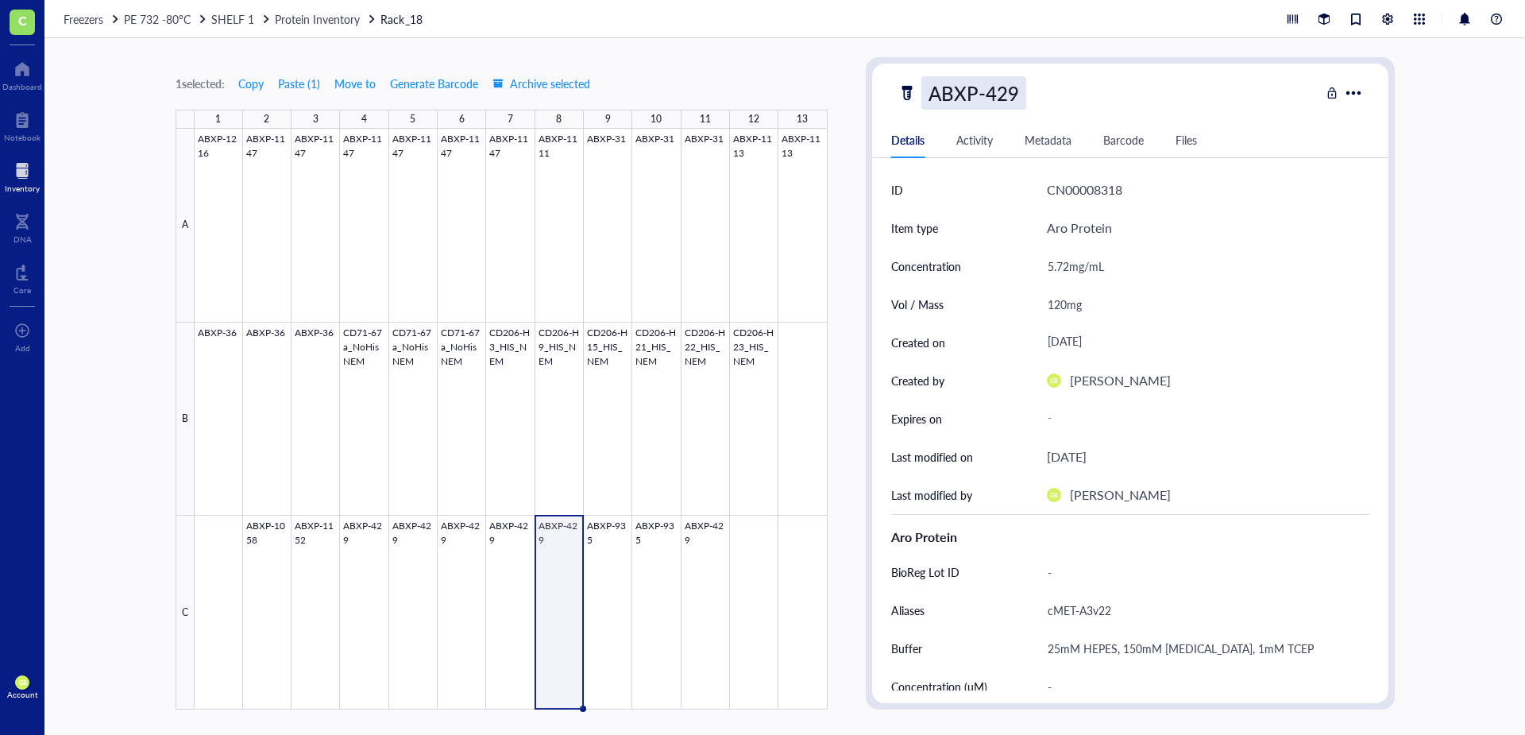
click at [1013, 97] on div "ABXP-429" at bounding box center [973, 92] width 105 height 33
click at [512, 541] on div at bounding box center [511, 419] width 633 height 581
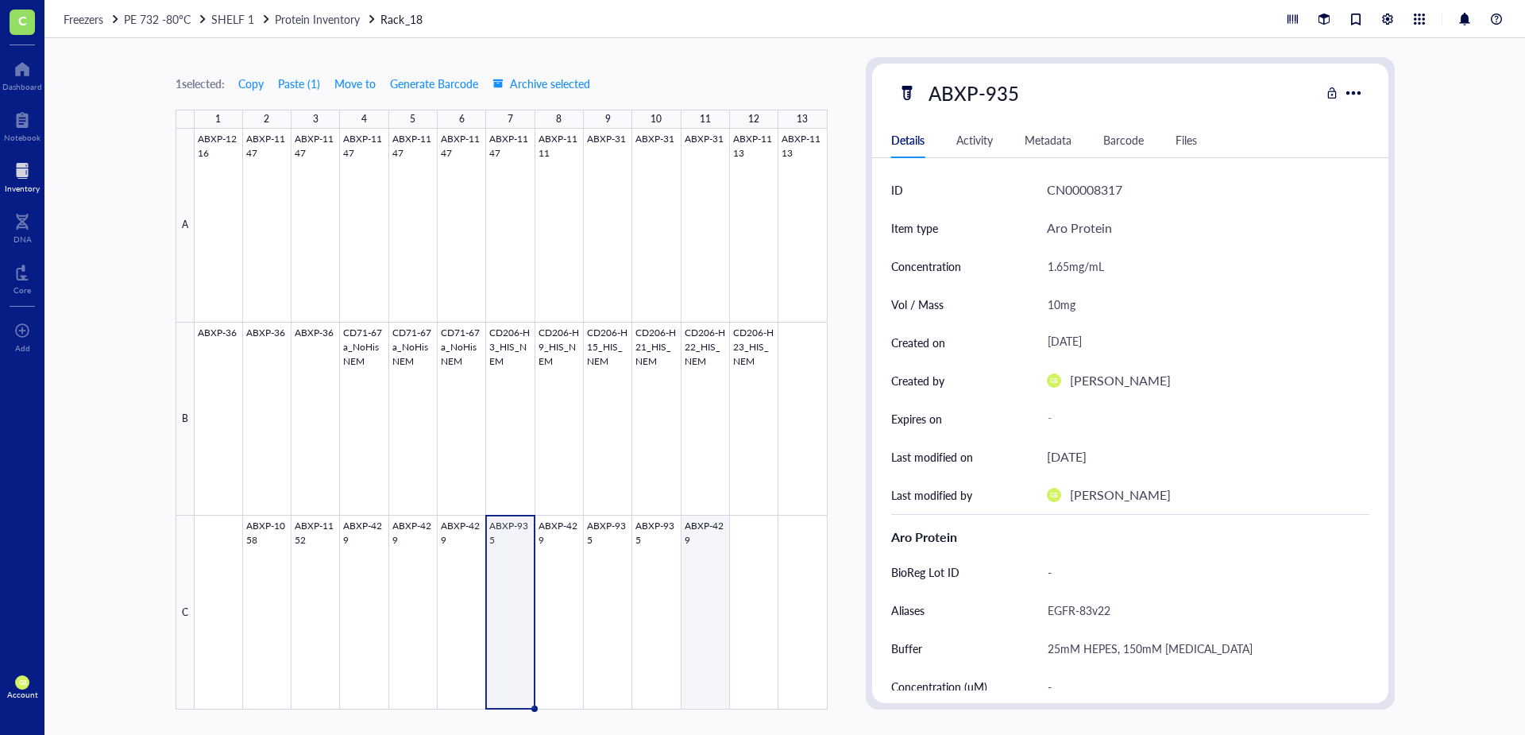
click at [698, 528] on div at bounding box center [511, 419] width 633 height 581
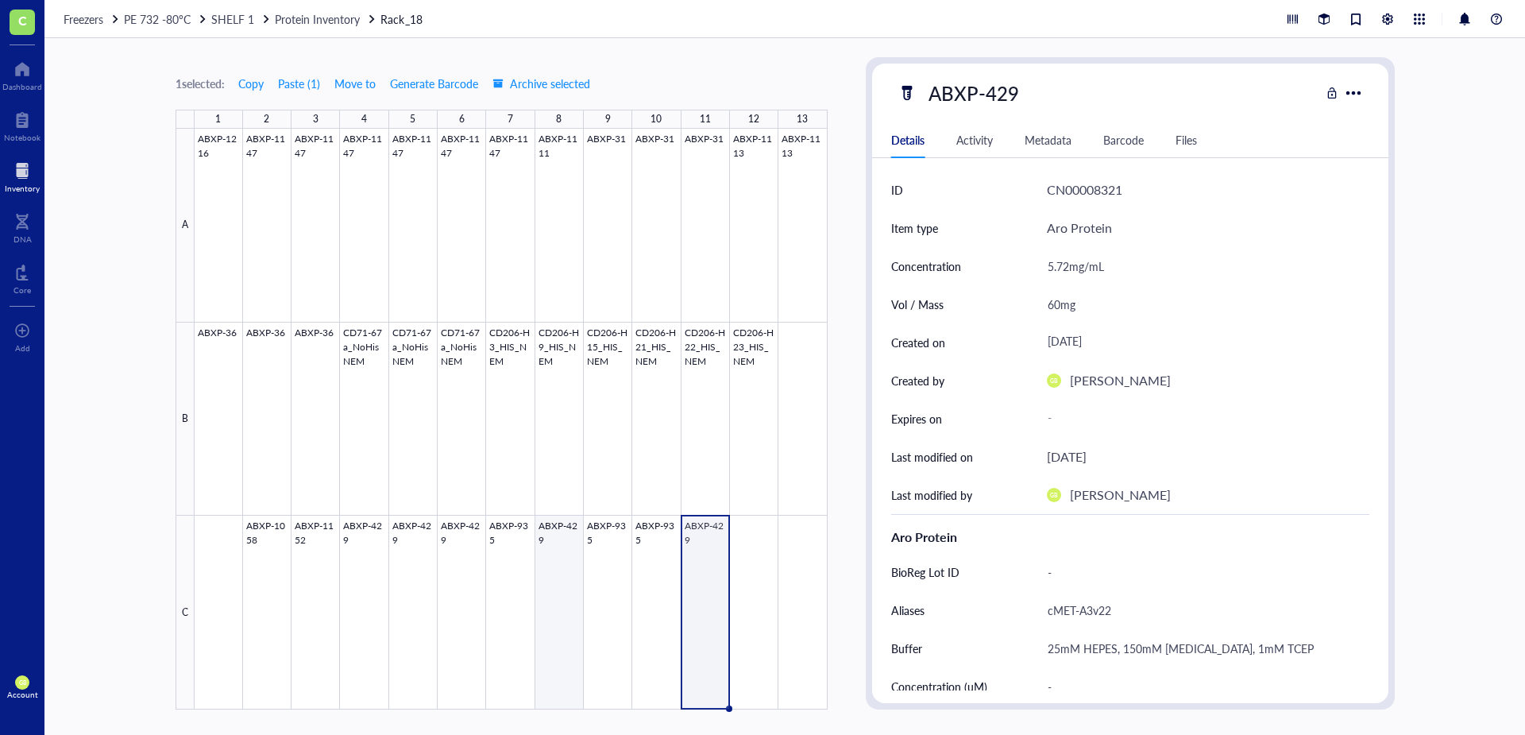
click at [557, 528] on div at bounding box center [511, 419] width 633 height 581
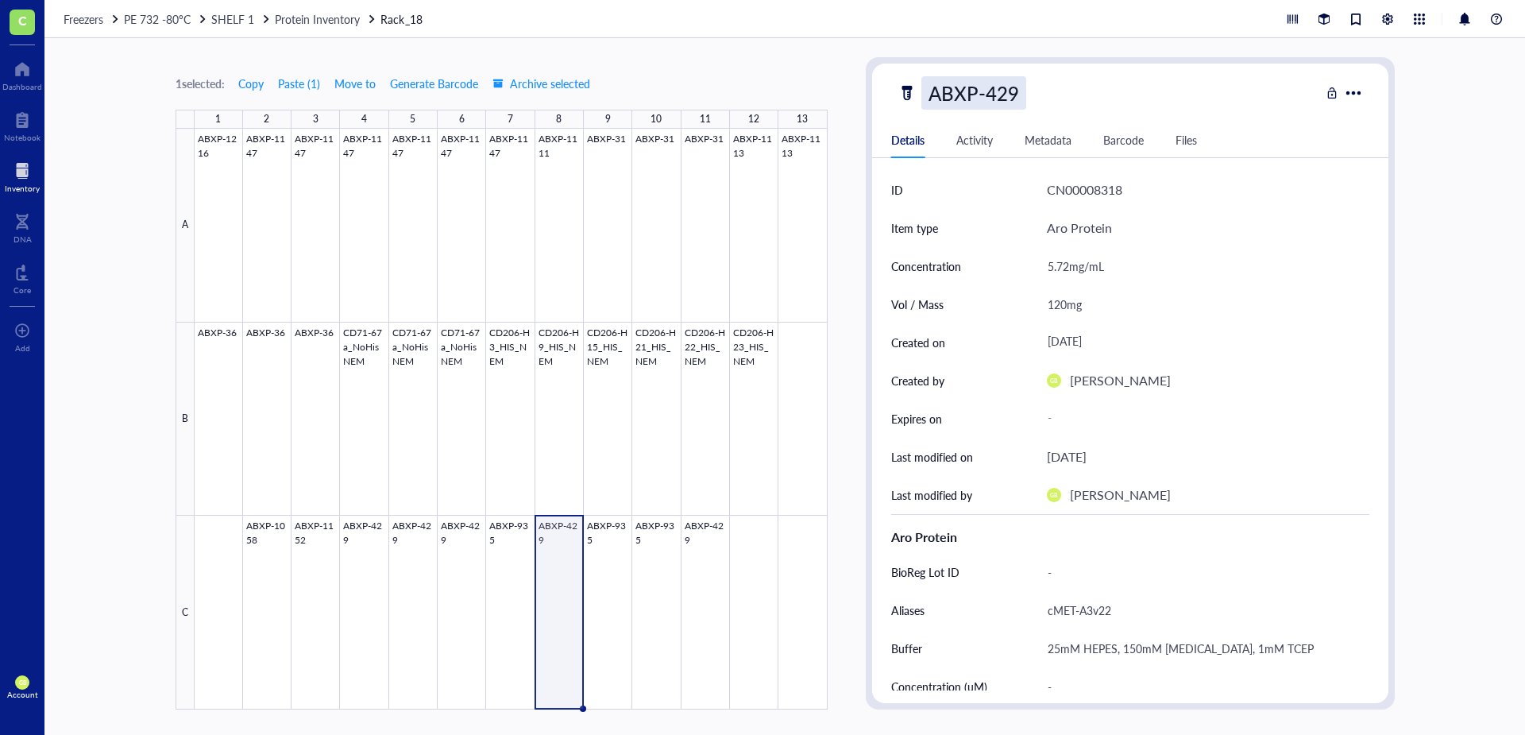
click at [1011, 101] on div "ABXP-429" at bounding box center [973, 92] width 105 height 33
click at [515, 526] on div at bounding box center [511, 419] width 633 height 581
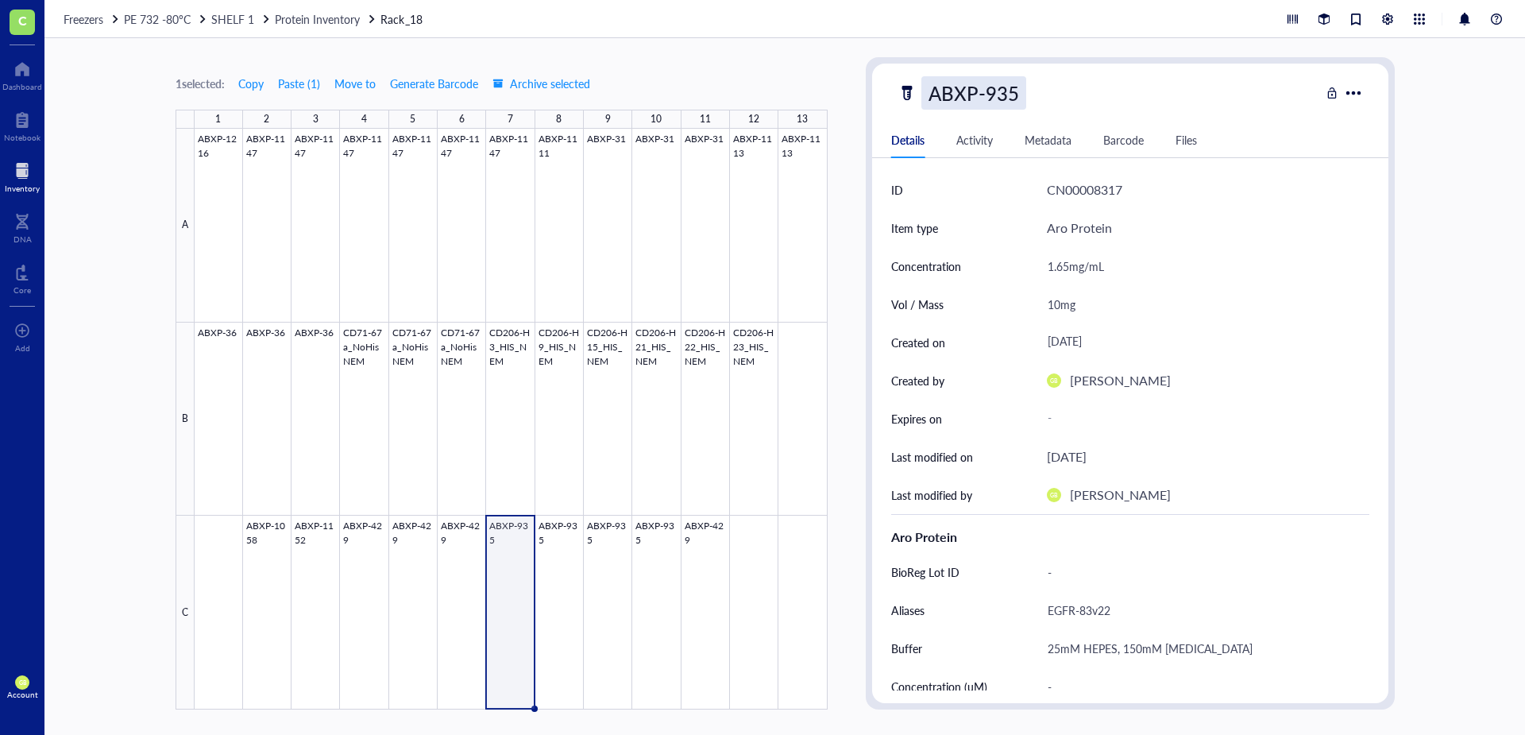
click at [1016, 98] on div "ABXP-935" at bounding box center [973, 92] width 105 height 33
click at [554, 530] on div at bounding box center [511, 419] width 633 height 581
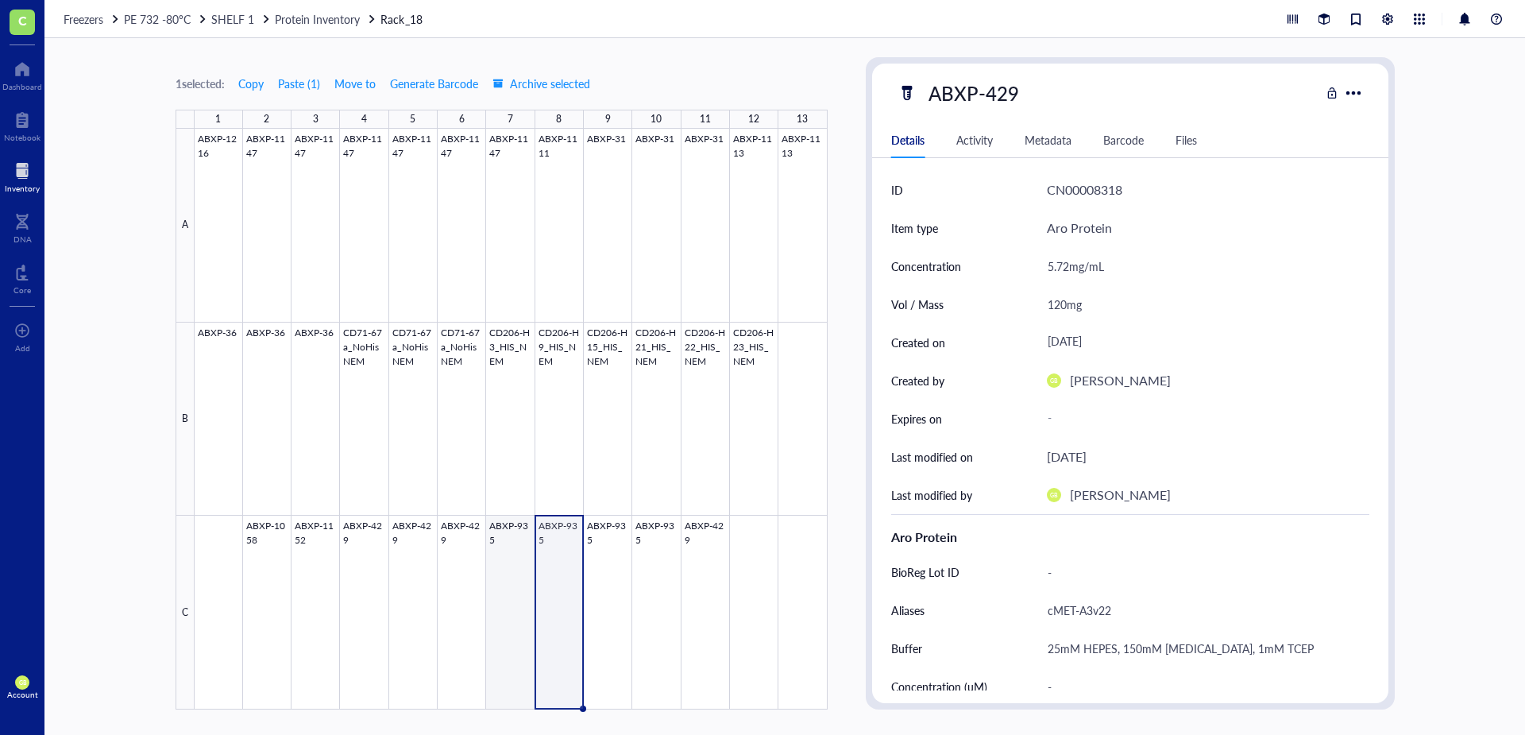
click at [512, 527] on div at bounding box center [511, 419] width 633 height 581
click at [554, 523] on div at bounding box center [511, 419] width 633 height 581
click at [517, 527] on div at bounding box center [511, 419] width 633 height 581
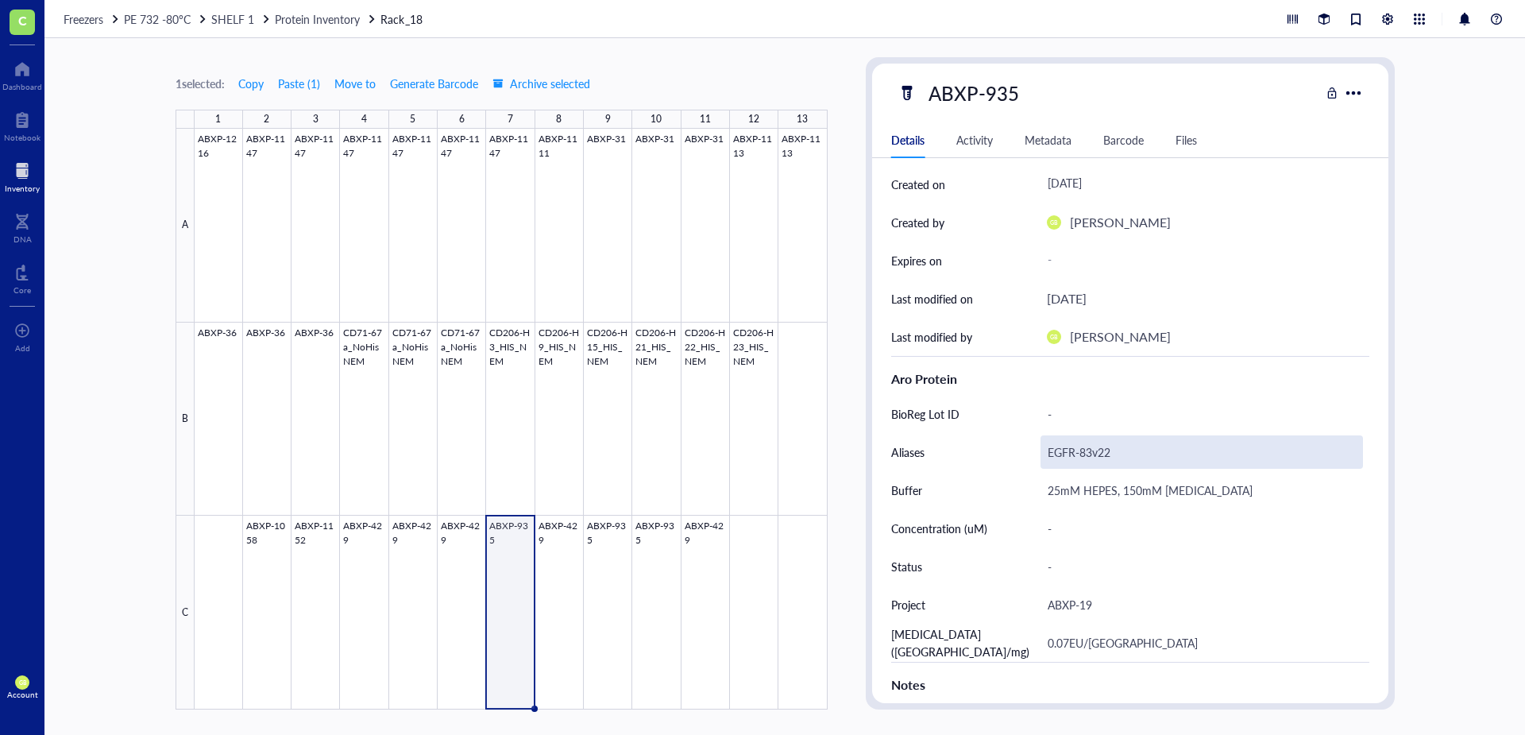
scroll to position [159, 0]
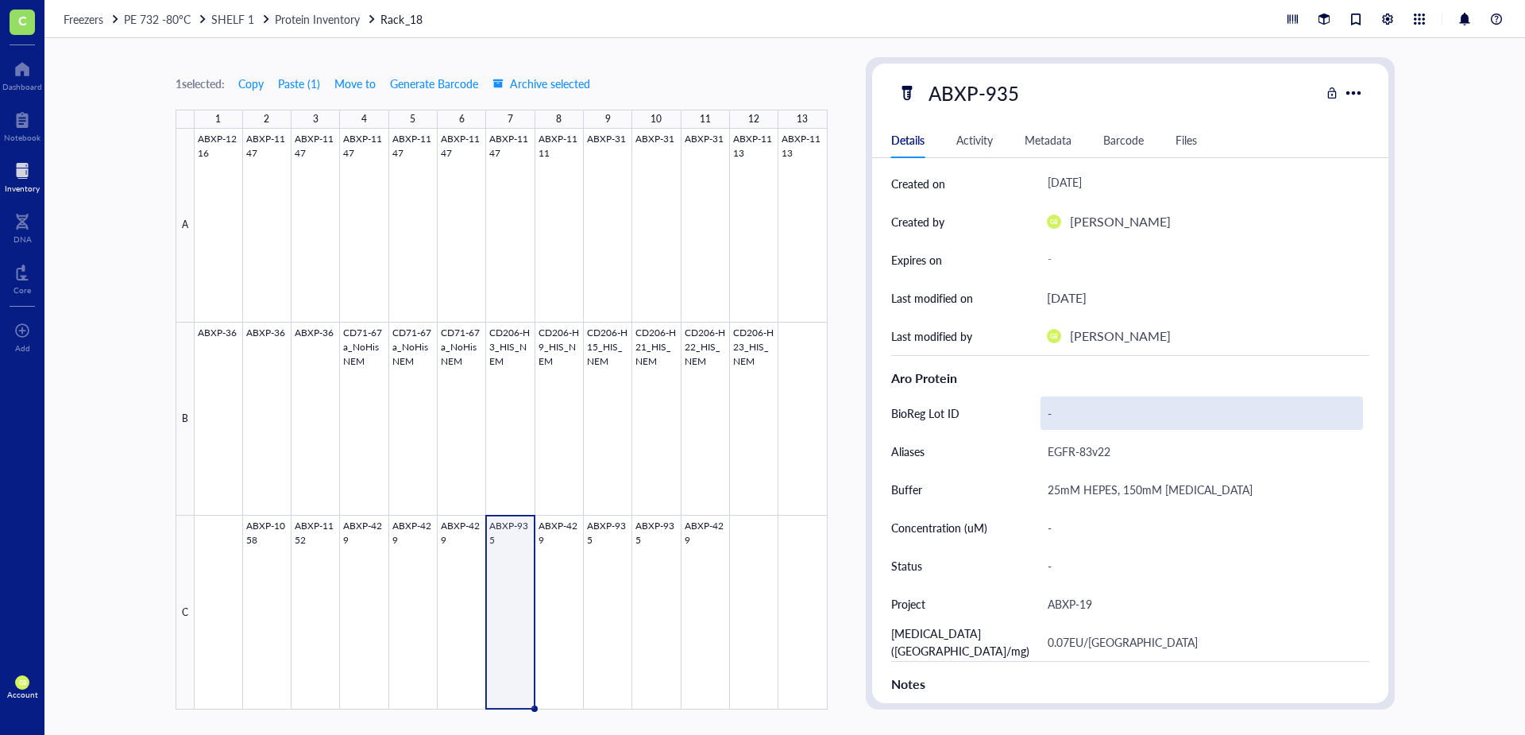
click at [1074, 411] on div "-" at bounding box center [1201, 412] width 322 height 33
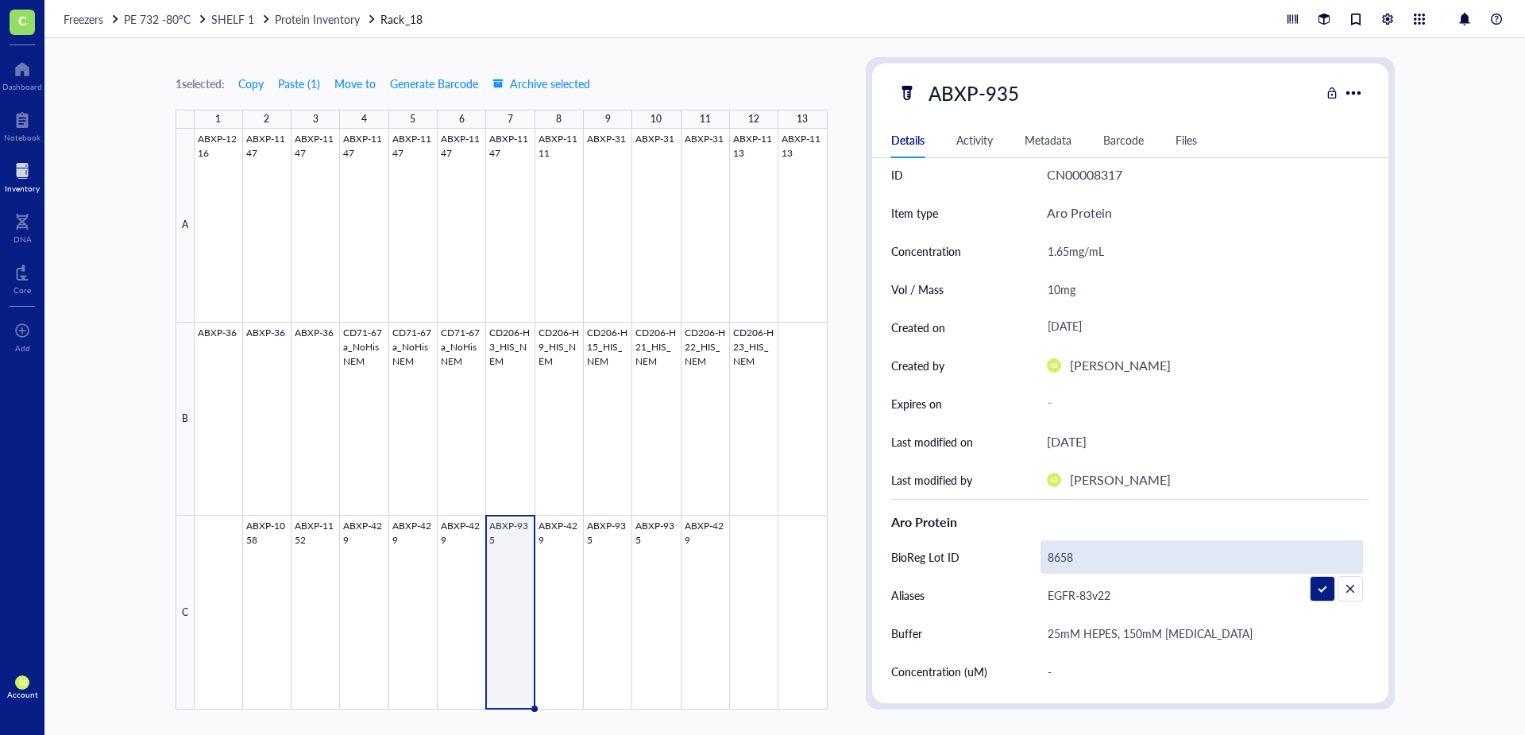
scroll to position [0, 0]
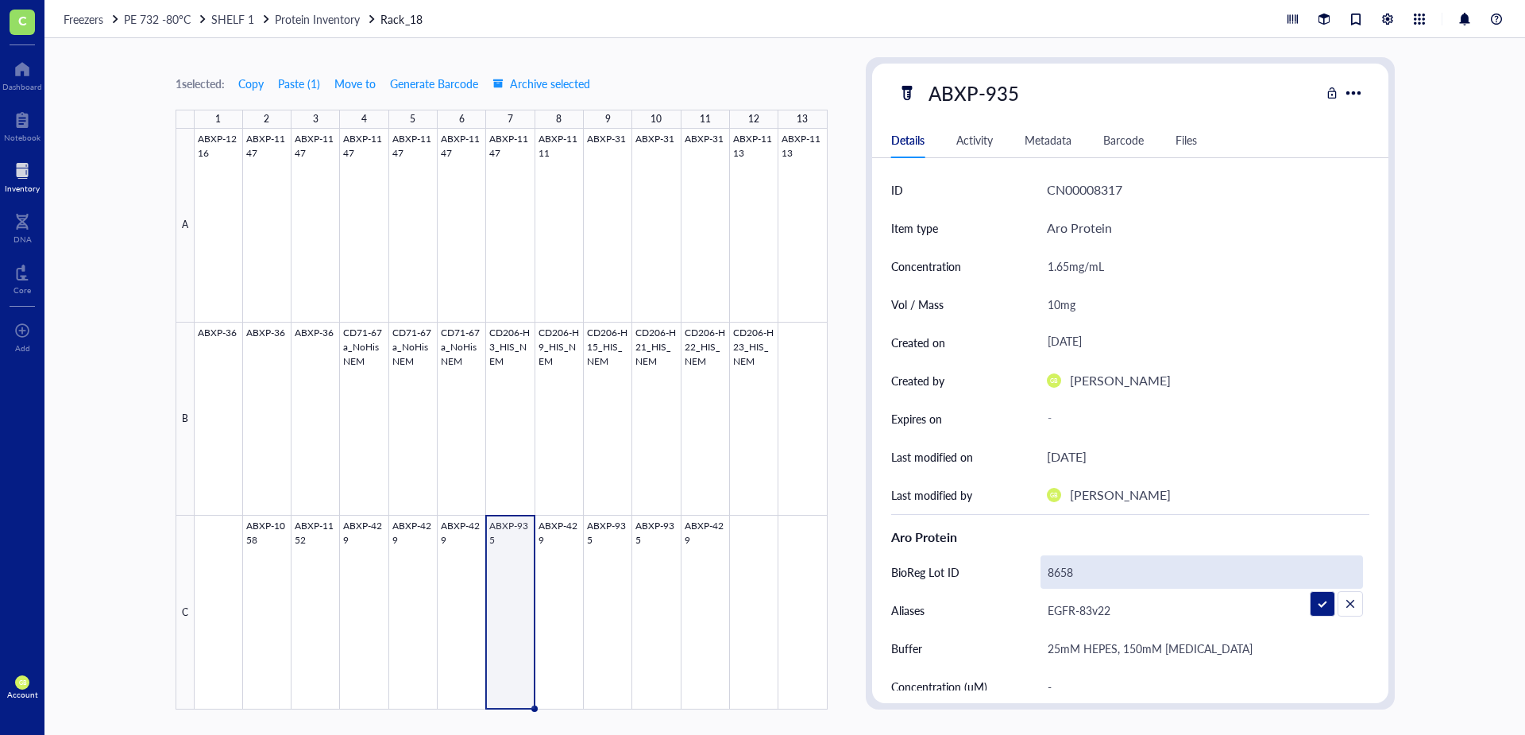
click at [739, 60] on div "1 selected: Copy Paste ( 1 ) Move to Generate Barcode Archive selected 1 2 3 4 …" at bounding box center [502, 383] width 652 height 652
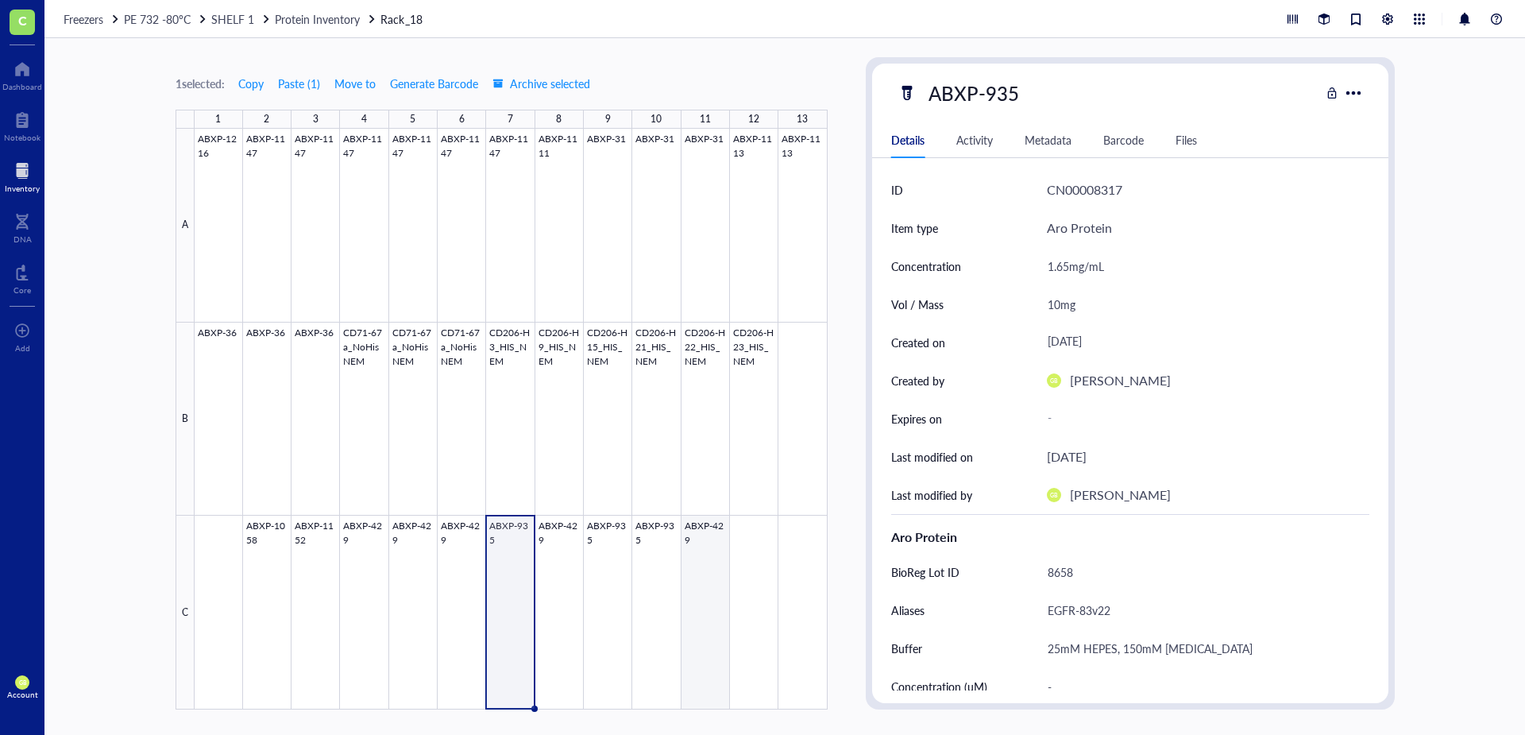
click at [706, 533] on div at bounding box center [511, 419] width 633 height 581
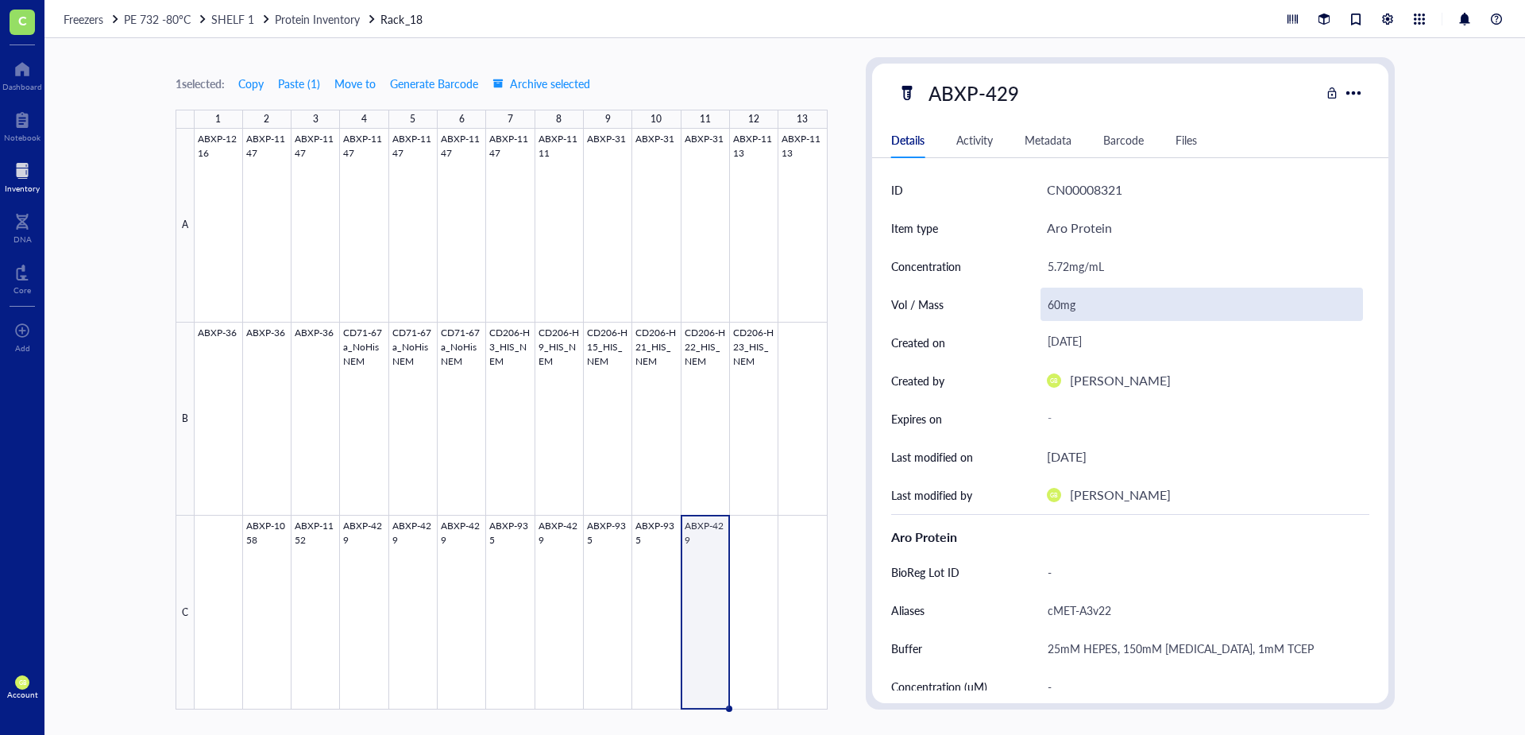
click at [1052, 306] on div "60mg" at bounding box center [1201, 303] width 322 height 33
click at [1052, 306] on input "60mg" at bounding box center [1201, 304] width 321 height 32
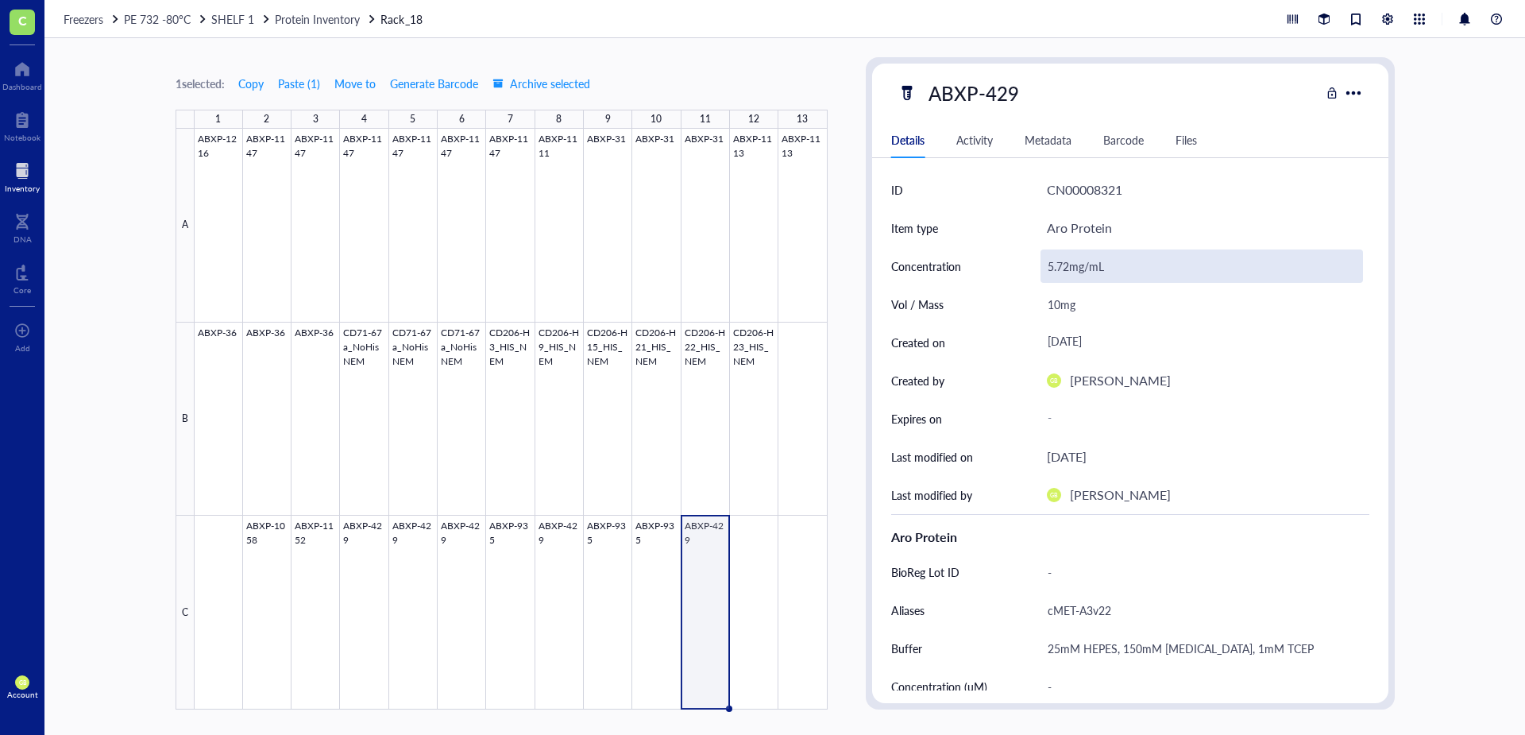
click at [1068, 264] on div "5.72mg/mL" at bounding box center [1201, 265] width 322 height 33
drag, startPoint x: 1067, startPoint y: 267, endPoint x: 1047, endPoint y: 273, distance: 20.1
click at [1047, 273] on input "5.72mg/mL" at bounding box center [1201, 266] width 321 height 32
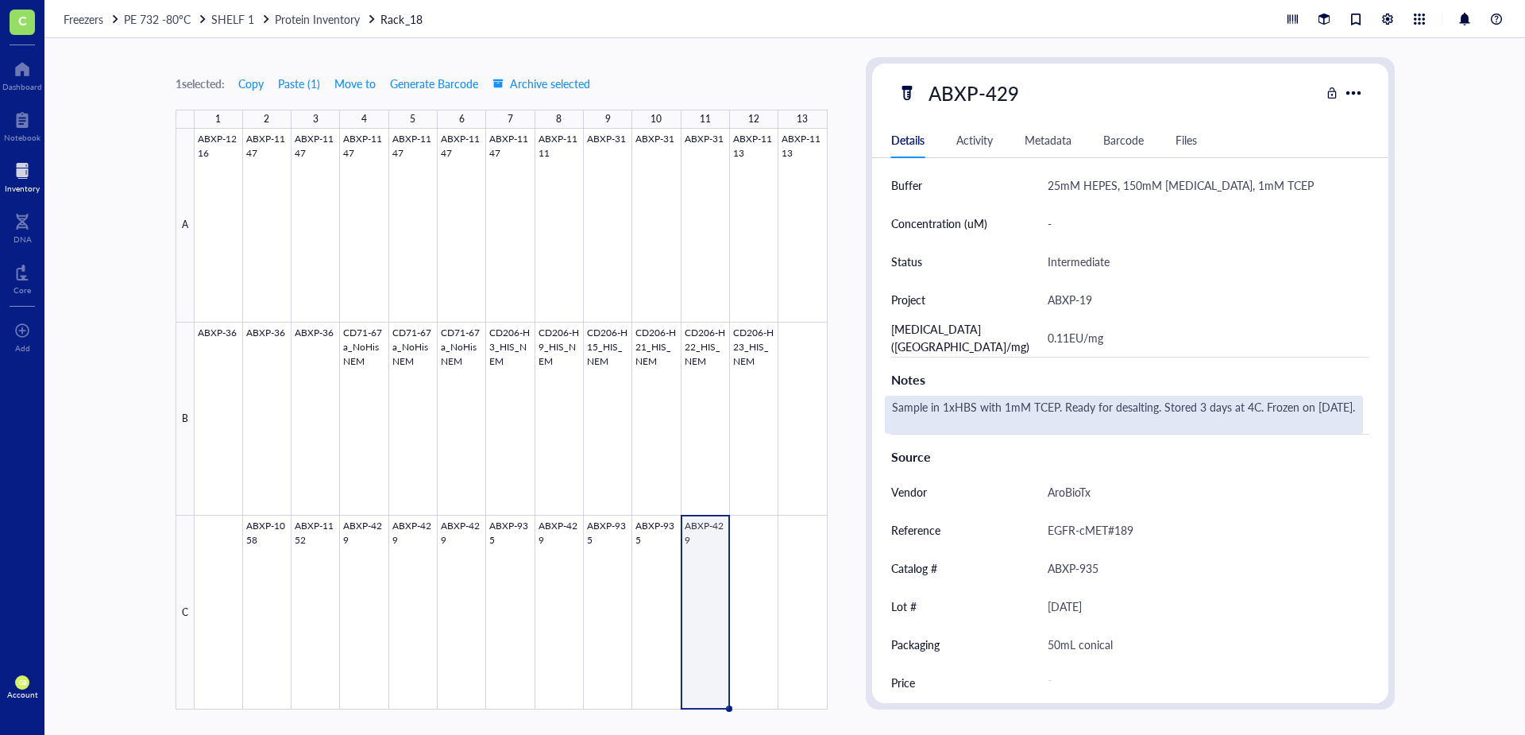
scroll to position [474, 0]
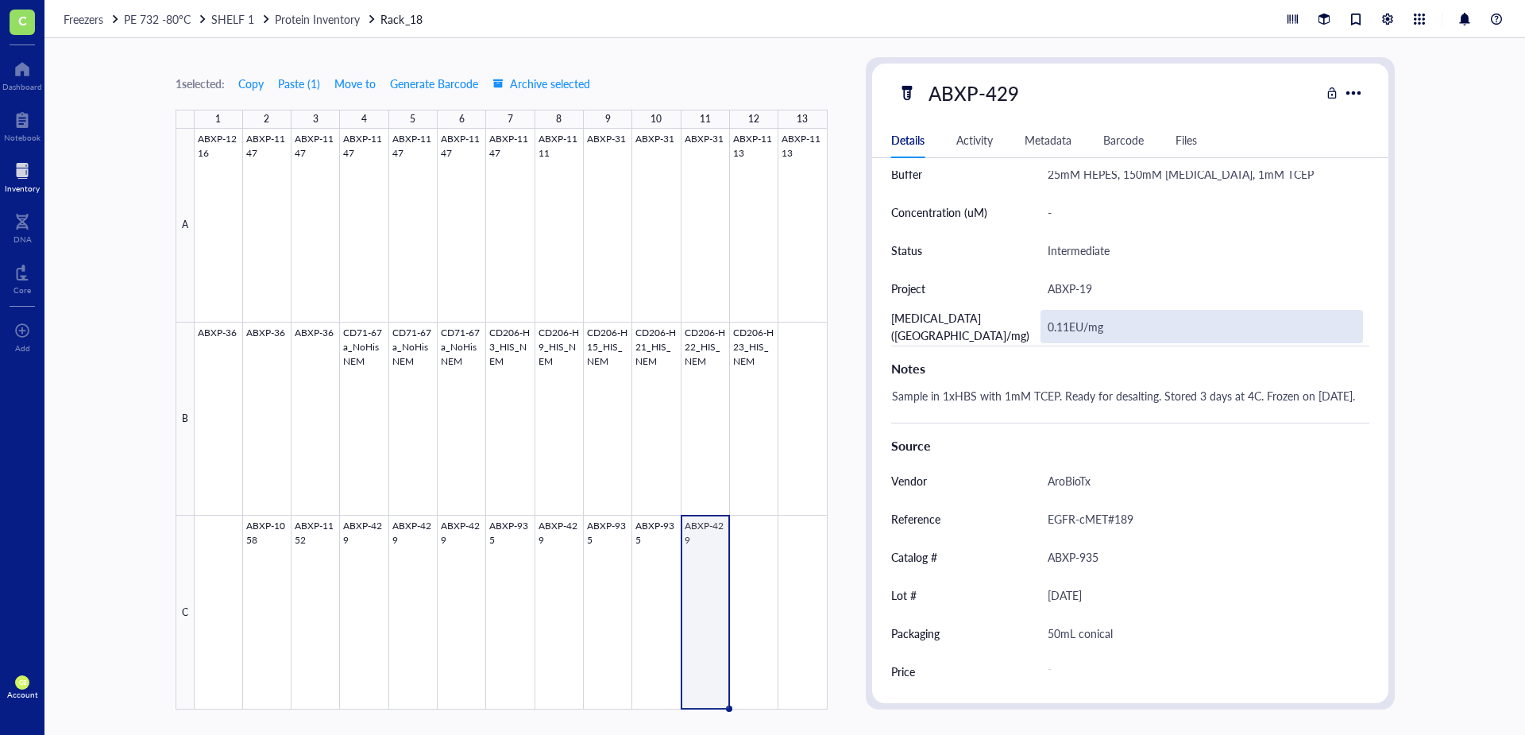
click at [1072, 326] on div "0.11EU/mg" at bounding box center [1201, 326] width 322 height 33
click at [1067, 328] on input "0.11EU/mg" at bounding box center [1201, 327] width 321 height 32
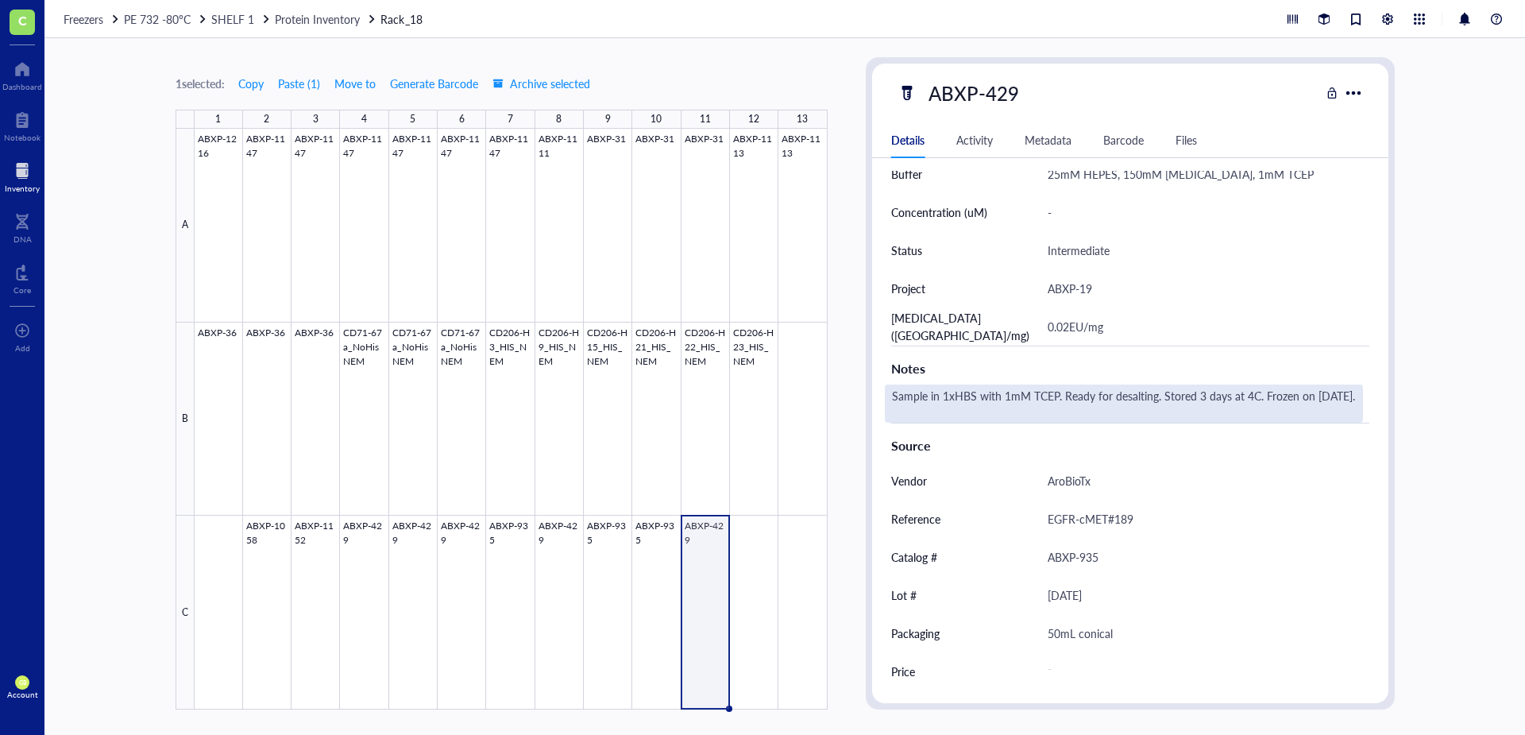
click at [997, 399] on div "Sample in 1xHBS with 1mM TCEP. Ready for desalting. Stored 3 days at 4C. Frozen…" at bounding box center [1124, 403] width 478 height 38
drag, startPoint x: 978, startPoint y: 395, endPoint x: 1255, endPoint y: 391, distance: 276.4
click at [1255, 391] on textarea "Sample in 1xHBS with 1mM TCEP. Ready for desalting. Stored 3 days at 4C. Frozen…" at bounding box center [1123, 403] width 476 height 35
click at [1229, 397] on div "Sample in 1xHBS. Used for conjugation on [DATE]. Frozen on [DATE]." at bounding box center [1124, 403] width 478 height 38
click at [1229, 395] on textarea "Sample in 1xHBS. Used for conjugation on [DATE]. Frozen on [DATE]." at bounding box center [1123, 403] width 476 height 35
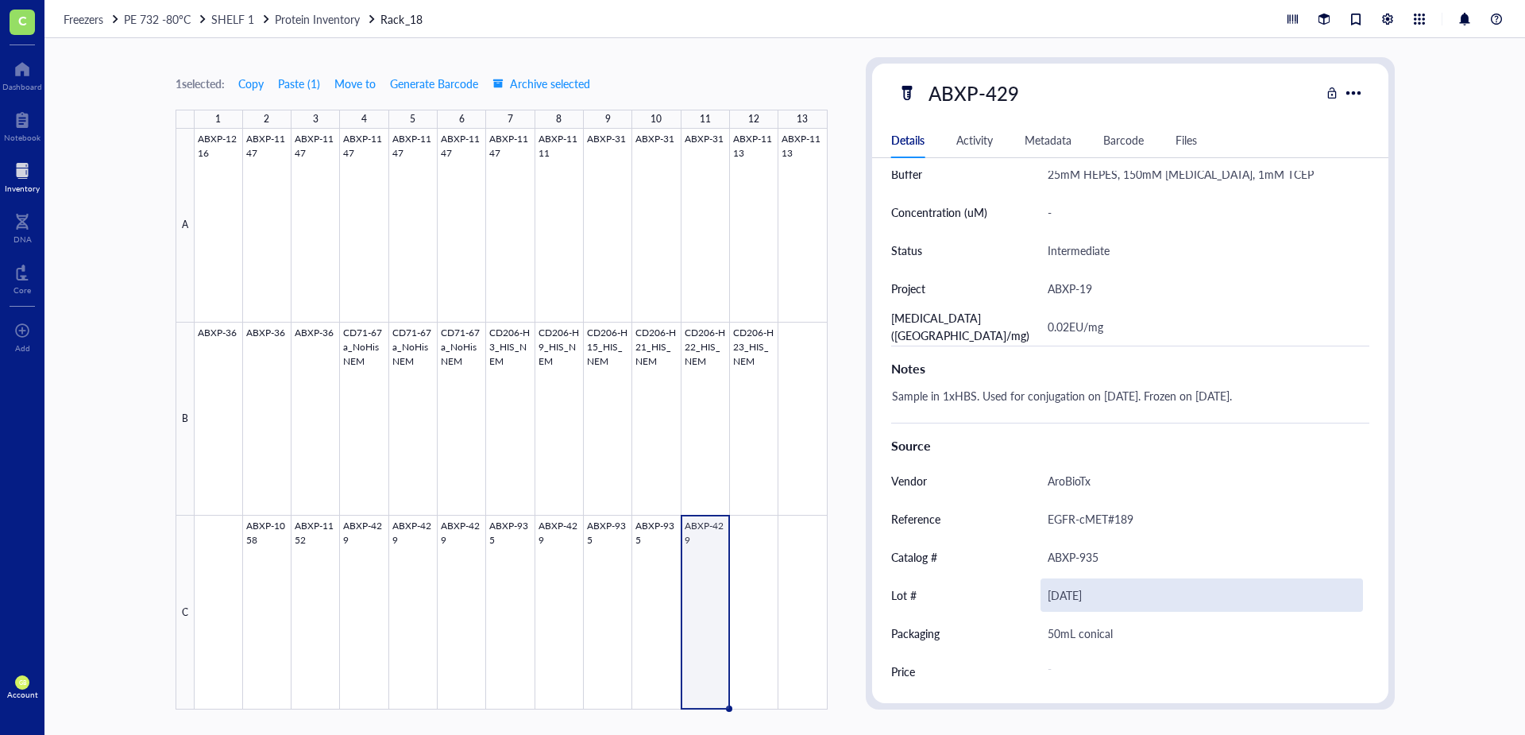
click at [1106, 595] on div "[DATE]" at bounding box center [1201, 594] width 322 height 33
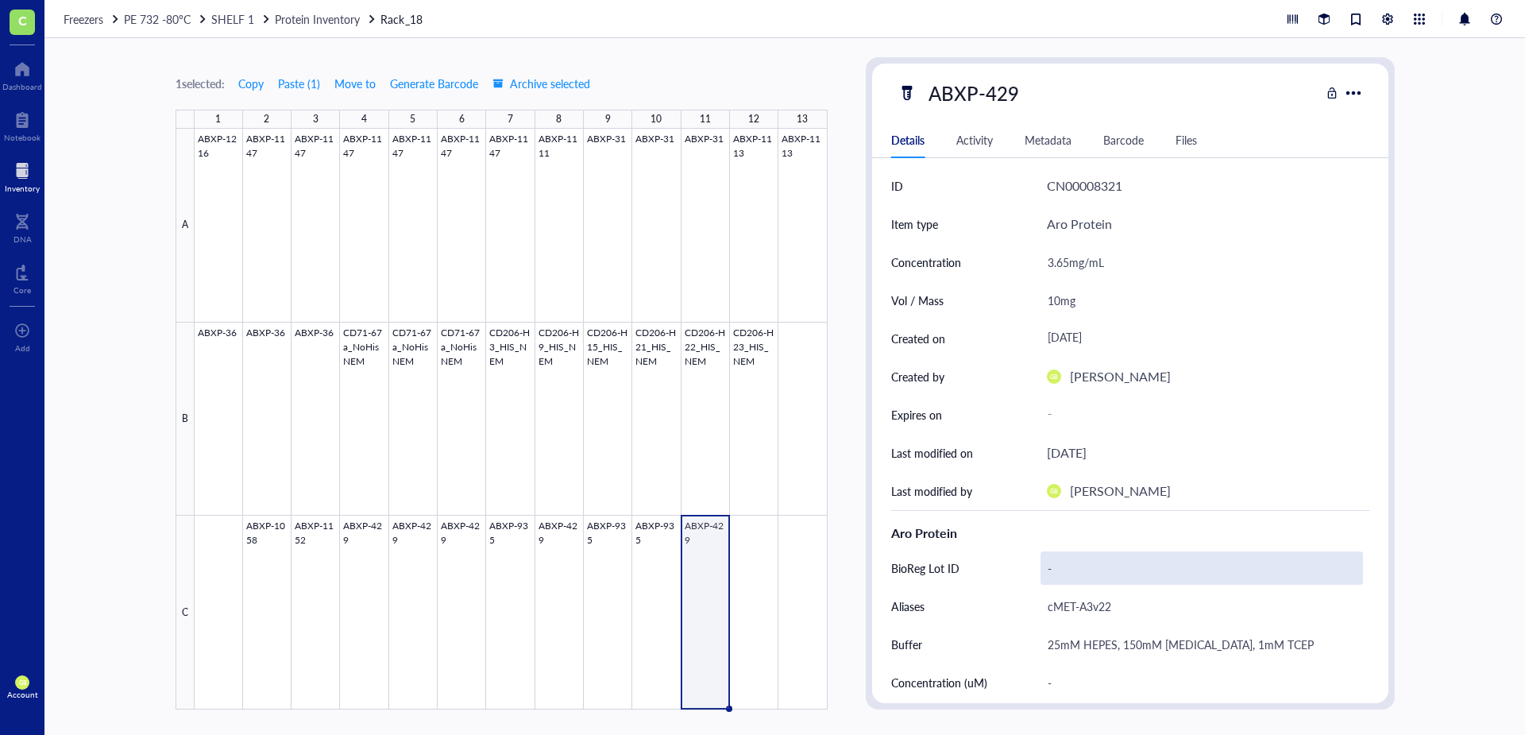
scroll to position [0, 0]
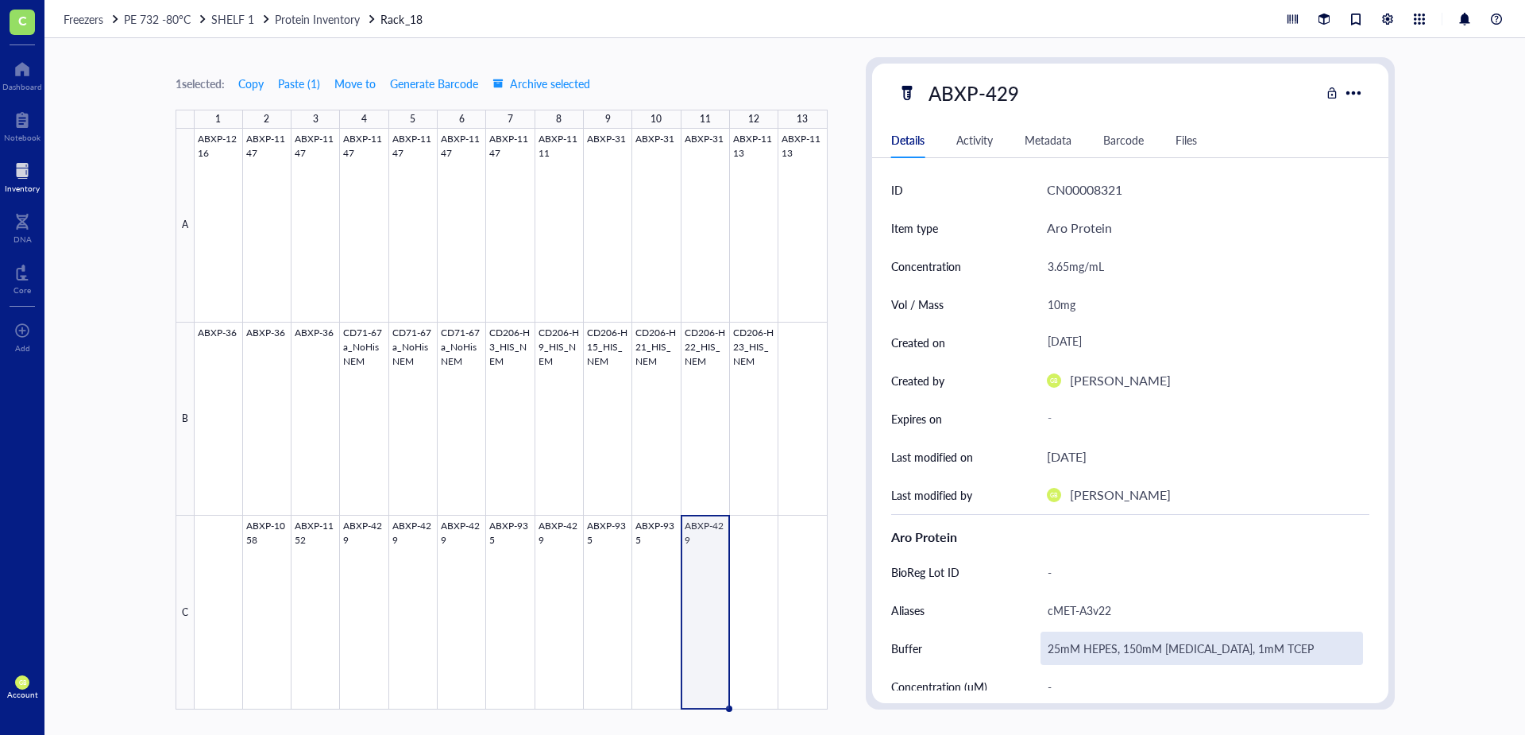
click at [1302, 650] on div "25mM HEPES, 150mM [MEDICAL_DATA], 1mM TCEP" at bounding box center [1201, 647] width 322 height 33
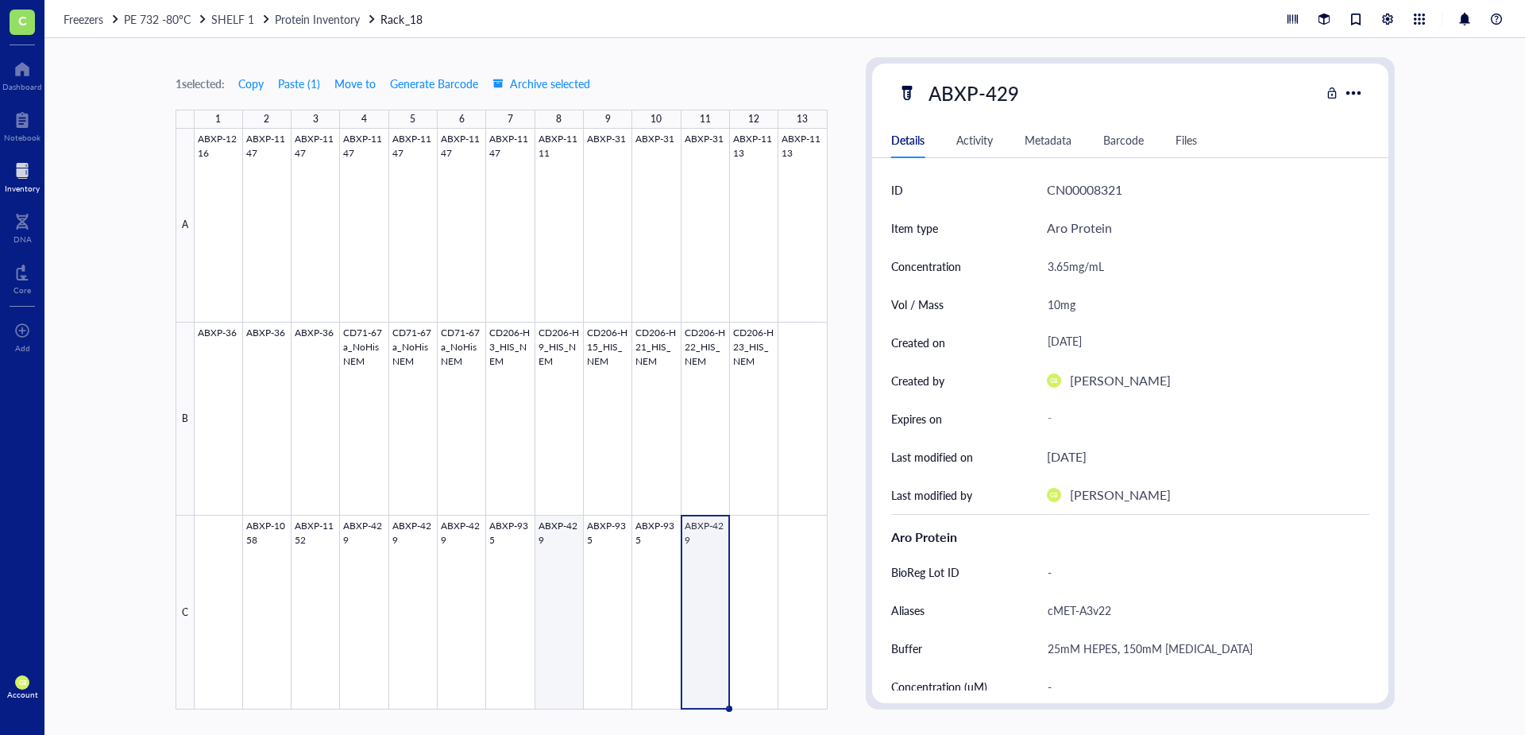
click at [559, 526] on div at bounding box center [511, 419] width 633 height 581
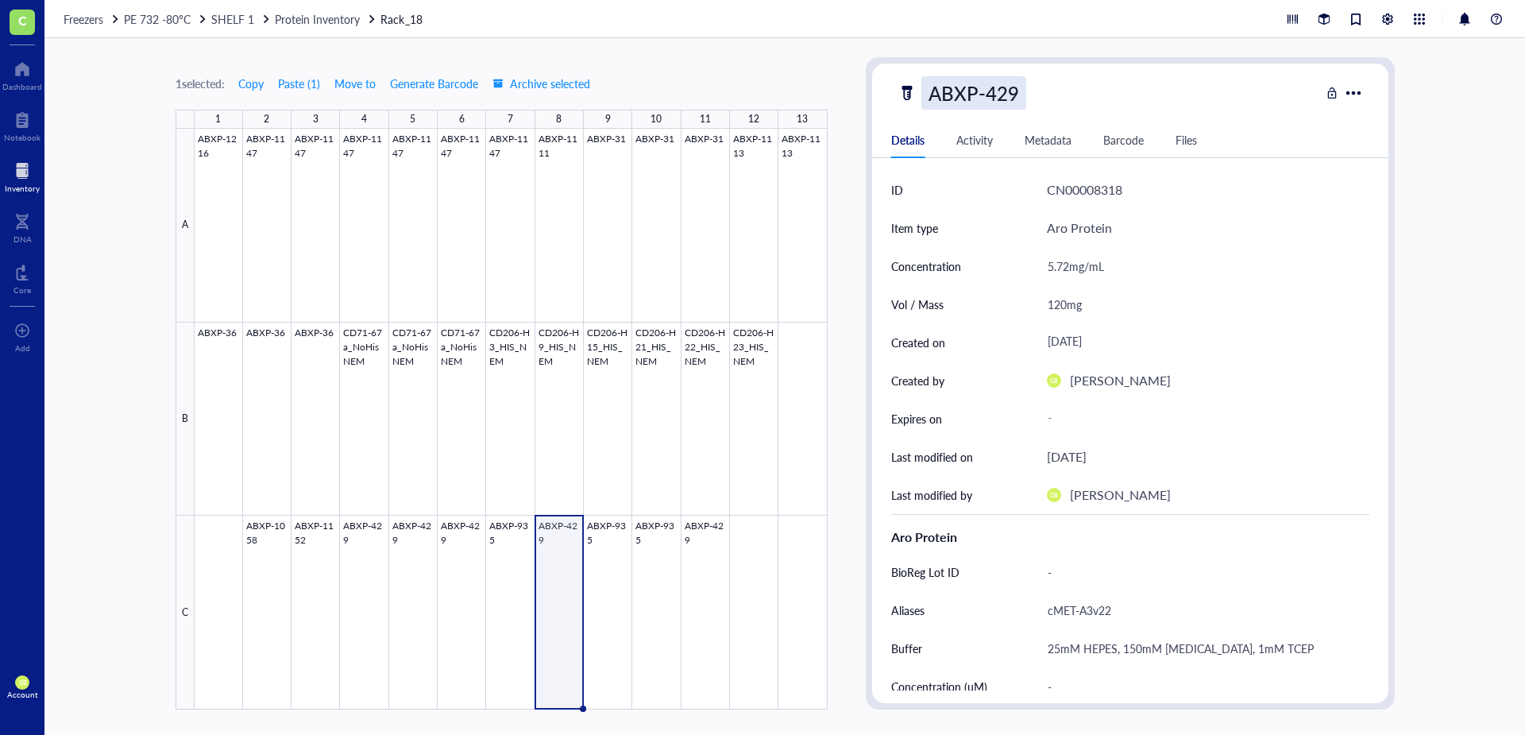
click at [1015, 90] on div "ABXP-429" at bounding box center [973, 92] width 105 height 33
click at [508, 527] on div at bounding box center [511, 419] width 633 height 581
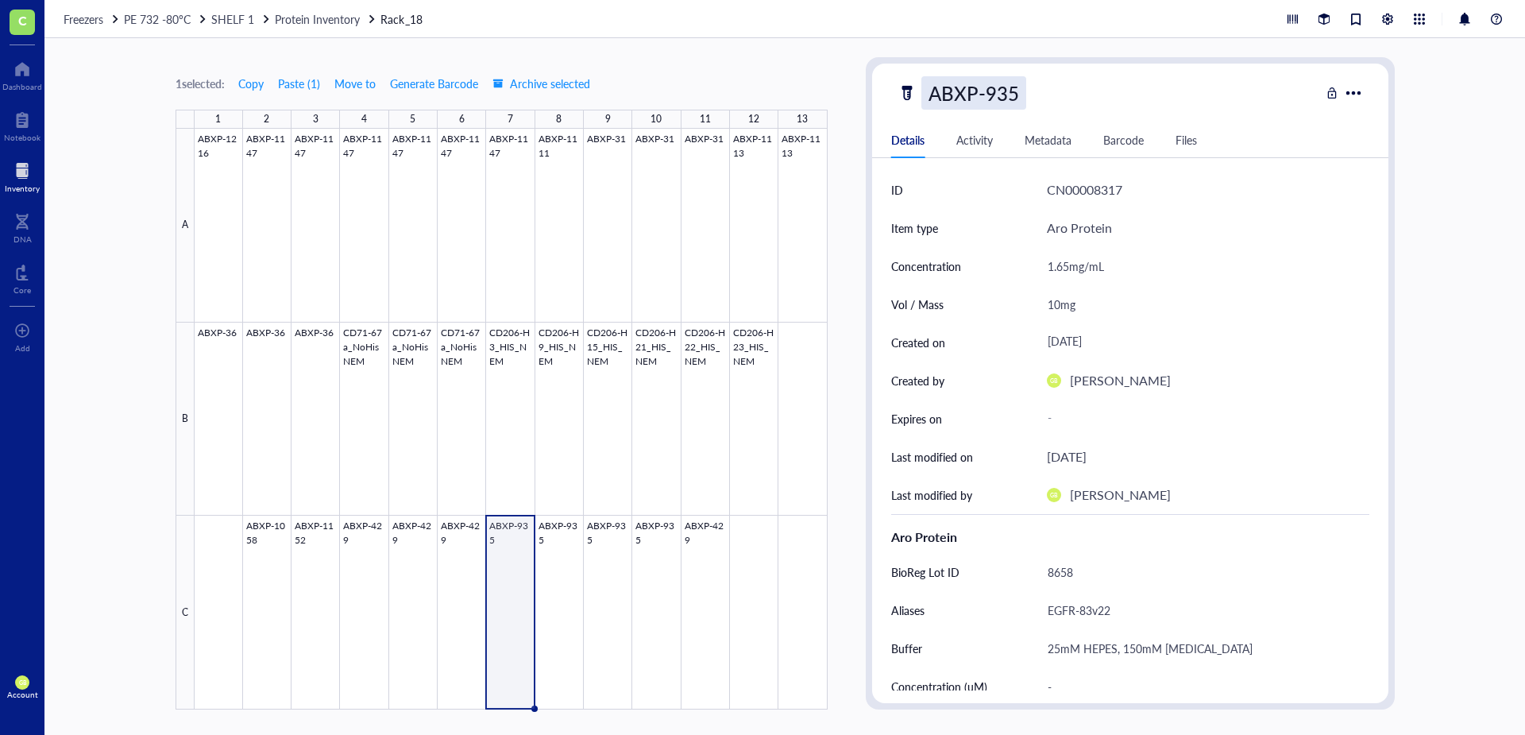
click at [1017, 95] on div "ABXP-935" at bounding box center [973, 92] width 105 height 33
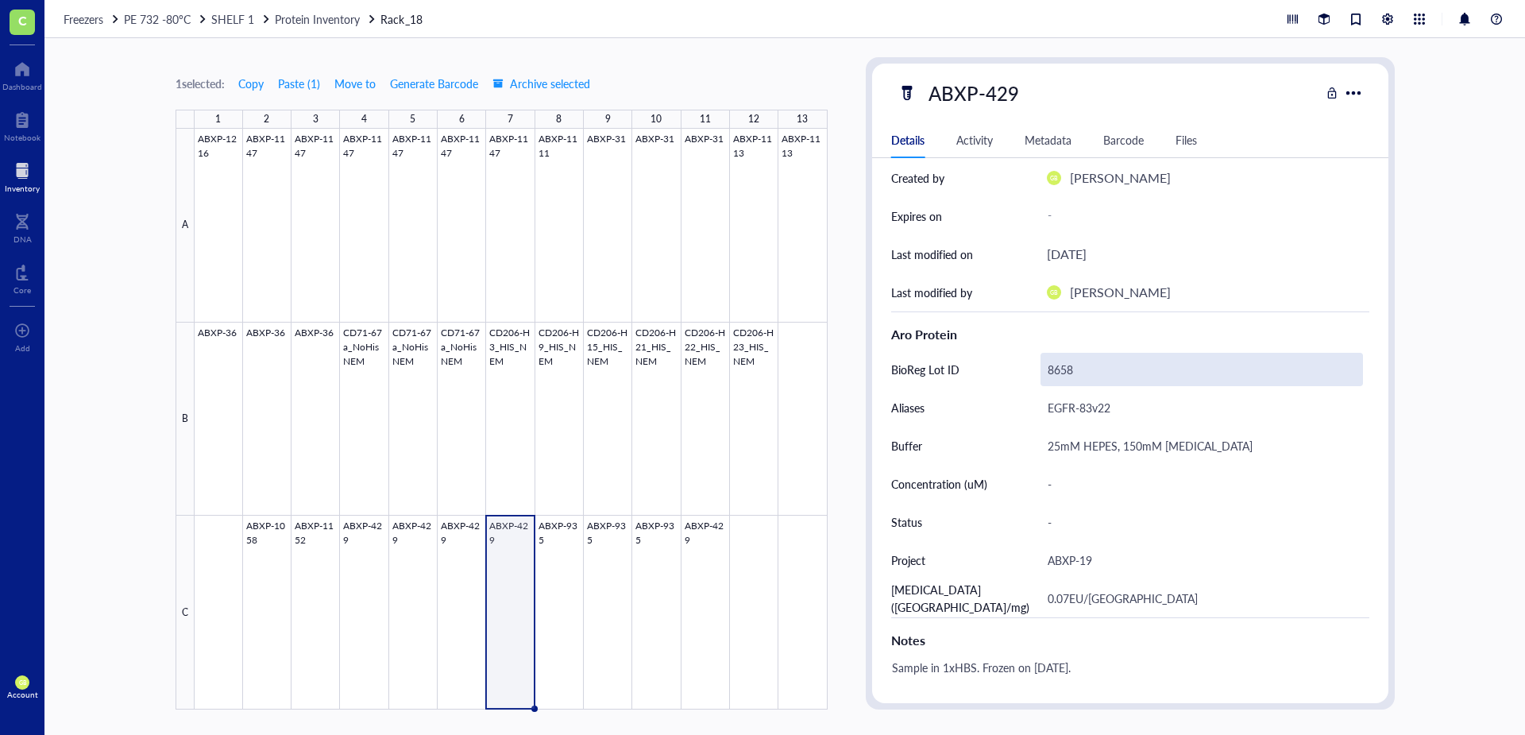
scroll to position [156, 0]
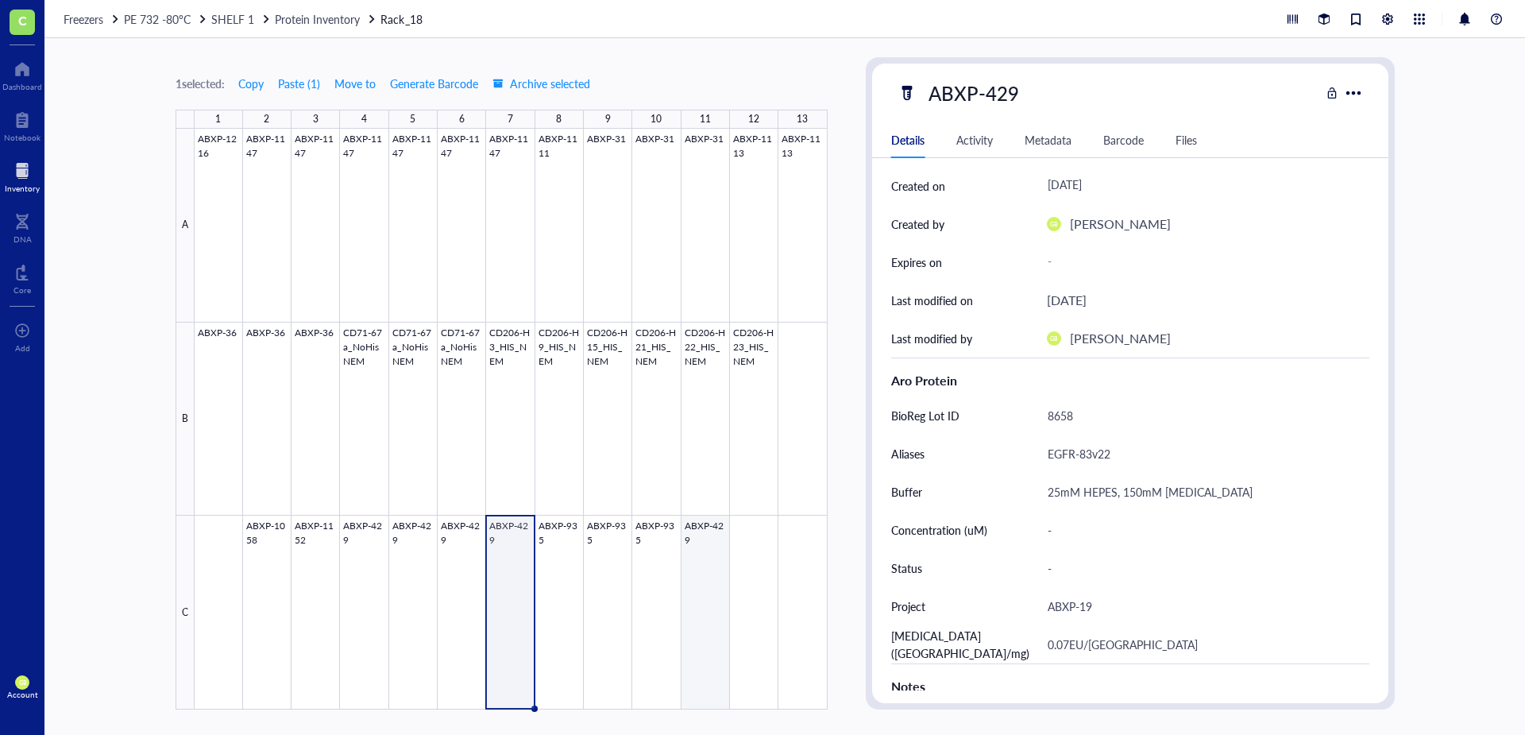
click at [705, 528] on div at bounding box center [511, 419] width 633 height 581
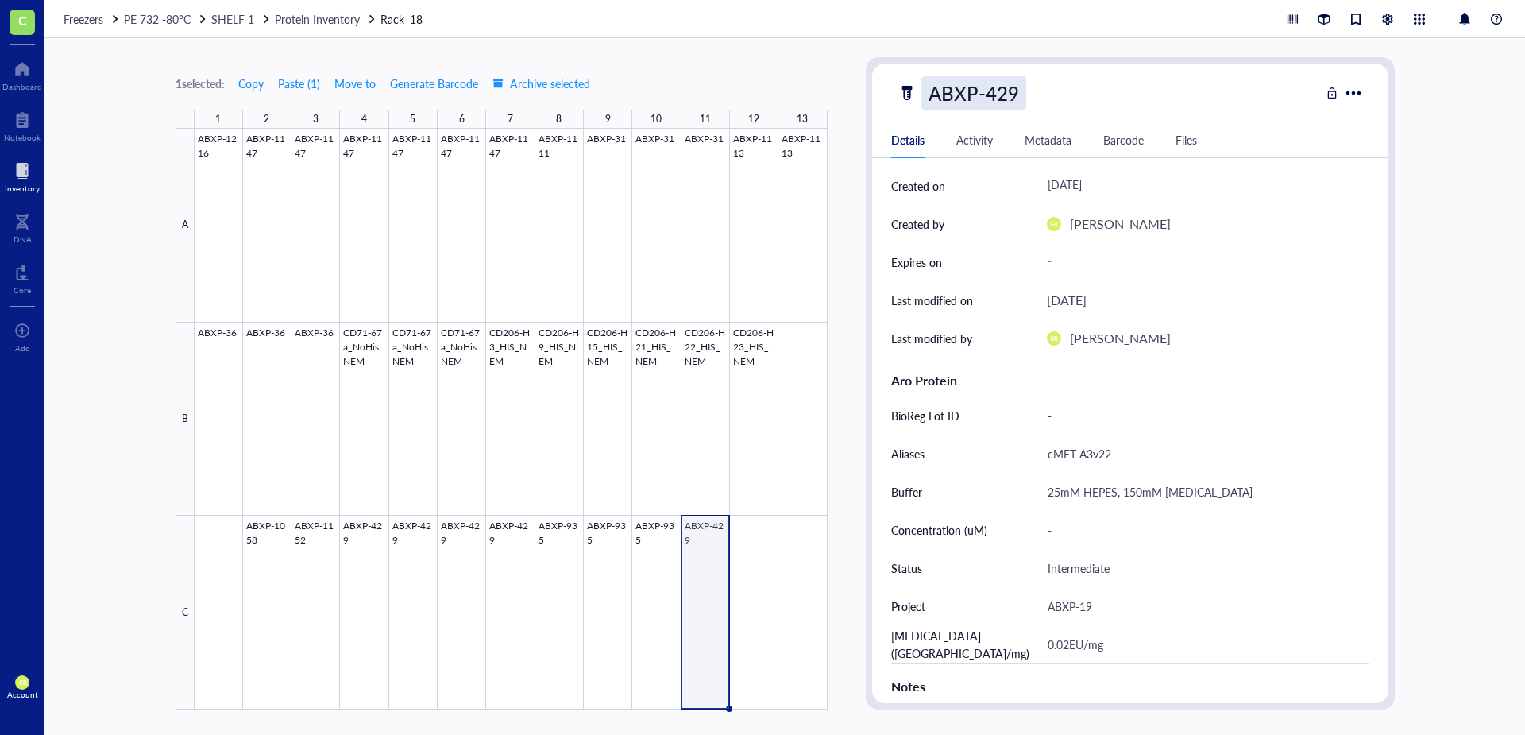
click at [1018, 95] on div "ABXP-429" at bounding box center [973, 92] width 105 height 33
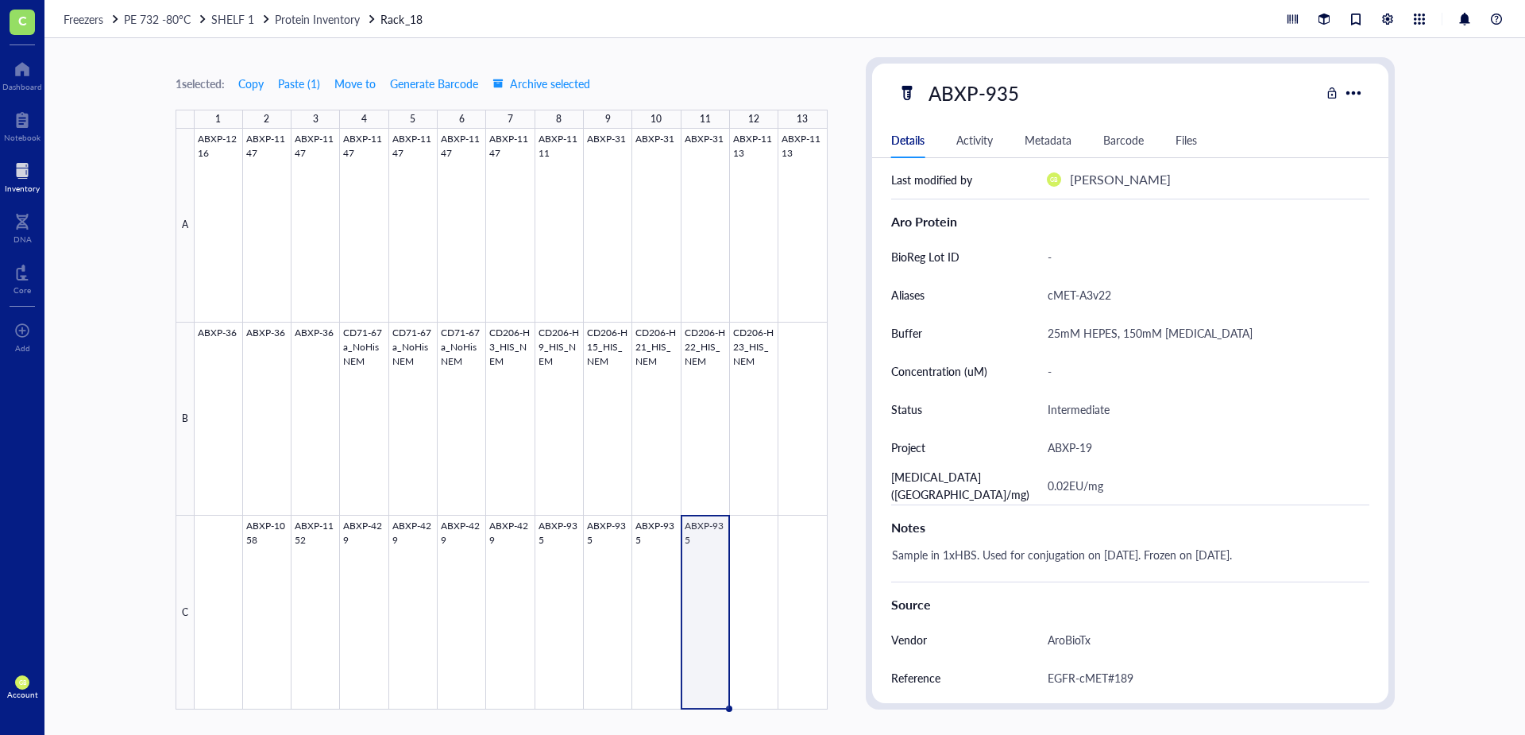
scroll to position [236, 0]
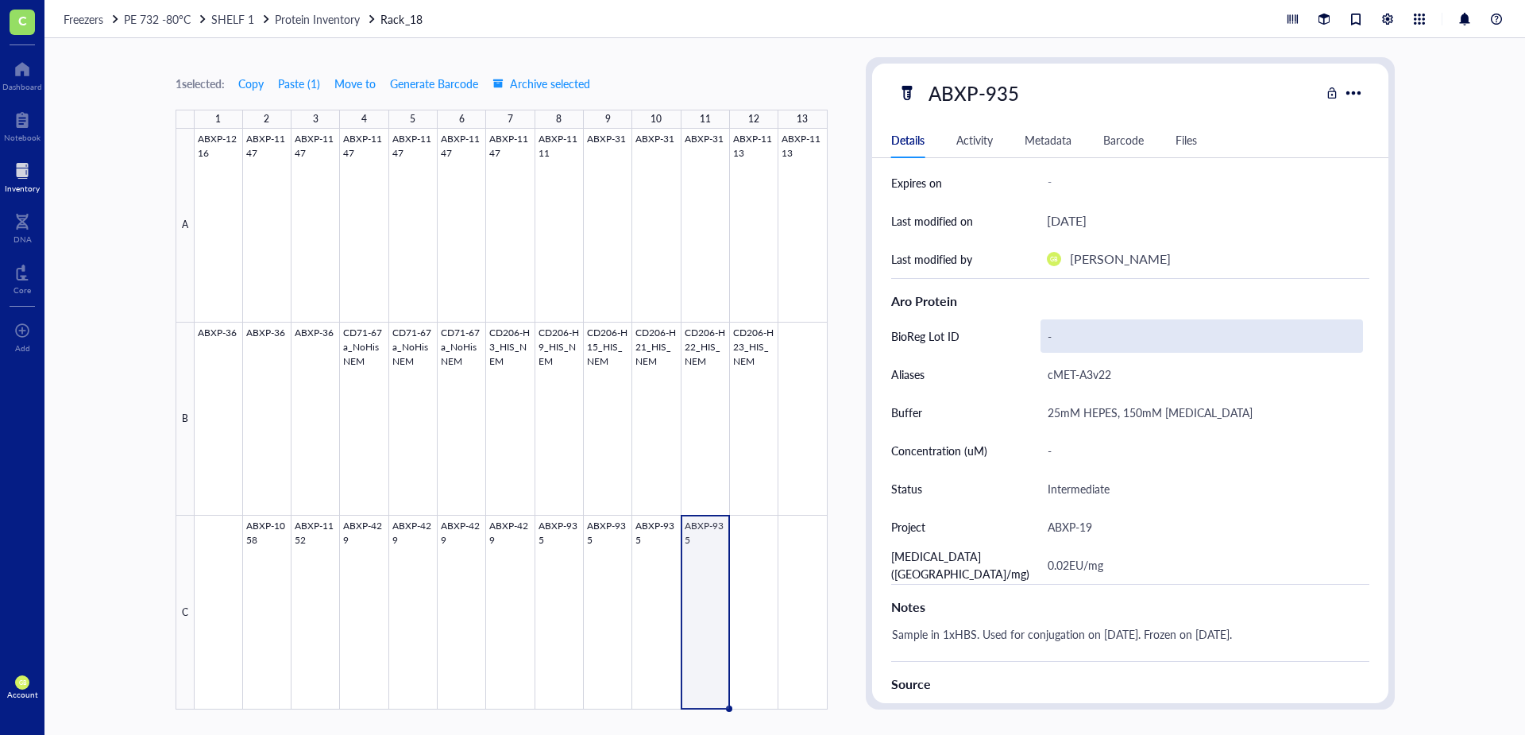
click at [1060, 337] on div "-" at bounding box center [1201, 335] width 322 height 33
click at [1065, 336] on input "8659" at bounding box center [1201, 336] width 321 height 32
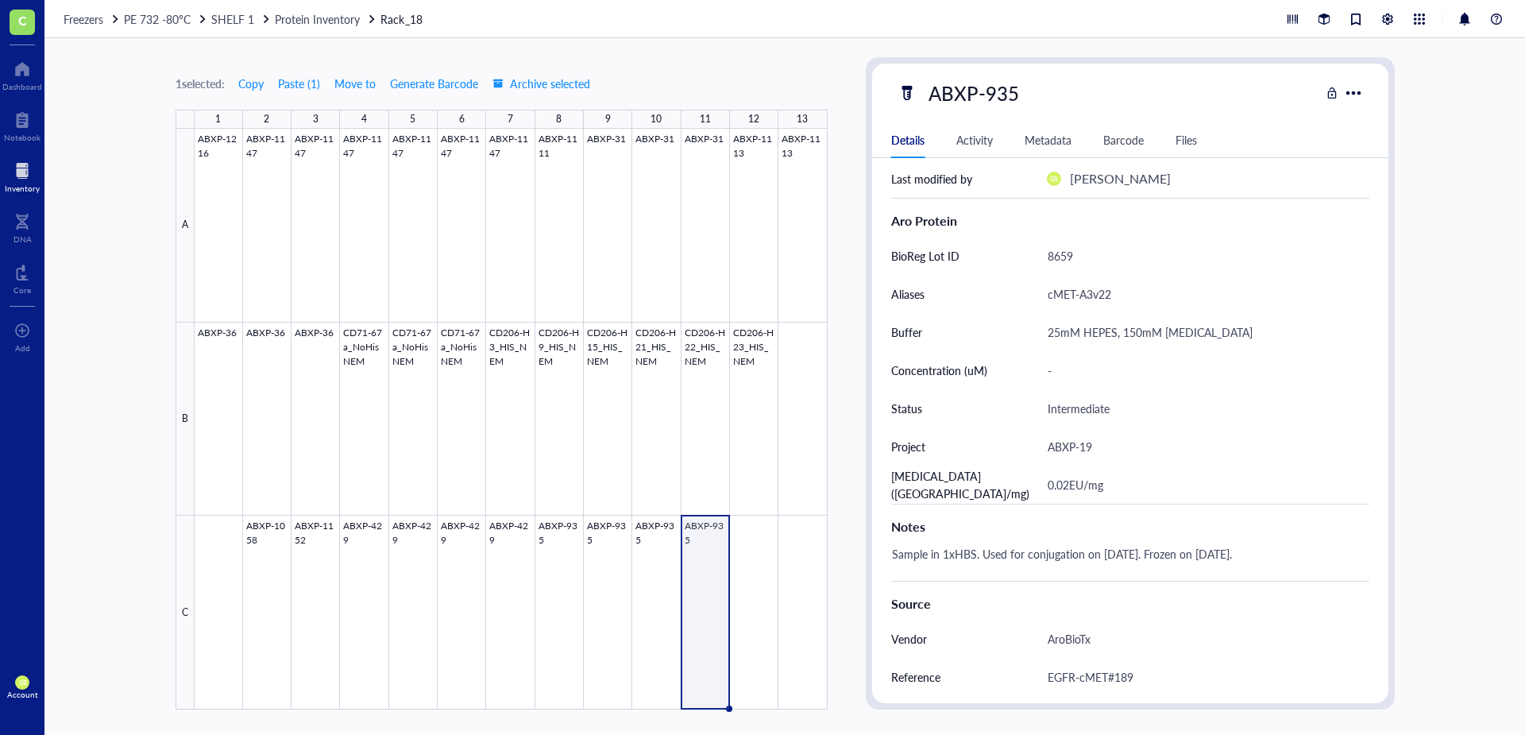
scroll to position [315, 0]
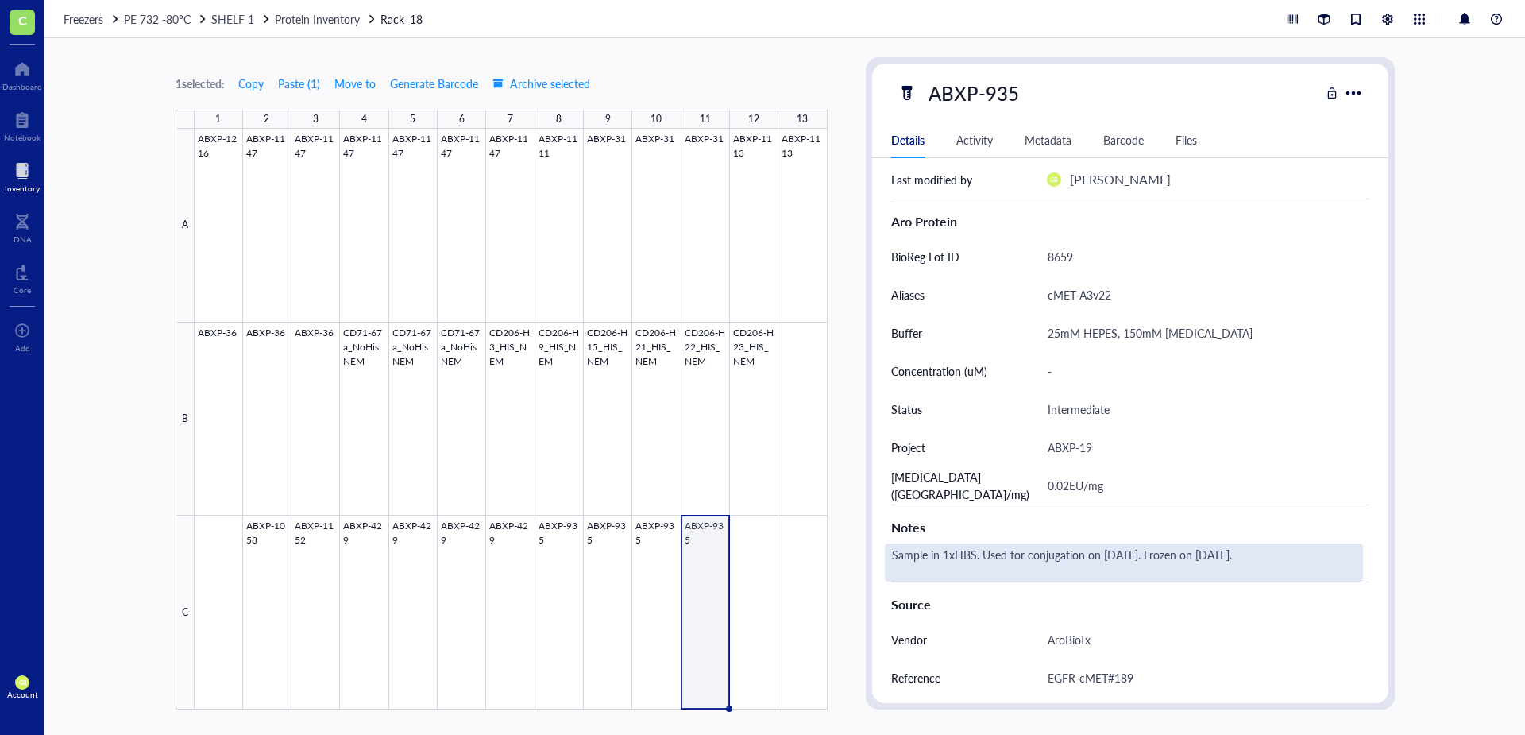
click at [1223, 551] on div "Sample in 1xHBS. Used for conjugation on [DATE]. Frozen on [DATE]." at bounding box center [1124, 562] width 478 height 38
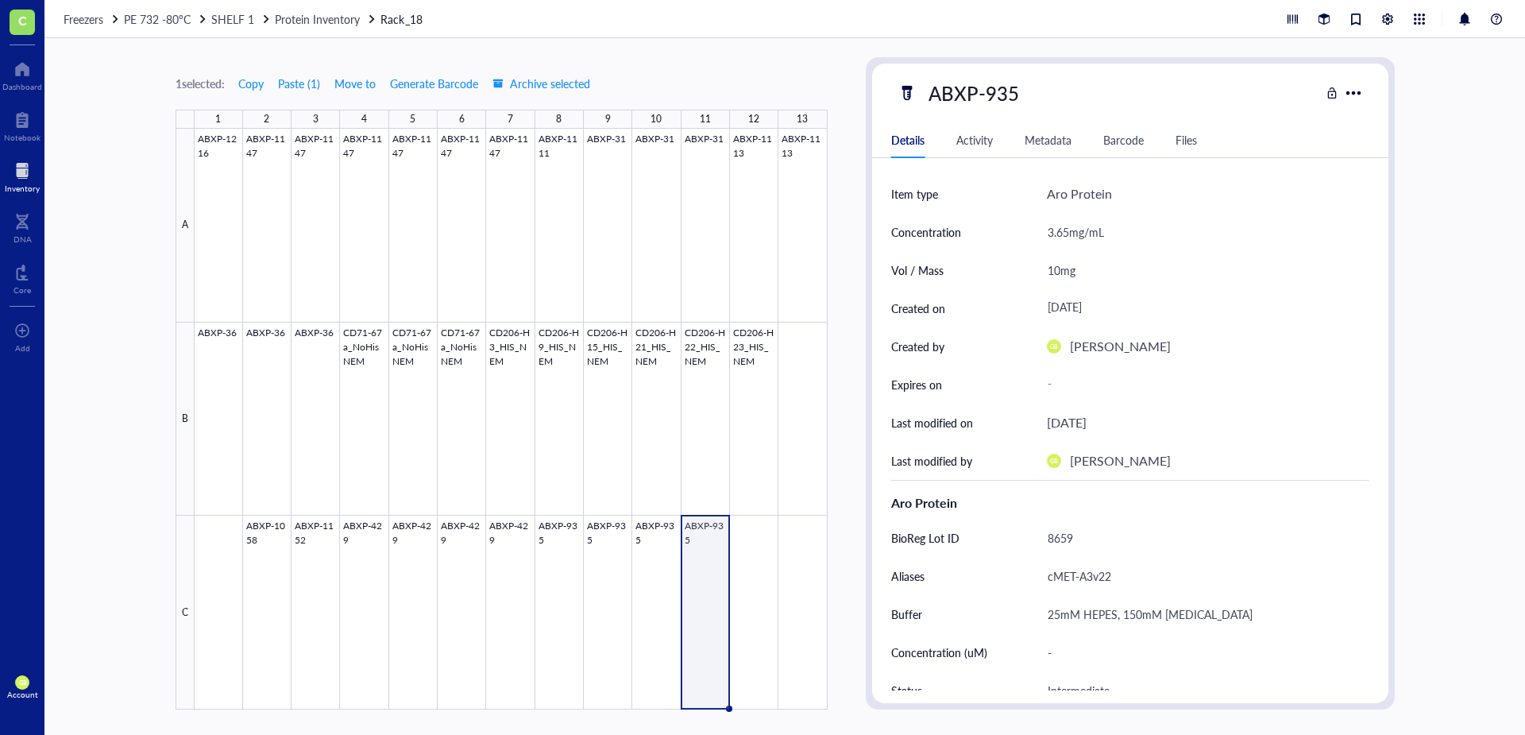
scroll to position [0, 0]
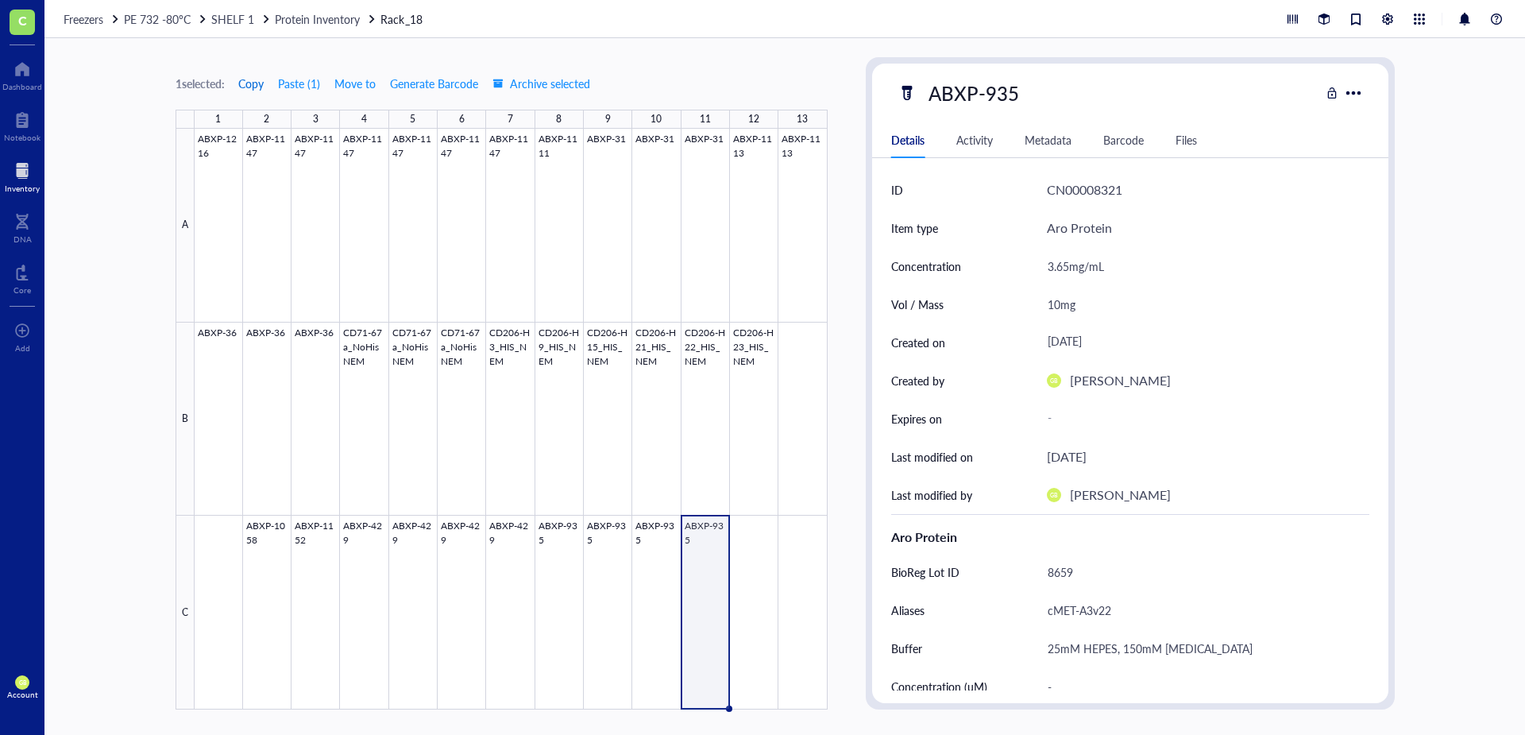
click at [258, 85] on span "Copy" at bounding box center [250, 83] width 25 height 13
click at [762, 530] on div at bounding box center [511, 419] width 633 height 581
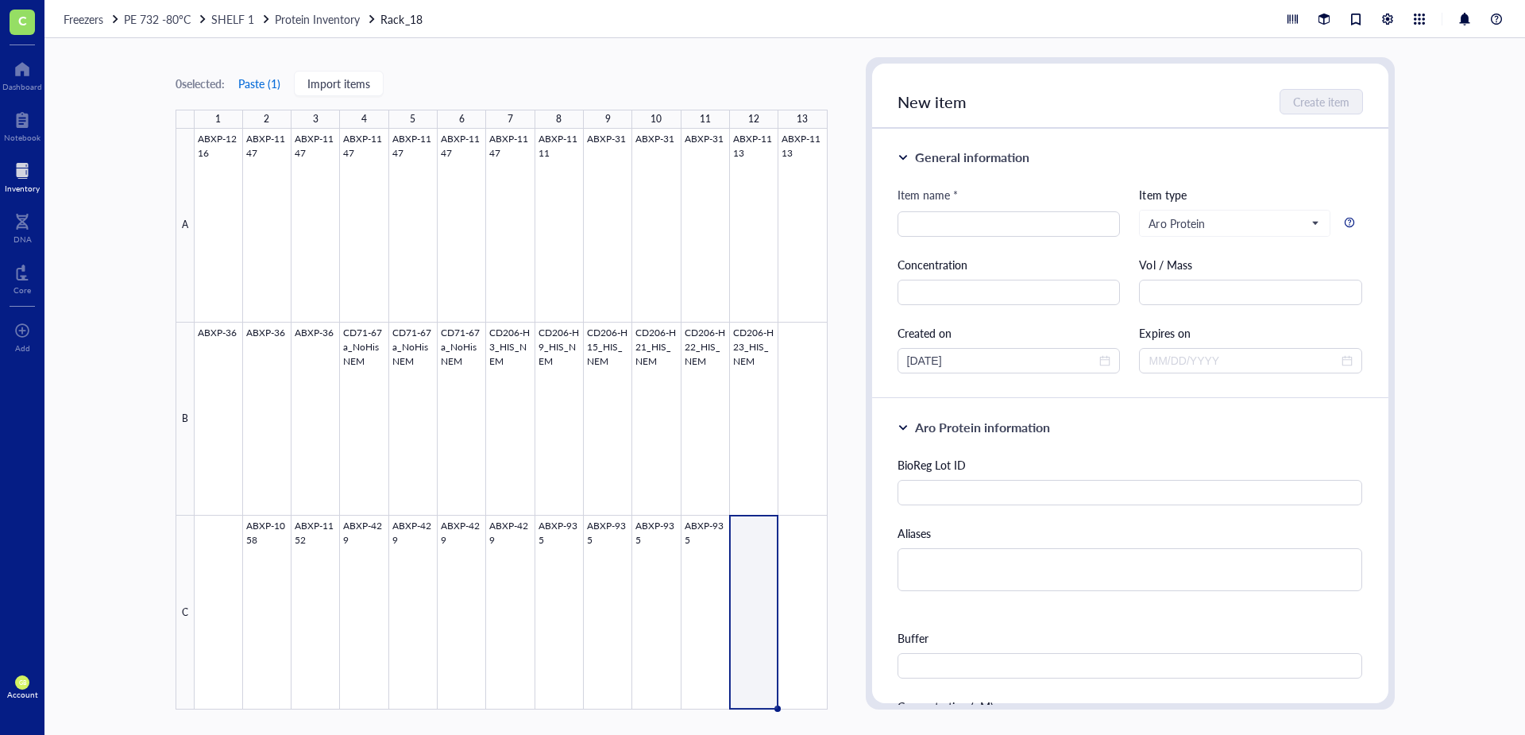
click at [277, 84] on button "Paste ( 1 )" at bounding box center [259, 83] width 44 height 25
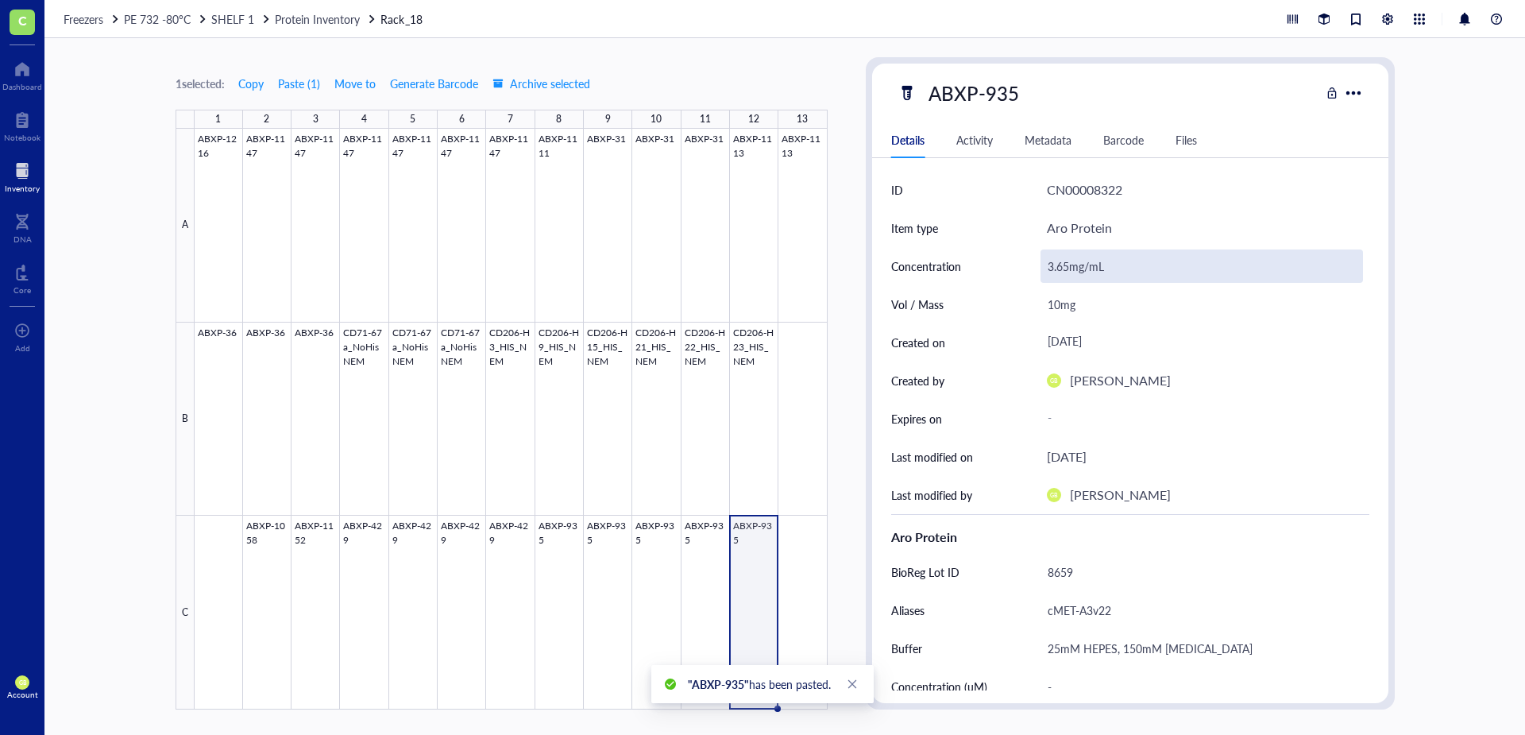
click at [1067, 268] on div "3.65mg/mL" at bounding box center [1201, 265] width 322 height 33
click at [1067, 265] on input "3.65mg/mL" at bounding box center [1201, 266] width 321 height 32
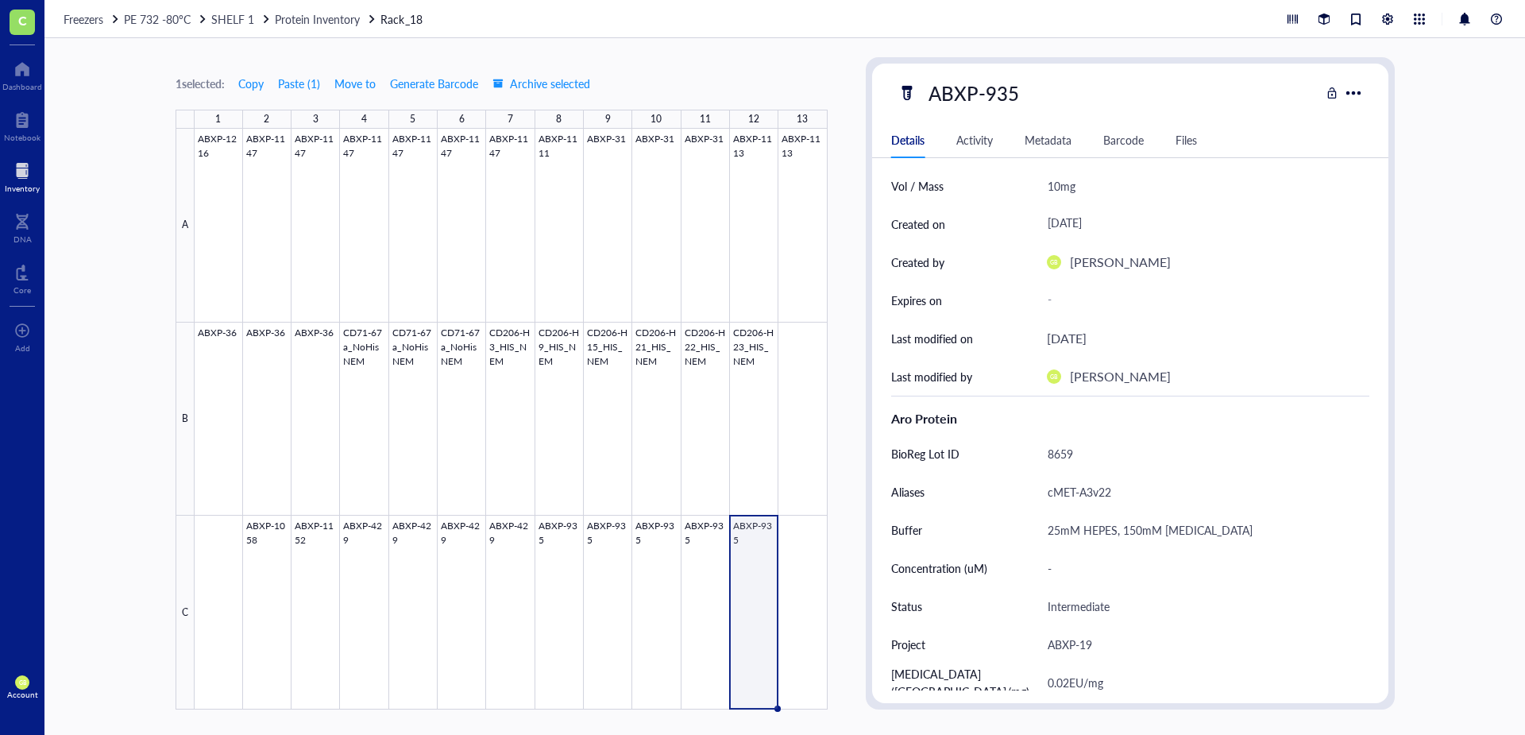
scroll to position [159, 0]
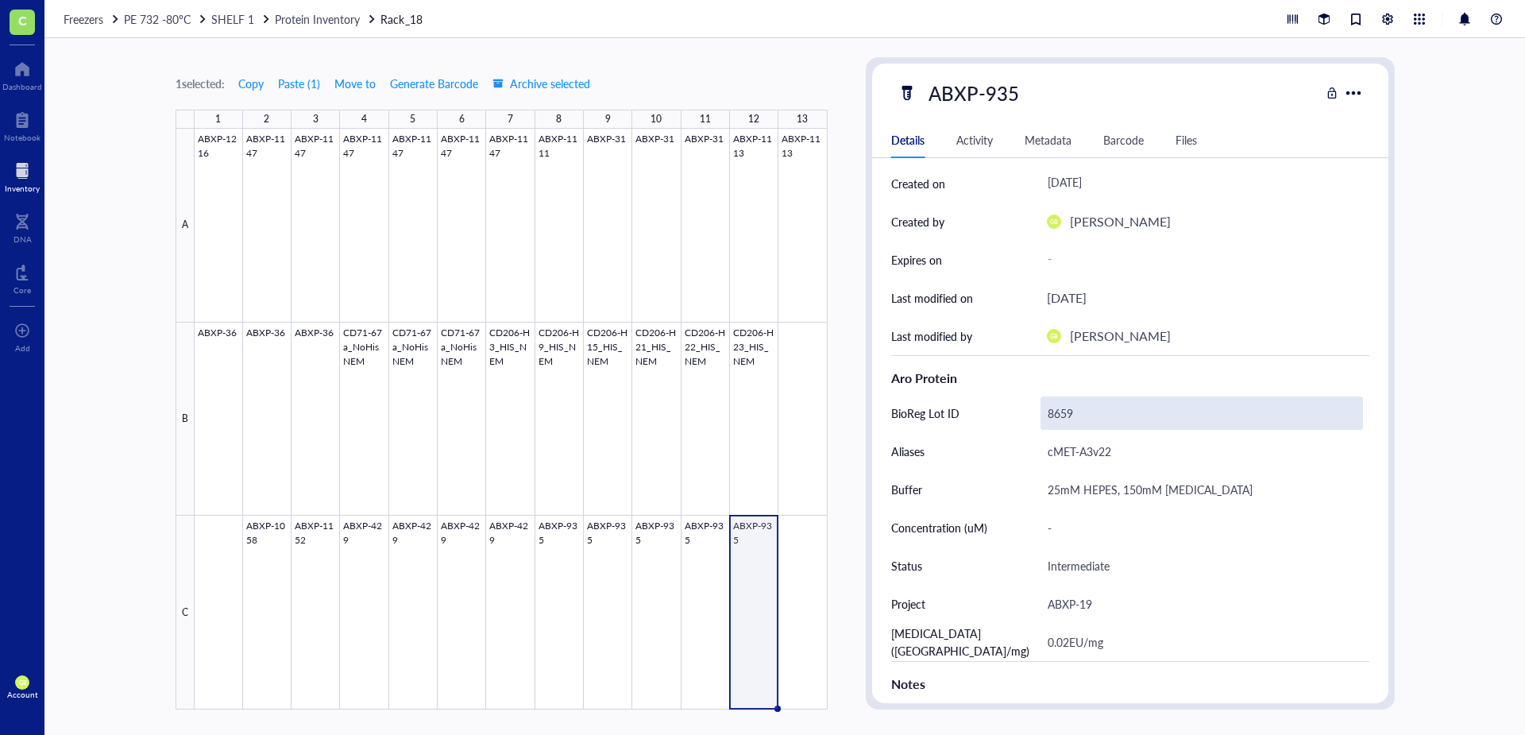
click at [1072, 416] on div "8659" at bounding box center [1201, 412] width 322 height 33
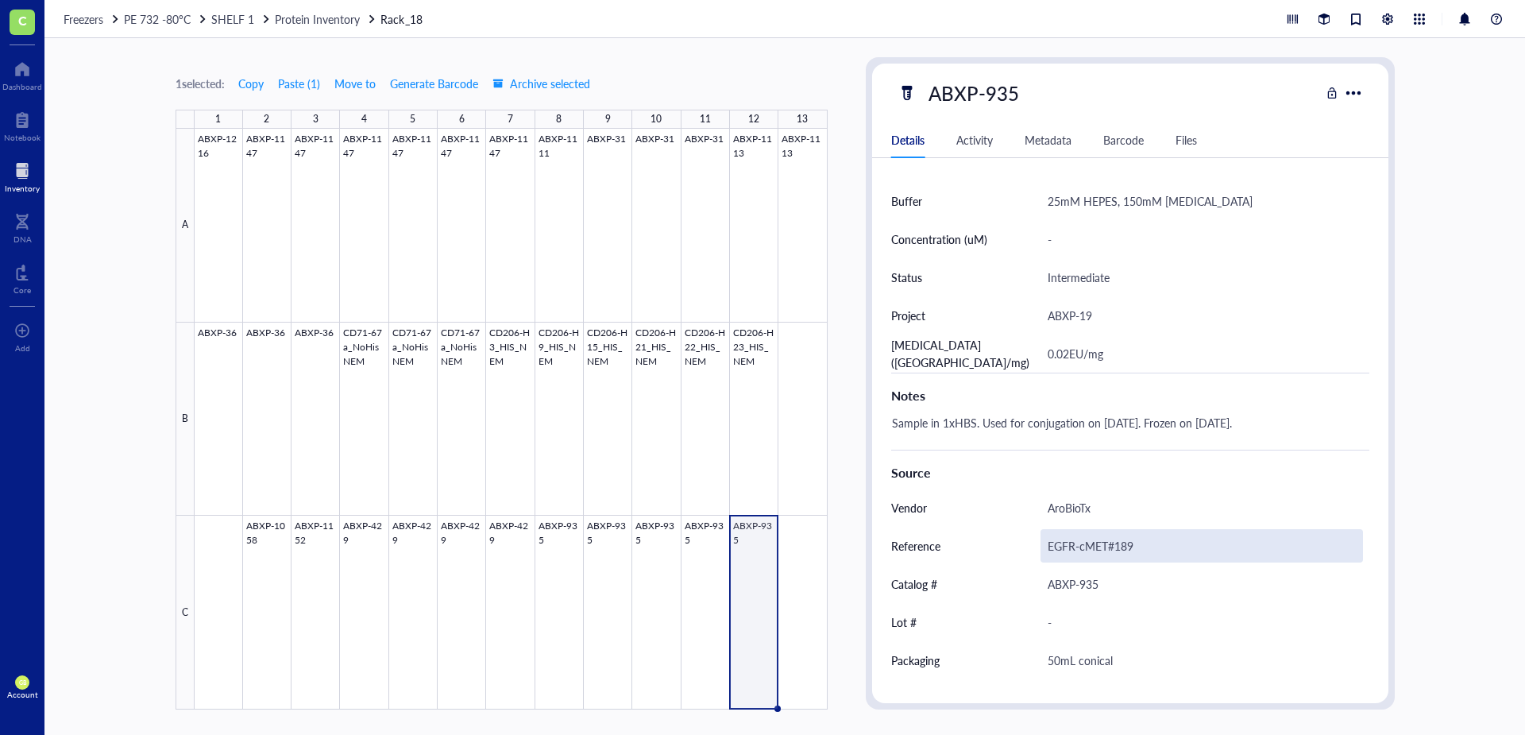
scroll to position [474, 0]
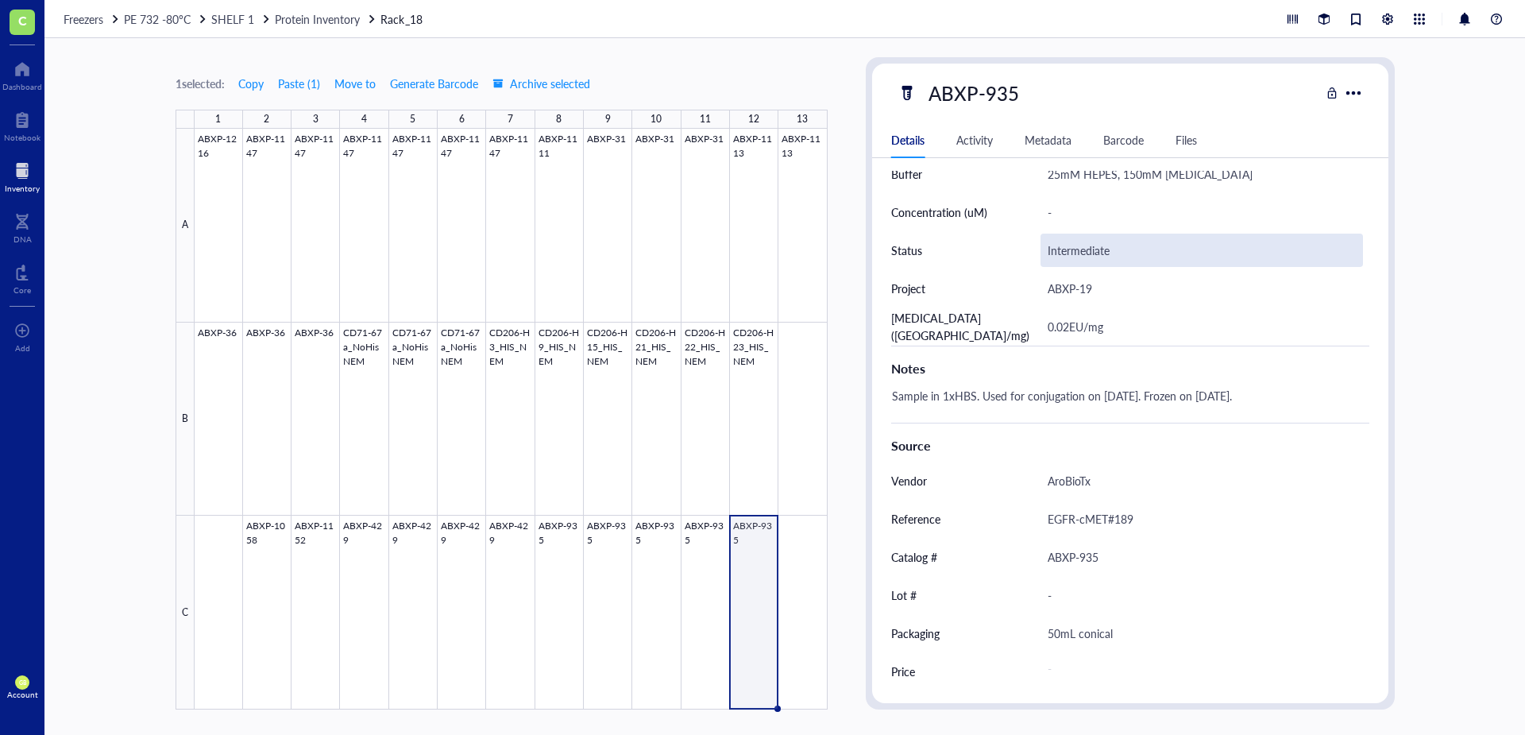
click at [1117, 253] on div "Intermediate" at bounding box center [1201, 249] width 322 height 33
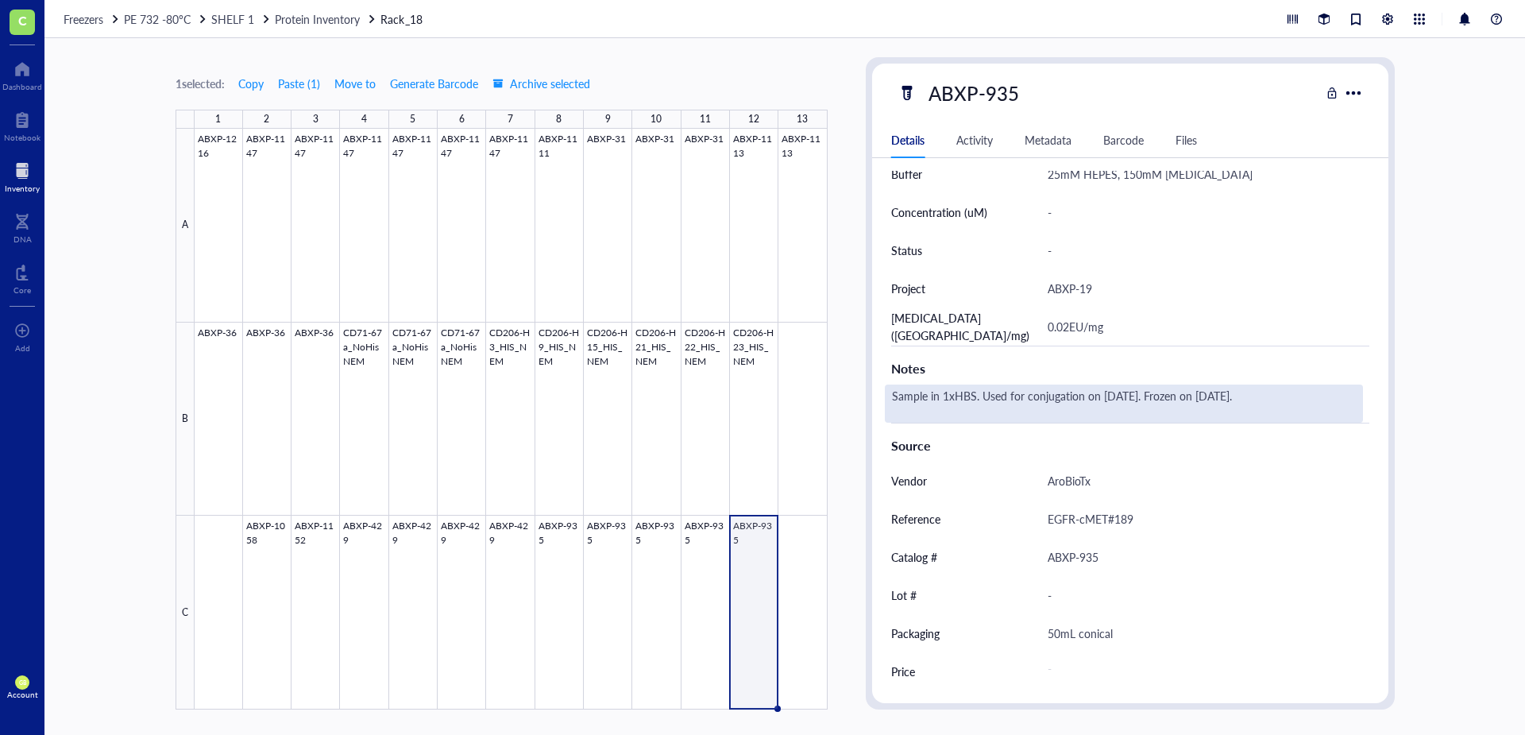
click at [1220, 395] on div "Sample in 1xHBS. Used for conjugation on [DATE]. Frozen on [DATE]." at bounding box center [1124, 403] width 478 height 38
click at [1222, 399] on textarea "Sample in 1xHBS. Used for conjugation on [DATE]. Frozen on [DATE]." at bounding box center [1123, 403] width 476 height 35
click at [1113, 396] on textarea "Sample in 1xHBS. Used for conjugation on [DATE]. Frozen on [DATE]." at bounding box center [1123, 403] width 476 height 35
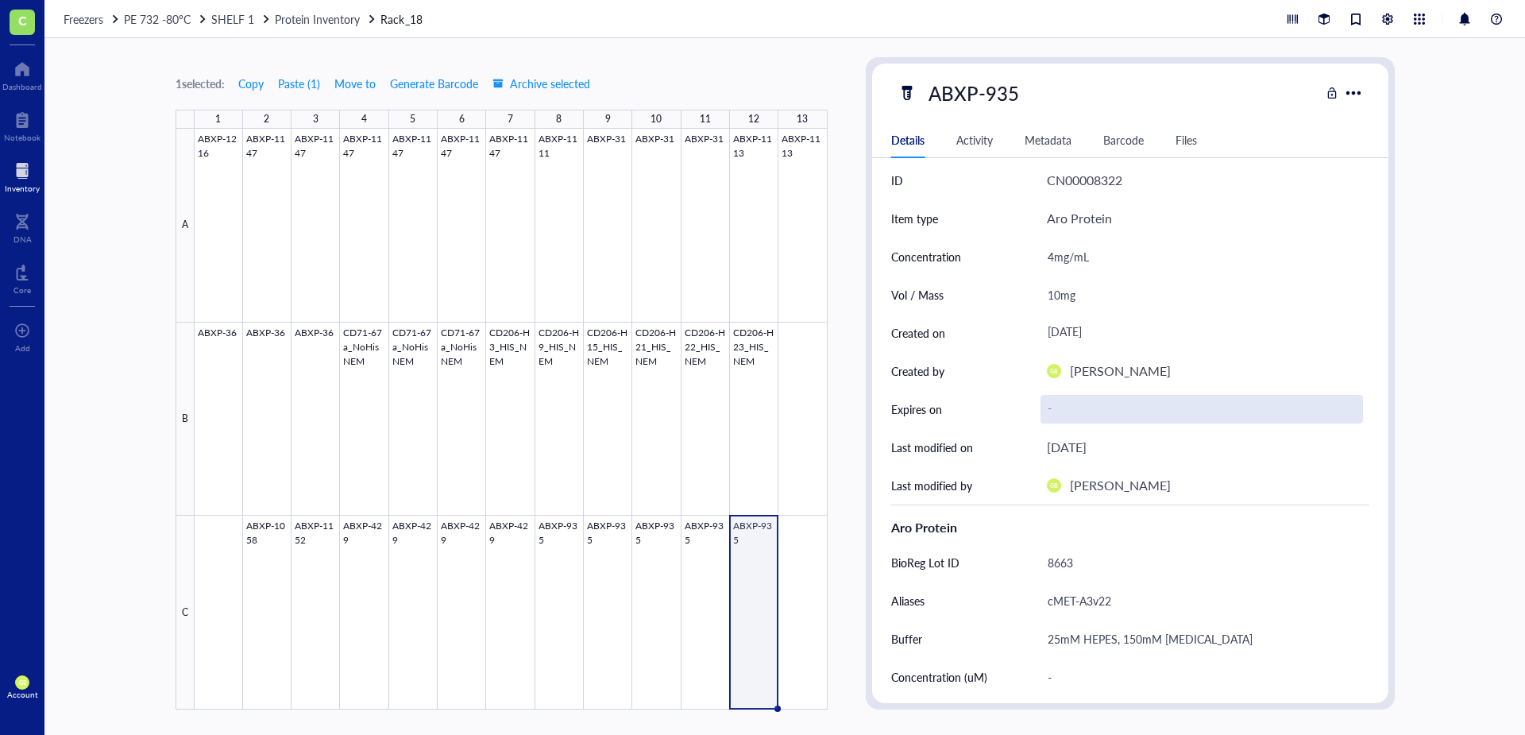
scroll to position [0, 0]
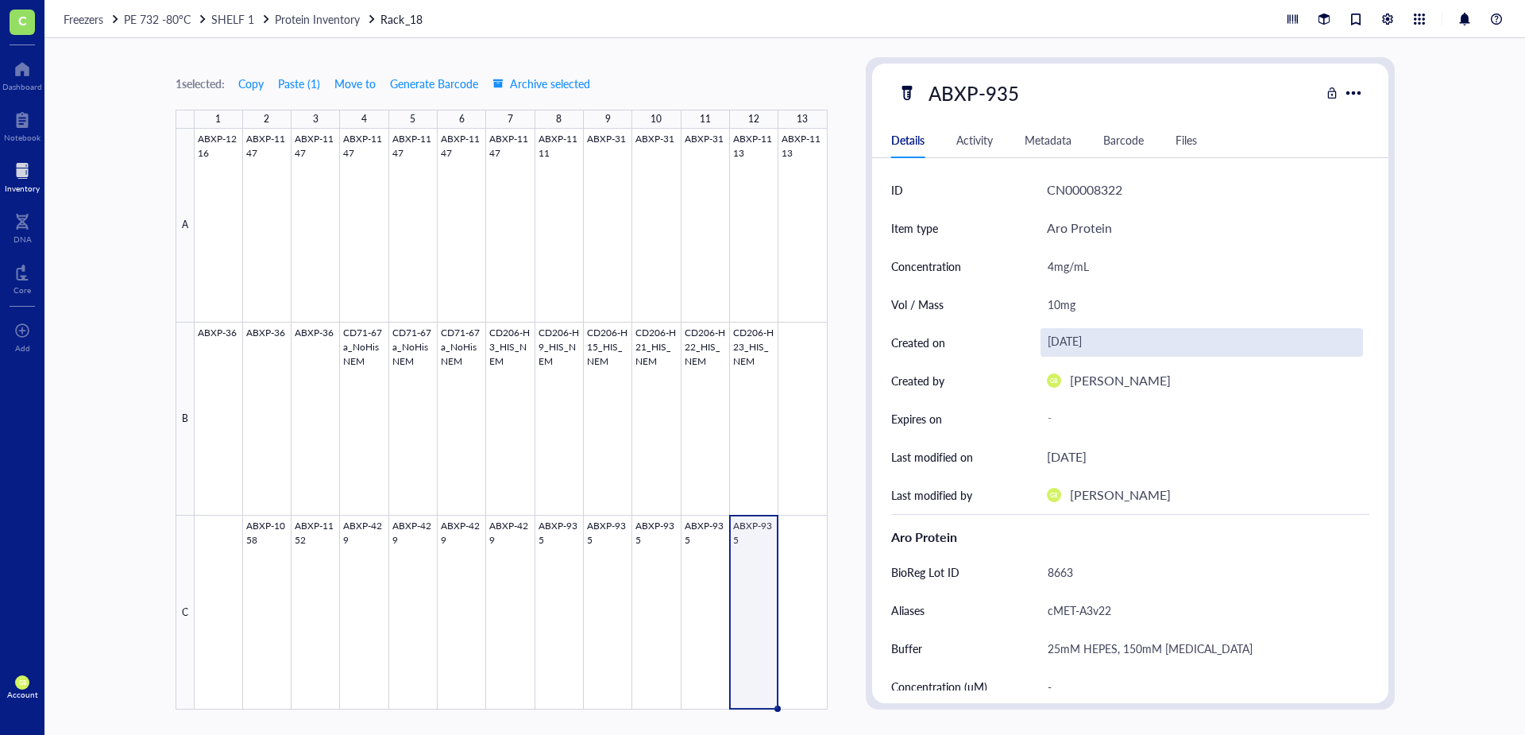
click at [1088, 343] on div "[DATE]" at bounding box center [1201, 342] width 322 height 29
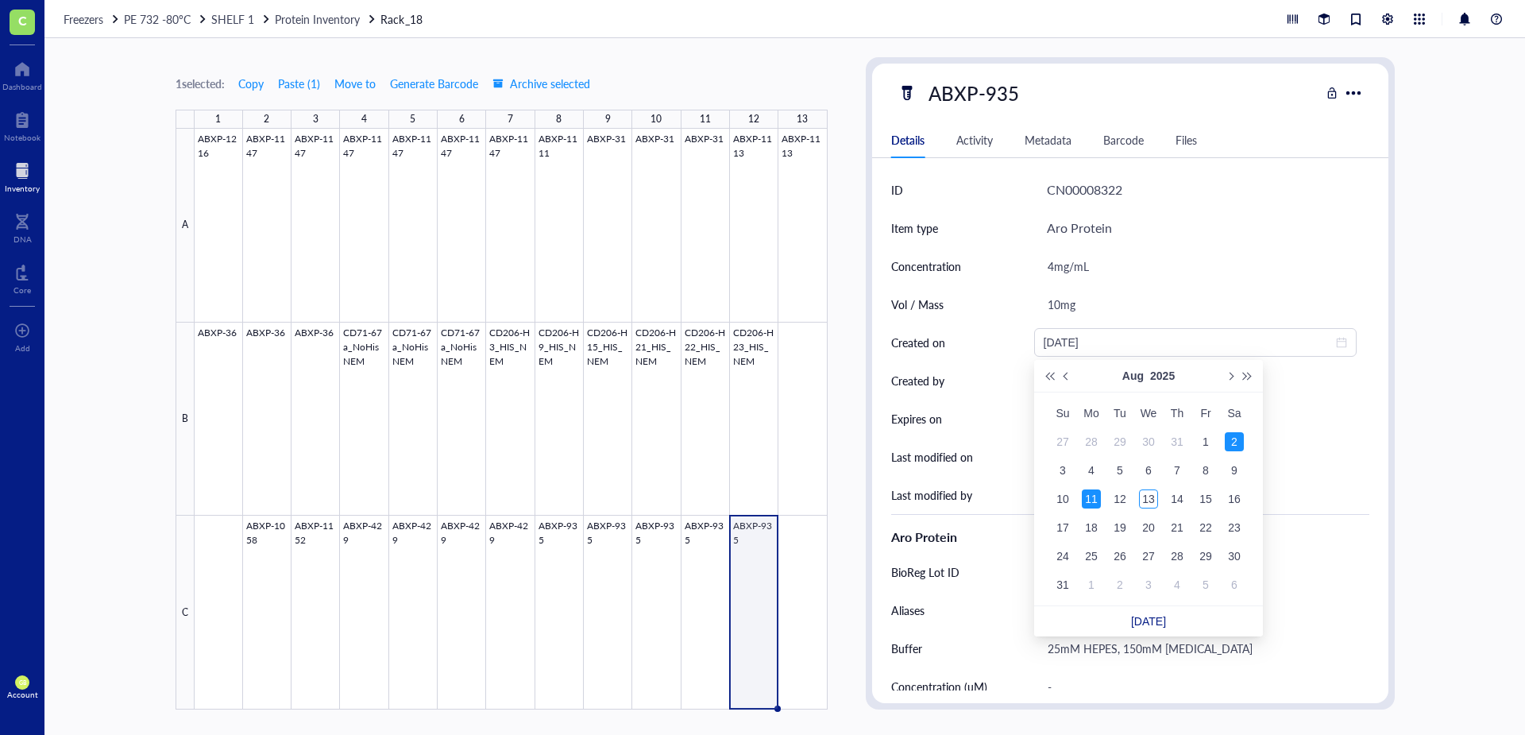
click at [1096, 495] on div "11" at bounding box center [1091, 498] width 19 height 19
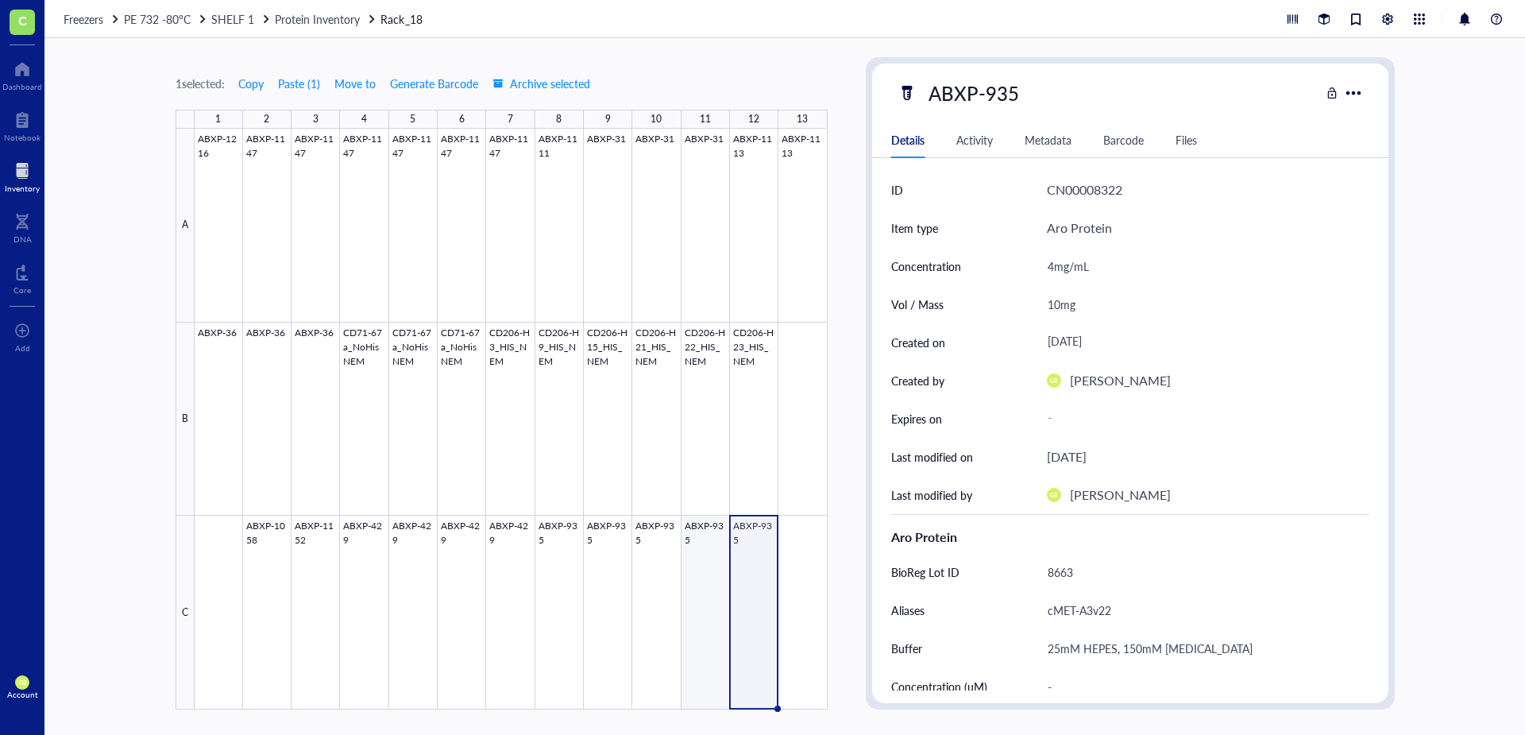
click at [710, 527] on div at bounding box center [511, 419] width 633 height 581
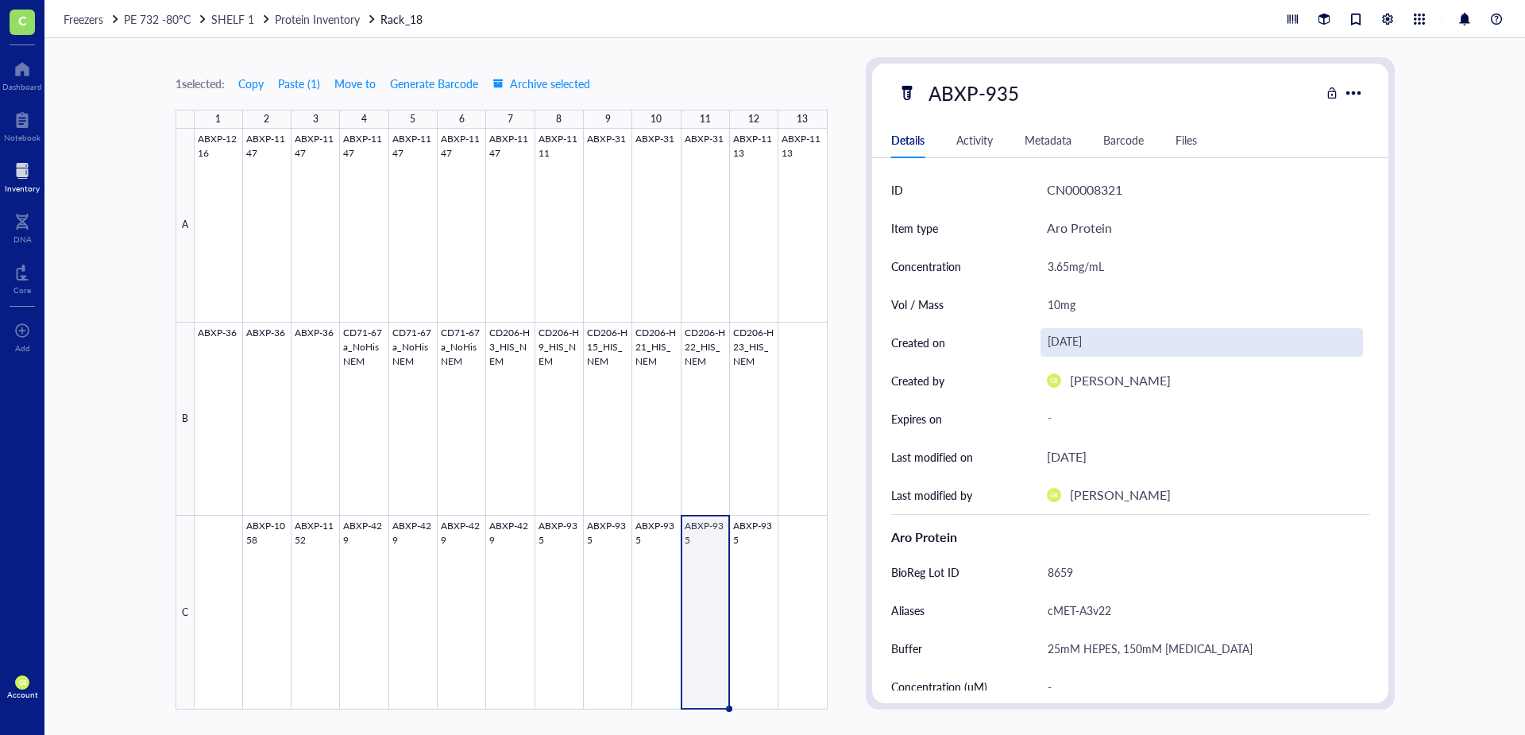
click at [1087, 341] on div "[DATE]" at bounding box center [1201, 342] width 322 height 29
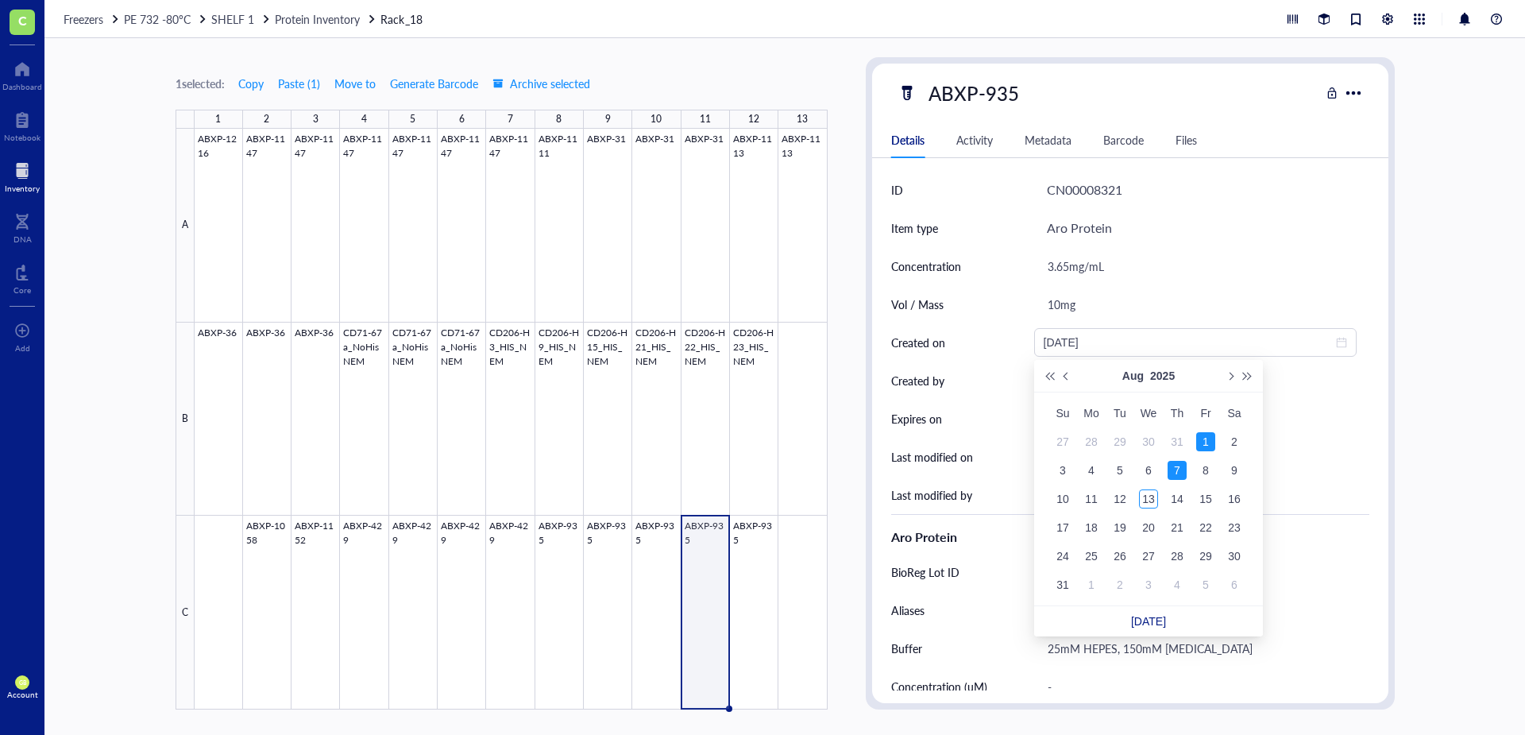
click at [1173, 466] on div "7" at bounding box center [1176, 470] width 19 height 19
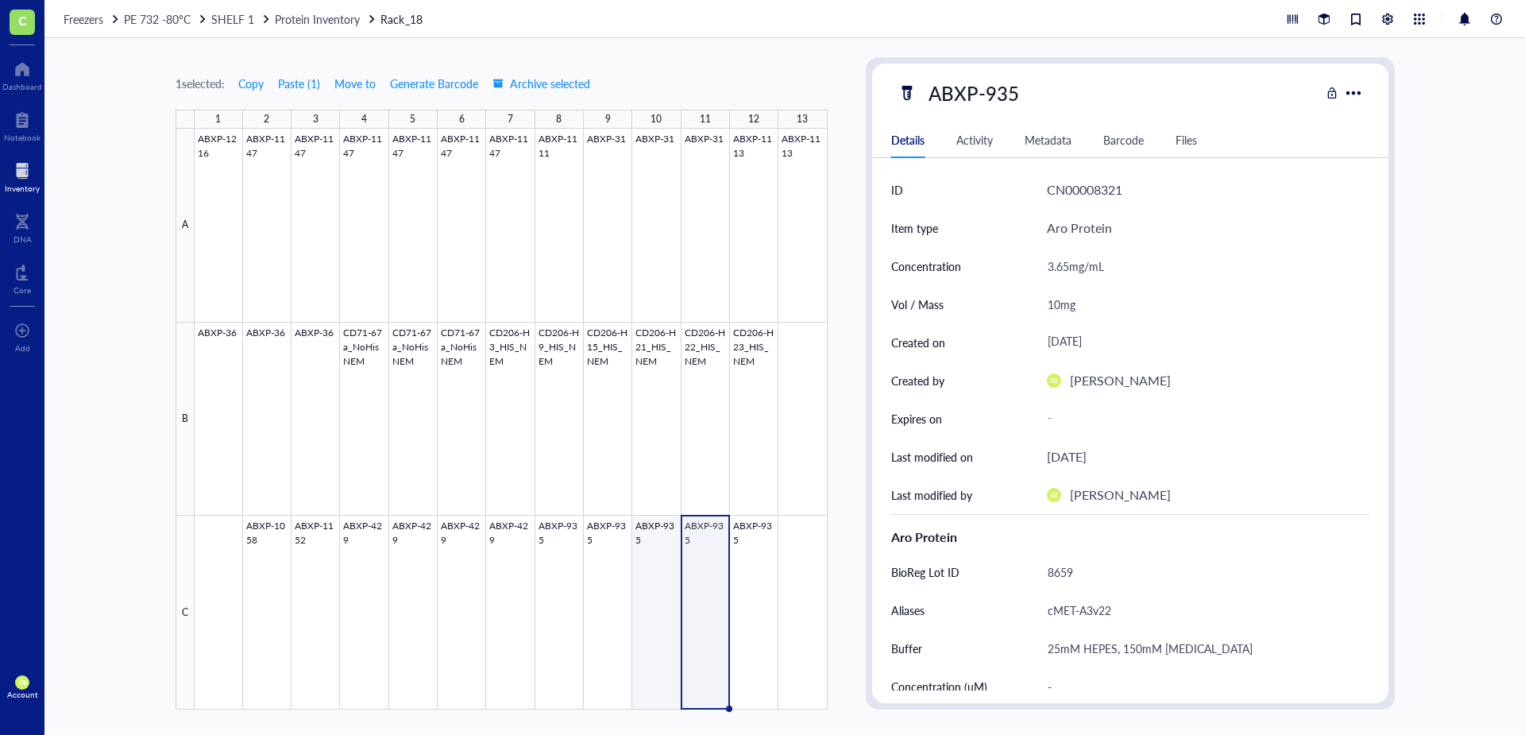
click at [647, 523] on div at bounding box center [511, 419] width 633 height 581
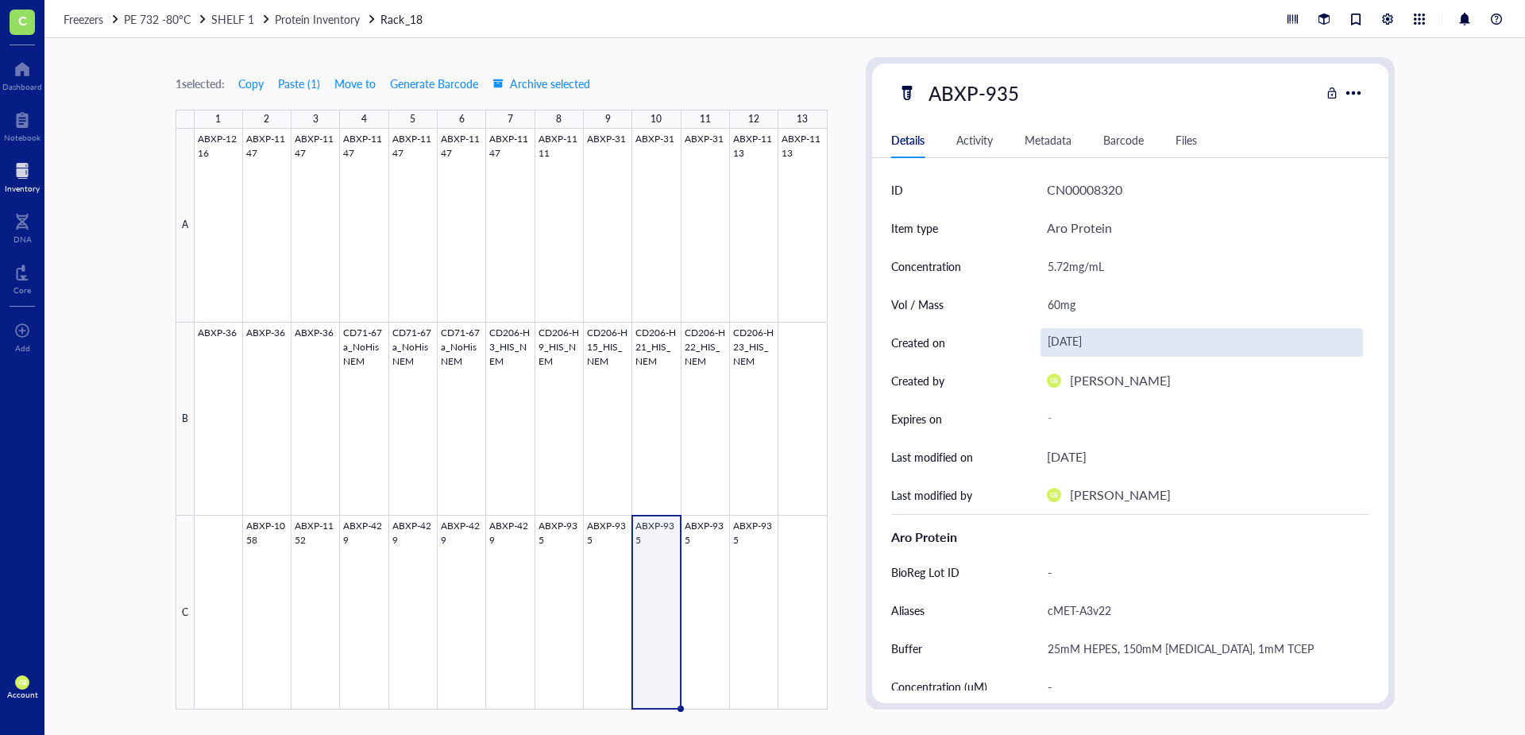
click at [1084, 341] on div "[DATE]" at bounding box center [1201, 342] width 322 height 29
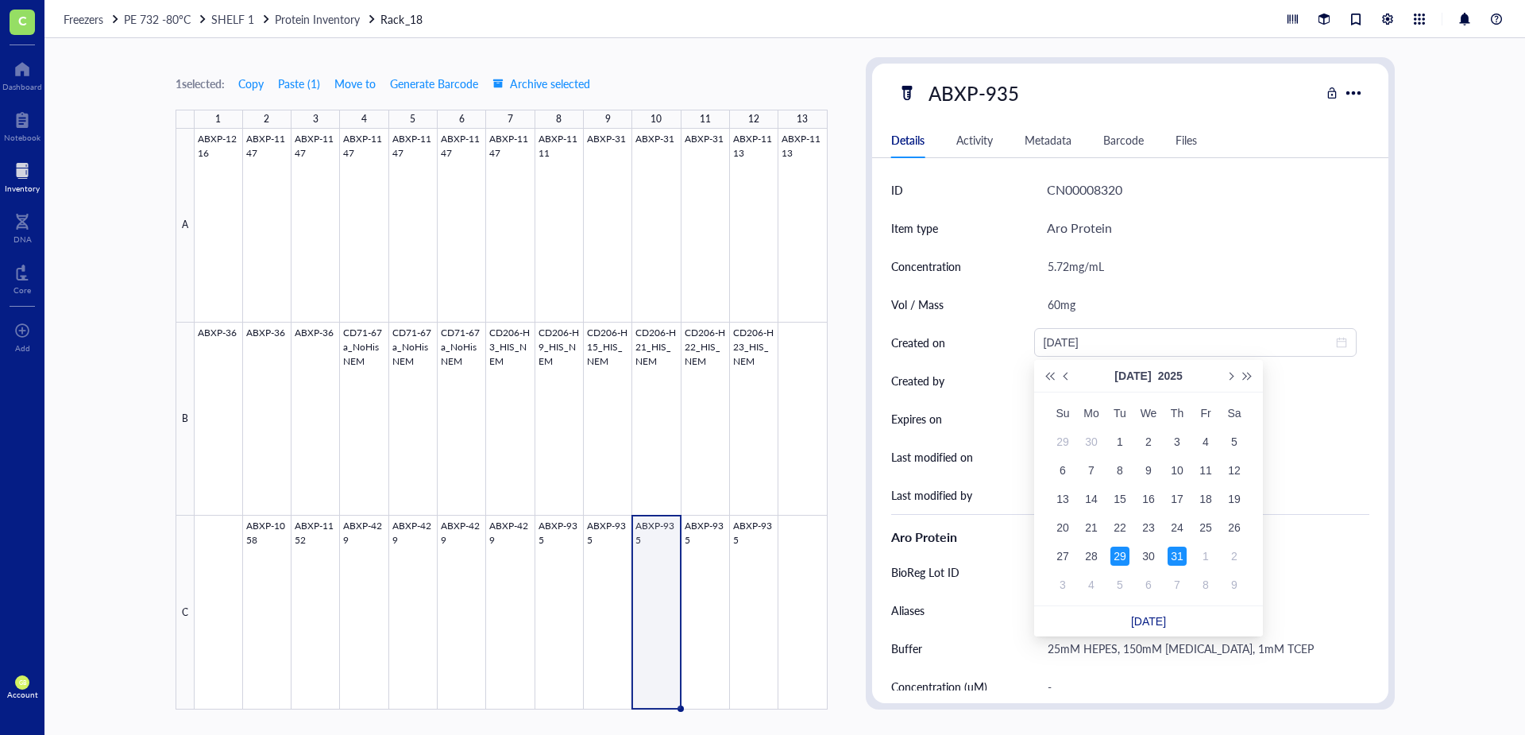
click at [1121, 557] on div "29" at bounding box center [1119, 555] width 19 height 19
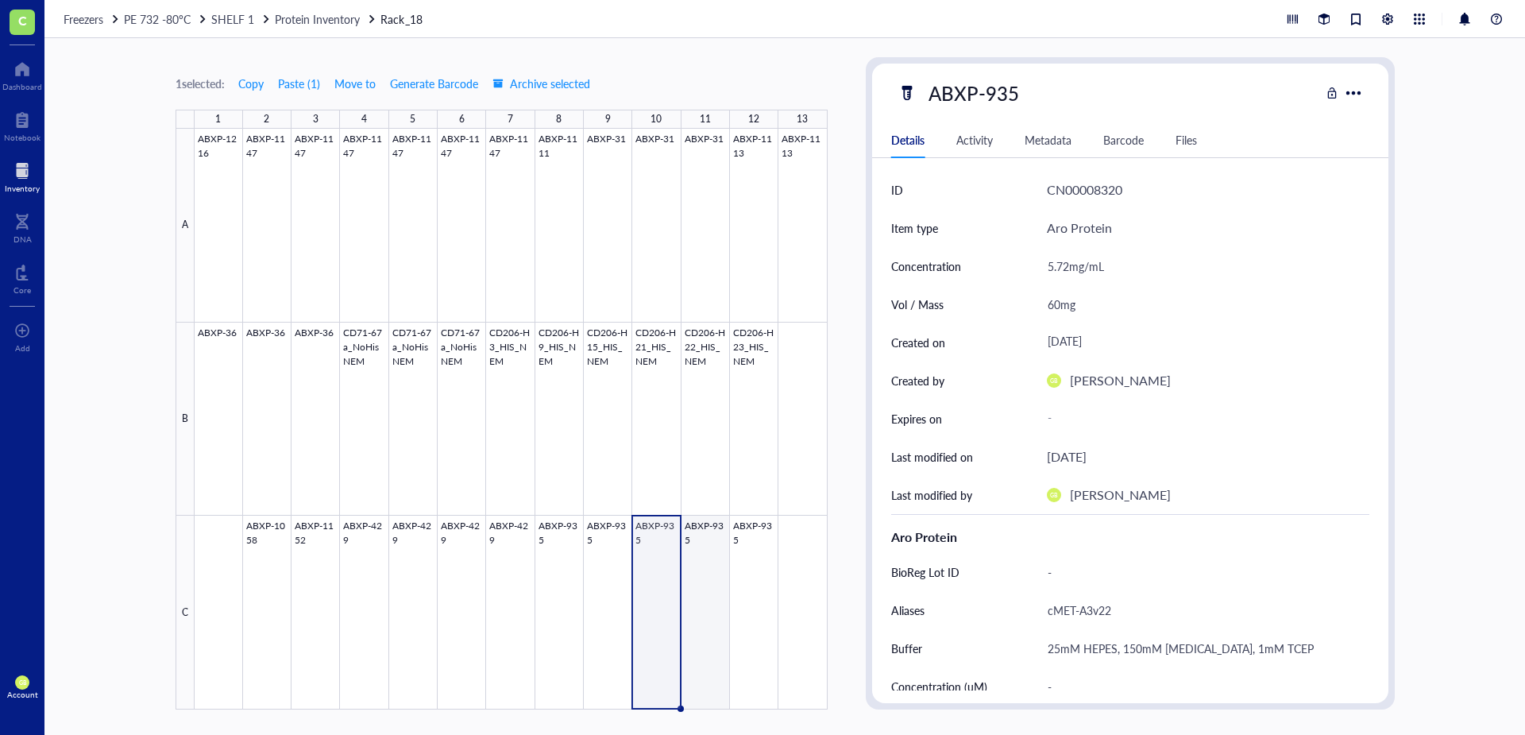
click at [704, 525] on div at bounding box center [511, 419] width 633 height 581
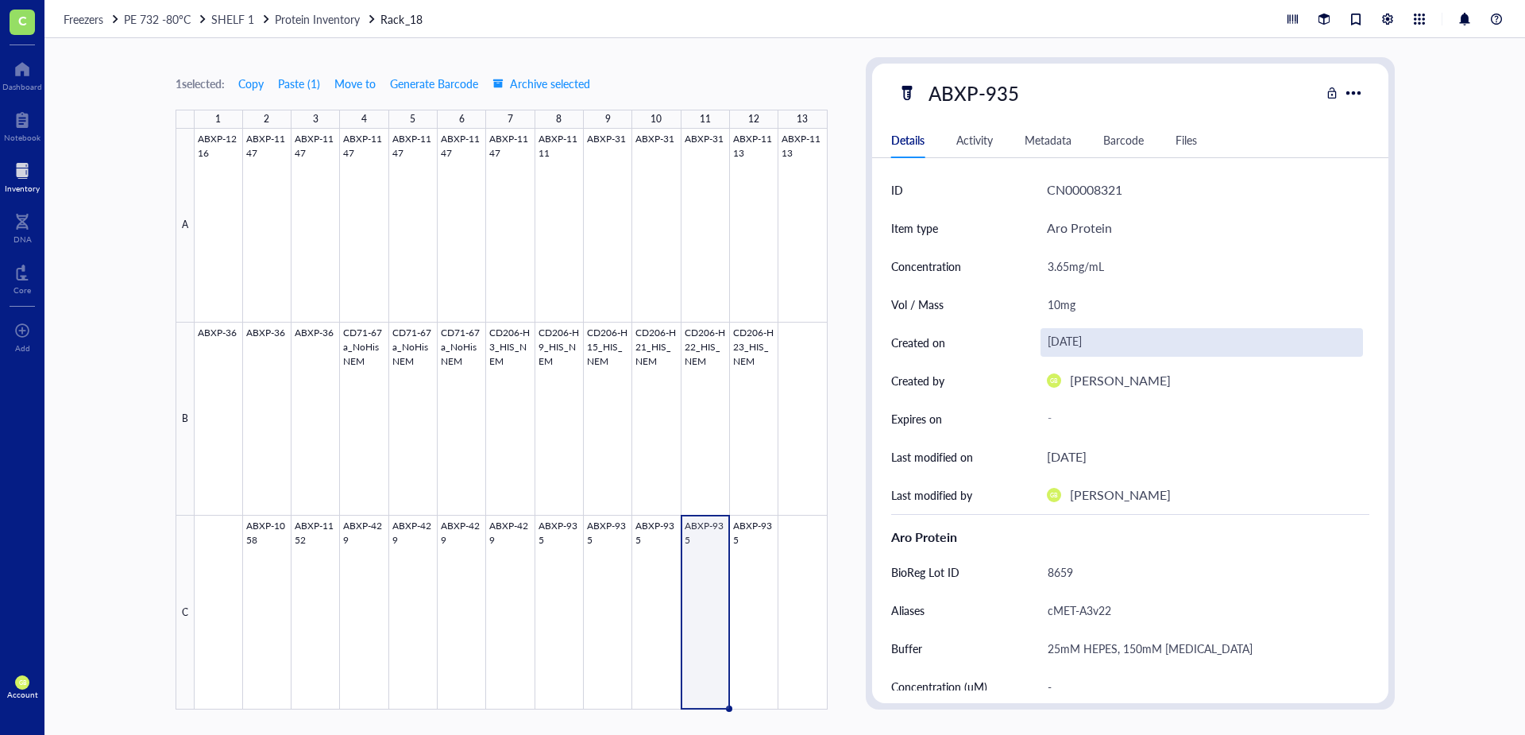
click at [1096, 344] on div "[DATE]" at bounding box center [1201, 342] width 322 height 29
click at [1194, 284] on div "3.65mg/mL" at bounding box center [1208, 266] width 322 height 38
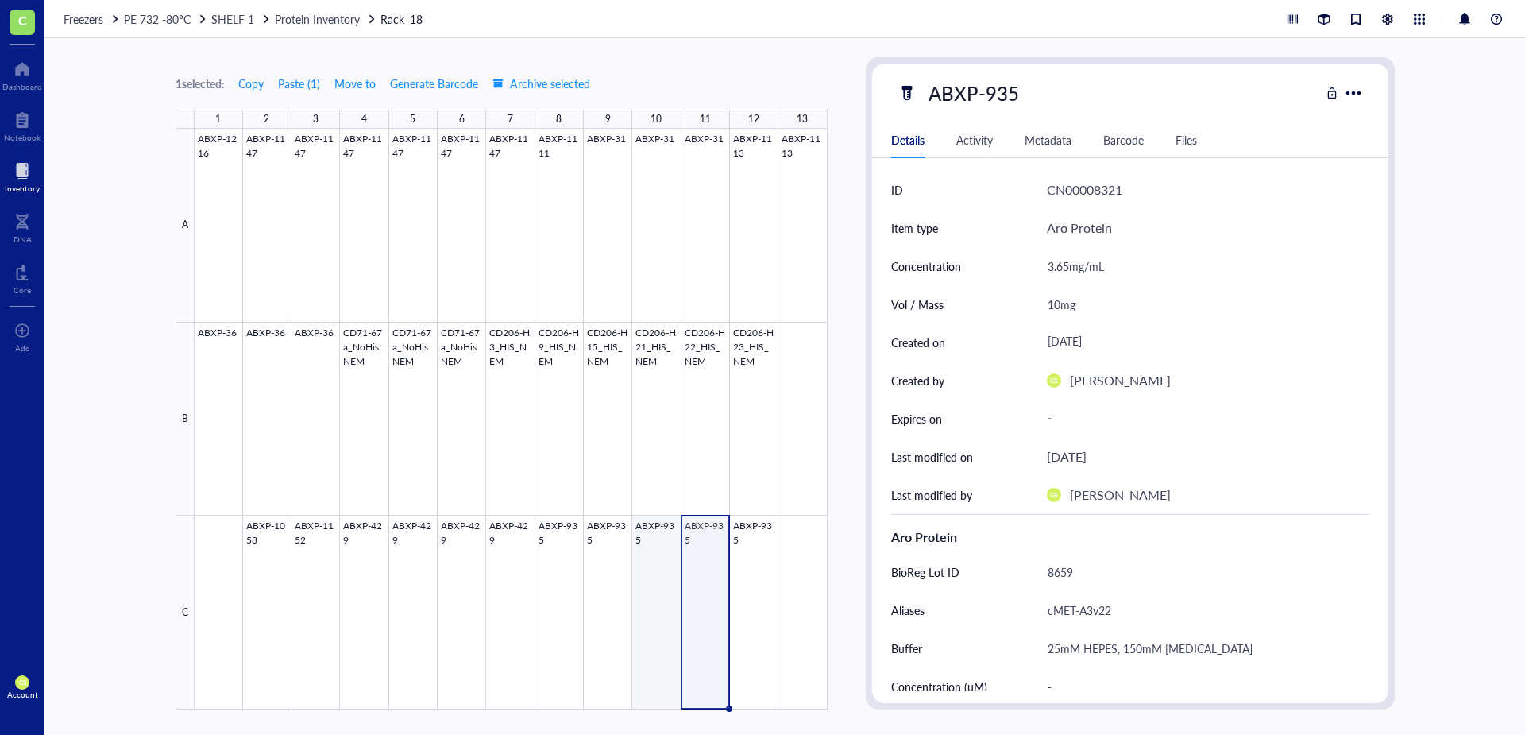
click at [658, 519] on div at bounding box center [511, 419] width 633 height 581
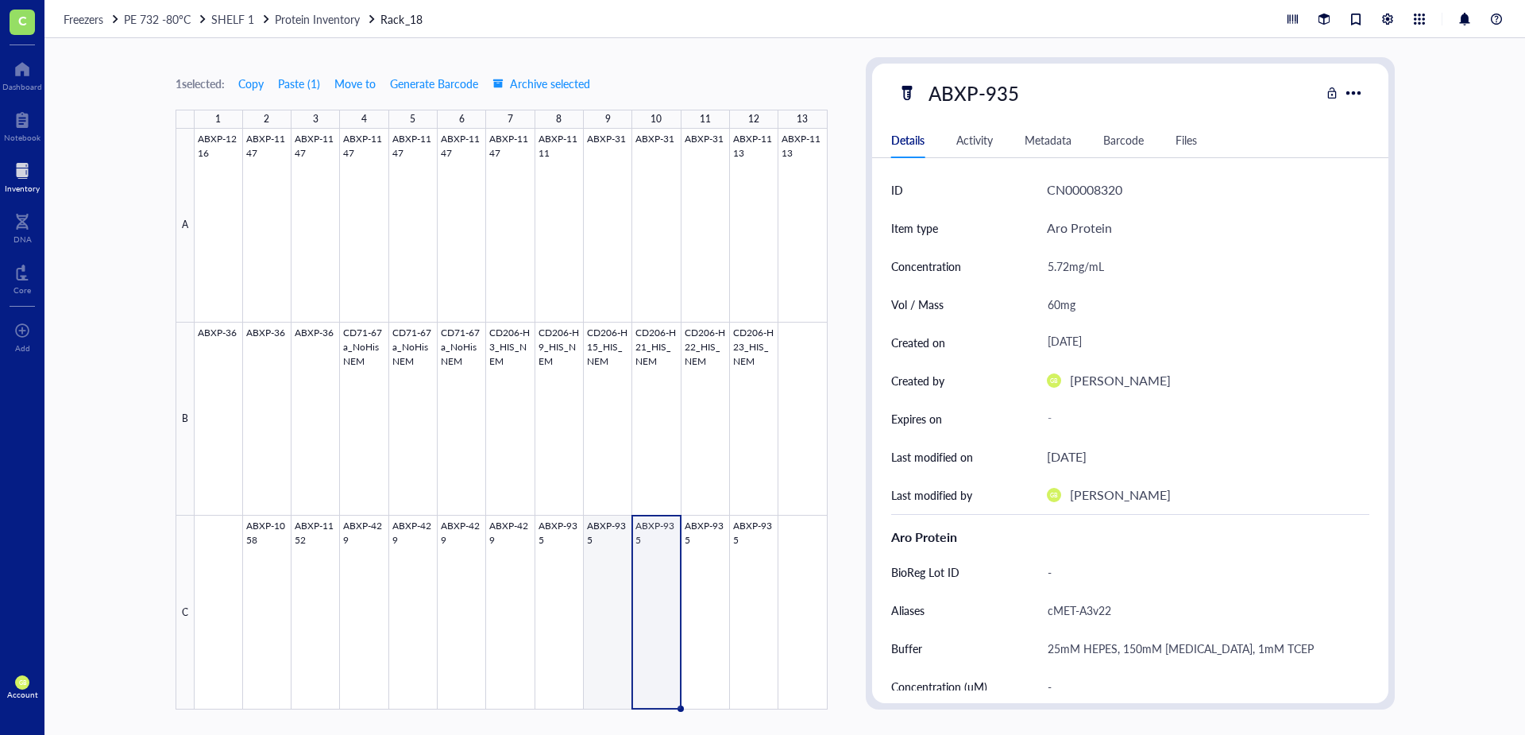
click at [603, 527] on div at bounding box center [511, 419] width 633 height 581
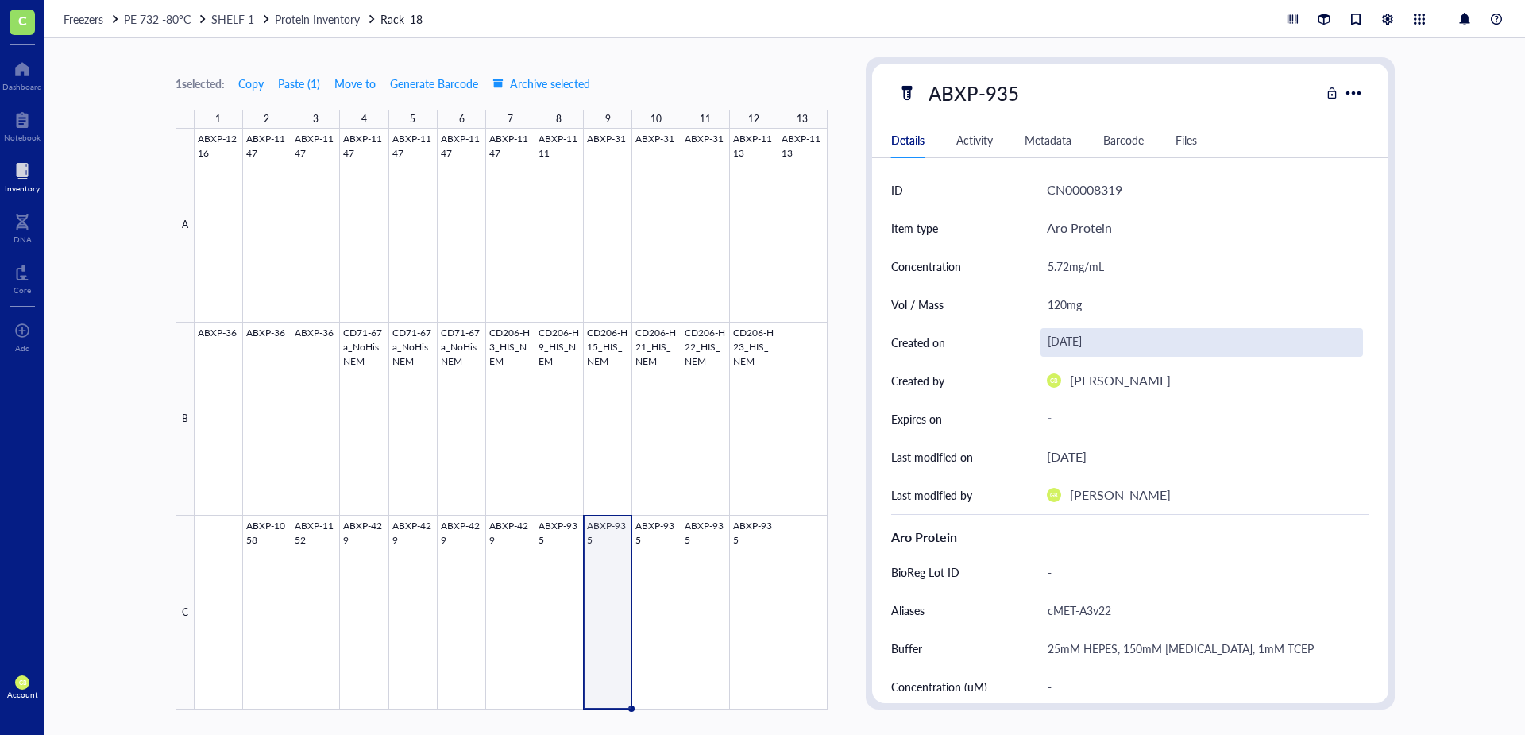
click at [1090, 334] on div "[DATE]" at bounding box center [1201, 342] width 322 height 29
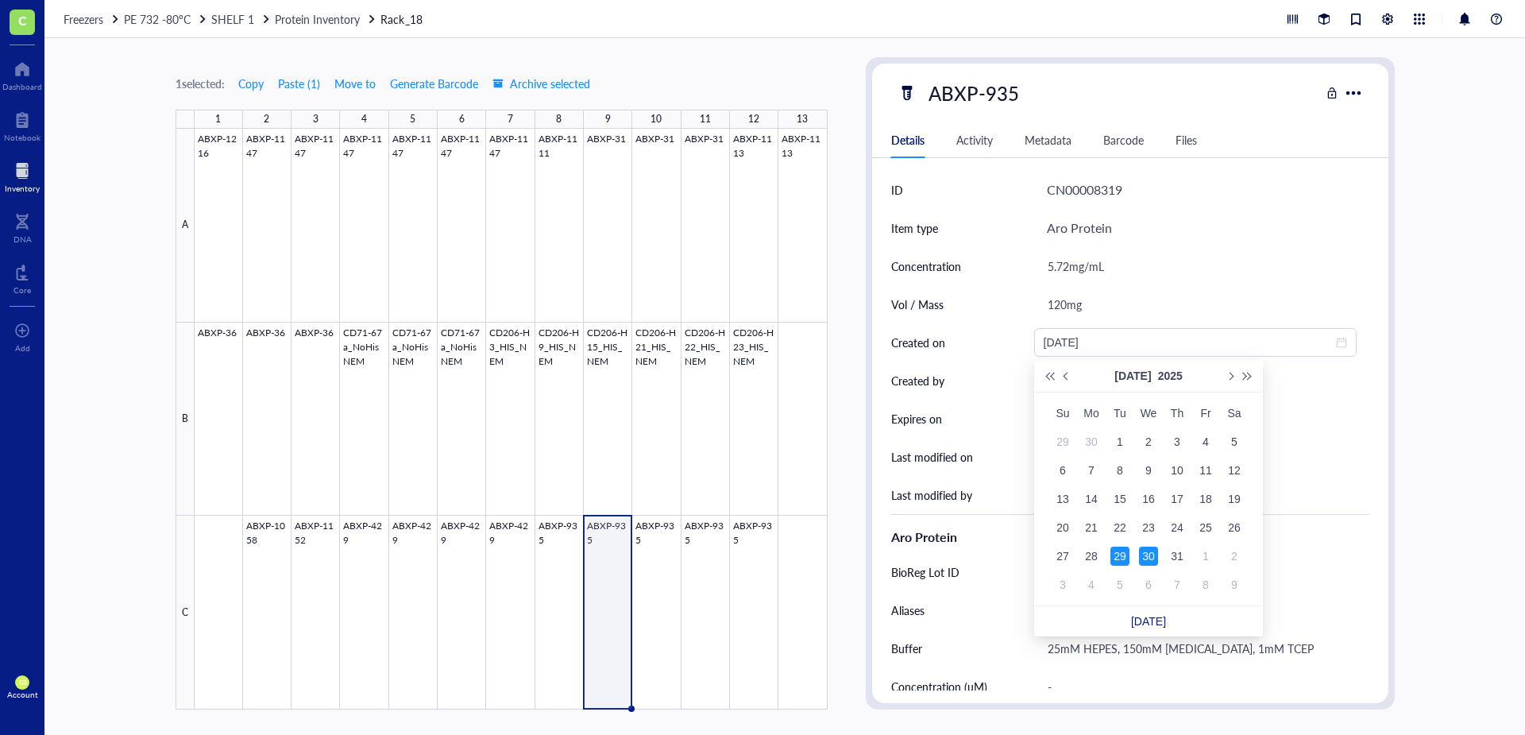
click at [1117, 551] on div "29" at bounding box center [1119, 555] width 19 height 19
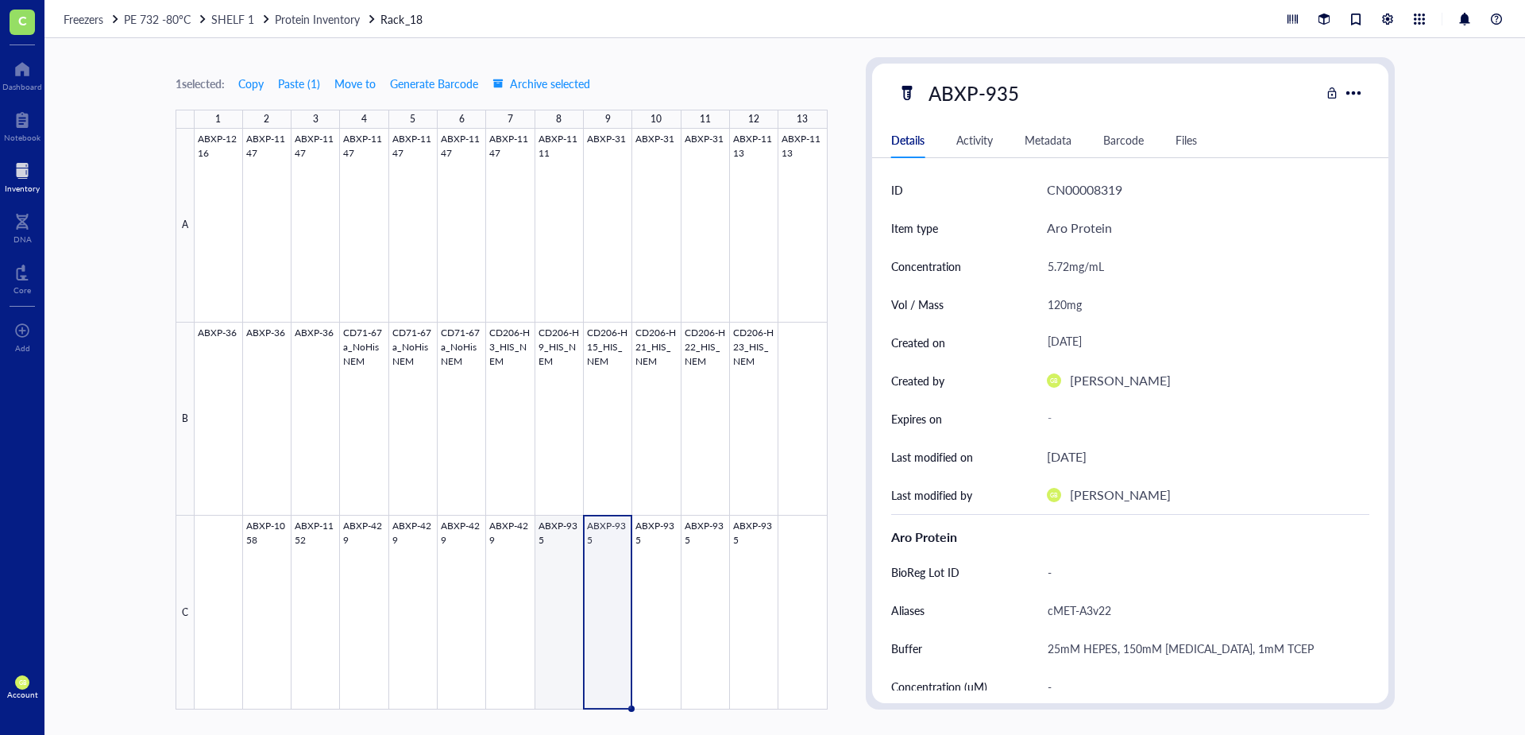
click at [561, 523] on div at bounding box center [511, 419] width 633 height 581
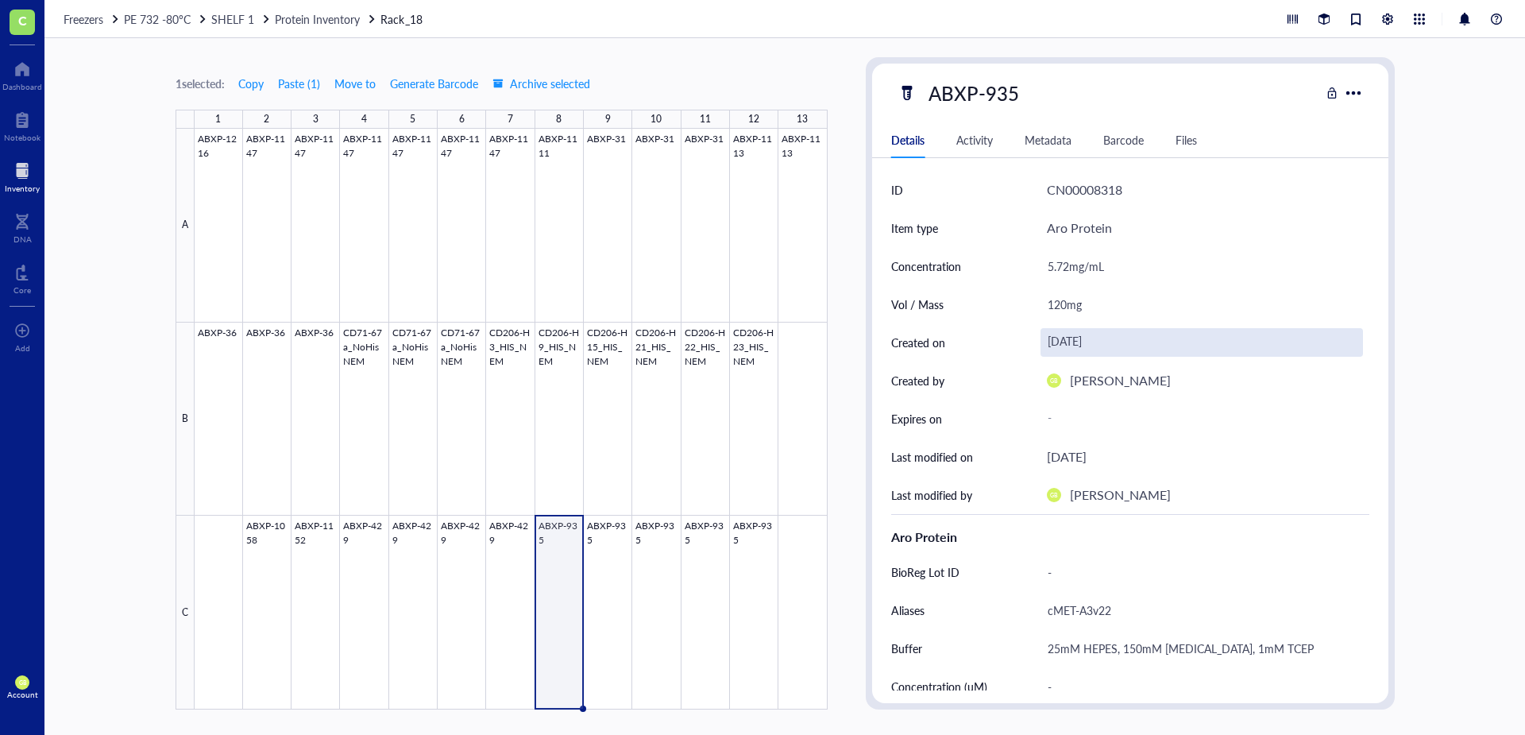
click at [1076, 339] on div "[DATE]" at bounding box center [1201, 342] width 322 height 29
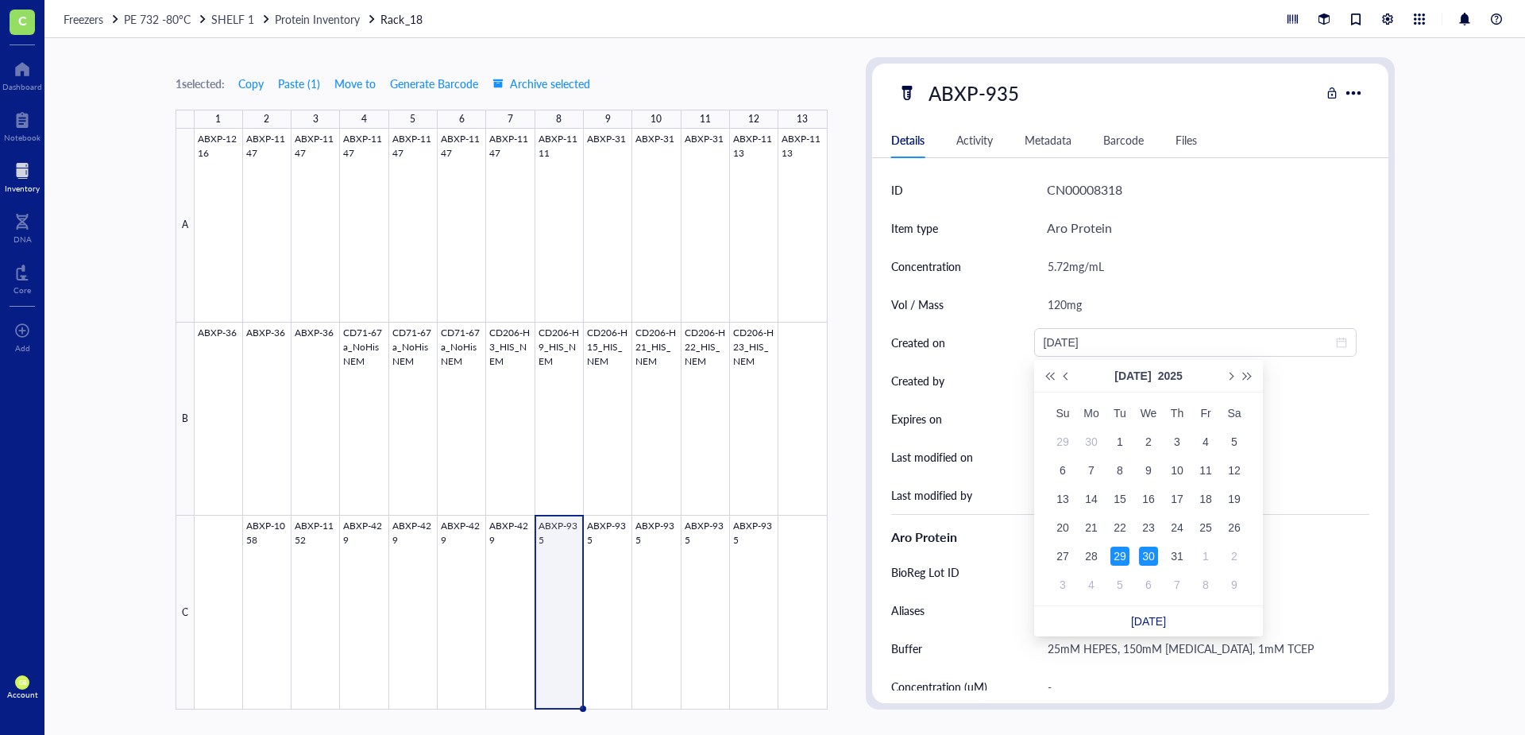
click at [1122, 551] on div "29" at bounding box center [1119, 555] width 19 height 19
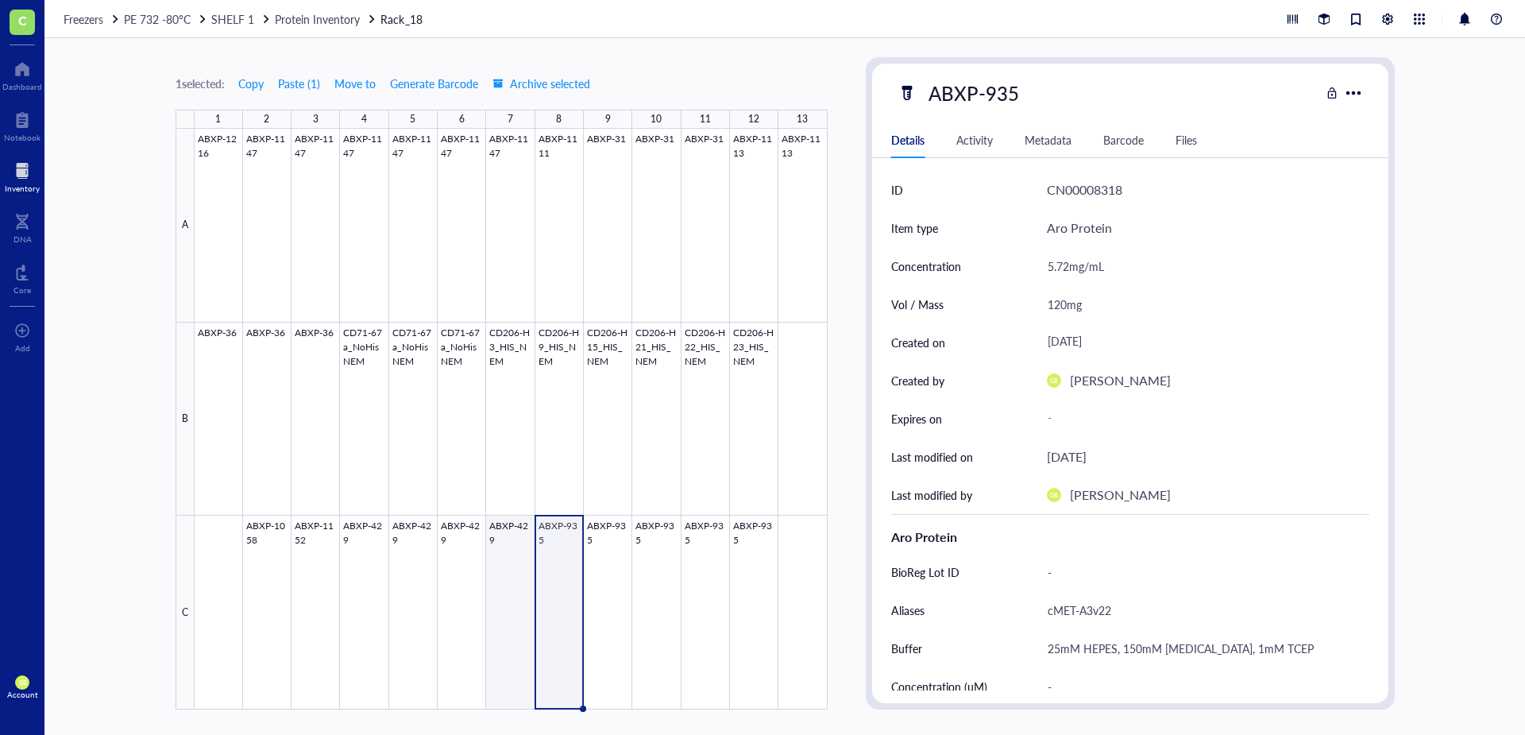
click at [515, 528] on div at bounding box center [511, 419] width 633 height 581
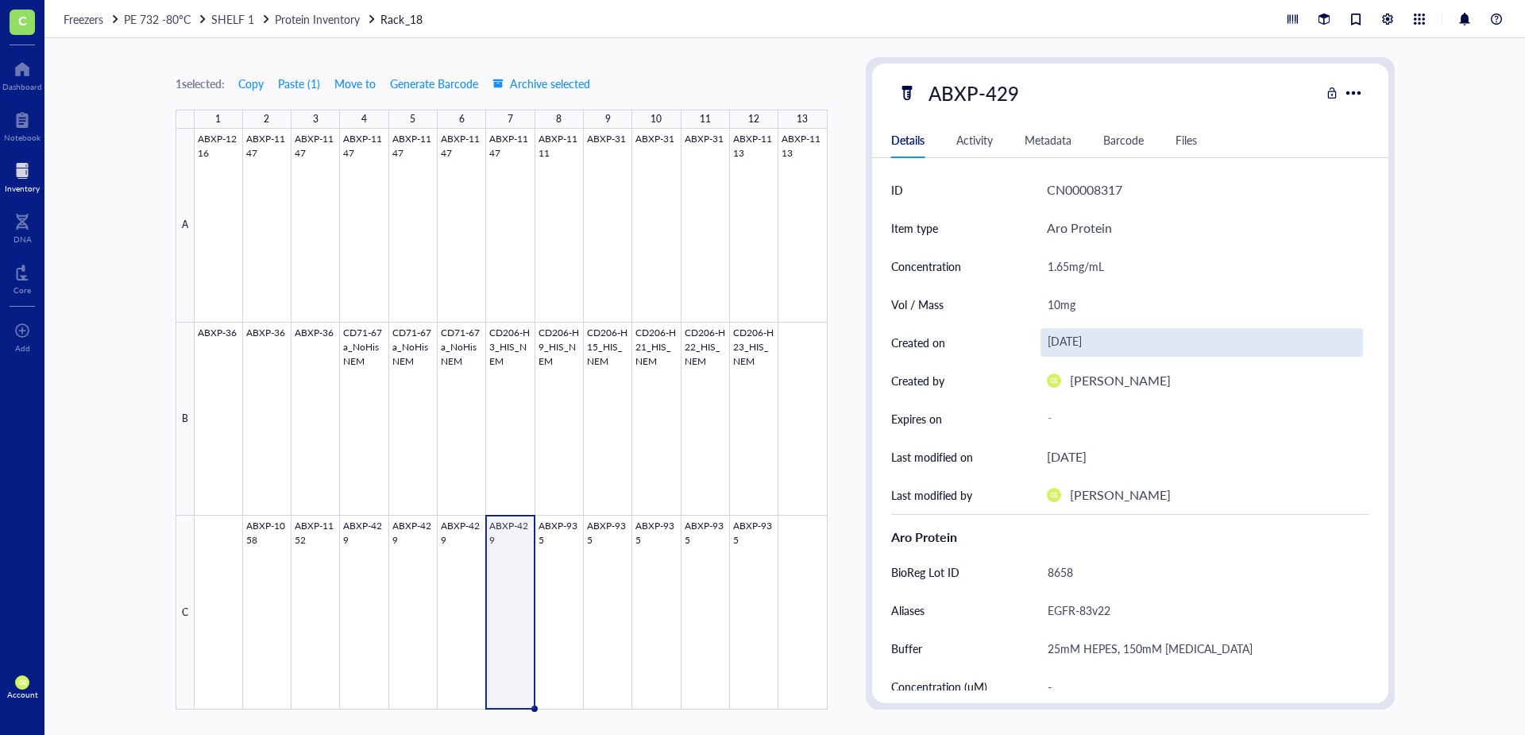
click at [1078, 337] on div "[DATE]" at bounding box center [1201, 342] width 322 height 29
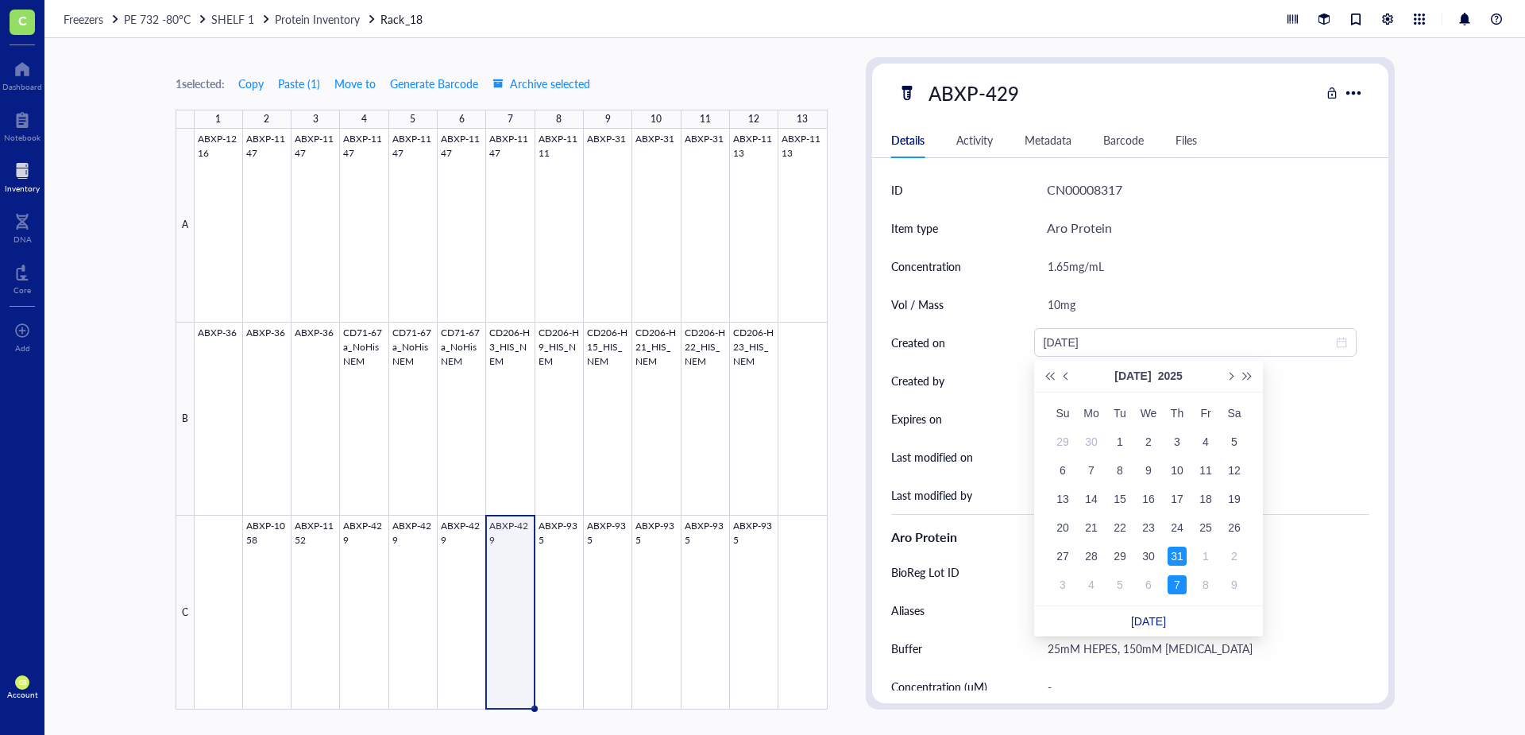
click at [1176, 579] on div "7" at bounding box center [1176, 584] width 19 height 19
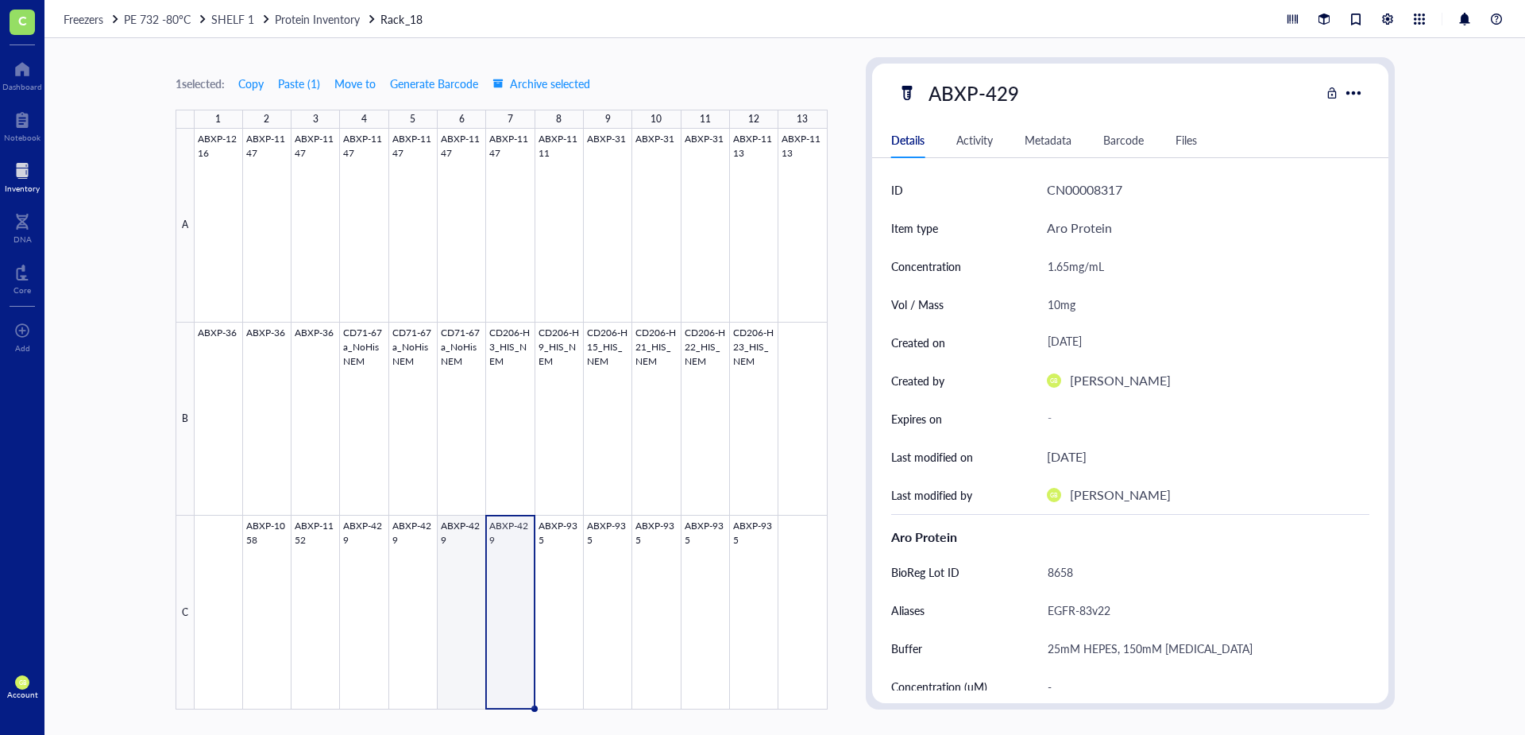
click at [461, 522] on div at bounding box center [511, 419] width 633 height 581
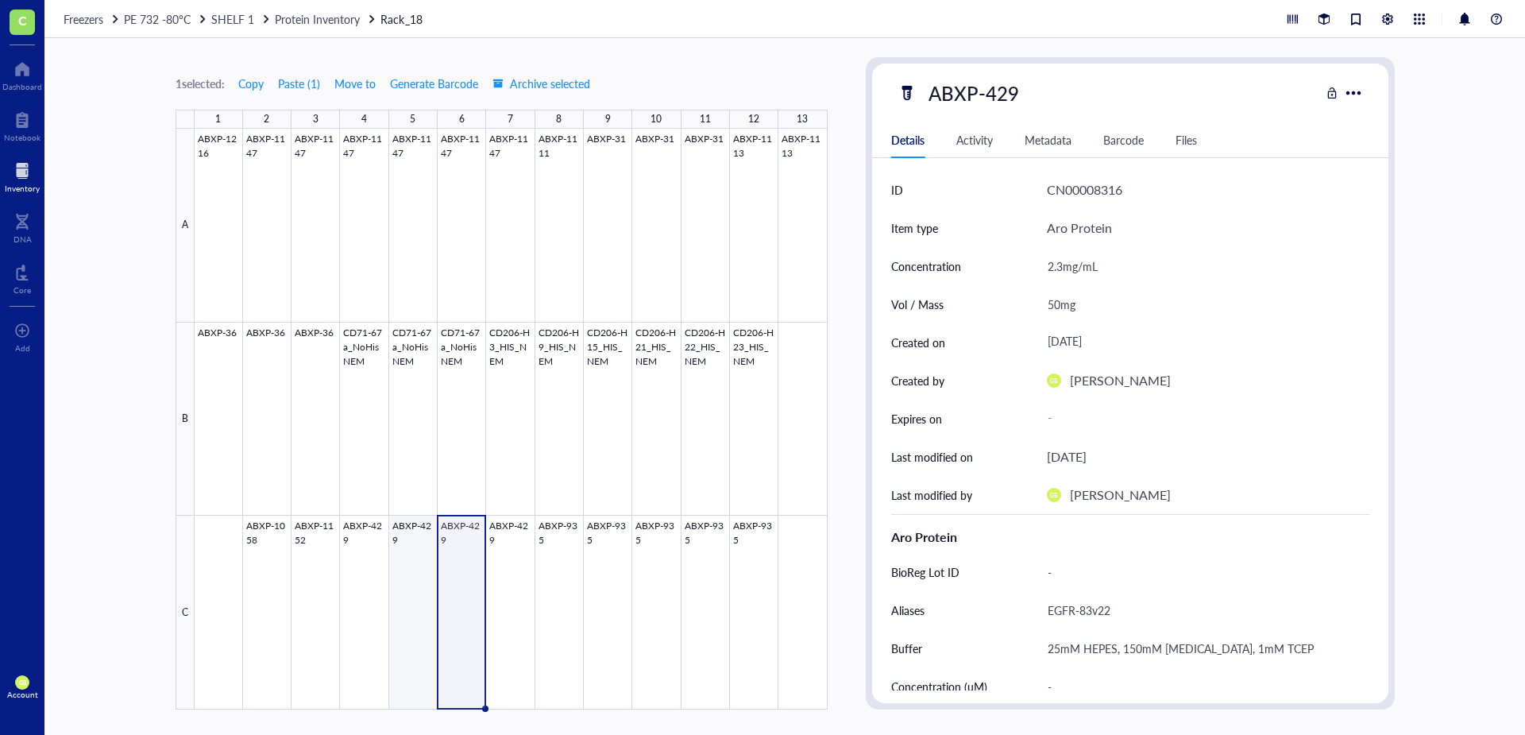
click at [402, 521] on div at bounding box center [511, 419] width 633 height 581
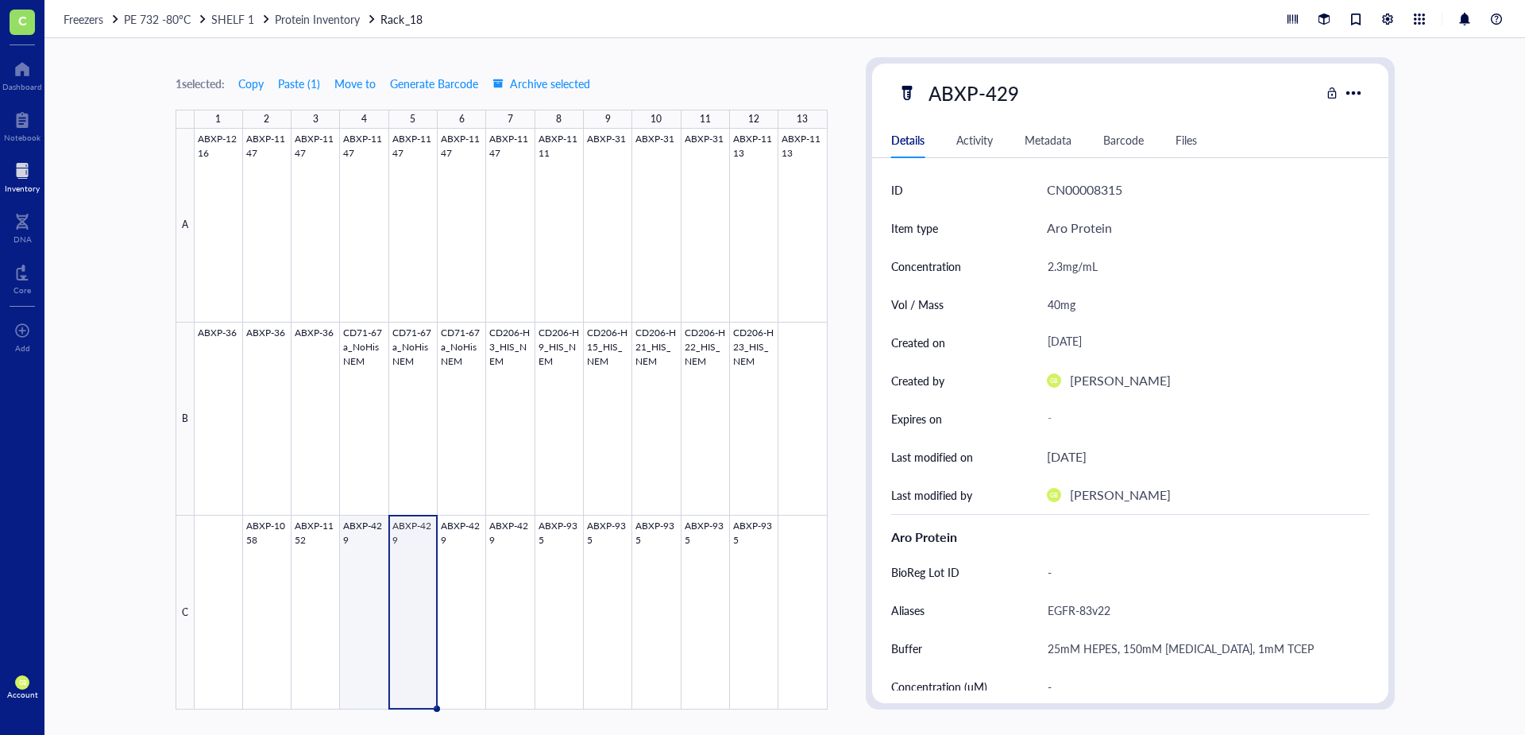
click at [364, 523] on div at bounding box center [511, 419] width 633 height 581
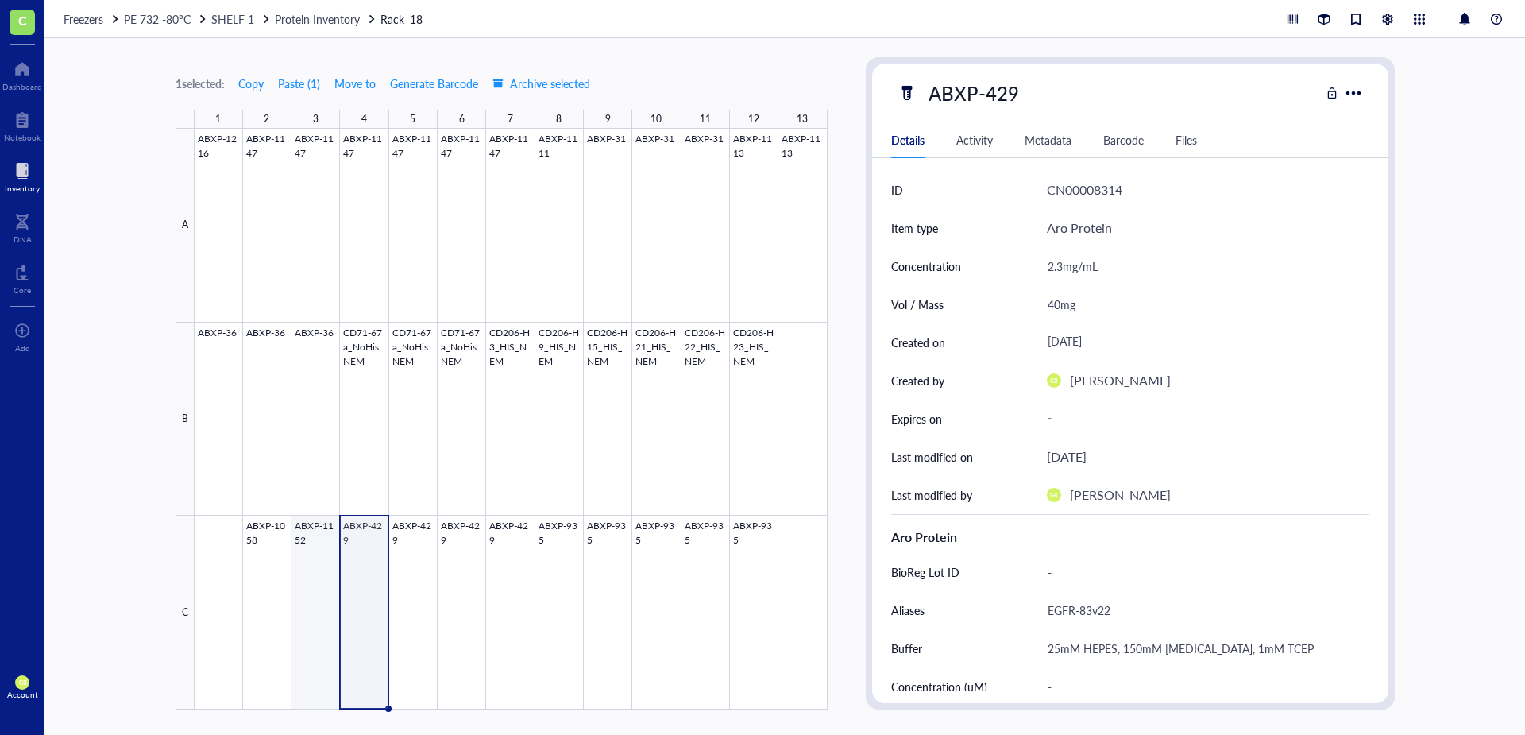
click at [312, 526] on div at bounding box center [511, 419] width 633 height 581
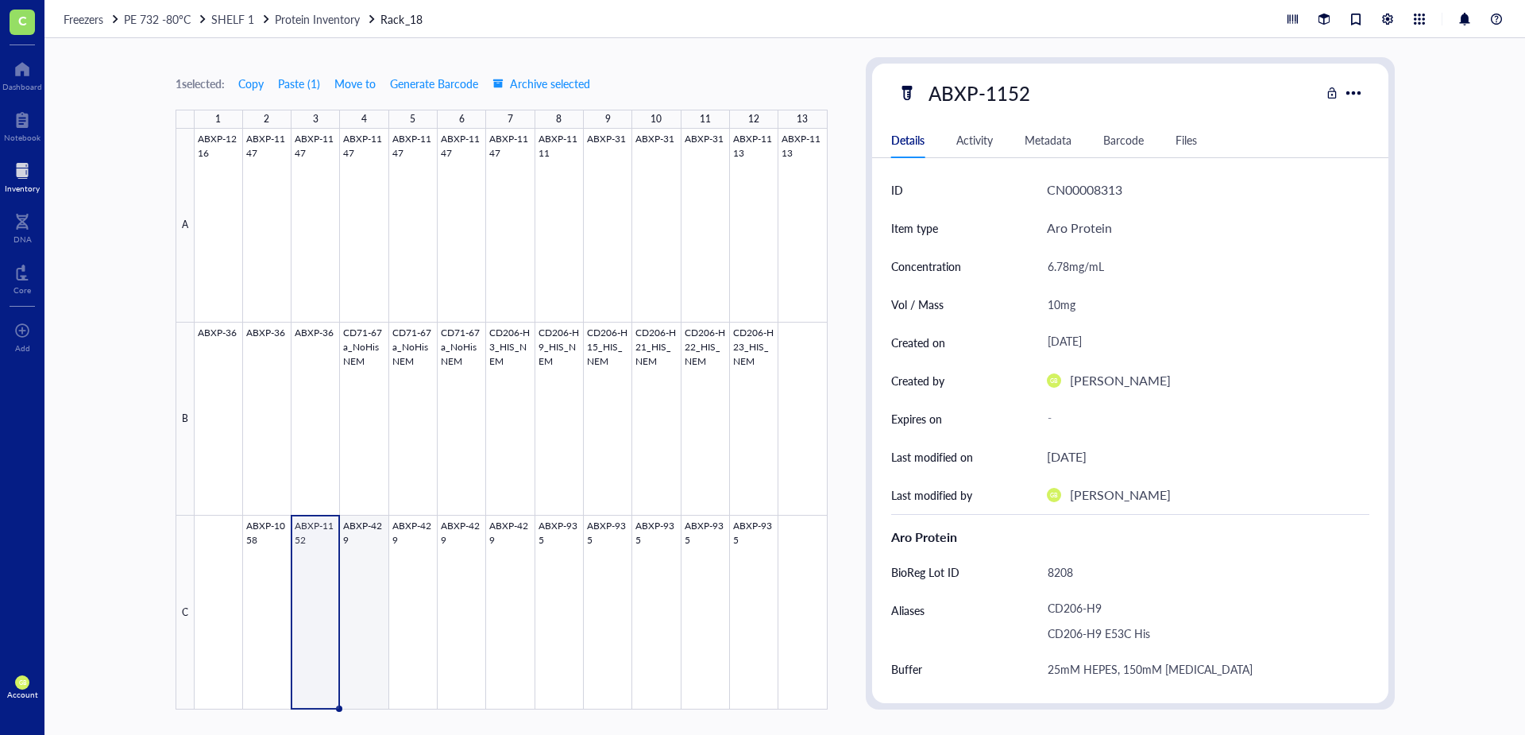
click at [359, 524] on div at bounding box center [511, 419] width 633 height 581
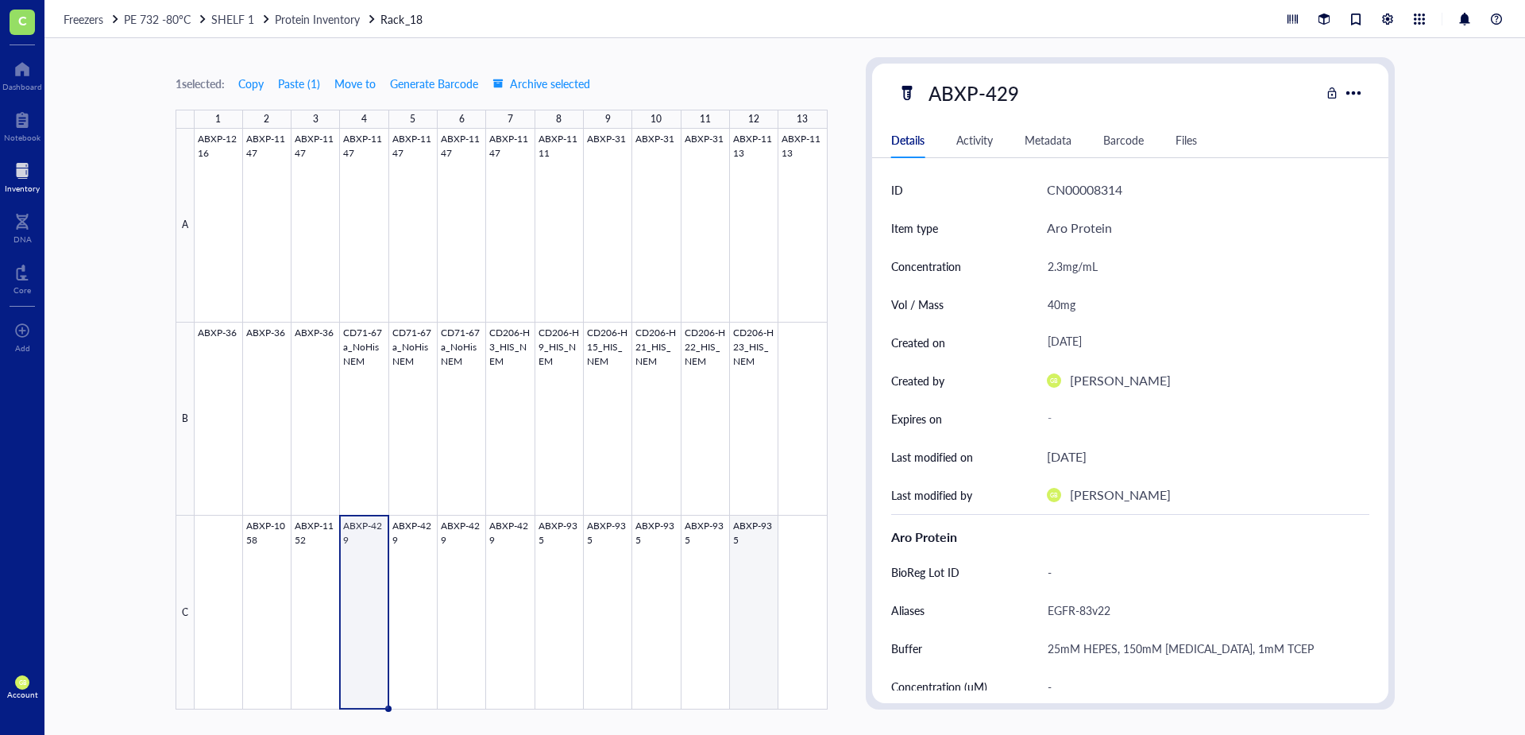
click at [759, 530] on div at bounding box center [511, 419] width 633 height 581
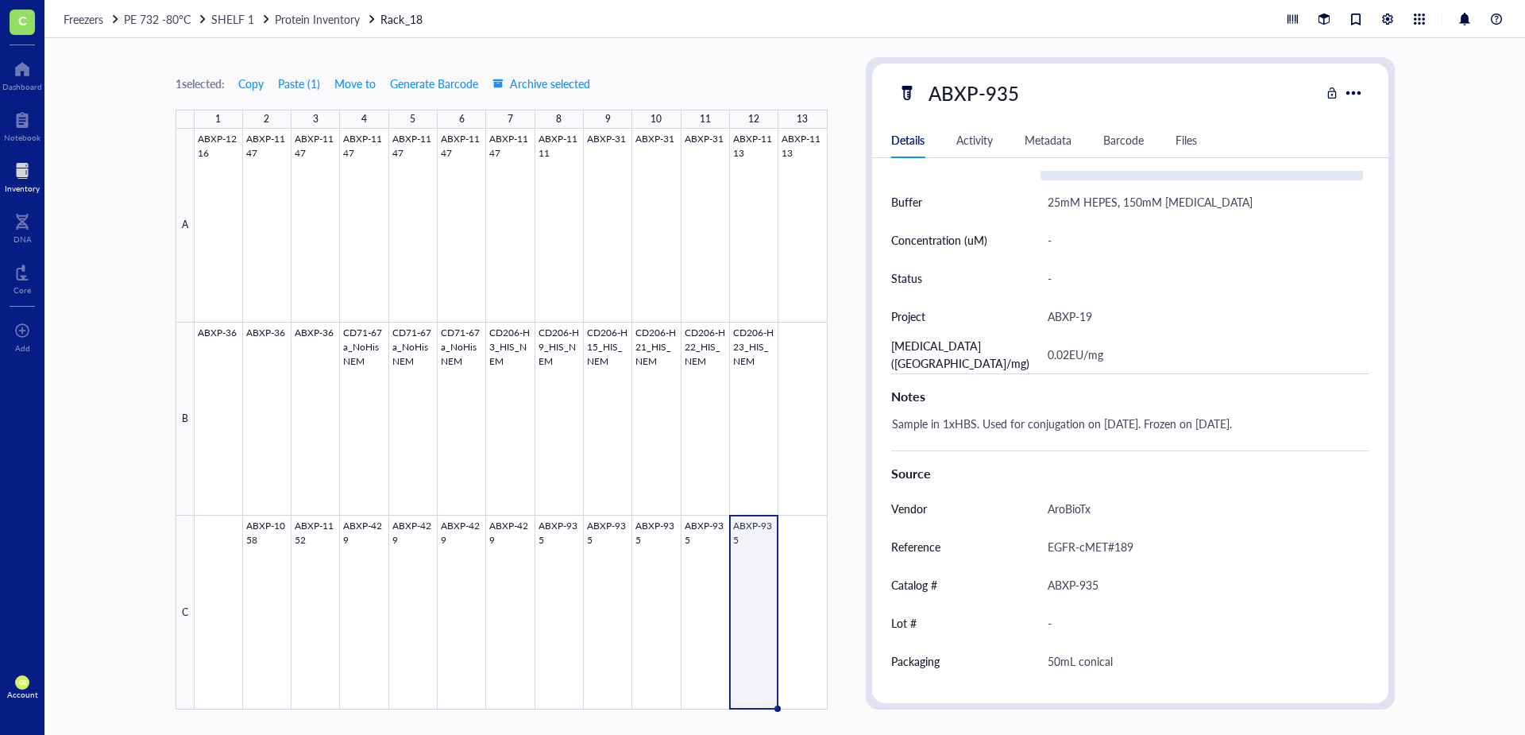
scroll to position [474, 0]
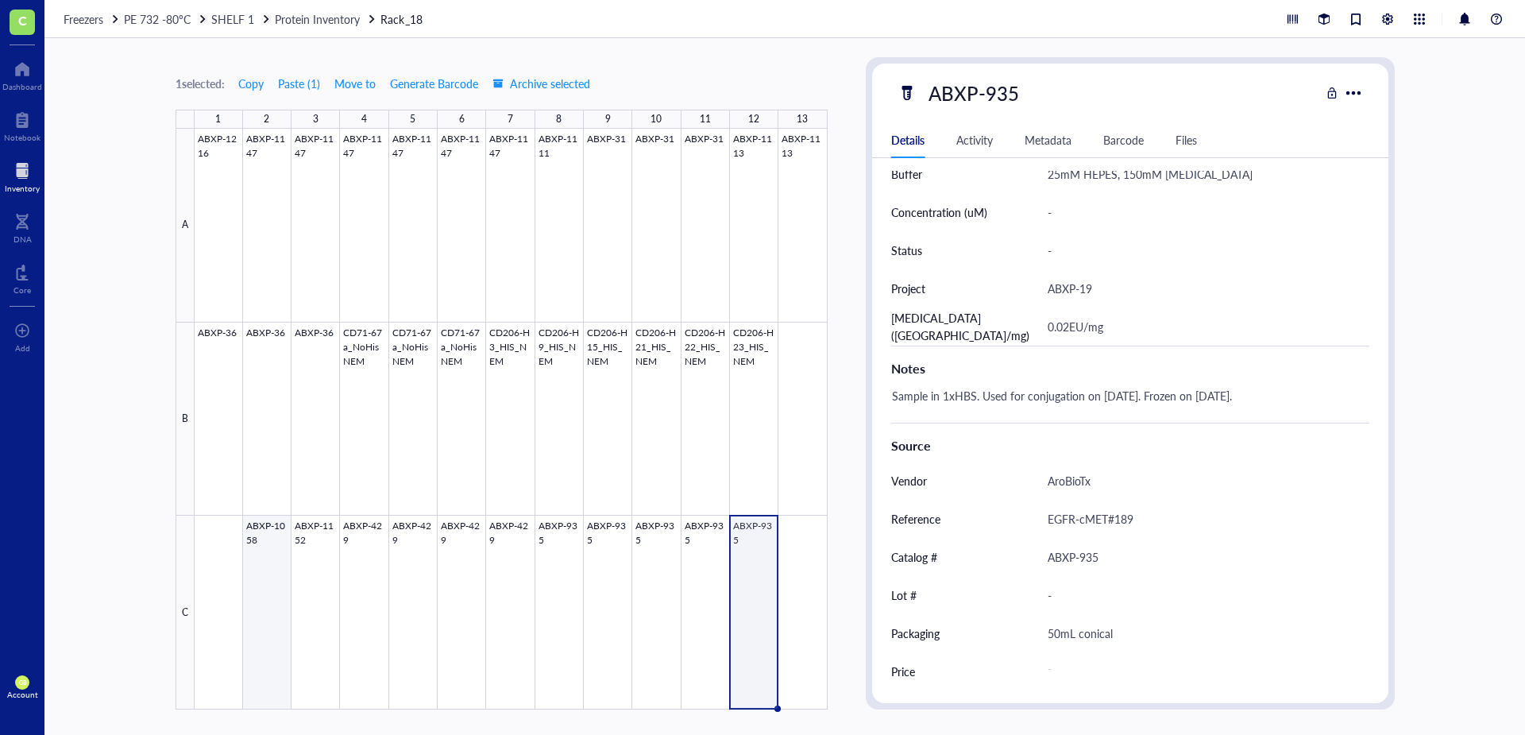
click at [260, 569] on div at bounding box center [511, 419] width 633 height 581
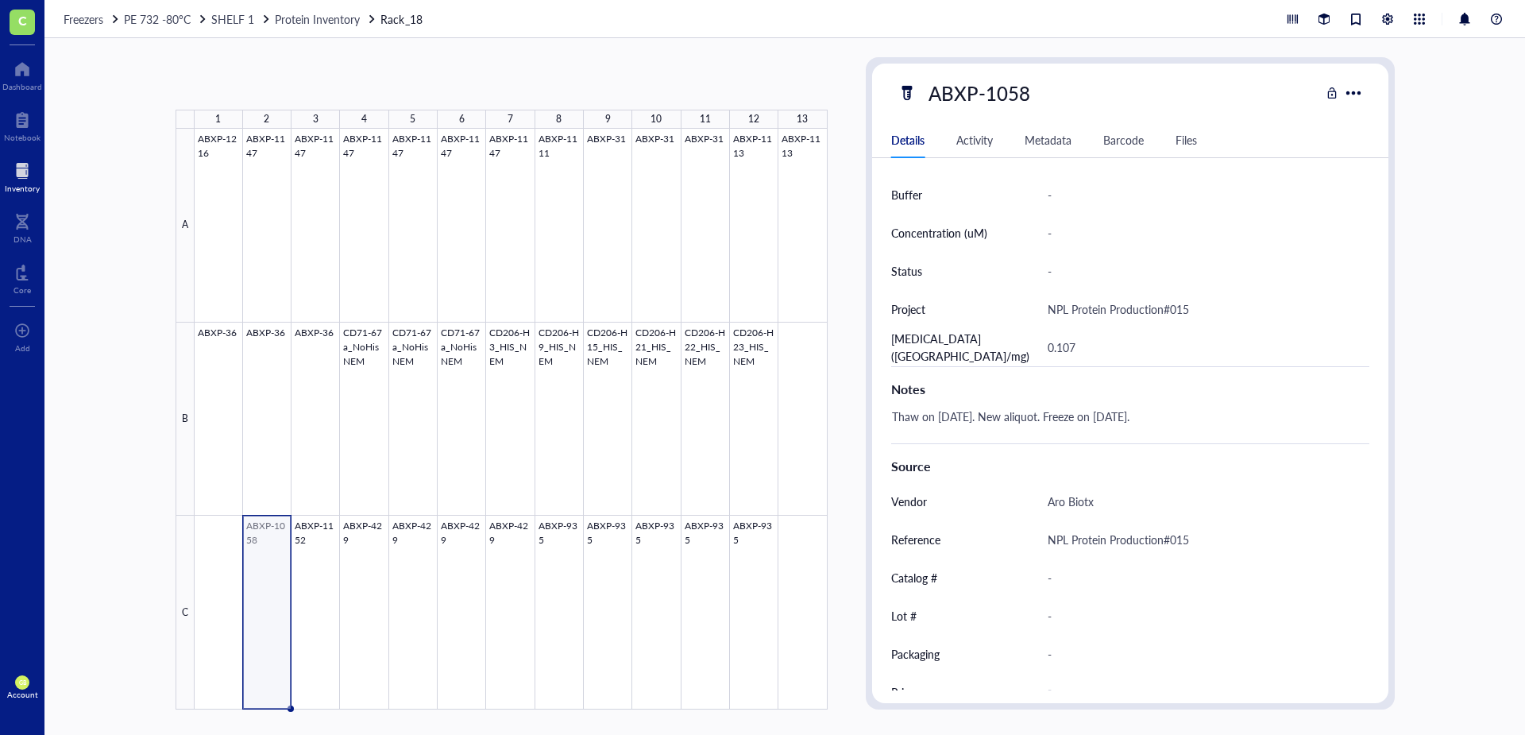
scroll to position [495, 0]
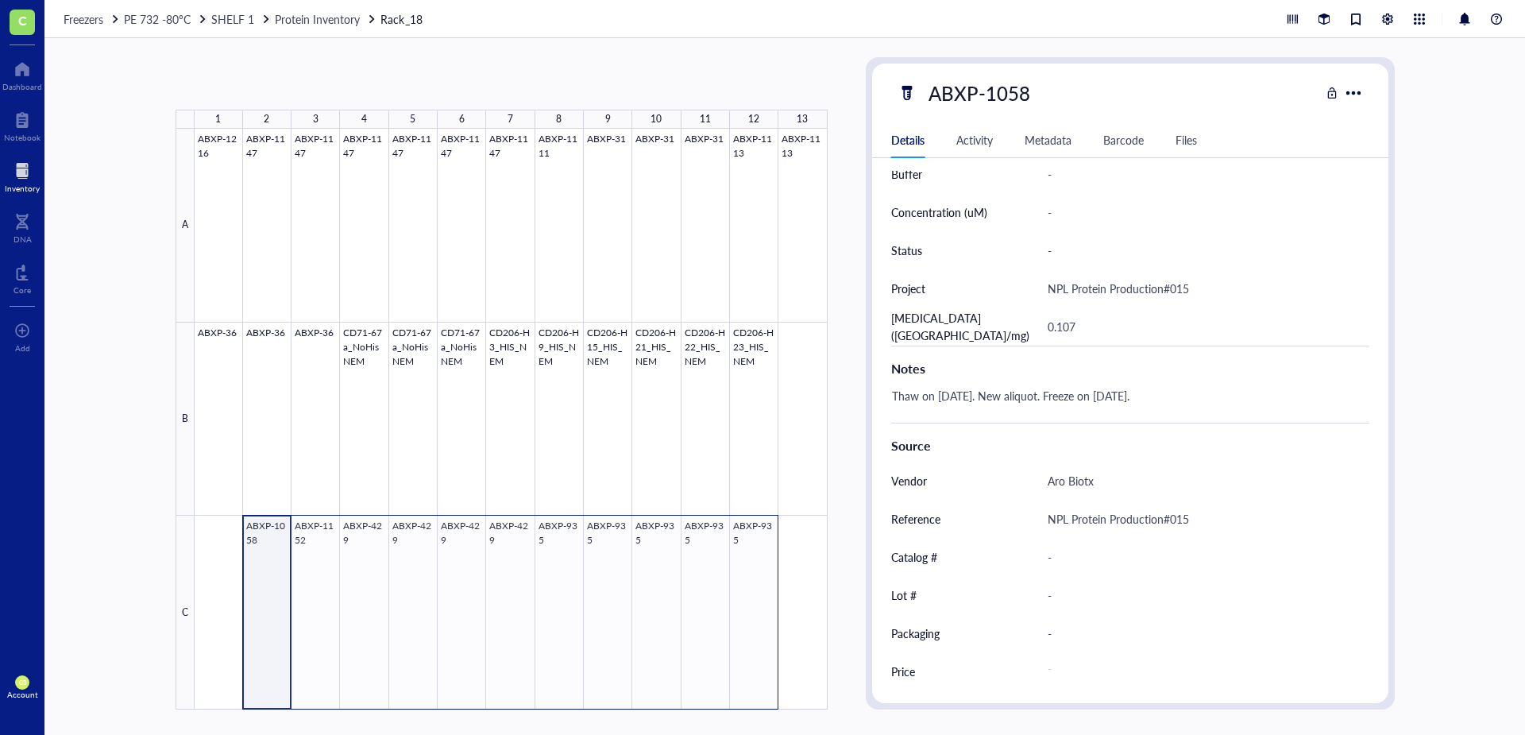
click at [746, 546] on div at bounding box center [511, 419] width 633 height 581
click at [365, 86] on span "Move to" at bounding box center [361, 83] width 41 height 13
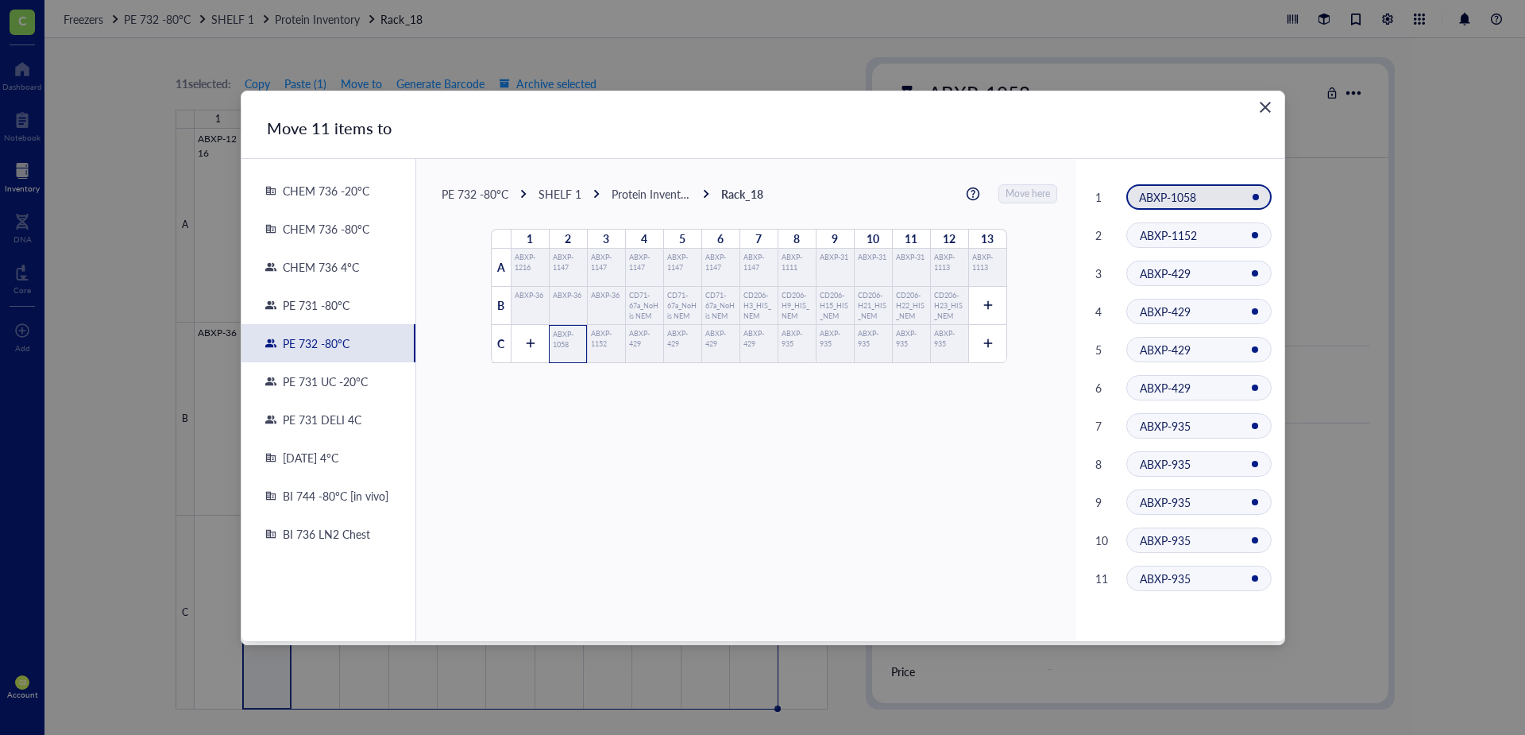
click at [555, 339] on div "ABXP-1058" at bounding box center [568, 344] width 30 height 30
click at [596, 339] on div "ABXP-1152" at bounding box center [606, 344] width 30 height 30
click at [1169, 578] on span "ABXP-935" at bounding box center [1165, 578] width 51 height 16
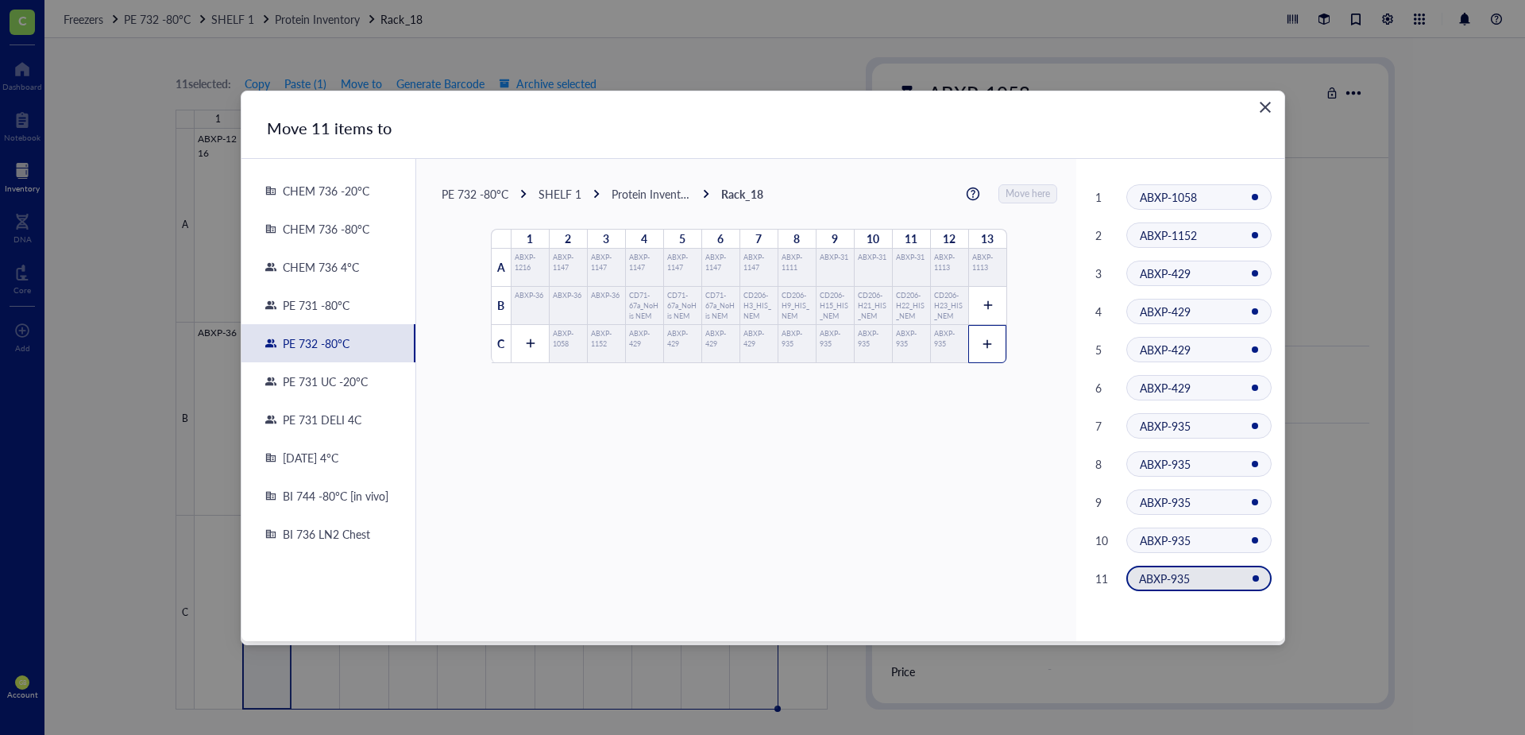
click at [985, 345] on icon at bounding box center [987, 343] width 11 height 11
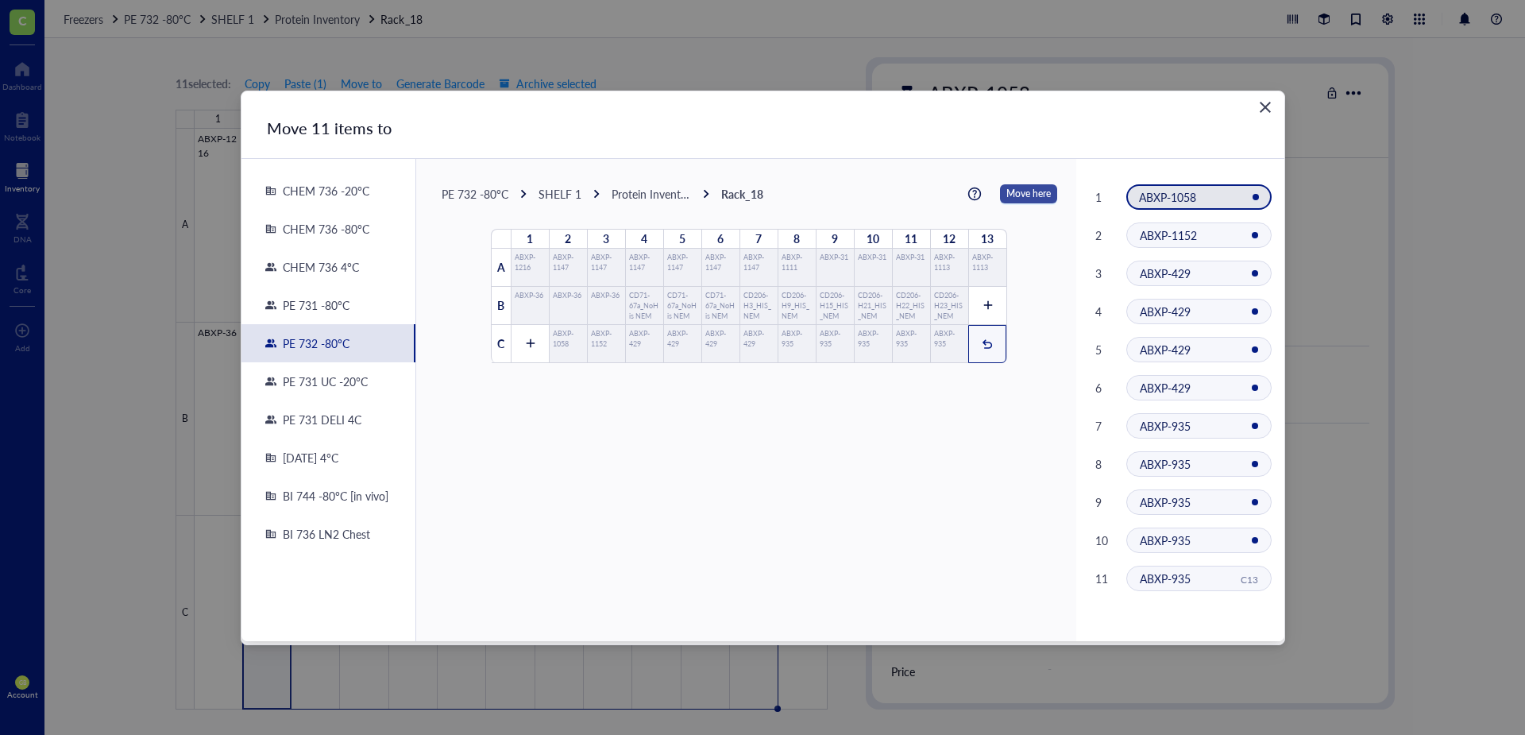
click at [1024, 193] on span "Move here" at bounding box center [1028, 193] width 44 height 21
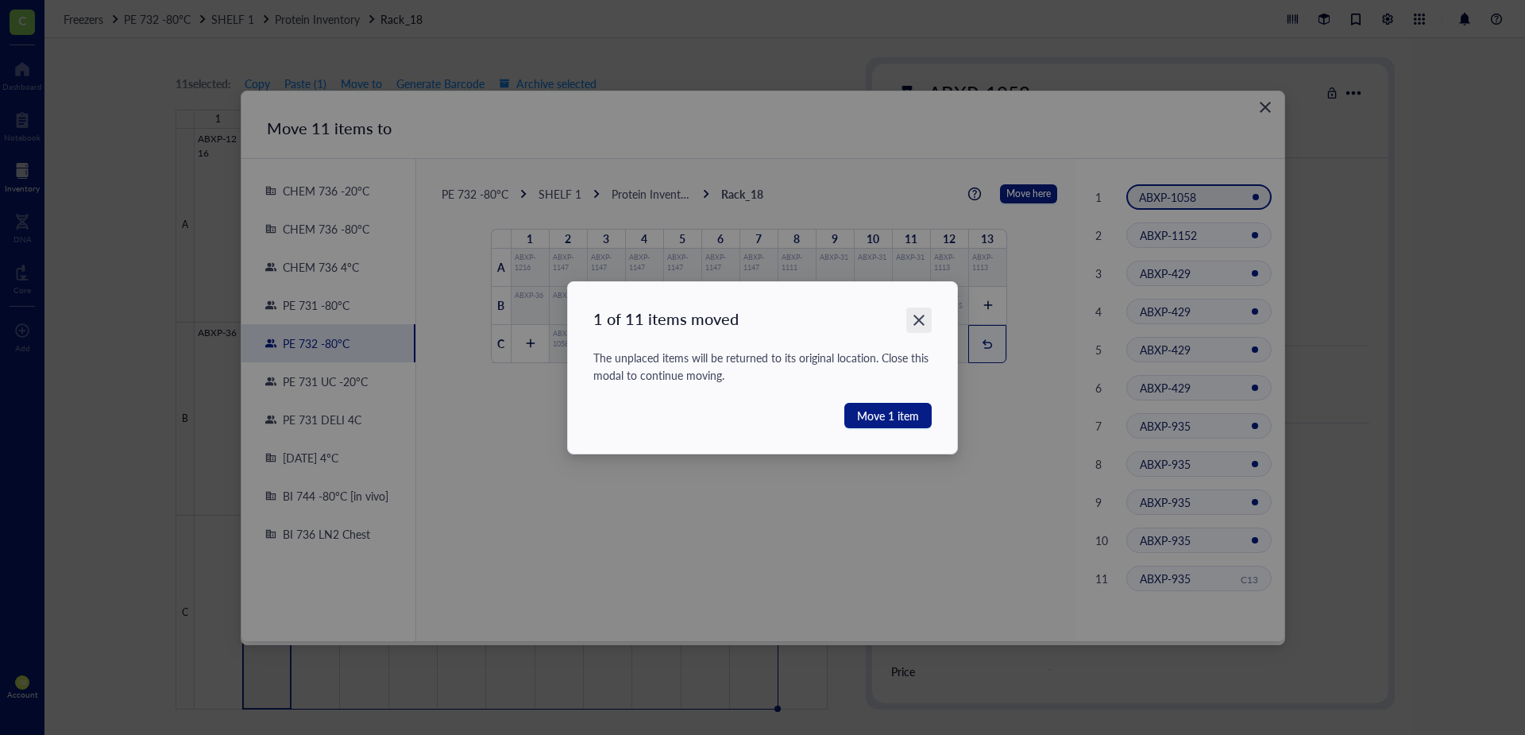
click at [919, 321] on icon "Close" at bounding box center [918, 319] width 11 height 11
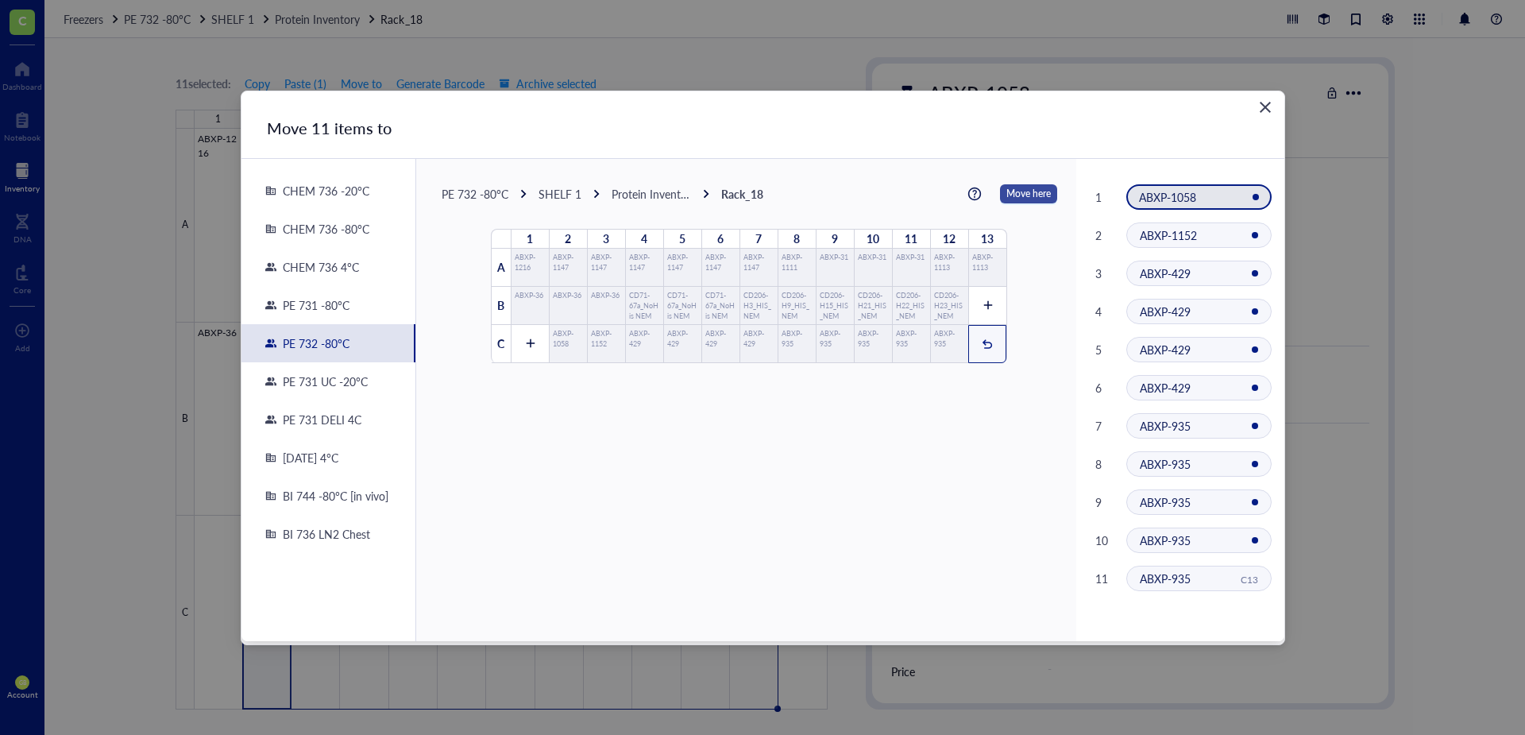
click at [1019, 197] on span "Move here" at bounding box center [1028, 193] width 44 height 21
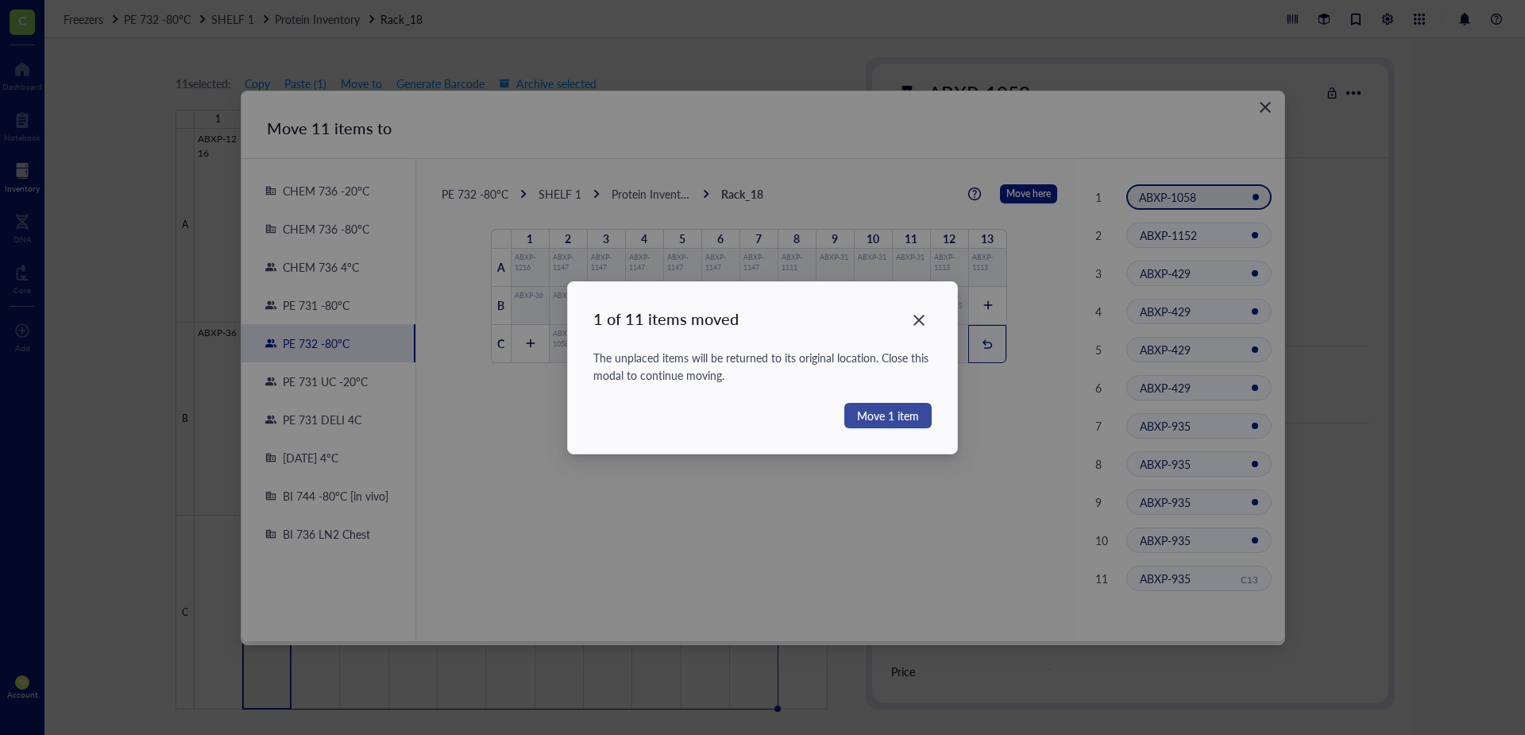
click at [894, 414] on span "Move 1 item" at bounding box center [888, 415] width 62 height 17
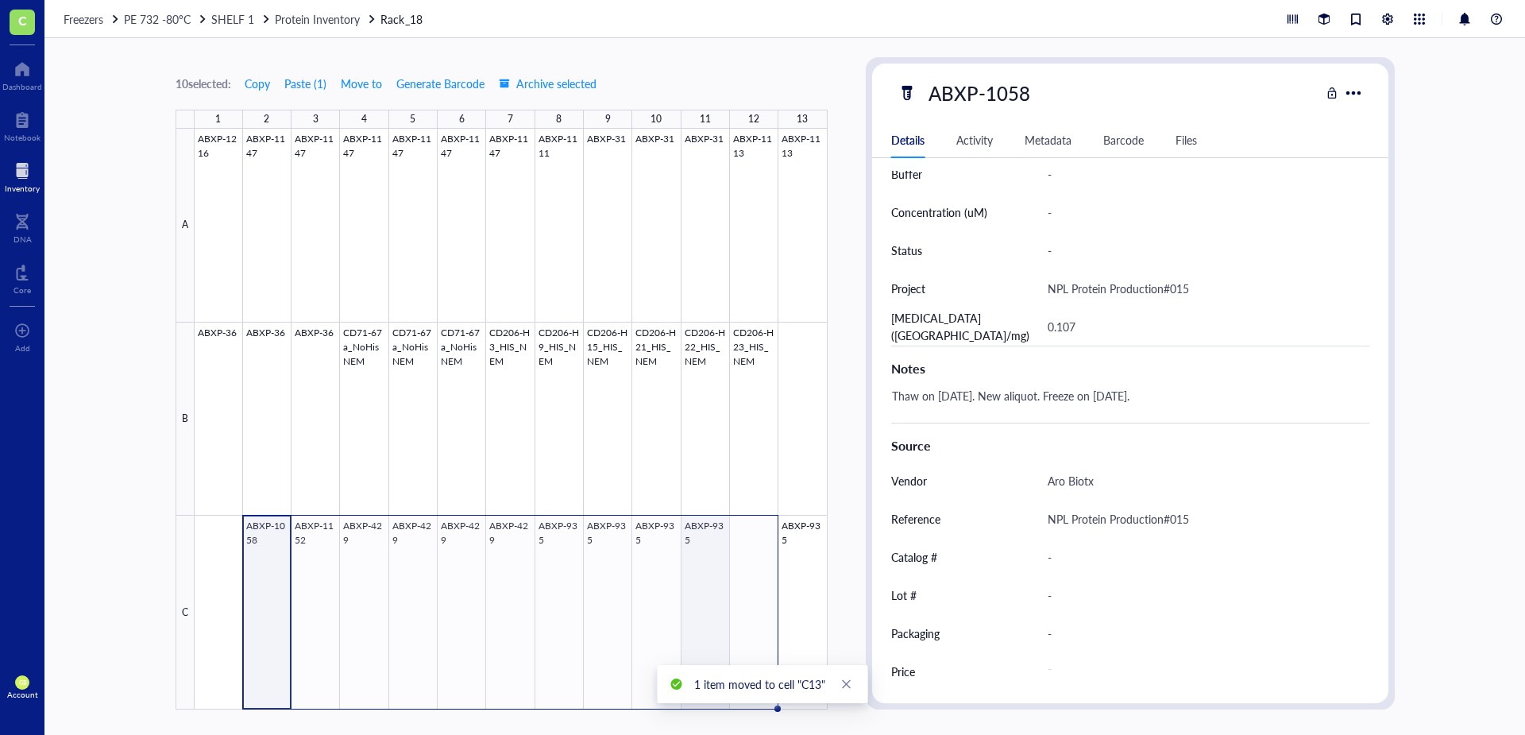
click at [700, 520] on div at bounding box center [511, 419] width 633 height 581
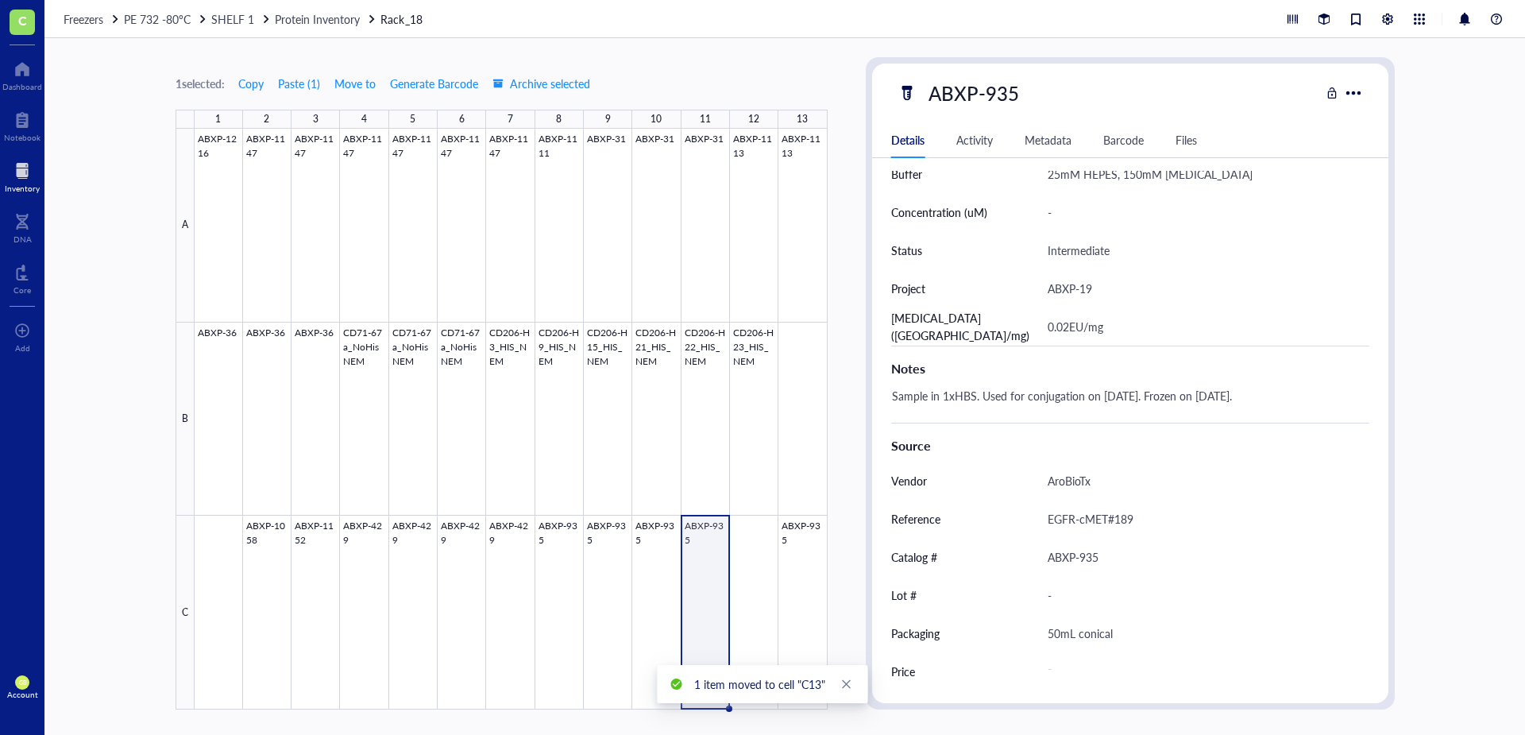
scroll to position [474, 0]
click at [357, 84] on span "Move to" at bounding box center [354, 83] width 41 height 13
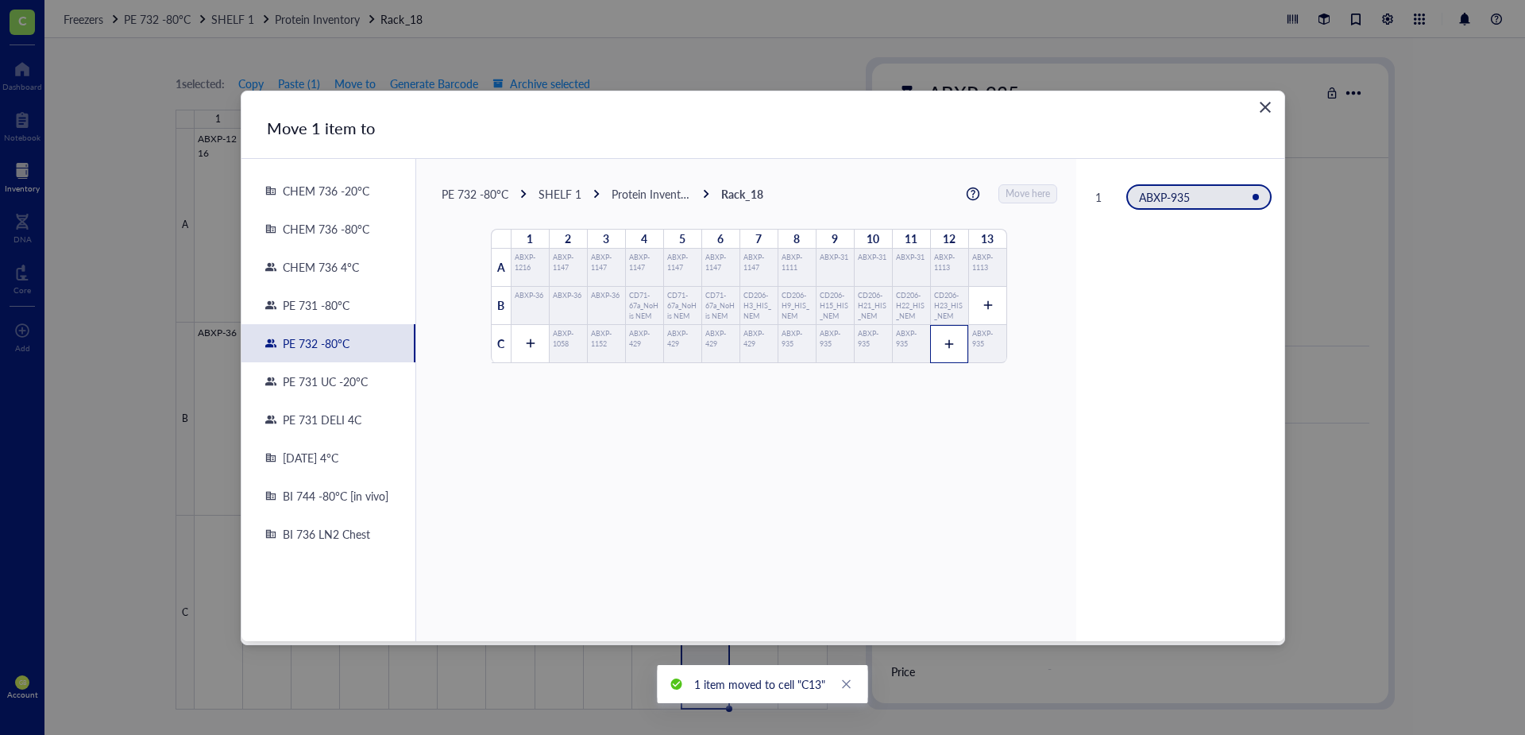
click at [949, 341] on div at bounding box center [949, 344] width 38 height 38
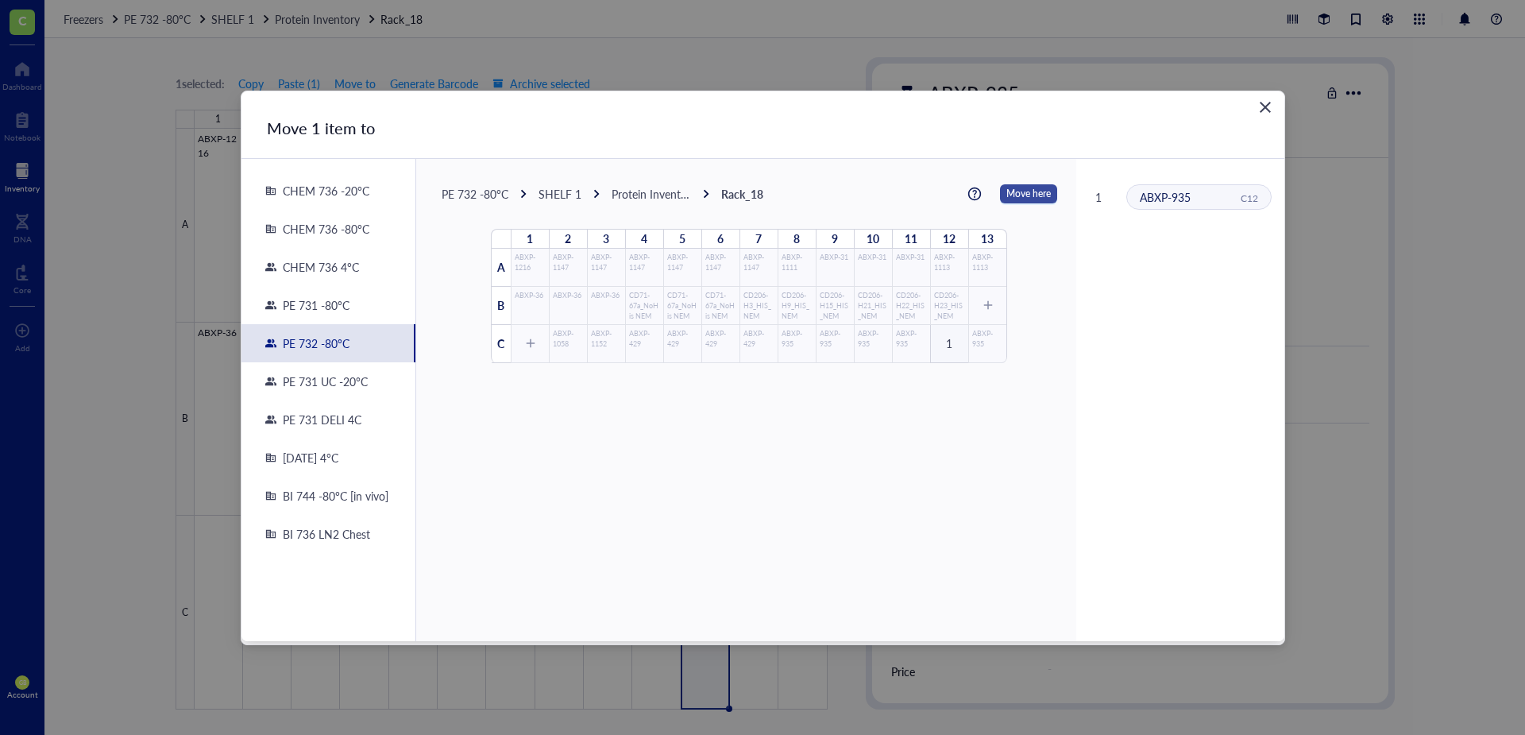
click at [1009, 192] on span "Move here" at bounding box center [1028, 193] width 44 height 21
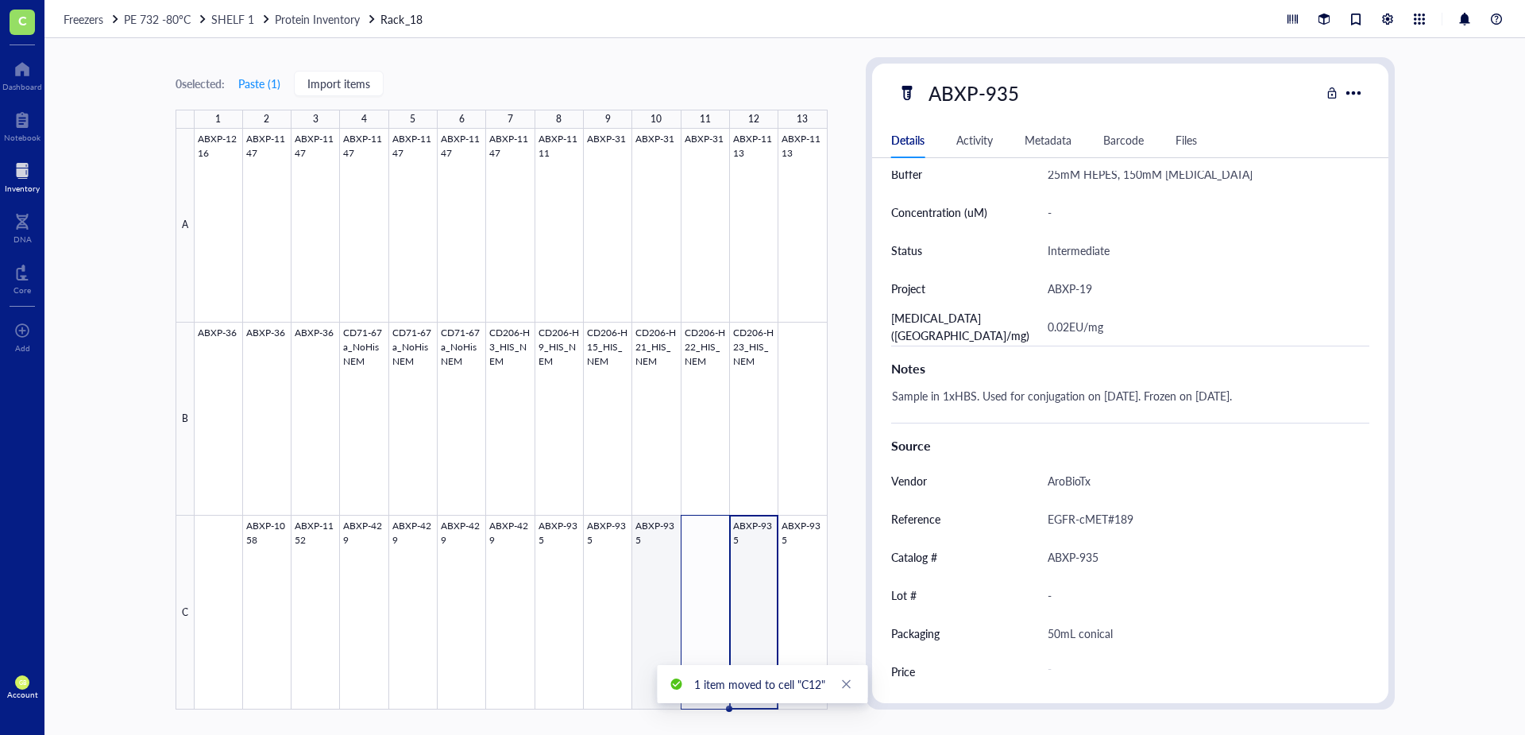
click at [656, 523] on div at bounding box center [511, 419] width 633 height 581
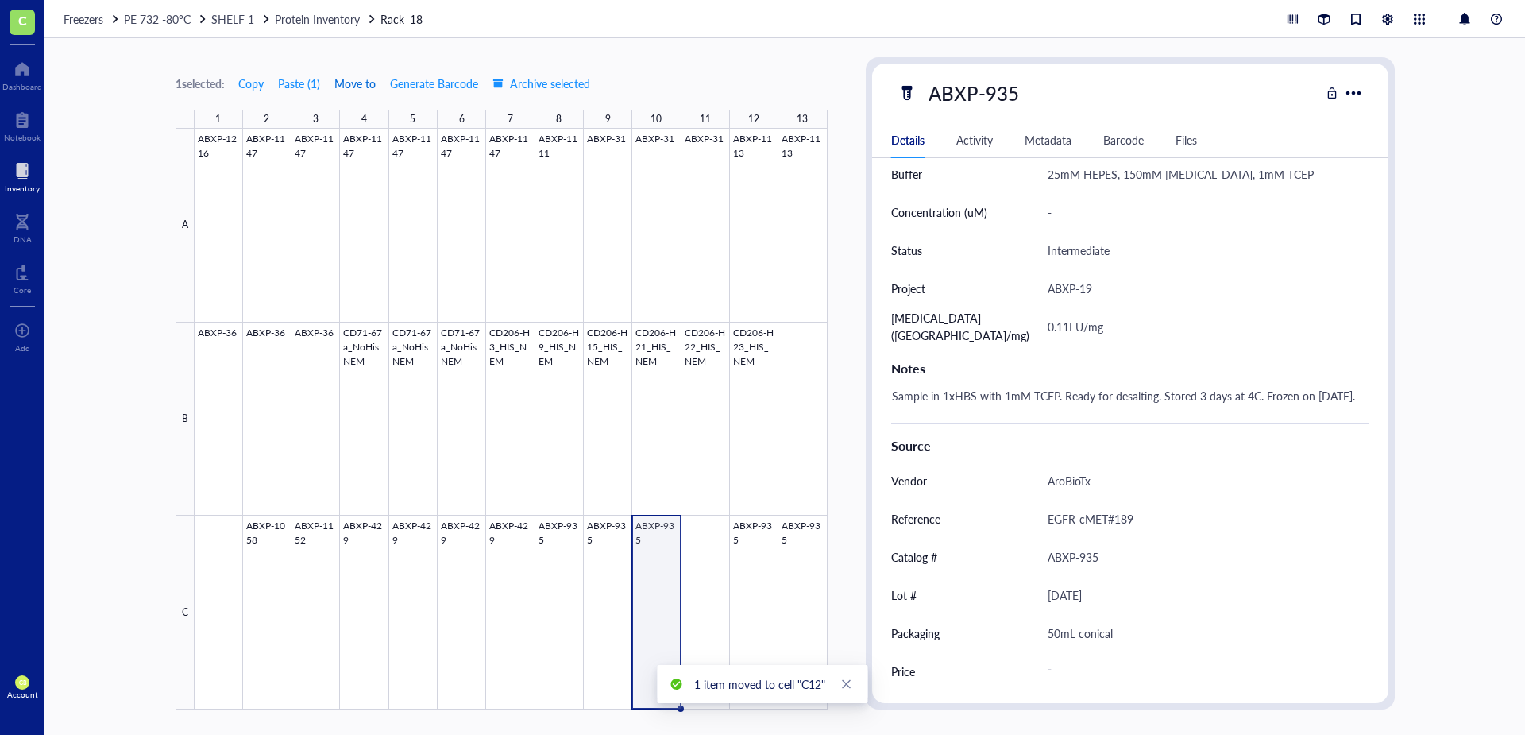
click at [353, 83] on span "Move to" at bounding box center [354, 83] width 41 height 13
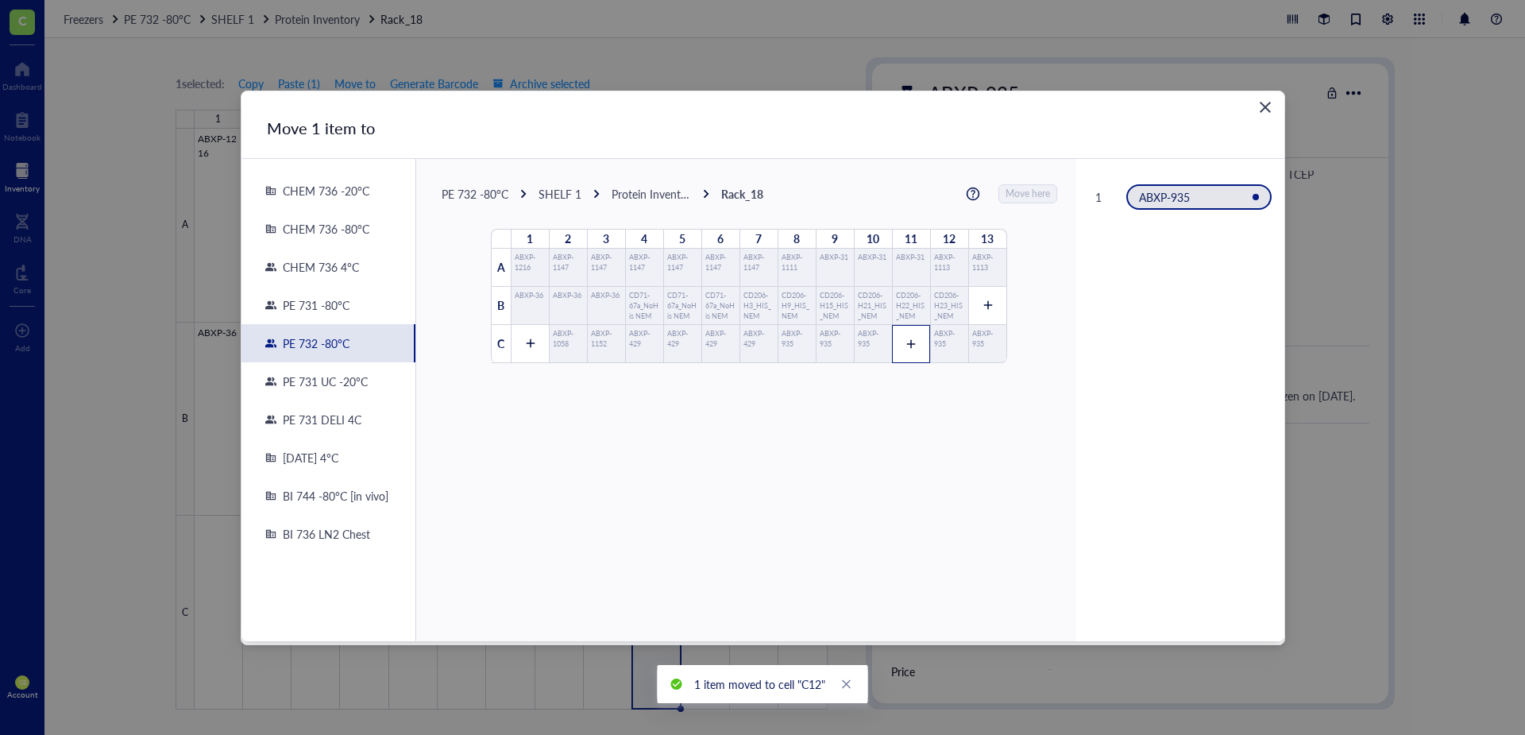
click at [909, 338] on icon at bounding box center [910, 343] width 11 height 11
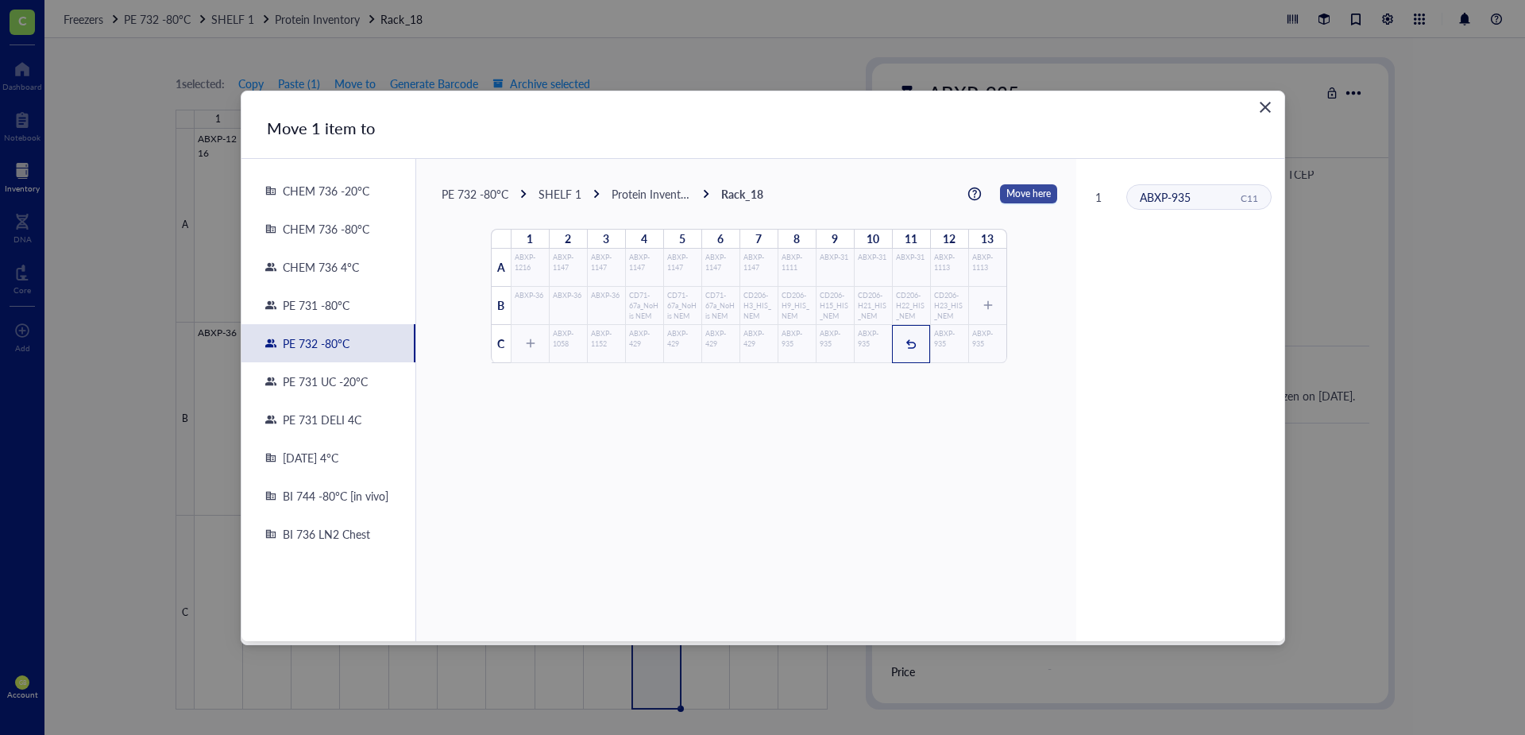
click at [1020, 196] on span "Move here" at bounding box center [1028, 193] width 44 height 21
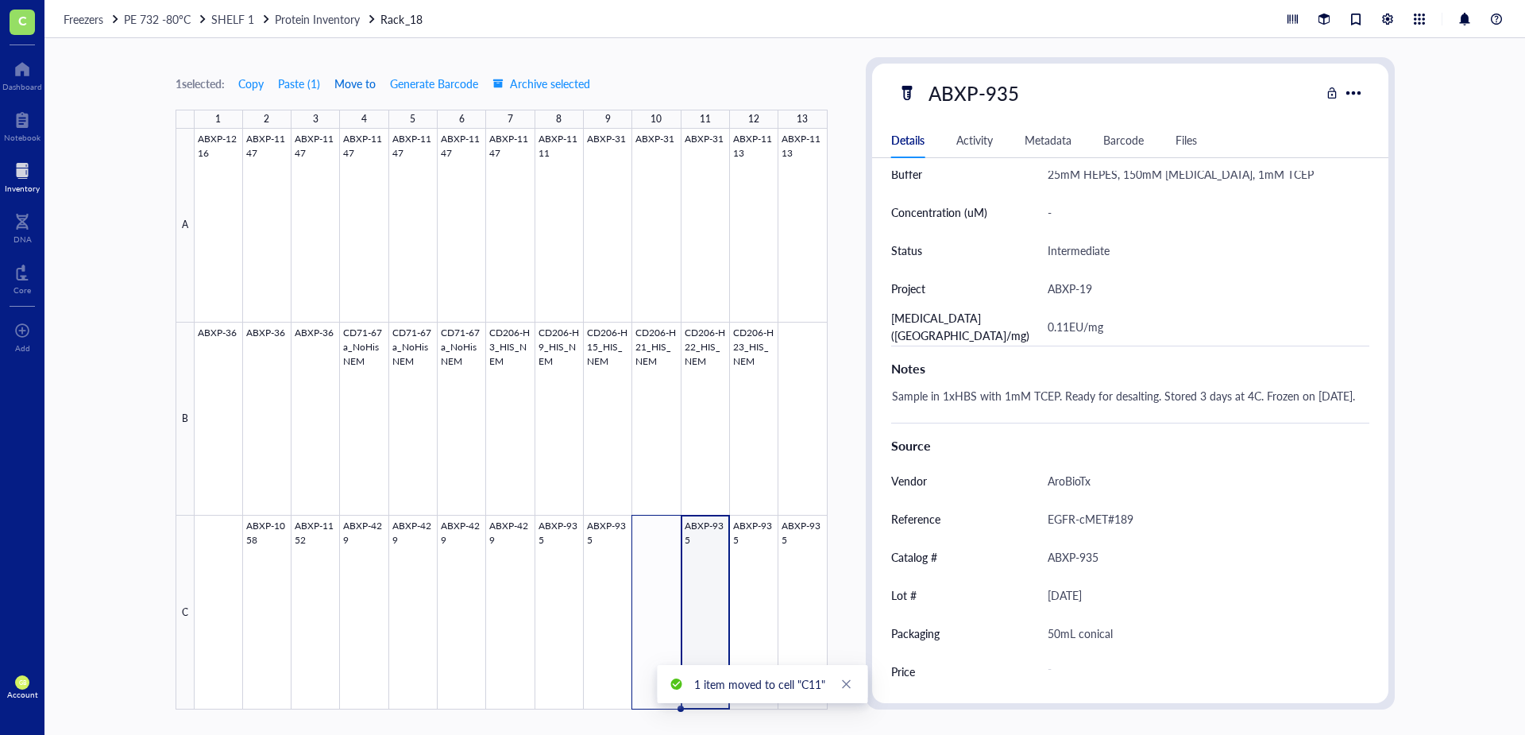
click at [373, 79] on span "Move to" at bounding box center [354, 83] width 41 height 13
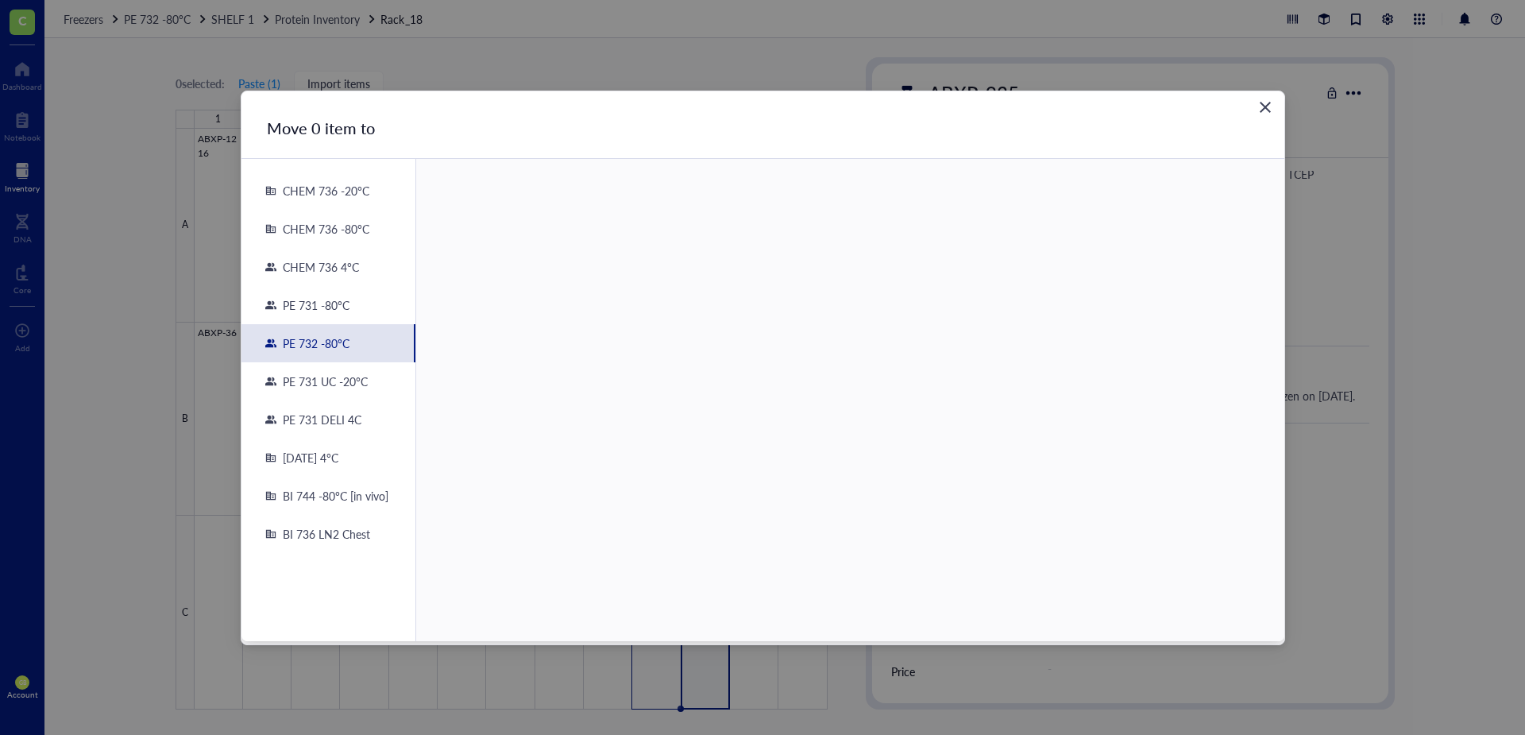
click at [1269, 108] on icon "Close" at bounding box center [1264, 106] width 15 height 15
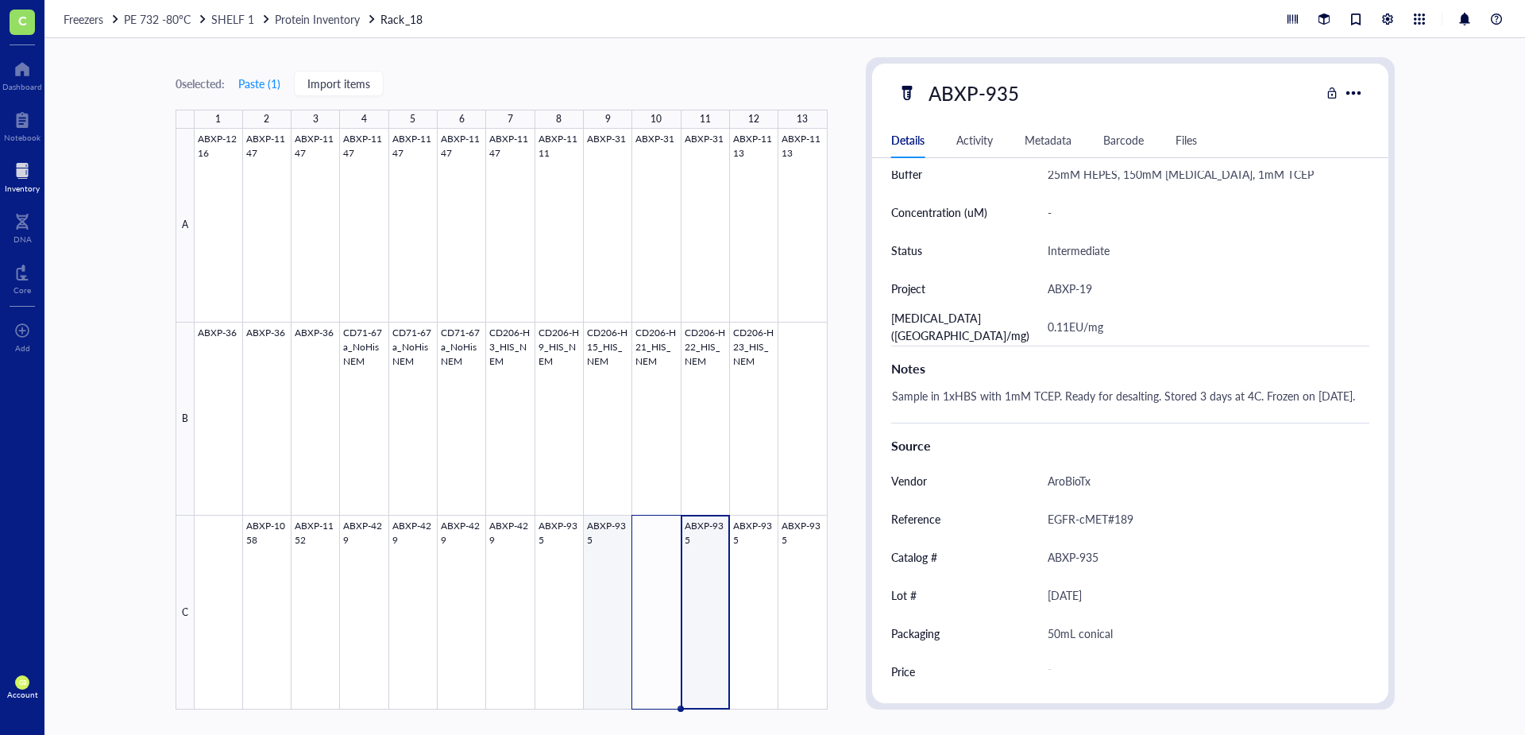
click at [612, 530] on div at bounding box center [511, 419] width 633 height 581
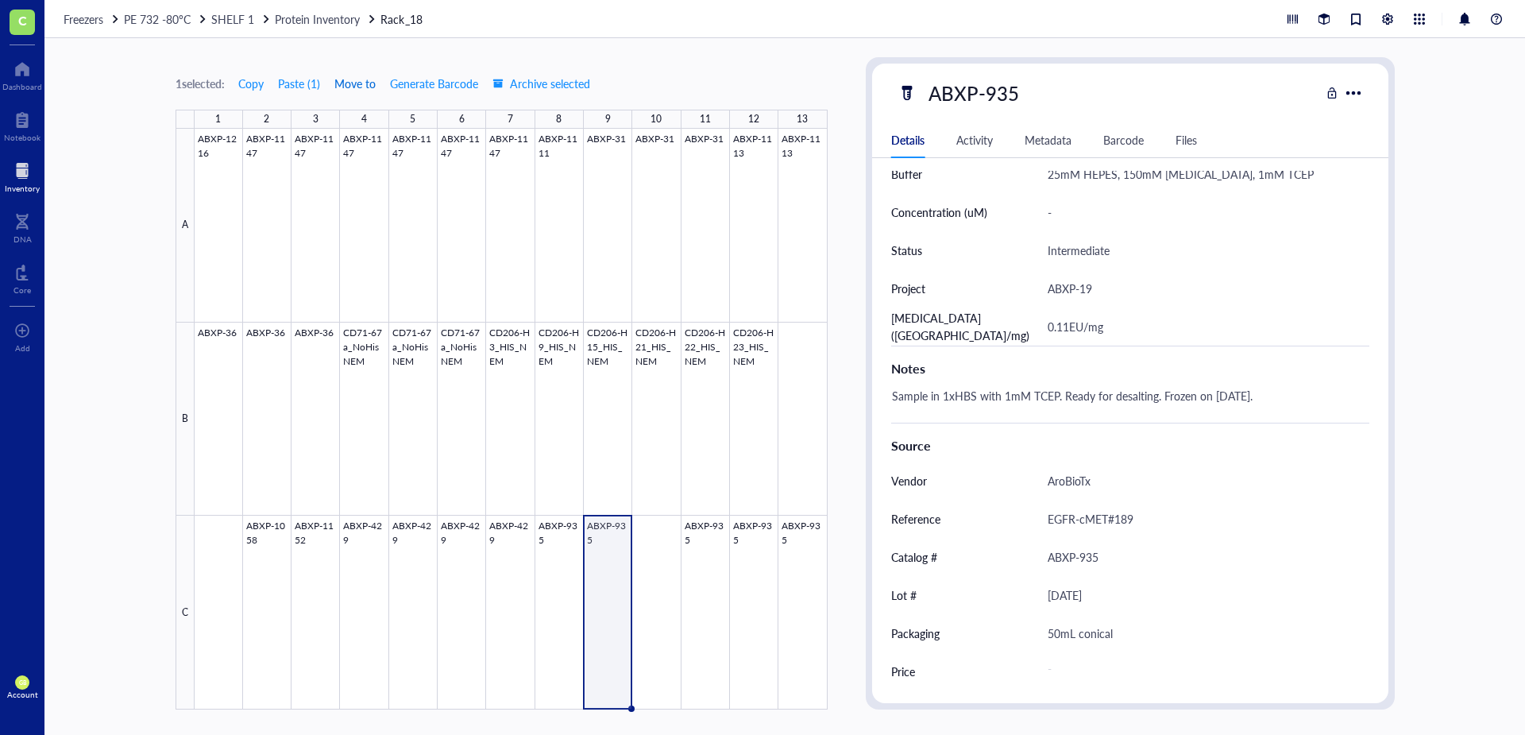
click at [364, 83] on span "Move to" at bounding box center [354, 83] width 41 height 13
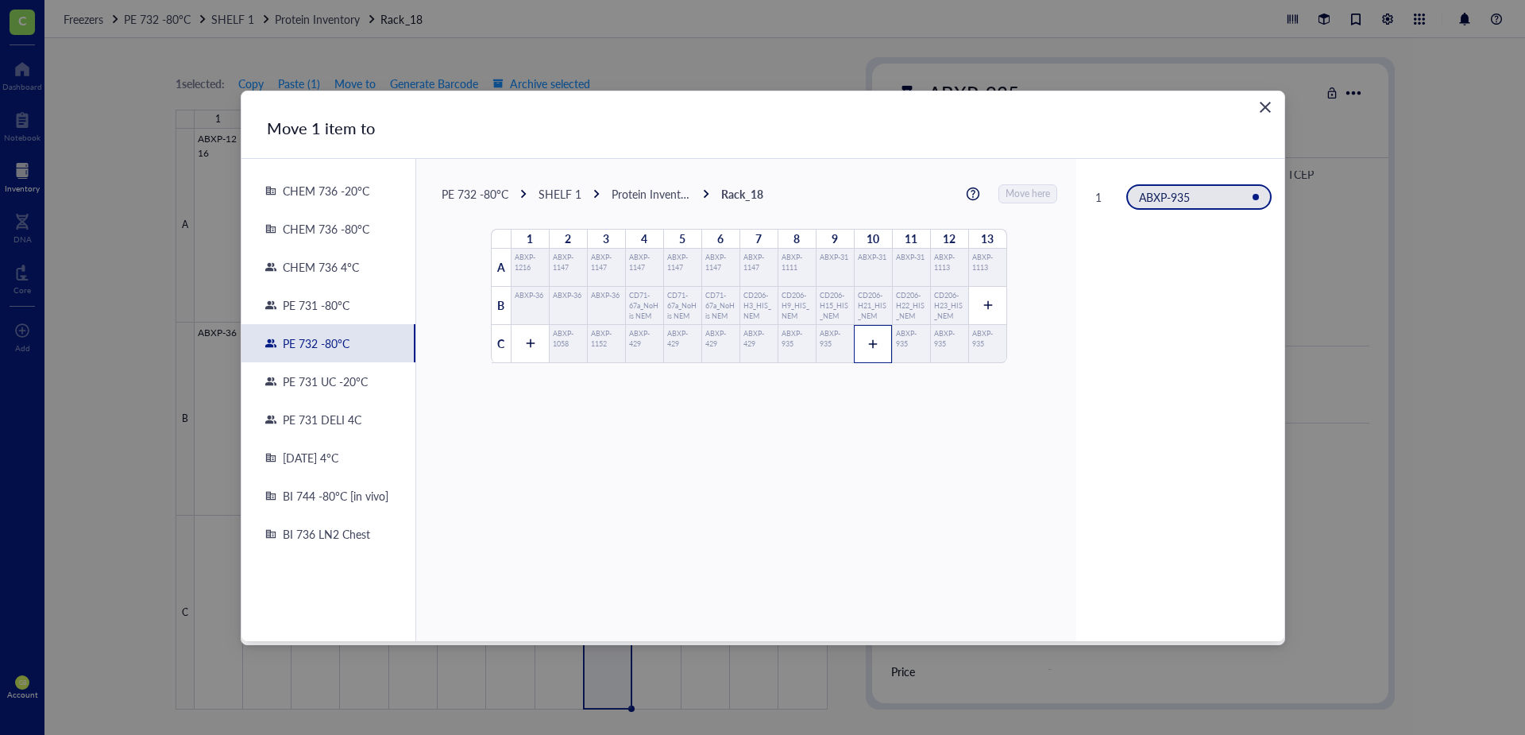
click at [867, 345] on icon at bounding box center [872, 343] width 11 height 11
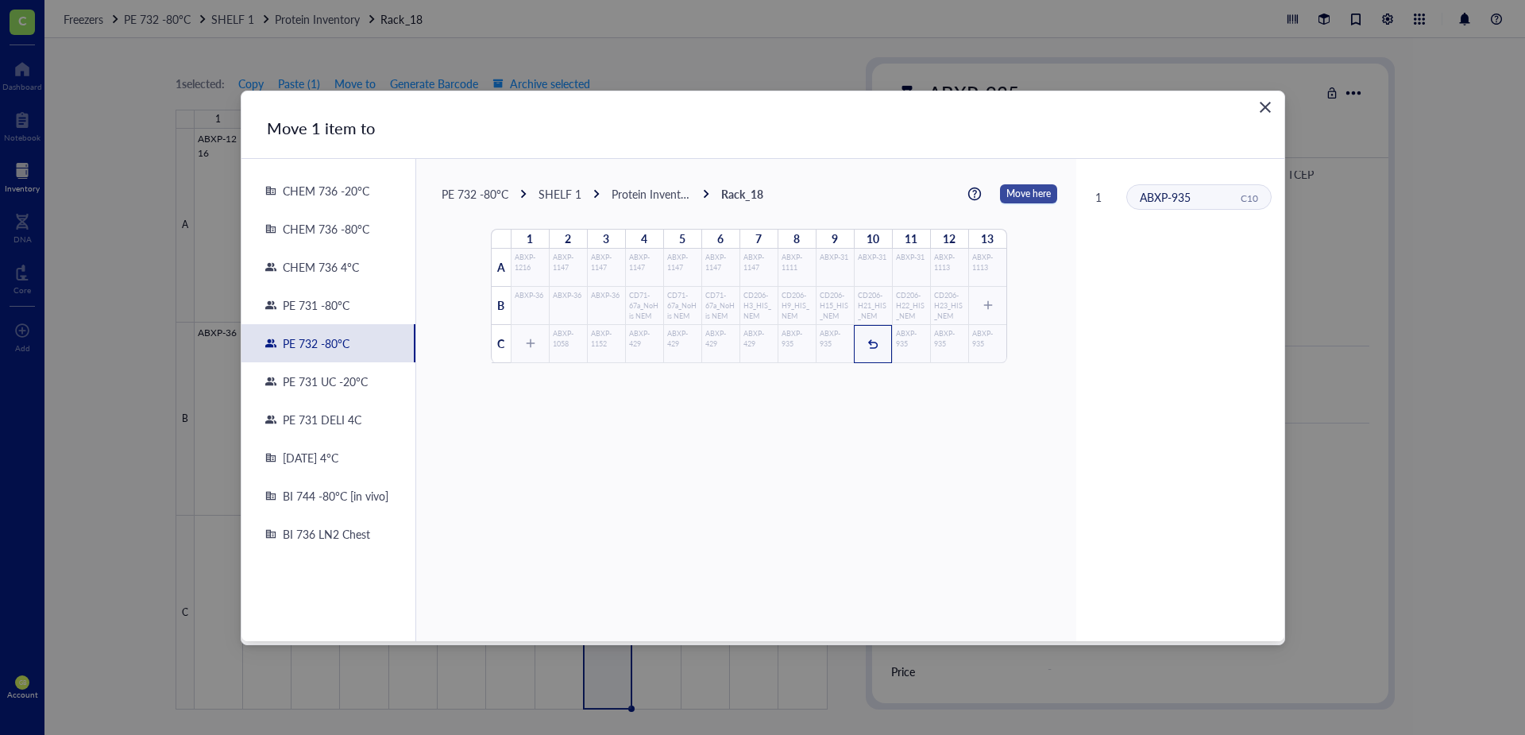
click at [1006, 190] on span "Move here" at bounding box center [1028, 193] width 44 height 21
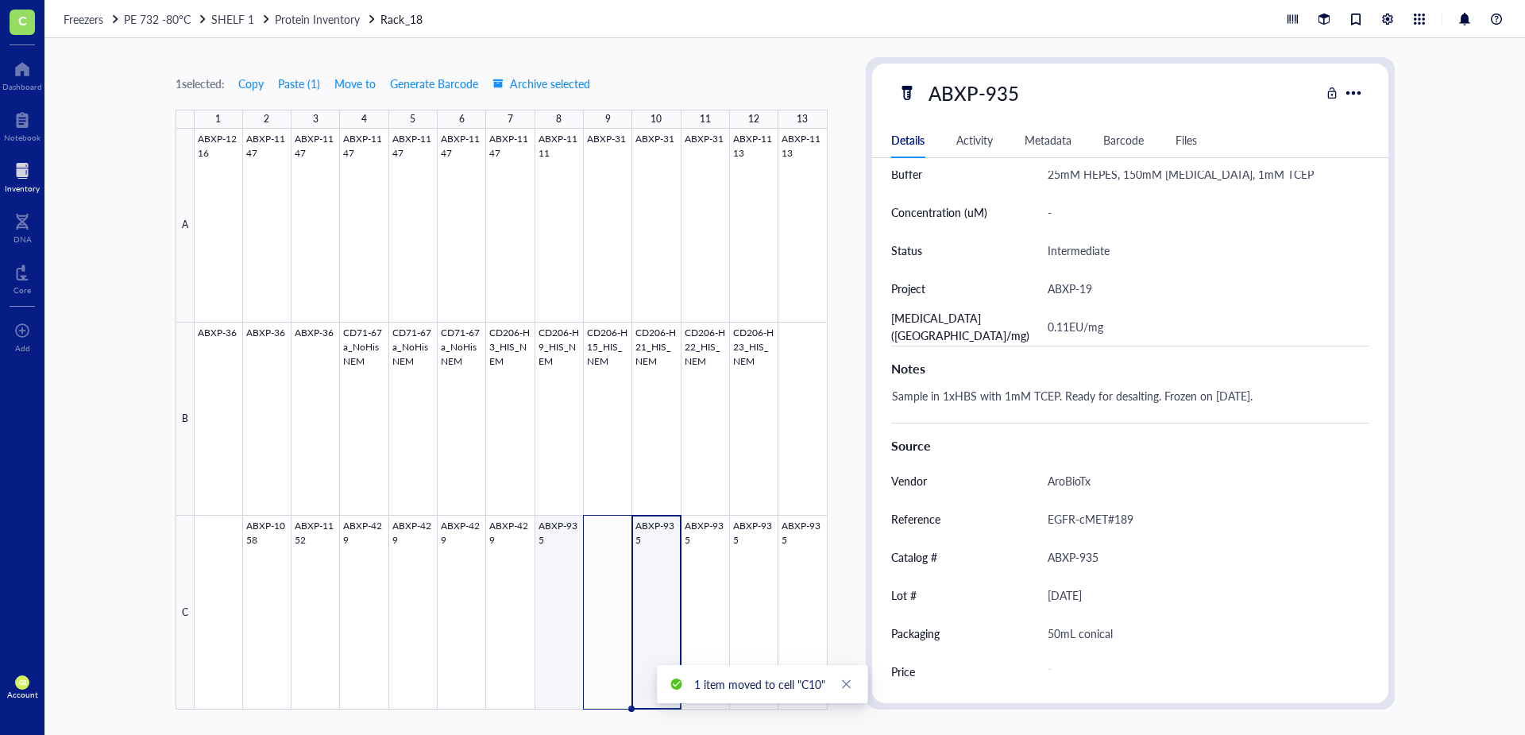
click at [567, 523] on div at bounding box center [511, 419] width 633 height 581
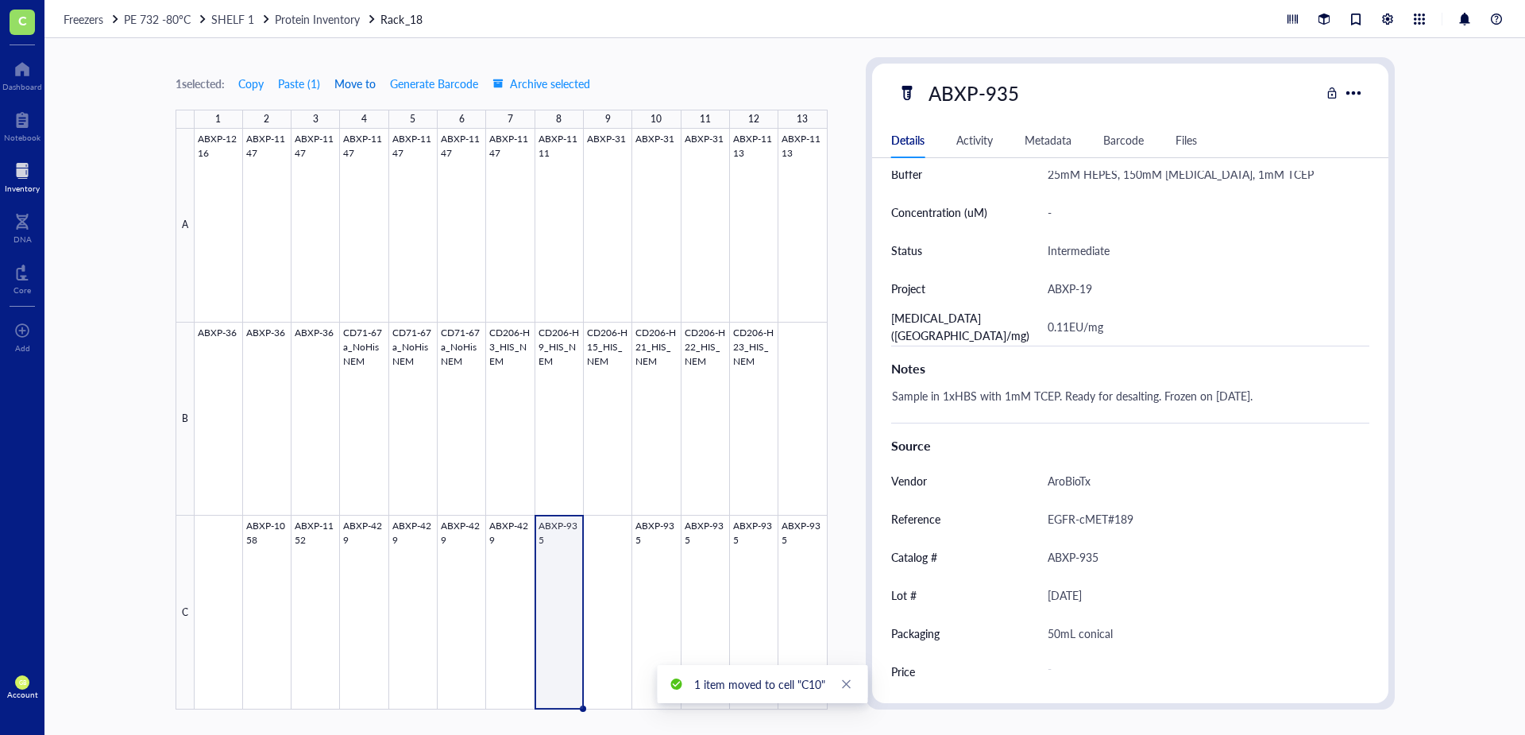
click at [362, 79] on span "Move to" at bounding box center [354, 83] width 41 height 13
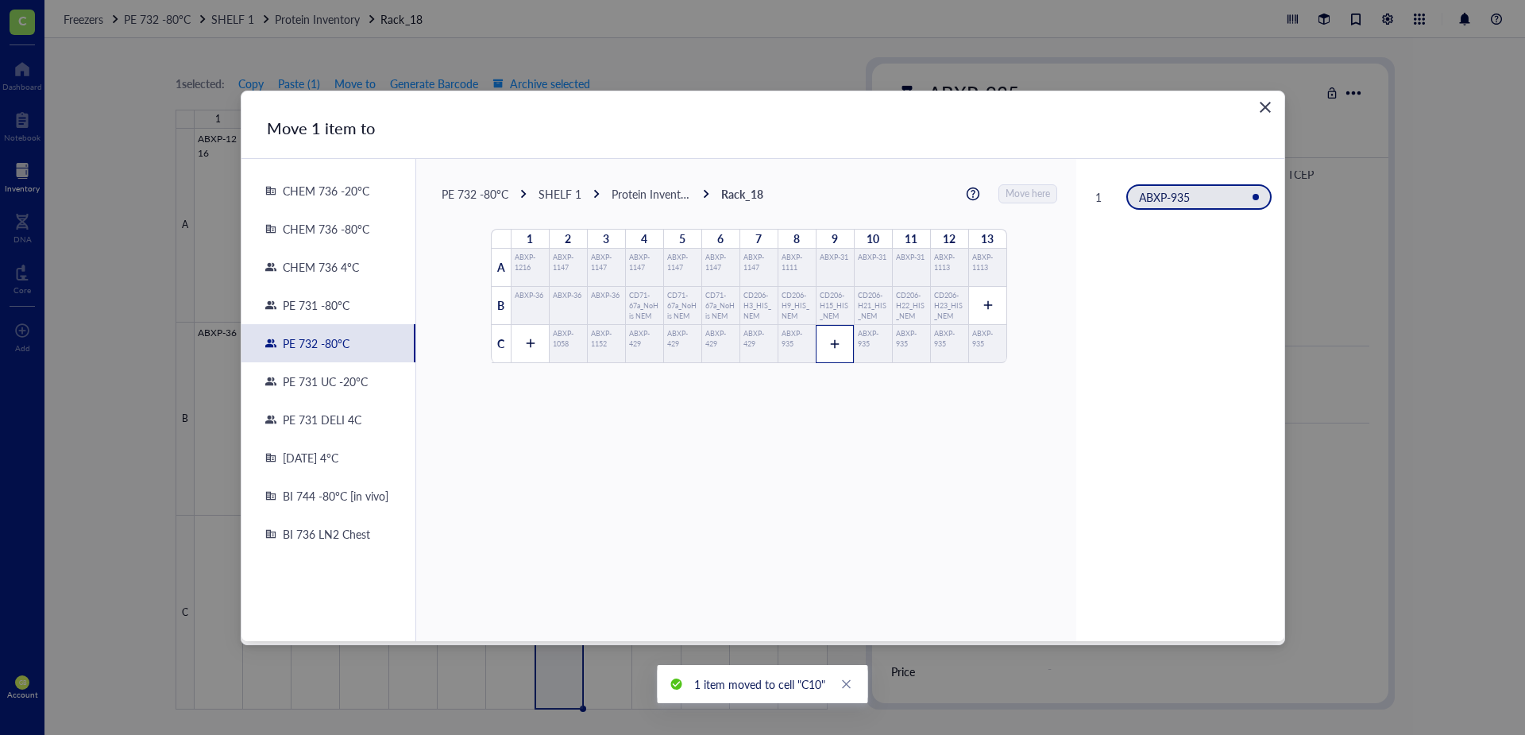
click at [829, 342] on icon at bounding box center [834, 343] width 11 height 11
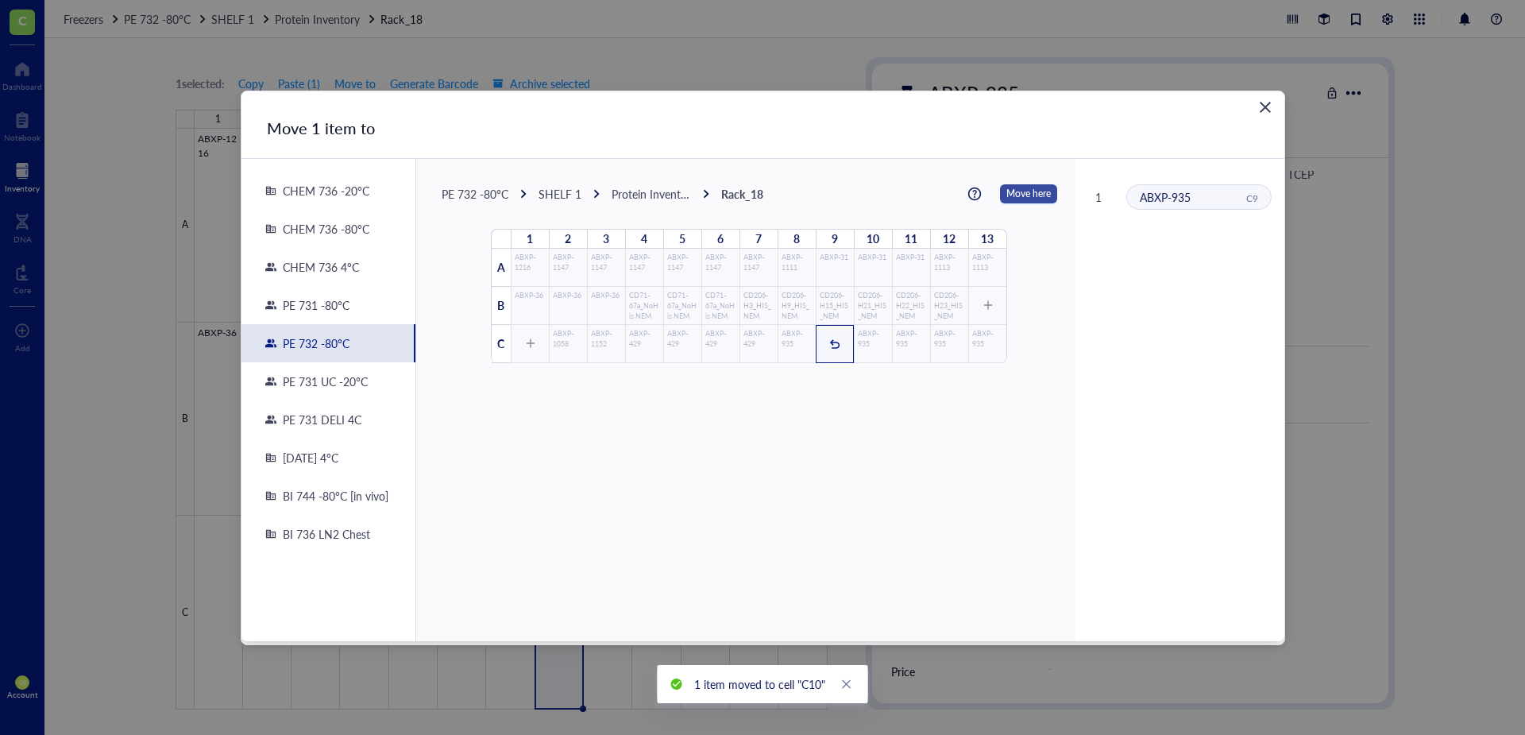
click at [1015, 199] on span "Move here" at bounding box center [1028, 193] width 44 height 21
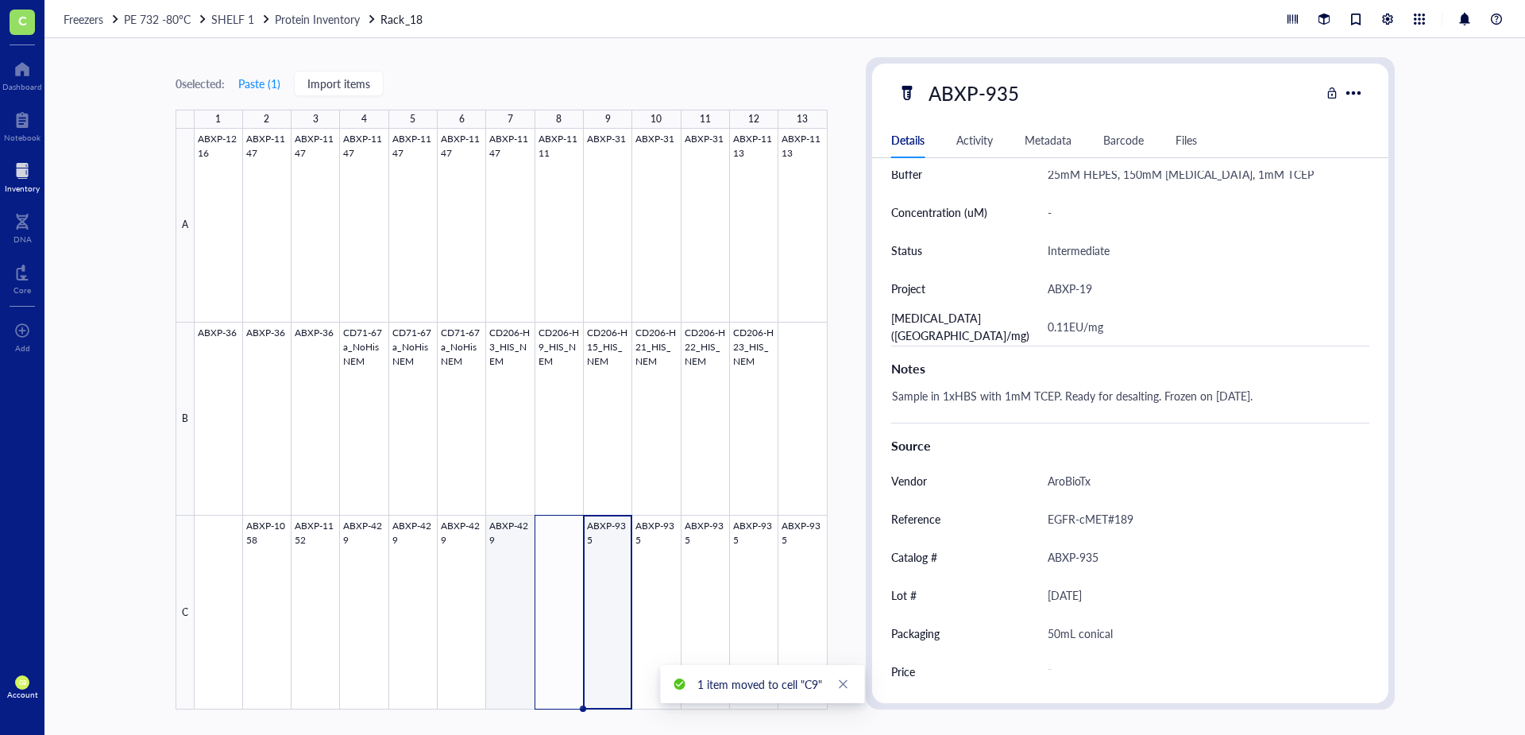
click at [502, 521] on div at bounding box center [511, 419] width 633 height 581
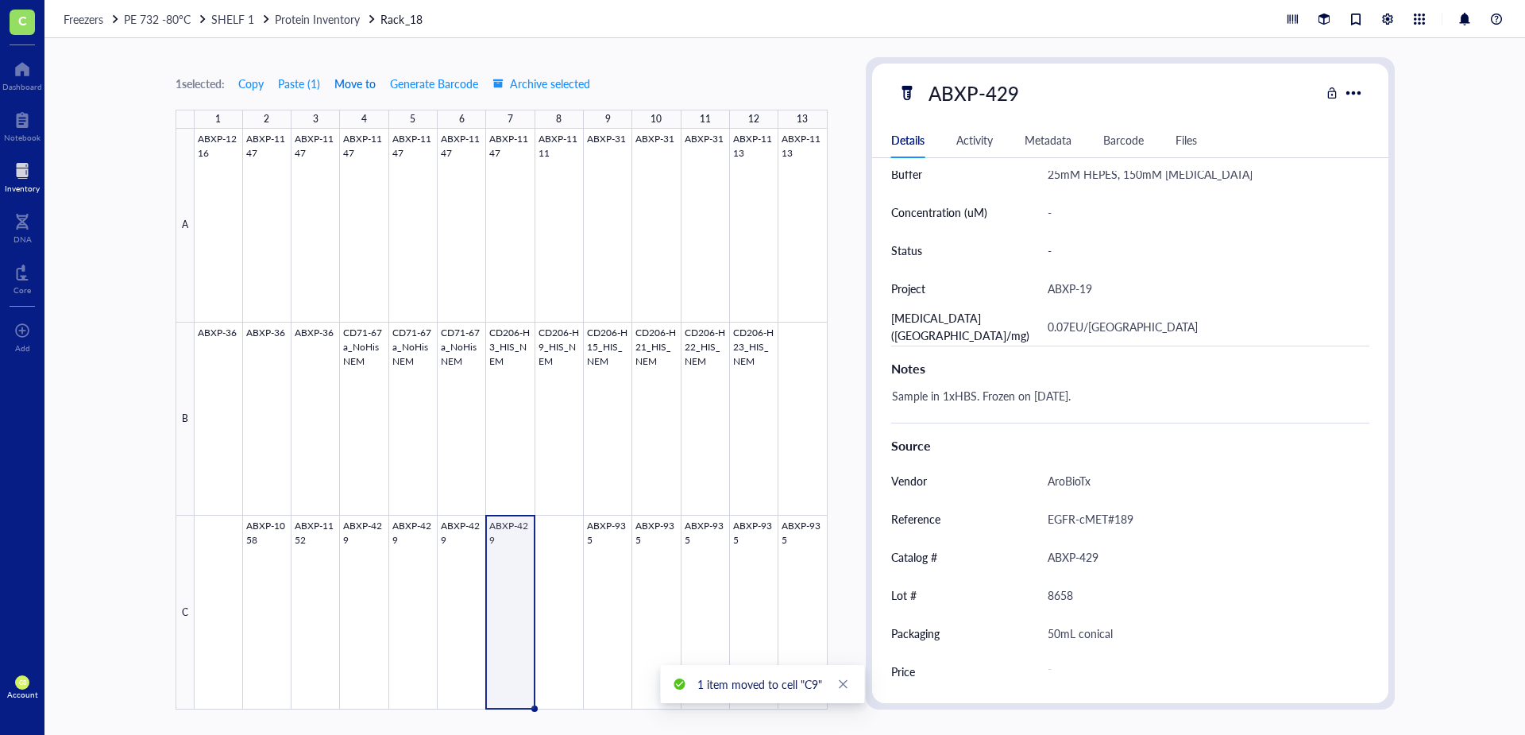
click at [372, 84] on span "Move to" at bounding box center [354, 83] width 41 height 13
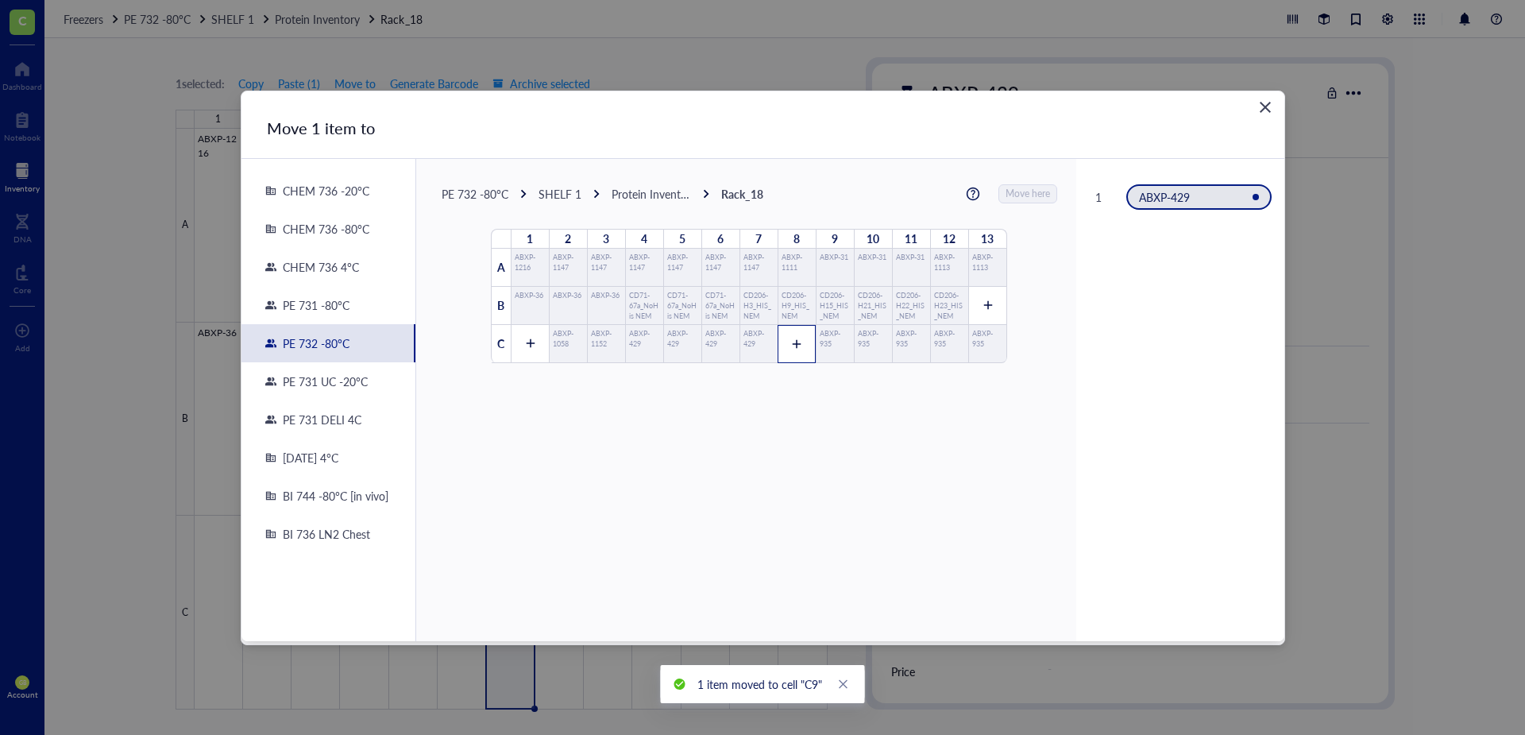
click at [791, 345] on icon at bounding box center [796, 343] width 11 height 11
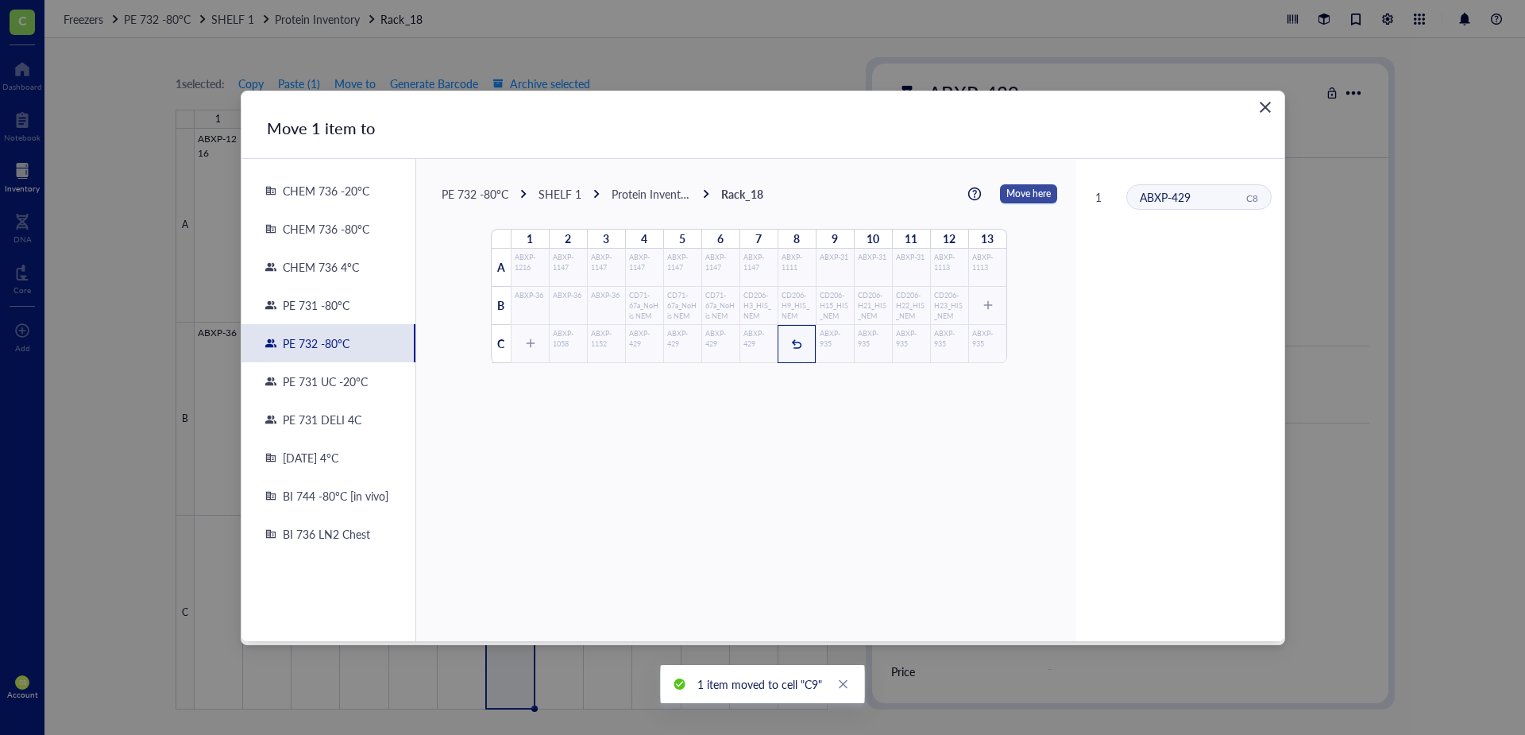
click at [1028, 195] on span "Move here" at bounding box center [1028, 193] width 44 height 21
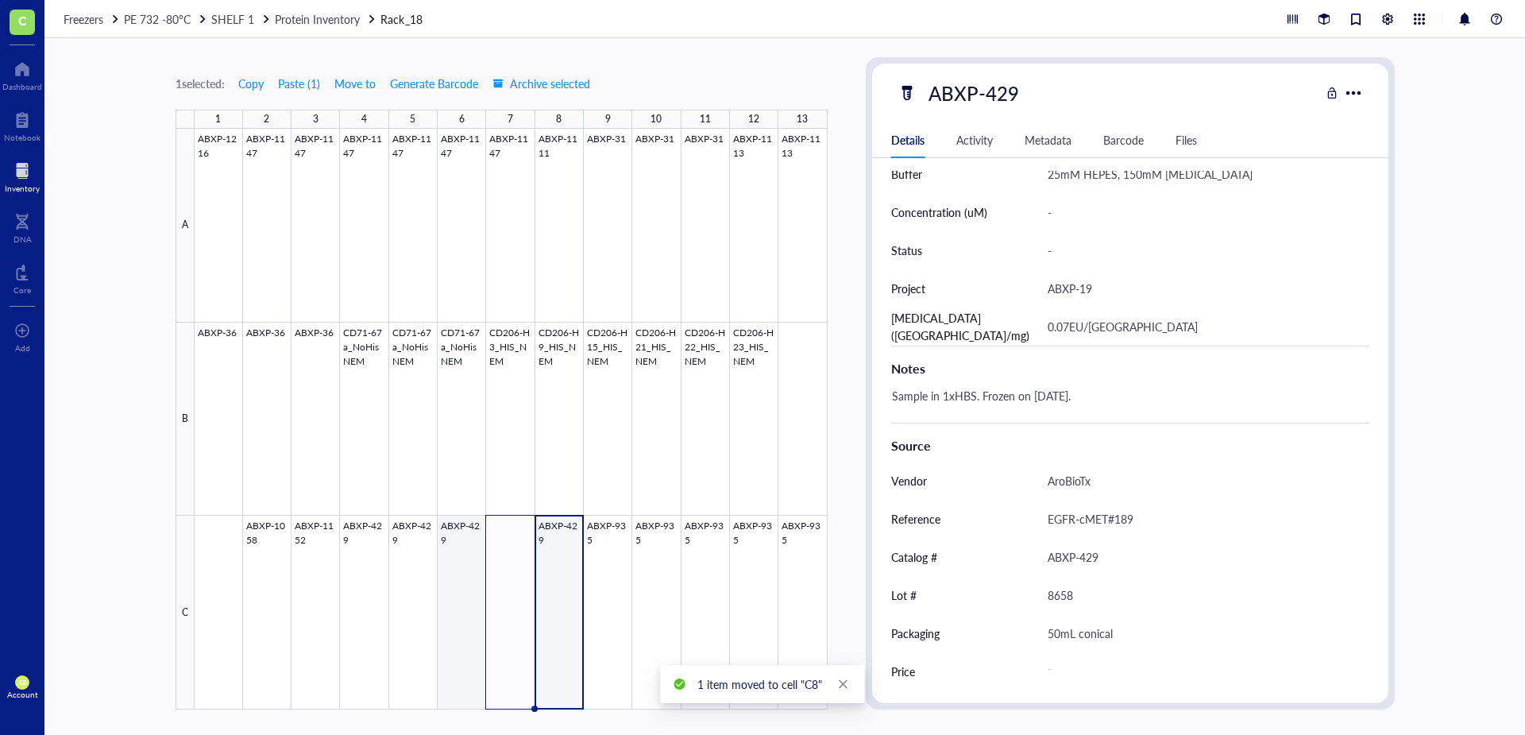
click at [462, 529] on div at bounding box center [511, 419] width 633 height 581
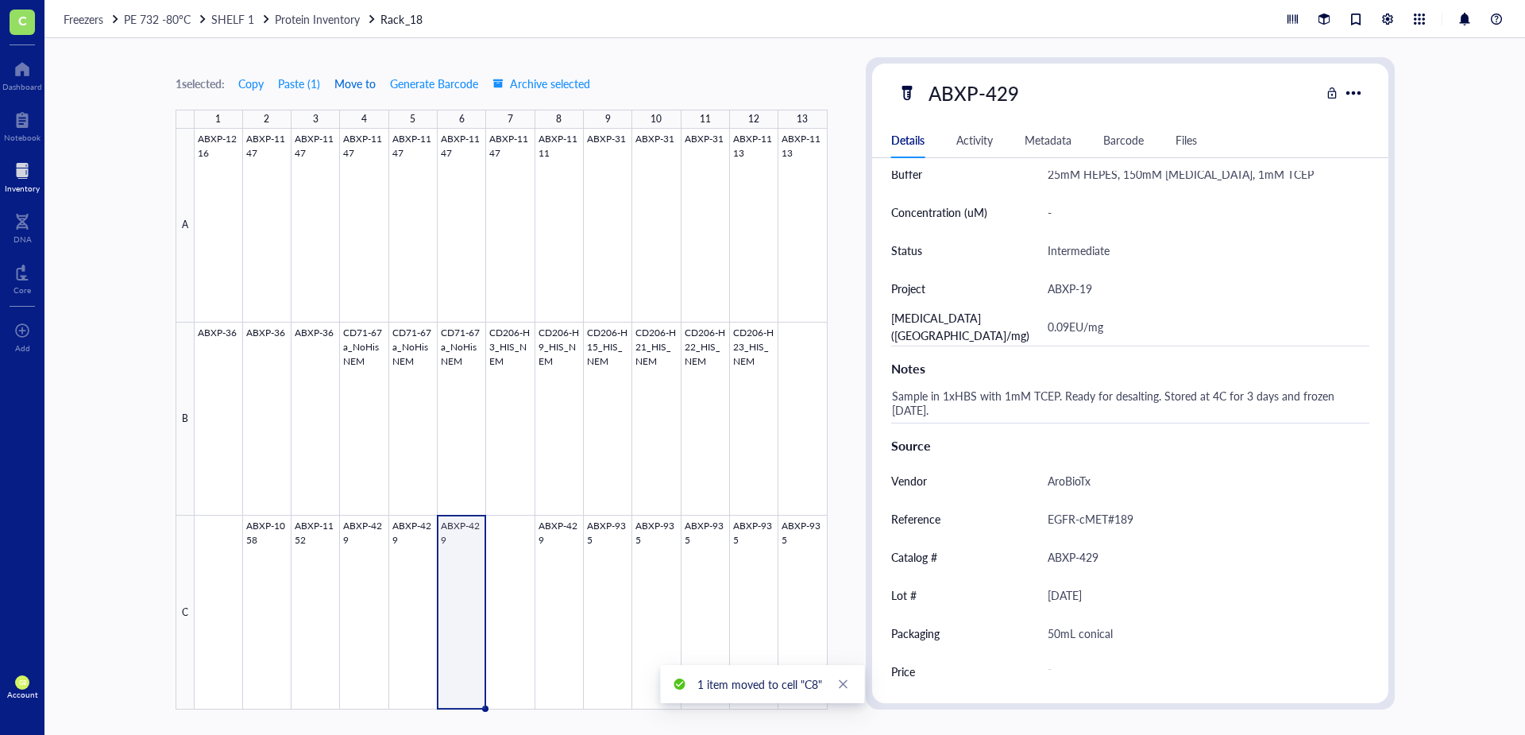
click at [372, 83] on span "Move to" at bounding box center [354, 83] width 41 height 13
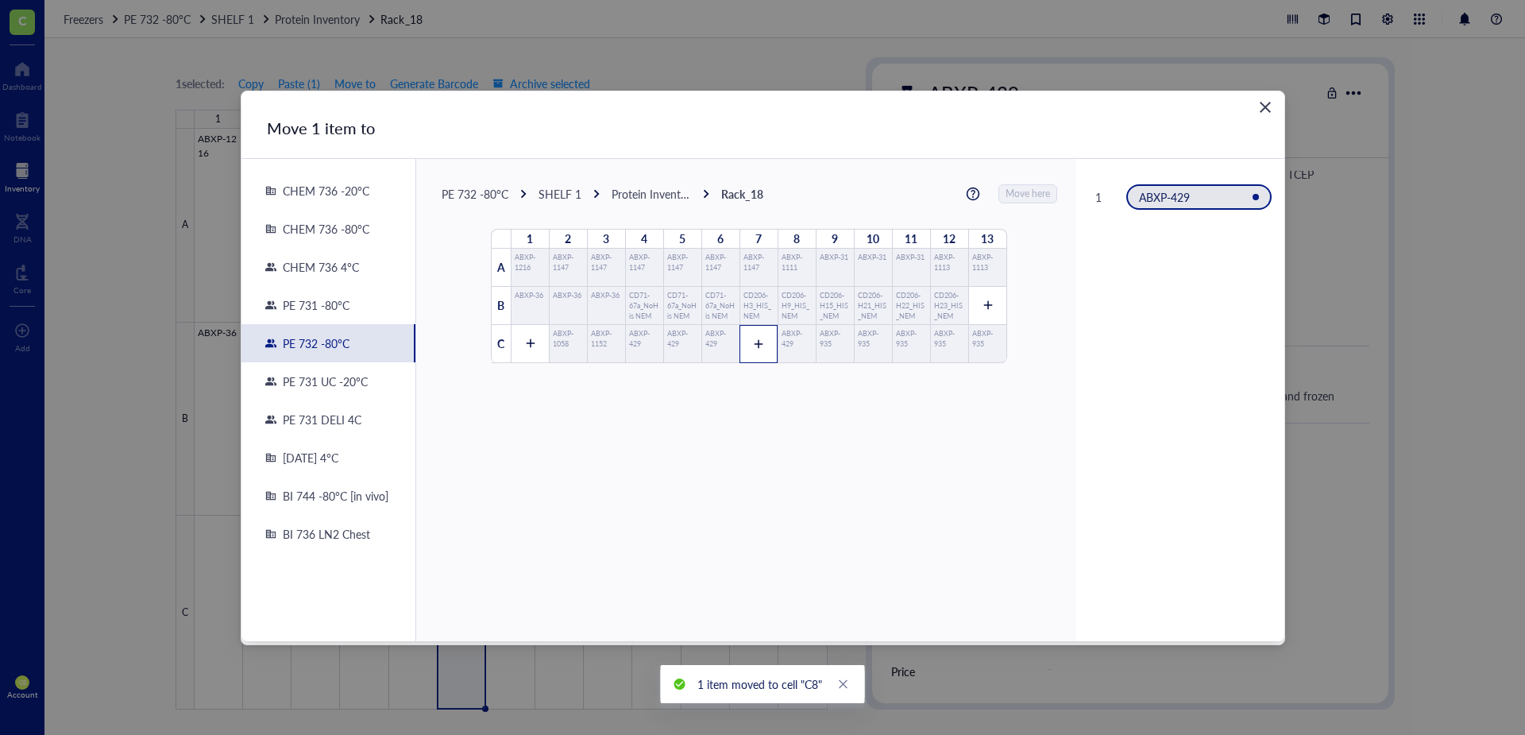
click at [752, 349] on div at bounding box center [758, 344] width 38 height 38
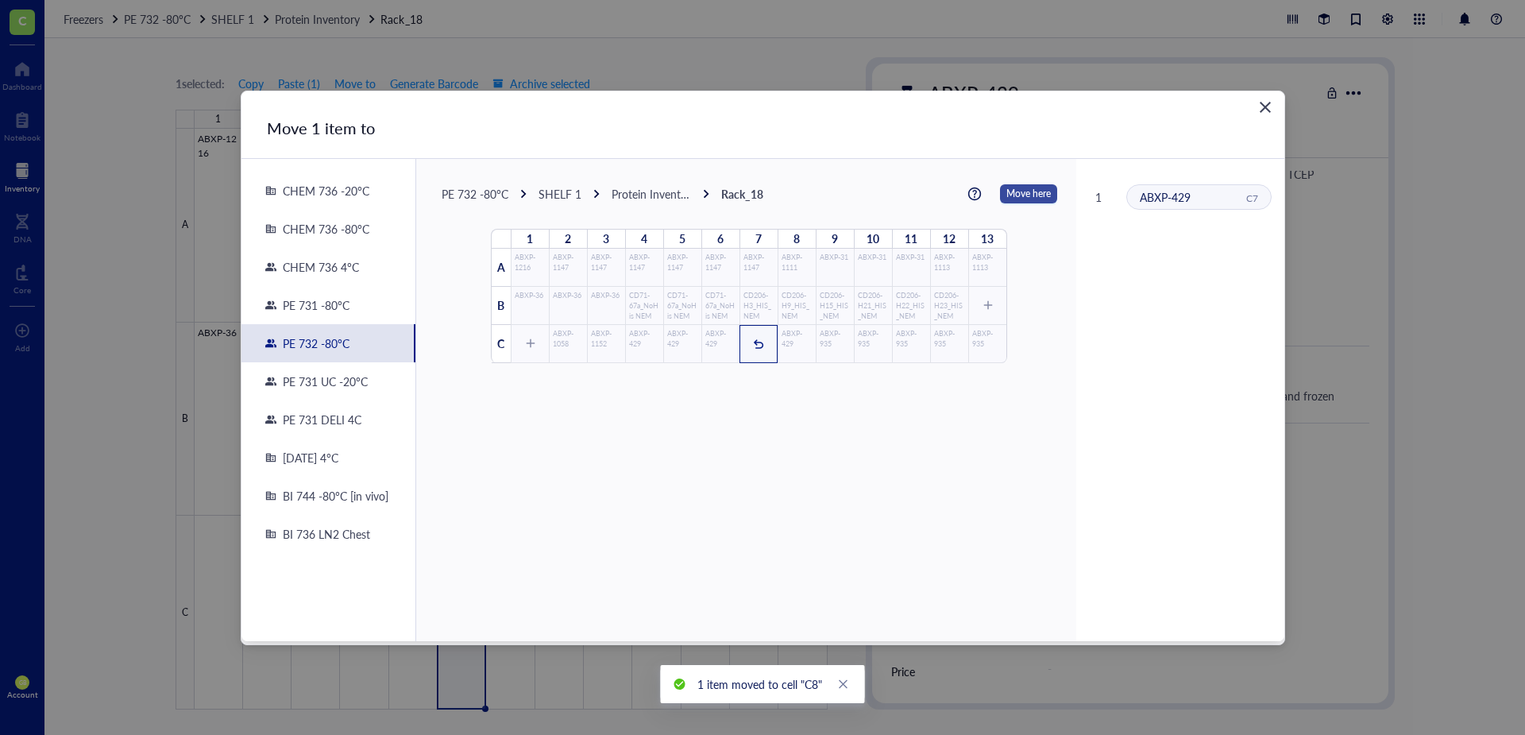
click at [1016, 195] on span "Move here" at bounding box center [1028, 193] width 44 height 21
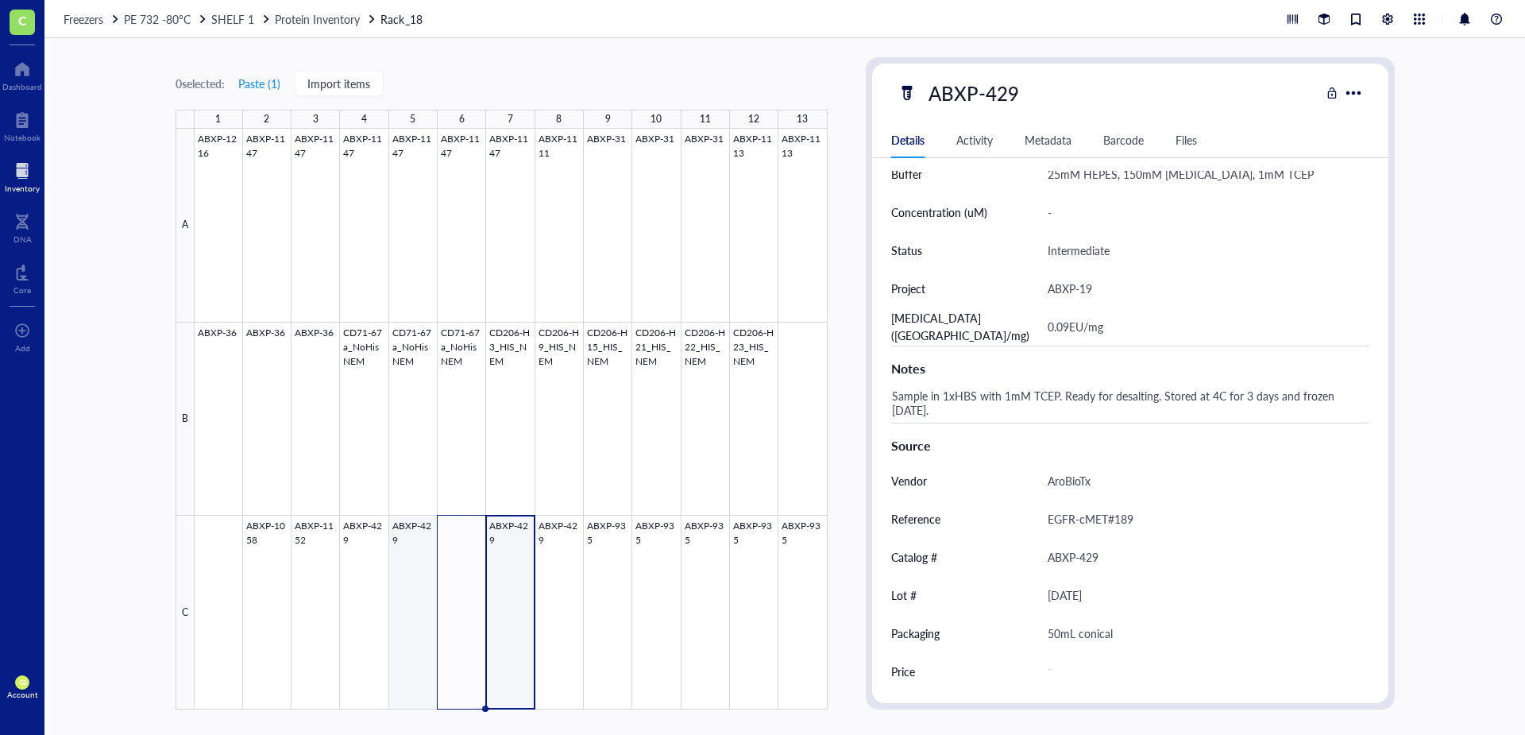
click at [422, 532] on div at bounding box center [511, 419] width 633 height 581
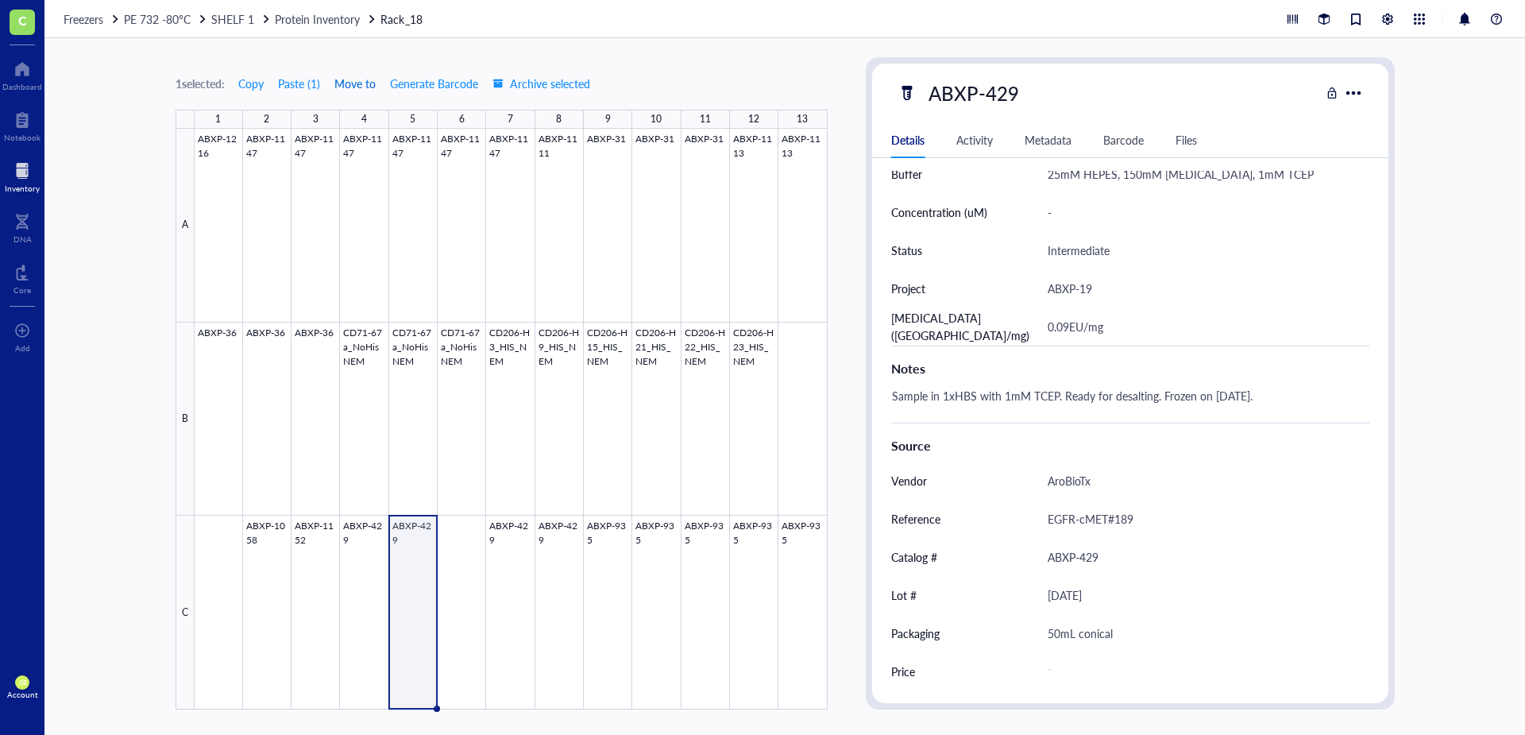
click at [369, 83] on span "Move to" at bounding box center [354, 83] width 41 height 13
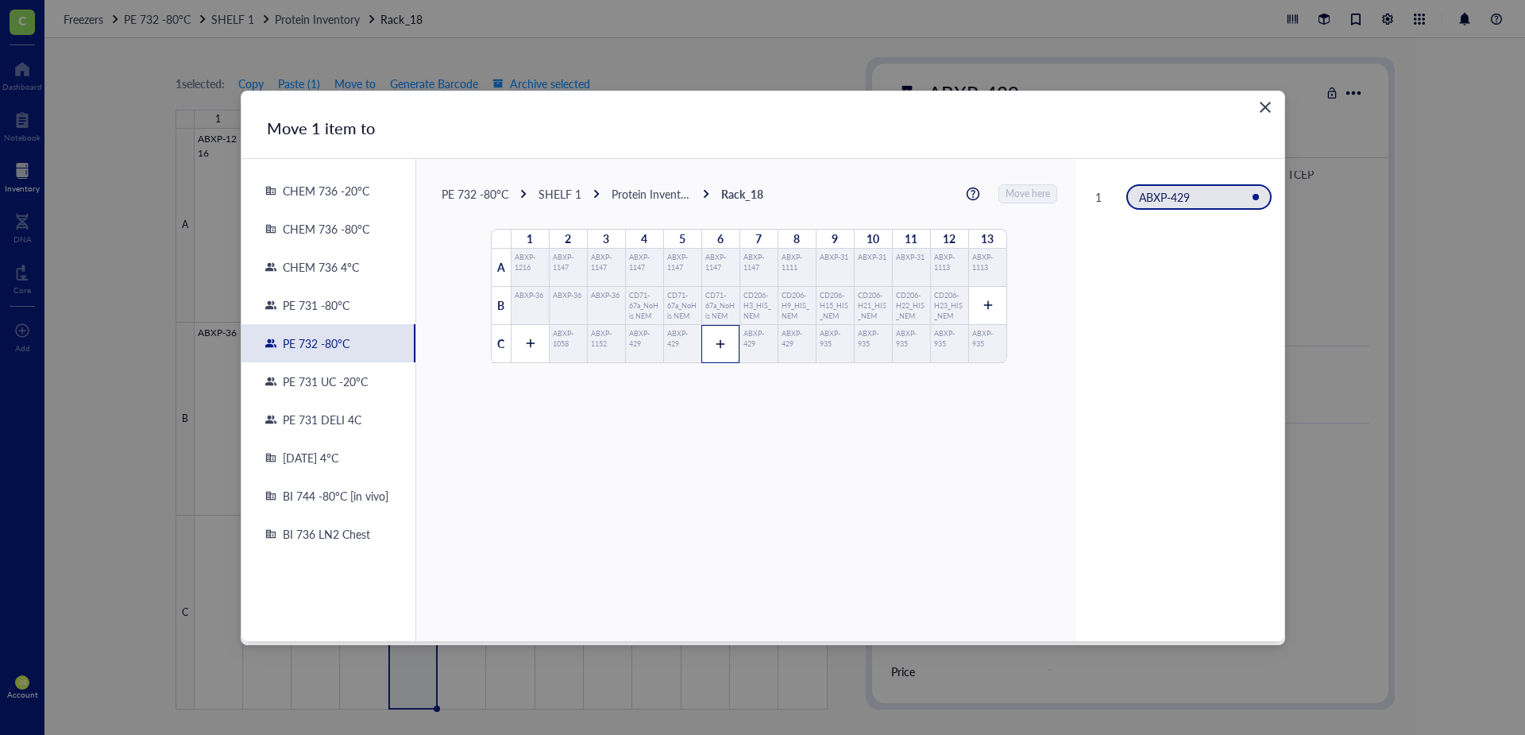
click at [718, 337] on div at bounding box center [720, 344] width 38 height 38
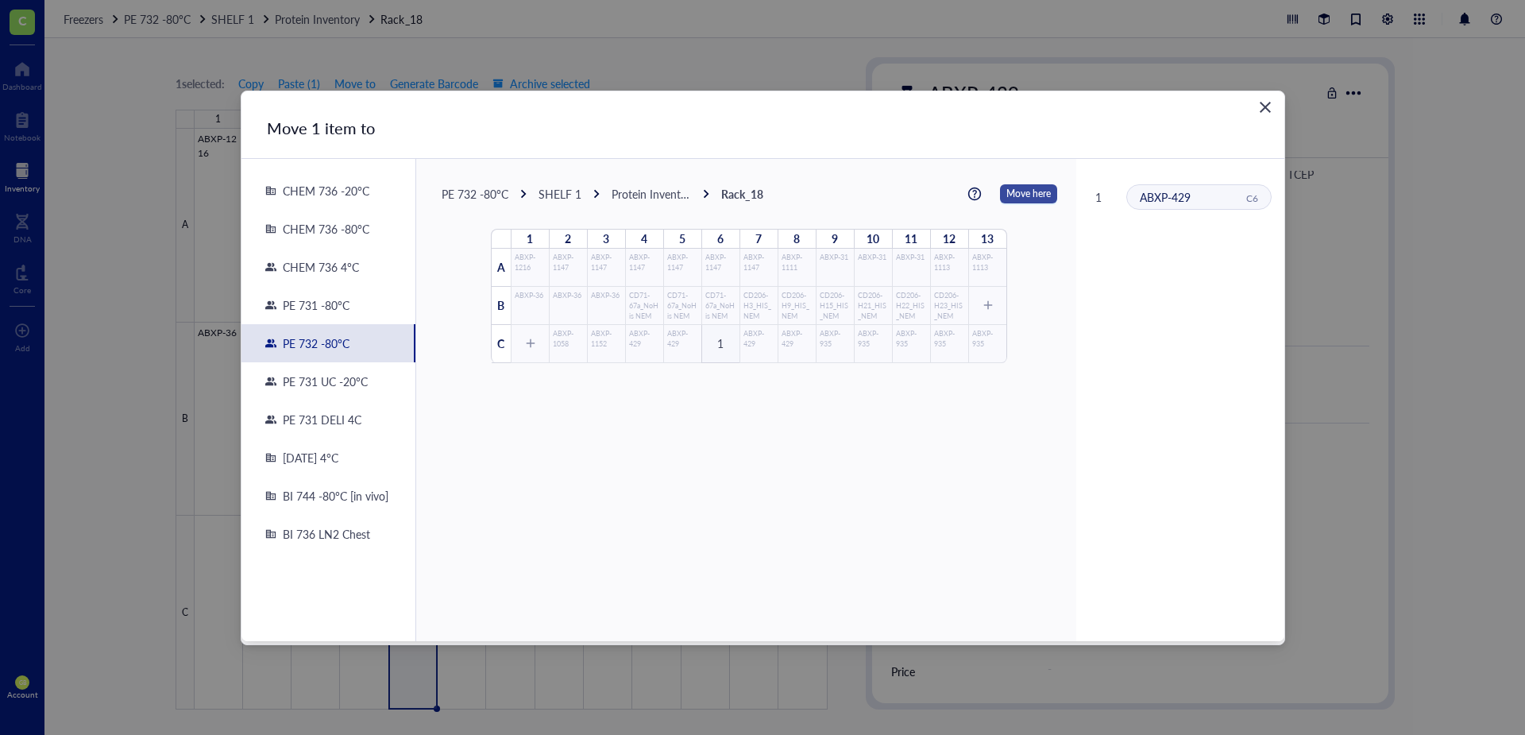
click at [1007, 195] on span "Move here" at bounding box center [1028, 193] width 44 height 21
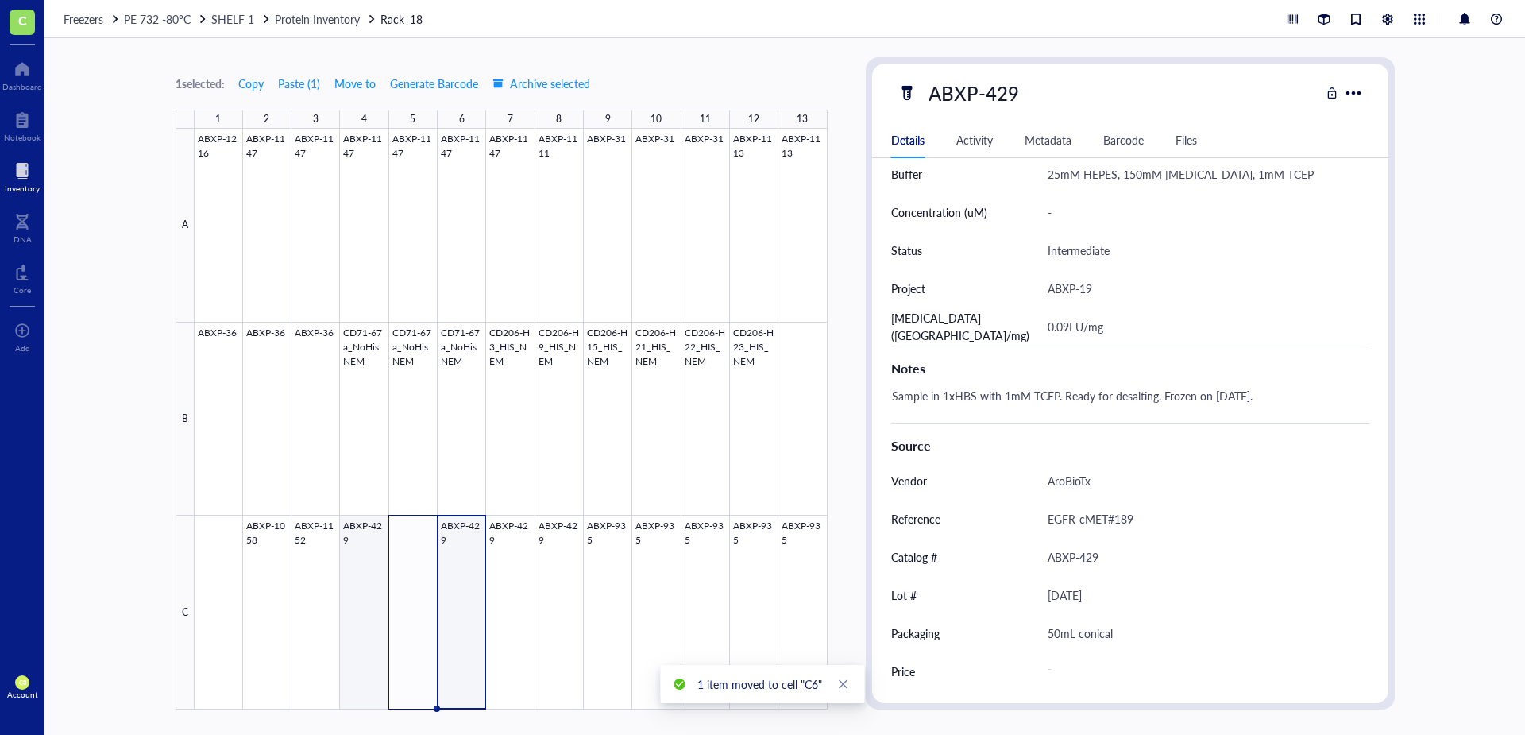
click at [351, 531] on div at bounding box center [511, 419] width 633 height 581
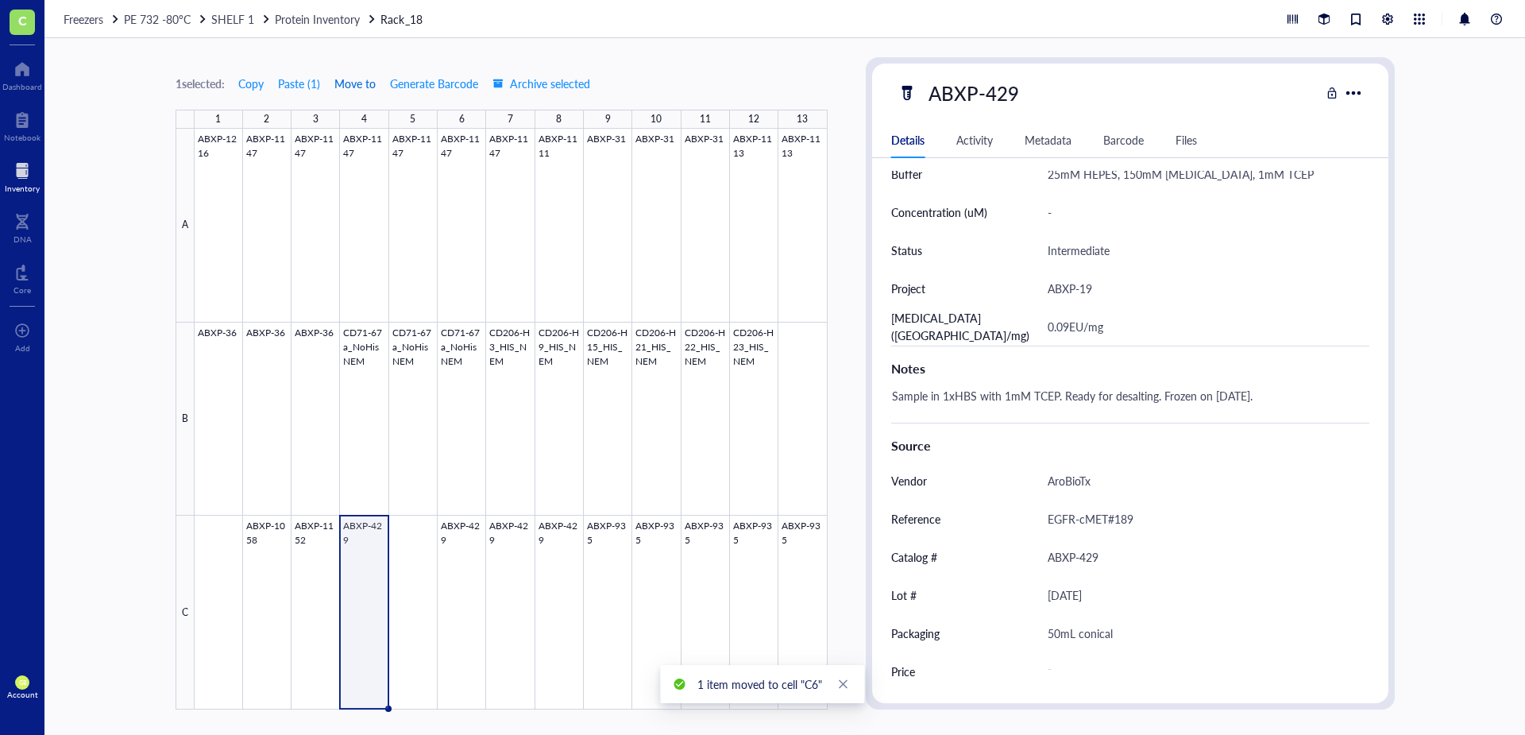
click at [355, 86] on span "Move to" at bounding box center [354, 83] width 41 height 13
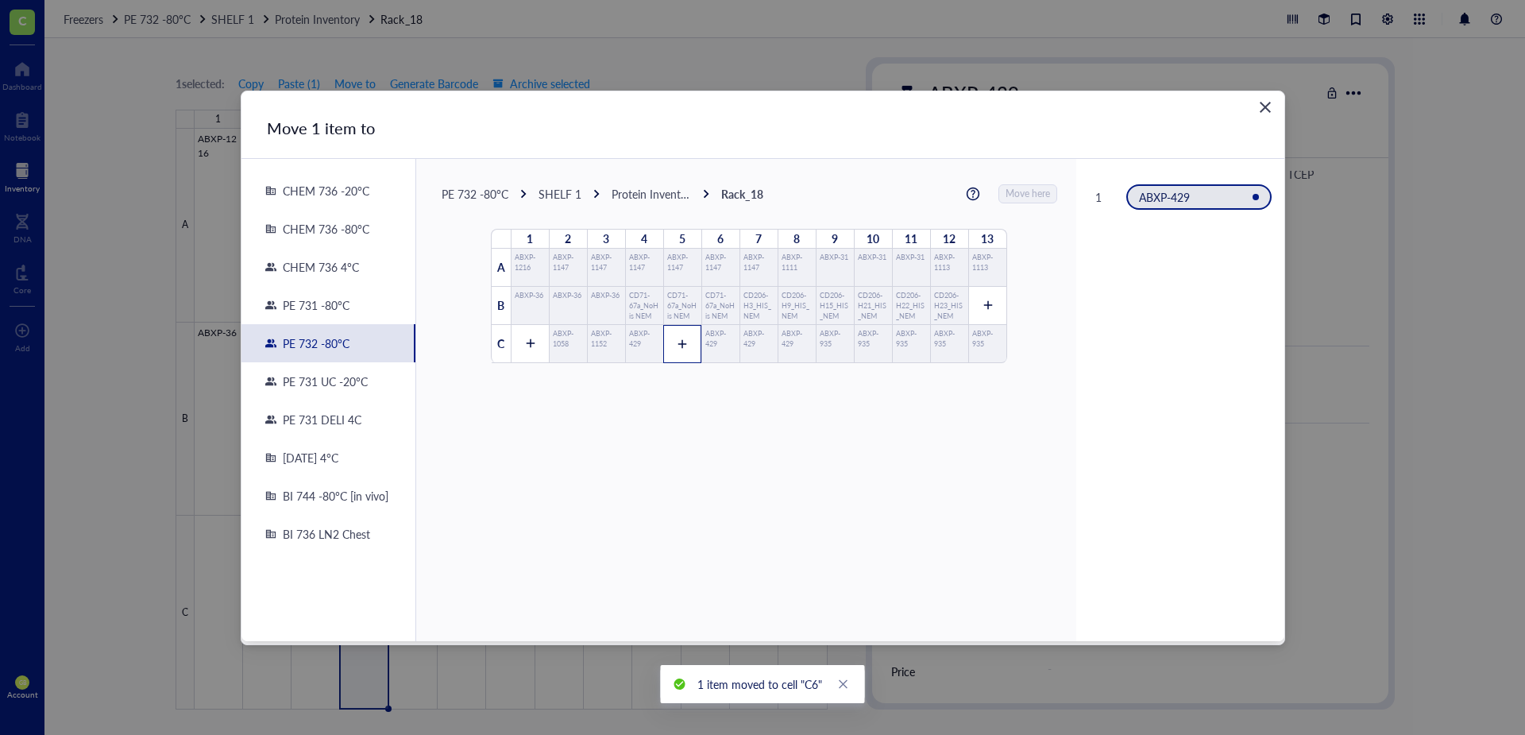
click at [680, 341] on icon at bounding box center [682, 343] width 11 height 11
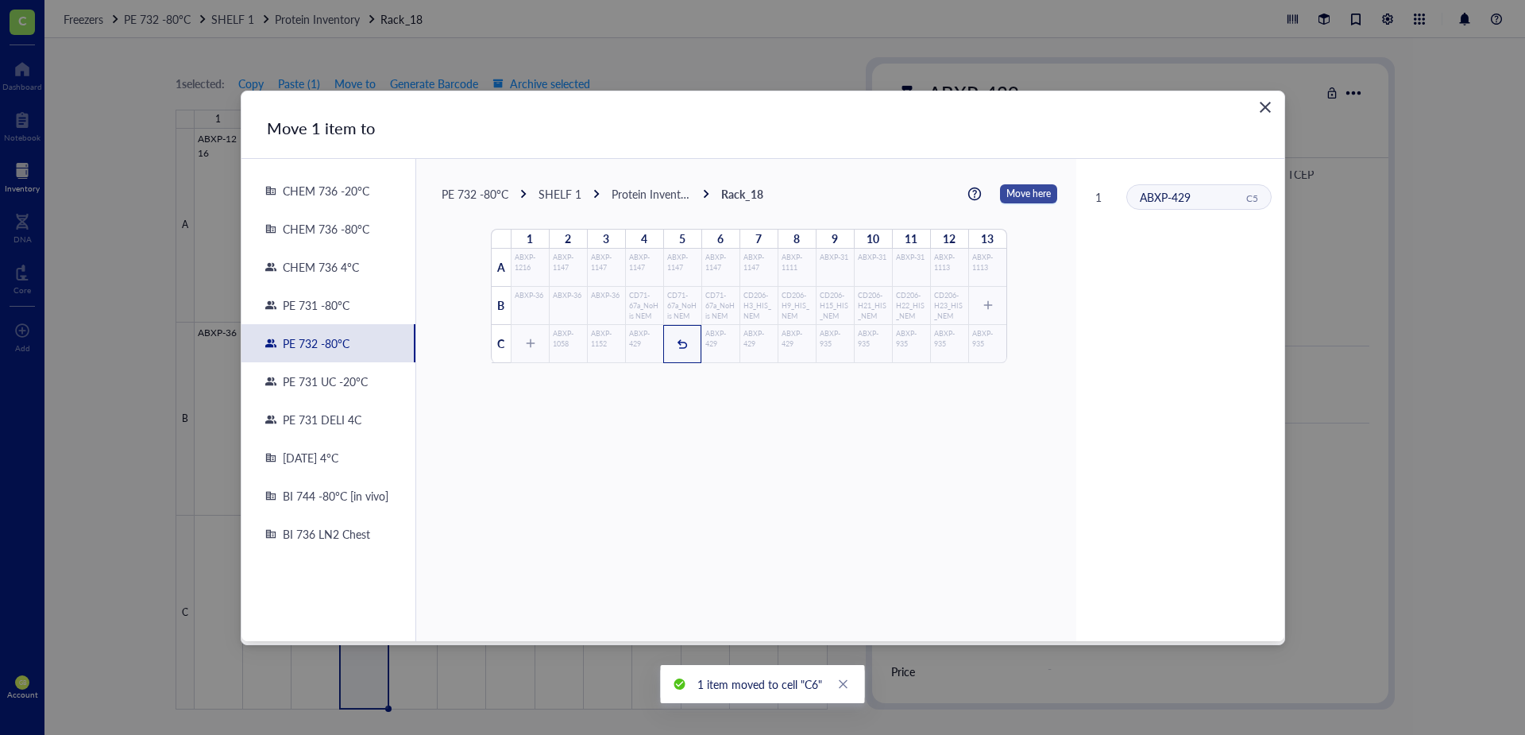
click at [1031, 200] on span "Move here" at bounding box center [1028, 193] width 44 height 21
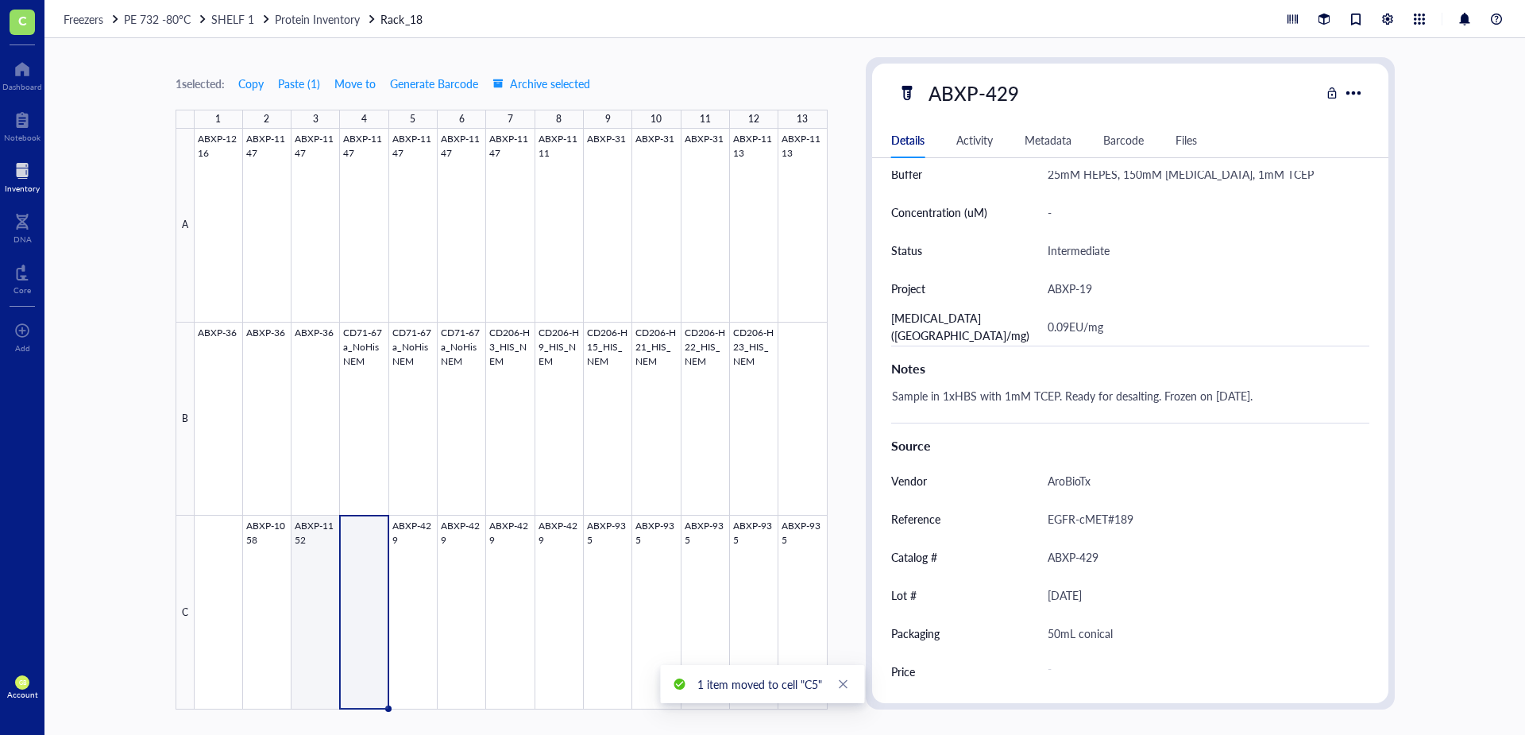
click at [306, 530] on div at bounding box center [511, 419] width 633 height 581
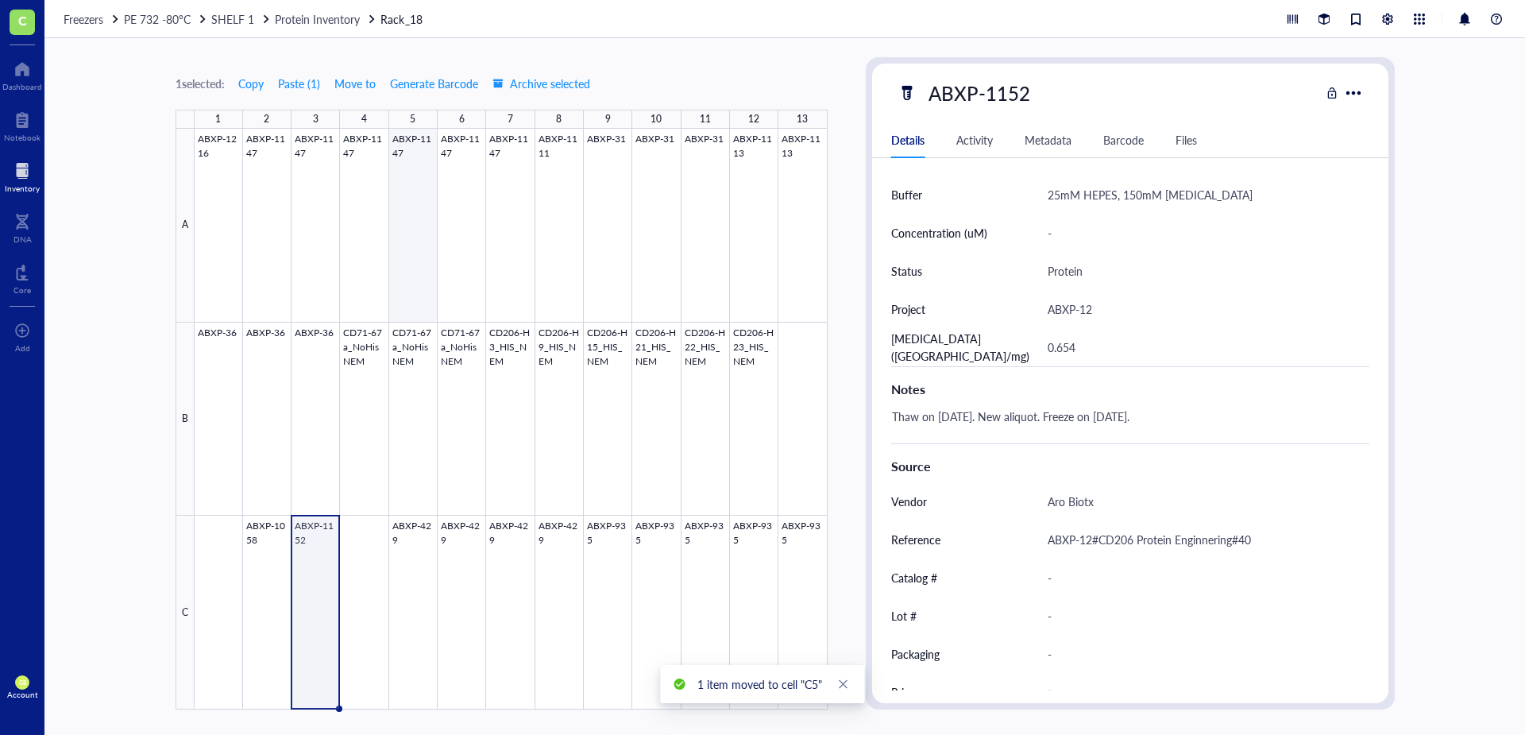
scroll to position [495, 0]
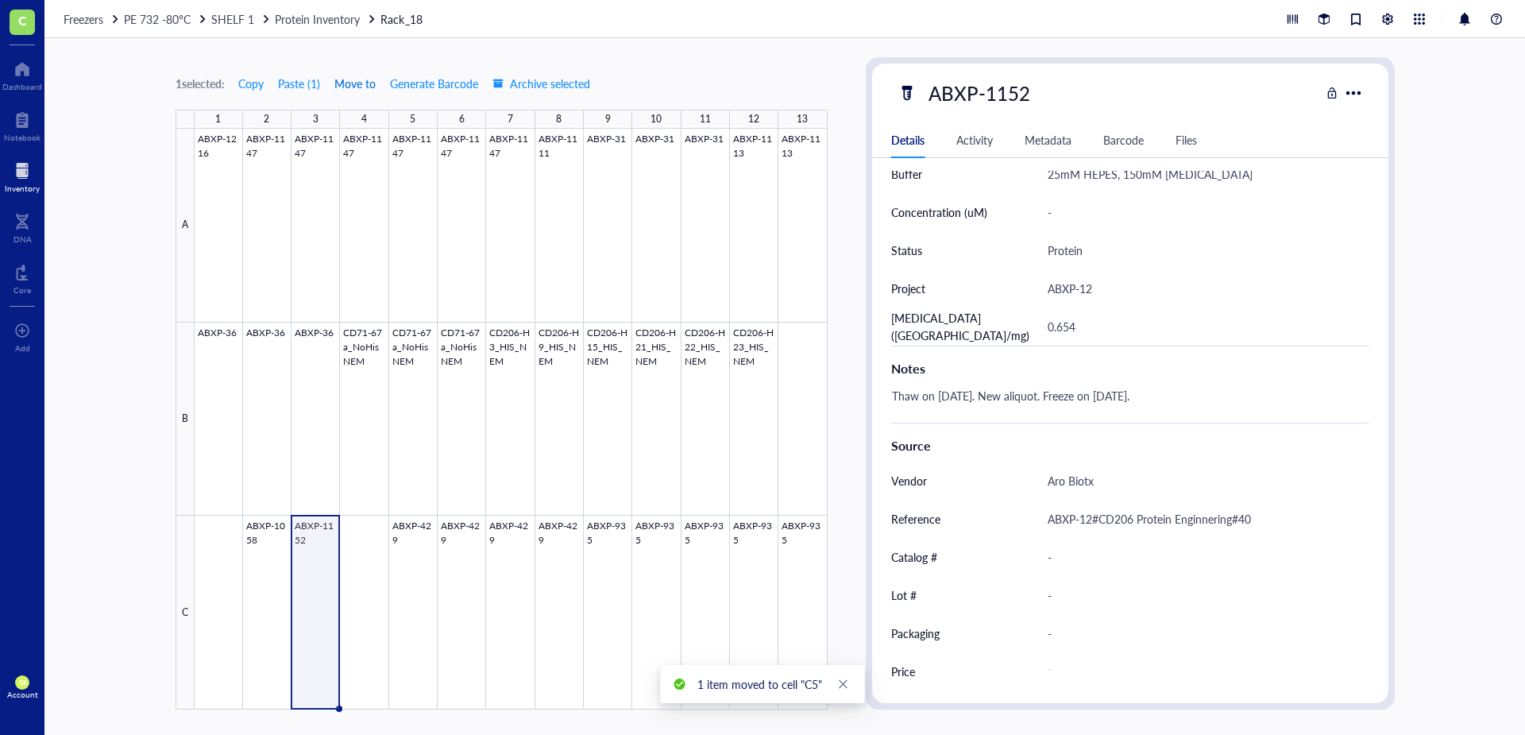
click at [354, 85] on span "Move to" at bounding box center [354, 83] width 41 height 13
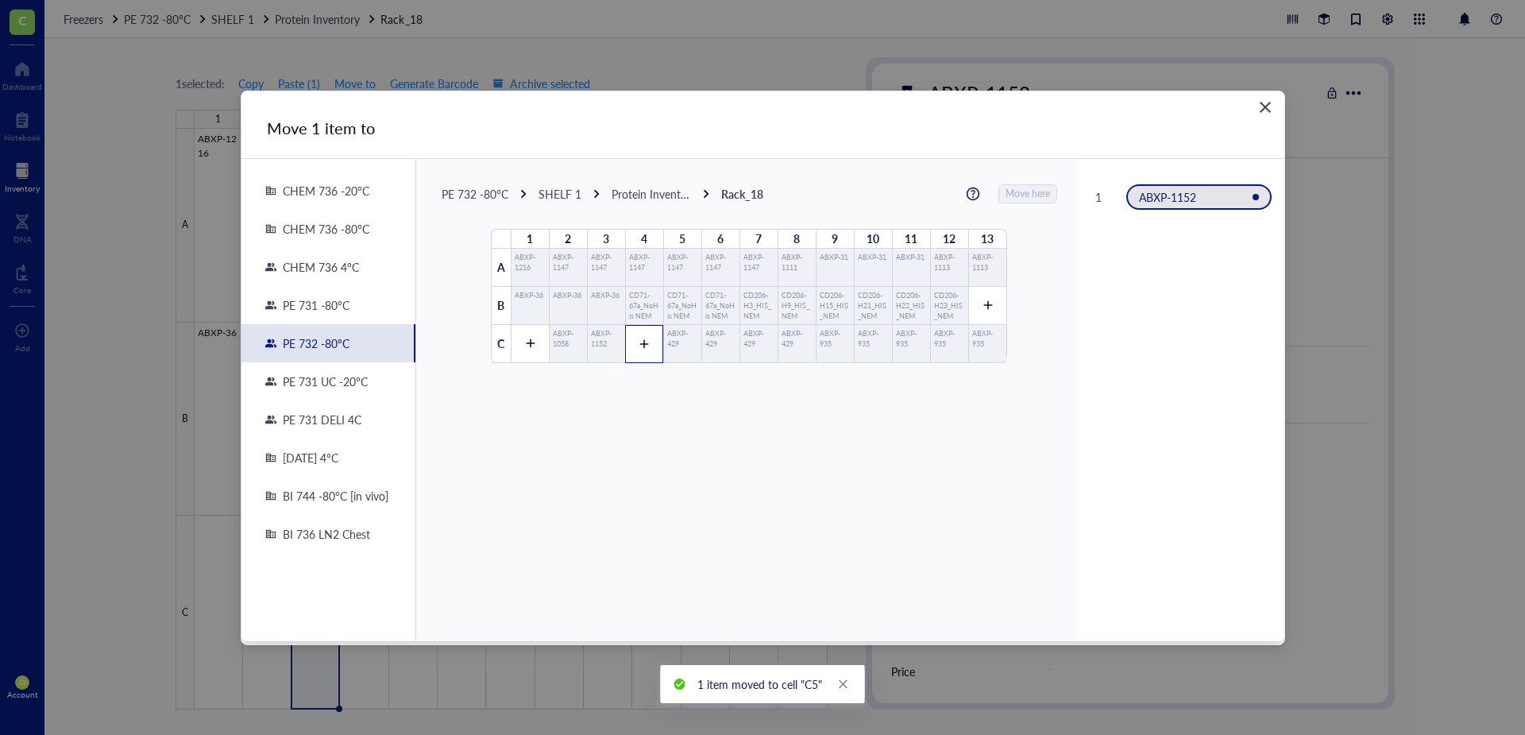
click at [640, 341] on icon at bounding box center [643, 343] width 11 height 11
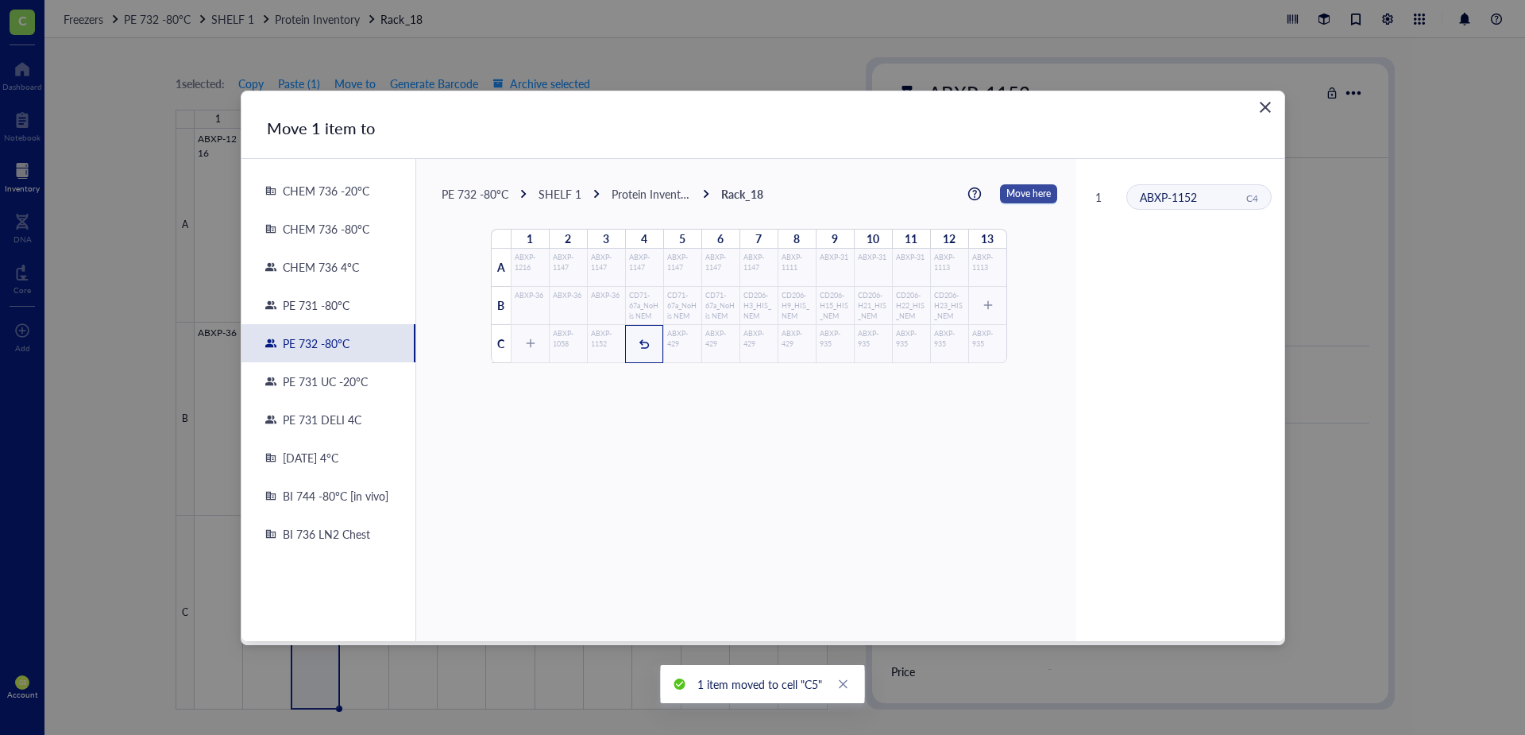
click at [1030, 195] on span "Move here" at bounding box center [1028, 193] width 44 height 21
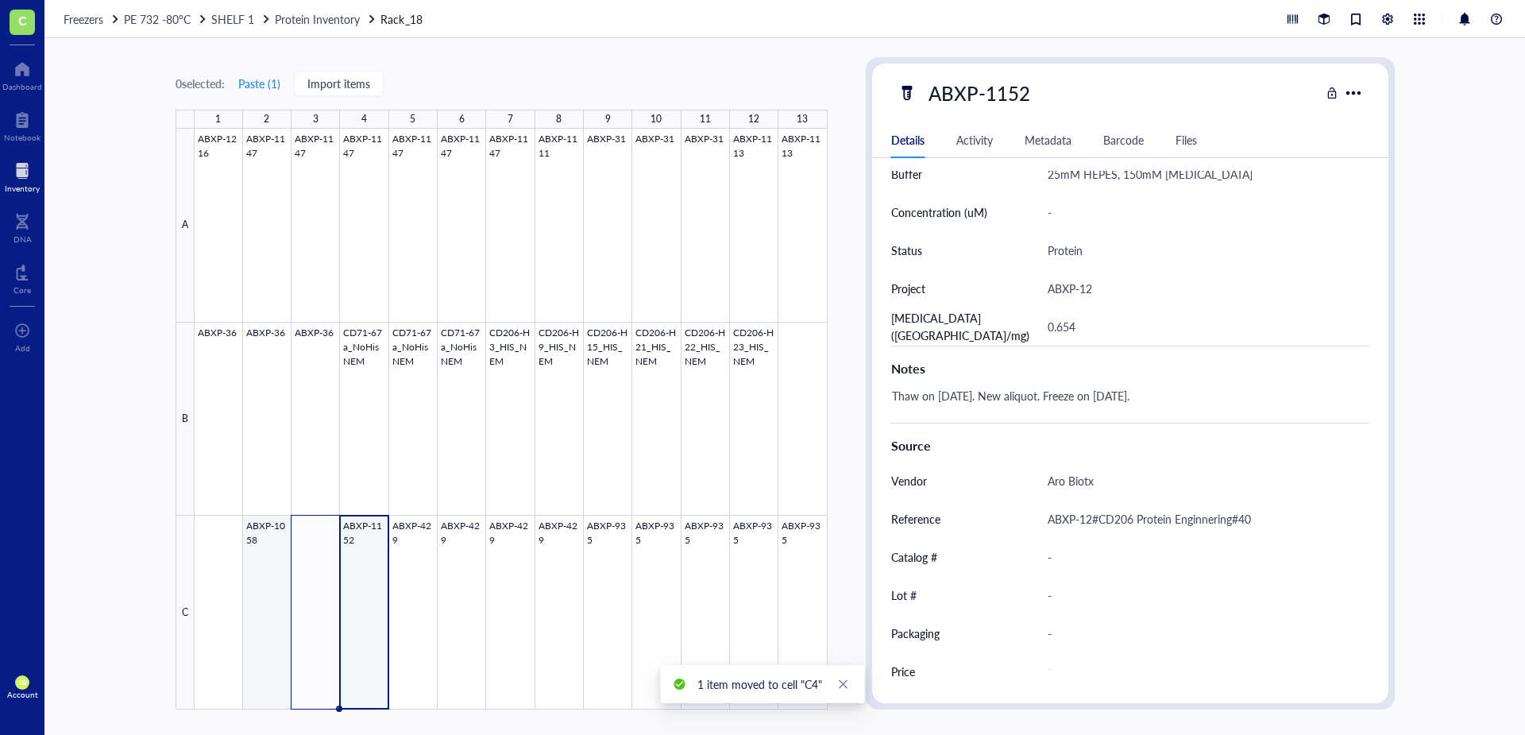
click at [268, 522] on div at bounding box center [511, 419] width 633 height 581
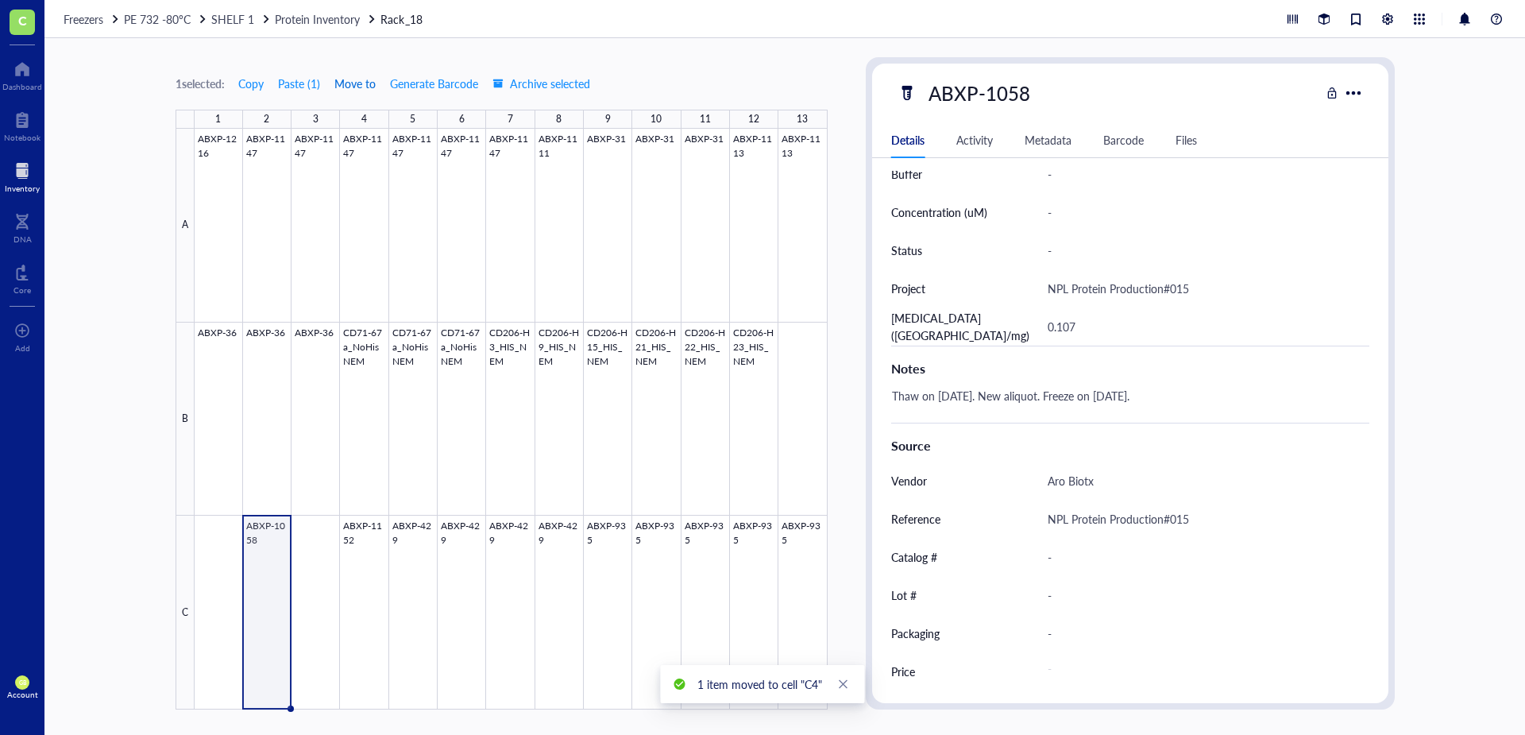
click at [348, 85] on span "Move to" at bounding box center [354, 83] width 41 height 13
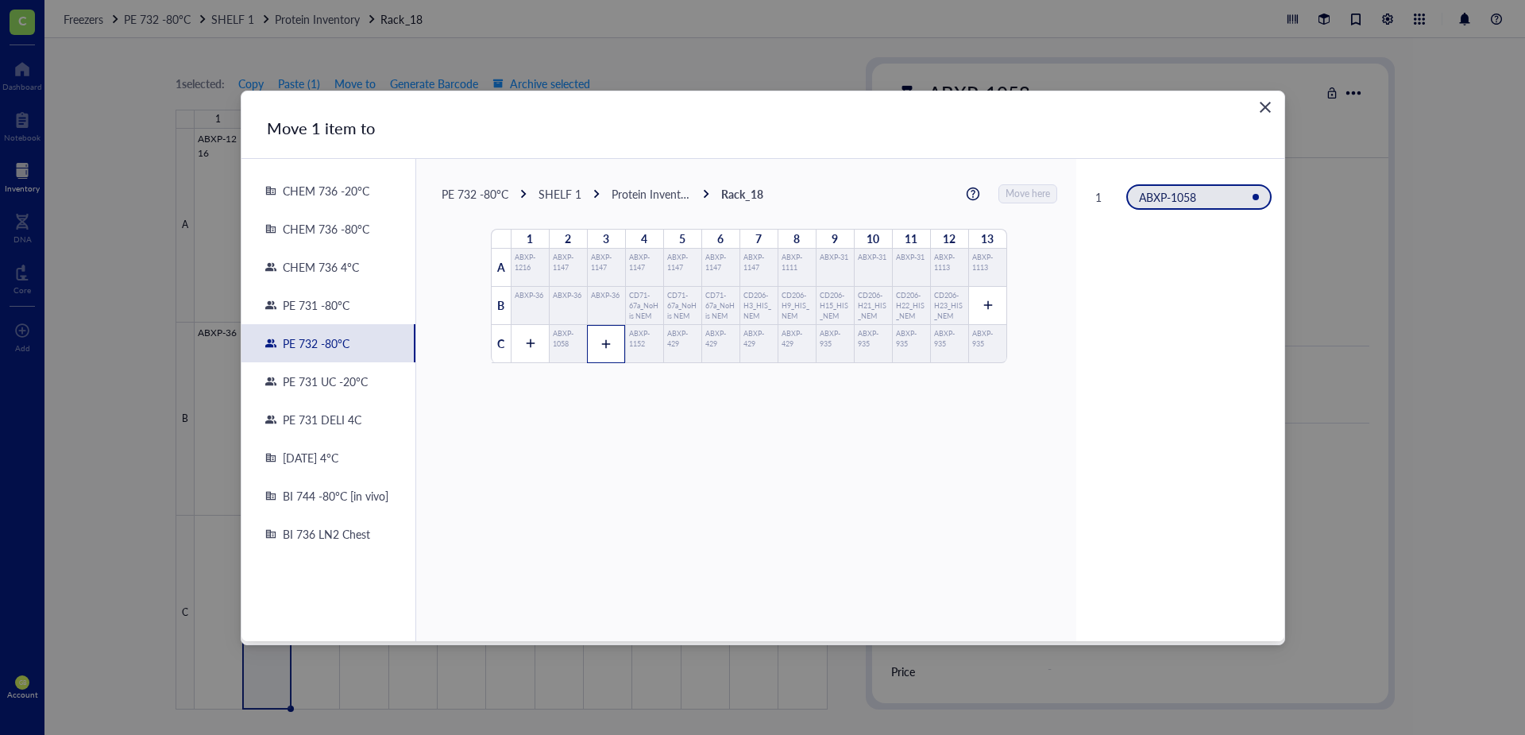
click at [600, 340] on icon at bounding box center [605, 343] width 11 height 11
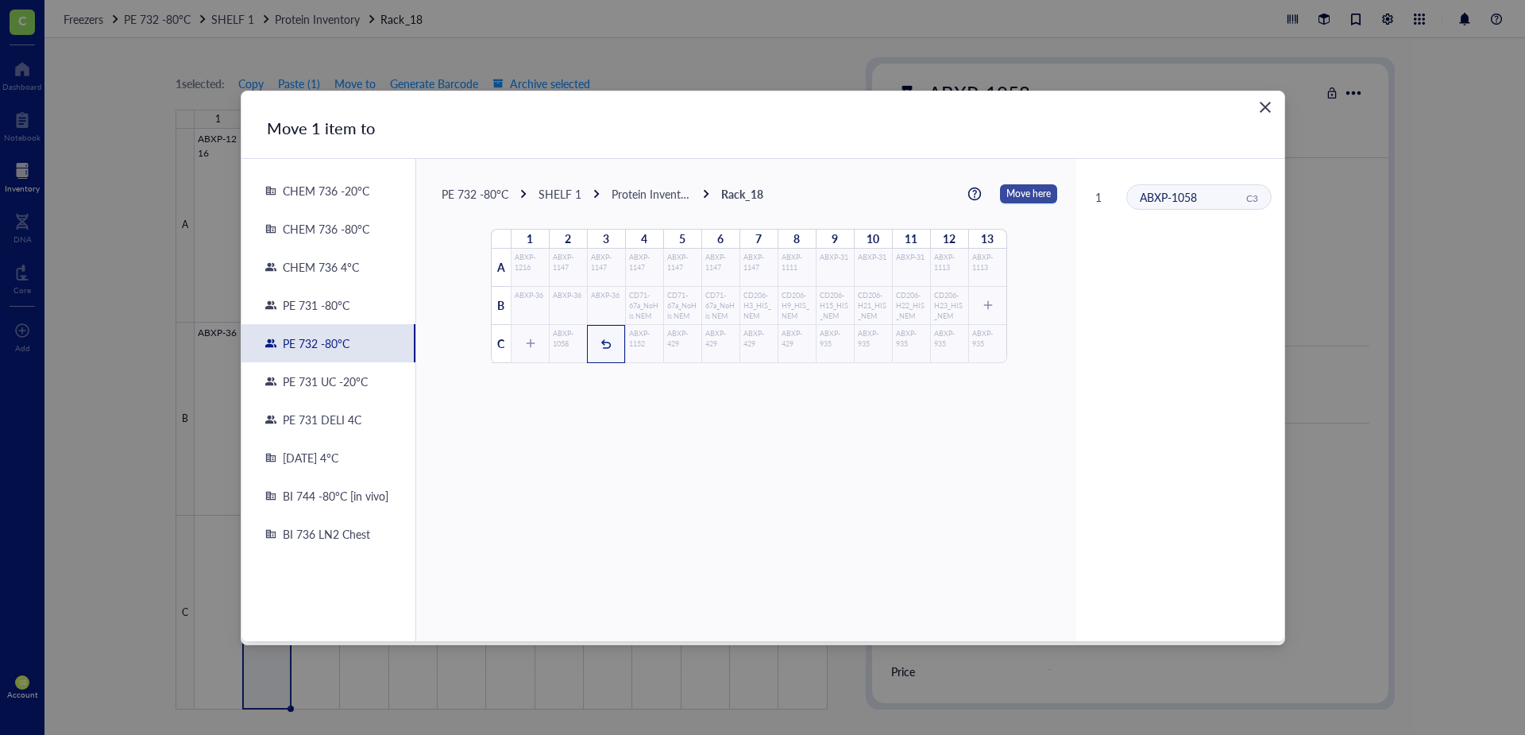
click at [1007, 198] on span "Move here" at bounding box center [1028, 193] width 44 height 21
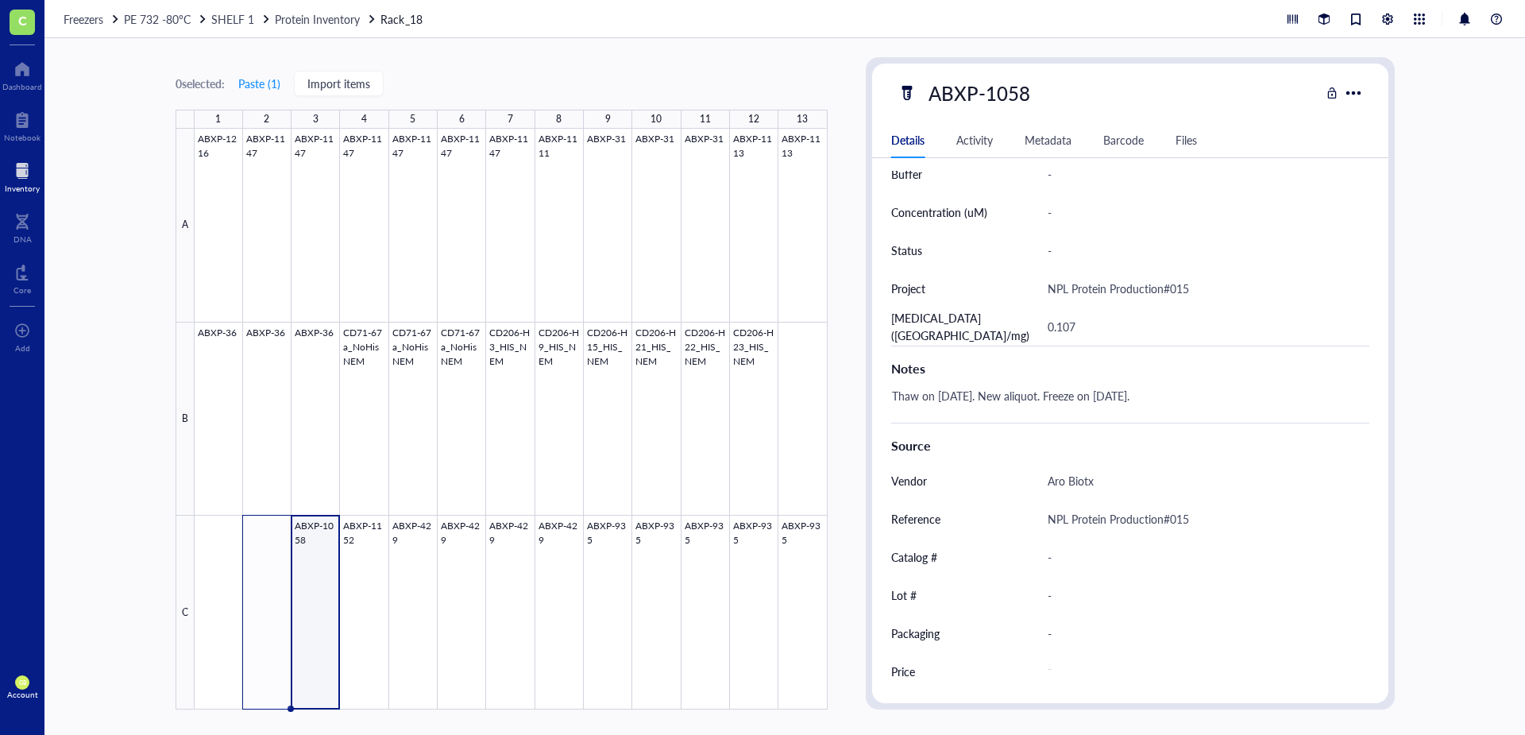
click at [26, 168] on div at bounding box center [22, 170] width 35 height 25
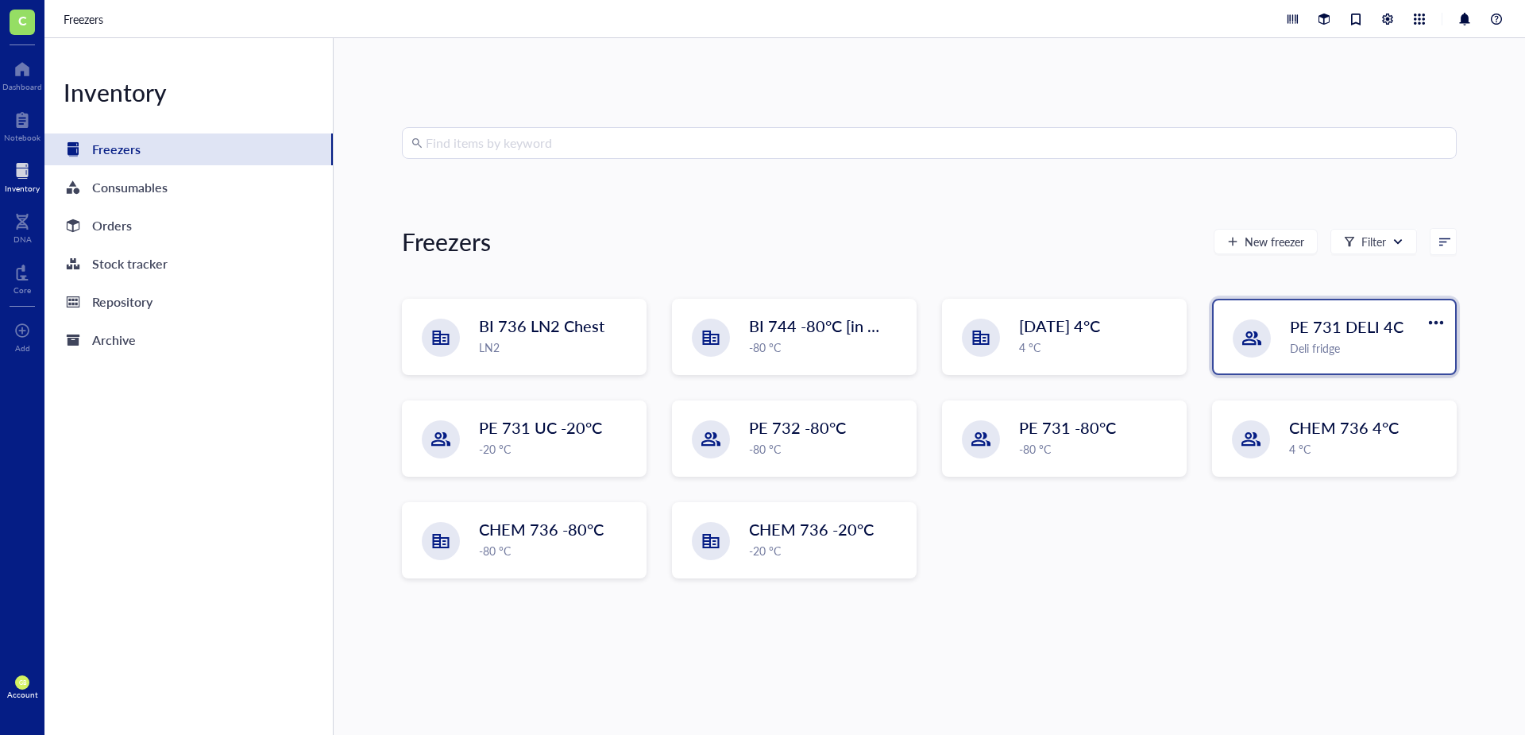
click at [1332, 327] on span "PE 731 DELI 4C" at bounding box center [1347, 326] width 114 height 22
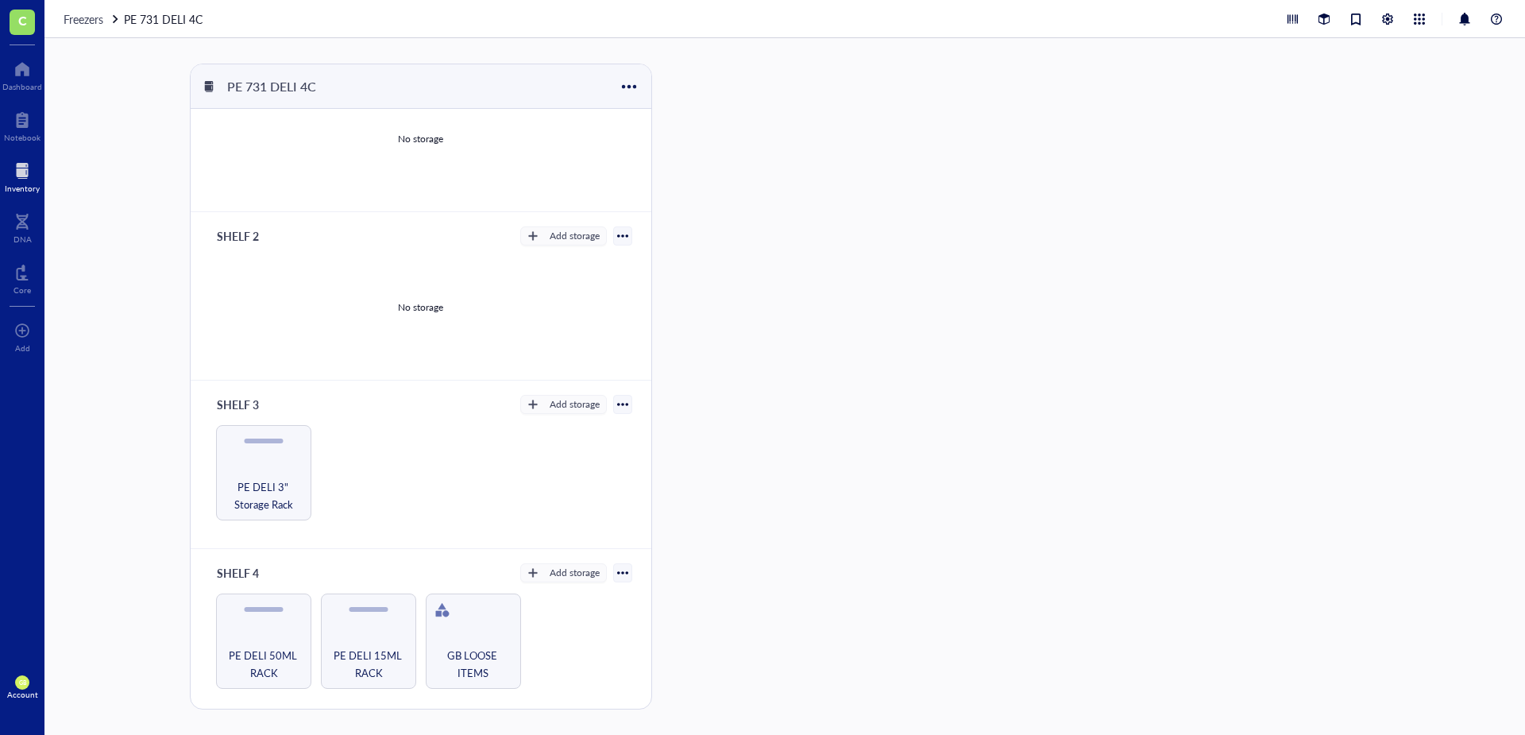
scroll to position [230, 0]
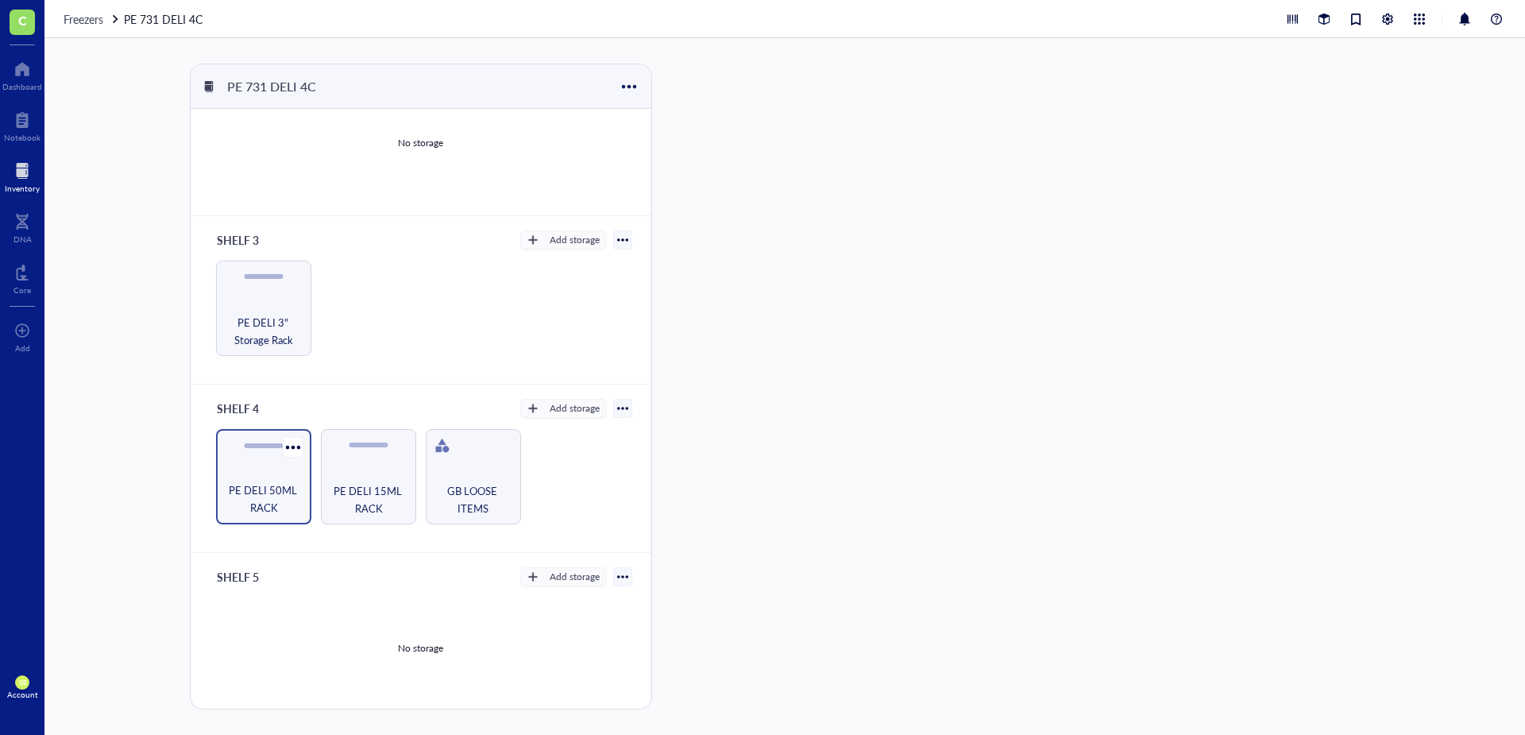
click at [279, 474] on div "PE DELI 50ML RACK" at bounding box center [263, 476] width 95 height 95
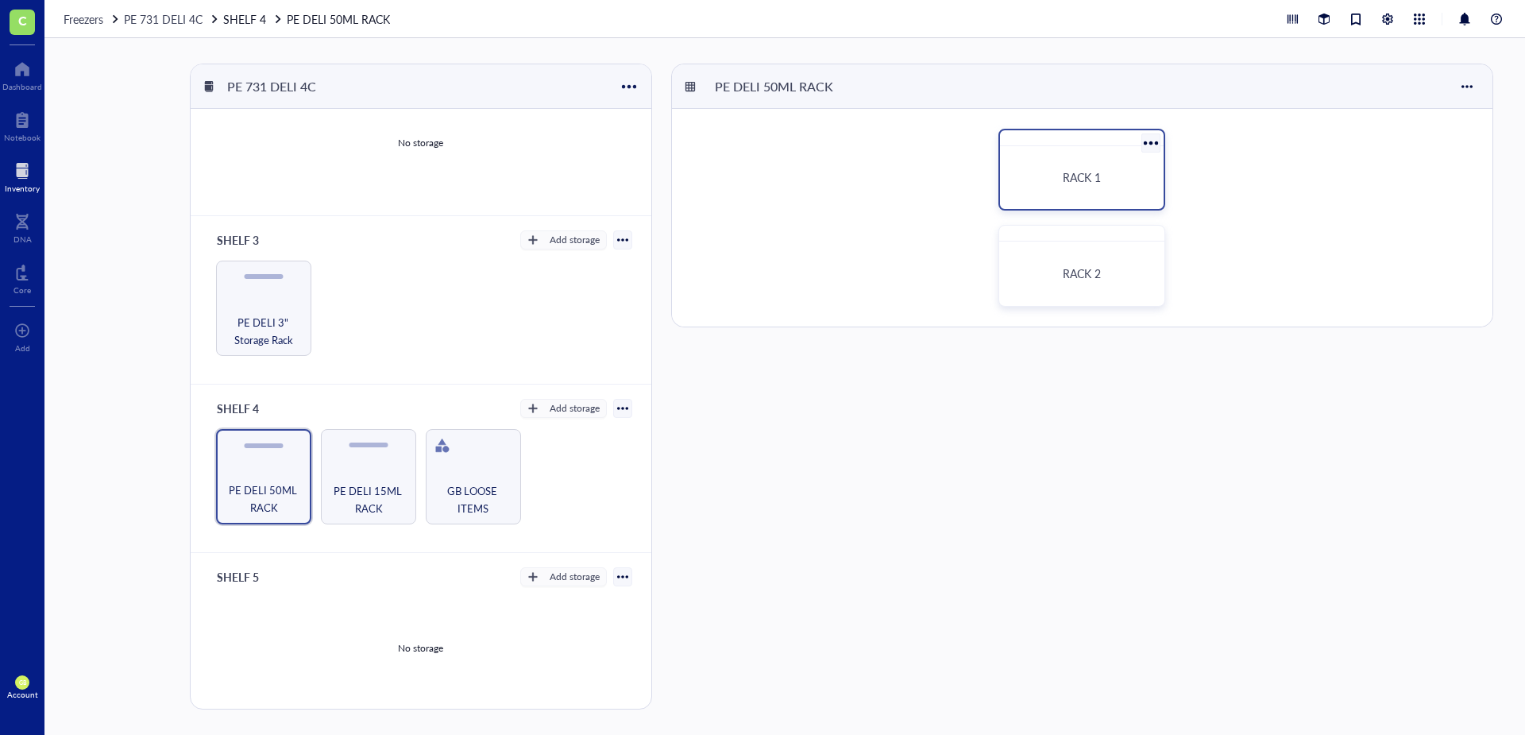
click at [1092, 169] on div "RACK 1" at bounding box center [1081, 177] width 151 height 50
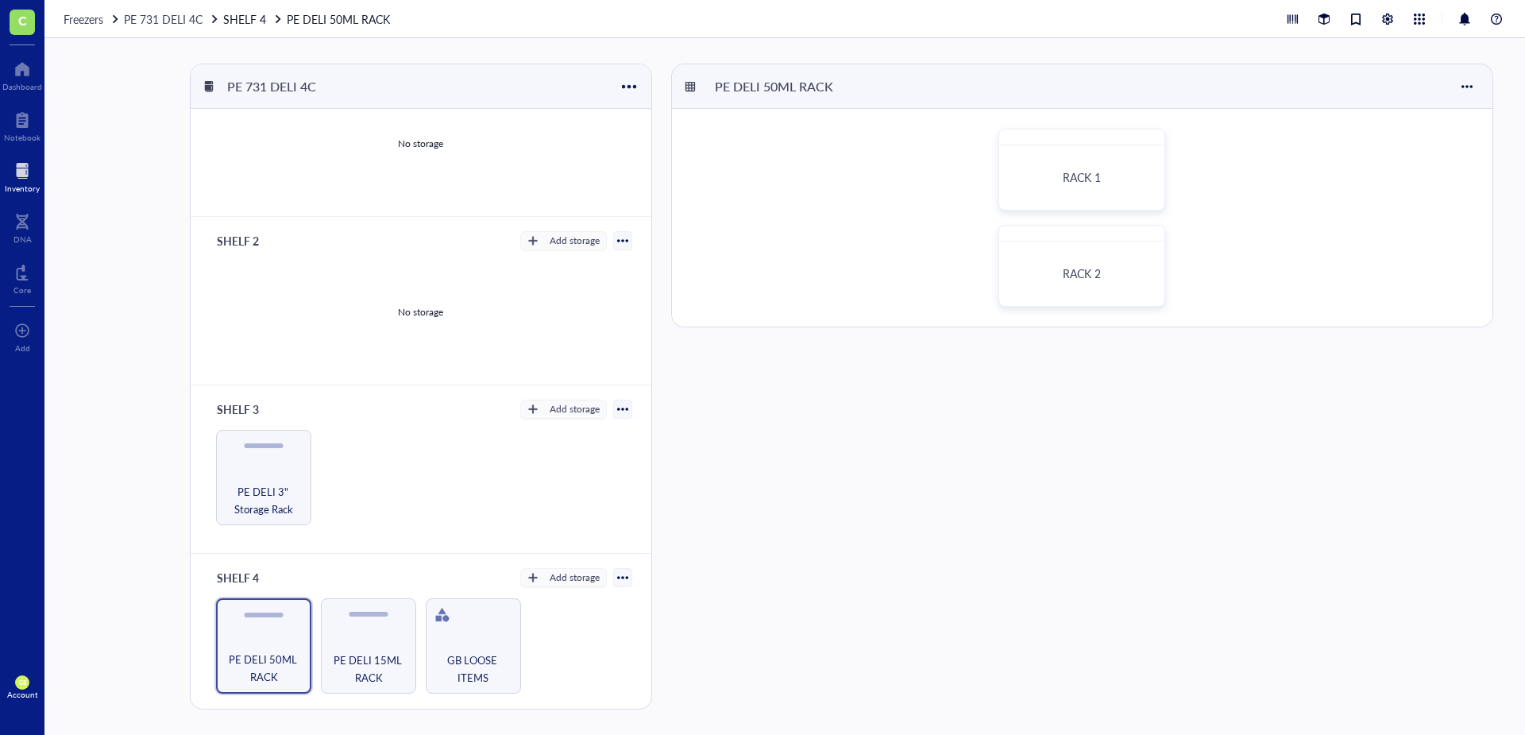
scroll to position [230, 0]
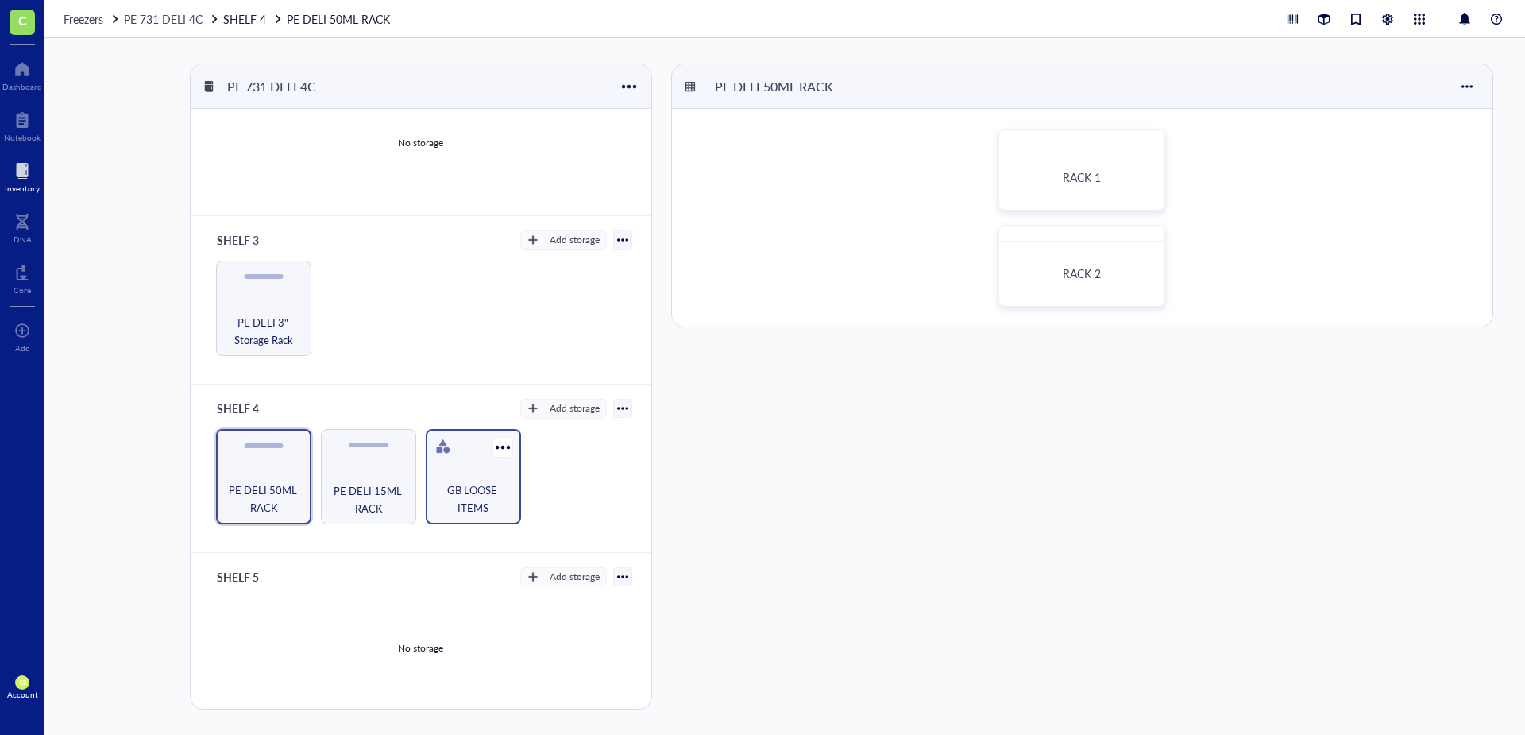
click at [458, 476] on div "GB LOOSE ITEMS" at bounding box center [473, 476] width 95 height 95
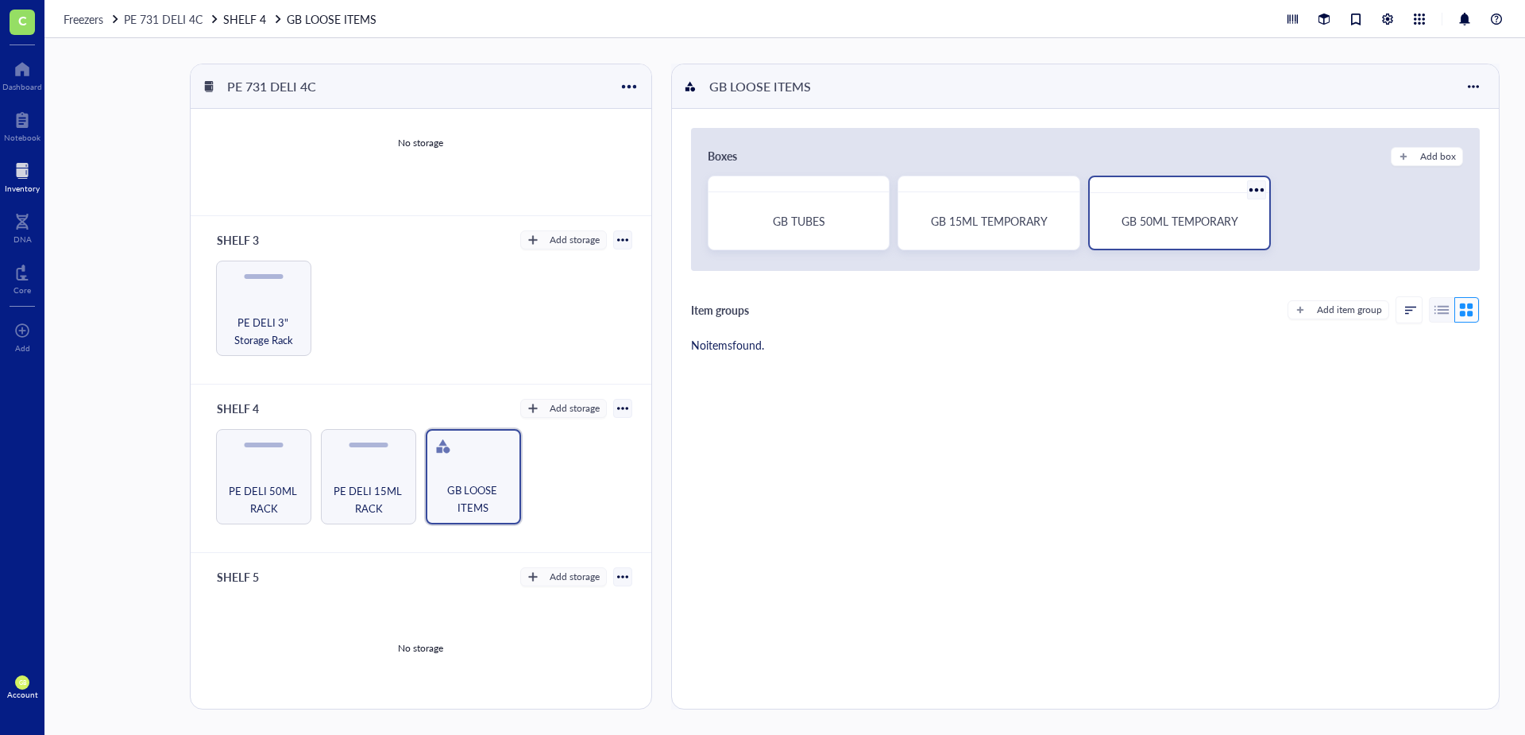
click at [1185, 217] on span "GB 50ML TEMPORARY" at bounding box center [1179, 221] width 117 height 16
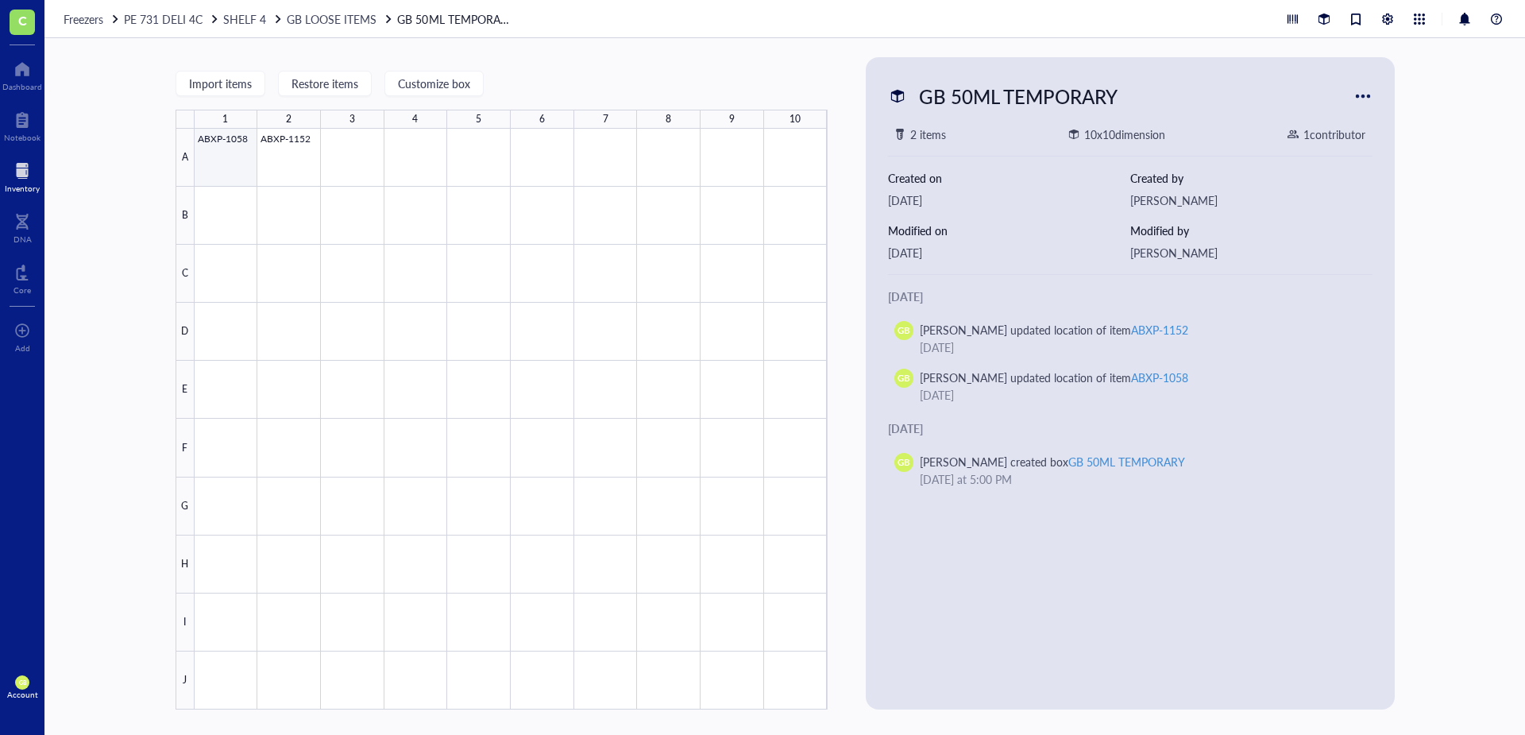
click at [231, 159] on div at bounding box center [511, 419] width 633 height 581
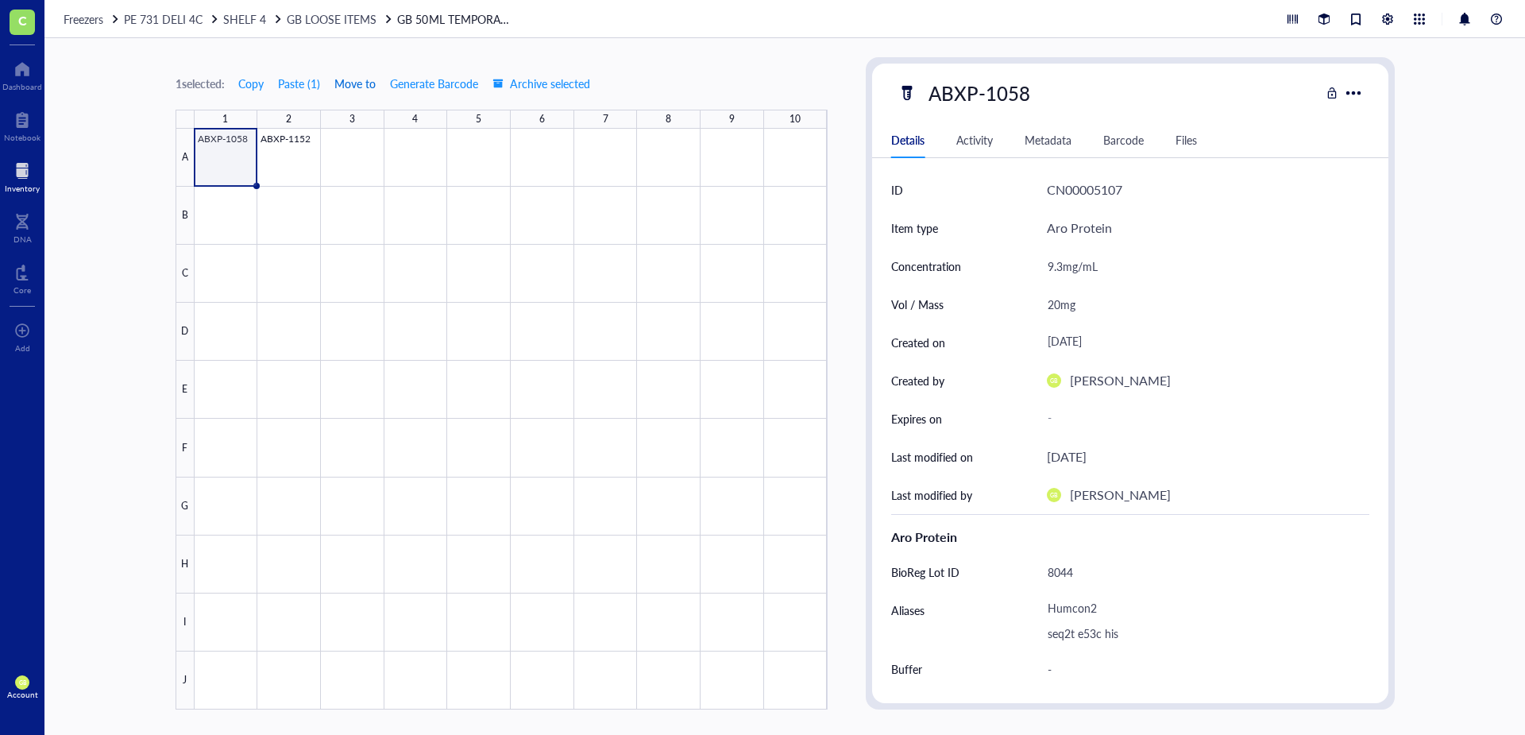
click at [341, 82] on span "Move to" at bounding box center [354, 83] width 41 height 13
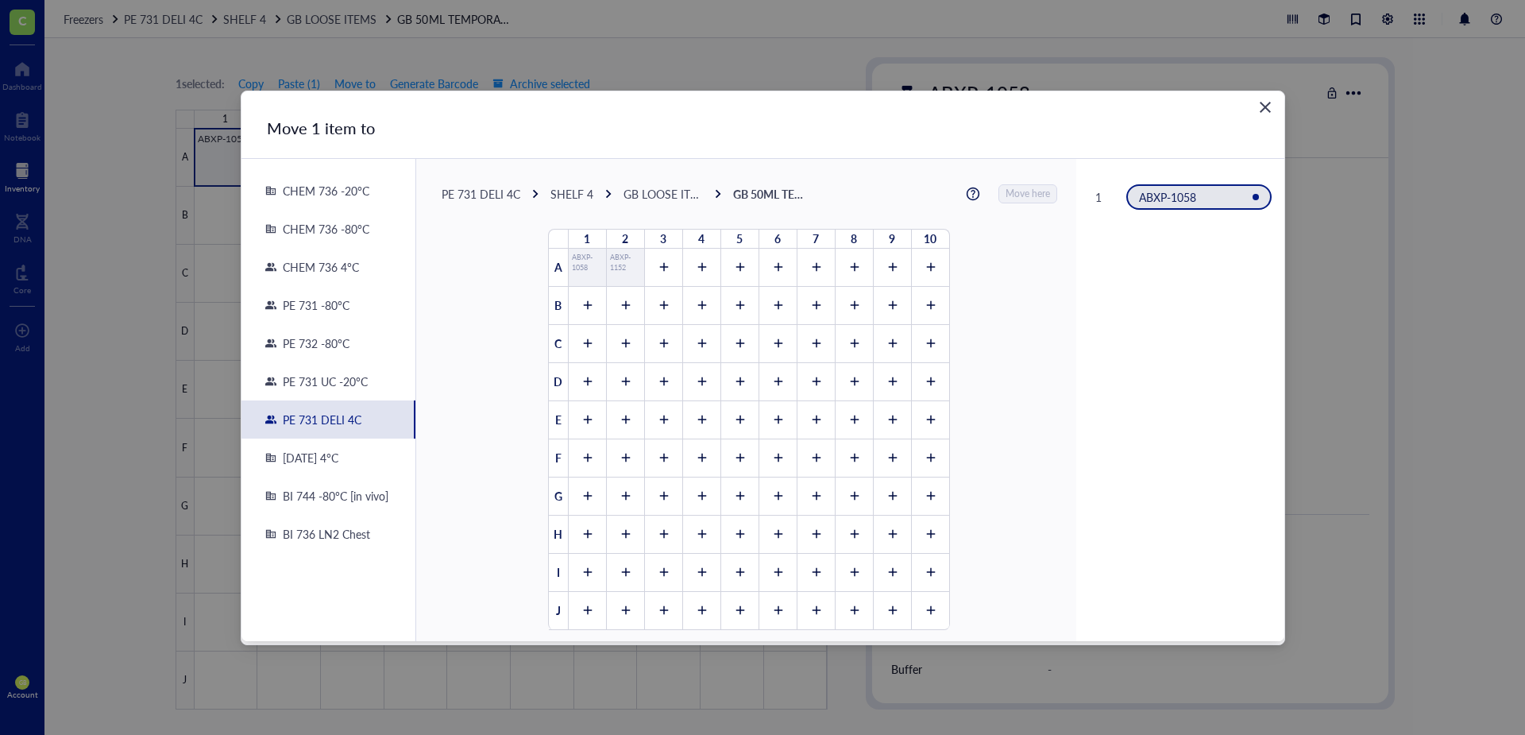
click at [319, 341] on div "PE 732 -80°C" at bounding box center [312, 343] width 73 height 14
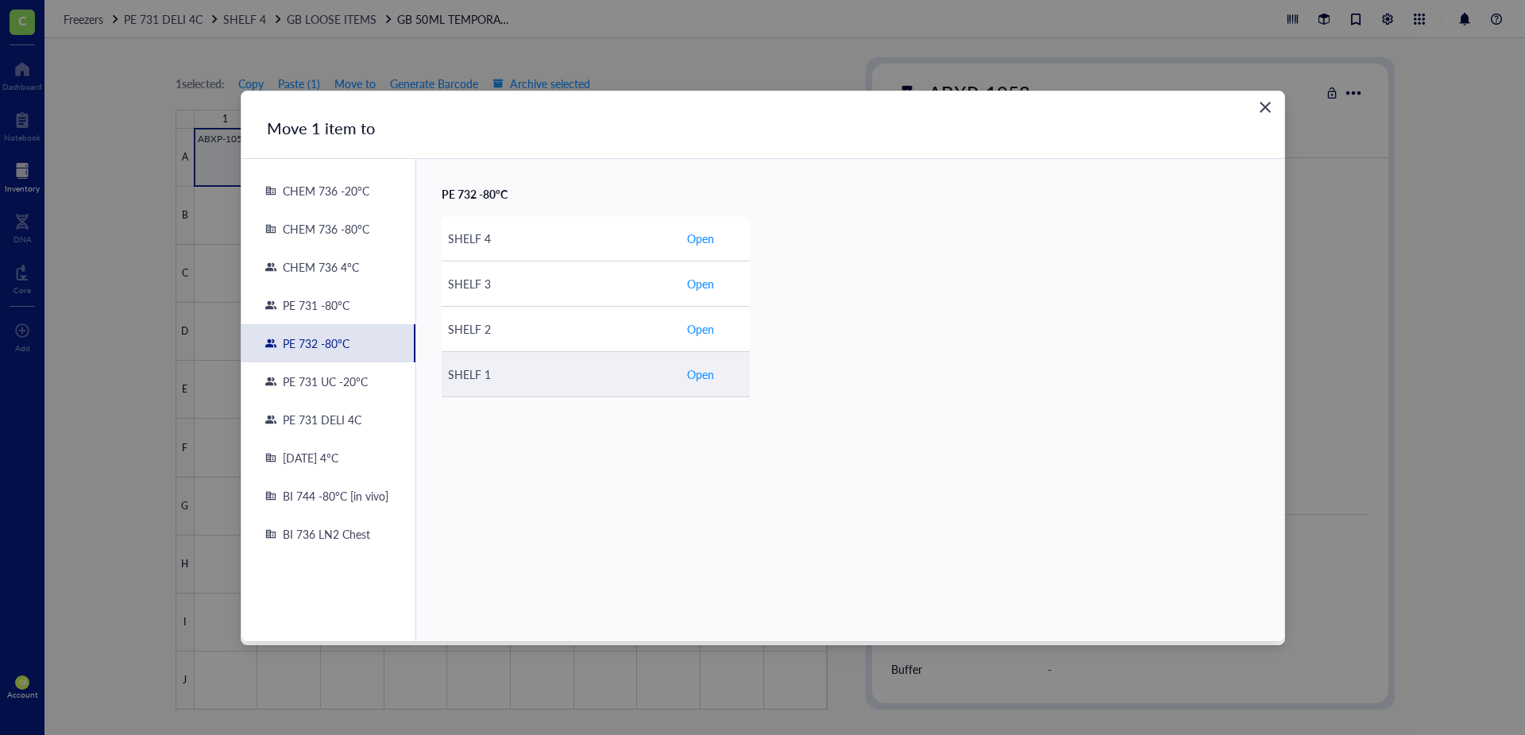
click at [694, 376] on span "Open" at bounding box center [700, 373] width 27 height 17
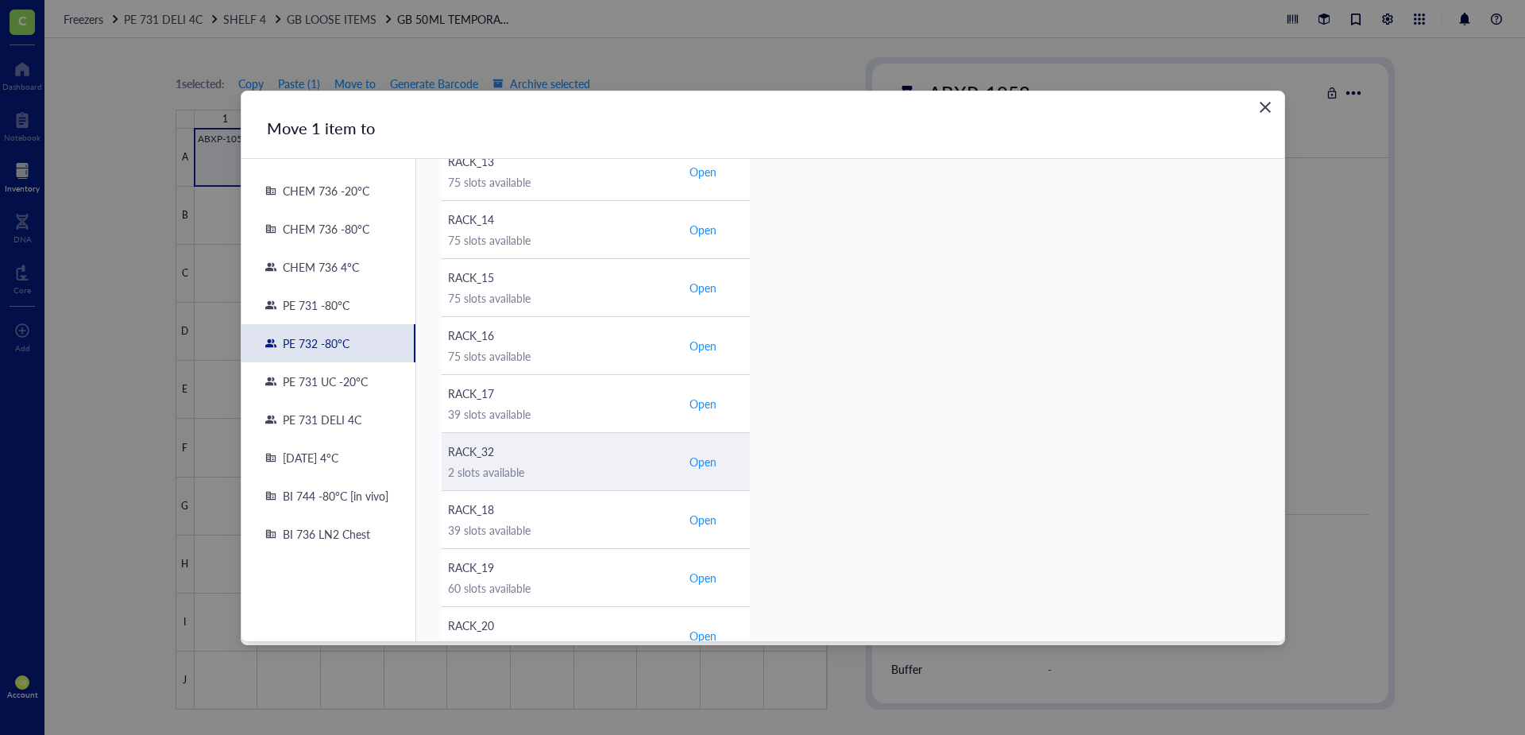
scroll to position [159, 0]
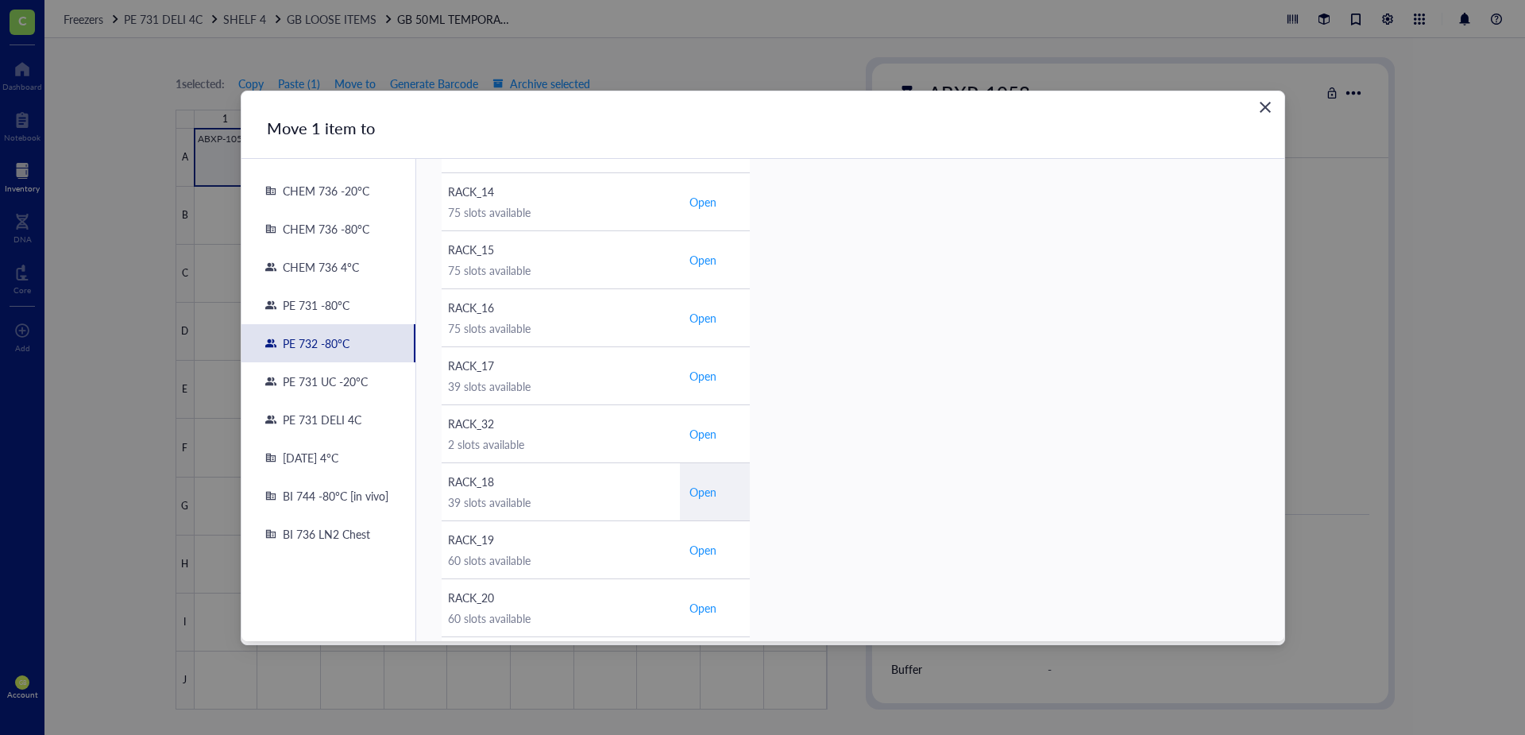
click at [705, 494] on span "Open" at bounding box center [702, 491] width 27 height 14
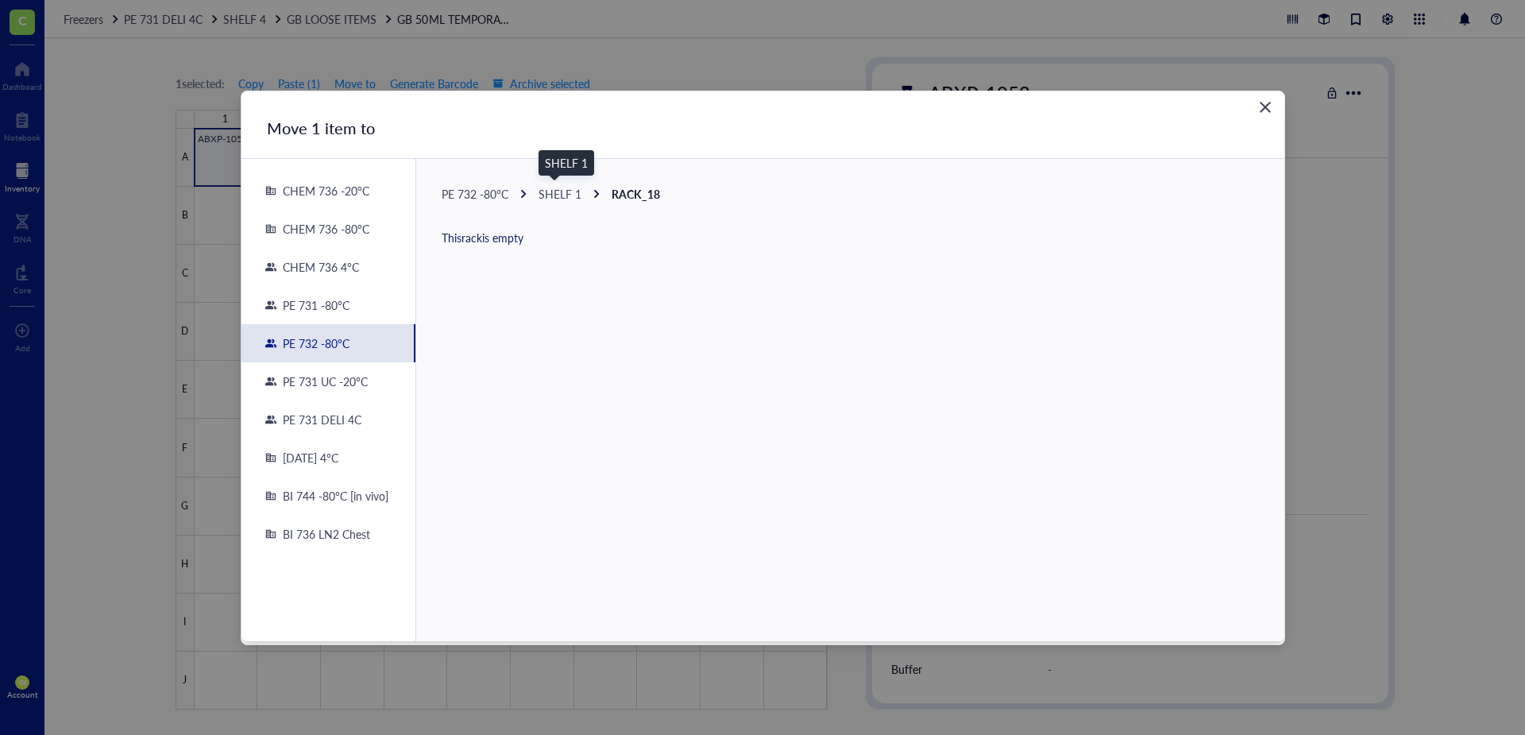
click at [564, 195] on span "SHELF 1" at bounding box center [559, 194] width 43 height 16
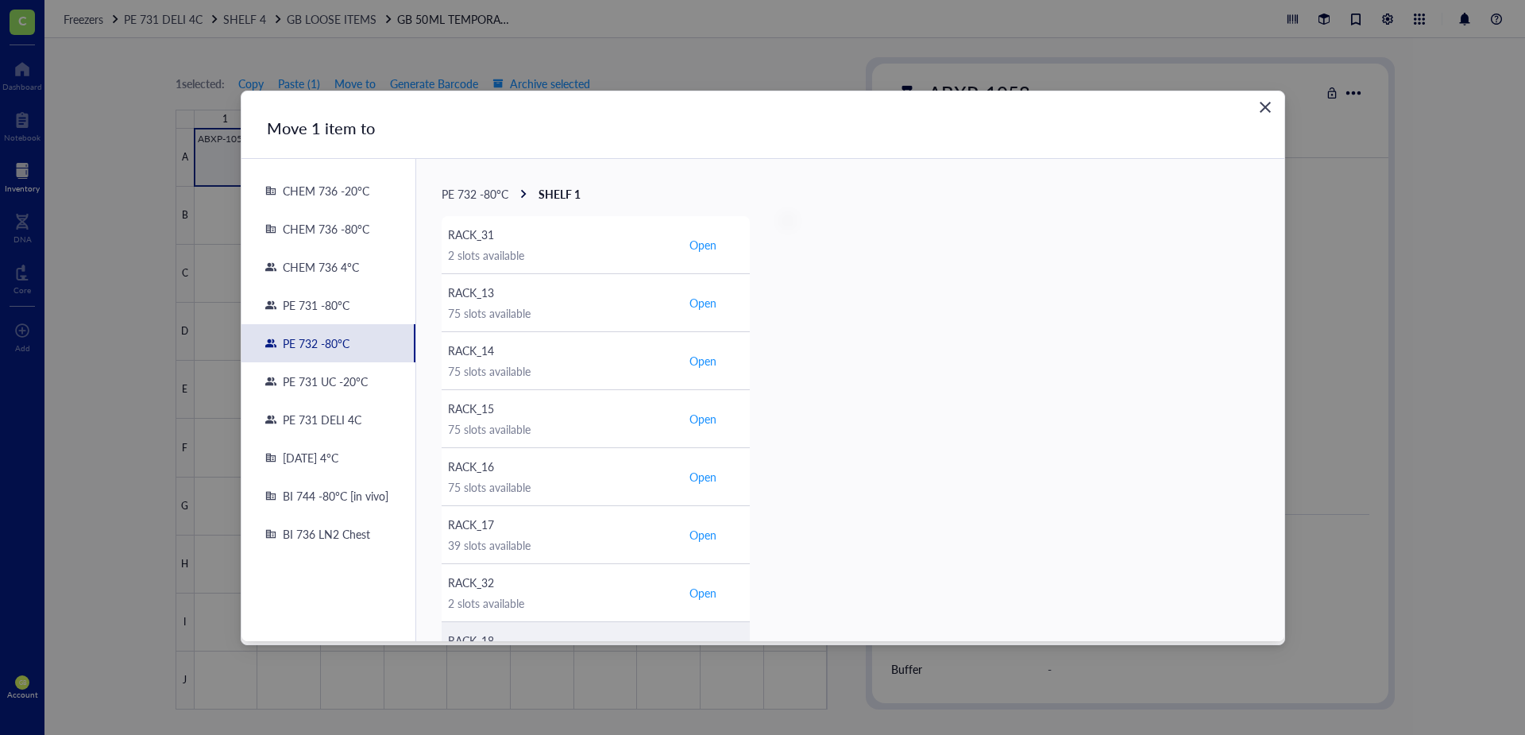
scroll to position [238, 0]
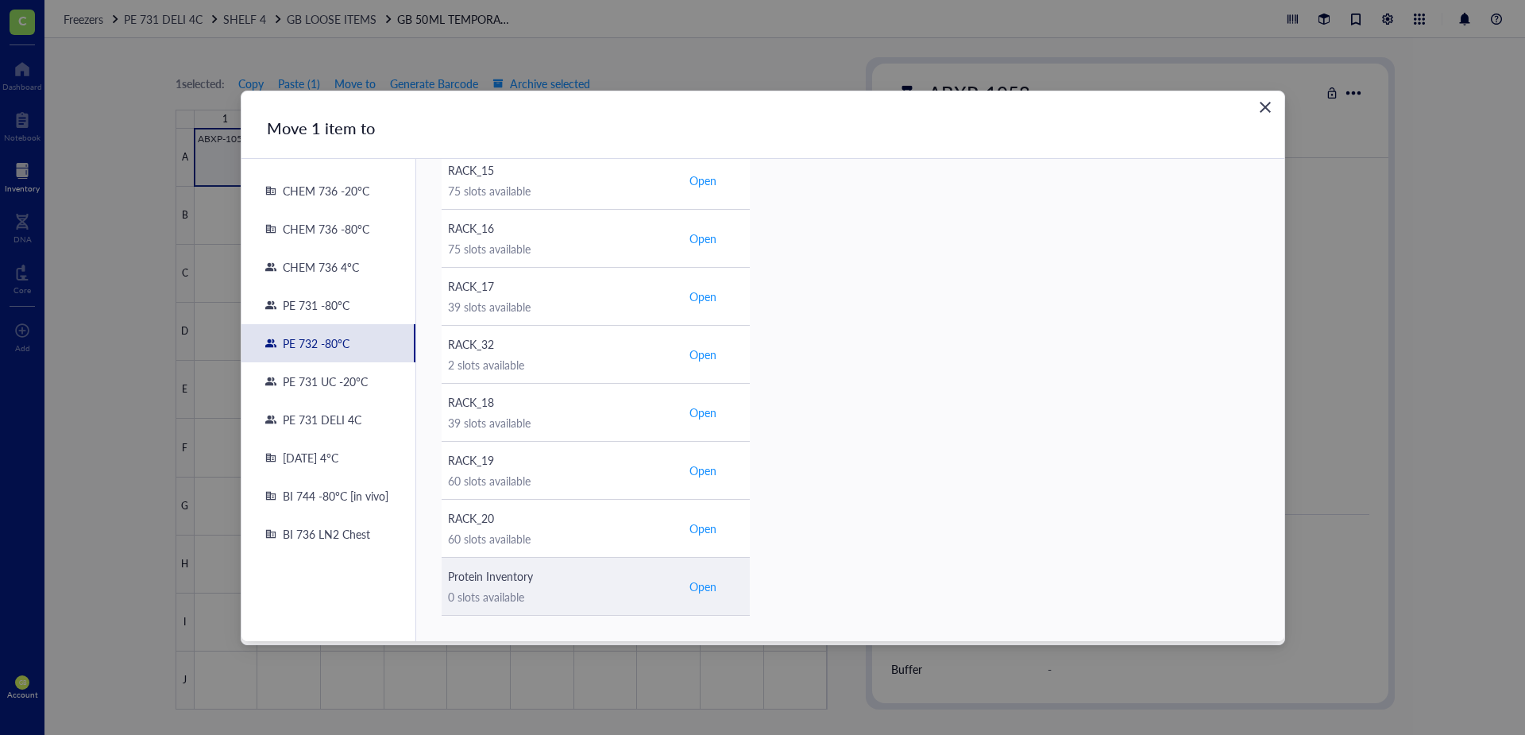
click at [703, 586] on span "Open" at bounding box center [702, 586] width 27 height 14
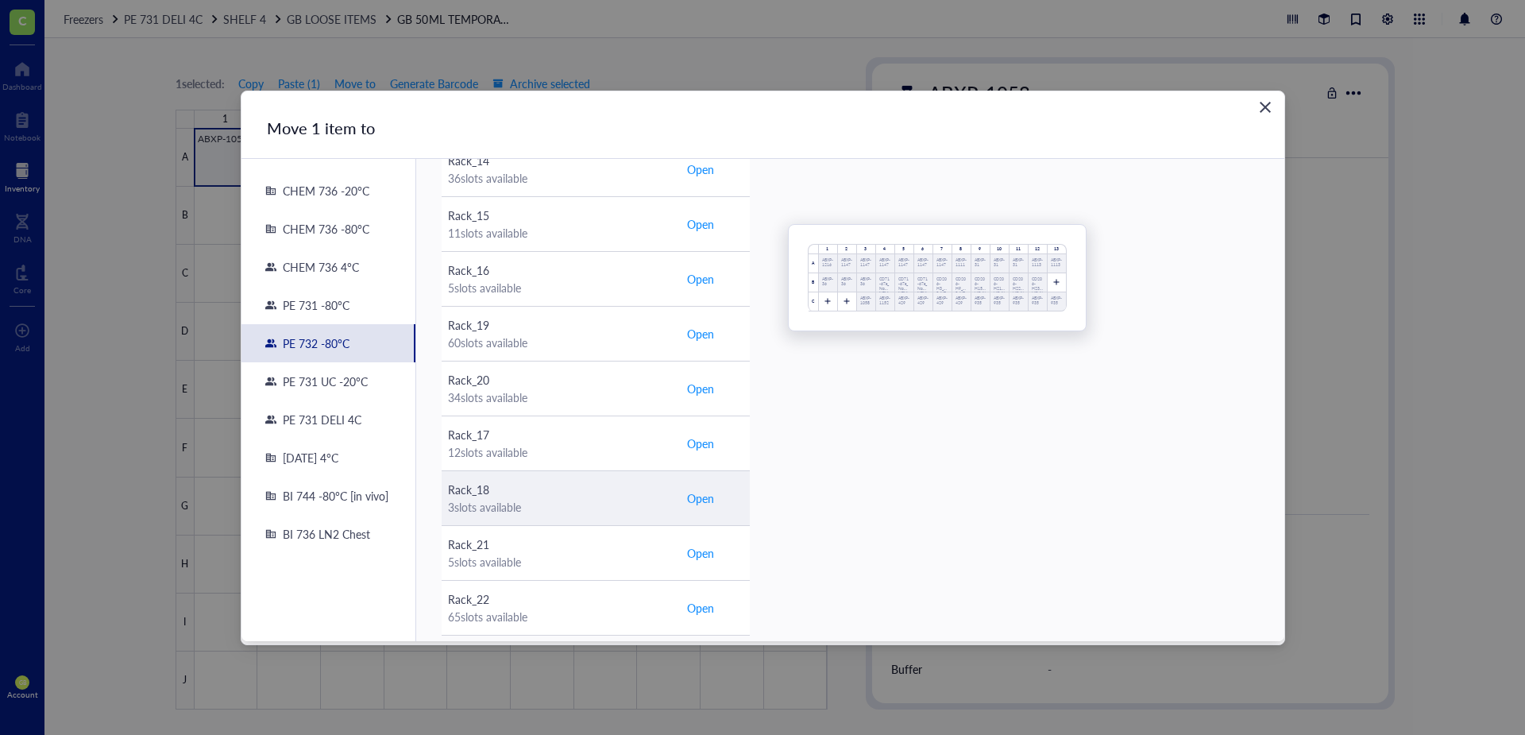
click at [702, 498] on span "Open" at bounding box center [700, 497] width 27 height 17
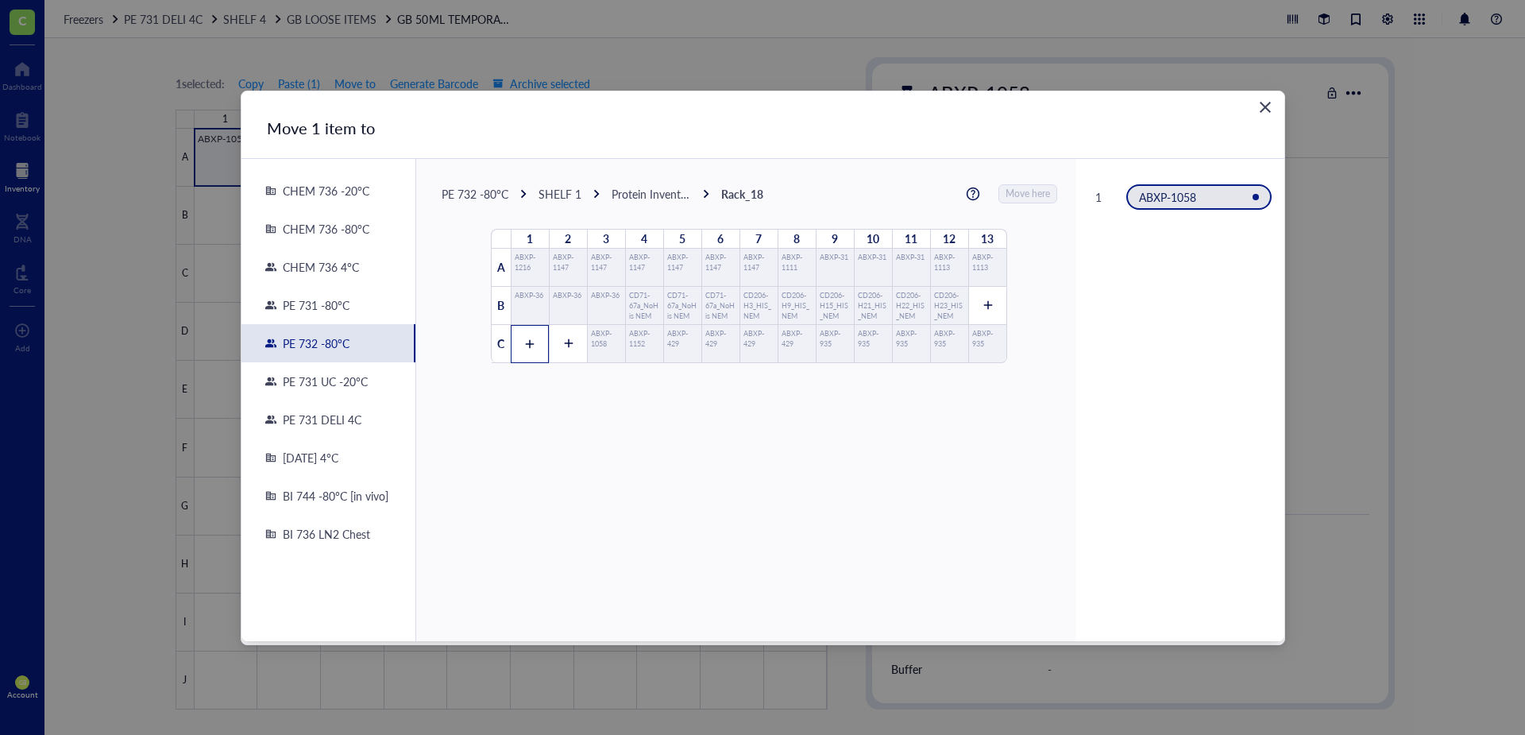
click at [525, 339] on icon at bounding box center [529, 343] width 11 height 11
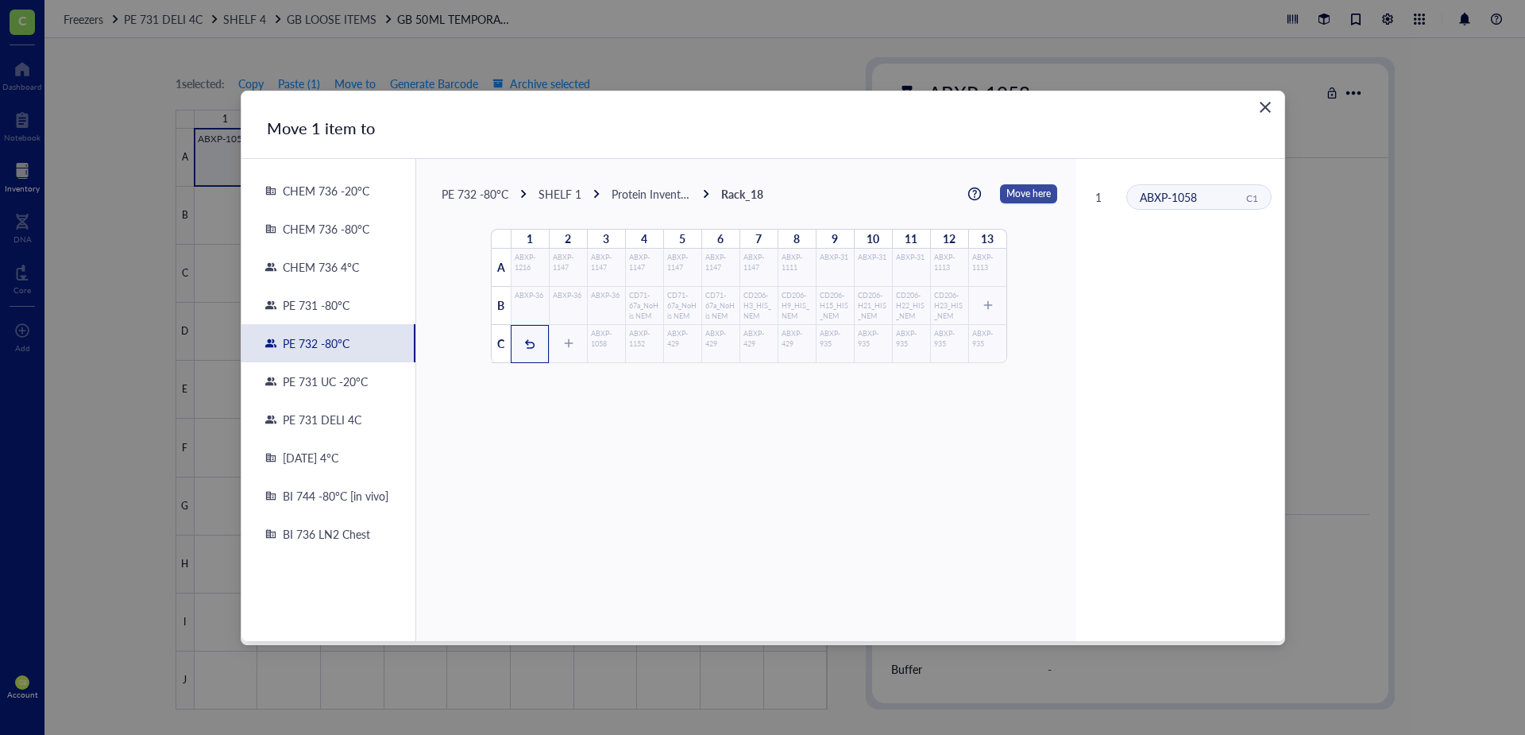
click at [1017, 191] on span "Move here" at bounding box center [1028, 193] width 44 height 21
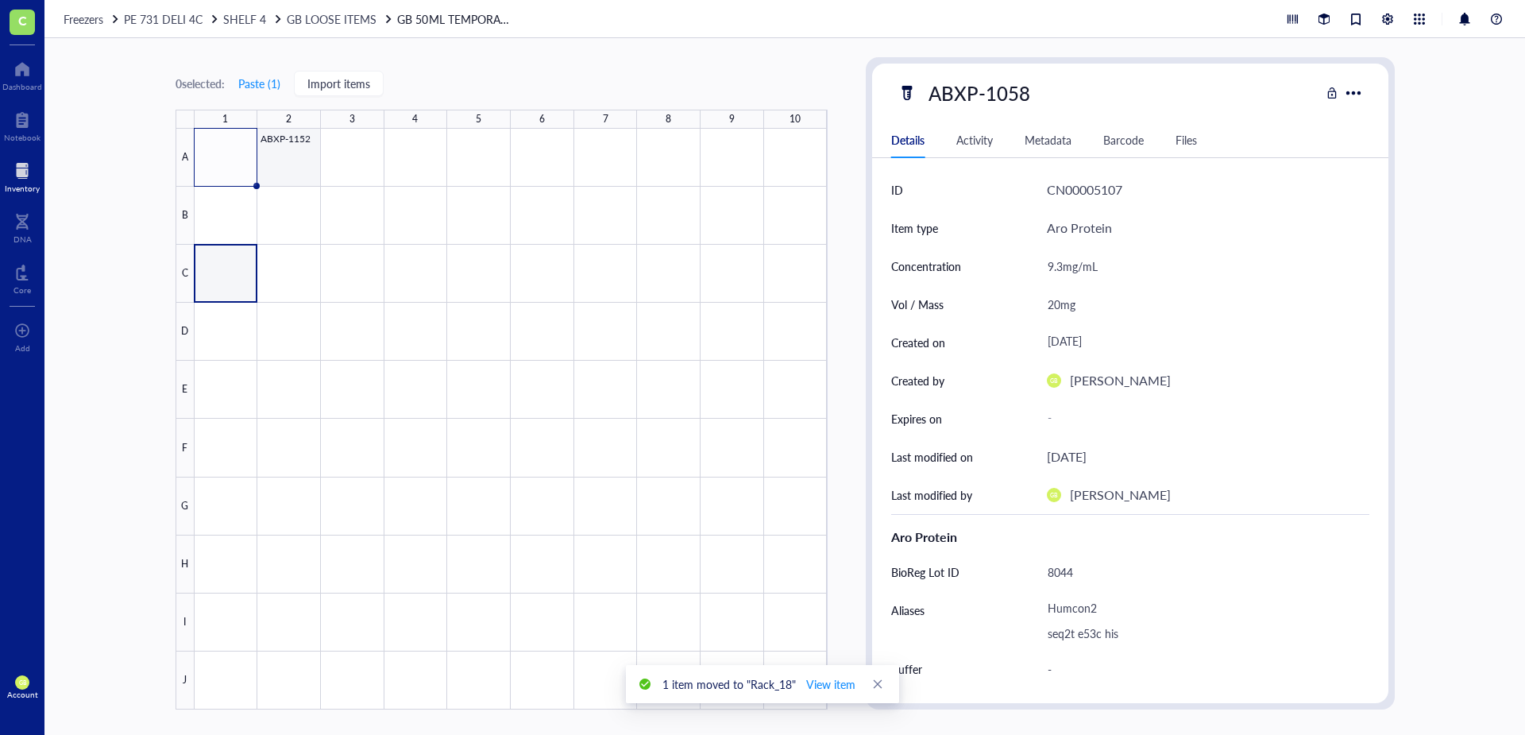
drag, startPoint x: 300, startPoint y: 152, endPoint x: 280, endPoint y: 118, distance: 39.5
click at [300, 152] on div at bounding box center [511, 419] width 633 height 581
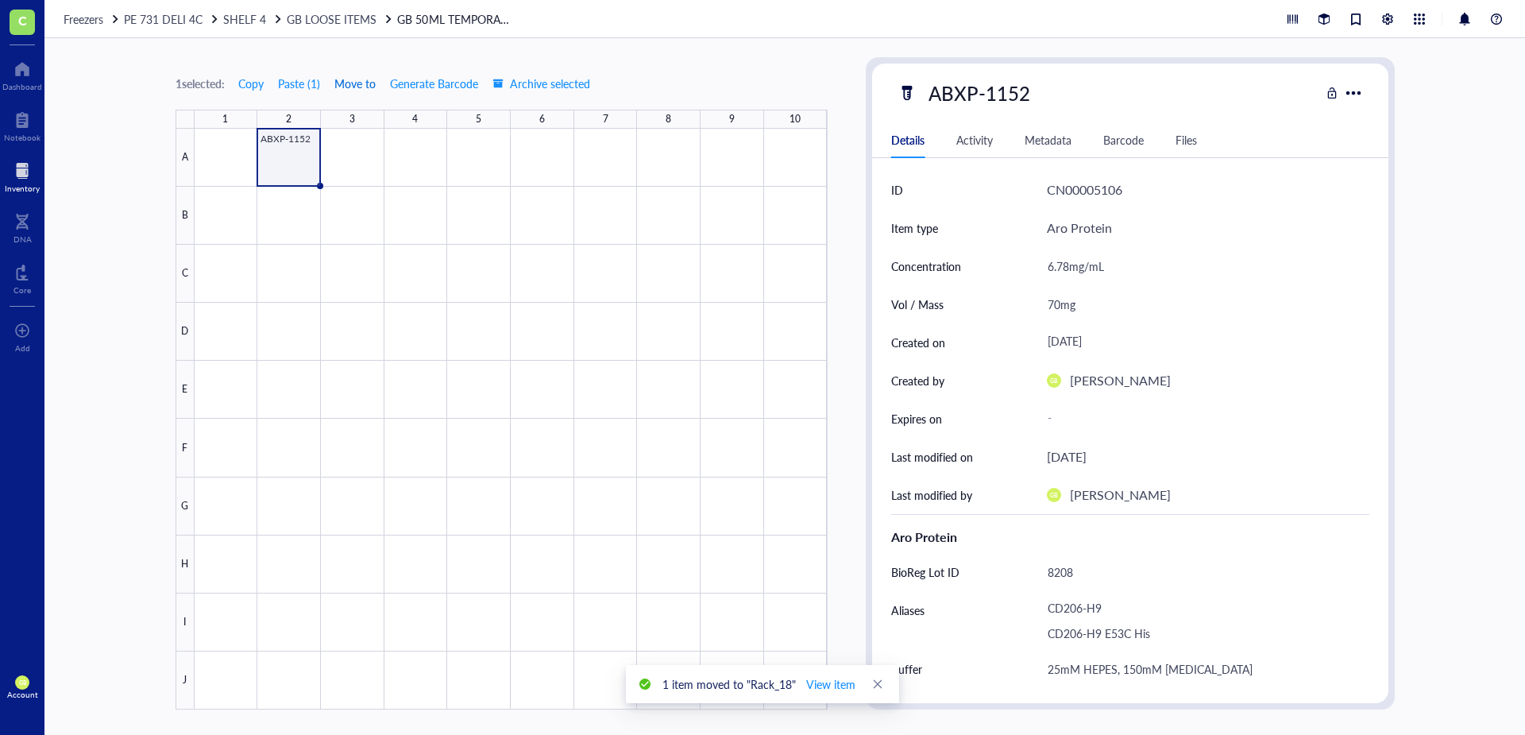
click at [357, 83] on span "Move to" at bounding box center [354, 83] width 41 height 13
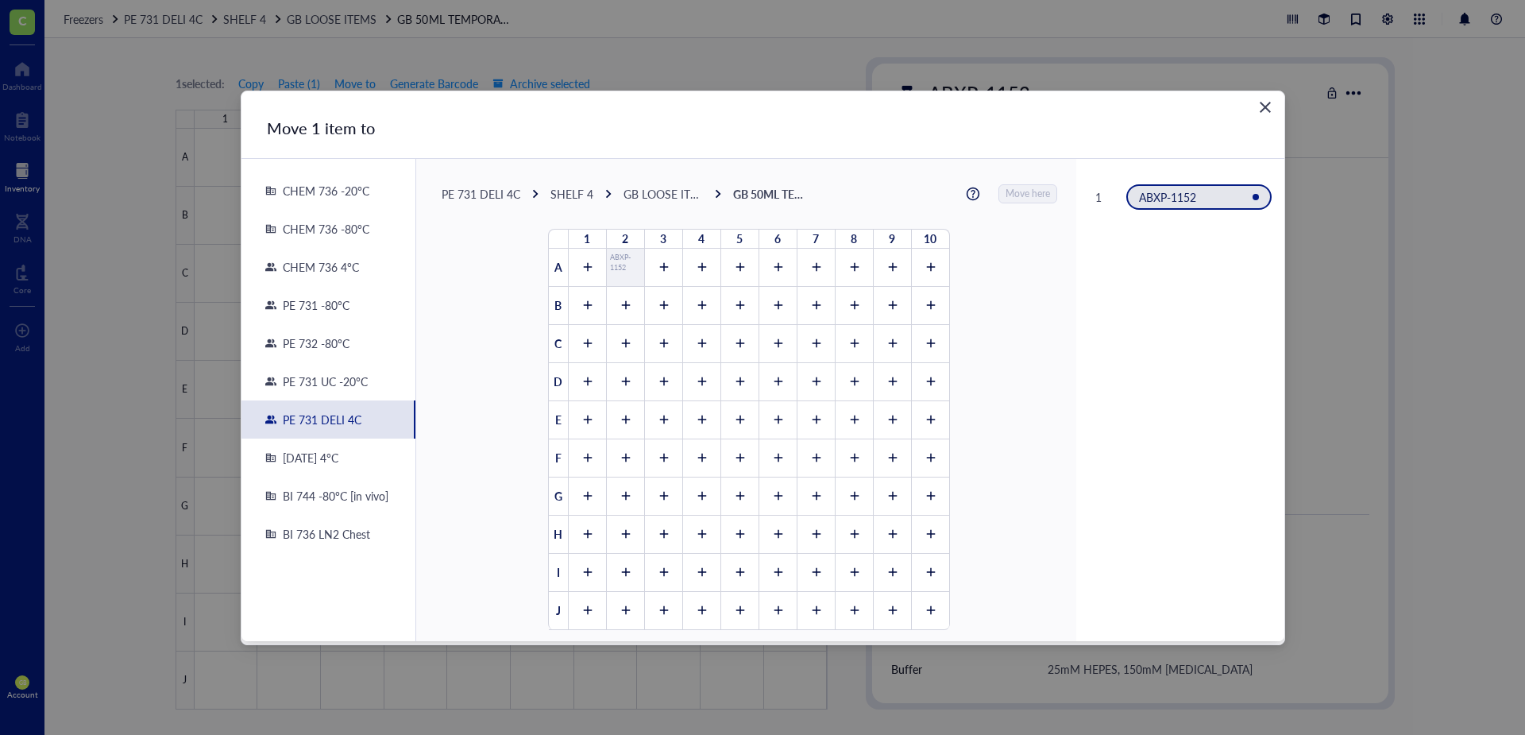
click at [329, 344] on div "PE 732 -80°C" at bounding box center [312, 343] width 73 height 14
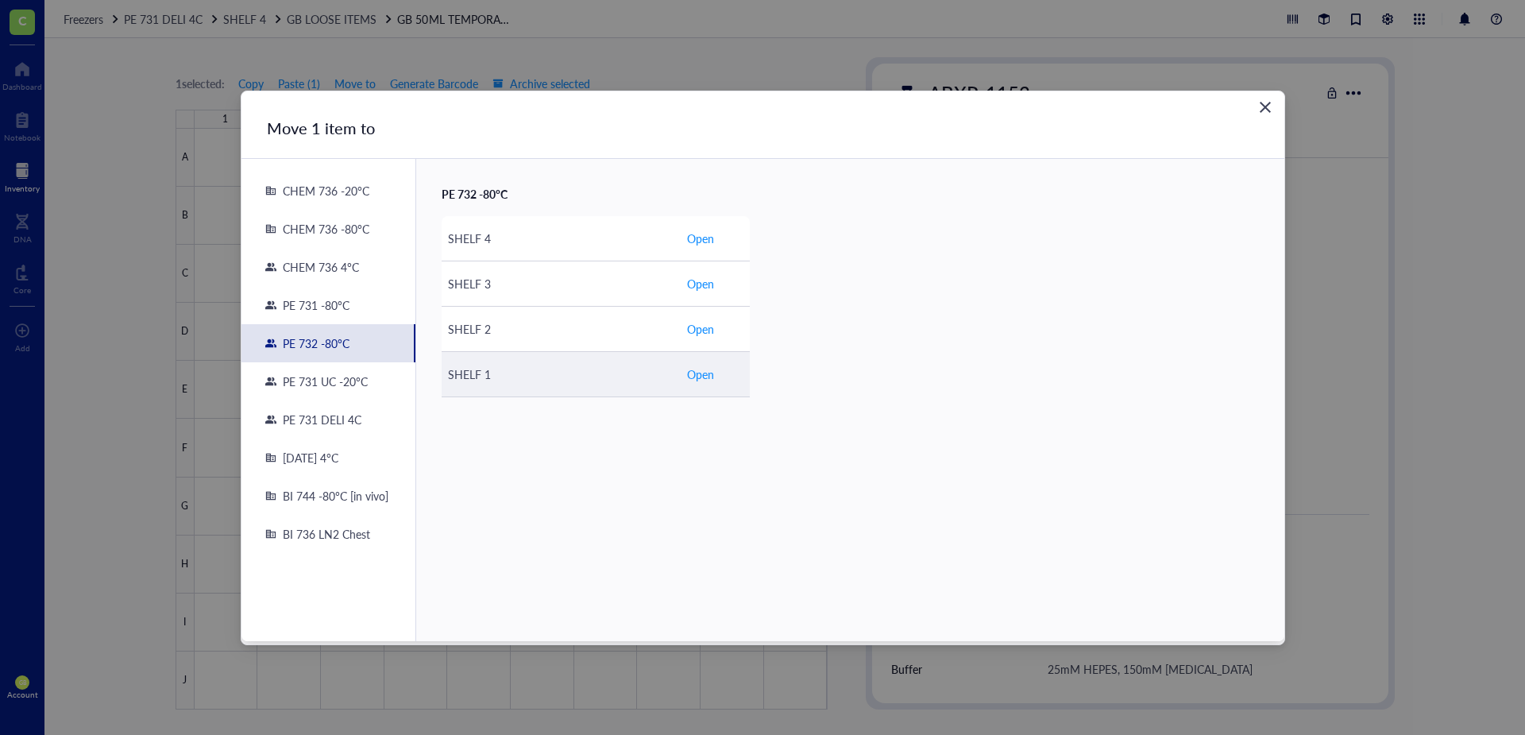
click at [706, 376] on span "Open" at bounding box center [700, 373] width 27 height 17
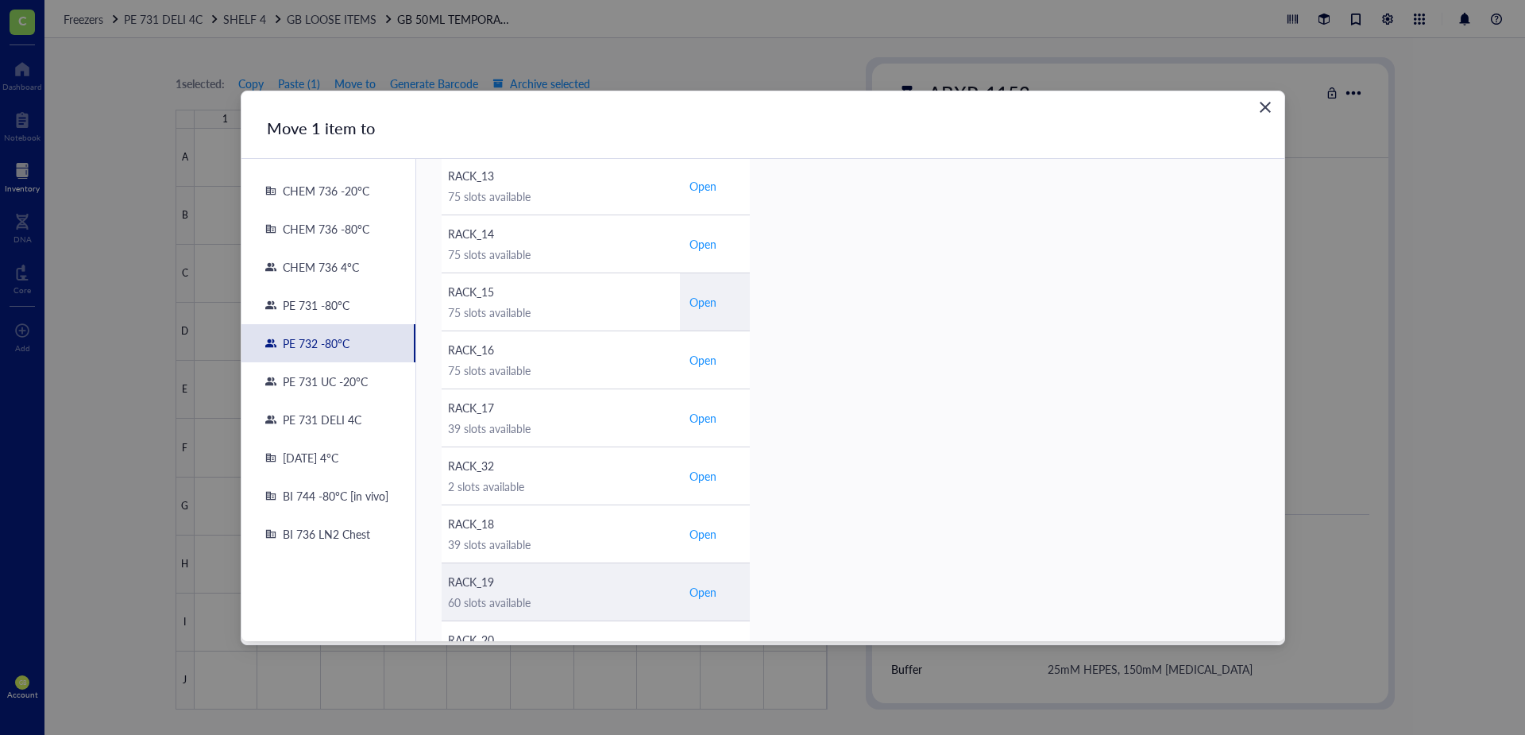
scroll to position [238, 0]
click at [708, 589] on span "Open" at bounding box center [702, 586] width 27 height 14
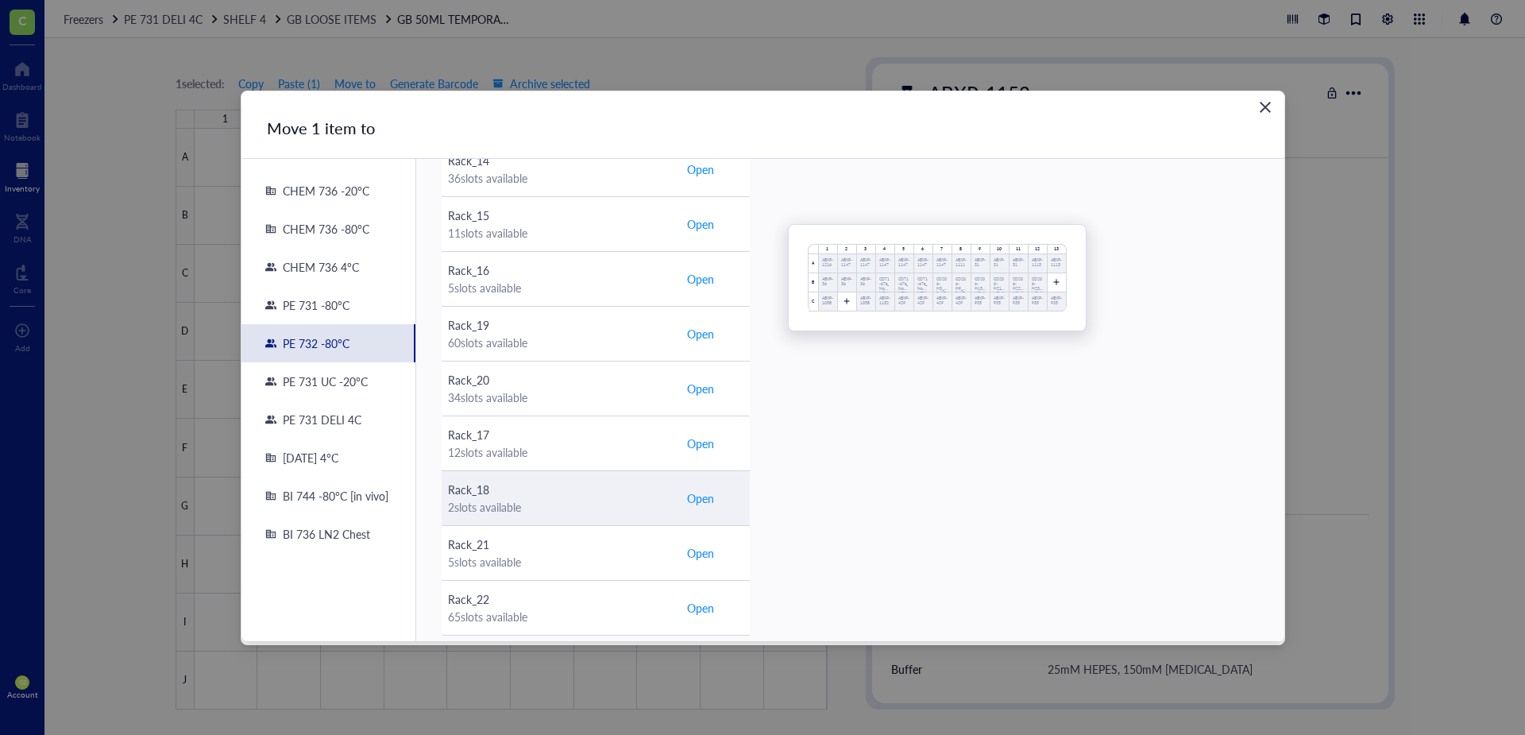
click at [705, 500] on span "Open" at bounding box center [700, 497] width 27 height 17
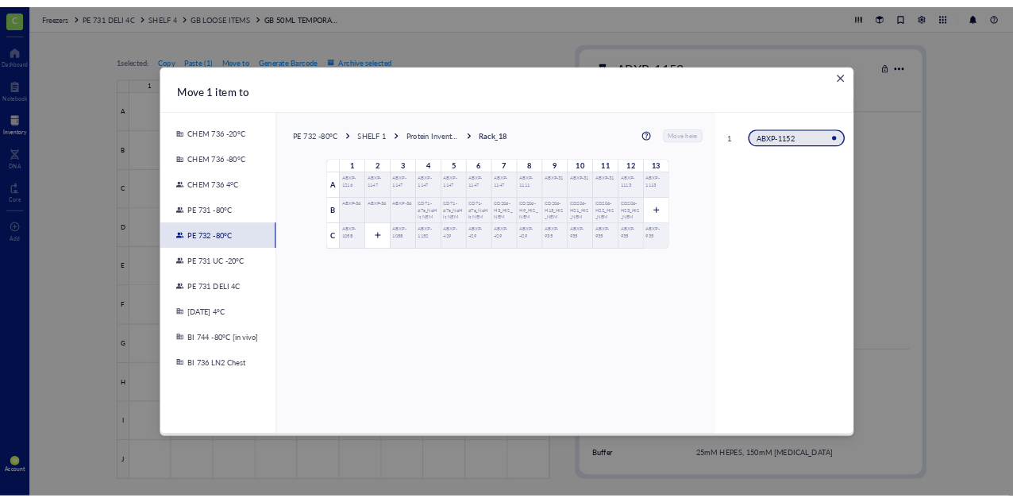
scroll to position [0, 0]
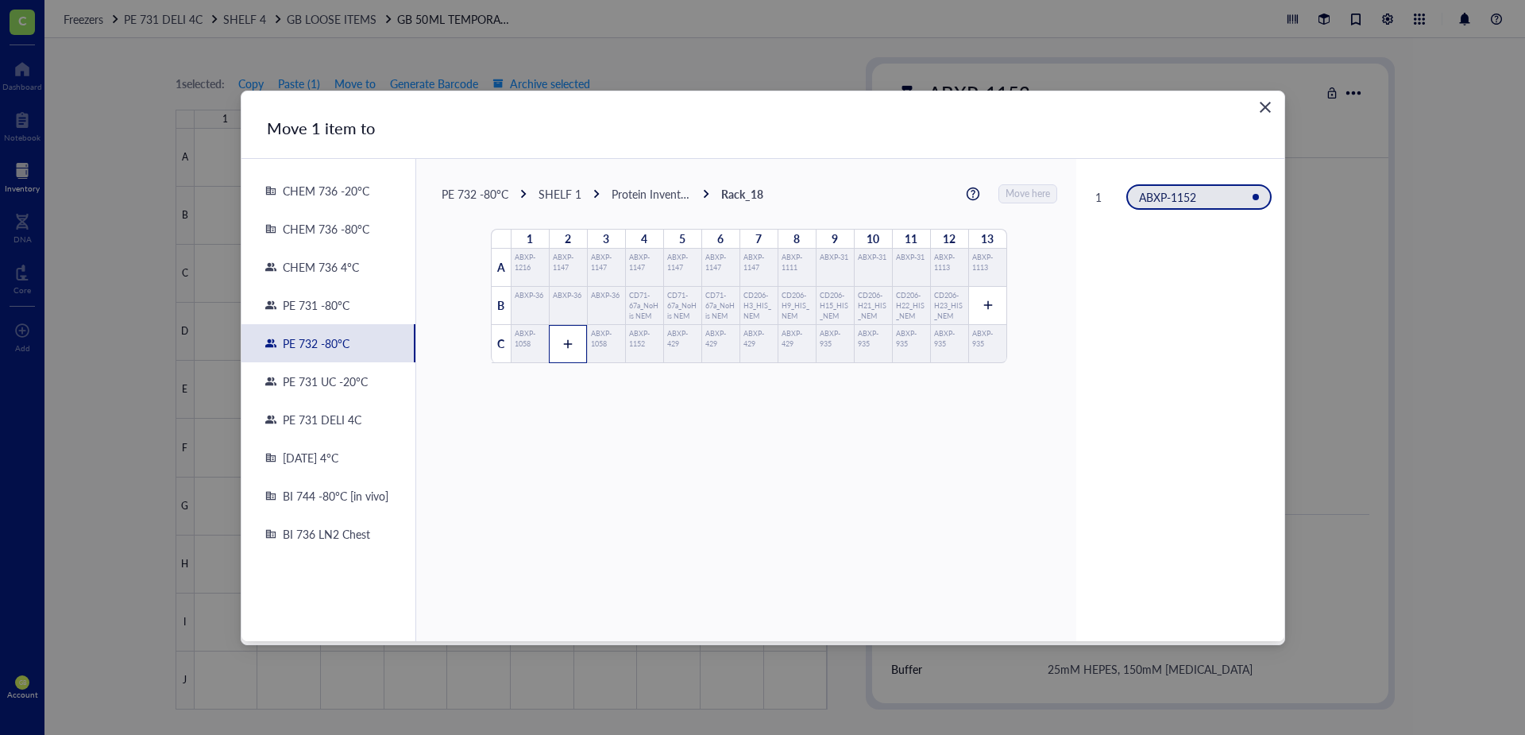
click at [562, 342] on icon at bounding box center [567, 343] width 11 height 11
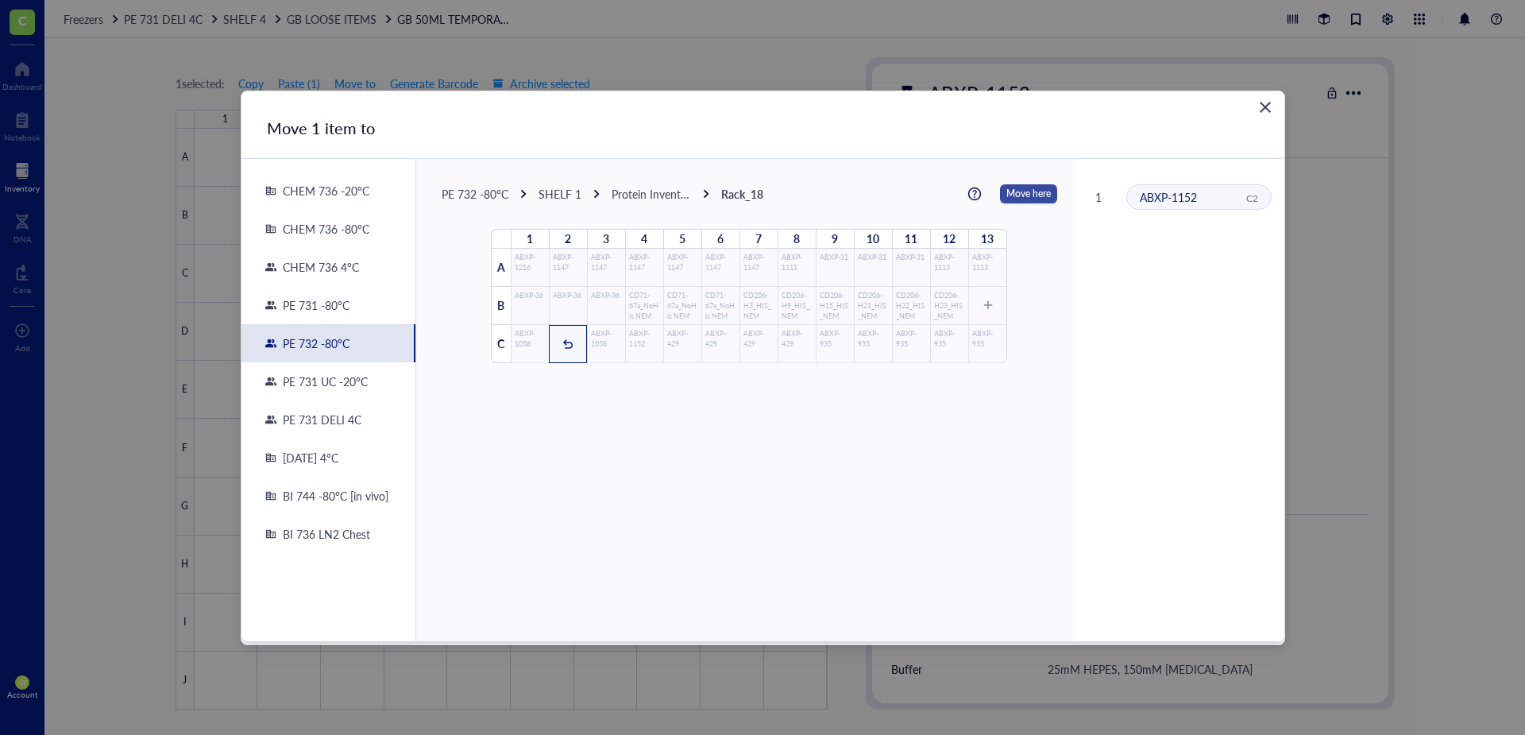
click at [1014, 193] on span "Move here" at bounding box center [1028, 193] width 44 height 21
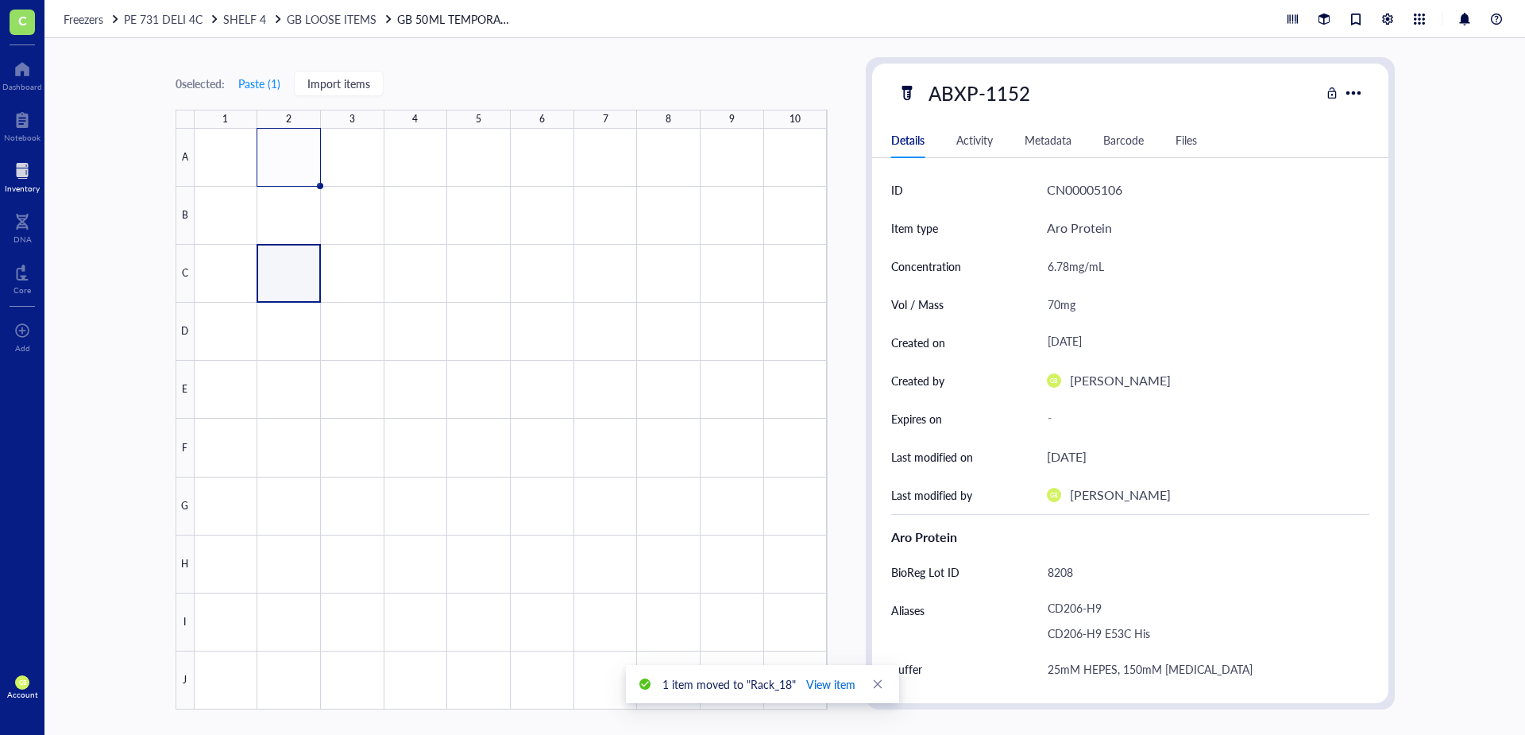
click at [847, 686] on span "View item" at bounding box center [830, 683] width 49 height 17
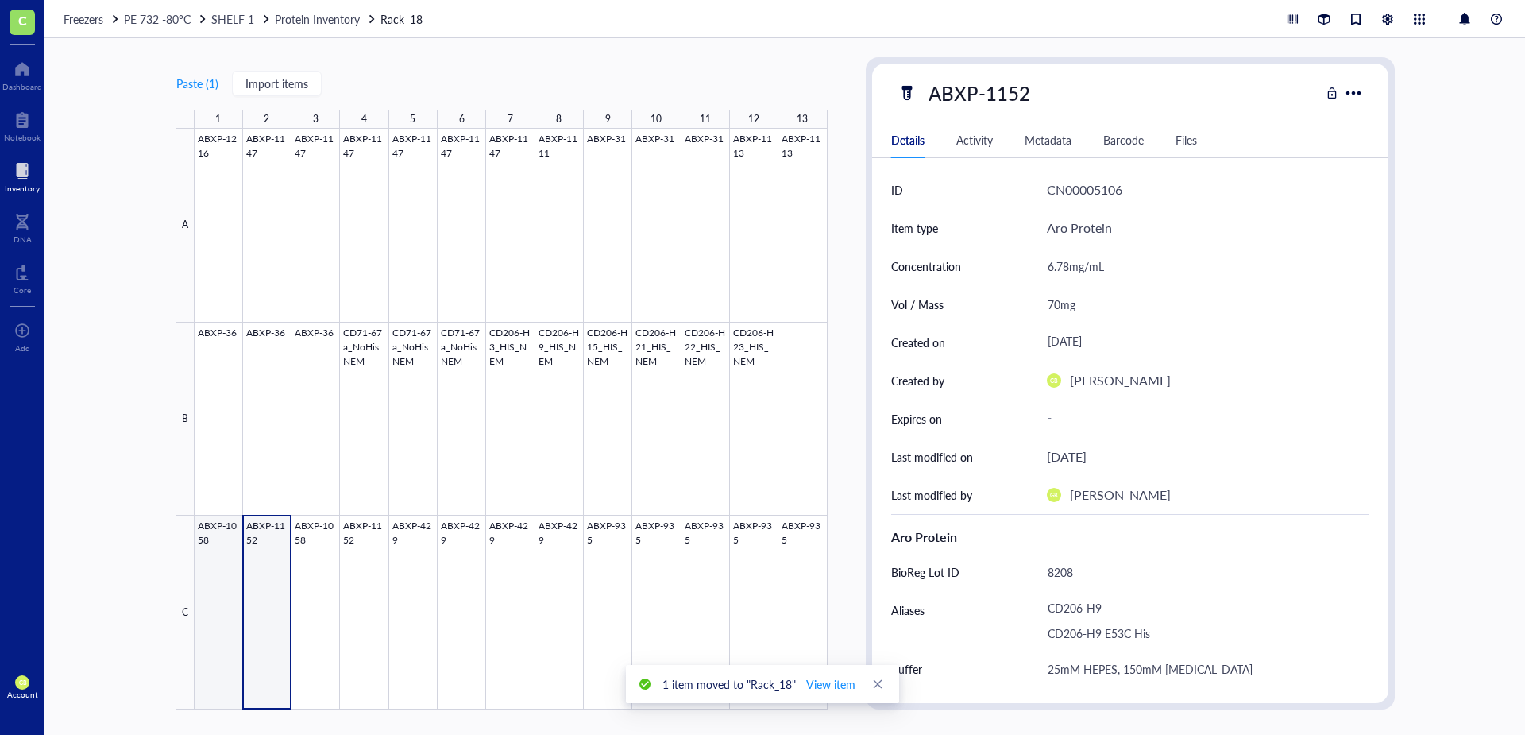
click at [217, 532] on div at bounding box center [511, 419] width 633 height 581
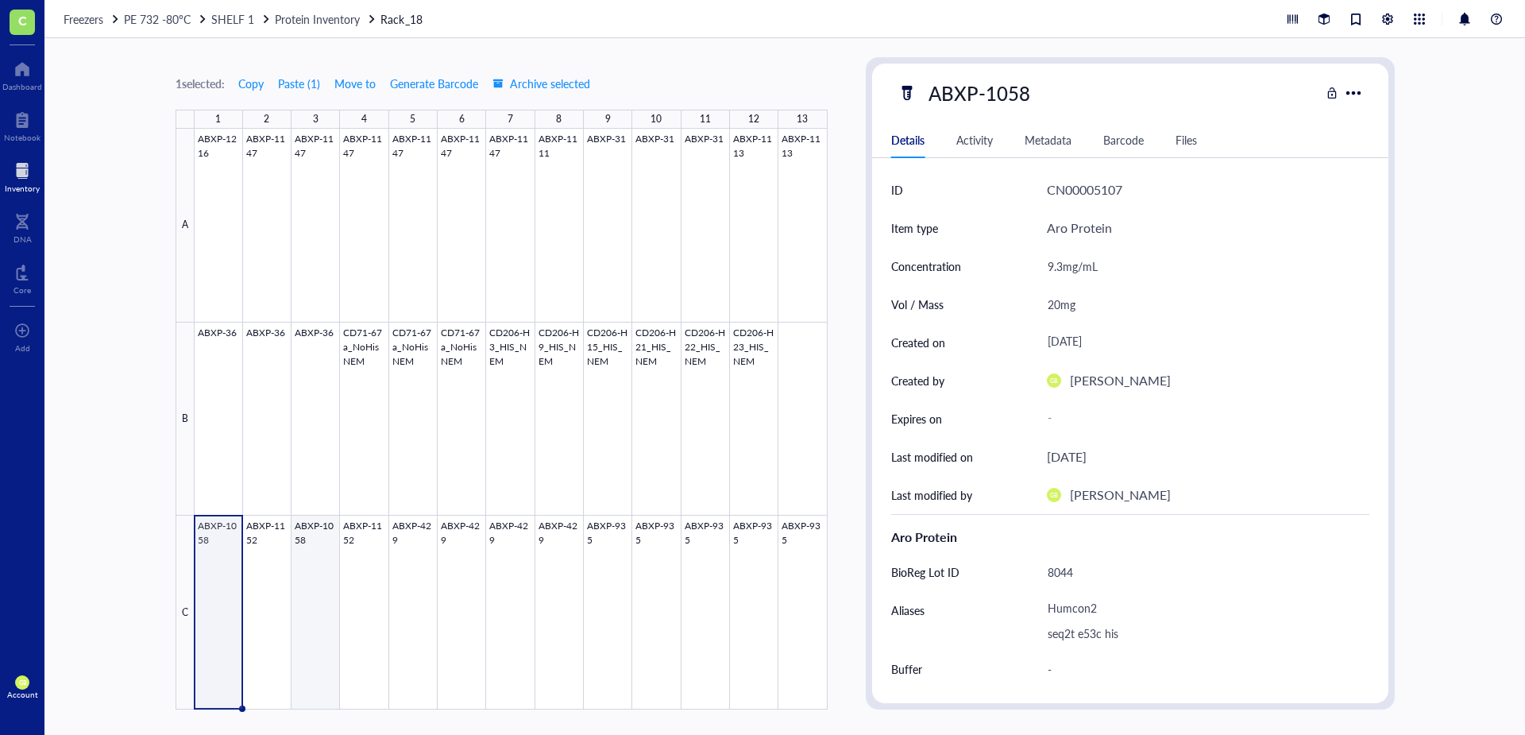
click at [318, 530] on div at bounding box center [511, 419] width 633 height 581
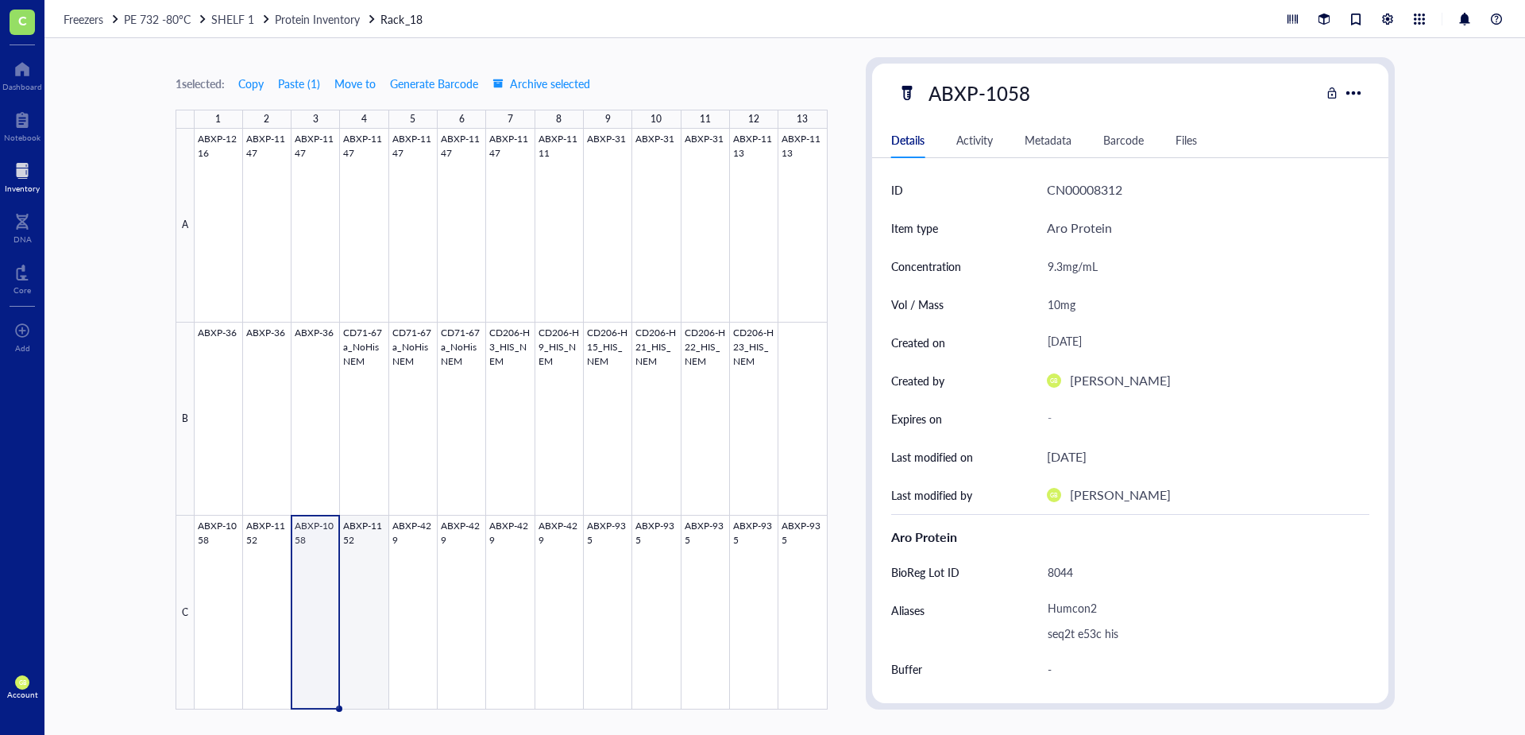
click at [372, 524] on div at bounding box center [511, 419] width 633 height 581
